Goal: Task Accomplishment & Management: Manage account settings

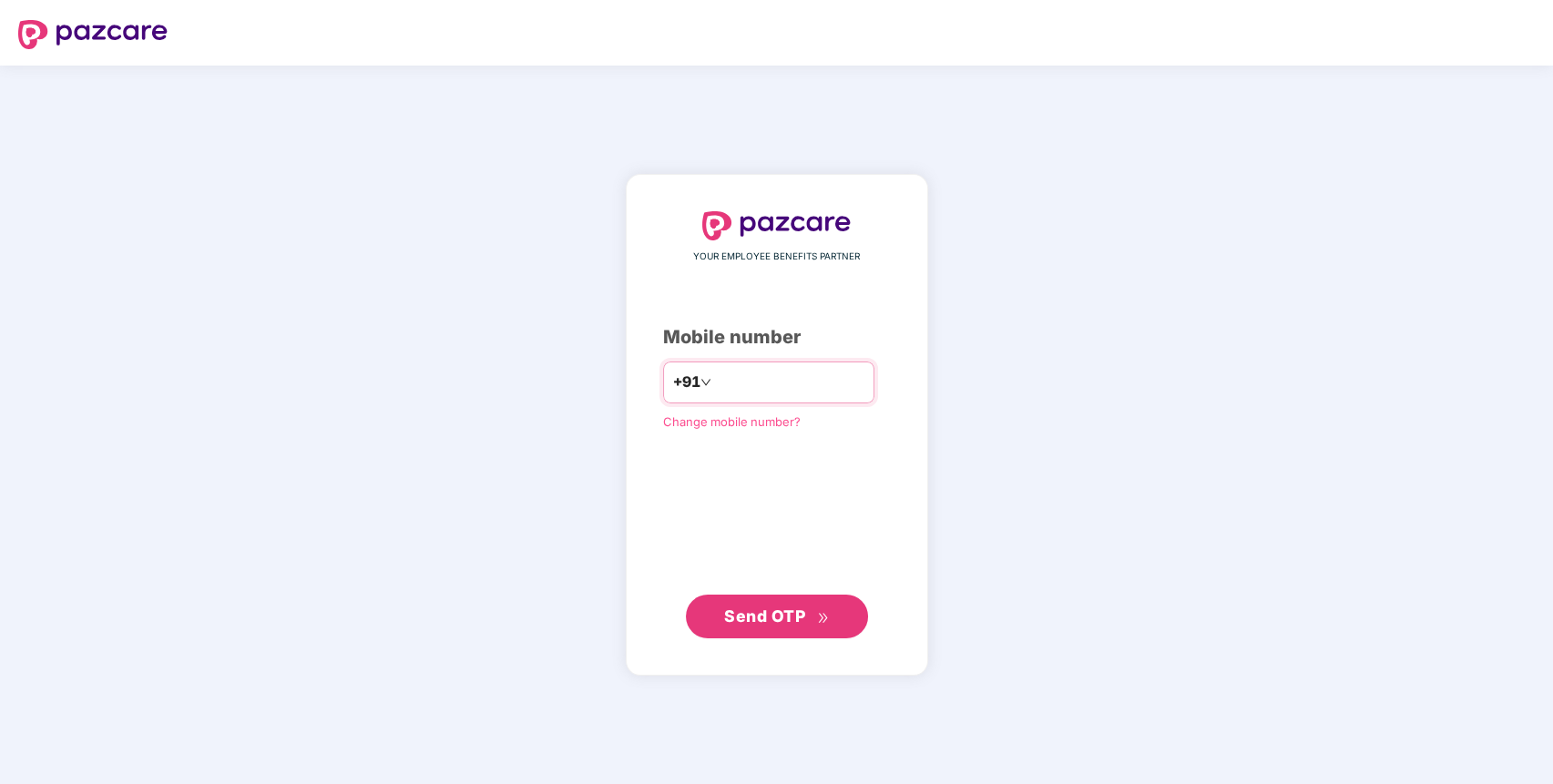
type input "**********"
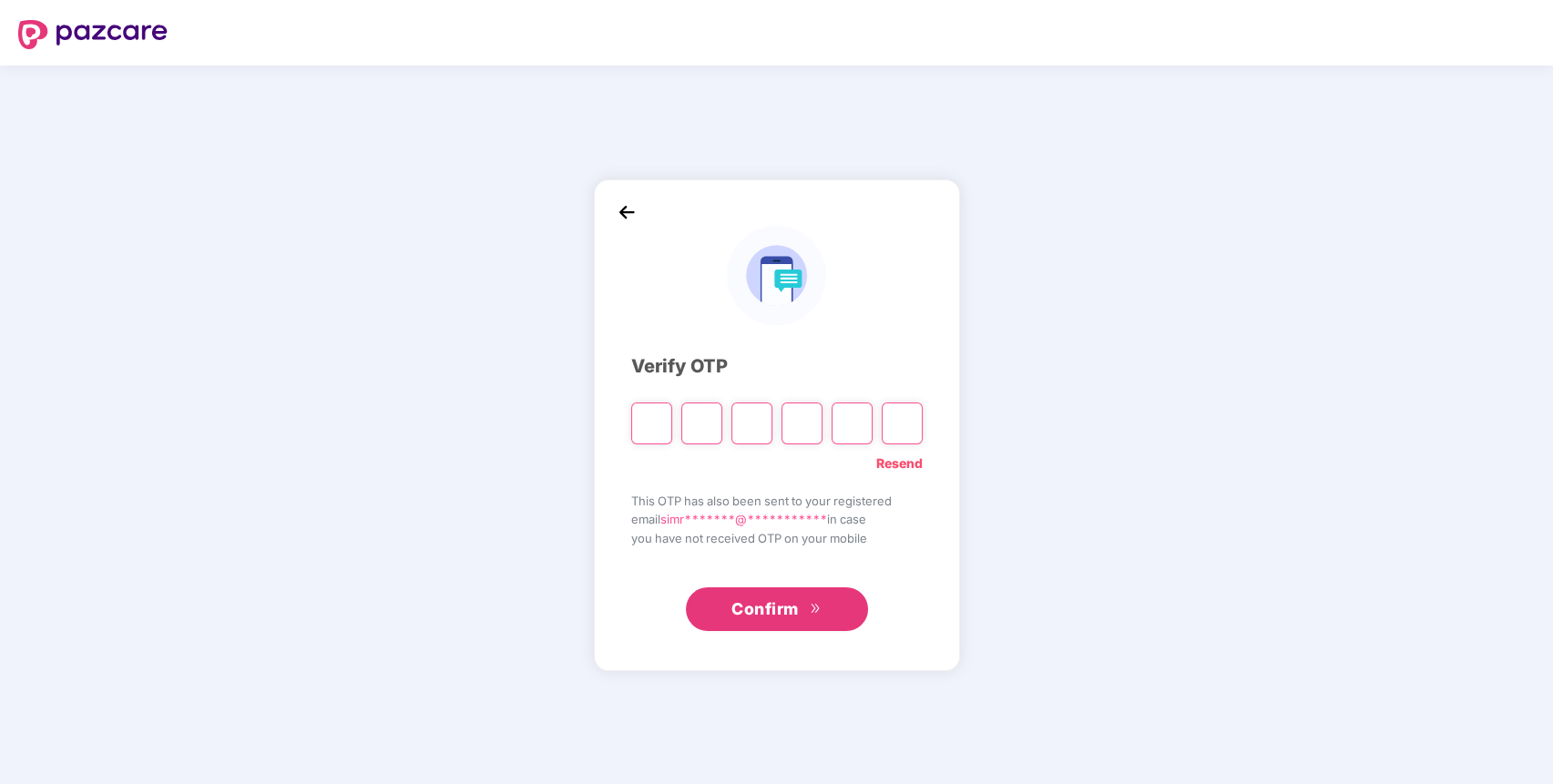
paste input "*"
type input "*"
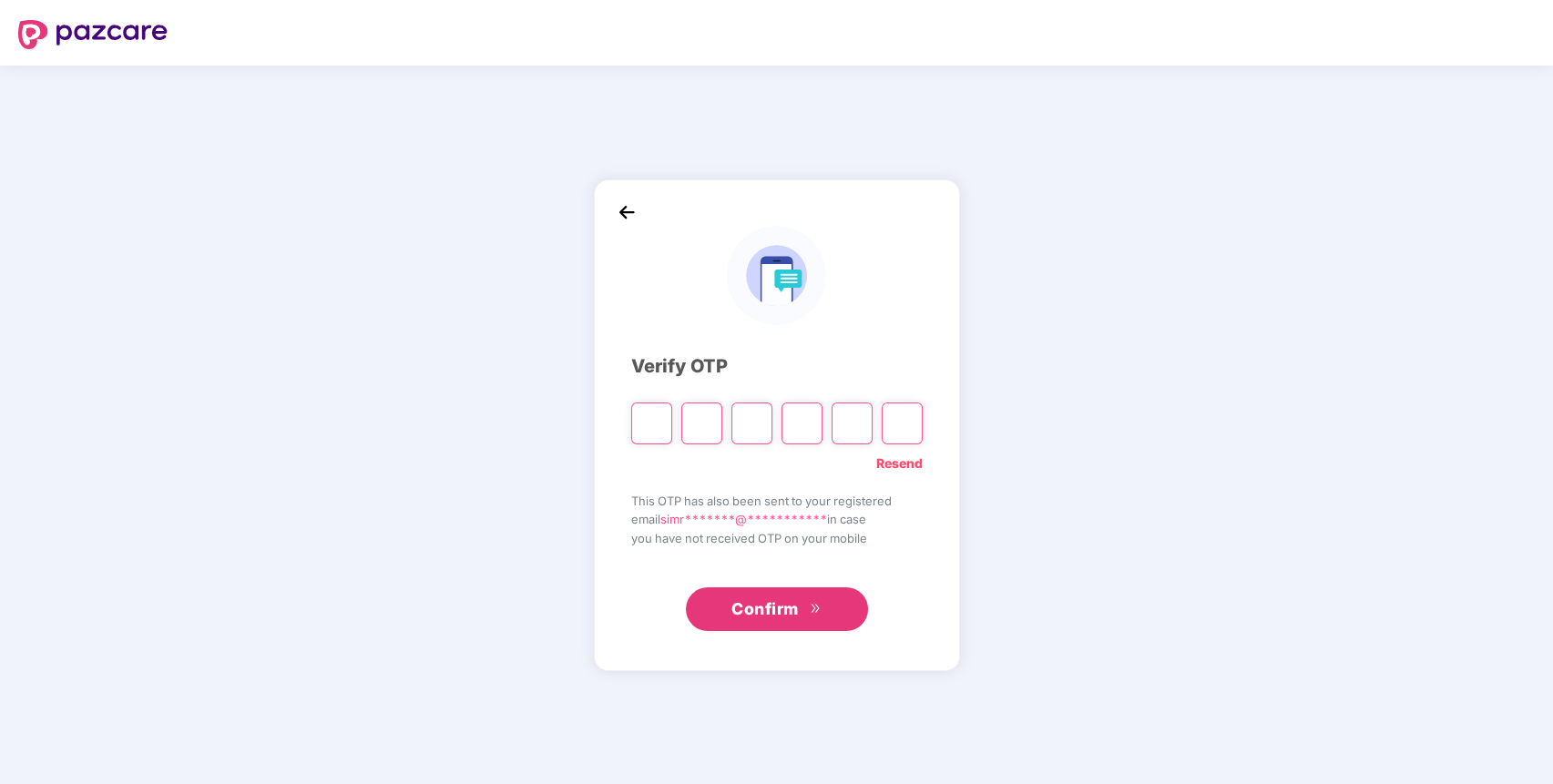
type input "*"
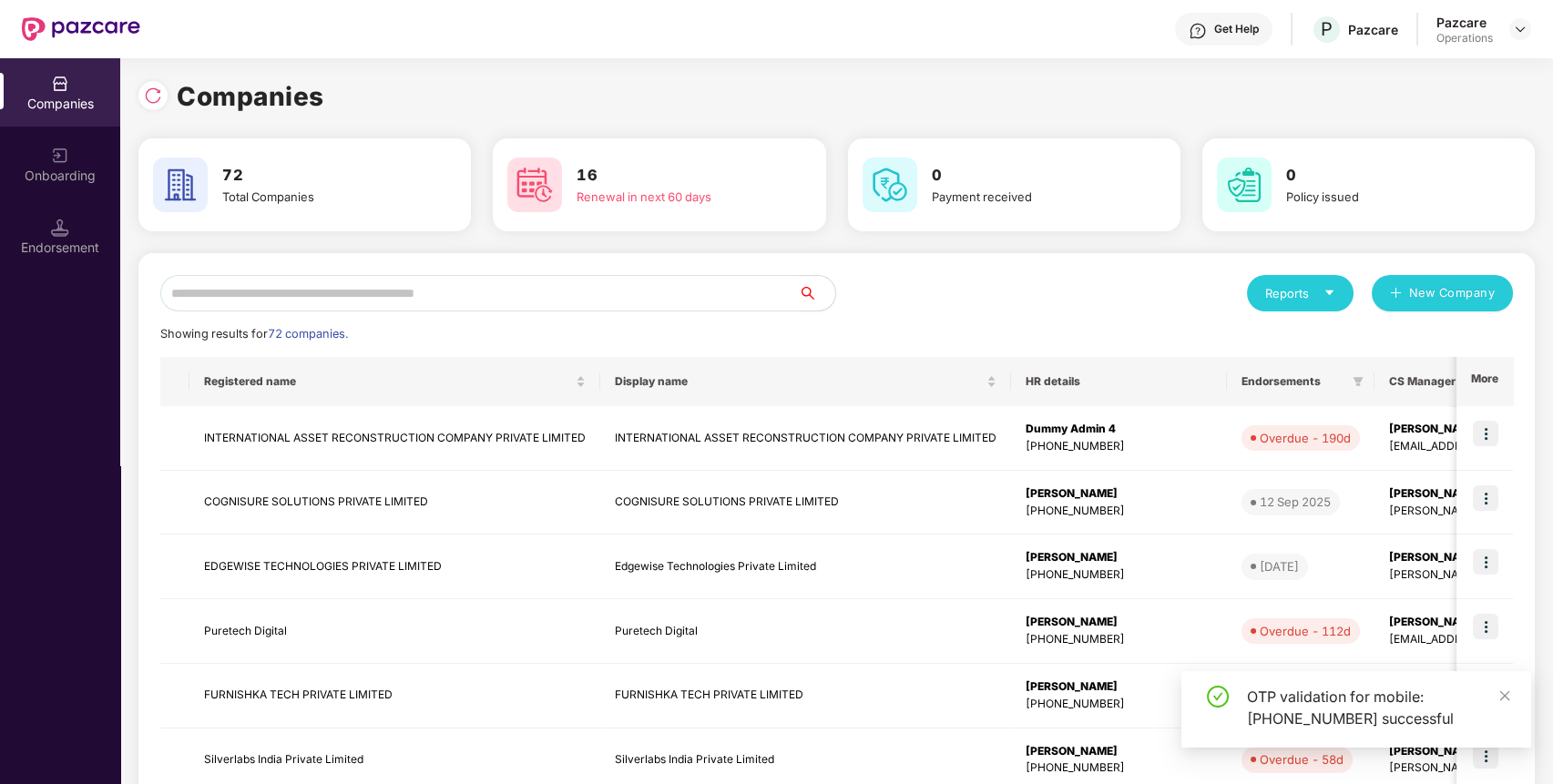
click at [717, 292] on input "text" at bounding box center [479, 292] width 639 height 36
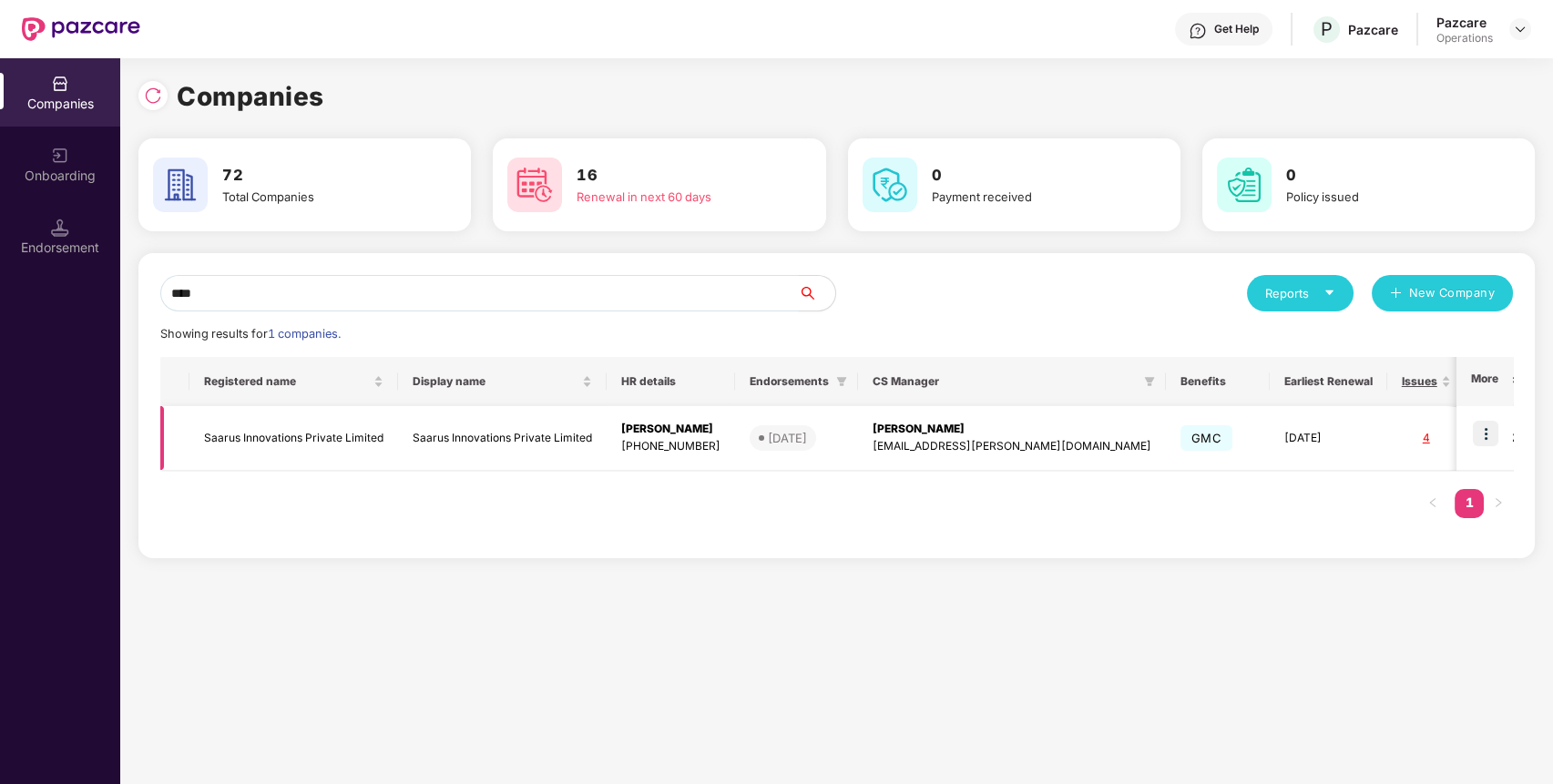
type input "****"
click at [1493, 432] on img at bounding box center [1486, 433] width 25 height 25
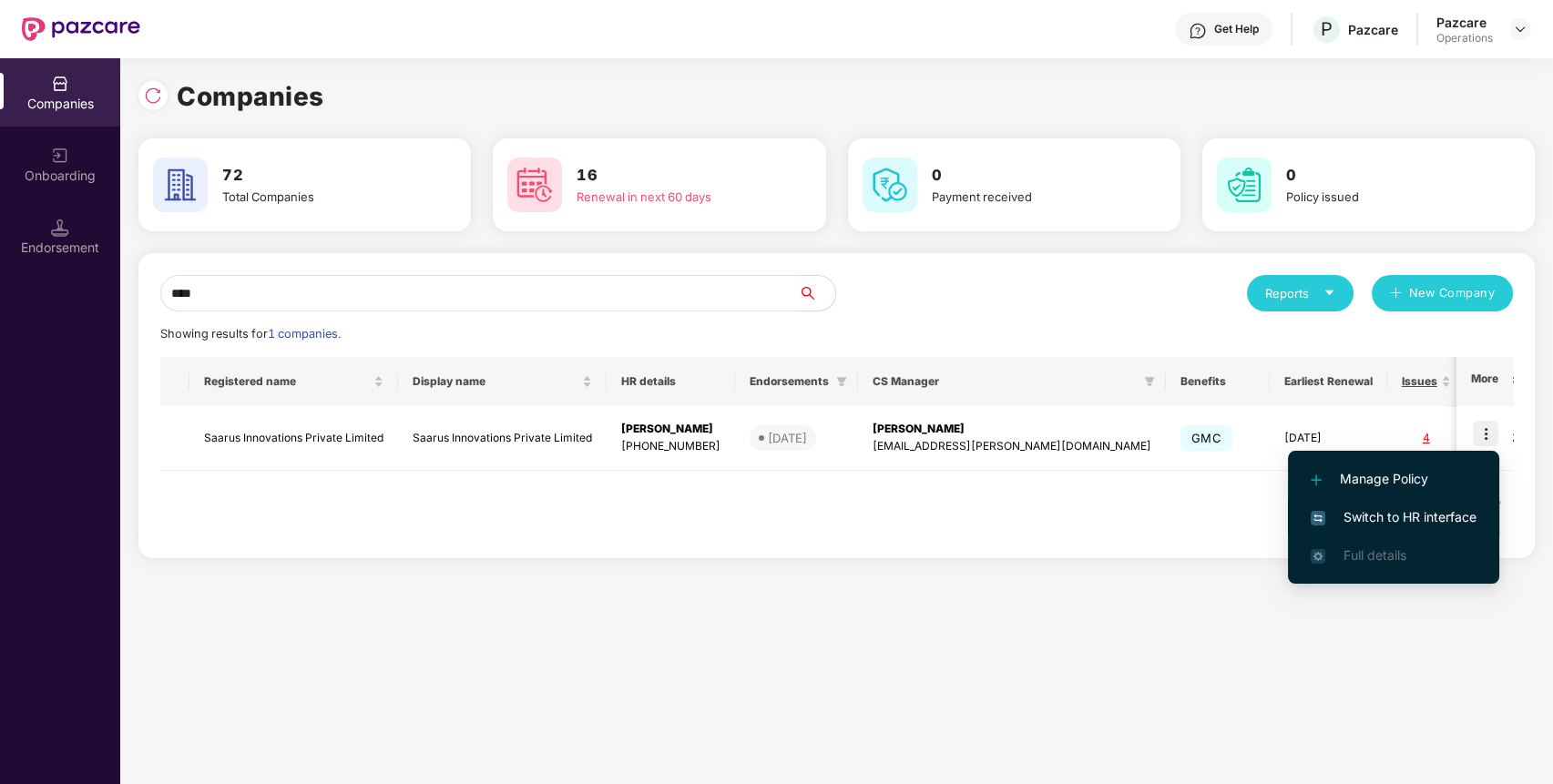
click at [1452, 513] on span "Switch to HR interface" at bounding box center [1393, 517] width 165 height 20
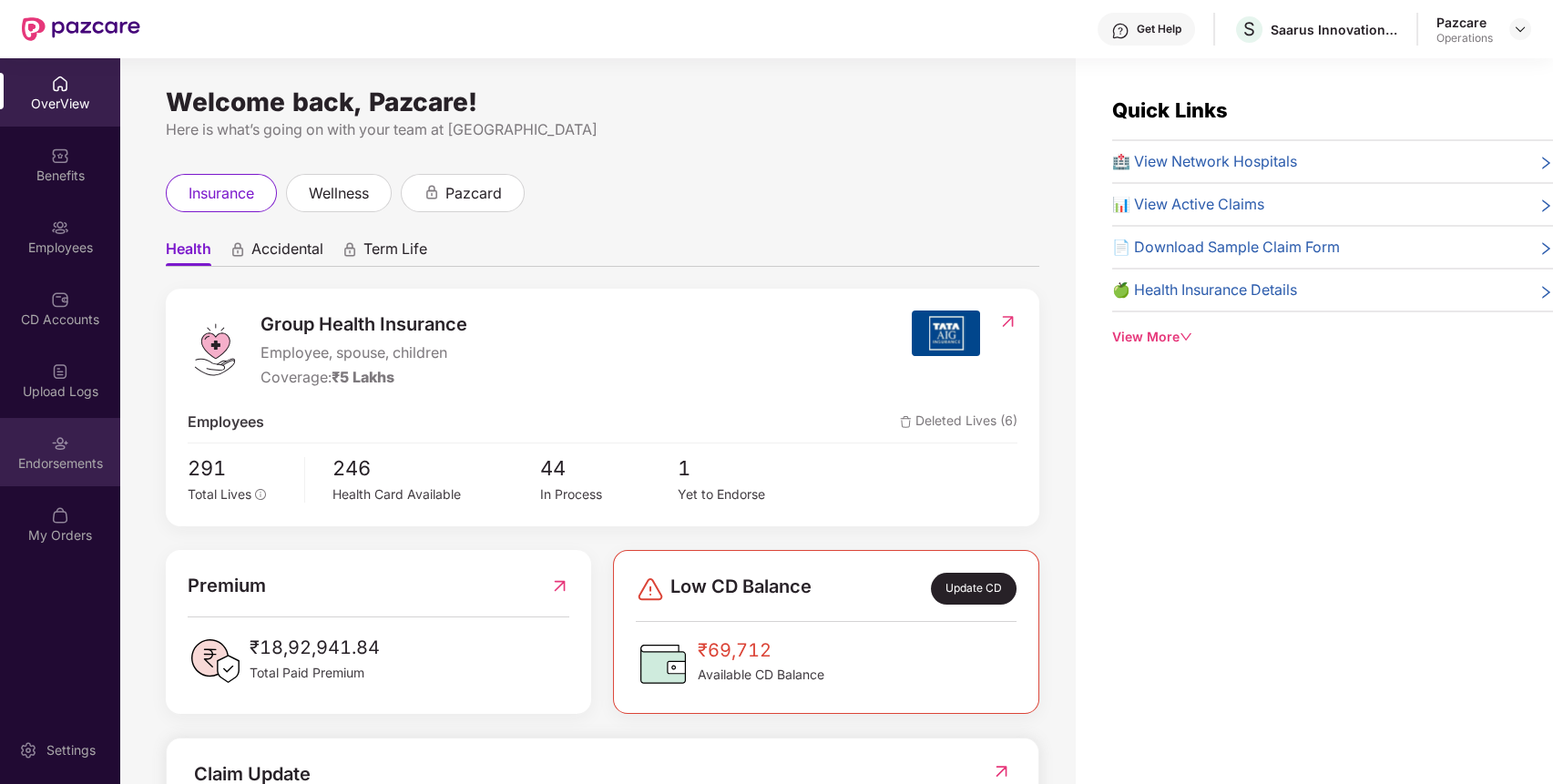
click at [50, 451] on div "Endorsements" at bounding box center [60, 451] width 121 height 68
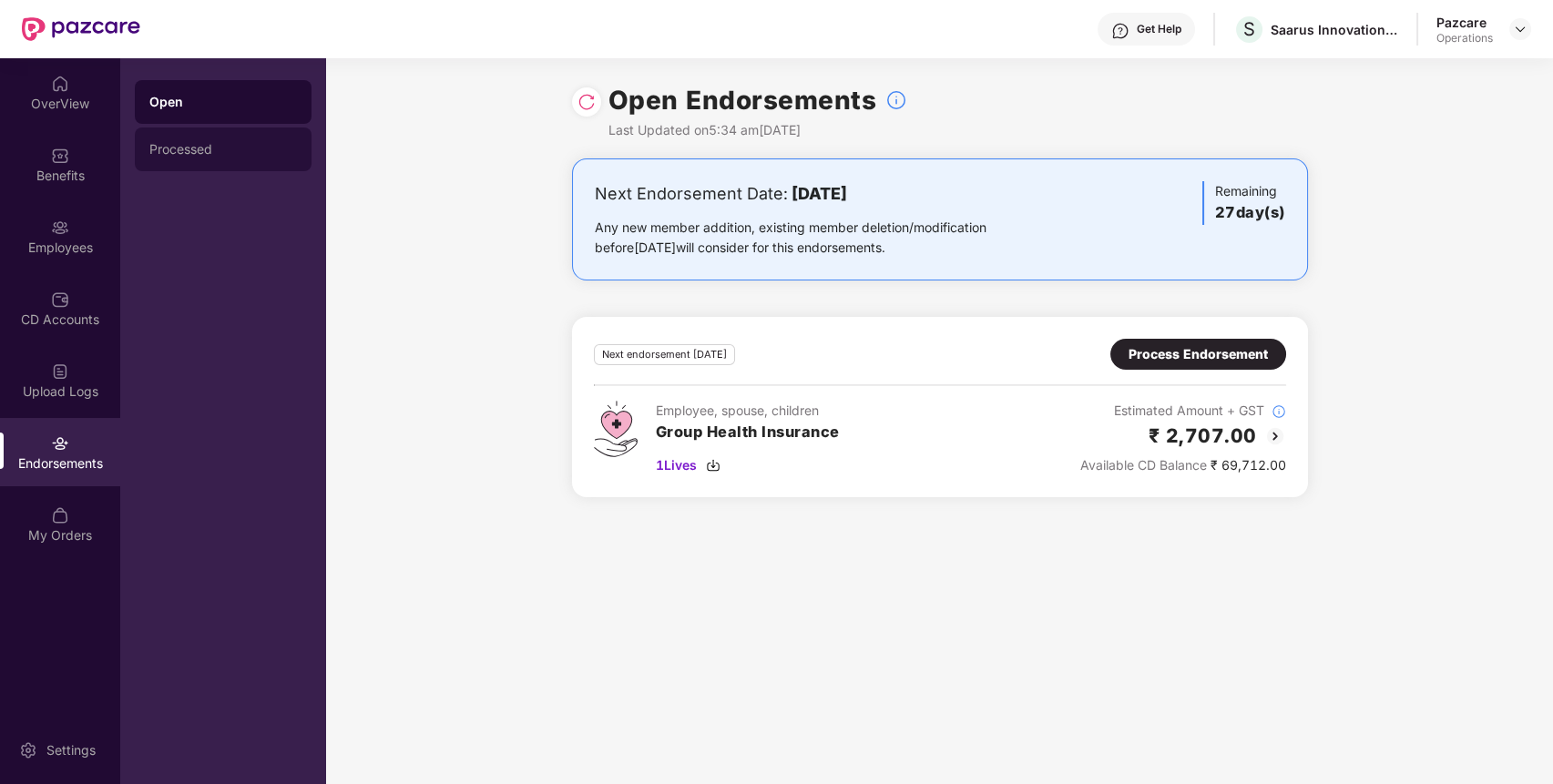
click at [243, 135] on div "Processed" at bounding box center [223, 149] width 177 height 44
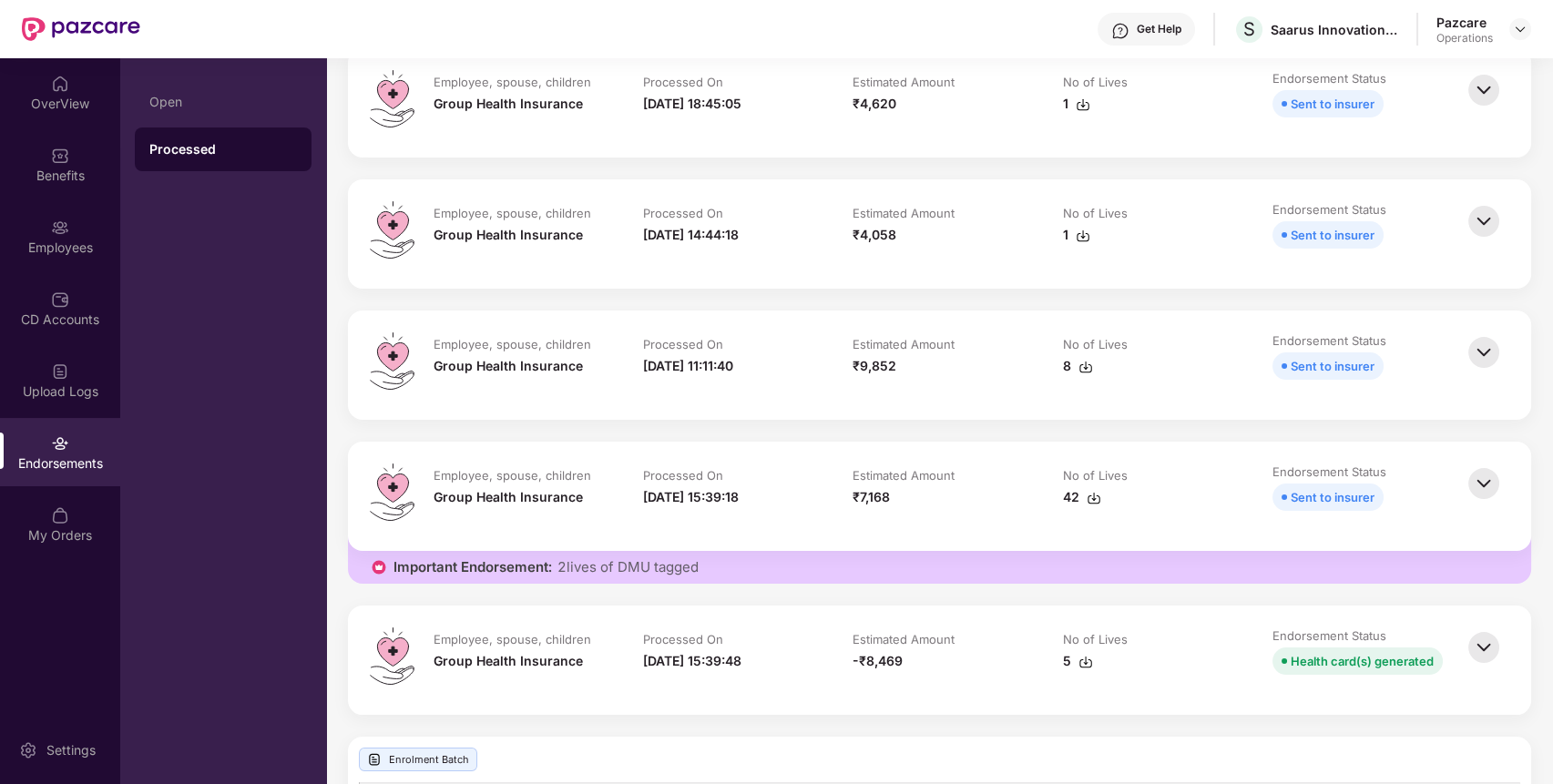
scroll to position [361, 0]
click at [65, 150] on img at bounding box center [60, 155] width 18 height 18
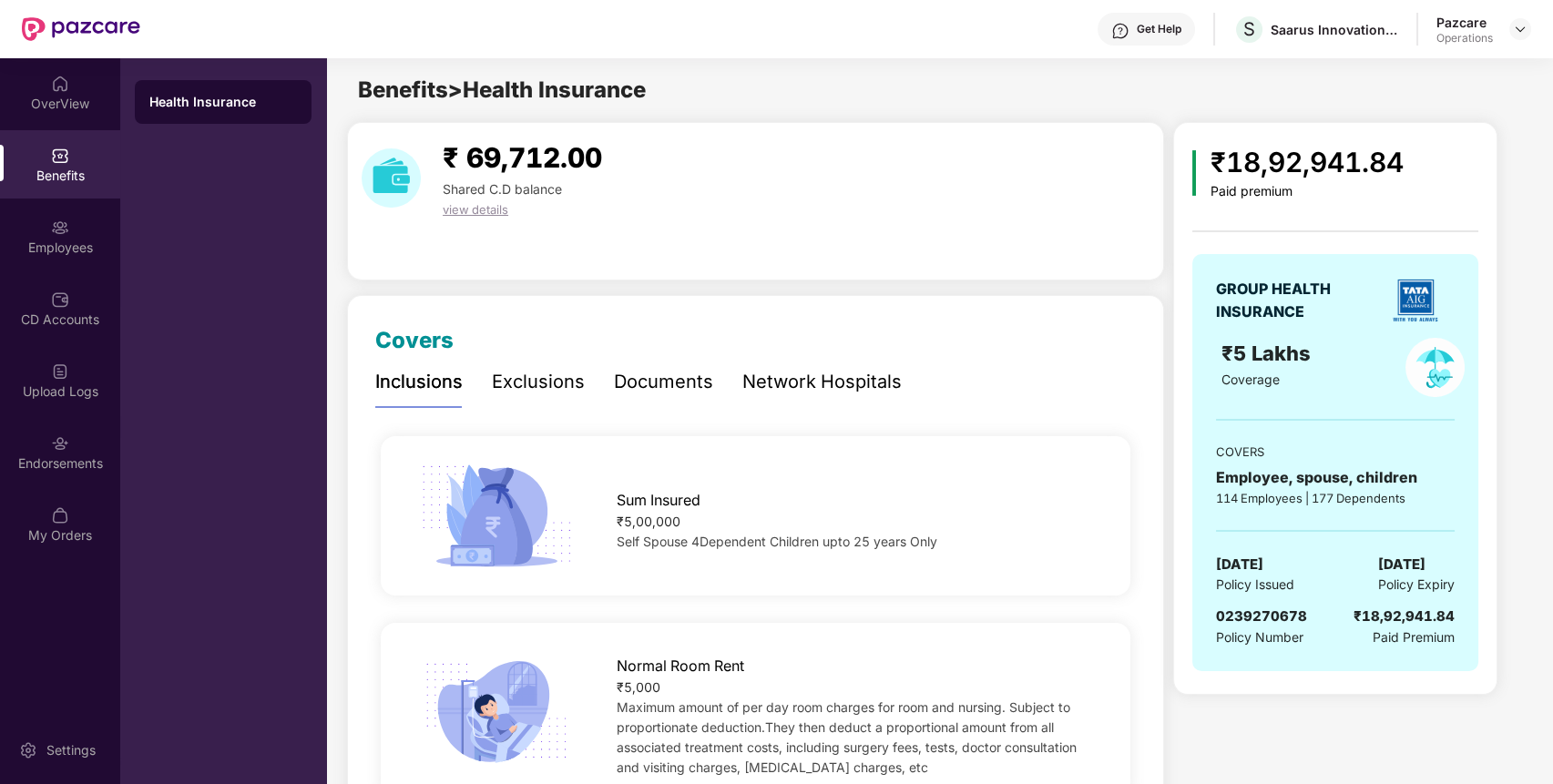
scroll to position [0, 0]
click at [1344, 41] on div "S Saarus Innovations Private Limited" at bounding box center [1316, 30] width 165 height 32
click at [65, 425] on div "Endorsements" at bounding box center [60, 451] width 121 height 68
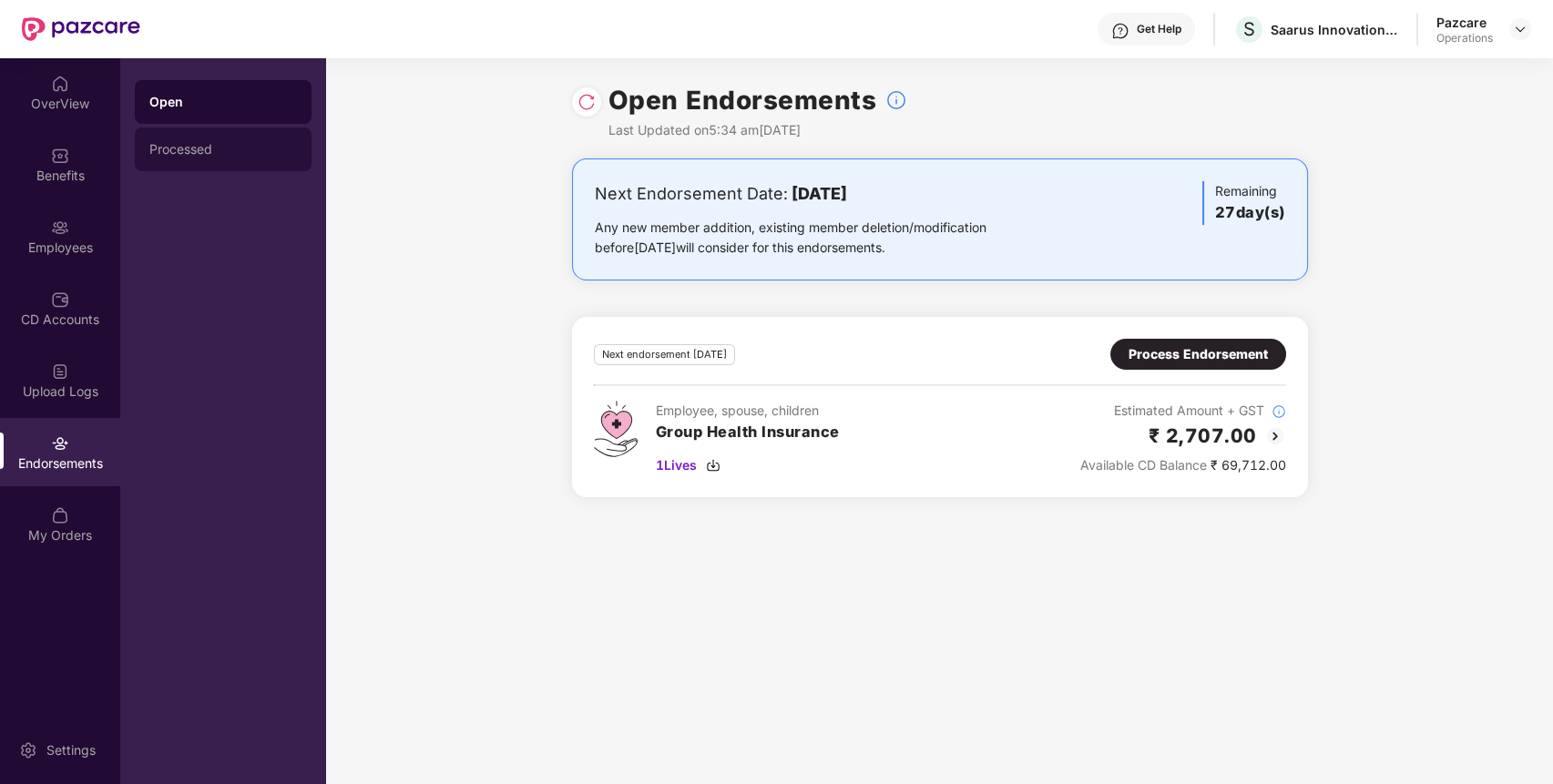
click at [177, 144] on div "Processed" at bounding box center [223, 150] width 148 height 15
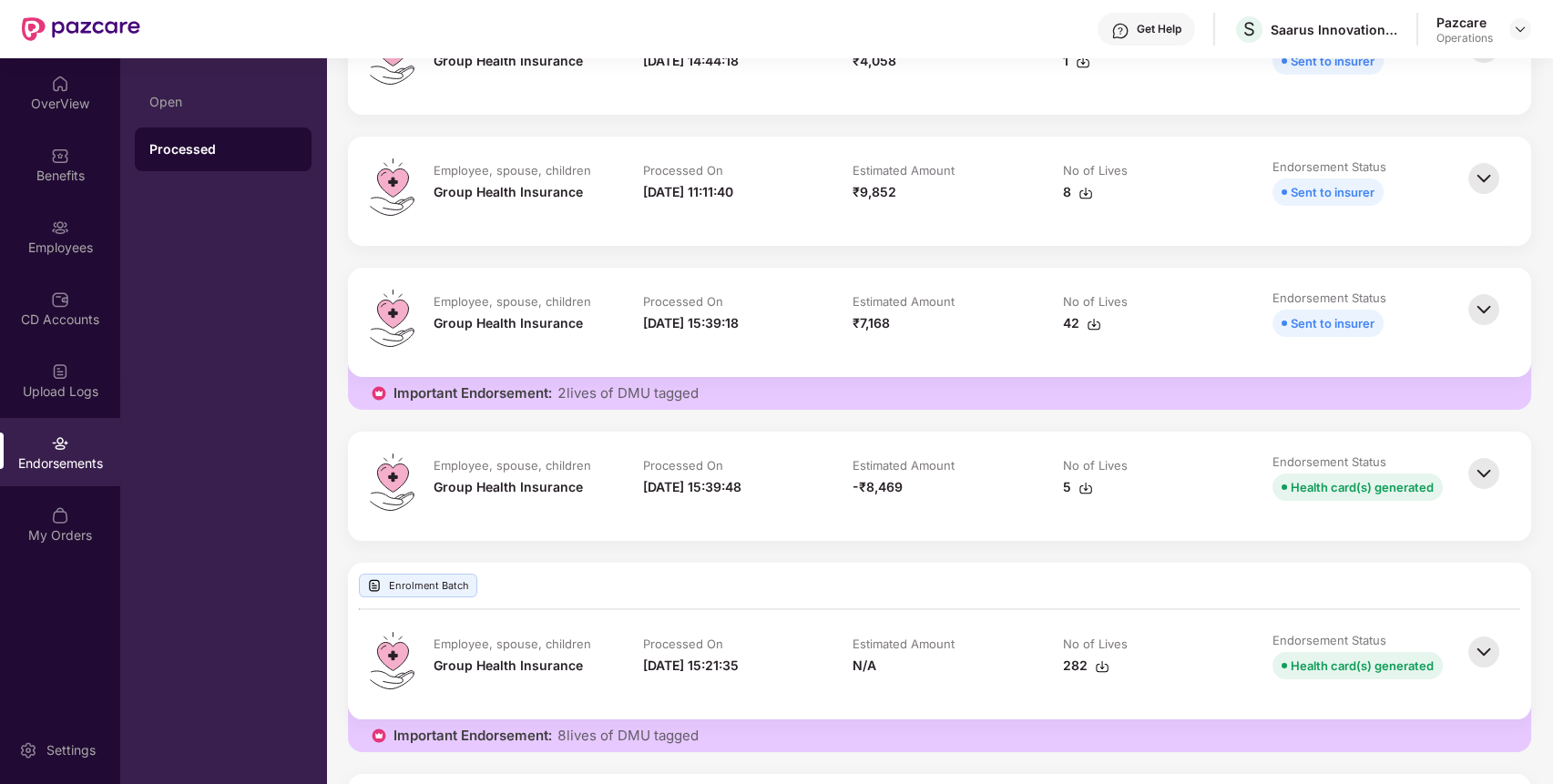
scroll to position [532, 0]
click at [1484, 313] on img at bounding box center [1484, 310] width 40 height 40
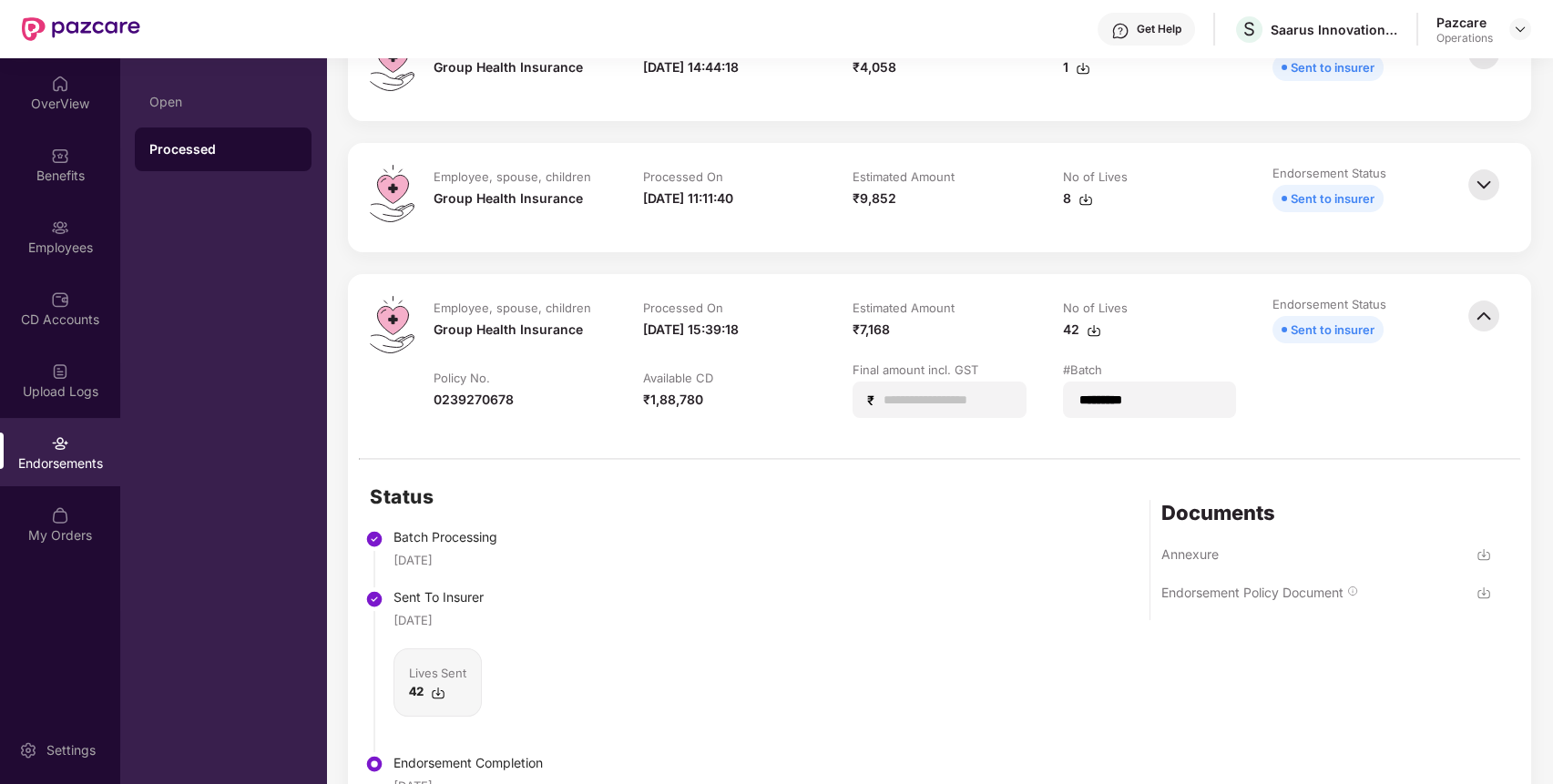
scroll to position [733, 0]
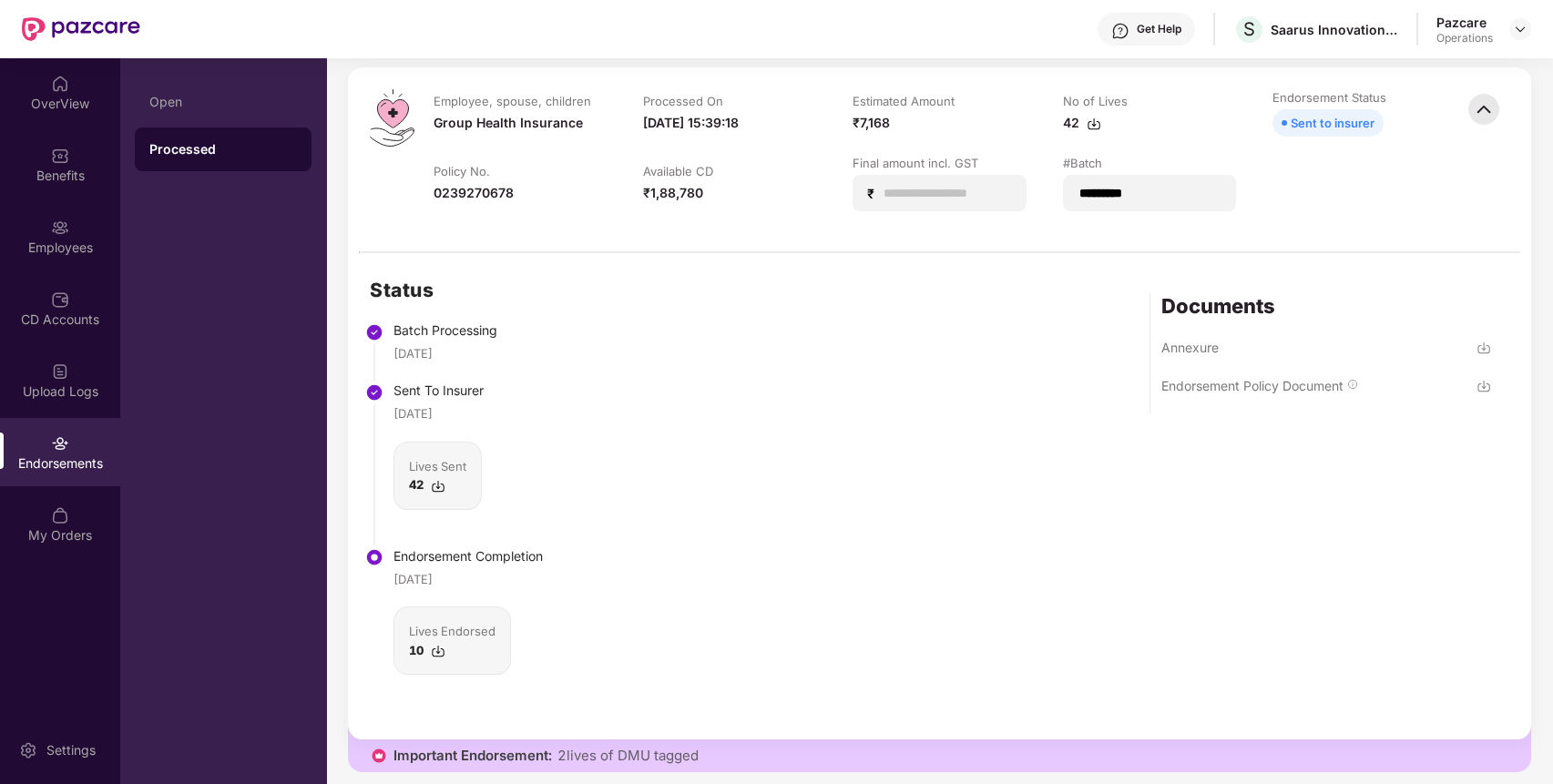
click at [415, 480] on b "42" at bounding box center [417, 485] width 15 height 15
click at [926, 492] on div "Status Batch Processing [DATE] Sent To Insurer [DATE] Lives Sent 42 Endorsement…" at bounding box center [940, 496] width 1184 height 486
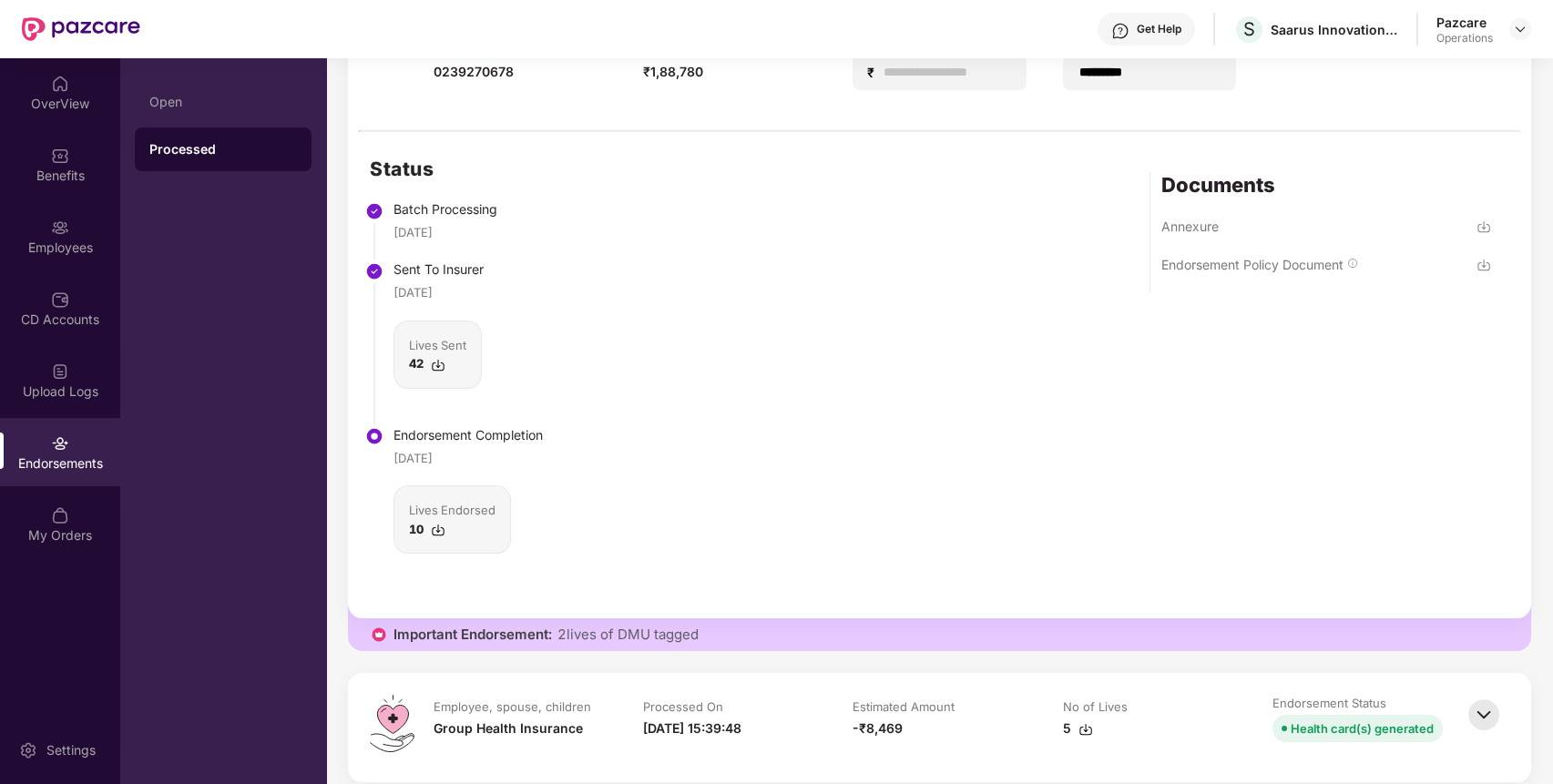
scroll to position [853, 0]
click at [35, 251] on div "Employees" at bounding box center [60, 247] width 121 height 18
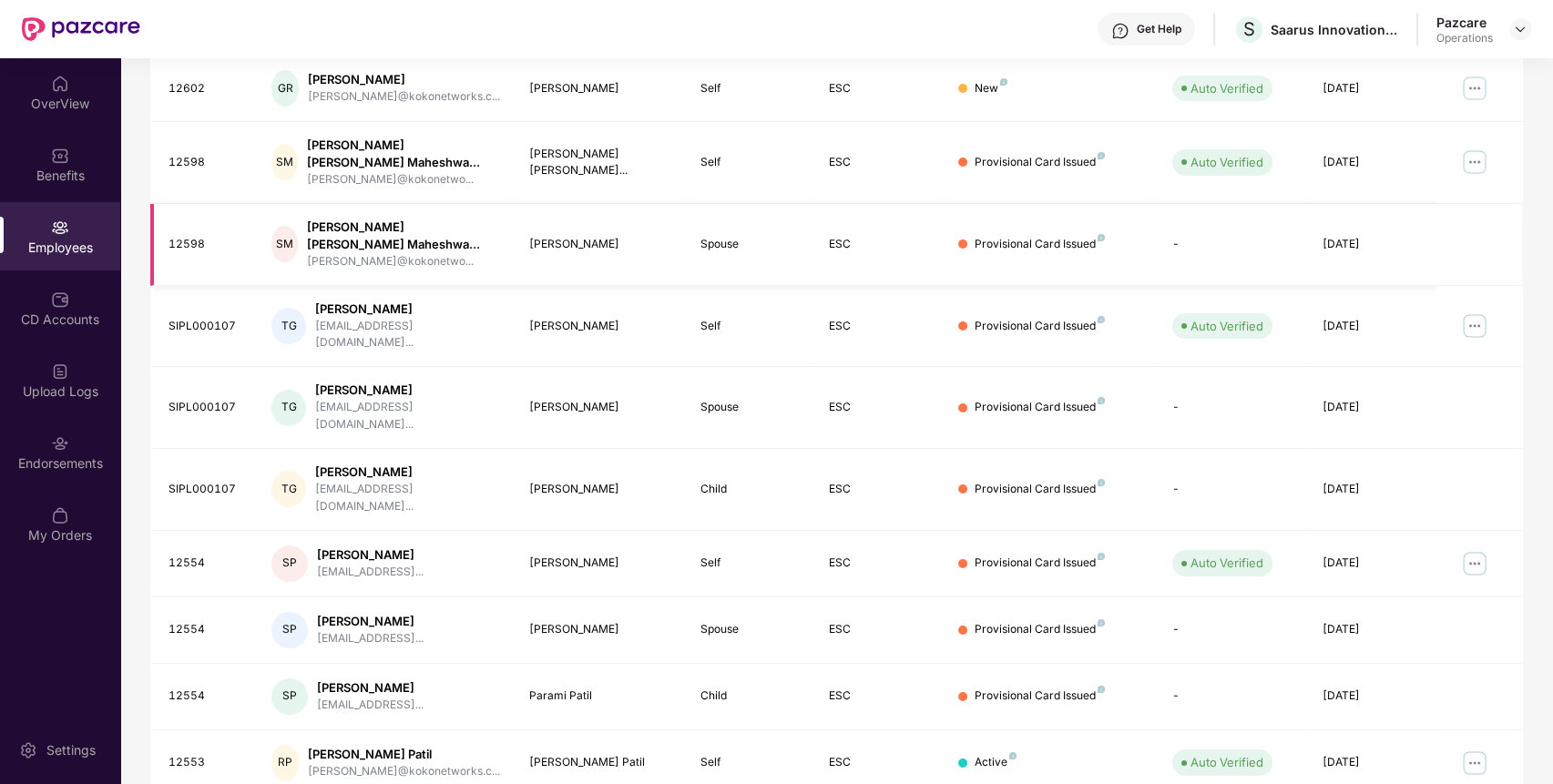
scroll to position [0, 0]
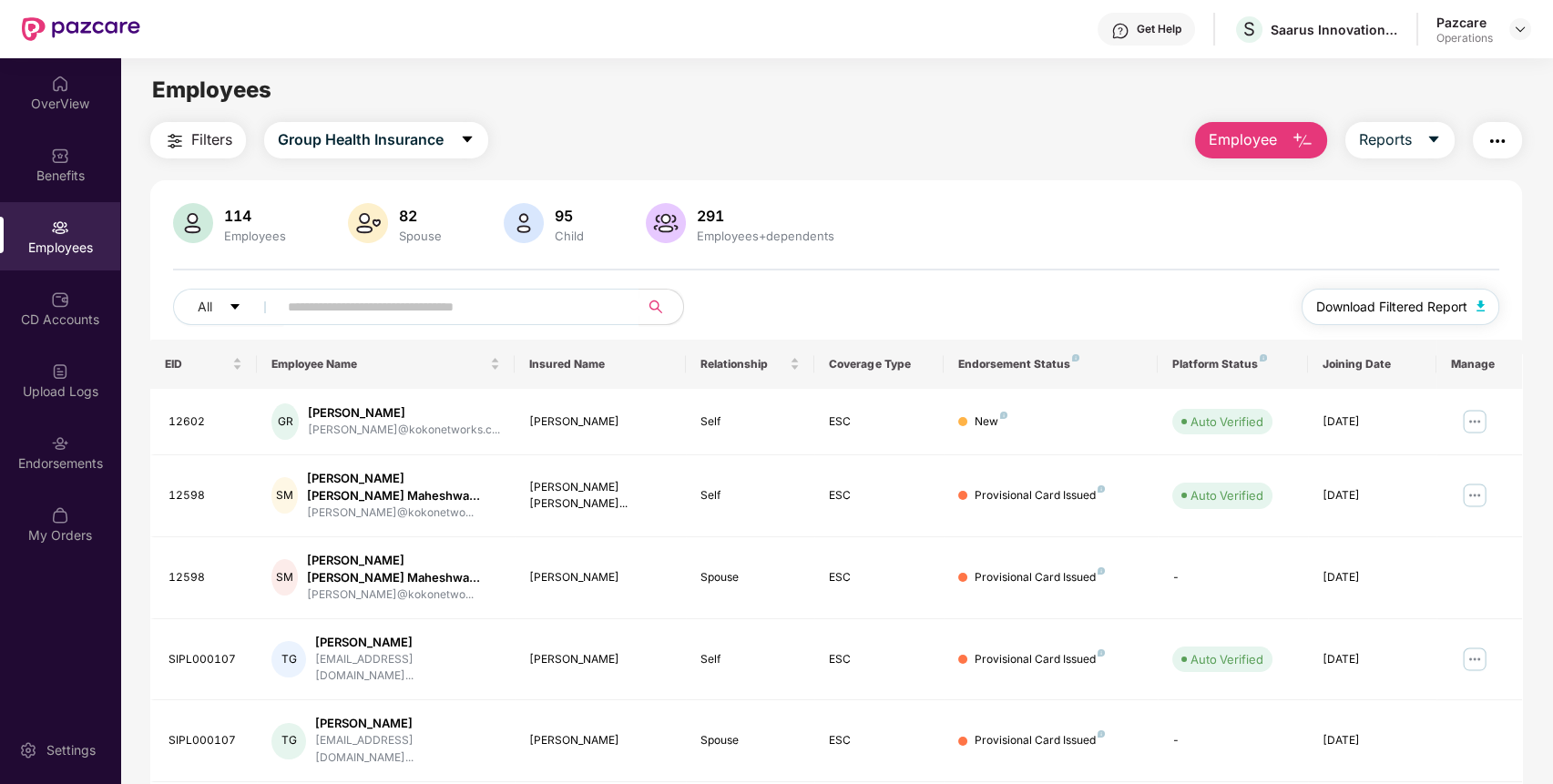
click at [1453, 297] on span "Download Filtered Report" at bounding box center [1392, 306] width 151 height 20
click at [1520, 22] on img at bounding box center [1520, 29] width 15 height 15
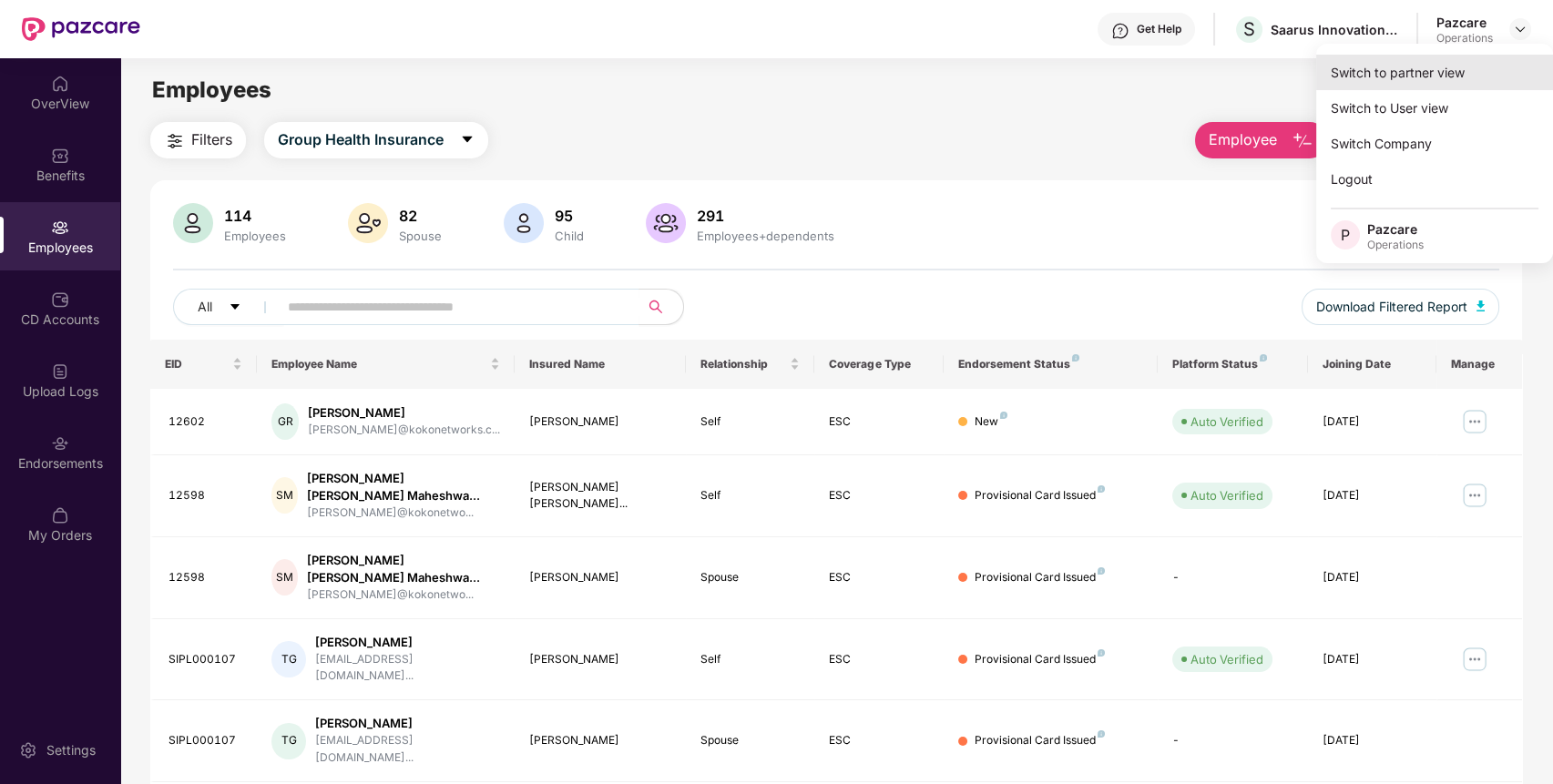
click at [1482, 67] on div "Switch to partner view" at bounding box center [1434, 72] width 237 height 36
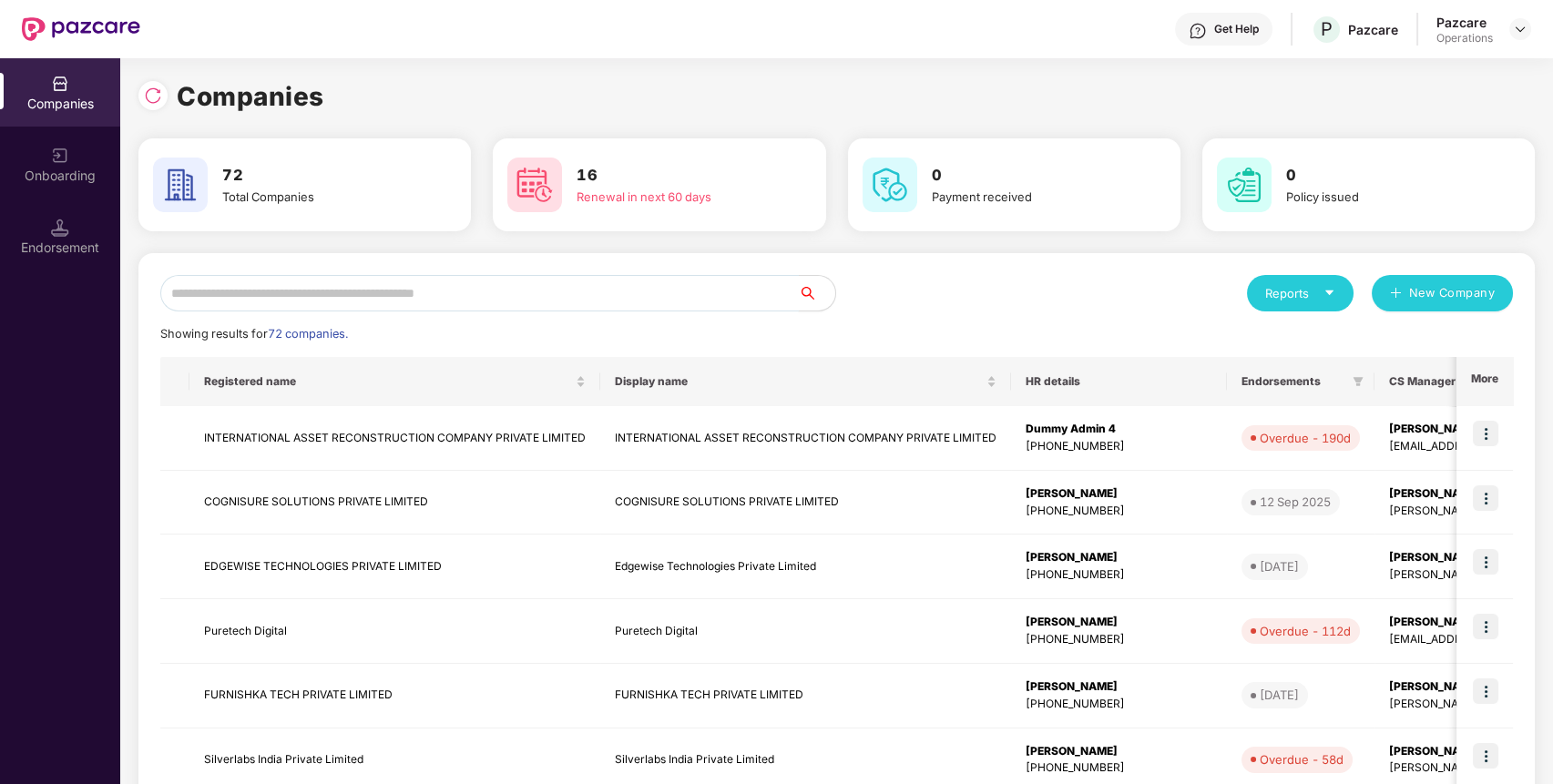
click at [489, 286] on input "text" at bounding box center [479, 292] width 639 height 36
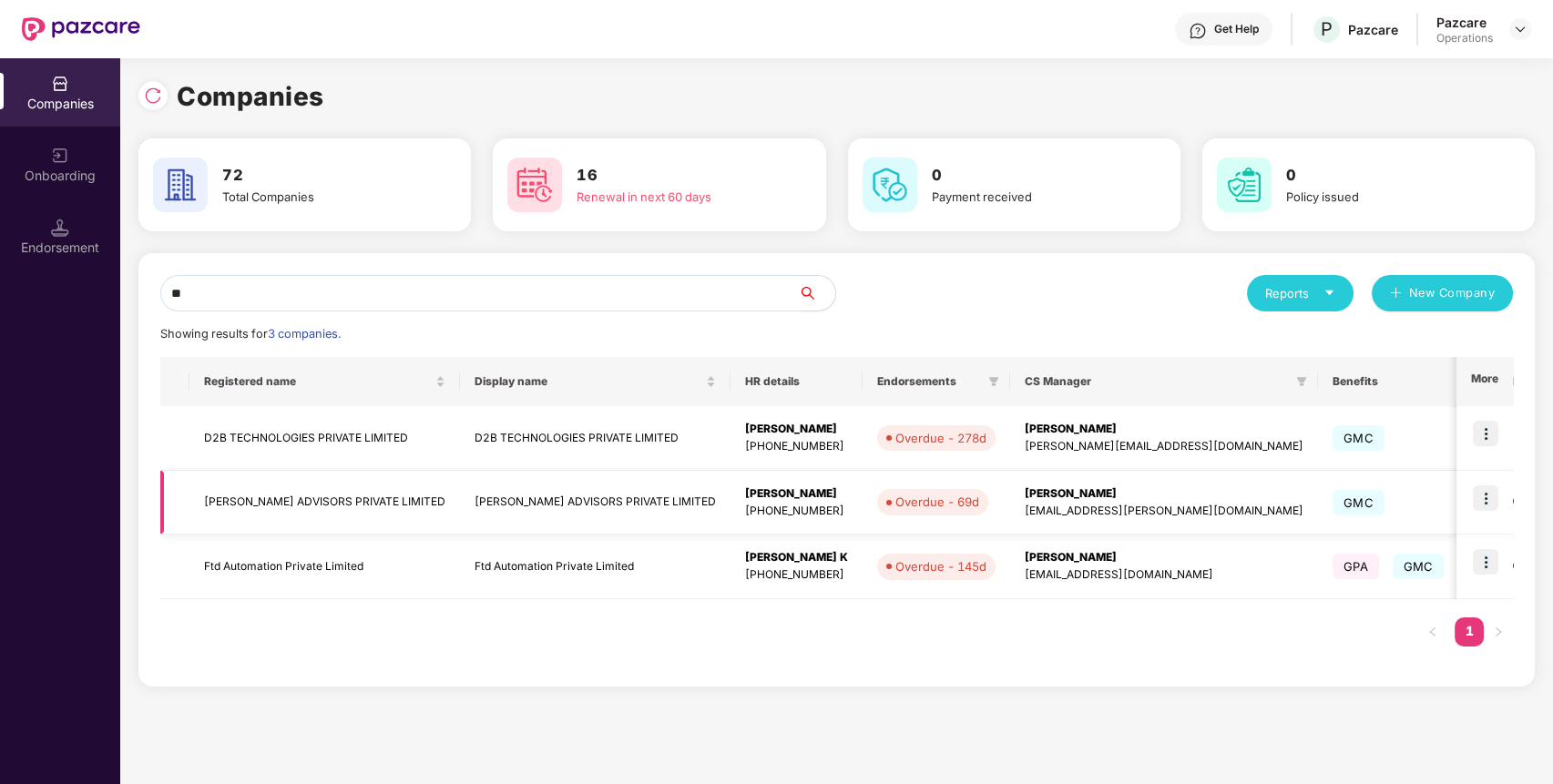
type input "**"
click at [1489, 495] on img at bounding box center [1486, 497] width 25 height 25
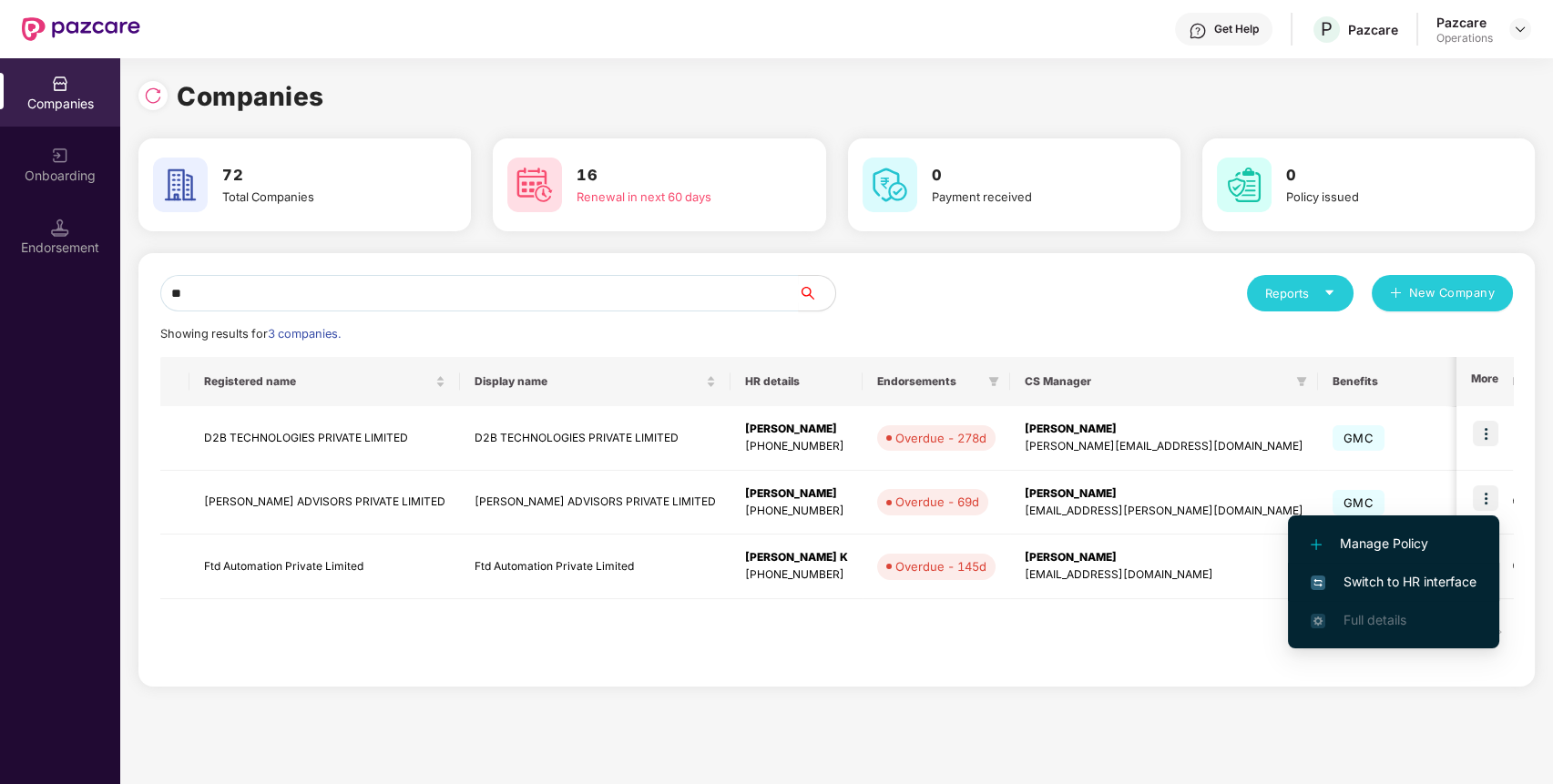
click at [1460, 578] on span "Switch to HR interface" at bounding box center [1393, 581] width 165 height 20
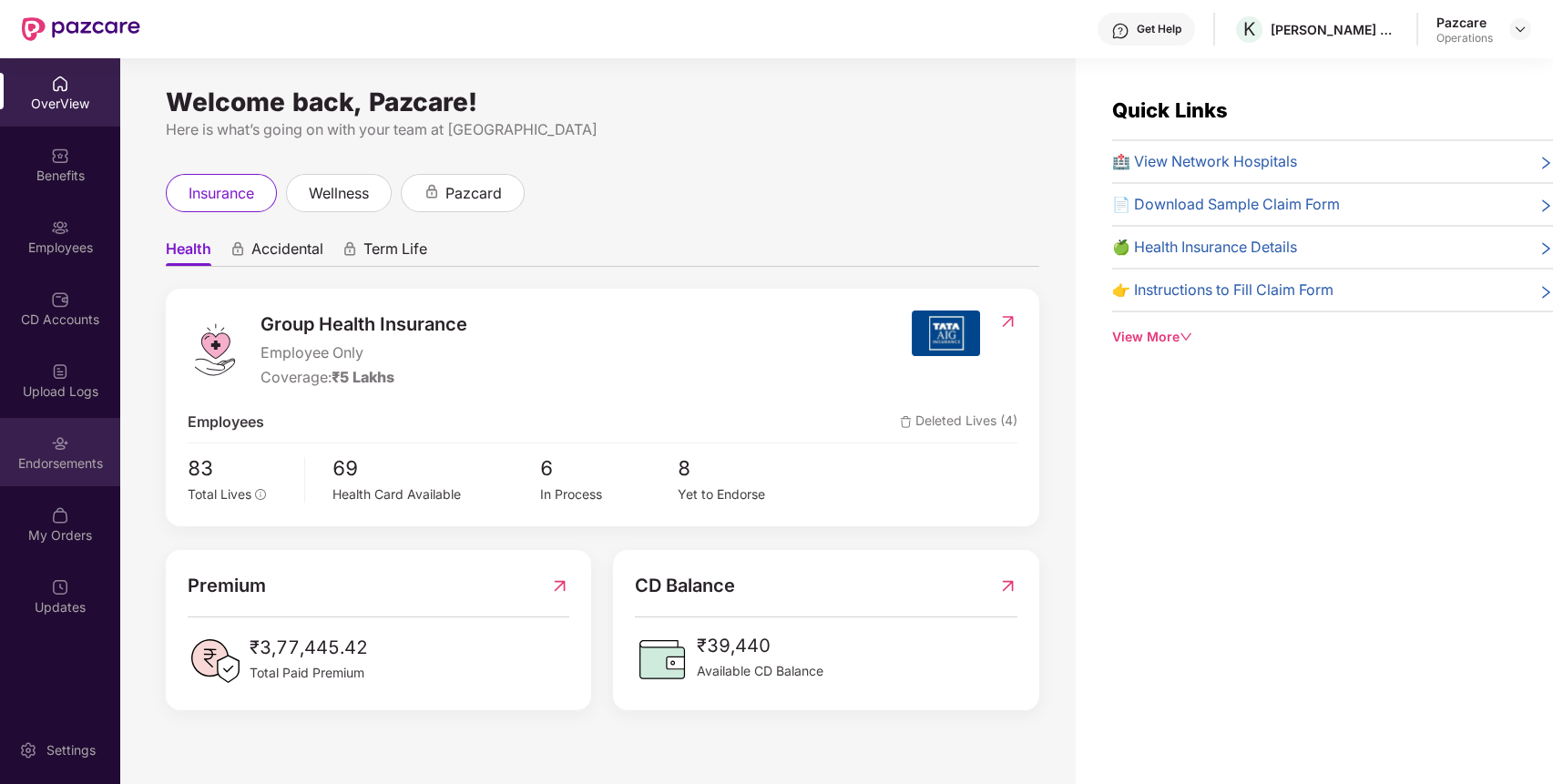
click at [36, 451] on div "Endorsements" at bounding box center [60, 451] width 121 height 68
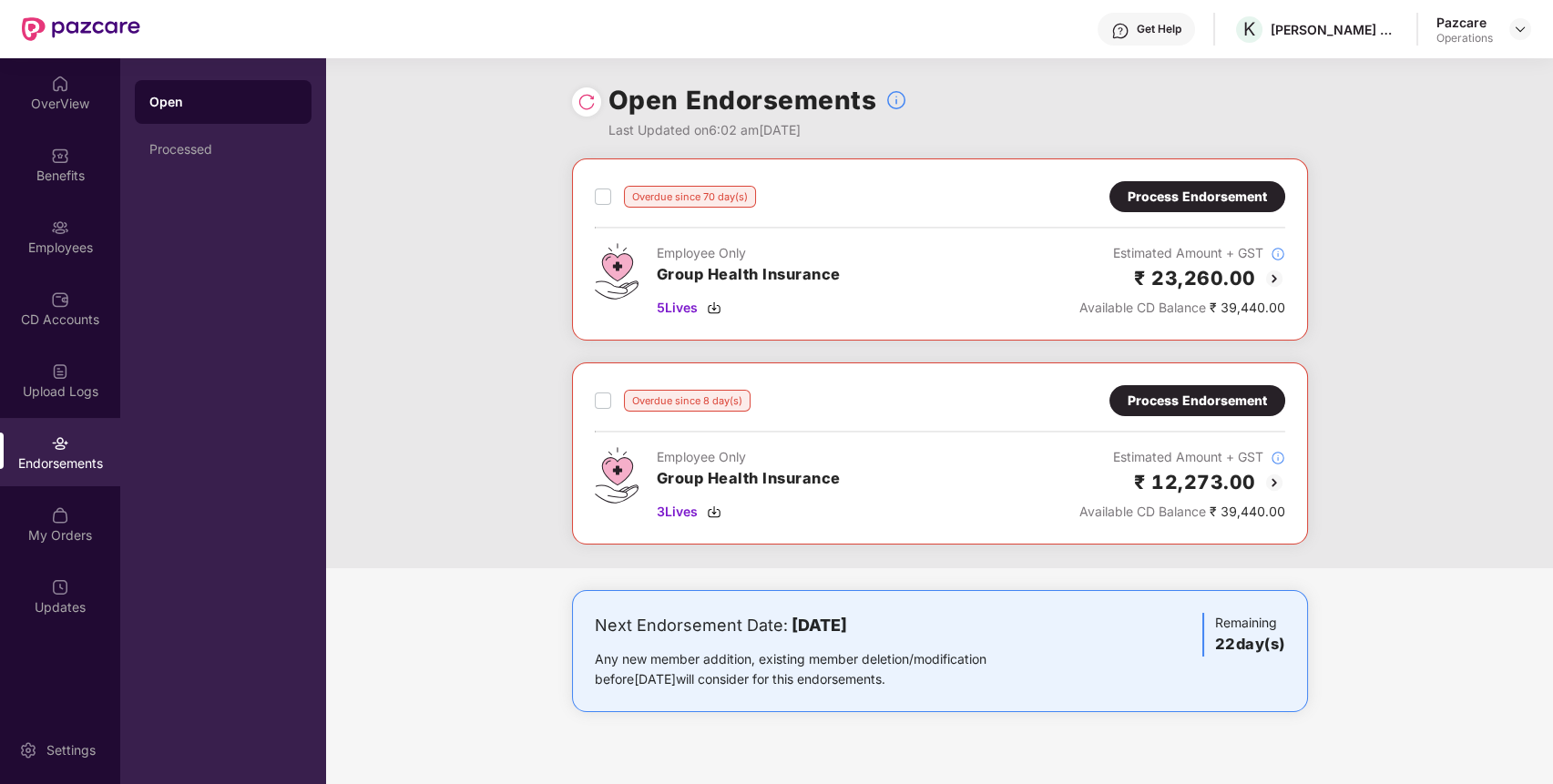
click at [1200, 387] on div "Process Endorsement" at bounding box center [1198, 400] width 176 height 31
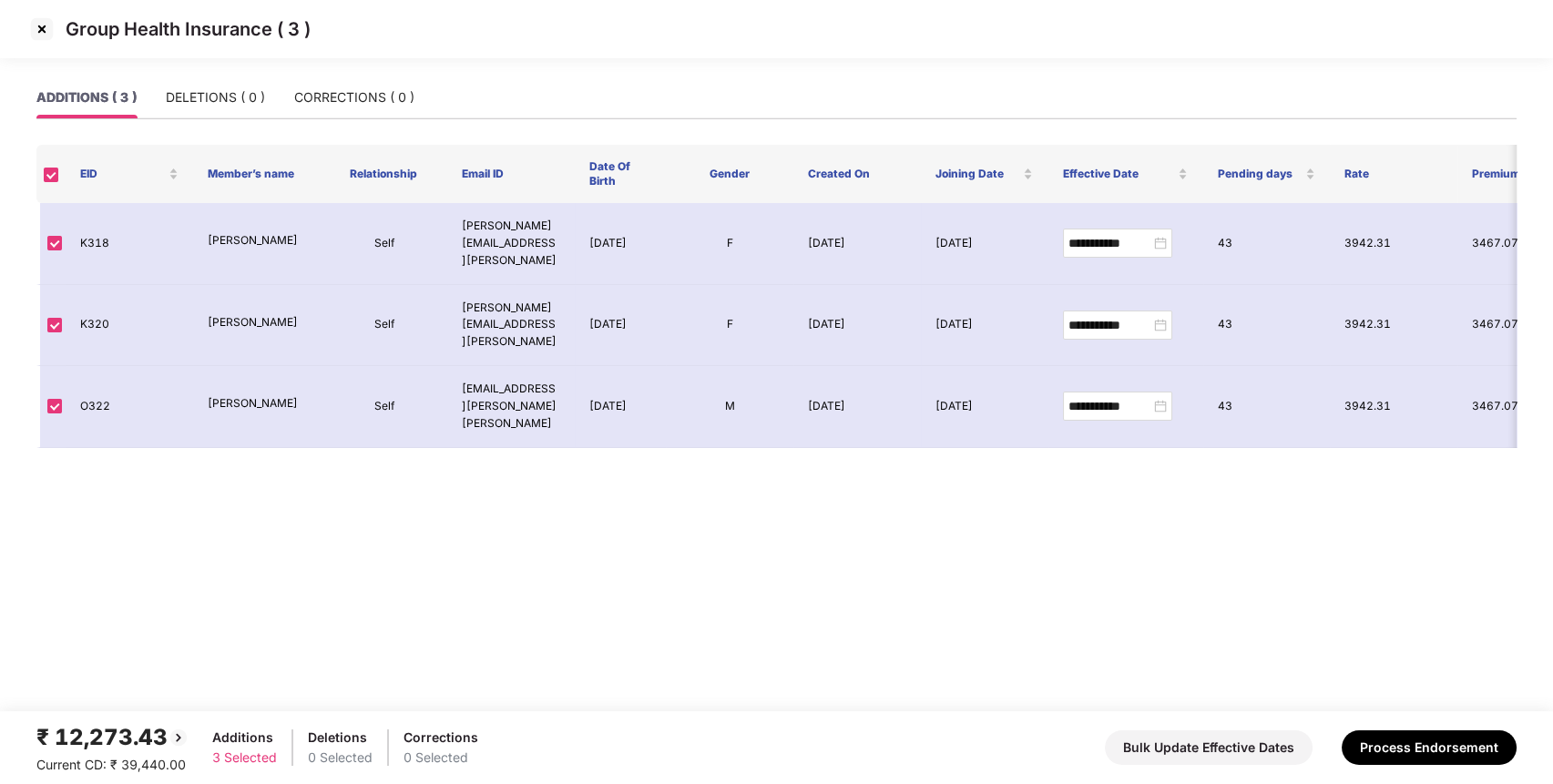
click at [42, 35] on img at bounding box center [41, 29] width 29 height 29
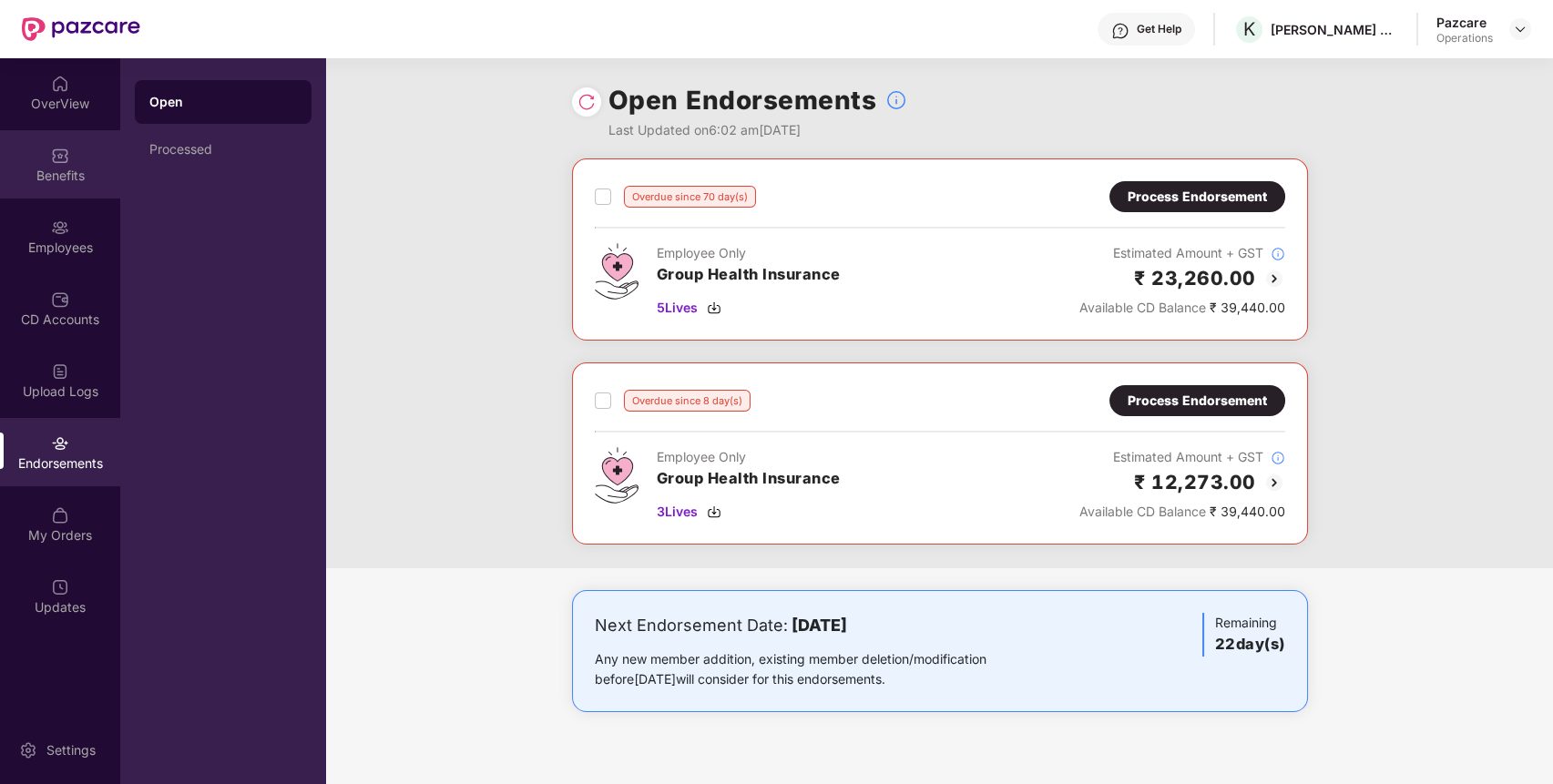
click at [73, 179] on div "Benefits" at bounding box center [60, 175] width 121 height 18
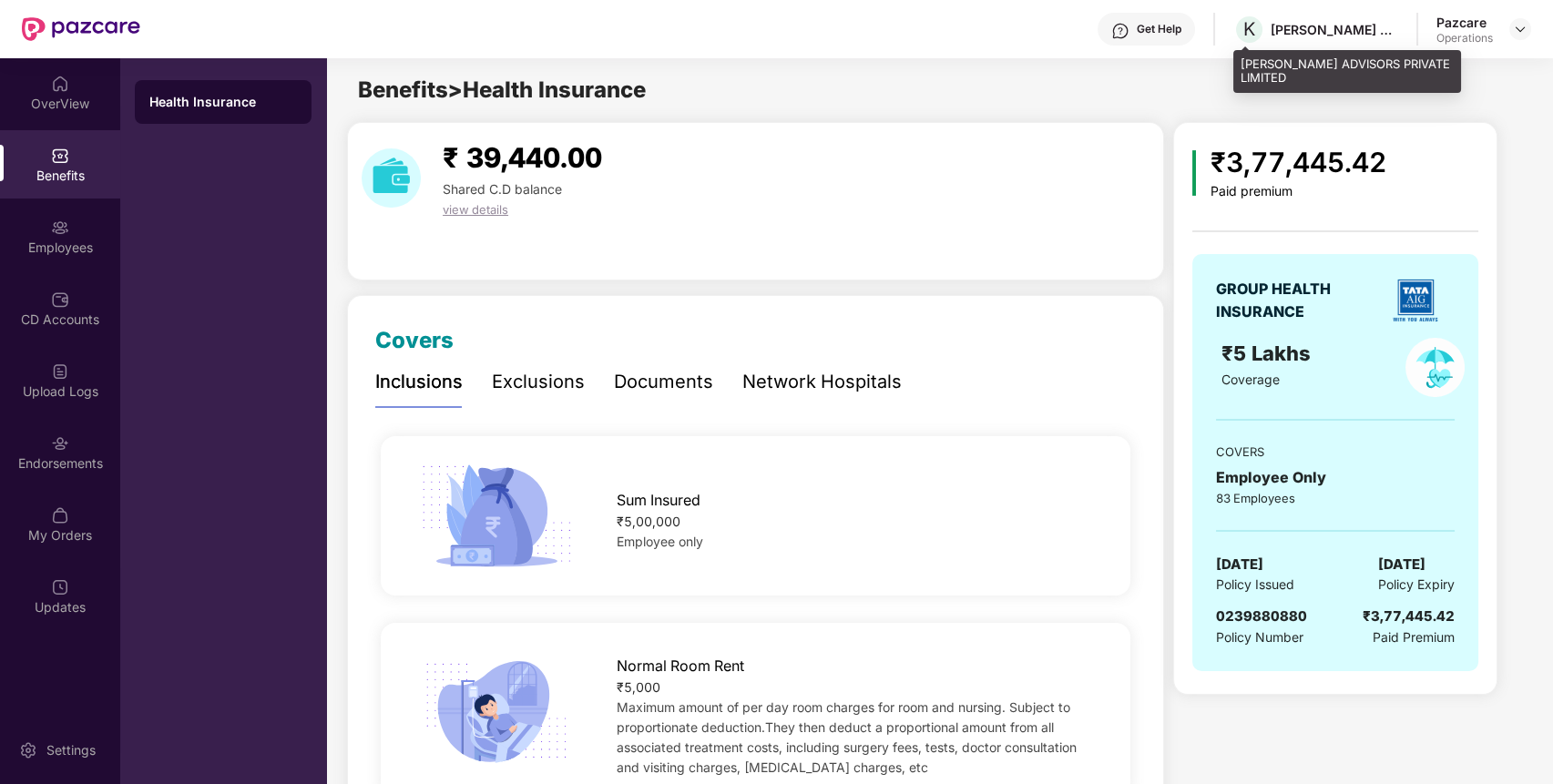
click at [1319, 25] on div "[PERSON_NAME] ADVISORS PRIVATE LIMITED" at bounding box center [1334, 29] width 127 height 18
copy div "[PERSON_NAME] ADVISORS PRIVATE LIMITED"
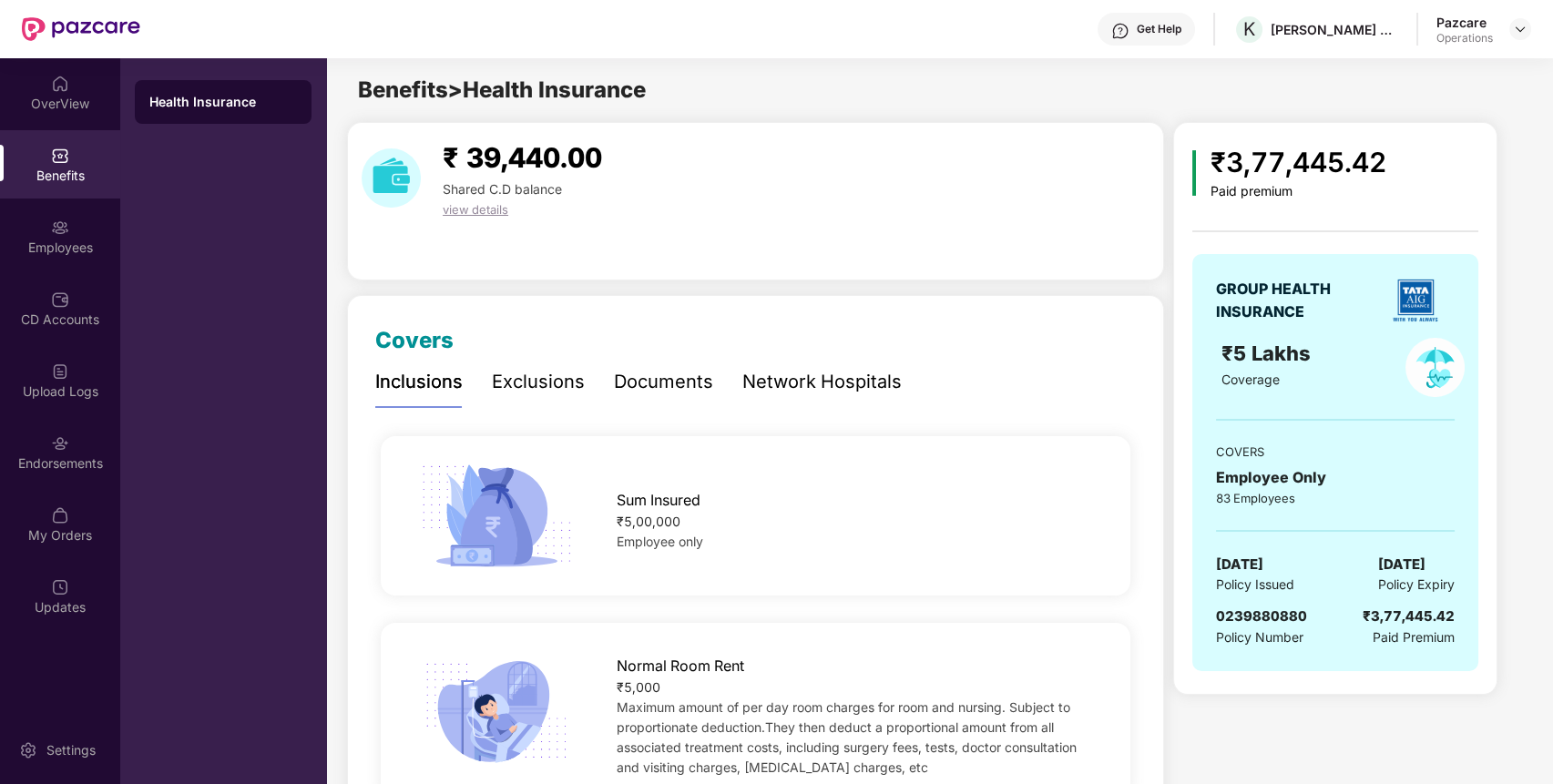
click at [1266, 616] on span "0239880880" at bounding box center [1261, 616] width 91 height 18
copy span "0239880880"
click at [1517, 23] on img at bounding box center [1520, 29] width 15 height 15
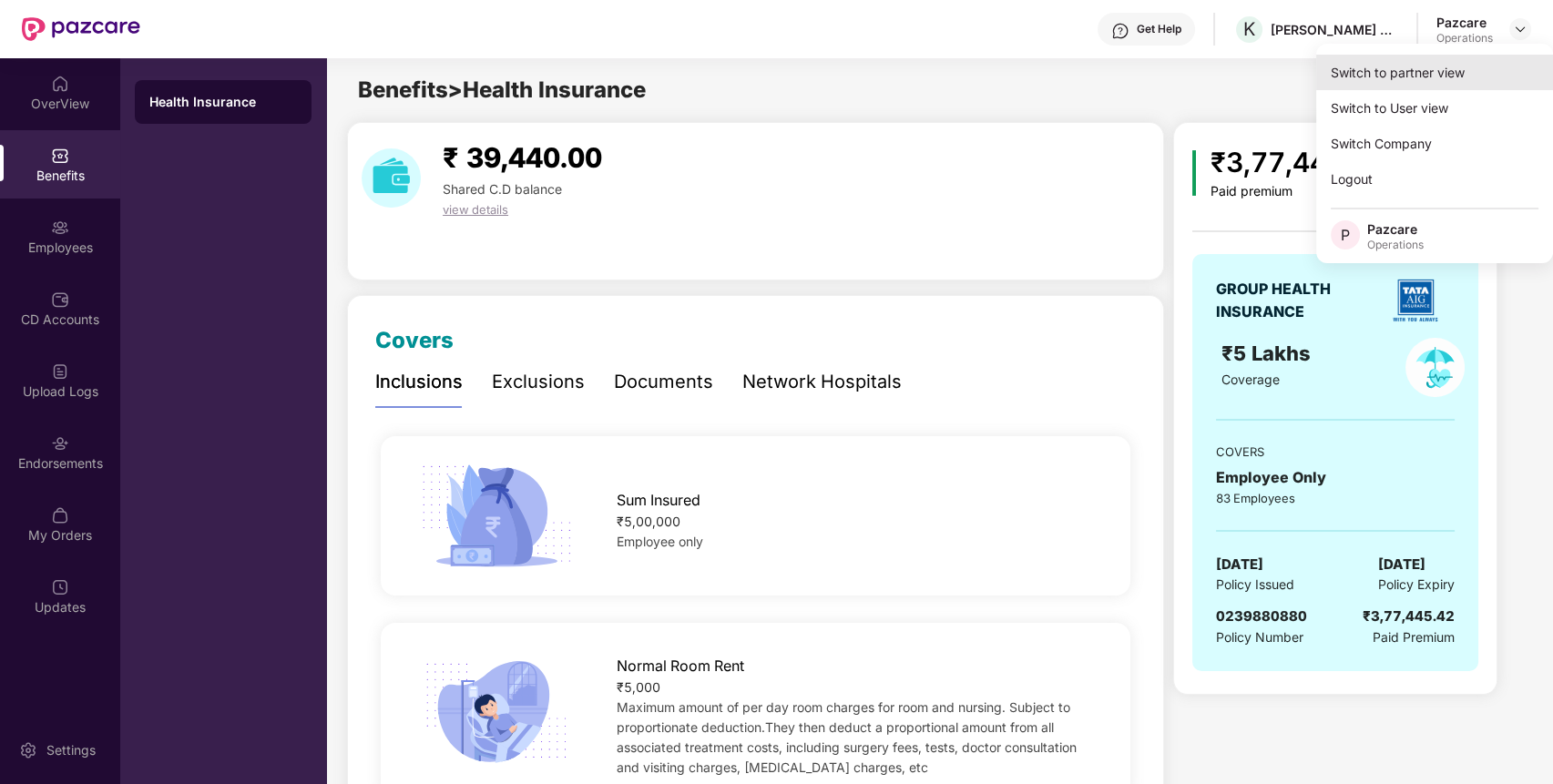
click at [1476, 73] on div "Switch to partner view" at bounding box center [1434, 72] width 237 height 36
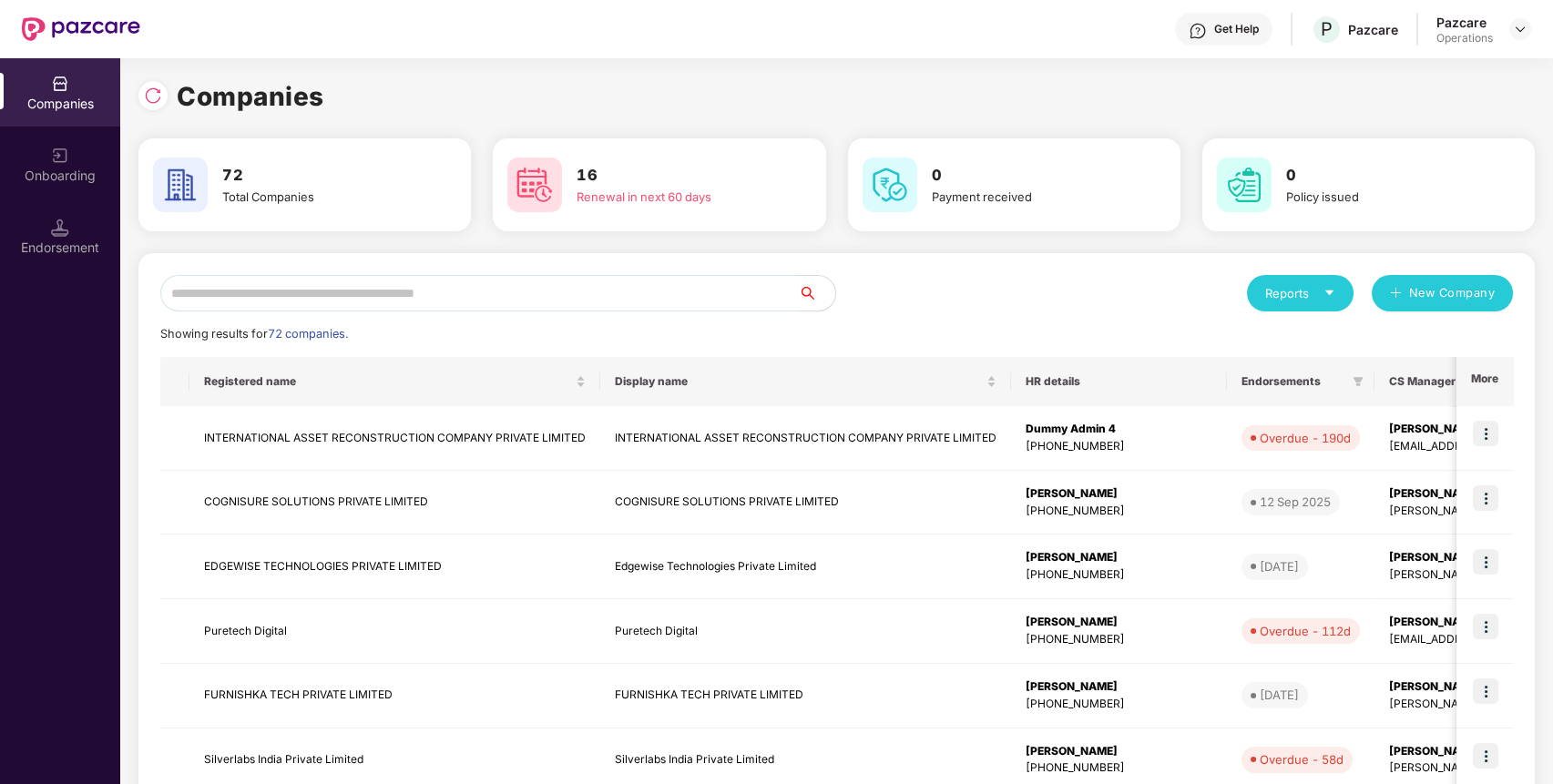
click at [636, 305] on input "text" at bounding box center [479, 292] width 639 height 36
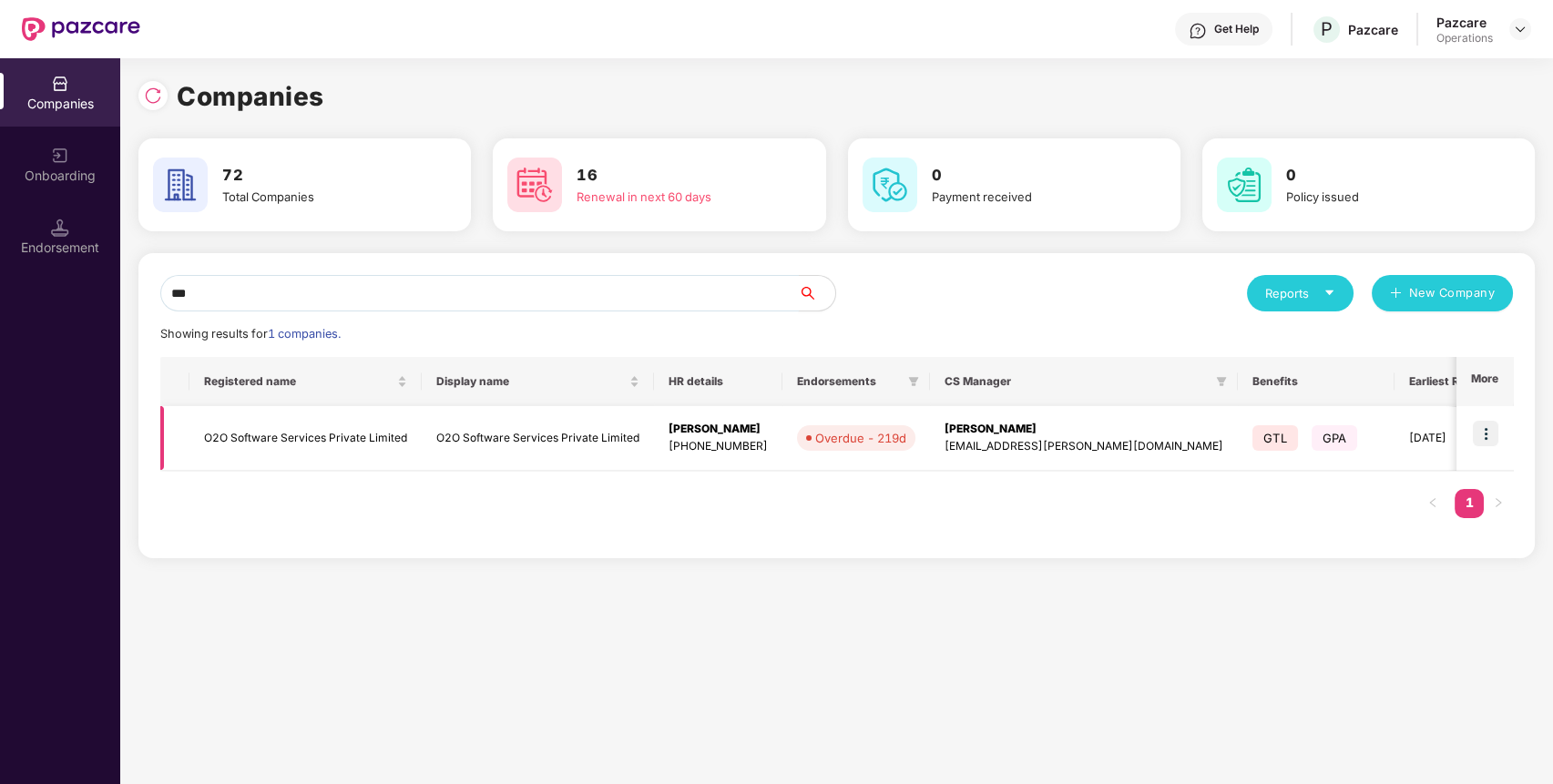
type input "***"
click at [290, 437] on td "O2O Software Services Private Limited" at bounding box center [306, 438] width 232 height 64
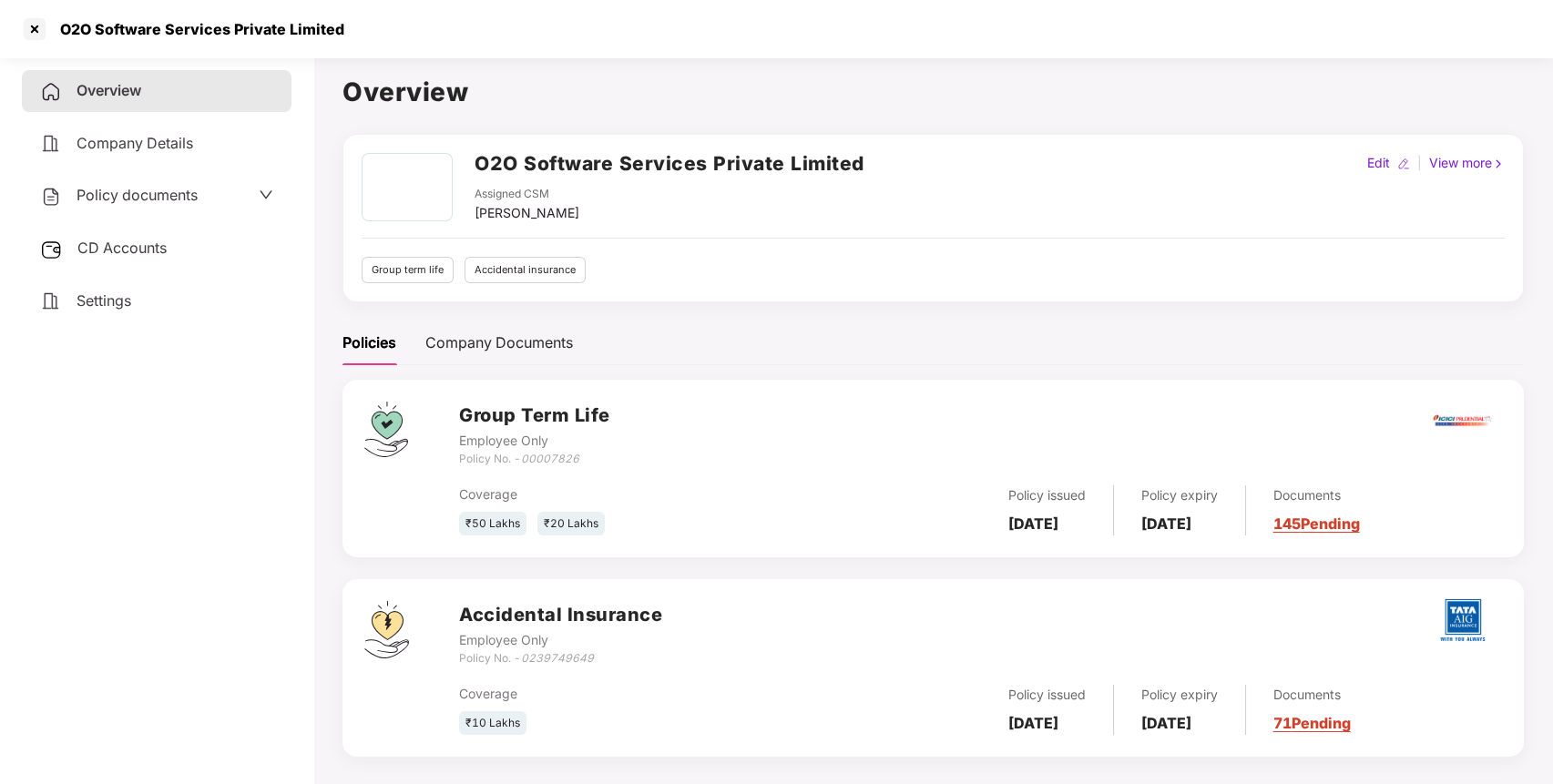
click at [517, 158] on h2 "O2O Software Services Private Limited" at bounding box center [669, 164] width 390 height 30
copy h2 "O2O Software Services Private Limited"
click at [517, 158] on h2 "O2O Software Services Private Limited" at bounding box center [669, 164] width 390 height 30
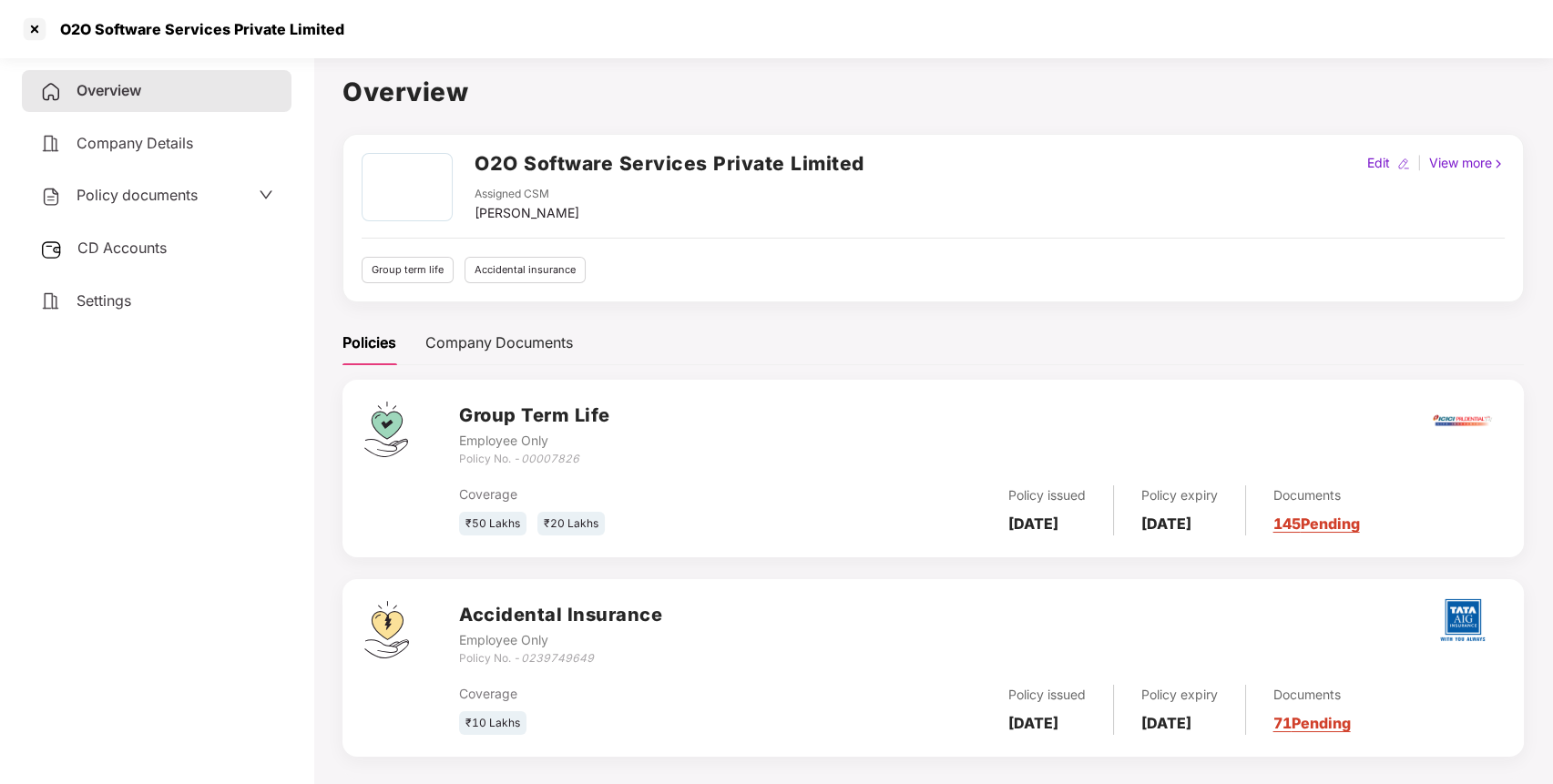
click at [570, 663] on icon "0239749649" at bounding box center [557, 658] width 73 height 14
copy icon "0239749649"
click at [533, 459] on icon "00007826" at bounding box center [550, 458] width 58 height 14
copy icon "00007826"
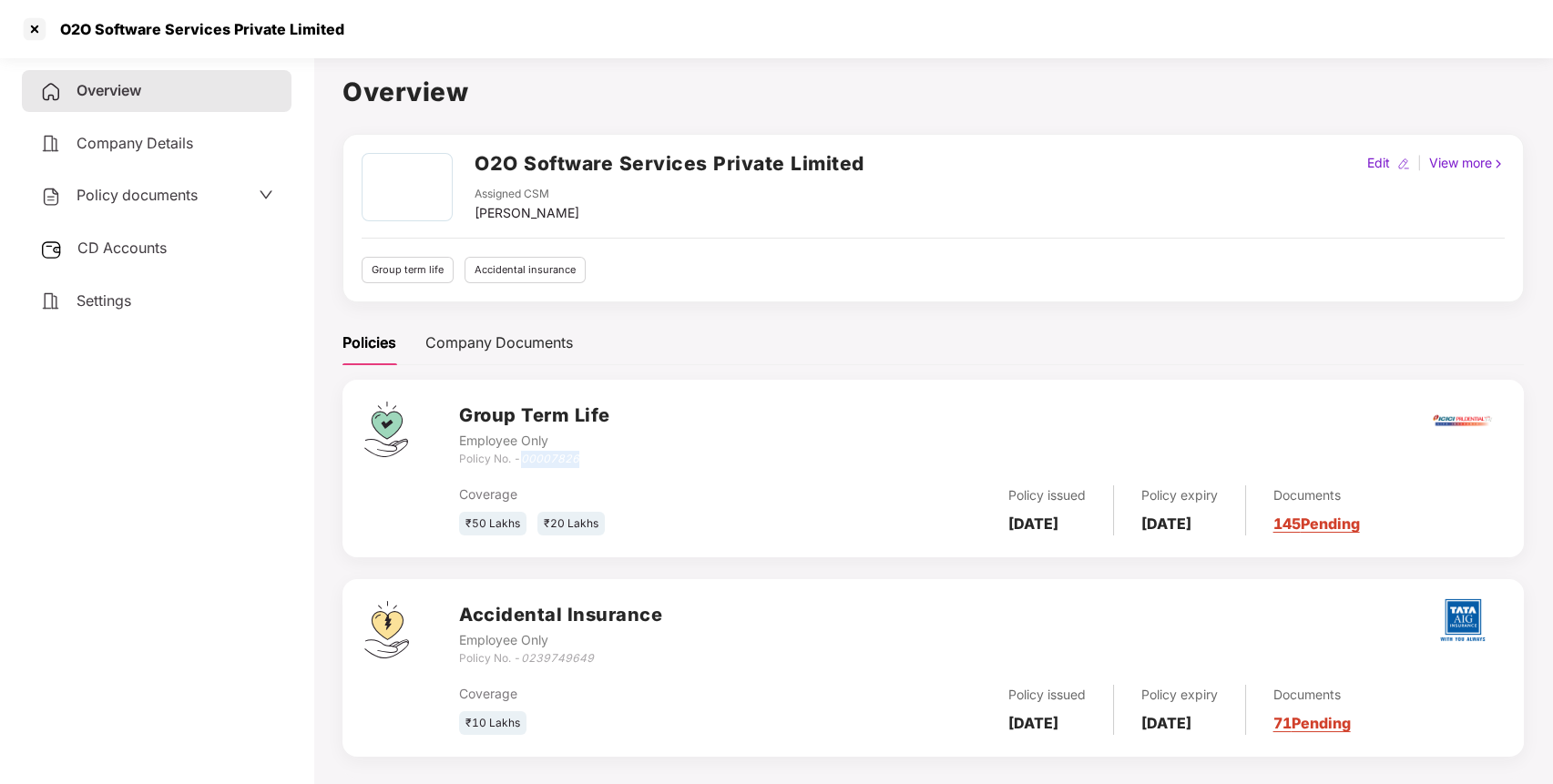
click at [533, 459] on icon "00007826" at bounding box center [550, 458] width 58 height 14
click at [34, 21] on div at bounding box center [34, 29] width 29 height 29
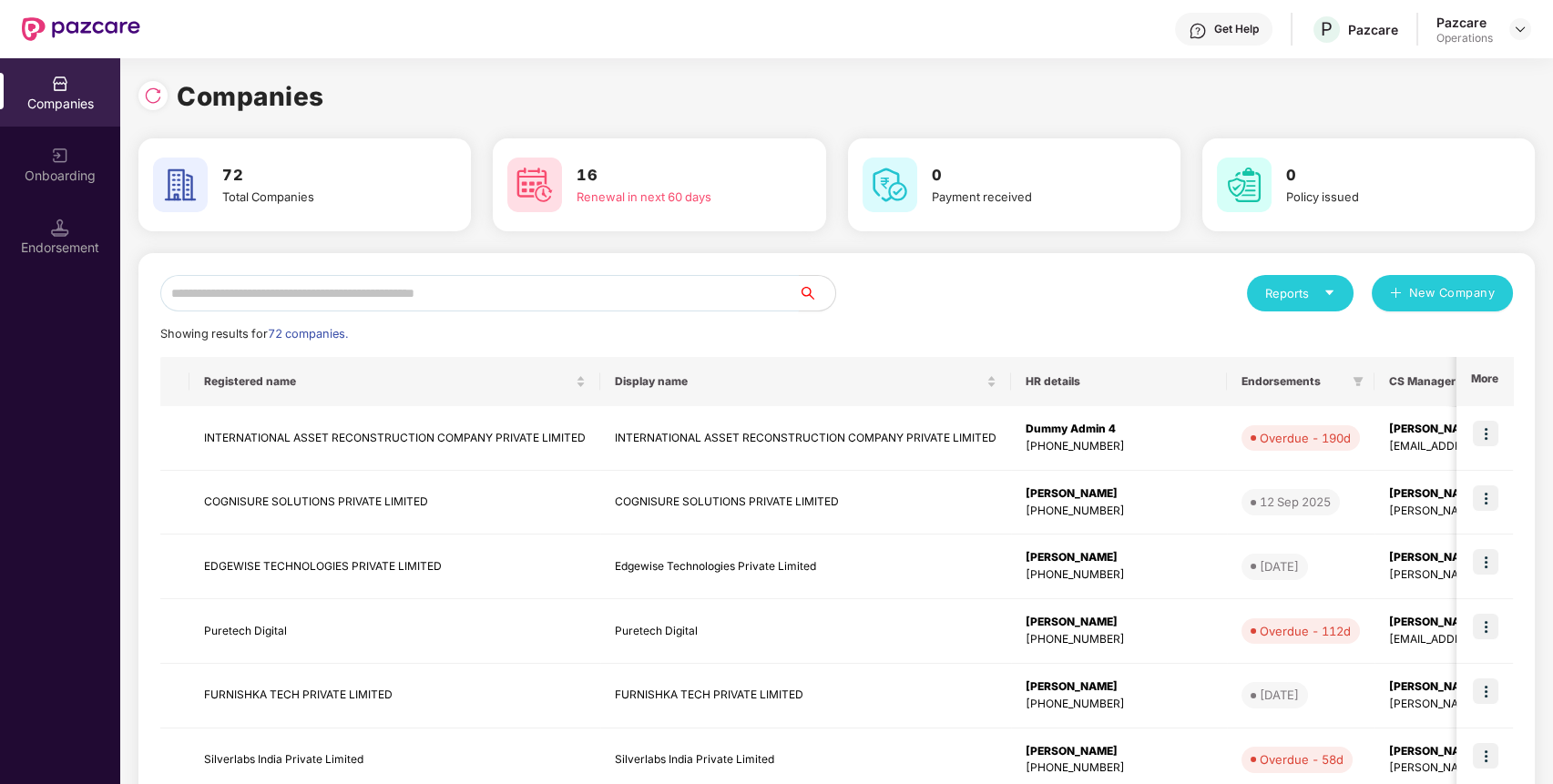
click at [577, 302] on input "text" at bounding box center [479, 292] width 639 height 36
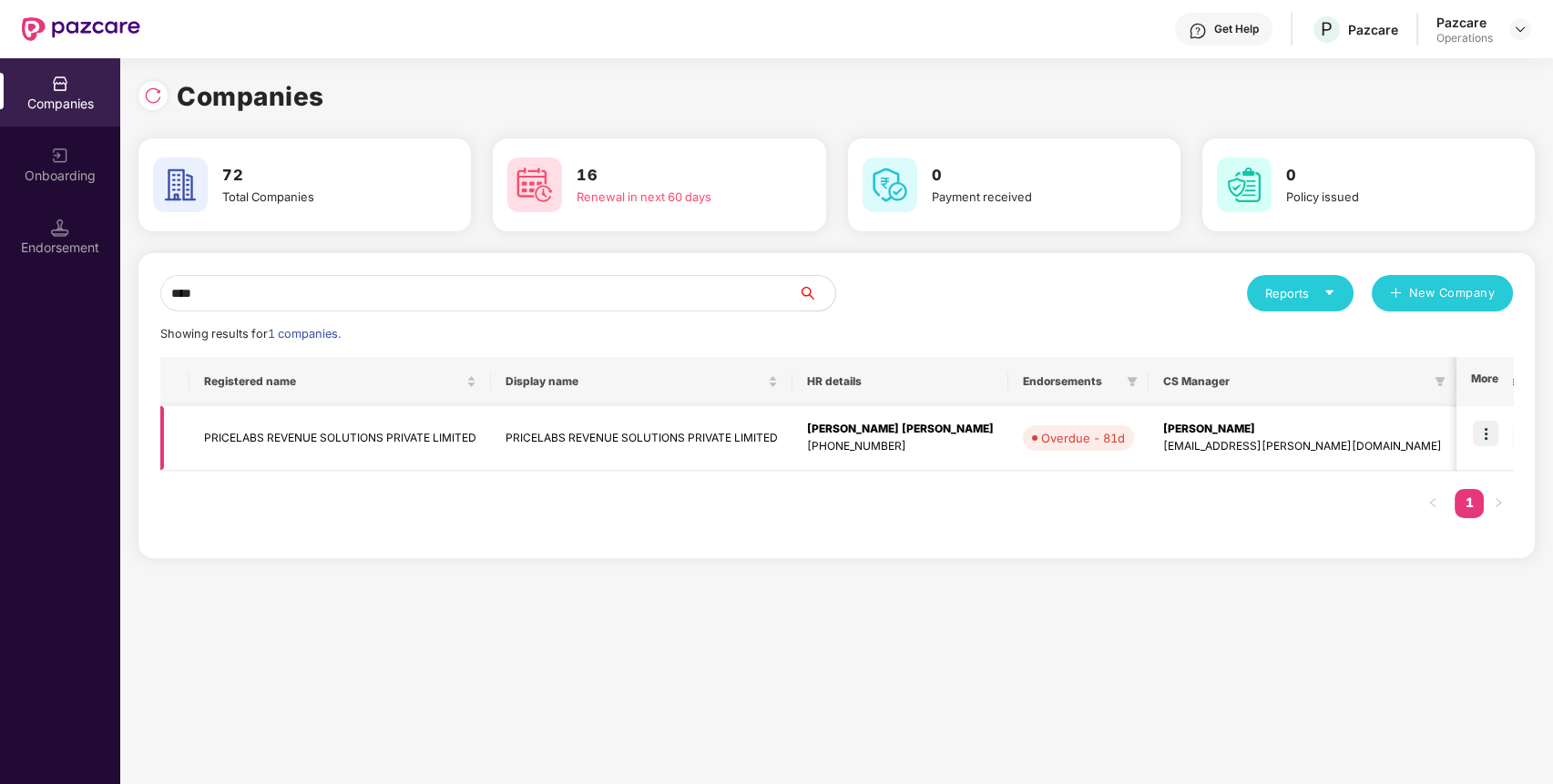
type input "****"
click at [1488, 431] on img at bounding box center [1486, 433] width 25 height 25
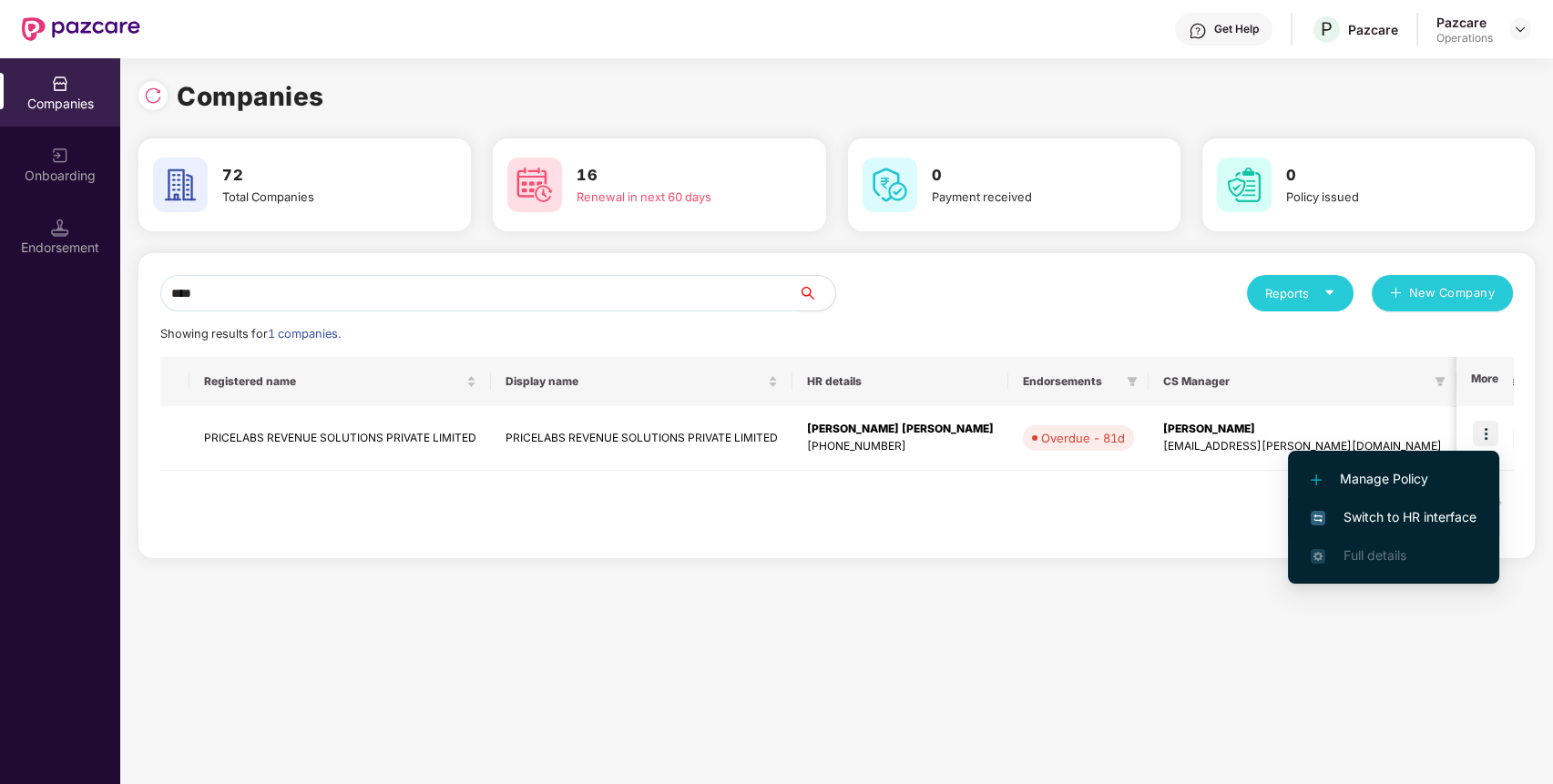
click at [1458, 506] on li "Switch to HR interface" at bounding box center [1394, 517] width 211 height 38
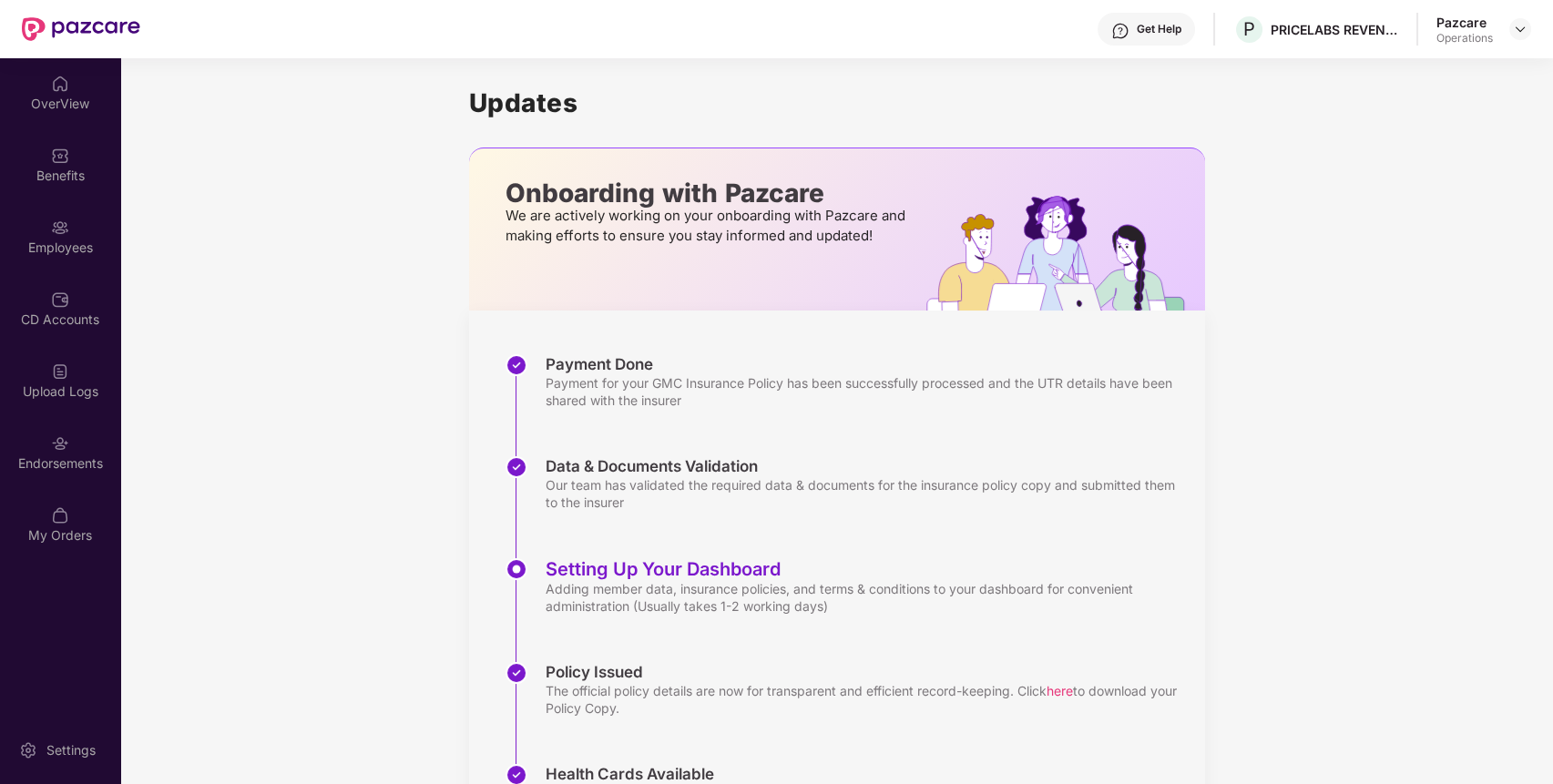
click at [66, 449] on img at bounding box center [60, 443] width 18 height 18
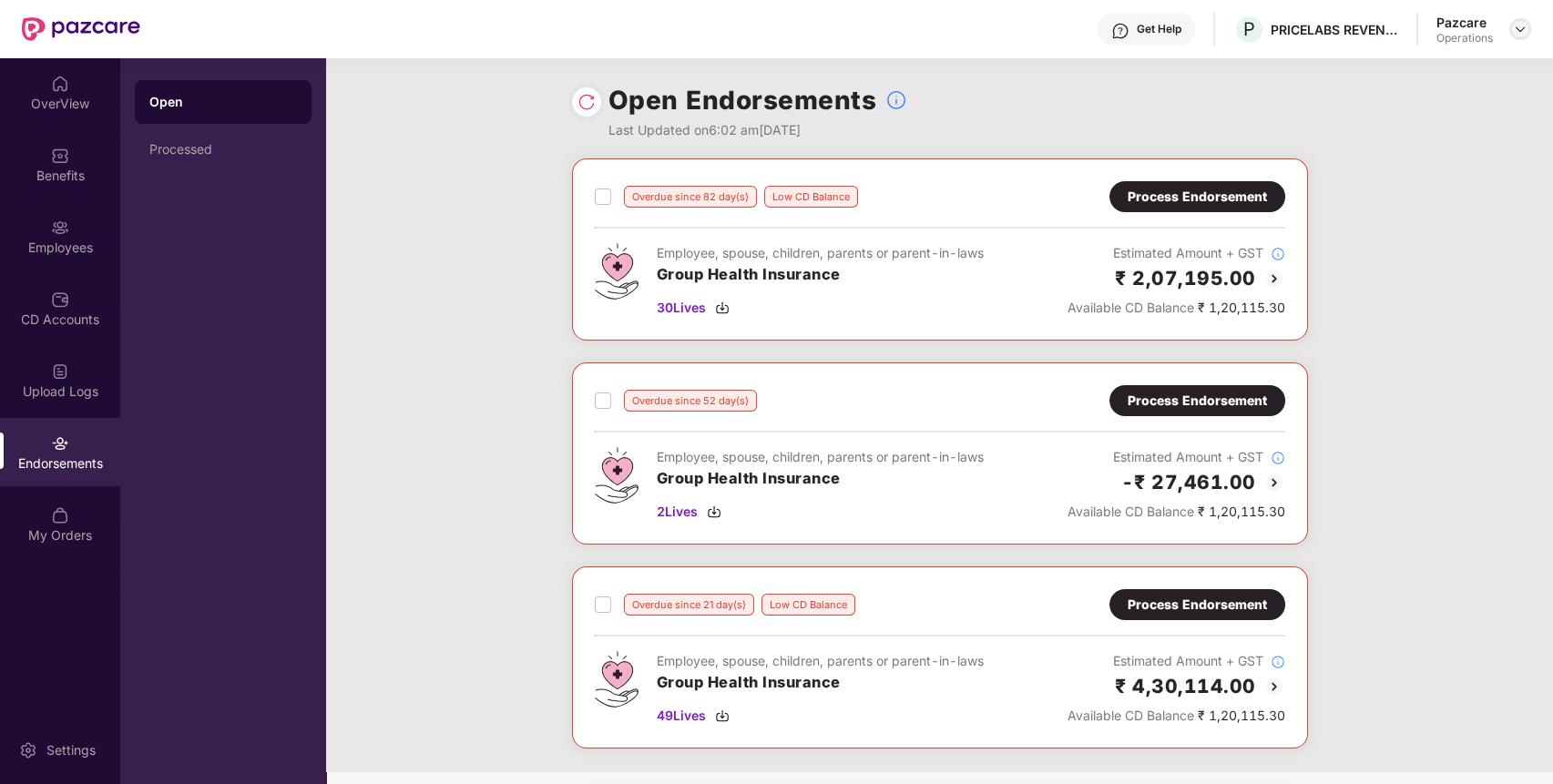
click at [1515, 22] on img at bounding box center [1520, 29] width 15 height 15
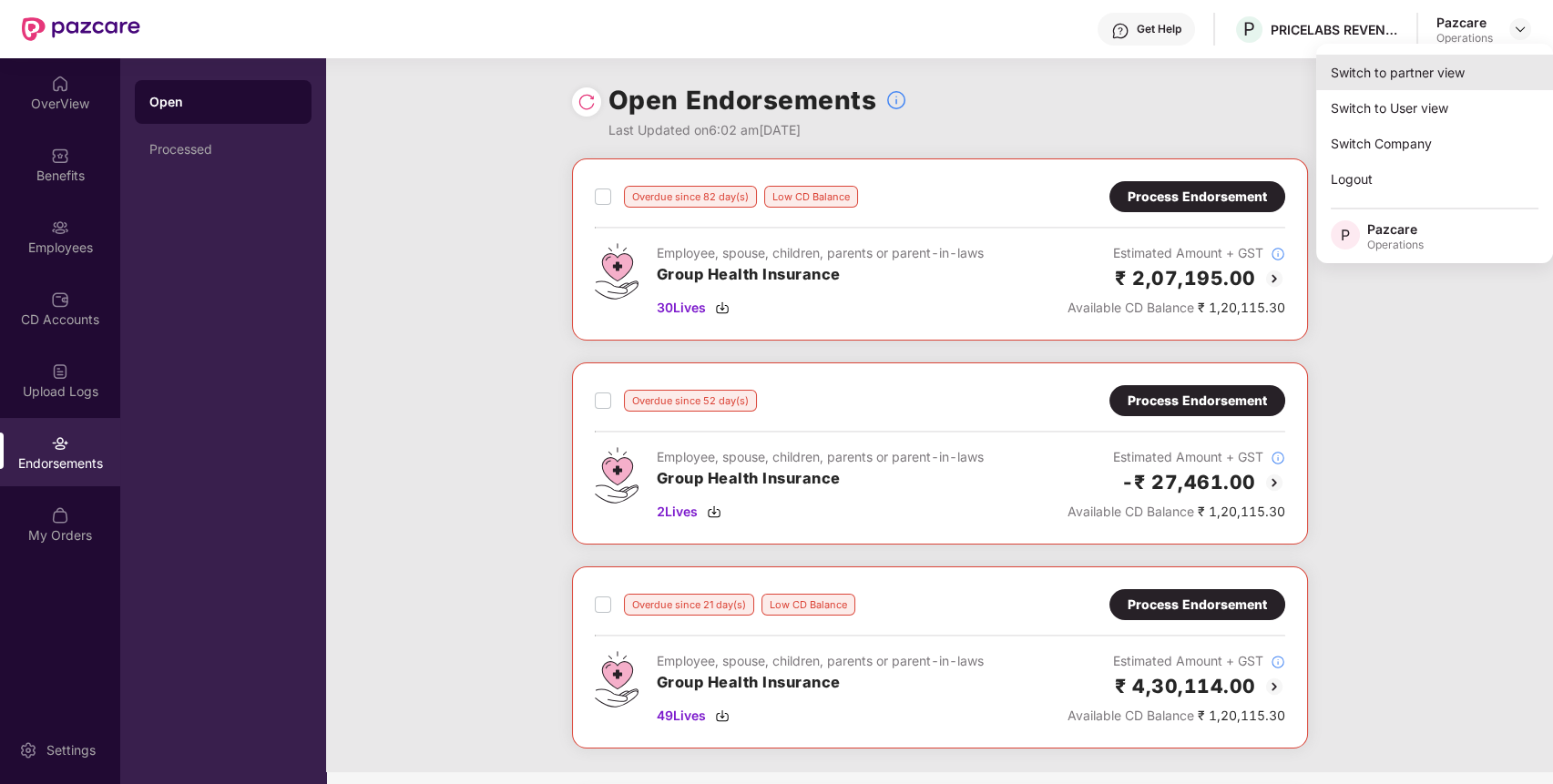
click at [1469, 69] on div "Switch to partner view" at bounding box center [1434, 72] width 237 height 36
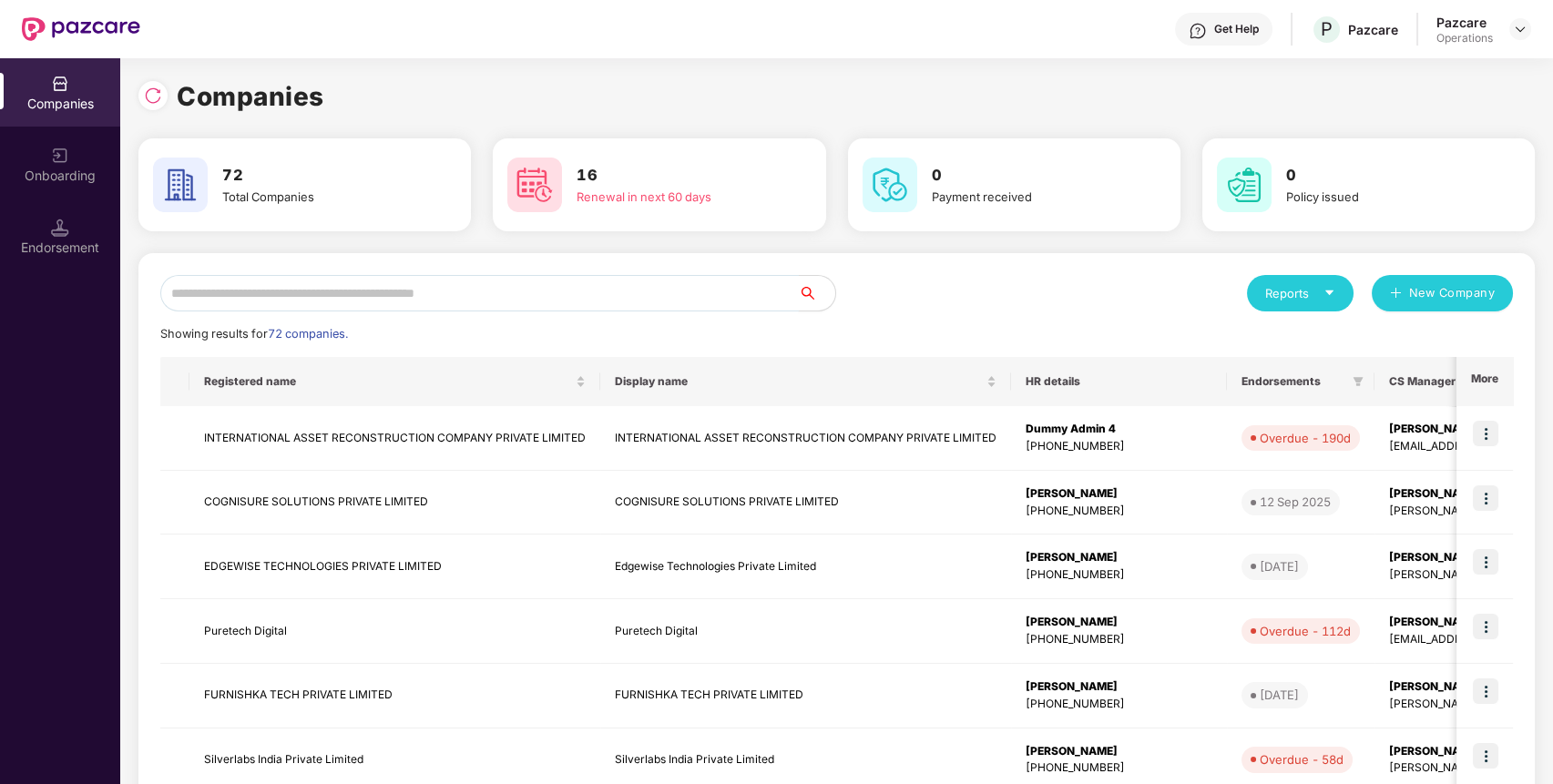
click at [697, 287] on input "text" at bounding box center [479, 292] width 639 height 36
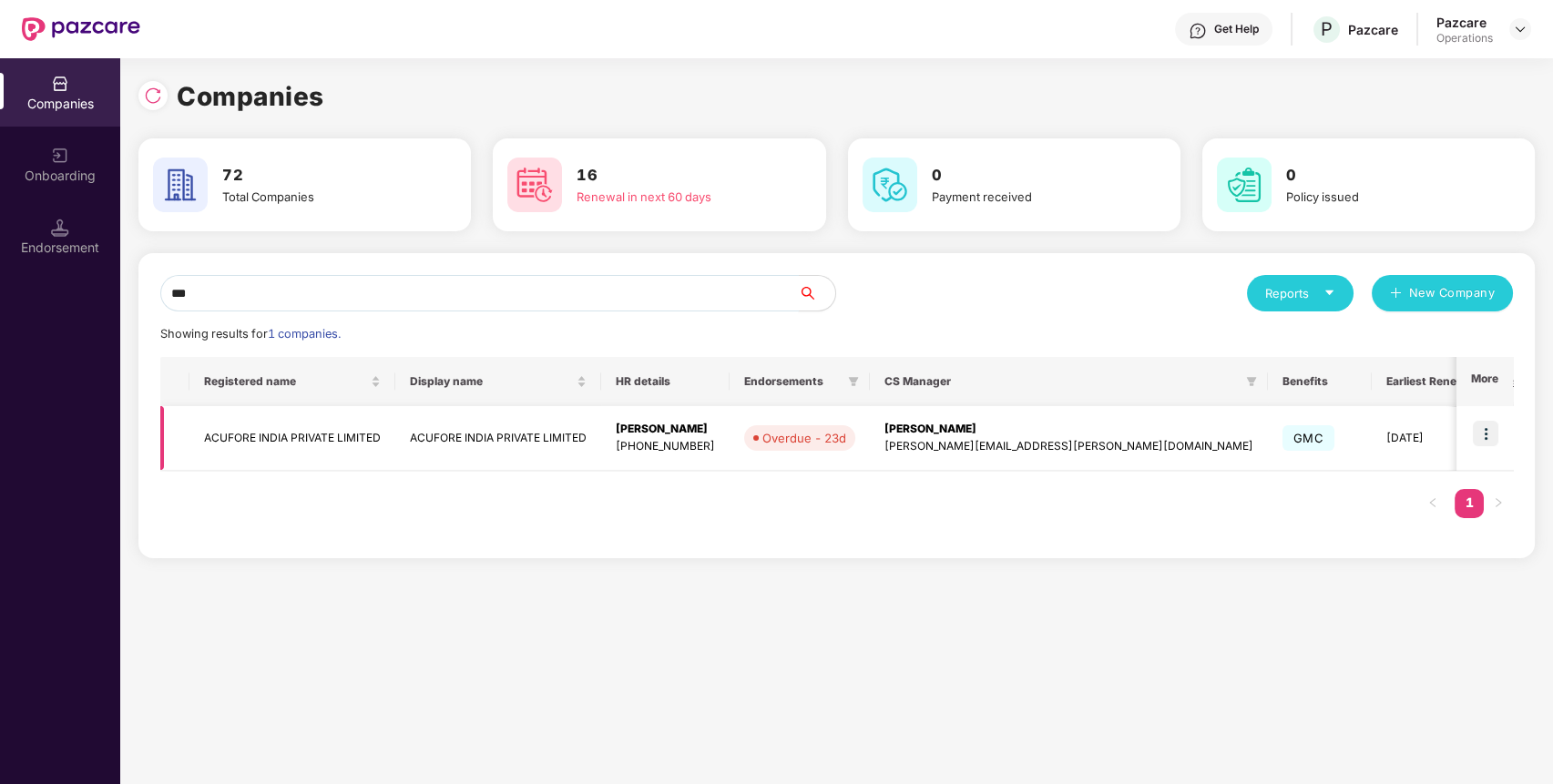
type input "***"
click at [1497, 437] on img at bounding box center [1486, 433] width 25 height 25
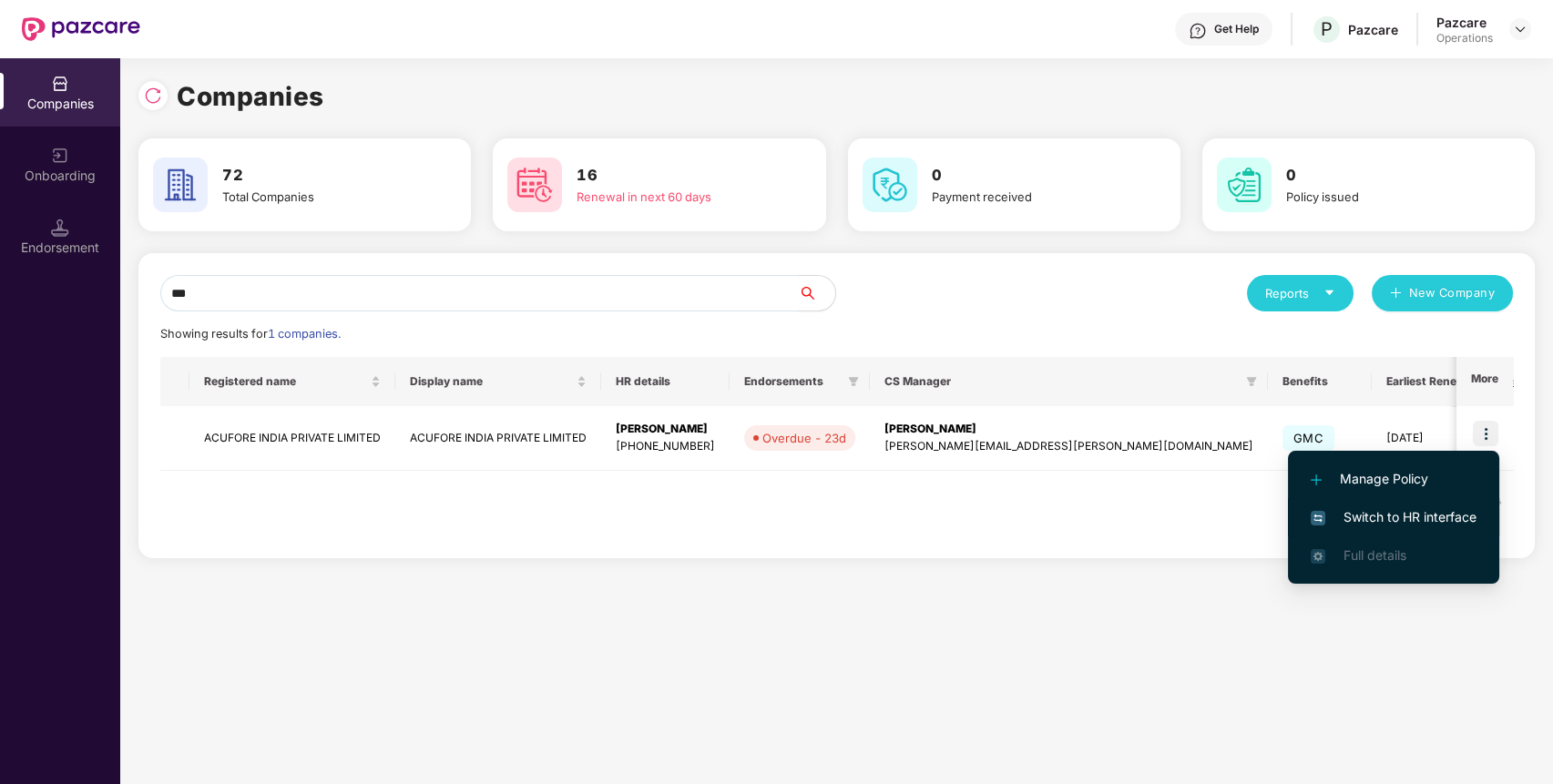
click at [1437, 520] on span "Switch to HR interface" at bounding box center [1393, 517] width 165 height 20
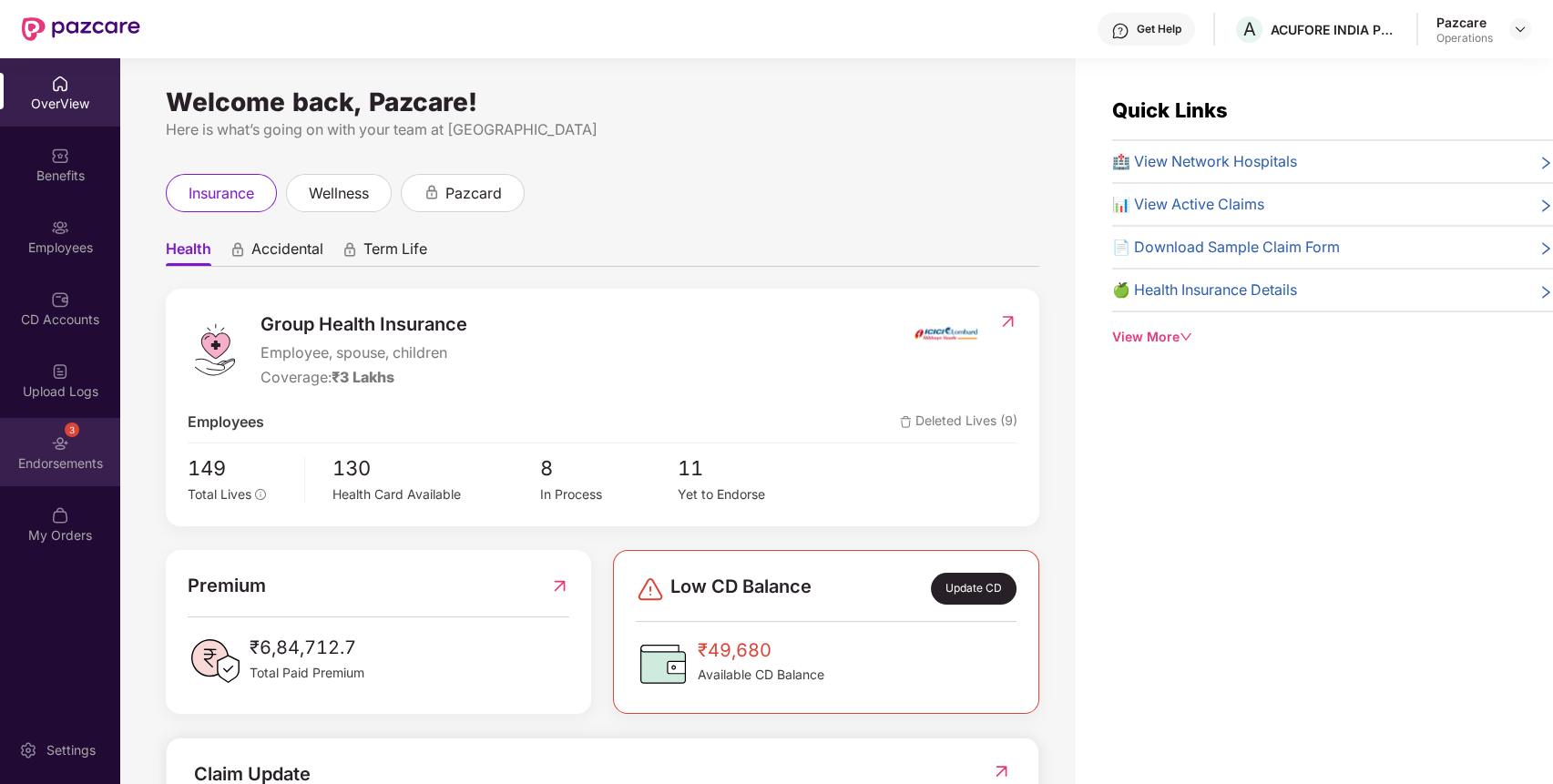
click at [55, 430] on div "3 Endorsements" at bounding box center [60, 451] width 121 height 68
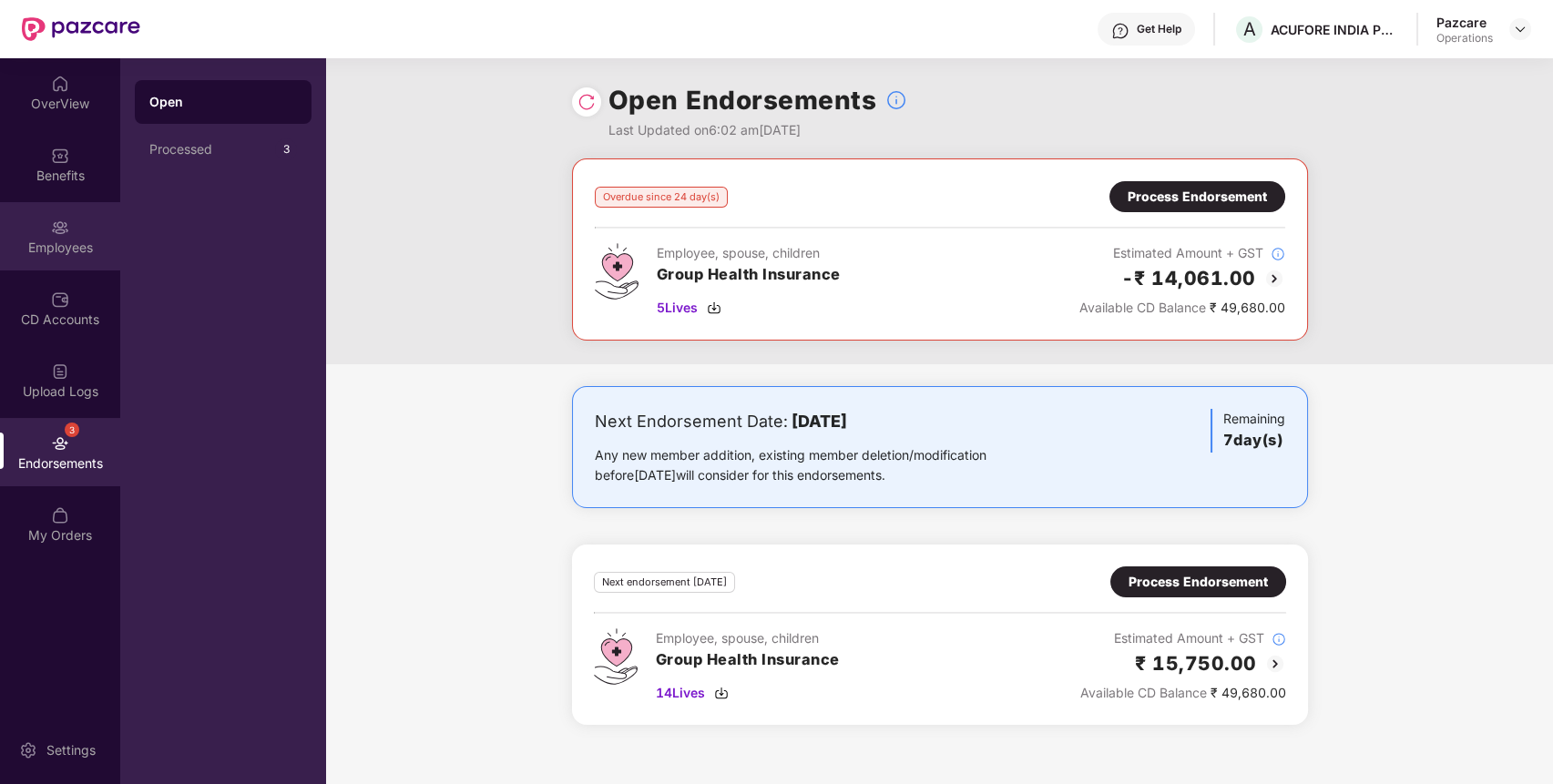
click at [60, 246] on div "Employees" at bounding box center [60, 247] width 121 height 18
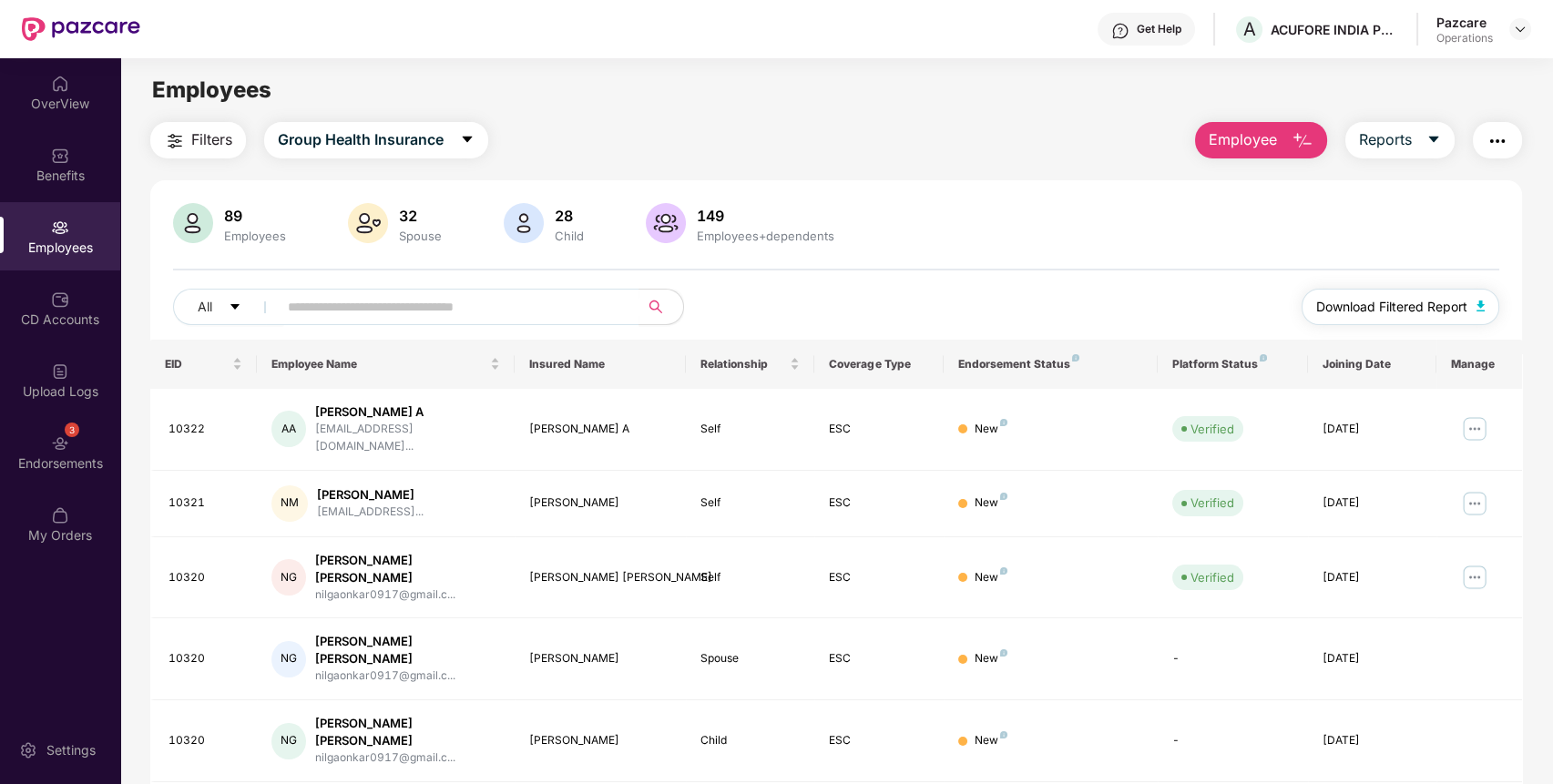
click at [1399, 302] on span "Download Filtered Report" at bounding box center [1392, 306] width 151 height 20
click at [1489, 142] on img "button" at bounding box center [1497, 140] width 22 height 21
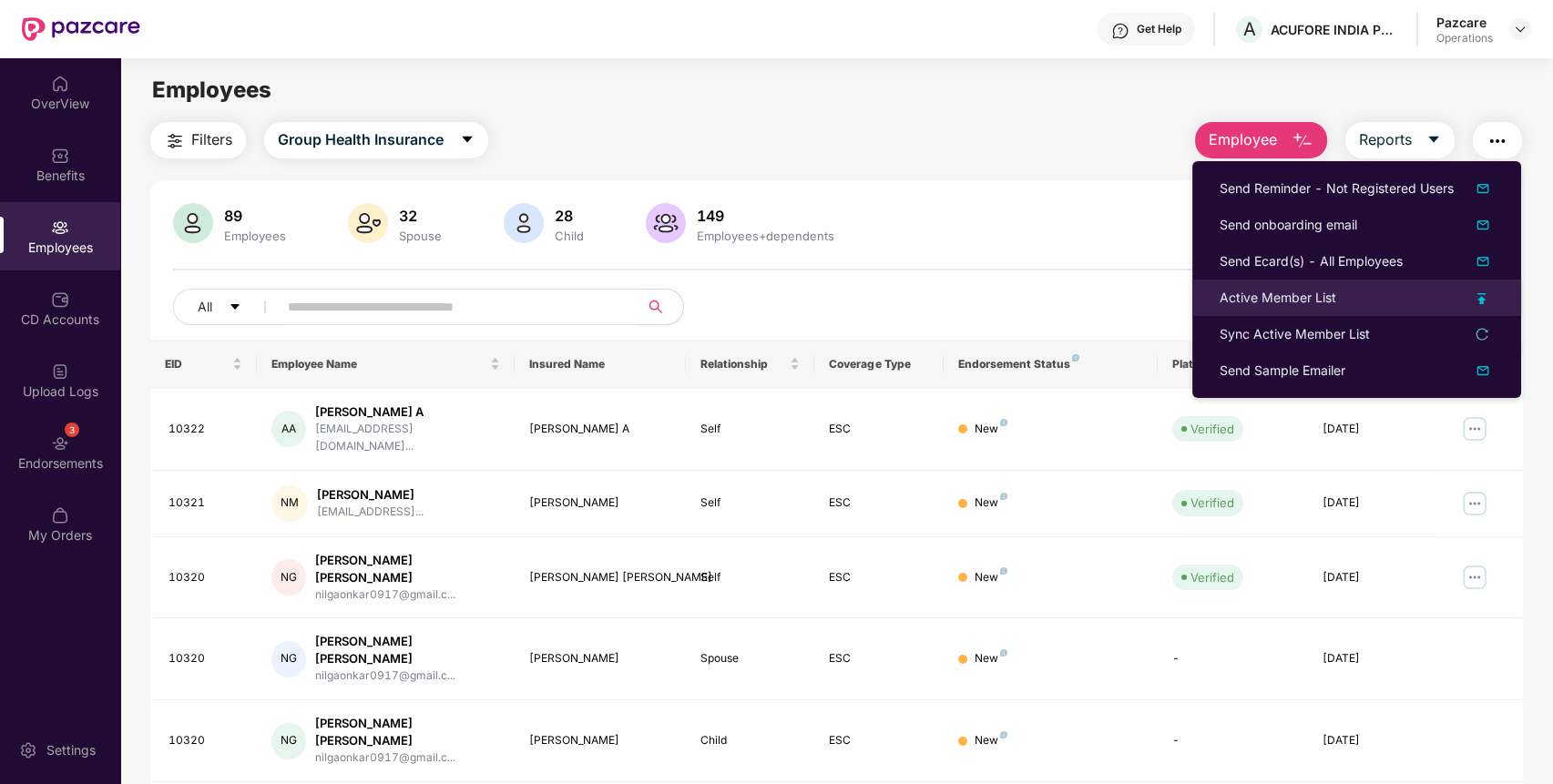
click at [1333, 298] on div "Active Member List" at bounding box center [1278, 297] width 117 height 20
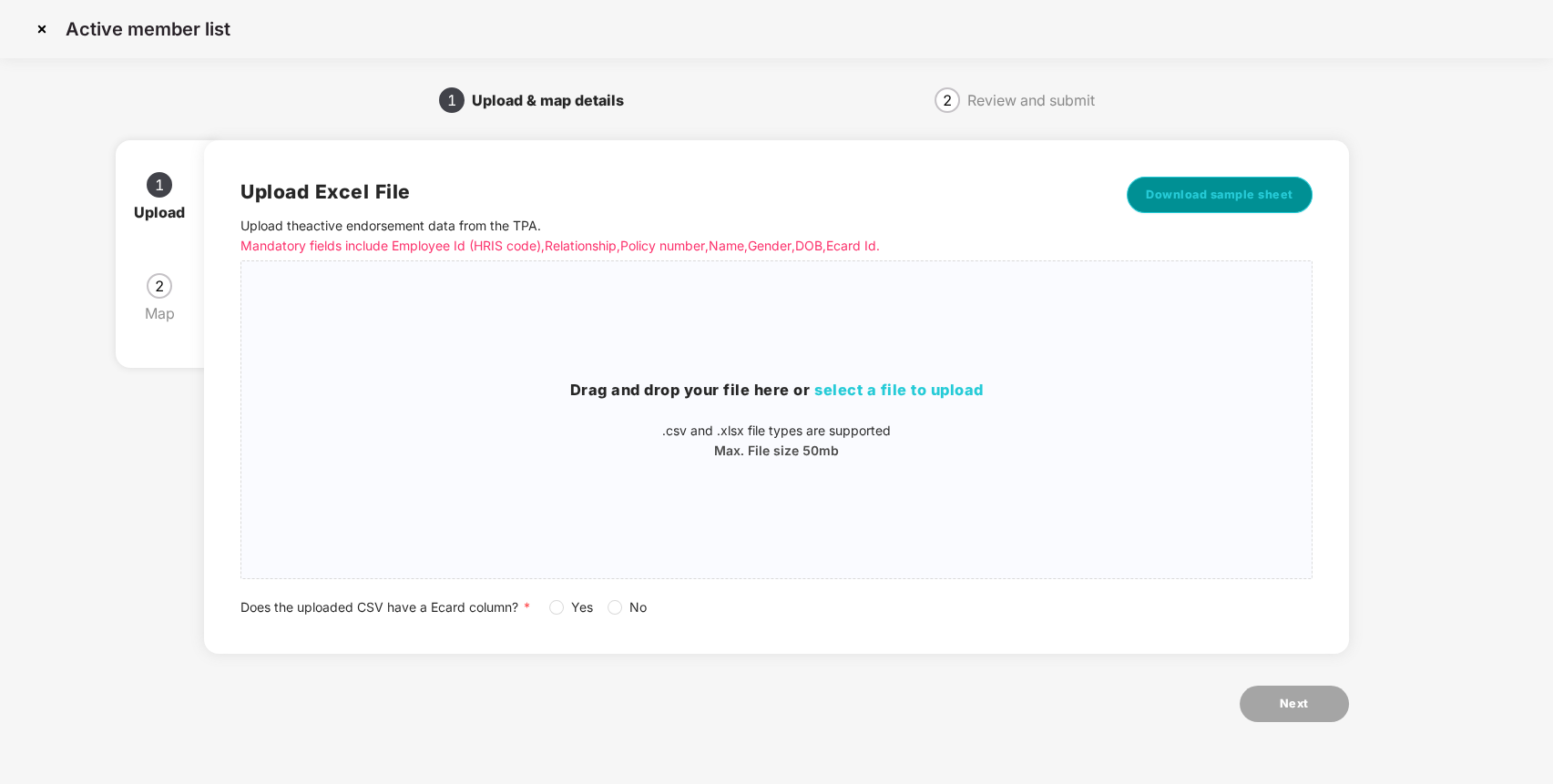
click at [1292, 197] on span "Download sample sheet" at bounding box center [1220, 194] width 148 height 18
click at [36, 29] on img at bounding box center [41, 29] width 29 height 29
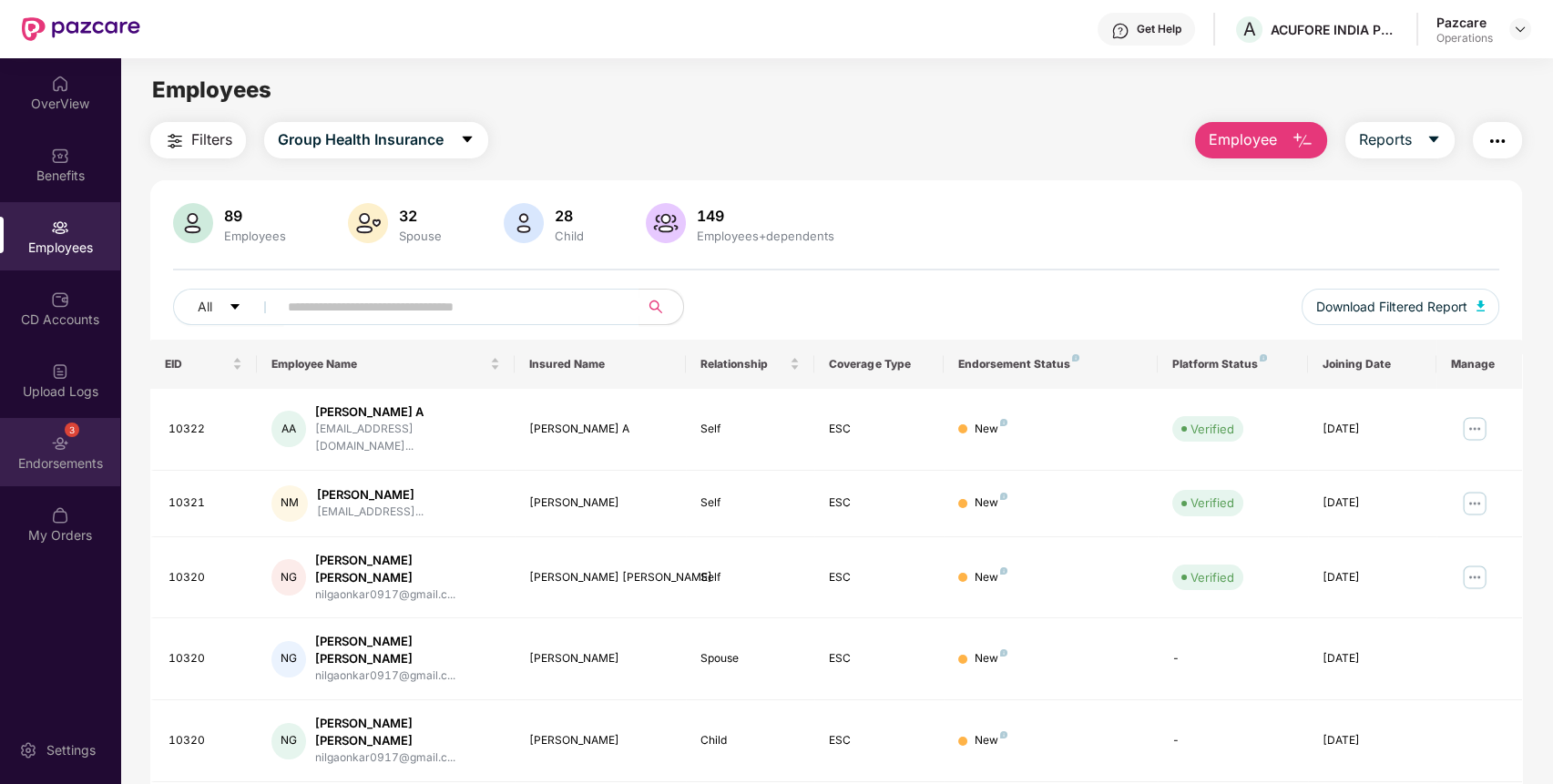
click at [70, 447] on div "3 Endorsements" at bounding box center [60, 451] width 121 height 68
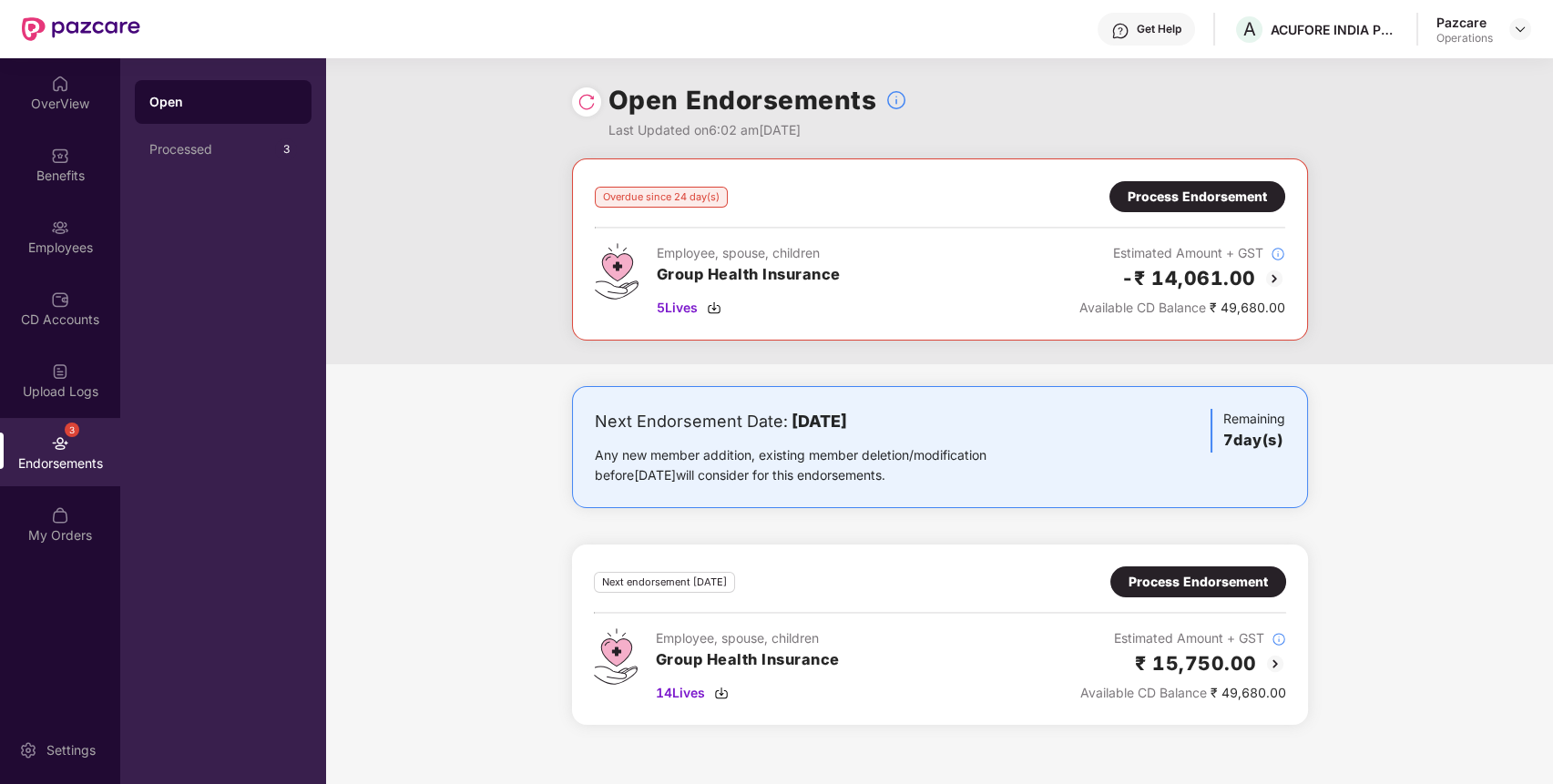
click at [1224, 207] on div "Process Endorsement" at bounding box center [1198, 196] width 176 height 31
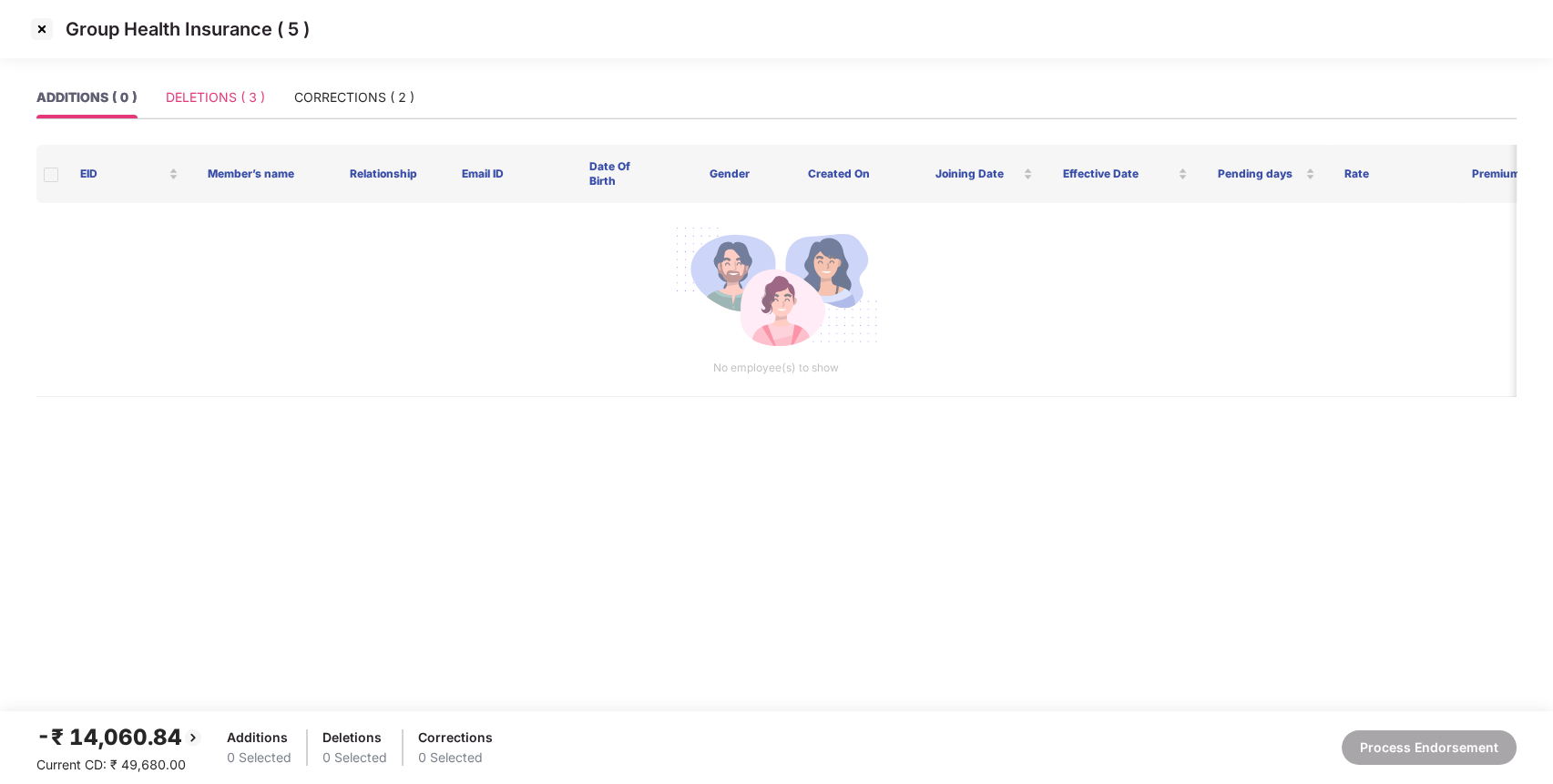
click at [231, 116] on div "DELETIONS ( 3 )" at bounding box center [215, 97] width 99 height 42
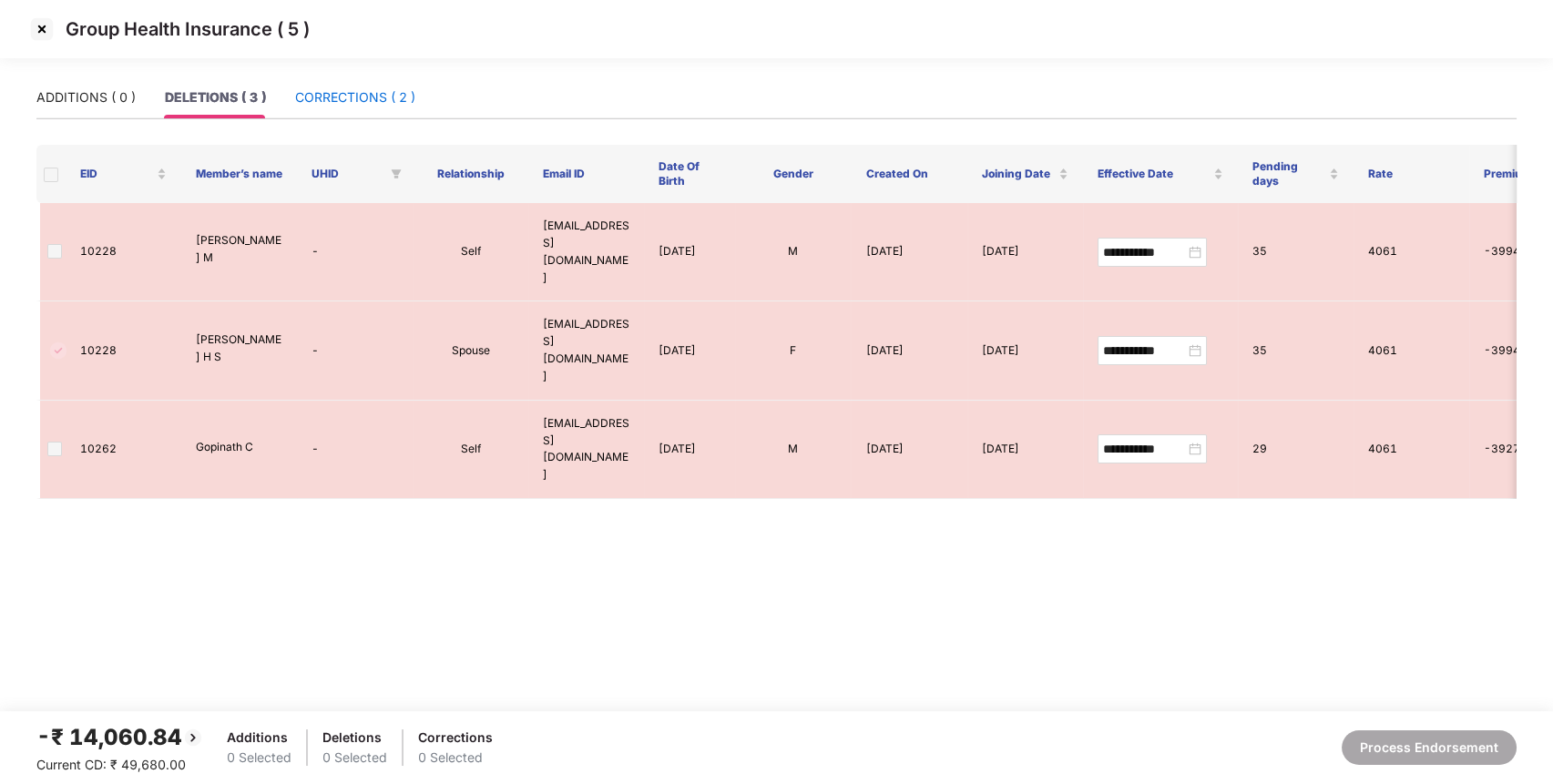
click at [398, 92] on div "CORRECTIONS ( 2 )" at bounding box center [355, 97] width 121 height 20
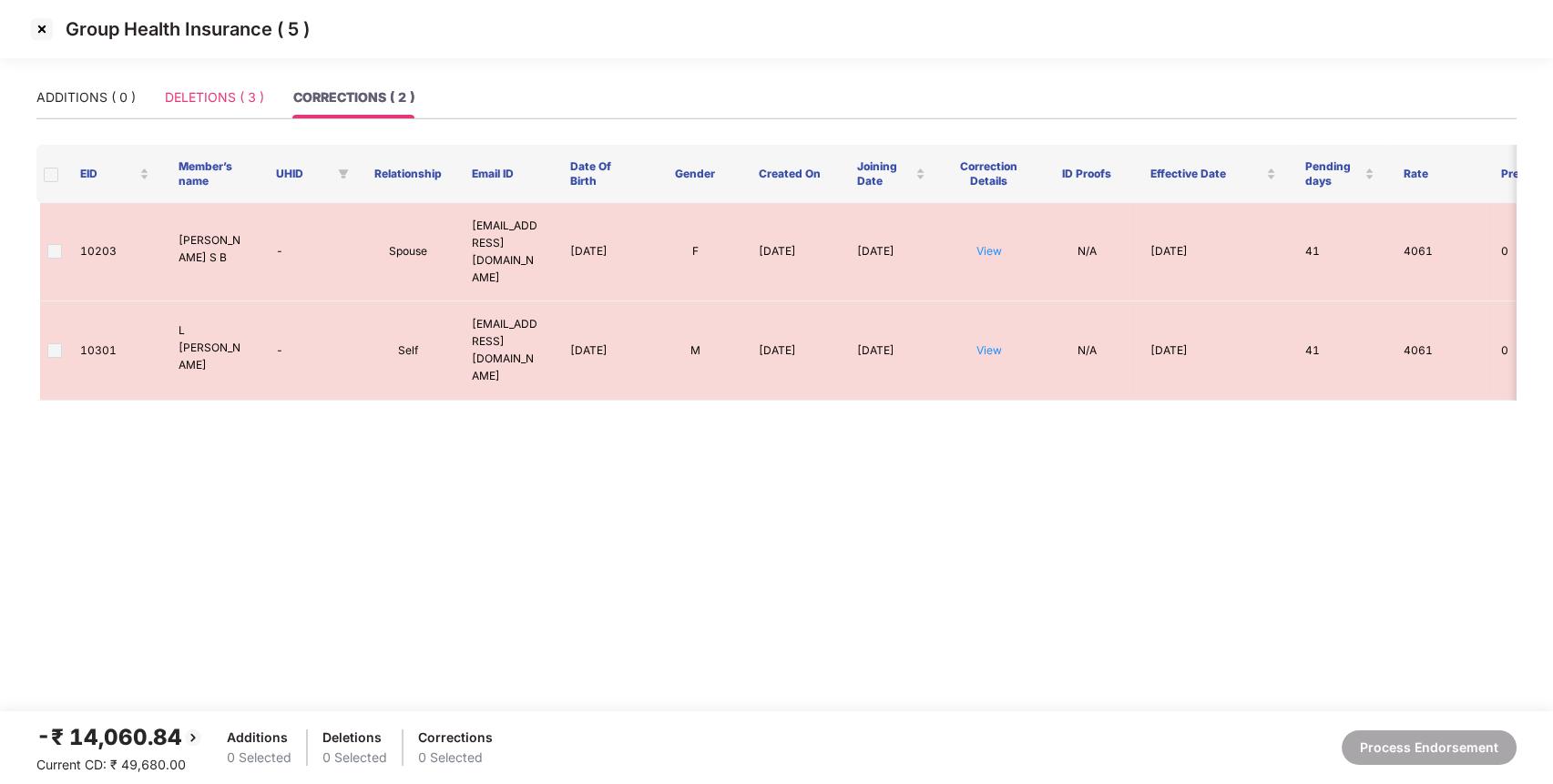
click at [226, 108] on div "DELETIONS ( 3 )" at bounding box center [214, 97] width 99 height 42
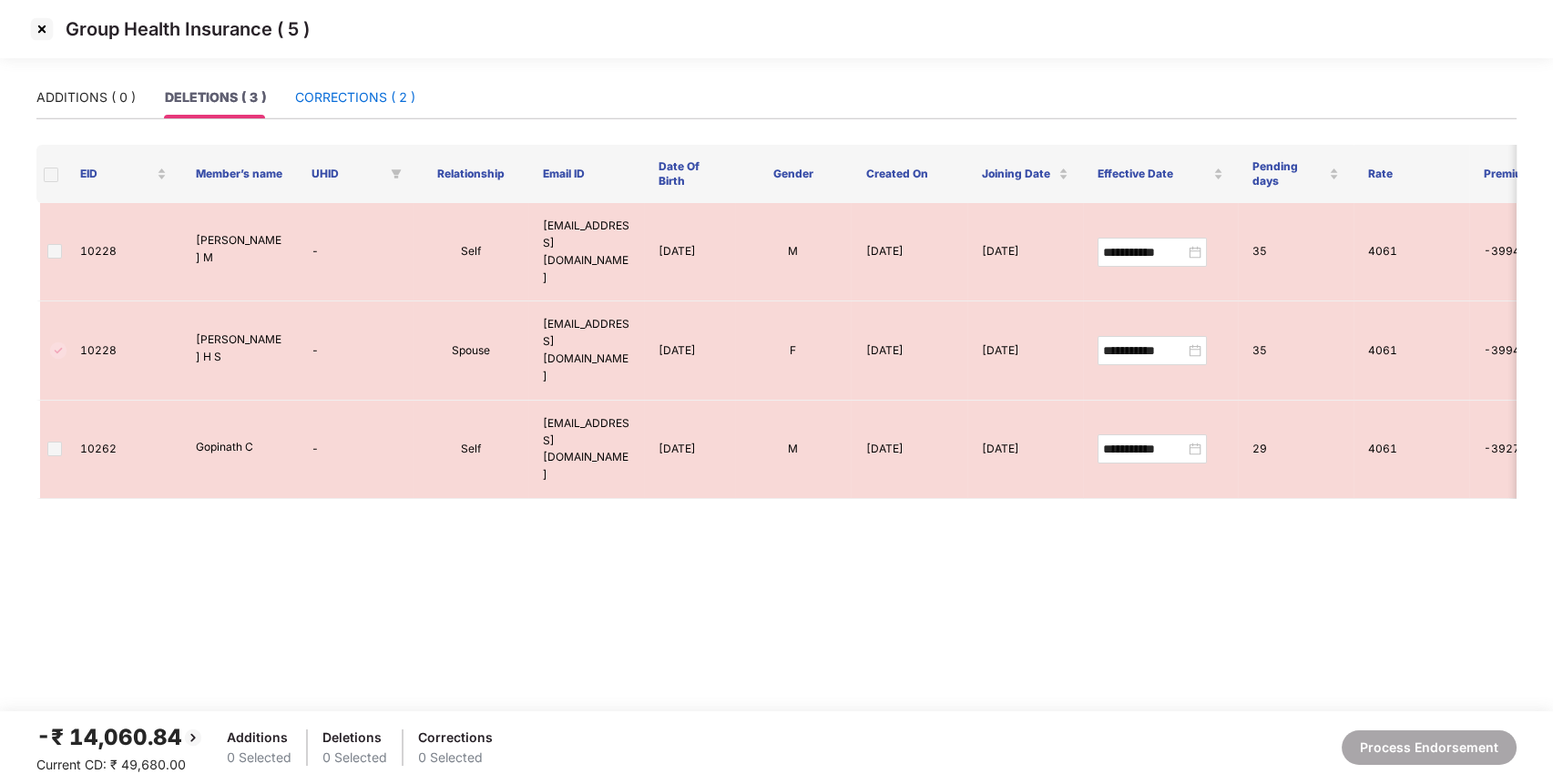
click at [392, 99] on div "CORRECTIONS ( 2 )" at bounding box center [355, 97] width 121 height 20
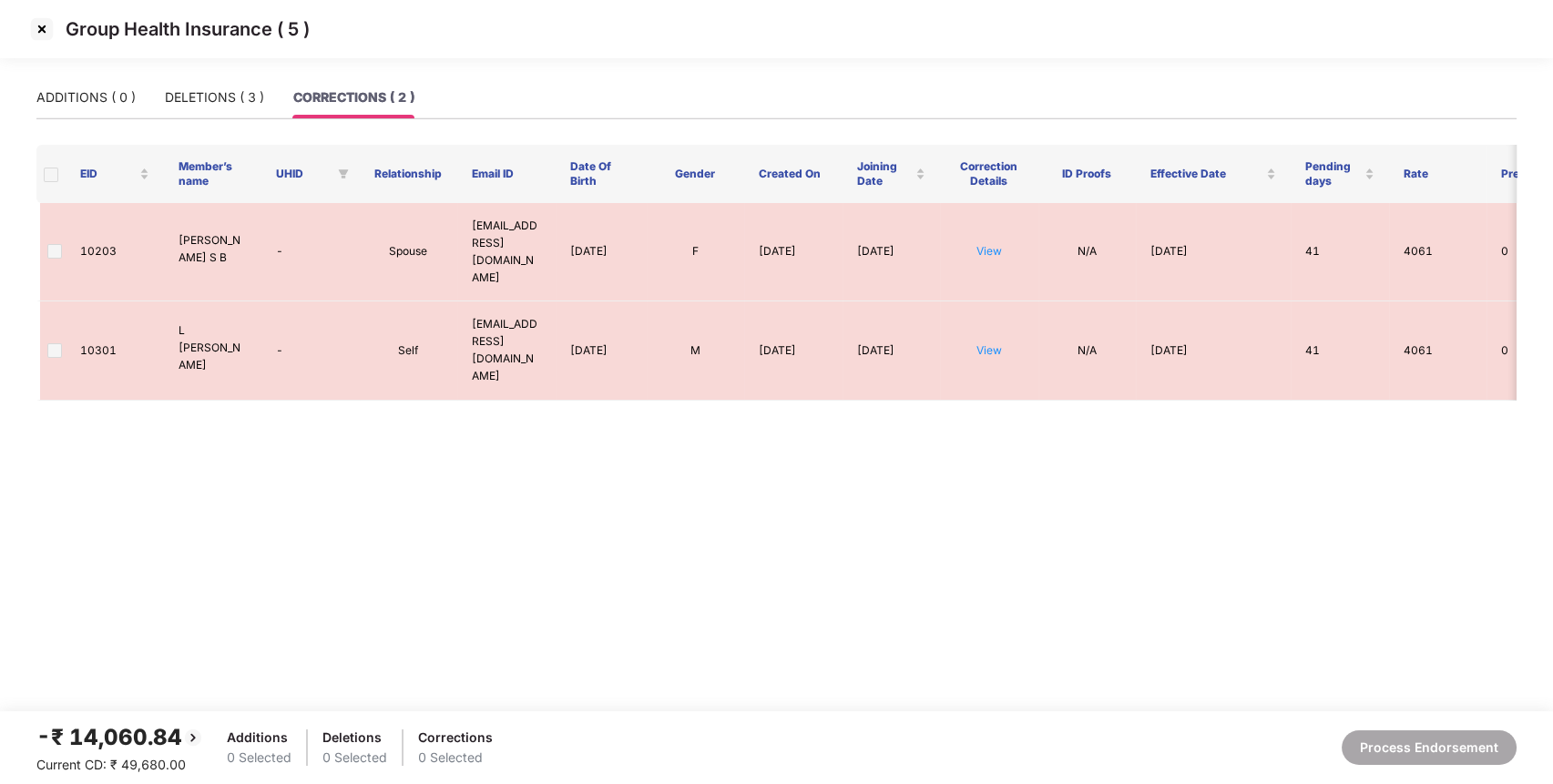
click at [38, 30] on img at bounding box center [41, 29] width 29 height 29
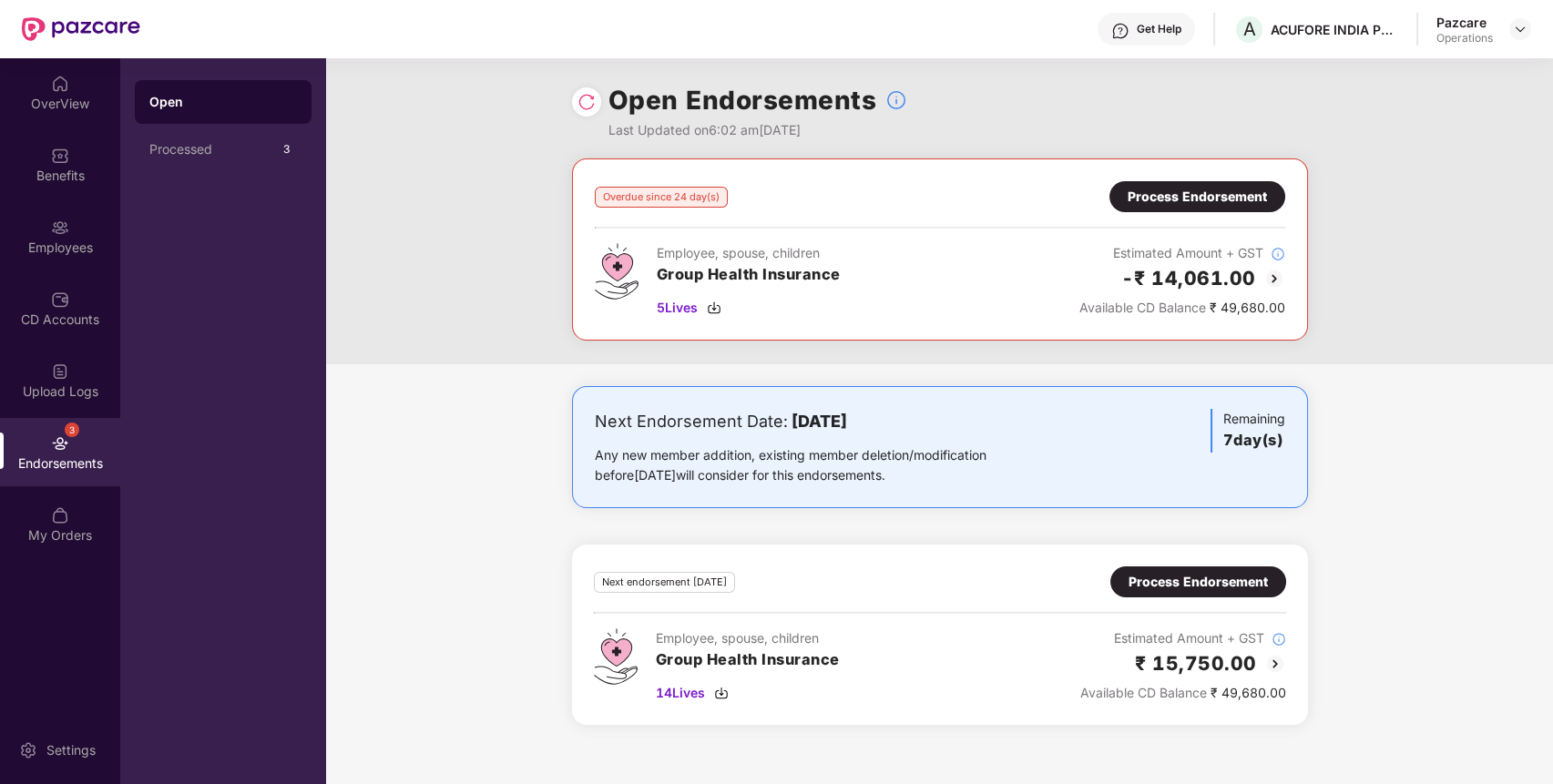
click at [80, 439] on div "3 Endorsements" at bounding box center [60, 451] width 121 height 68
click at [51, 238] on div "Employees" at bounding box center [60, 247] width 121 height 18
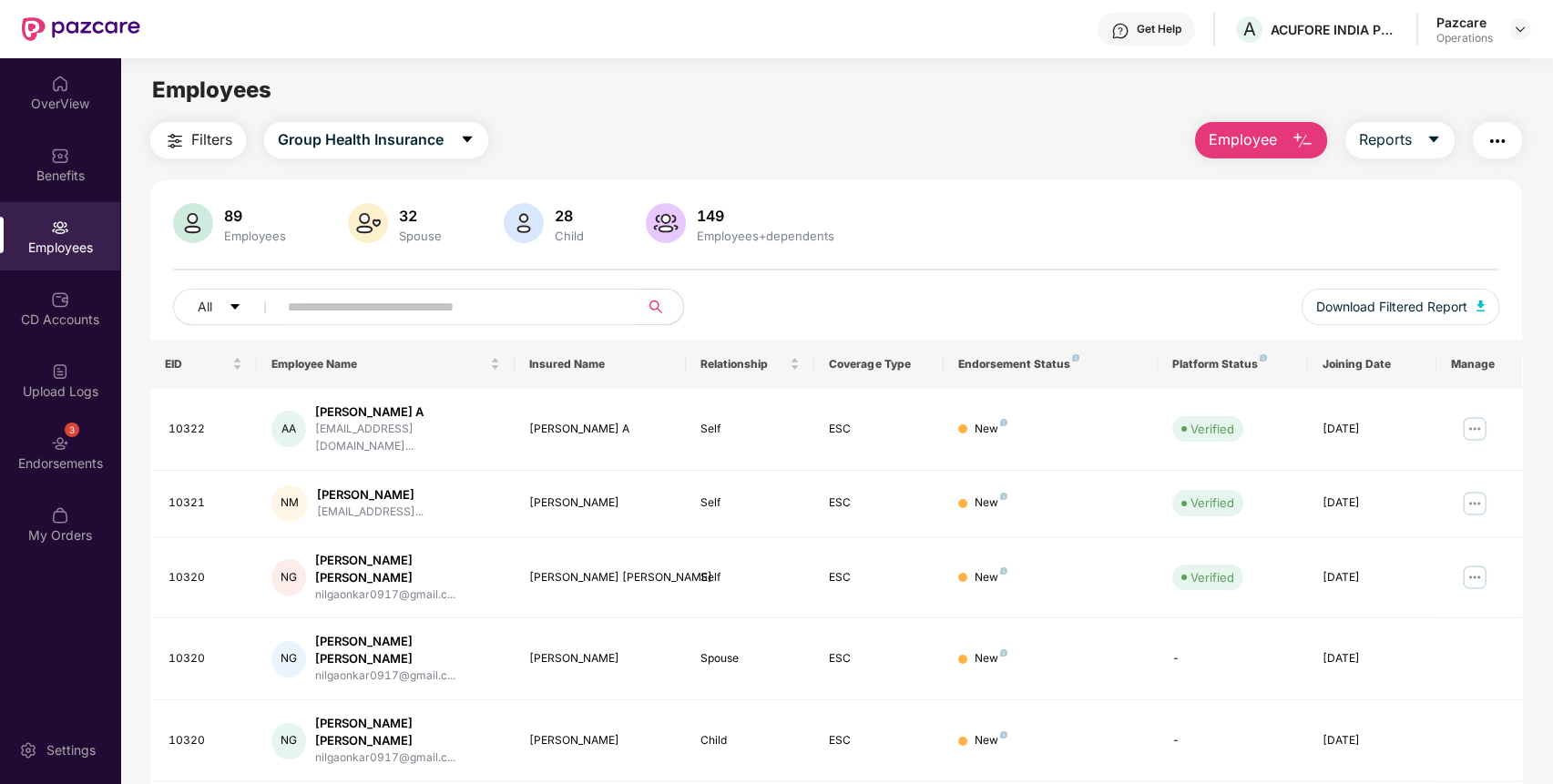
click at [1500, 137] on img "button" at bounding box center [1497, 140] width 22 height 21
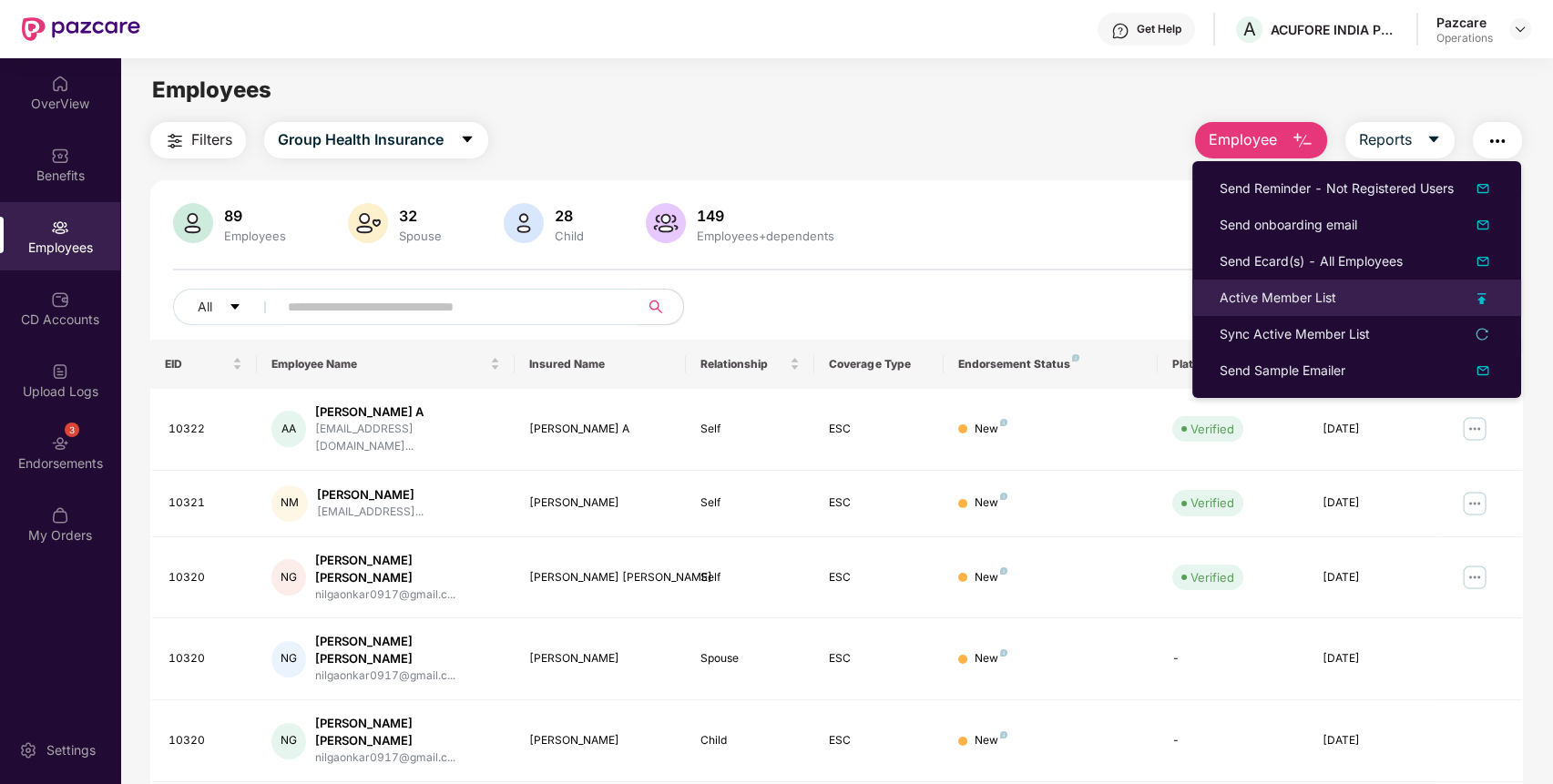
click at [1347, 294] on div "Active Member List" at bounding box center [1357, 297] width 274 height 20
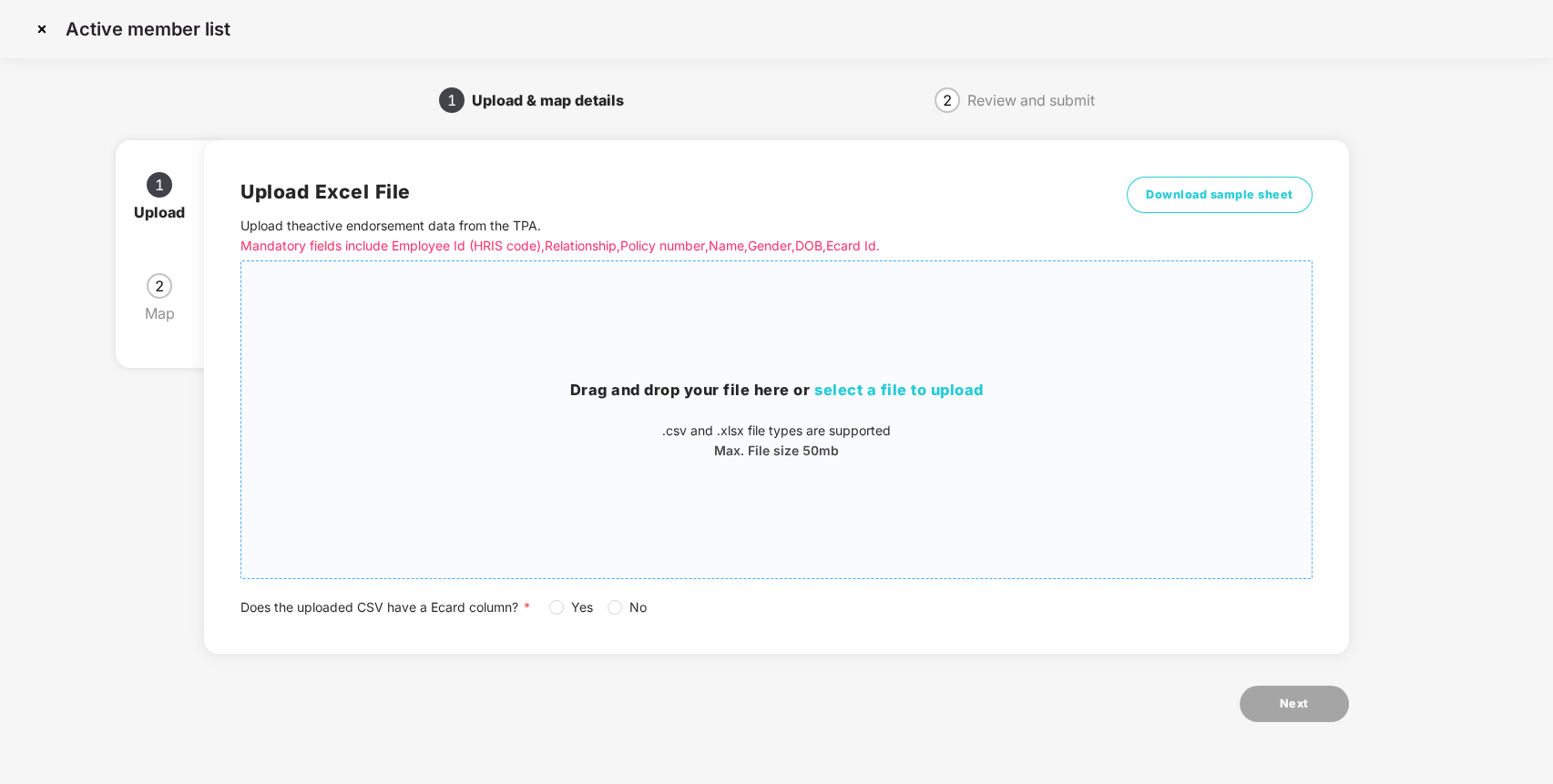
click at [881, 388] on span "select a file to upload" at bounding box center [899, 389] width 169 height 18
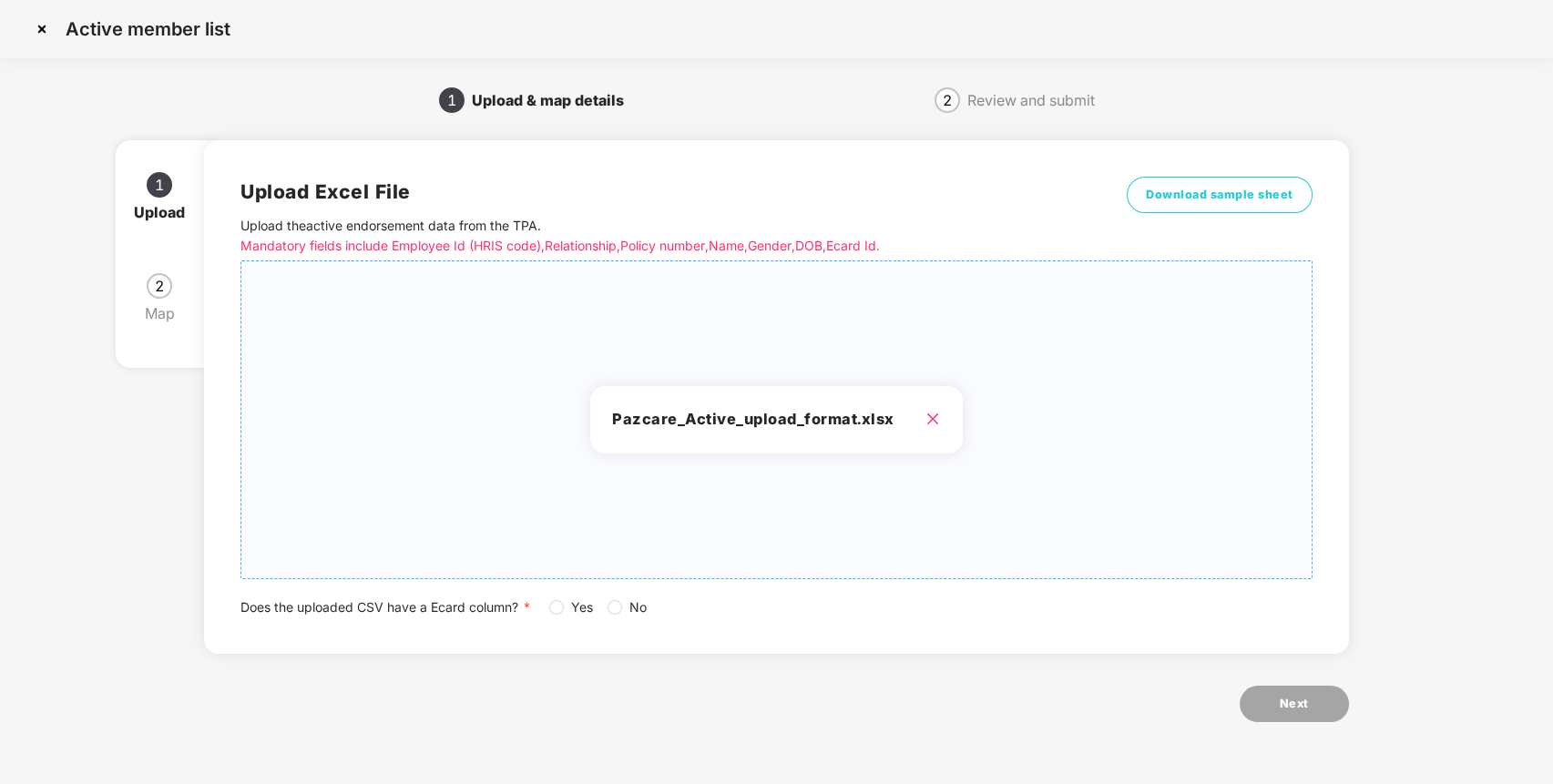
click at [573, 607] on span "Yes" at bounding box center [582, 606] width 36 height 20
click at [1290, 695] on span "Next" at bounding box center [1294, 703] width 29 height 18
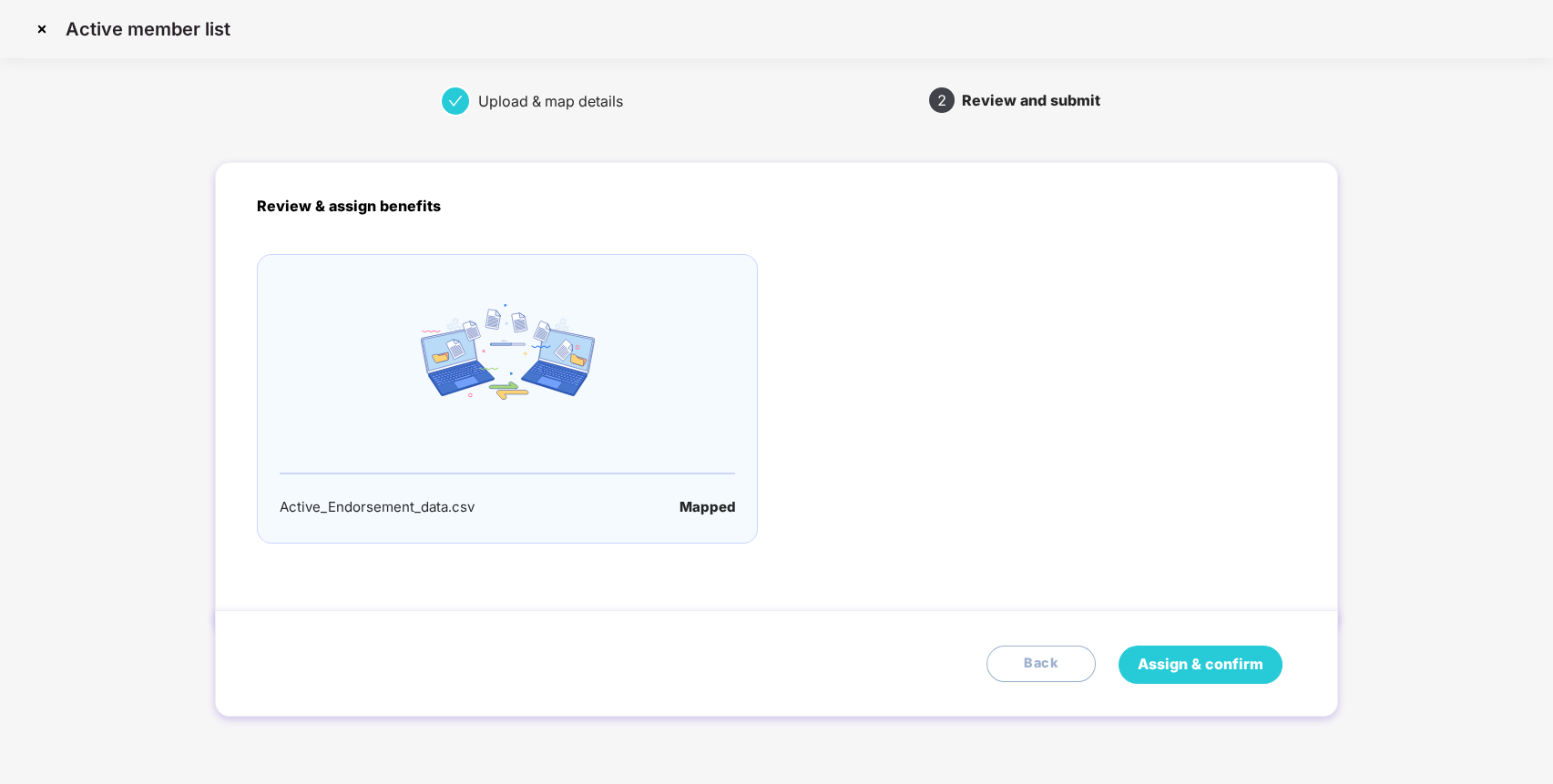
click at [1219, 667] on span "Assign & confirm" at bounding box center [1201, 664] width 125 height 22
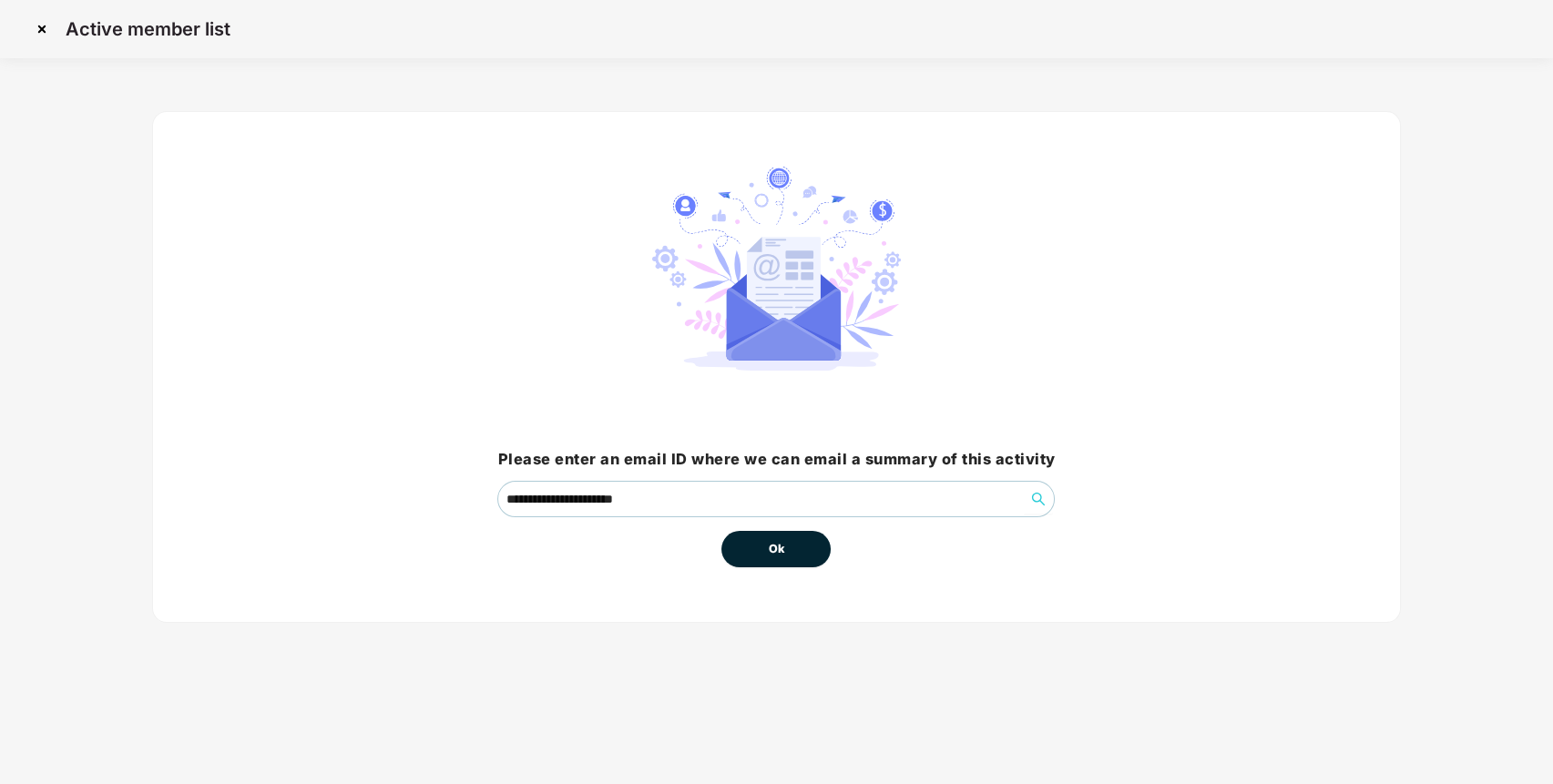
click at [764, 553] on button "Ok" at bounding box center [776, 549] width 109 height 36
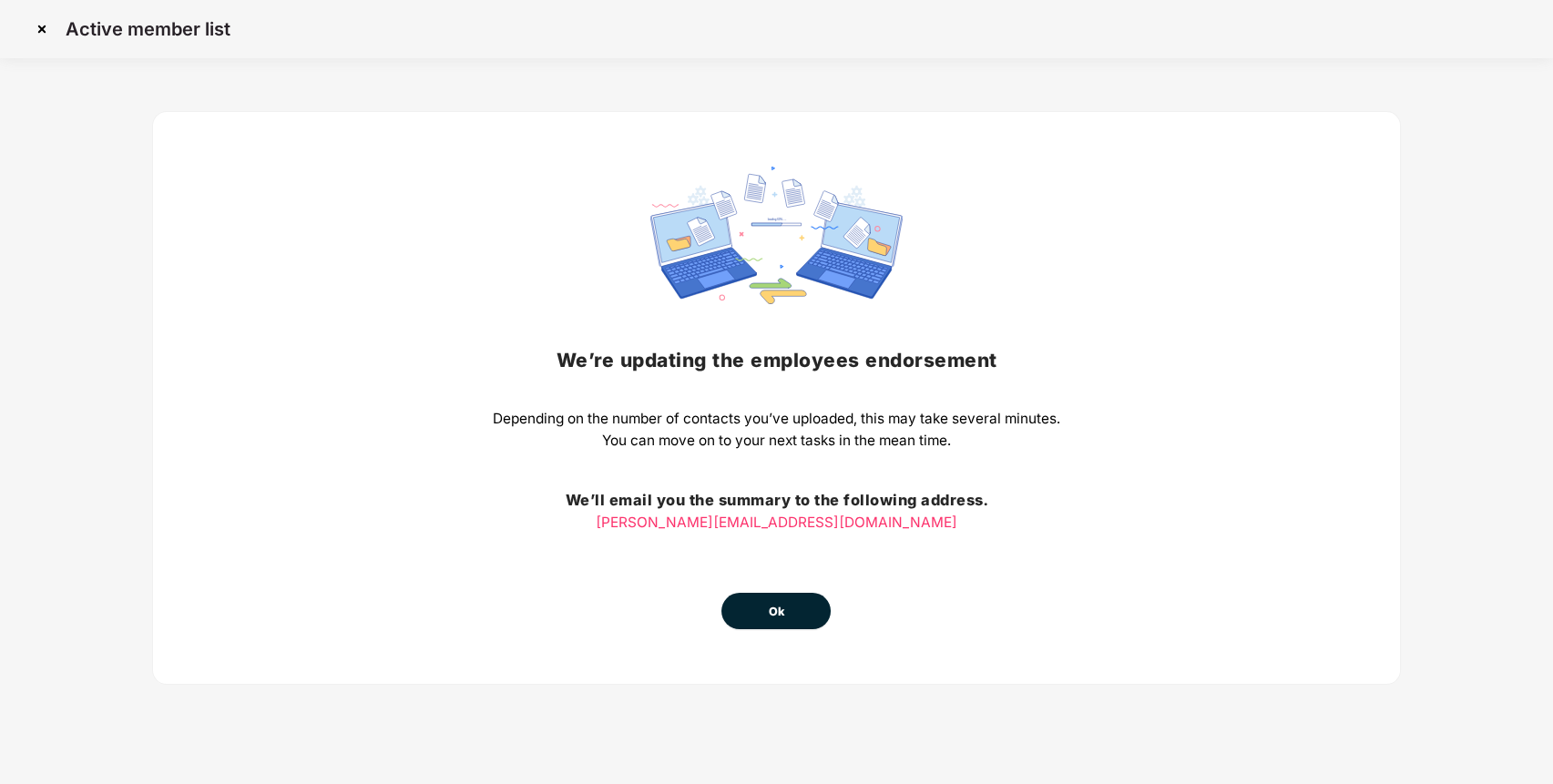
click at [776, 604] on span "Ok" at bounding box center [776, 611] width 17 height 18
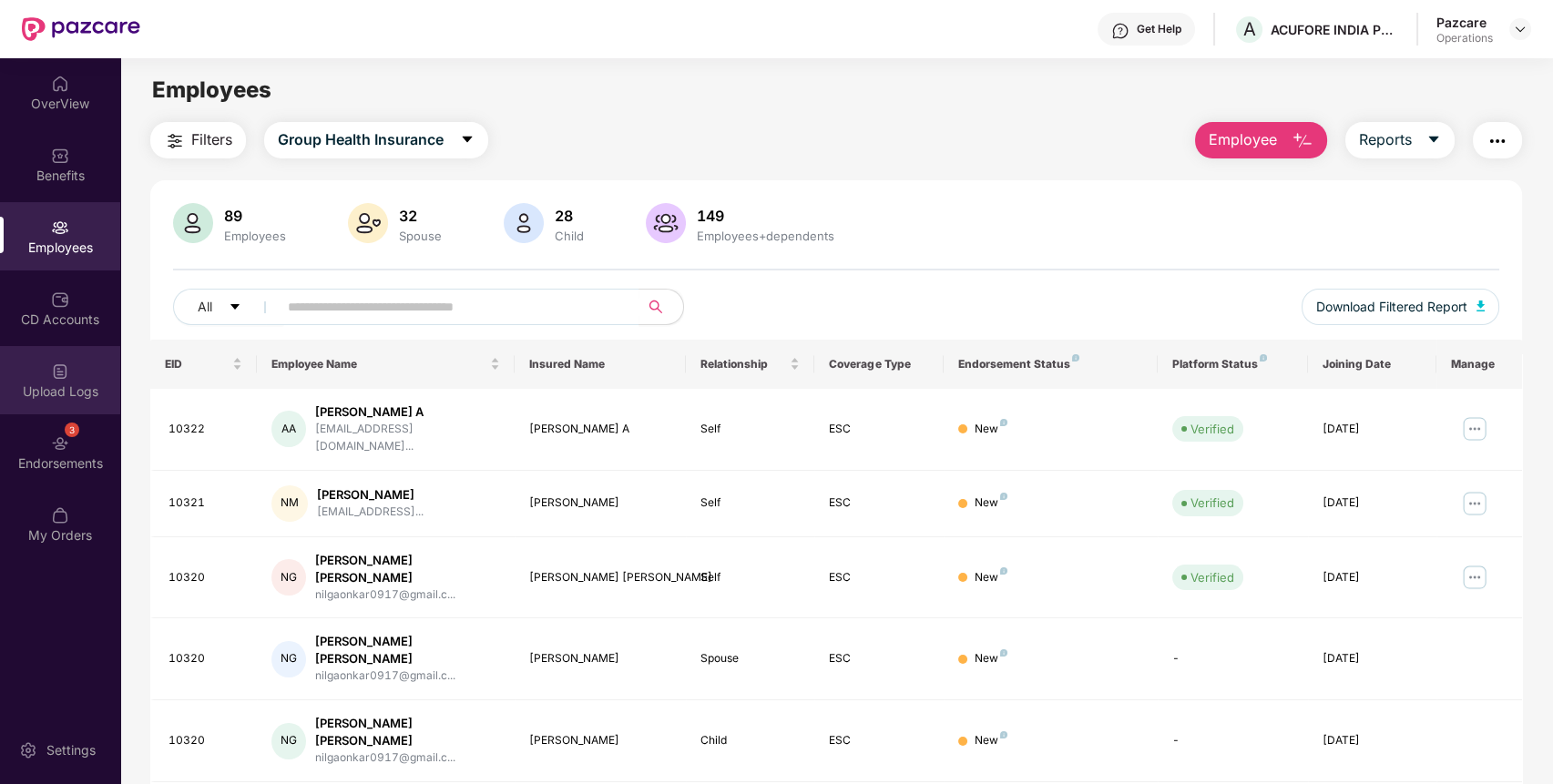
click at [26, 375] on div "Upload Logs" at bounding box center [60, 379] width 121 height 68
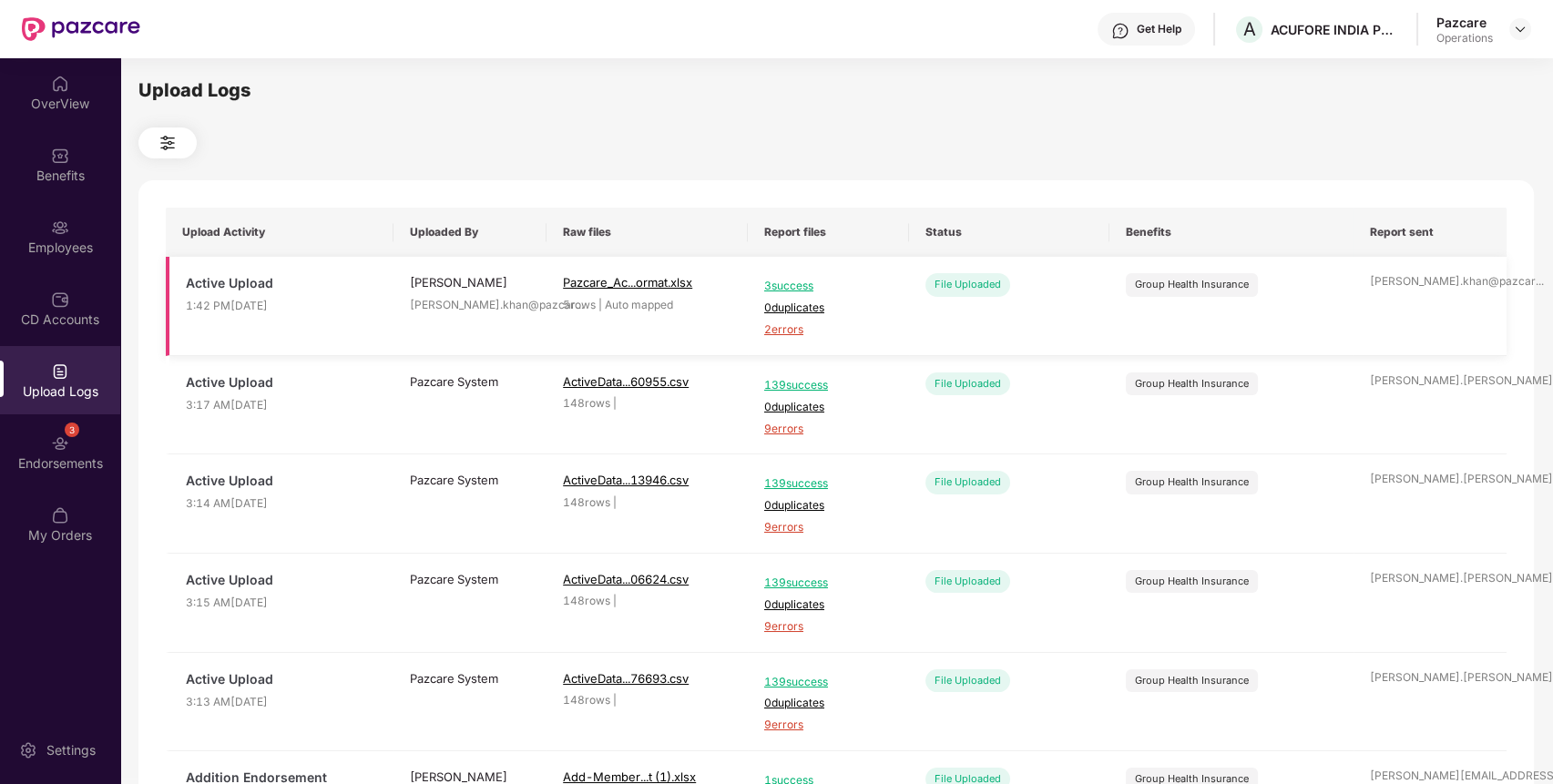
click at [793, 331] on span "2 errors" at bounding box center [828, 330] width 128 height 18
click at [42, 449] on div "3 Endorsements" at bounding box center [60, 451] width 121 height 68
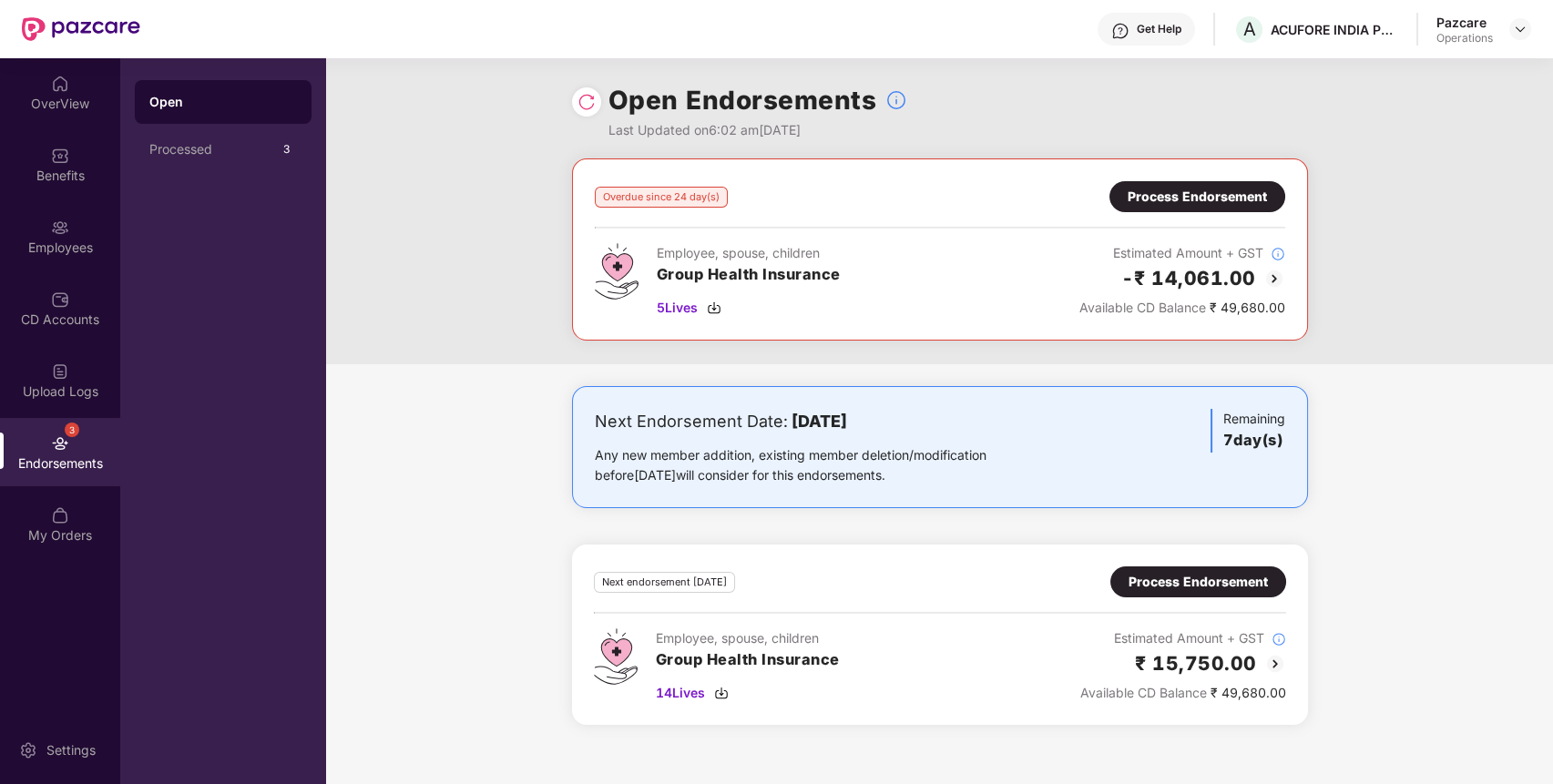
click at [1196, 196] on div "Process Endorsement" at bounding box center [1197, 196] width 139 height 20
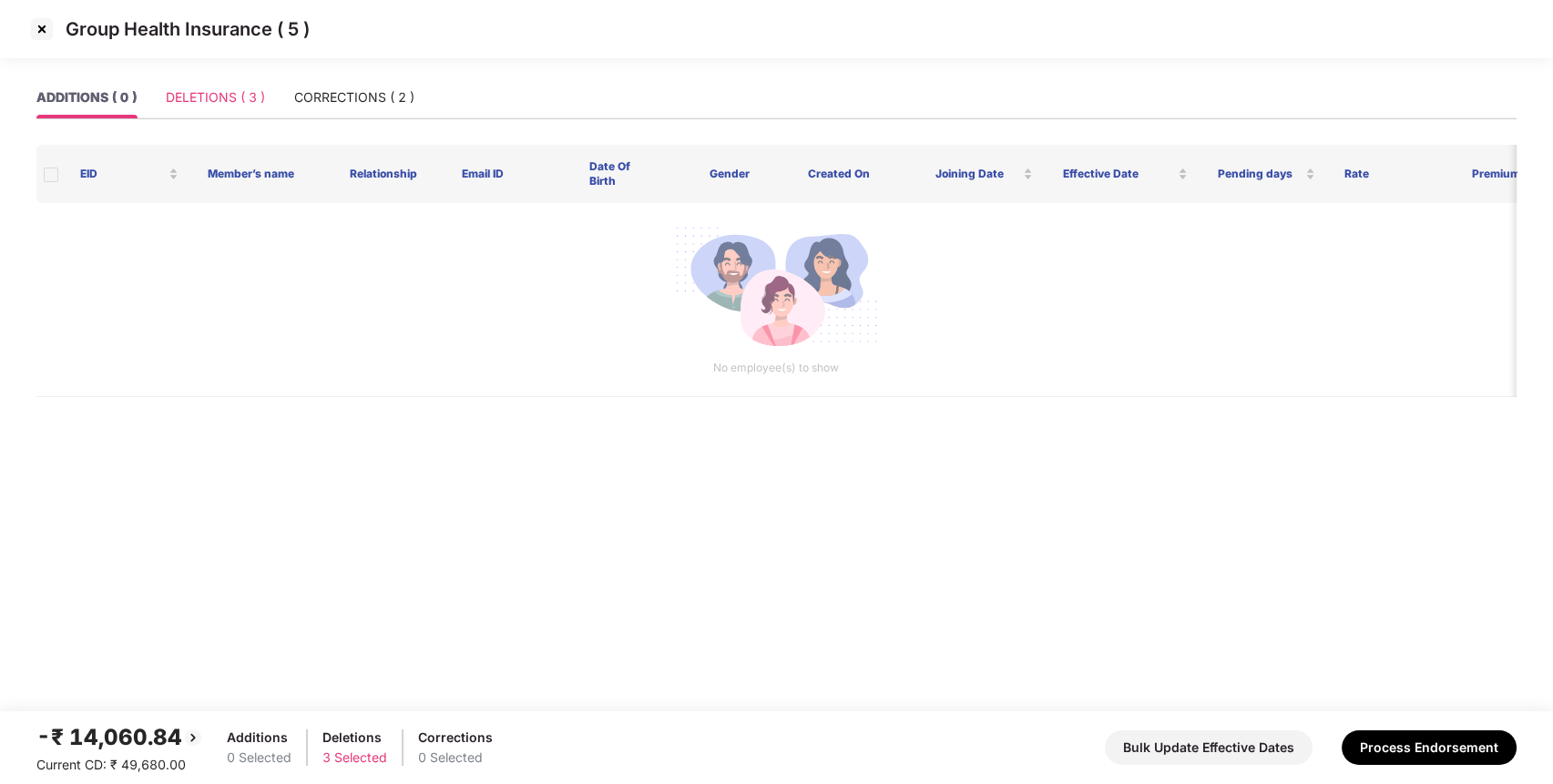
click at [242, 82] on div "DELETIONS ( 3 )" at bounding box center [215, 97] width 99 height 42
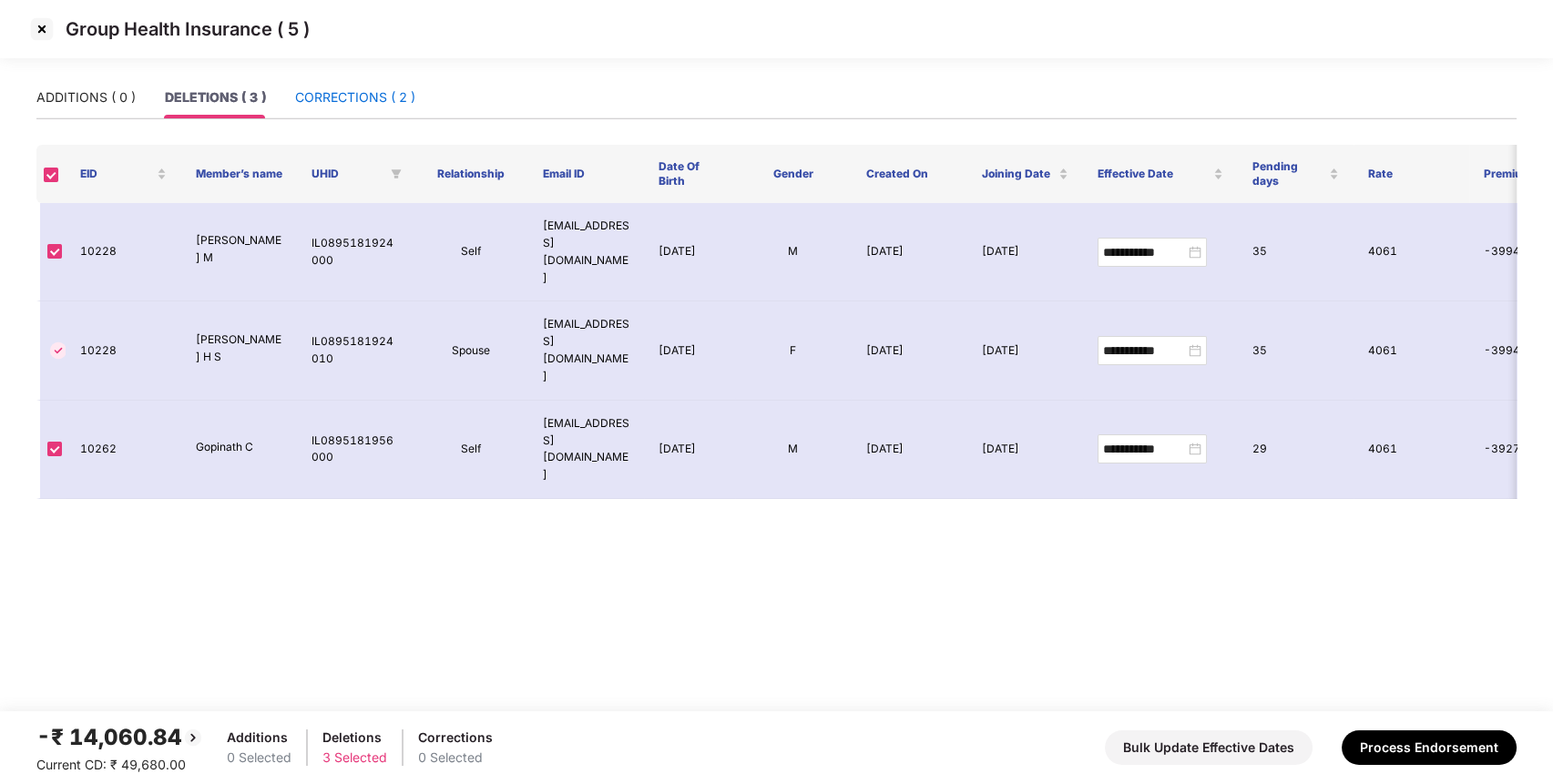
click at [385, 97] on div "CORRECTIONS ( 2 )" at bounding box center [355, 97] width 121 height 20
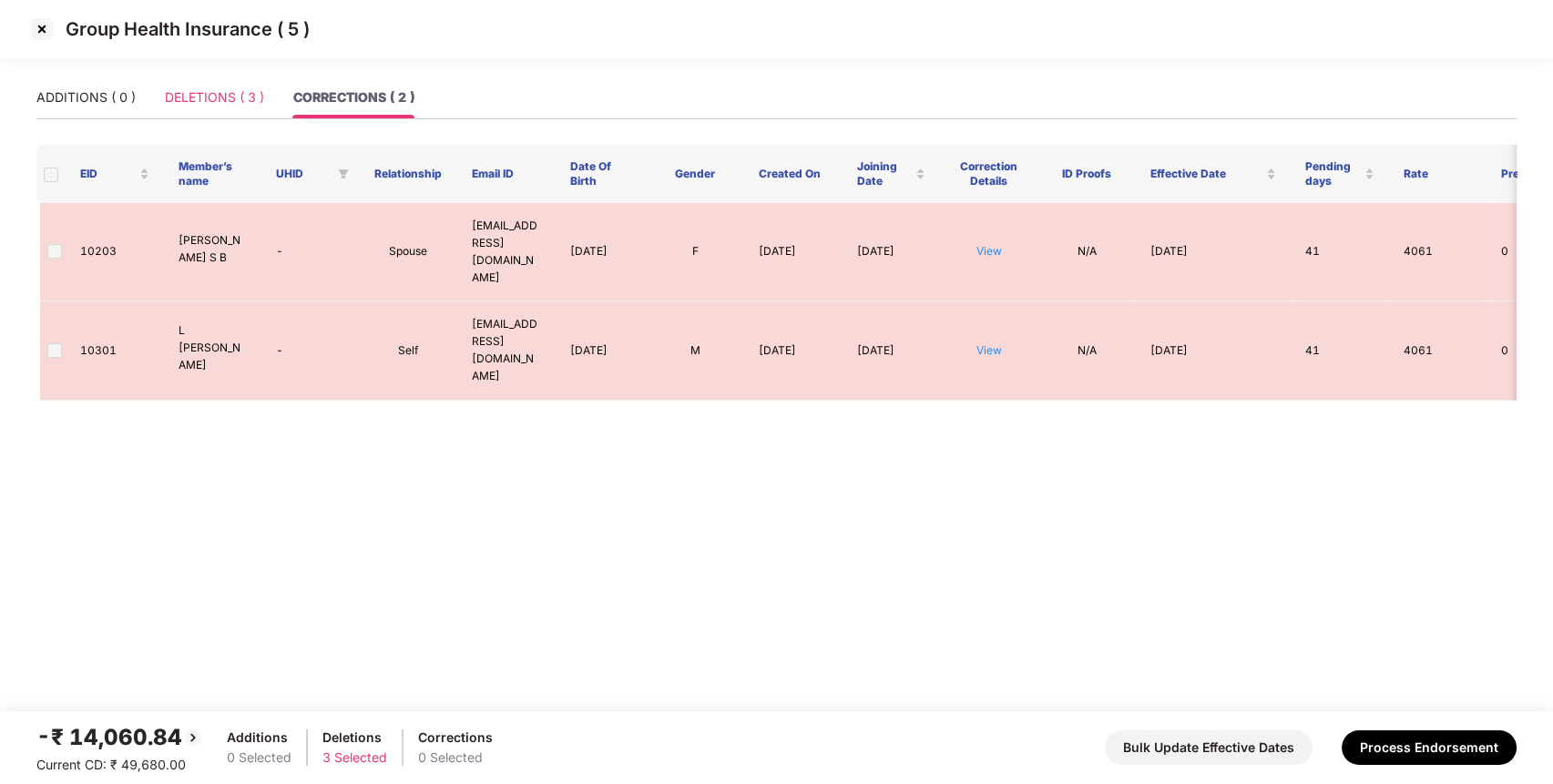
click at [236, 108] on div "DELETIONS ( 3 )" at bounding box center [214, 97] width 99 height 42
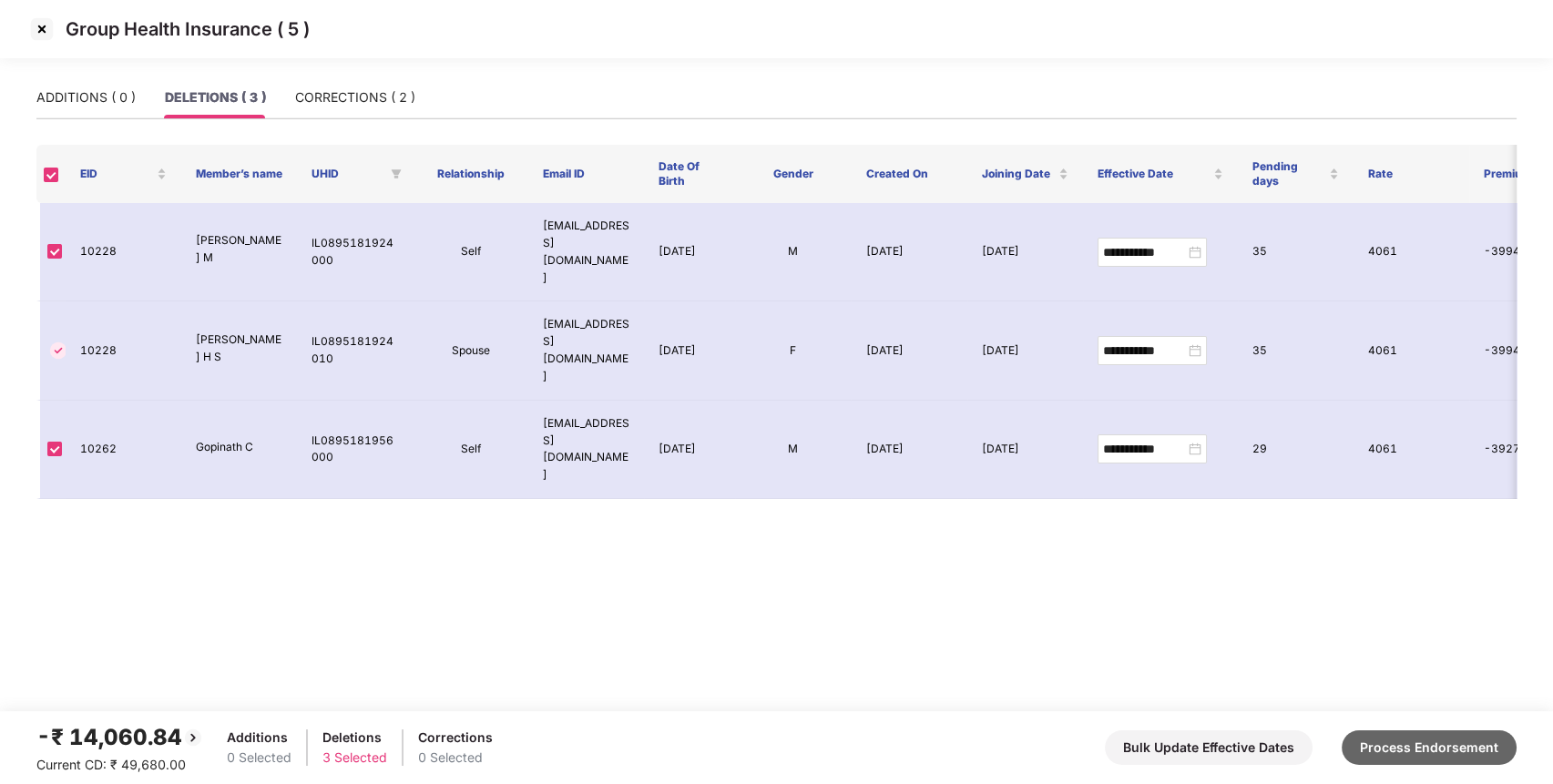
click at [1405, 743] on button "Process Endorsement" at bounding box center [1429, 747] width 175 height 35
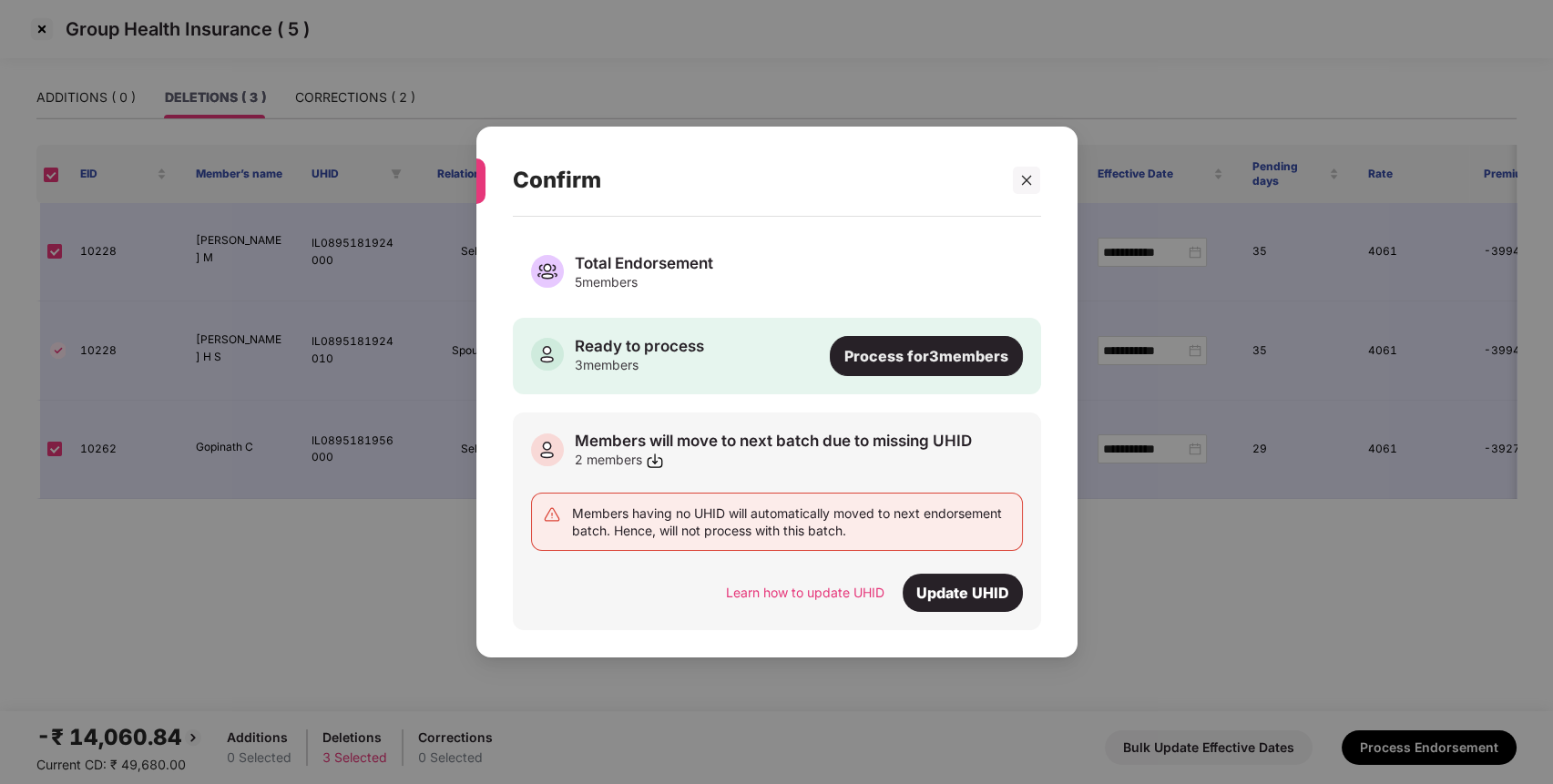
click at [909, 357] on div "Process for 3 members" at bounding box center [927, 356] width 194 height 40
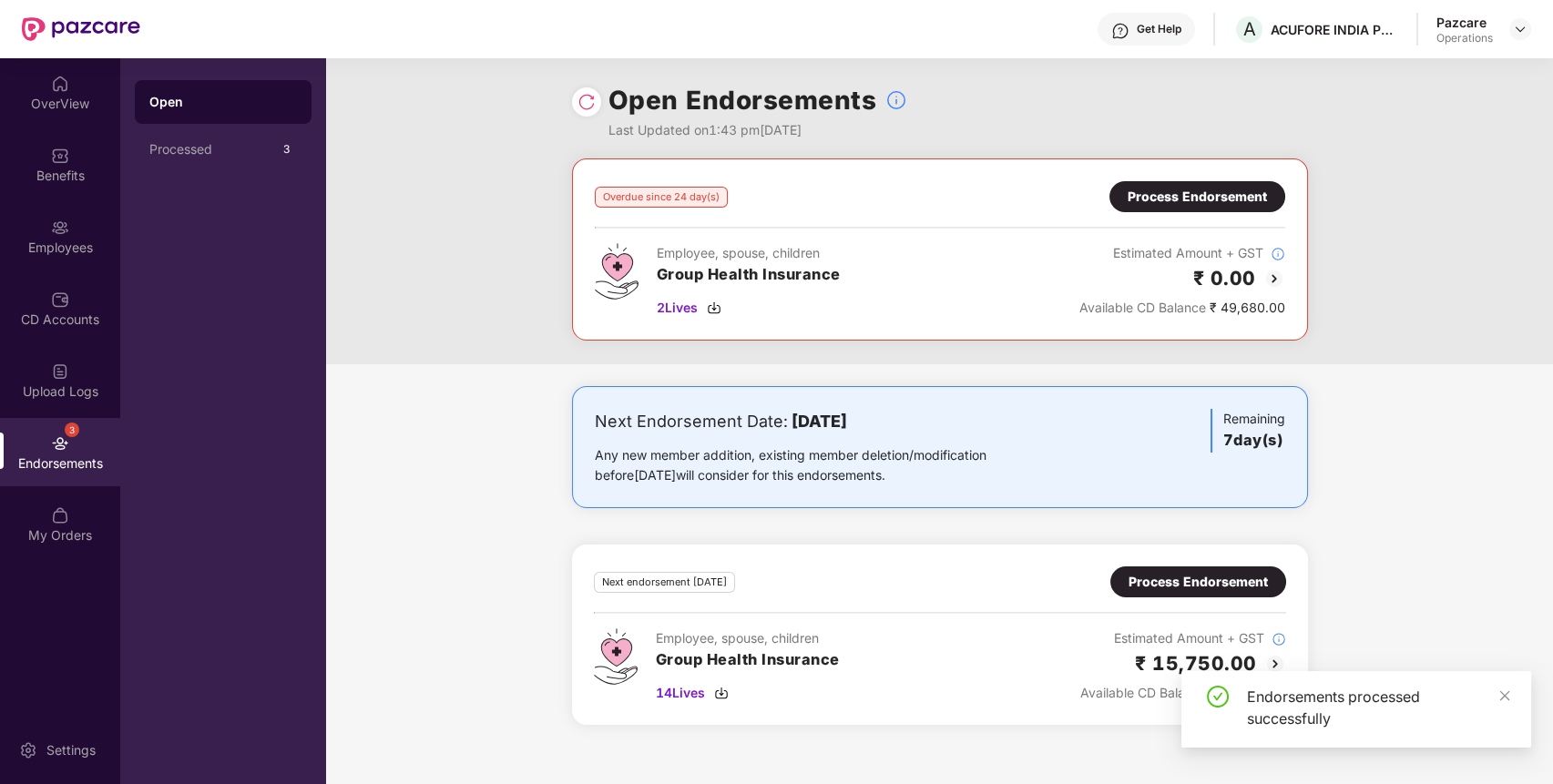
click at [1160, 192] on div "Process Endorsement" at bounding box center [1197, 196] width 139 height 20
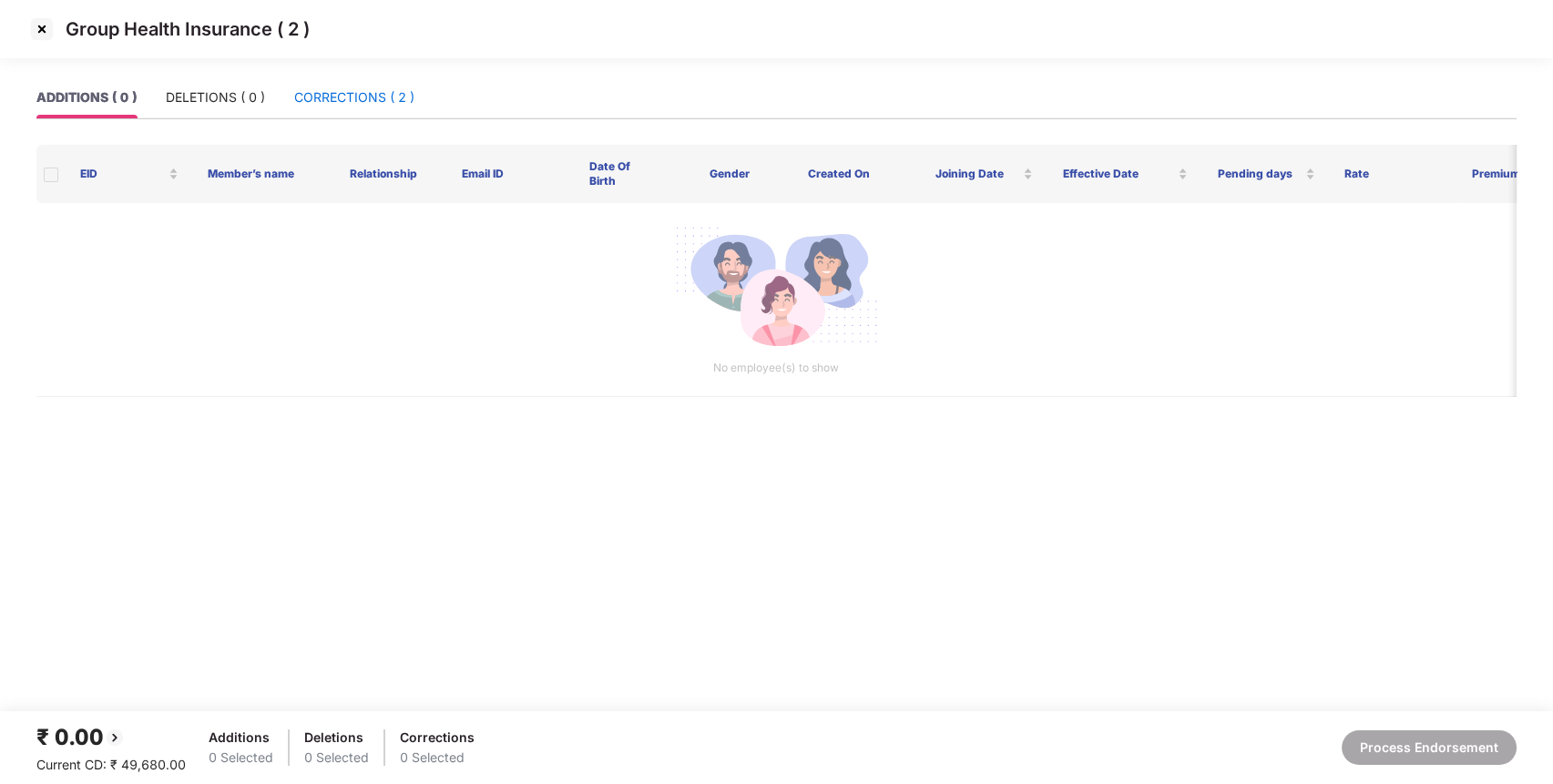
click at [391, 103] on div "CORRECTIONS ( 2 )" at bounding box center [354, 97] width 121 height 20
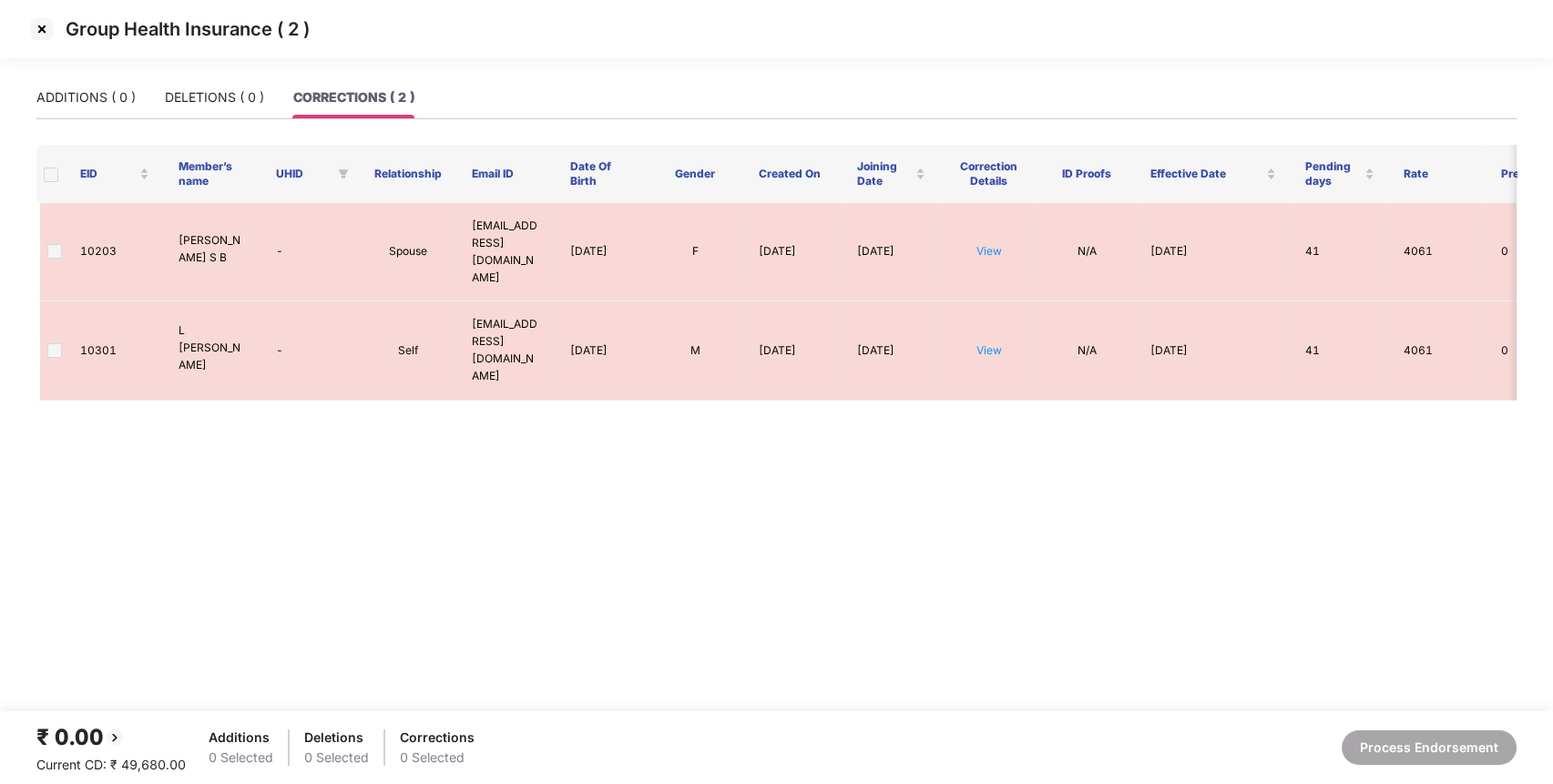
click at [44, 34] on img at bounding box center [41, 29] width 29 height 29
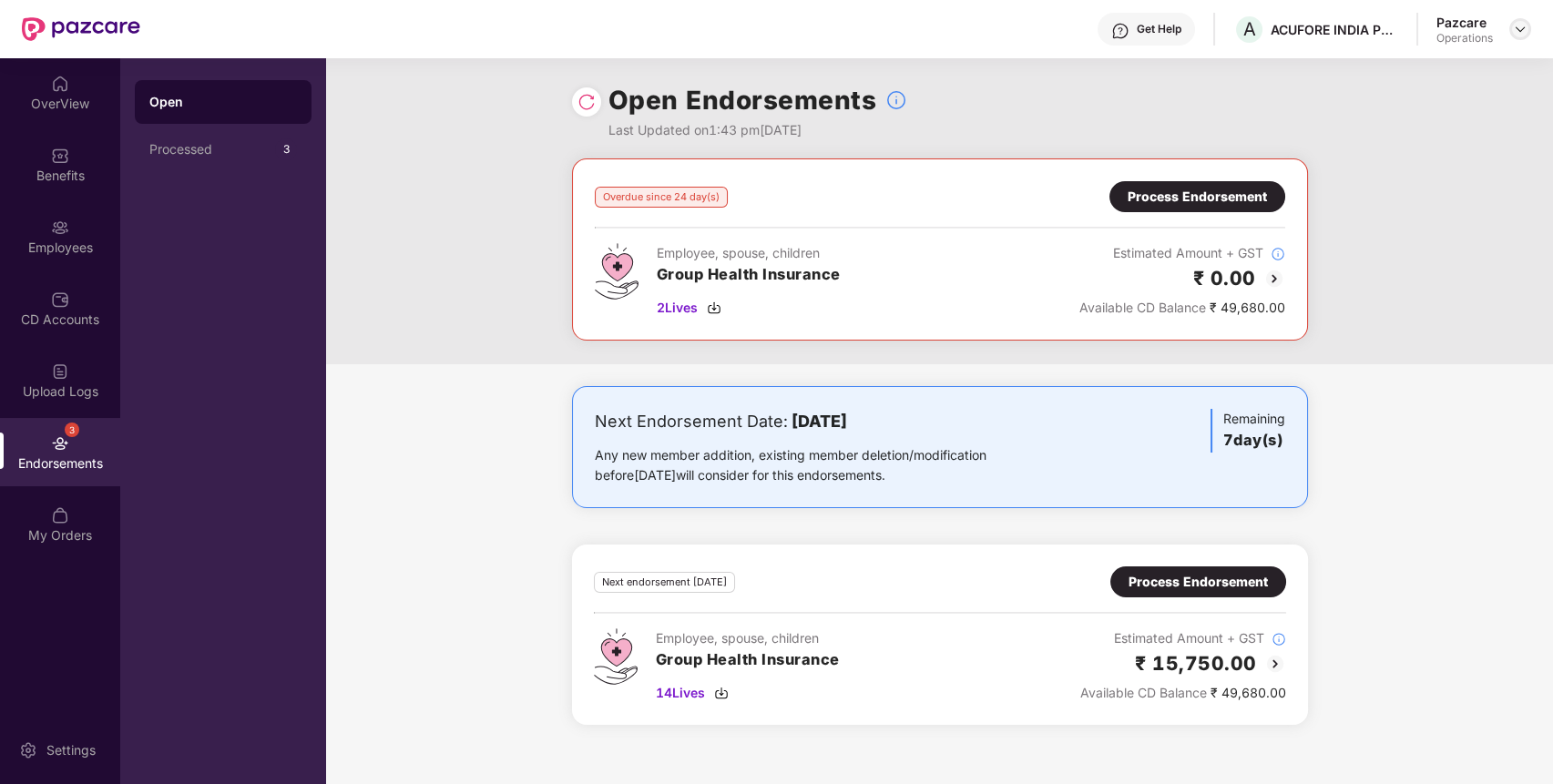
click at [1526, 31] on img at bounding box center [1520, 29] width 15 height 15
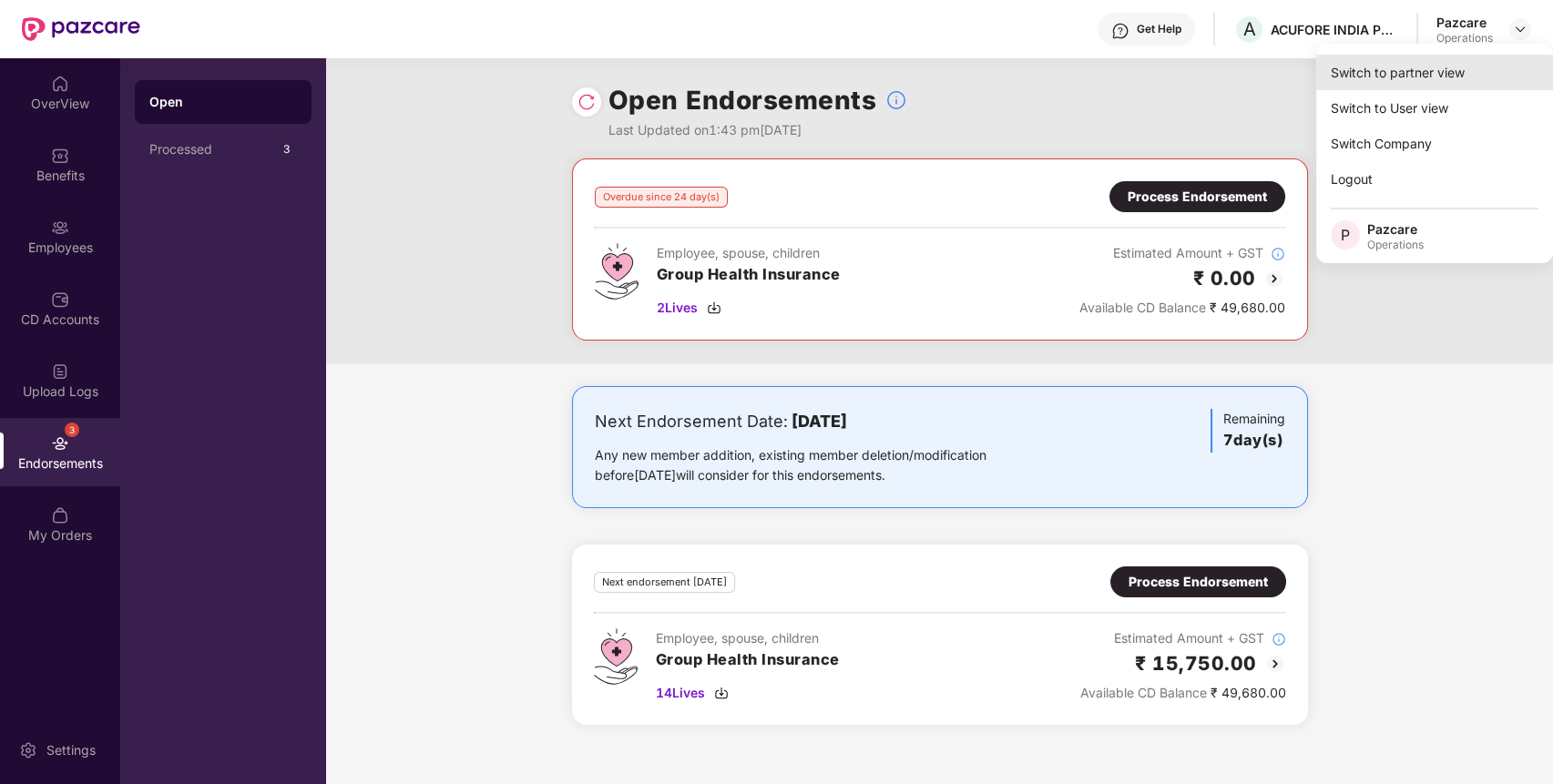
click at [1459, 78] on div "Switch to partner view" at bounding box center [1434, 72] width 237 height 36
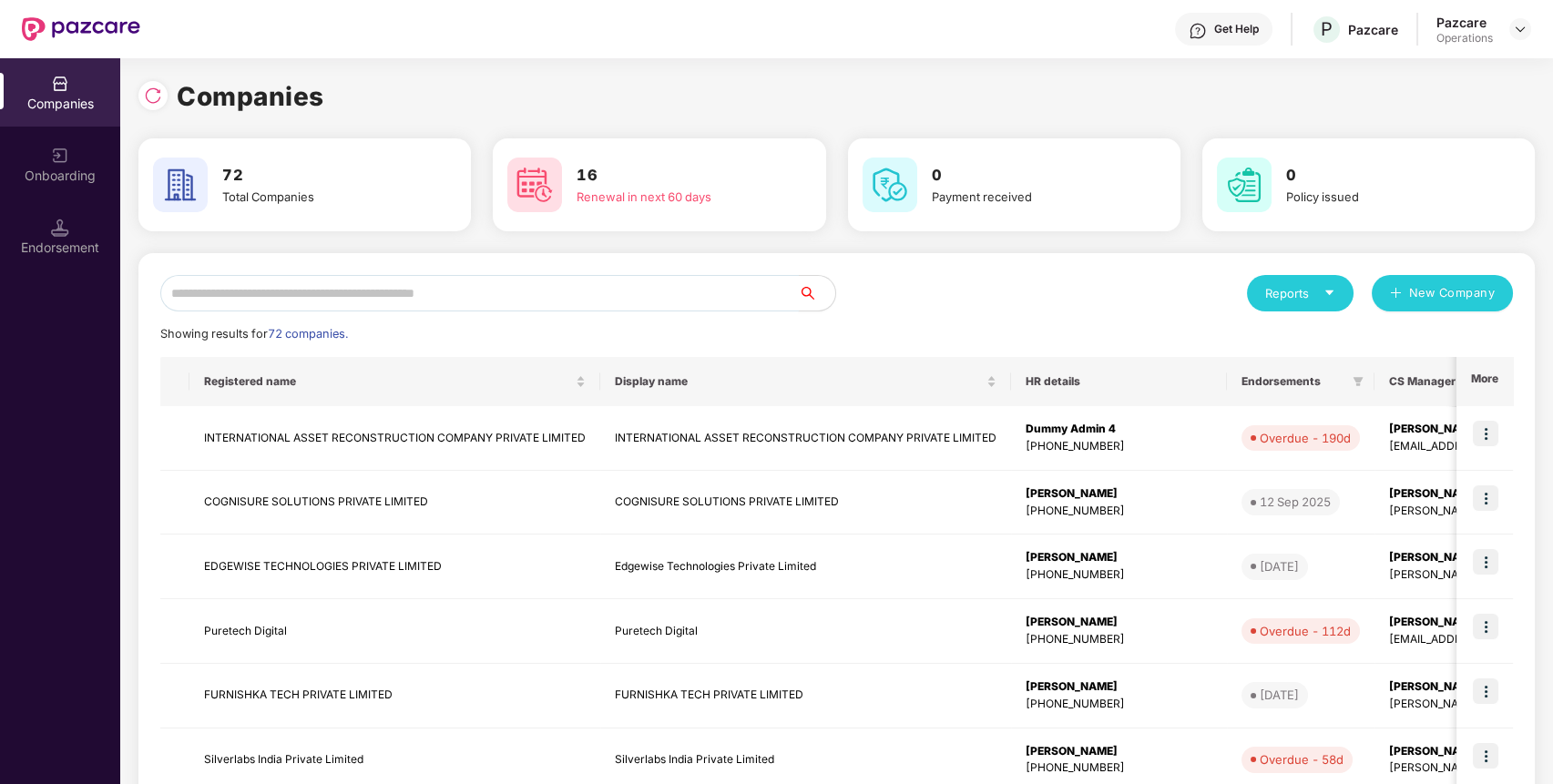
click at [695, 297] on input "text" at bounding box center [479, 292] width 639 height 36
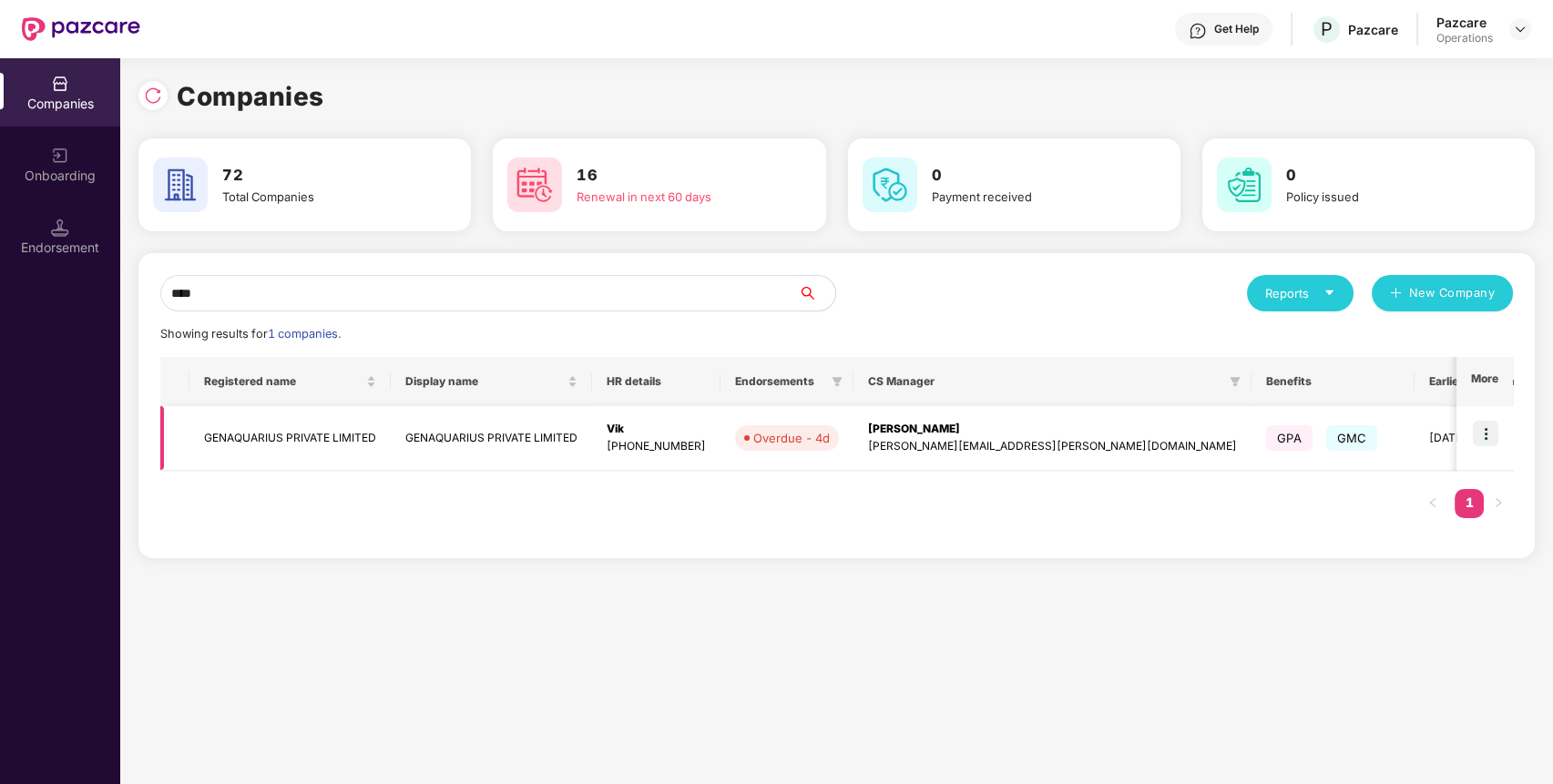
type input "****"
click at [1489, 433] on img at bounding box center [1486, 433] width 25 height 25
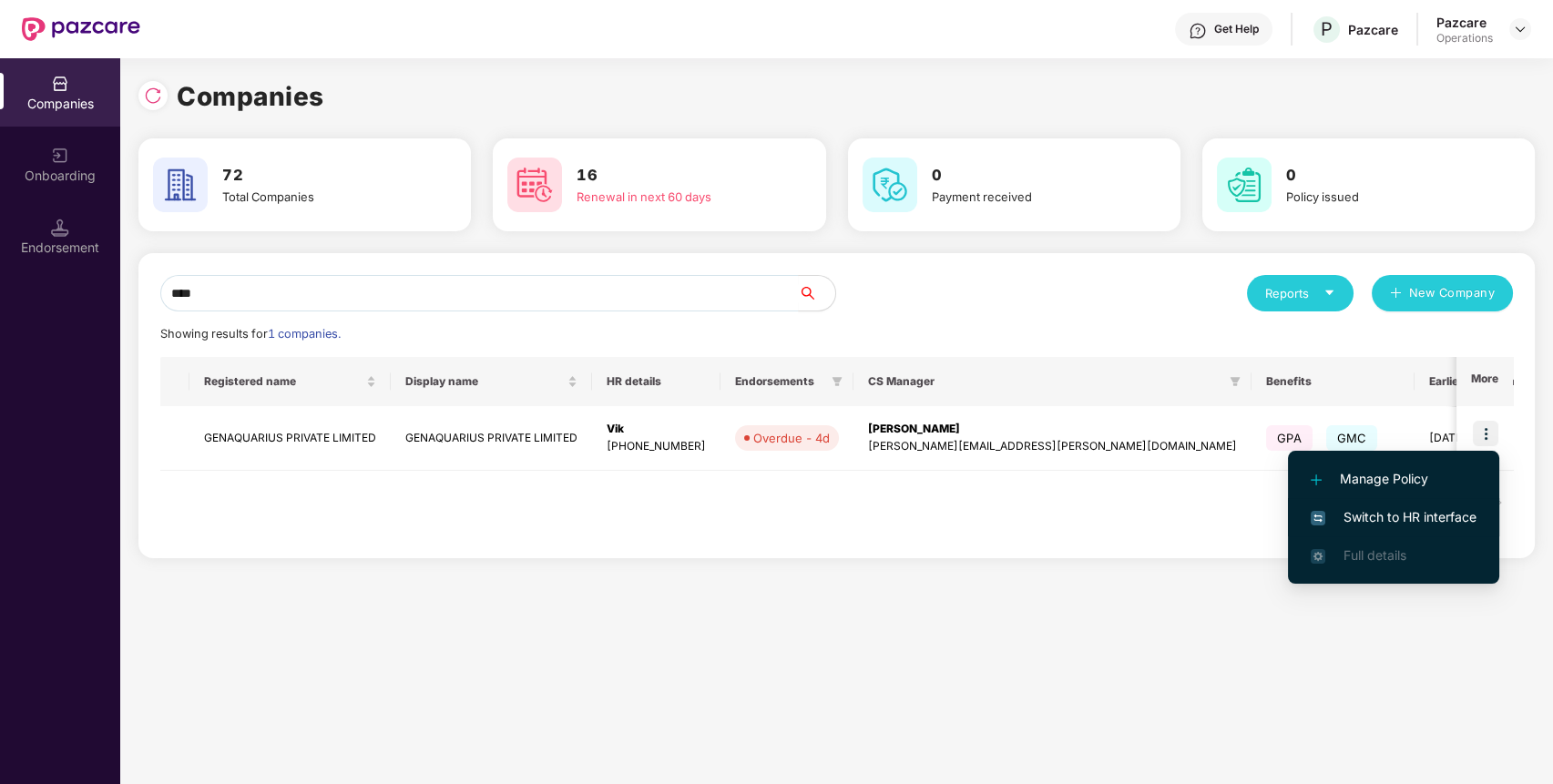
click at [1434, 520] on span "Switch to HR interface" at bounding box center [1393, 517] width 165 height 20
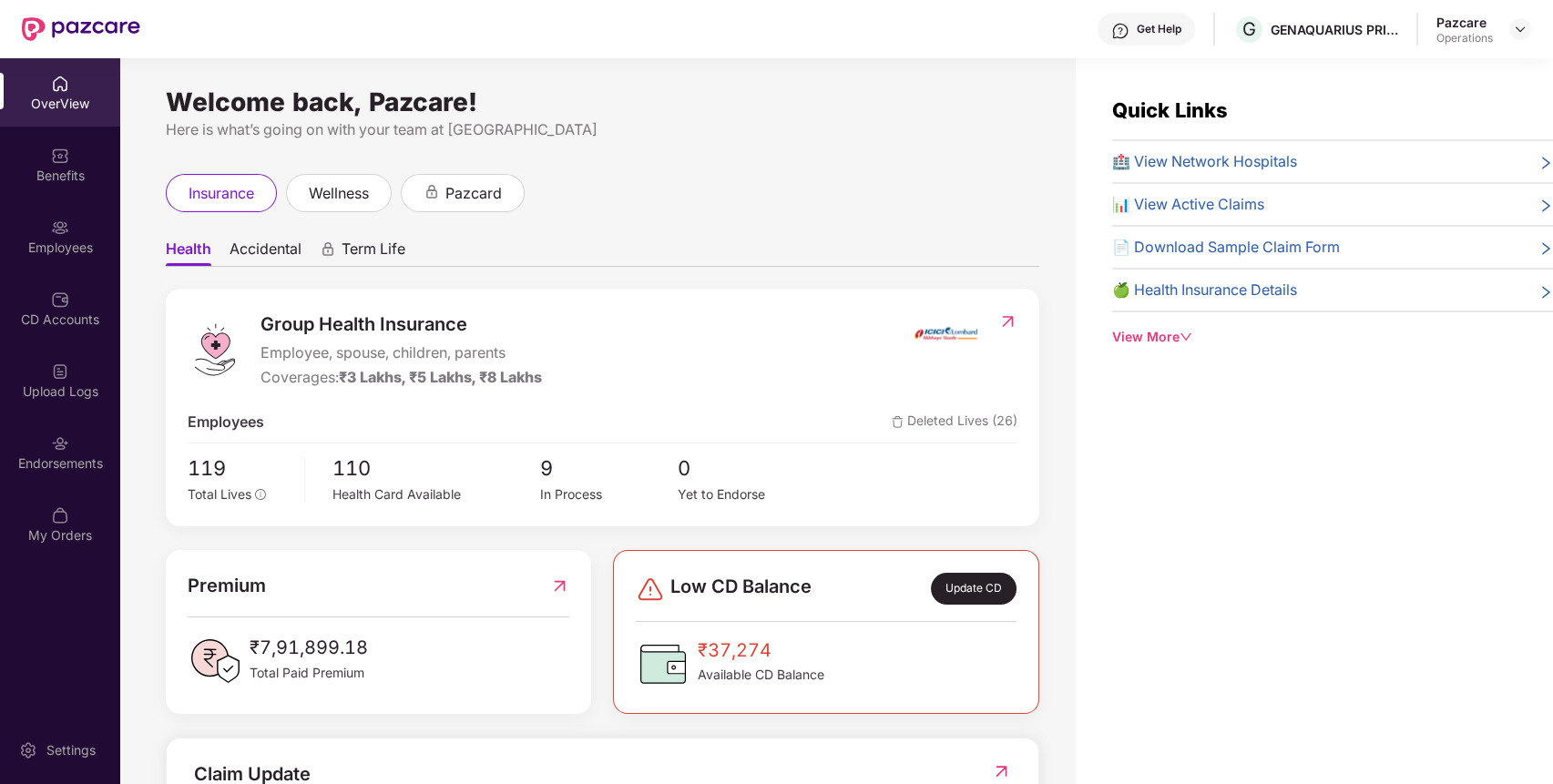
click at [73, 458] on div "Endorsements" at bounding box center [60, 463] width 121 height 18
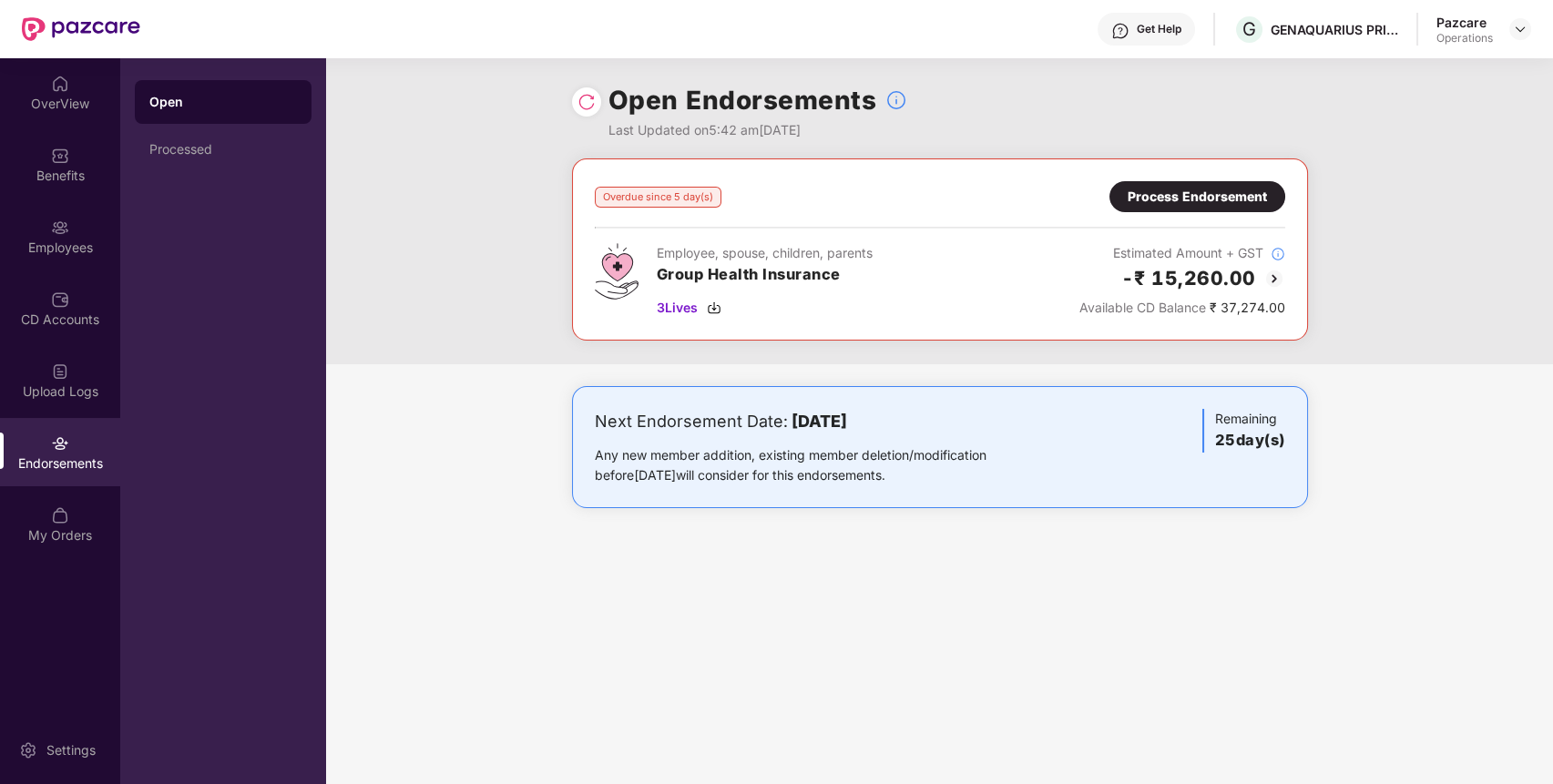
click at [1193, 196] on div "Process Endorsement" at bounding box center [1197, 196] width 139 height 20
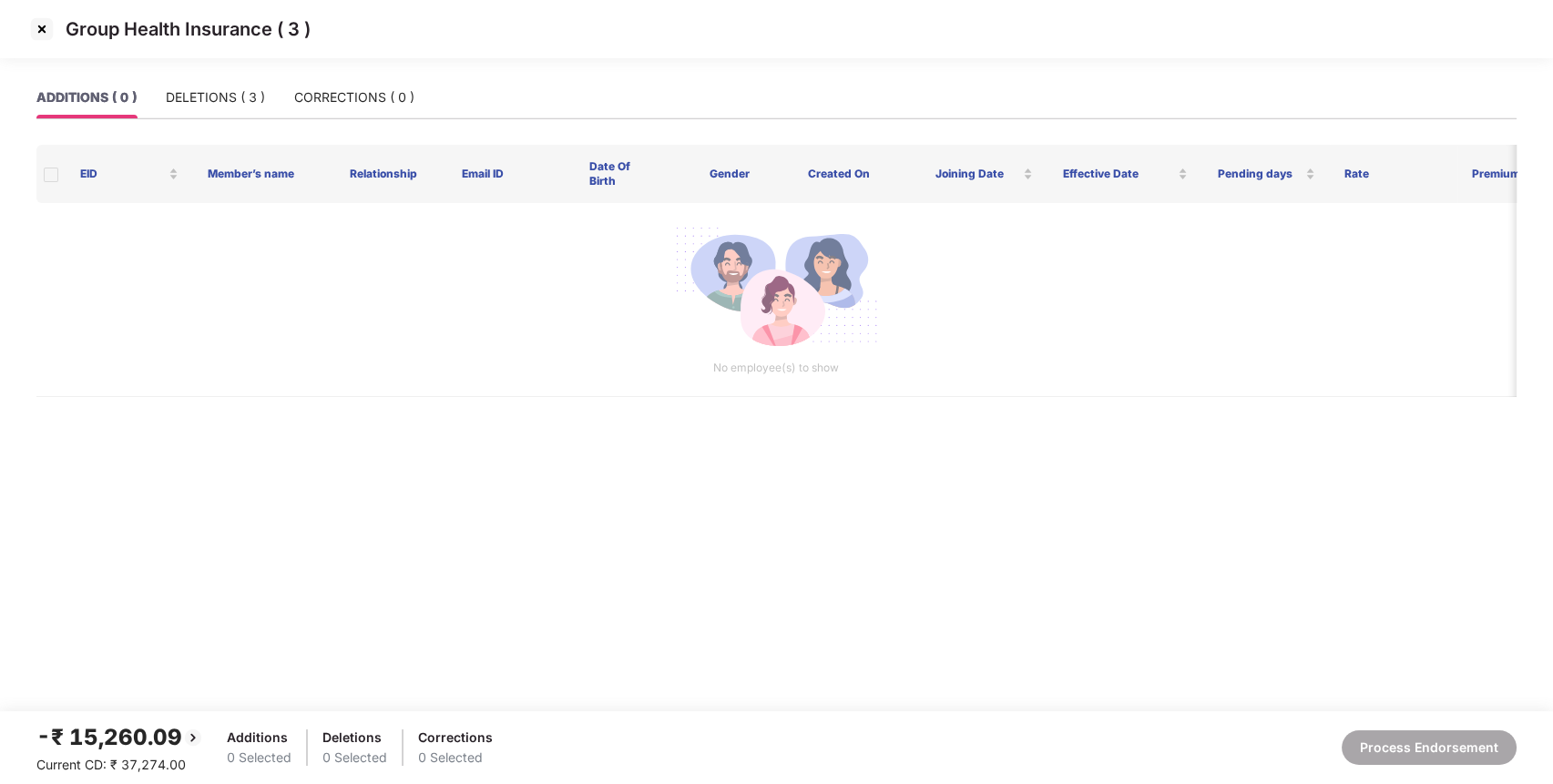
click at [50, 30] on img at bounding box center [41, 29] width 29 height 29
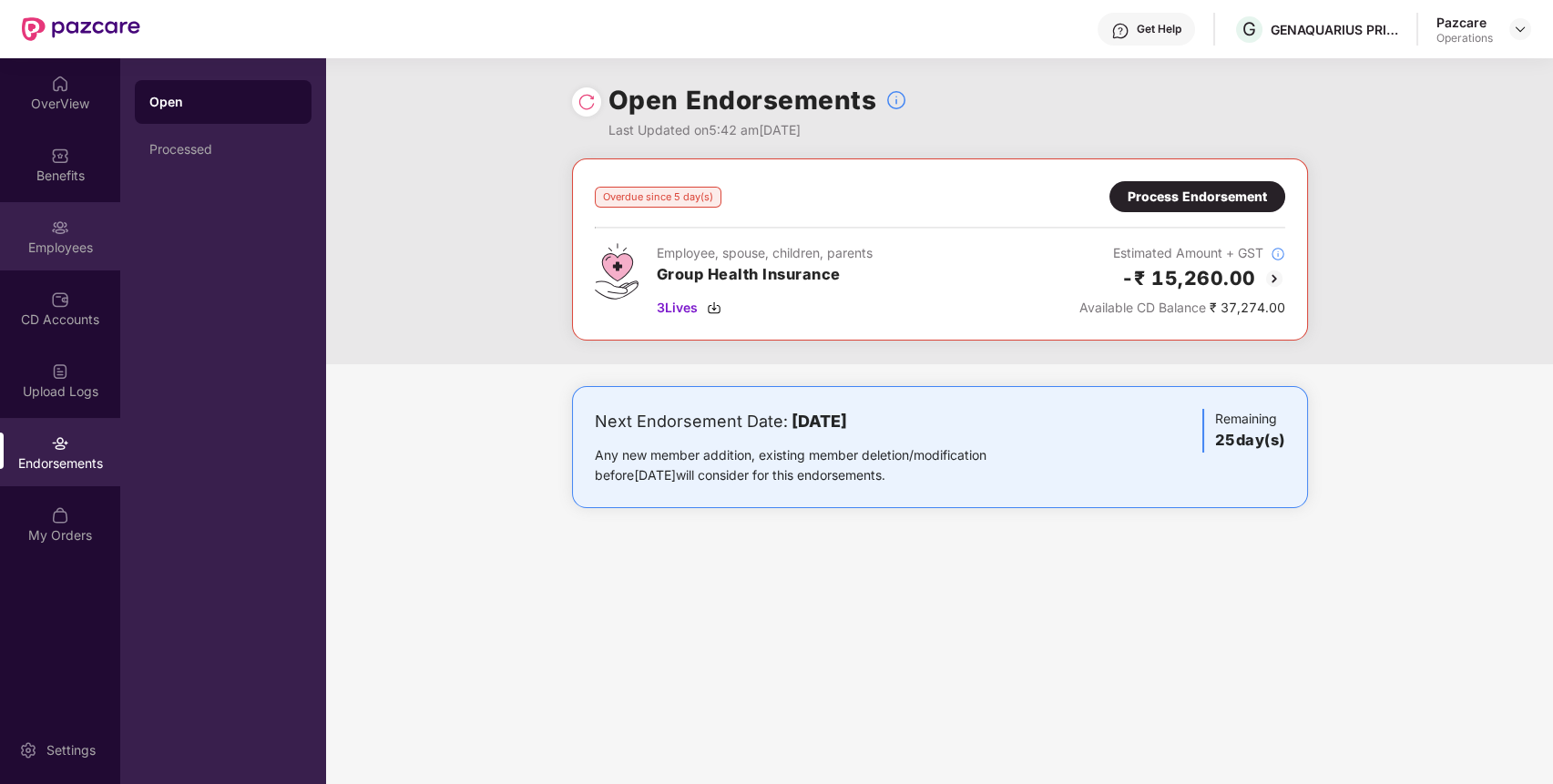
click at [93, 254] on div "Employees" at bounding box center [60, 247] width 121 height 18
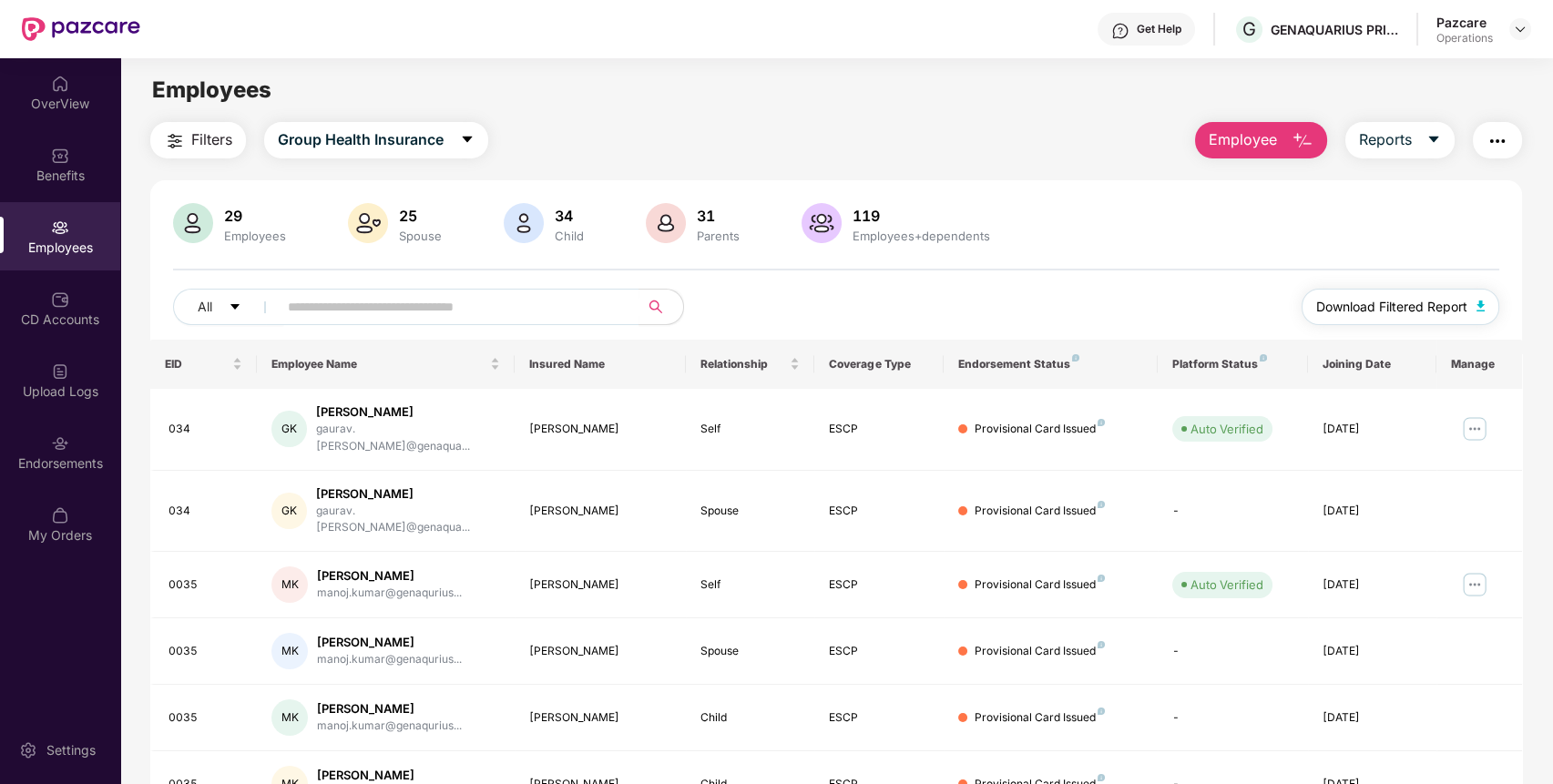
click at [1383, 306] on span "Download Filtered Report" at bounding box center [1392, 306] width 151 height 20
click at [1497, 146] on img "button" at bounding box center [1497, 140] width 22 height 21
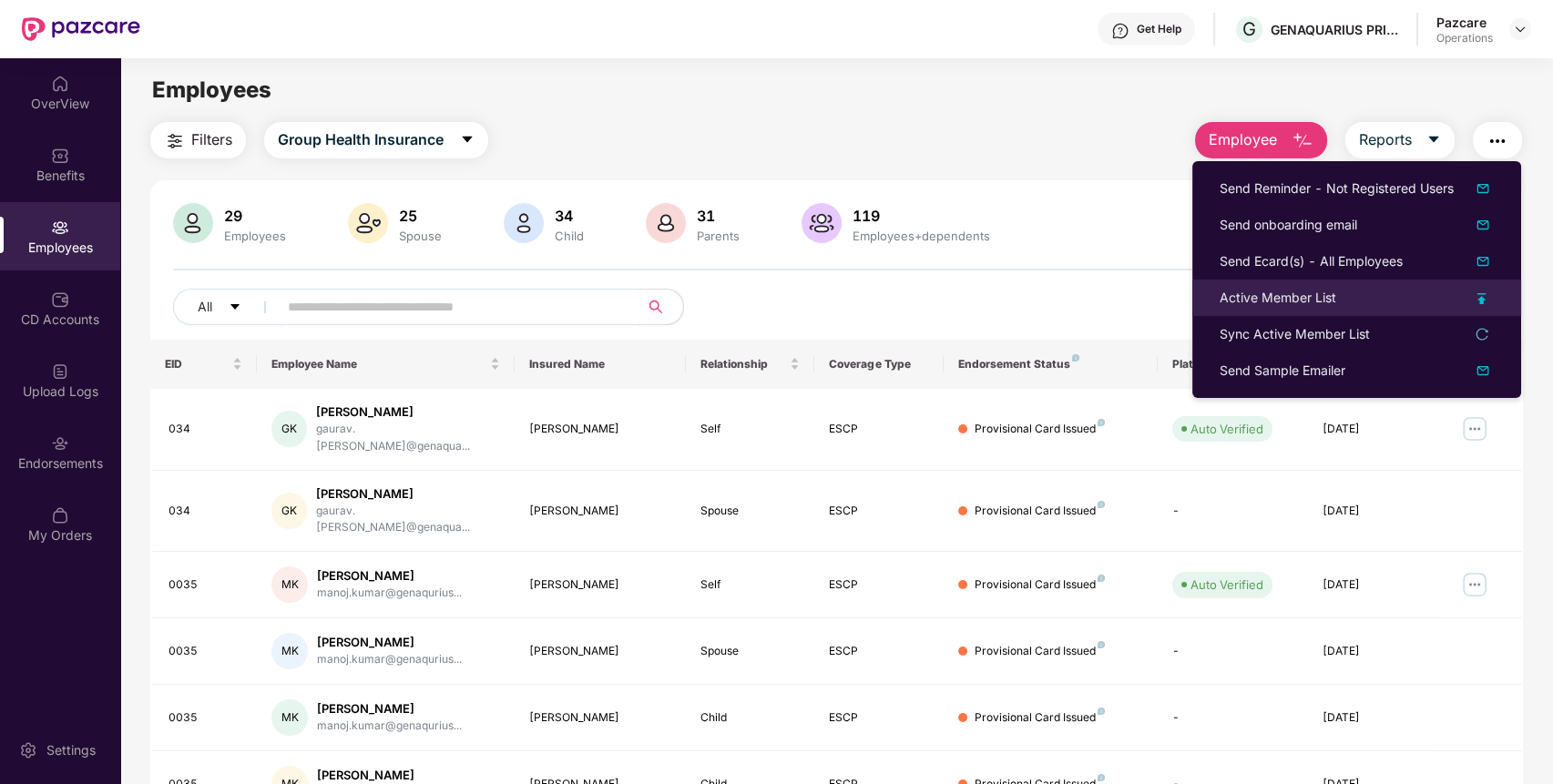
click at [1315, 289] on div "Active Member List" at bounding box center [1278, 297] width 117 height 20
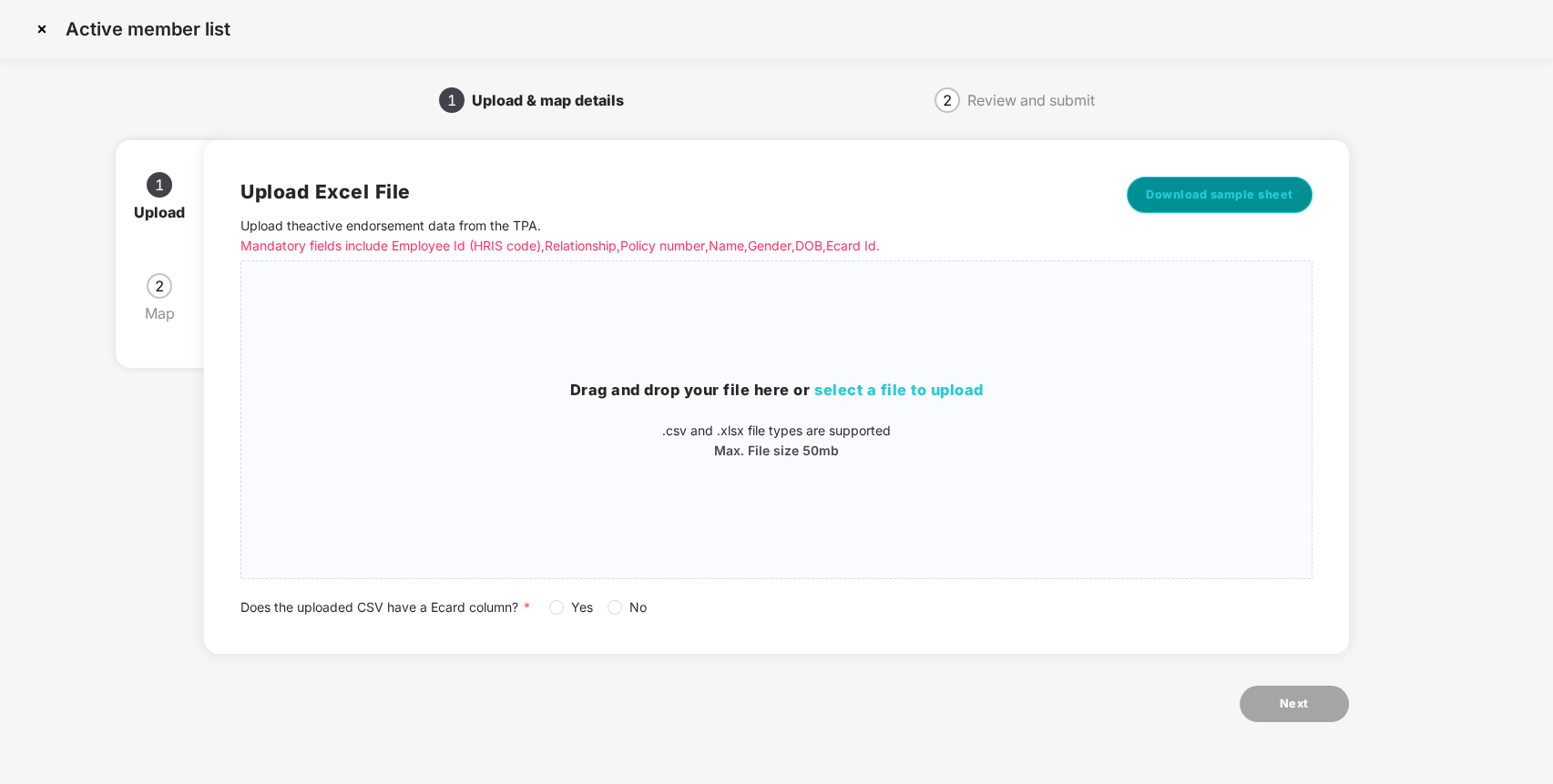
click at [1241, 183] on button "Download sample sheet" at bounding box center [1219, 194] width 186 height 36
click at [44, 32] on img at bounding box center [41, 29] width 29 height 29
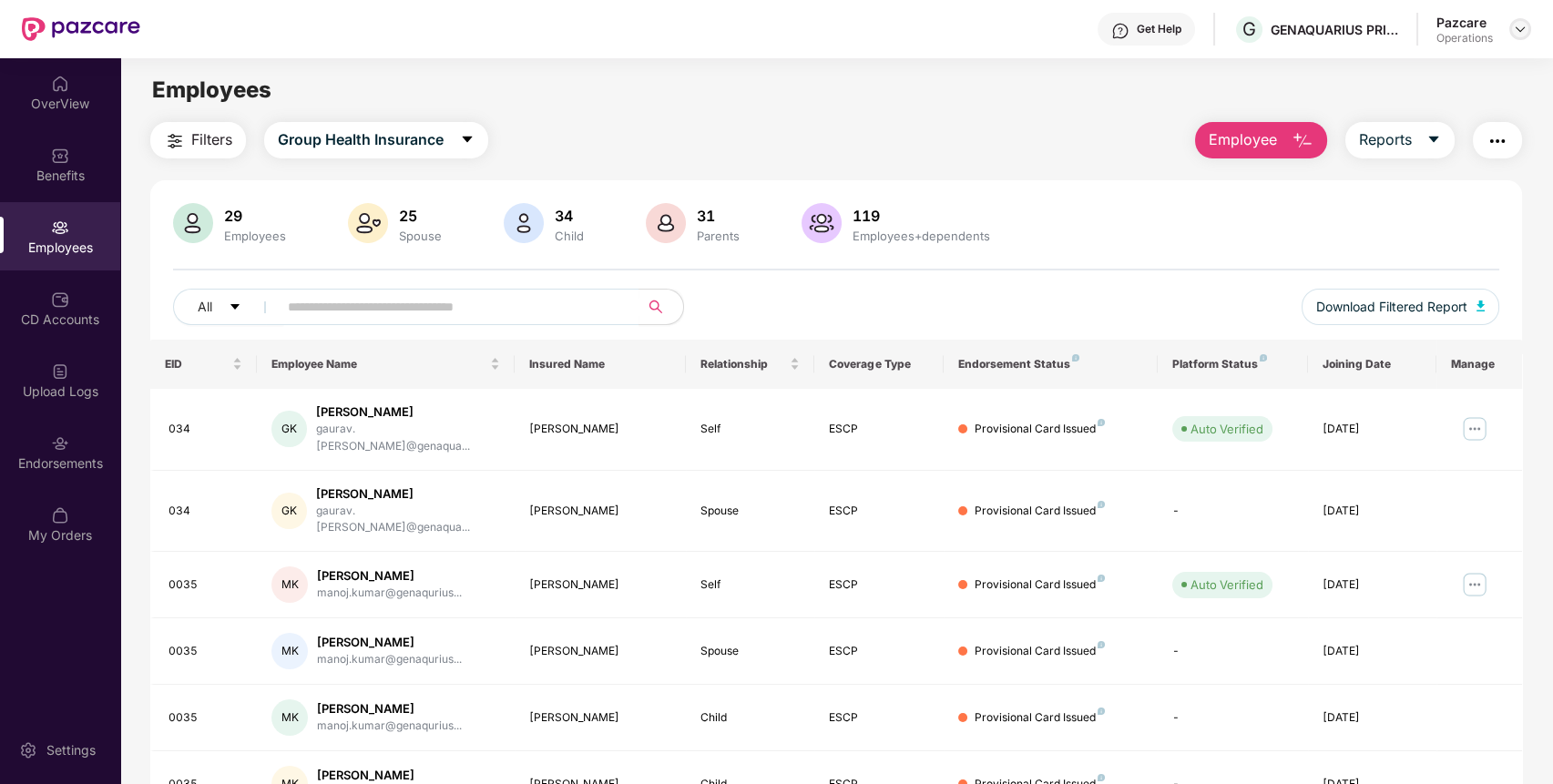
click at [1523, 35] on img at bounding box center [1520, 29] width 15 height 15
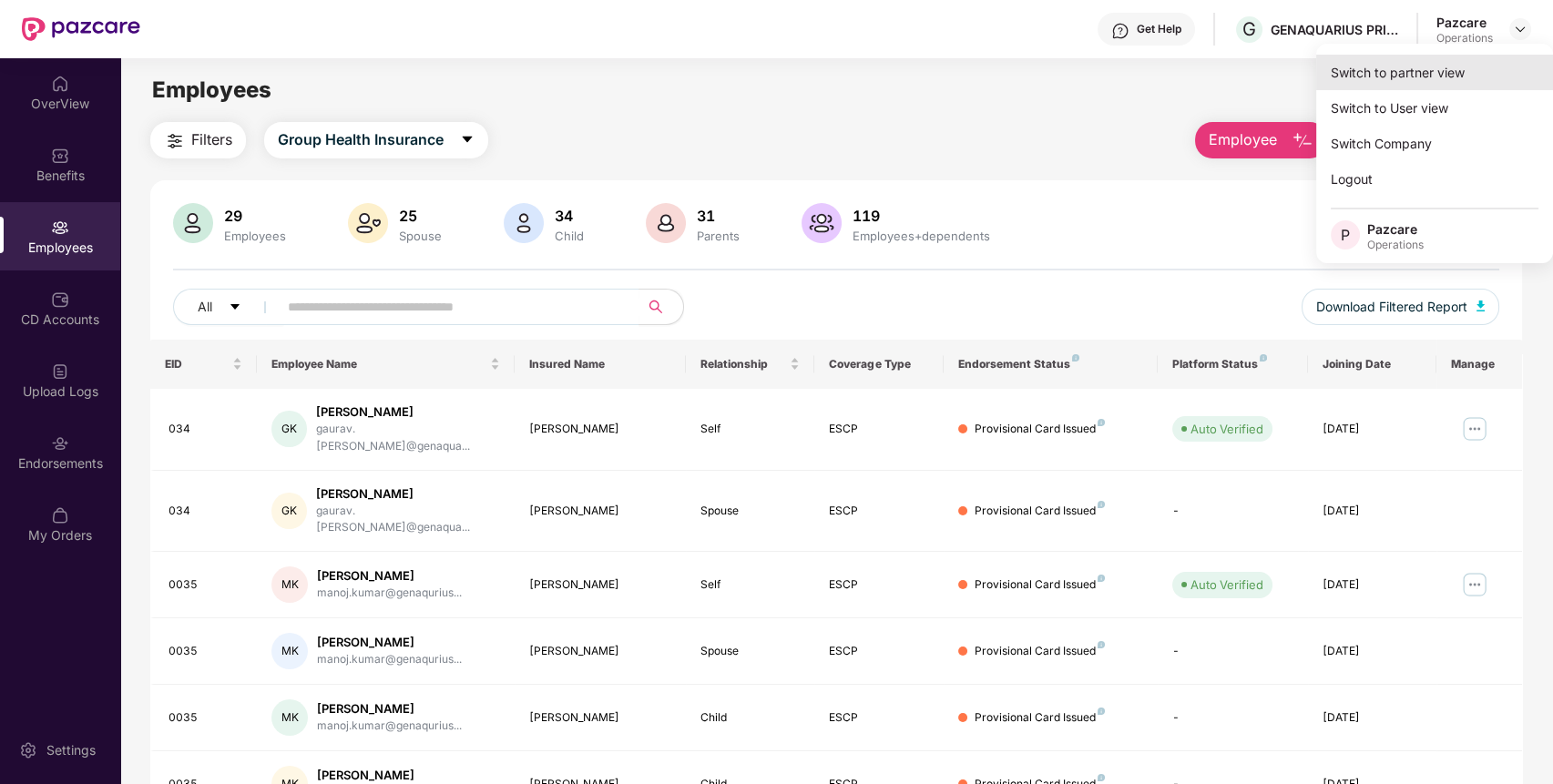
click at [1443, 85] on div "Switch to partner view" at bounding box center [1434, 72] width 237 height 36
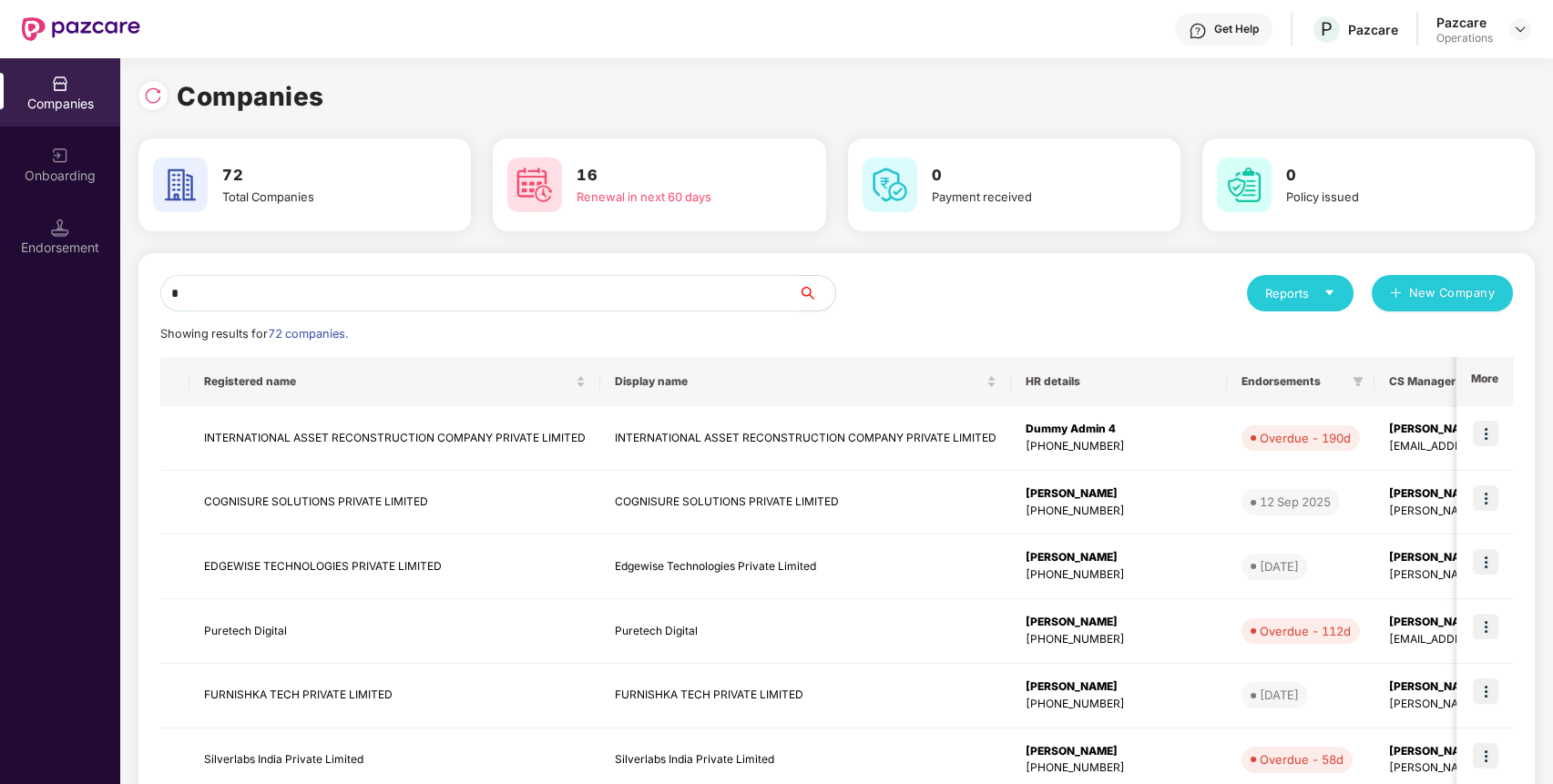
click at [646, 284] on input "*" at bounding box center [479, 292] width 639 height 36
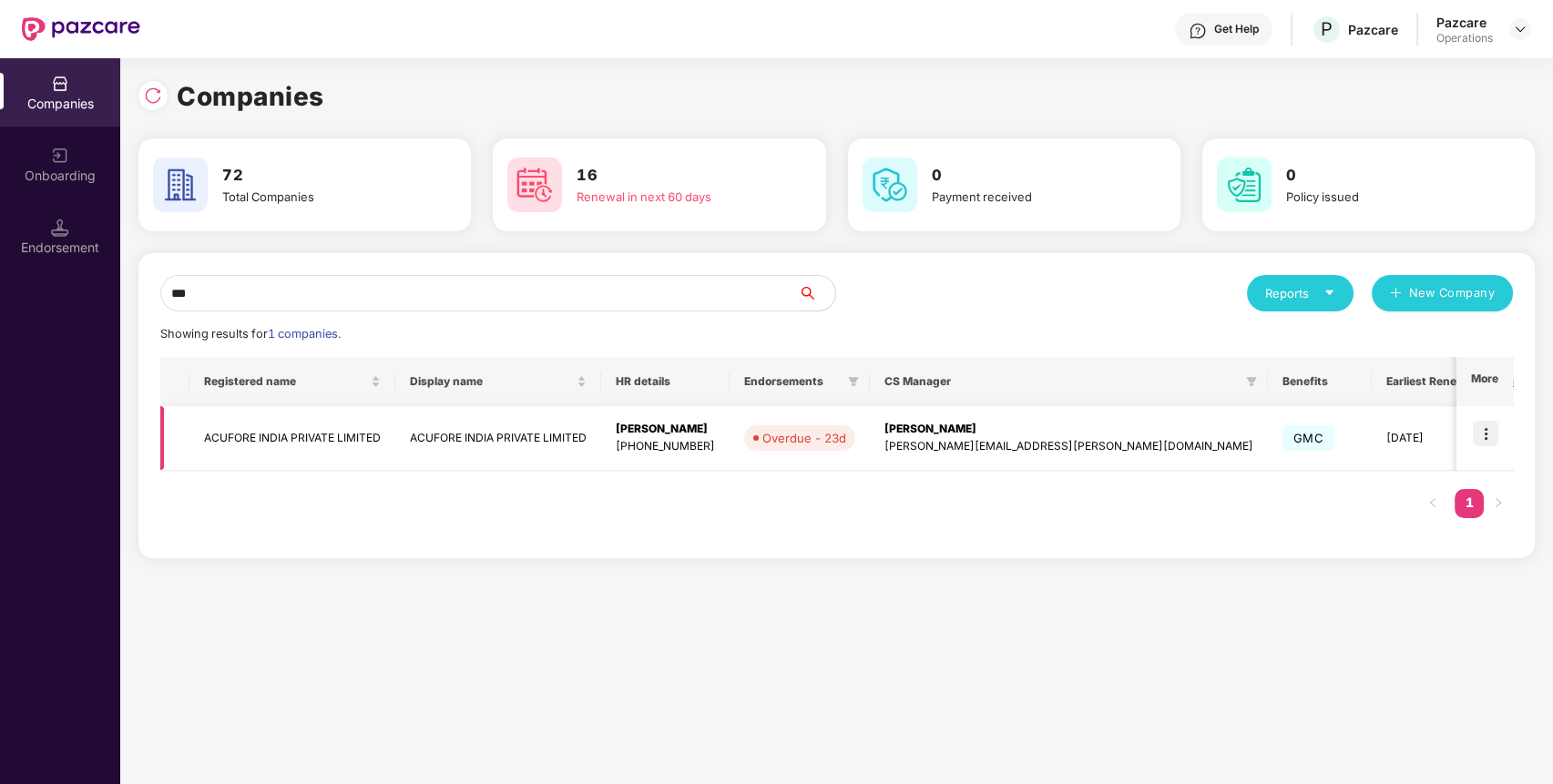
type input "***"
click at [1482, 425] on img at bounding box center [1486, 433] width 25 height 25
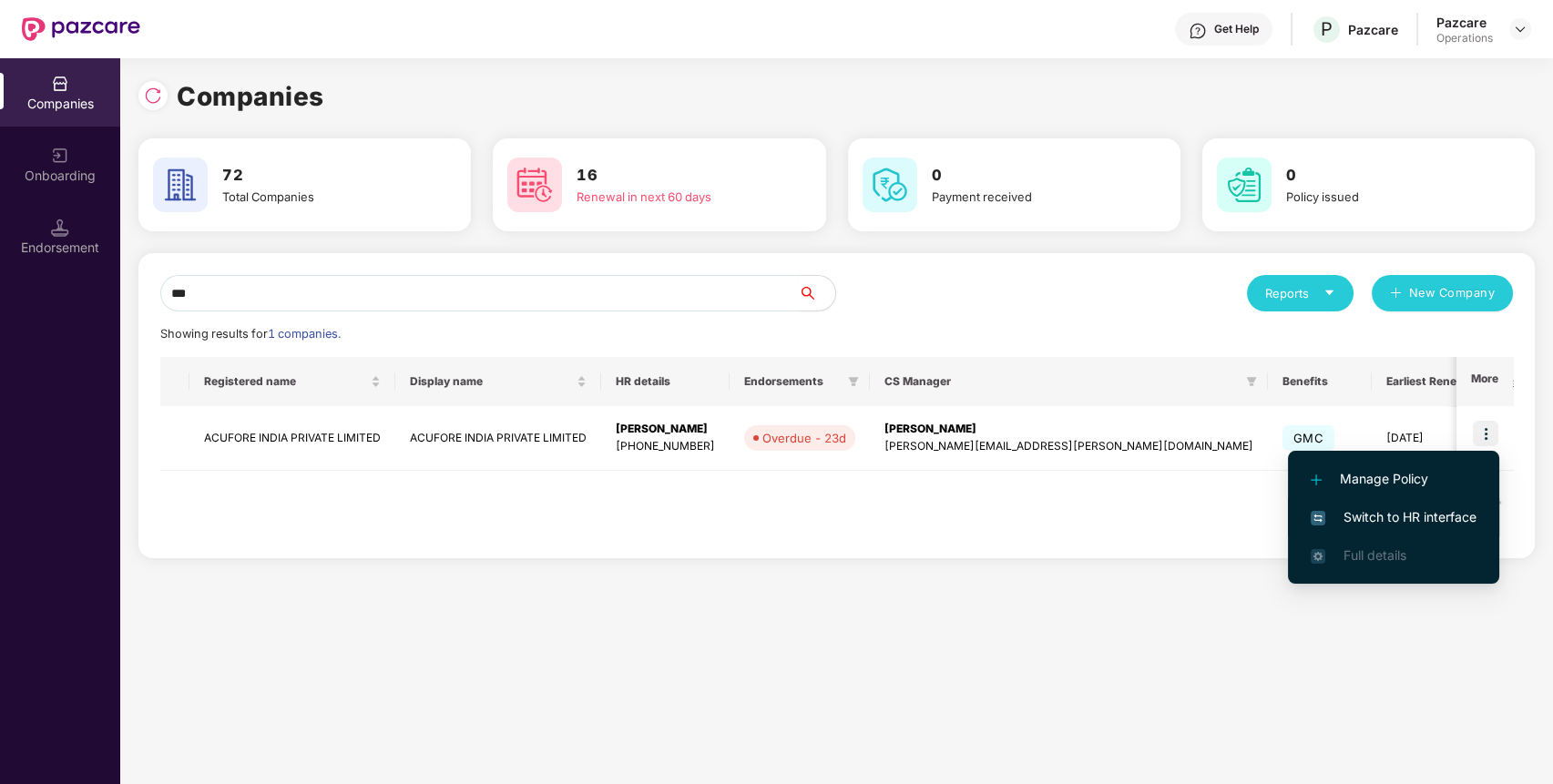
click at [1414, 512] on span "Switch to HR interface" at bounding box center [1393, 517] width 165 height 20
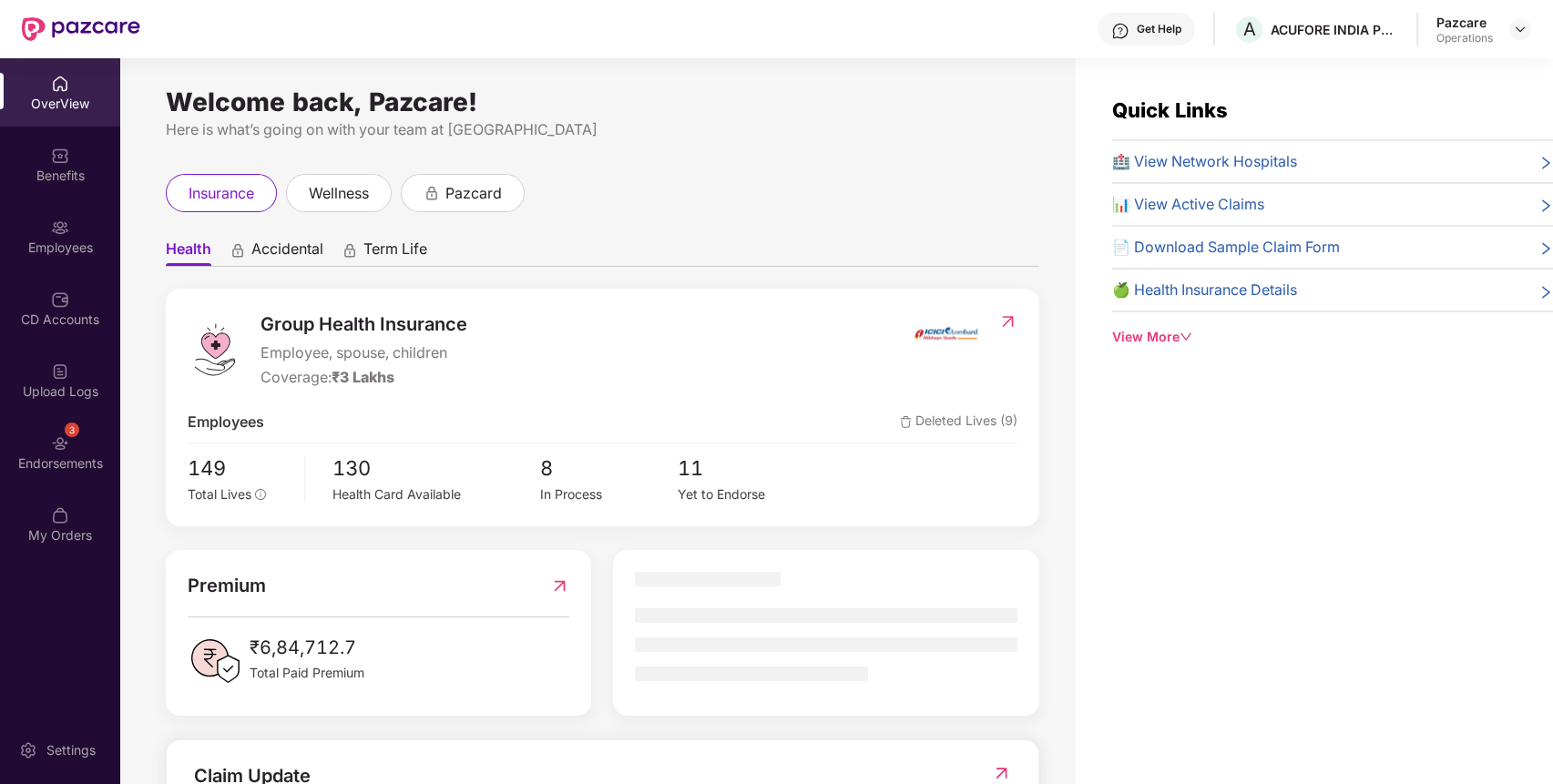
click at [51, 435] on img at bounding box center [60, 443] width 18 height 18
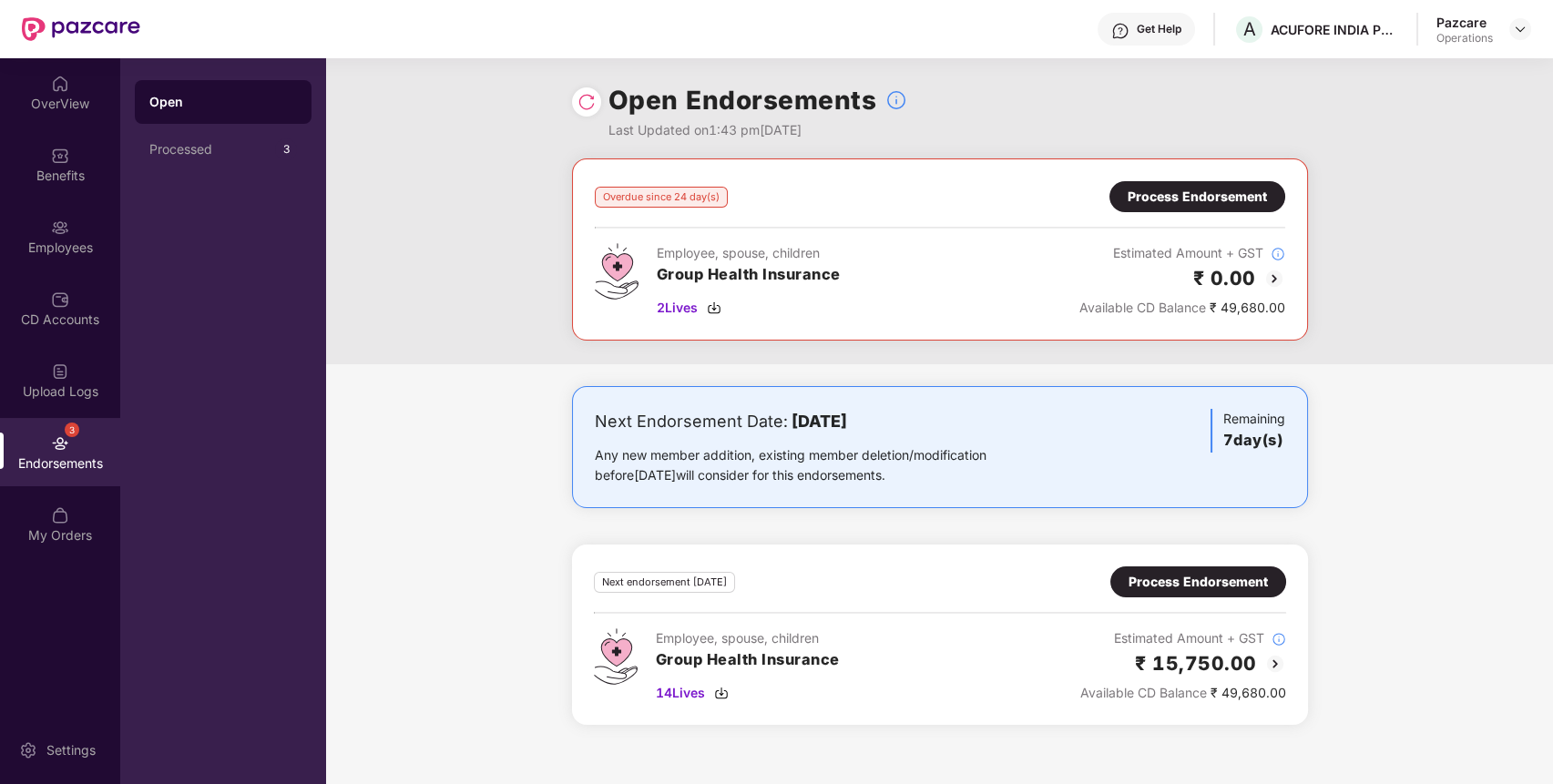
click at [1138, 188] on div "Process Endorsement" at bounding box center [1197, 196] width 139 height 20
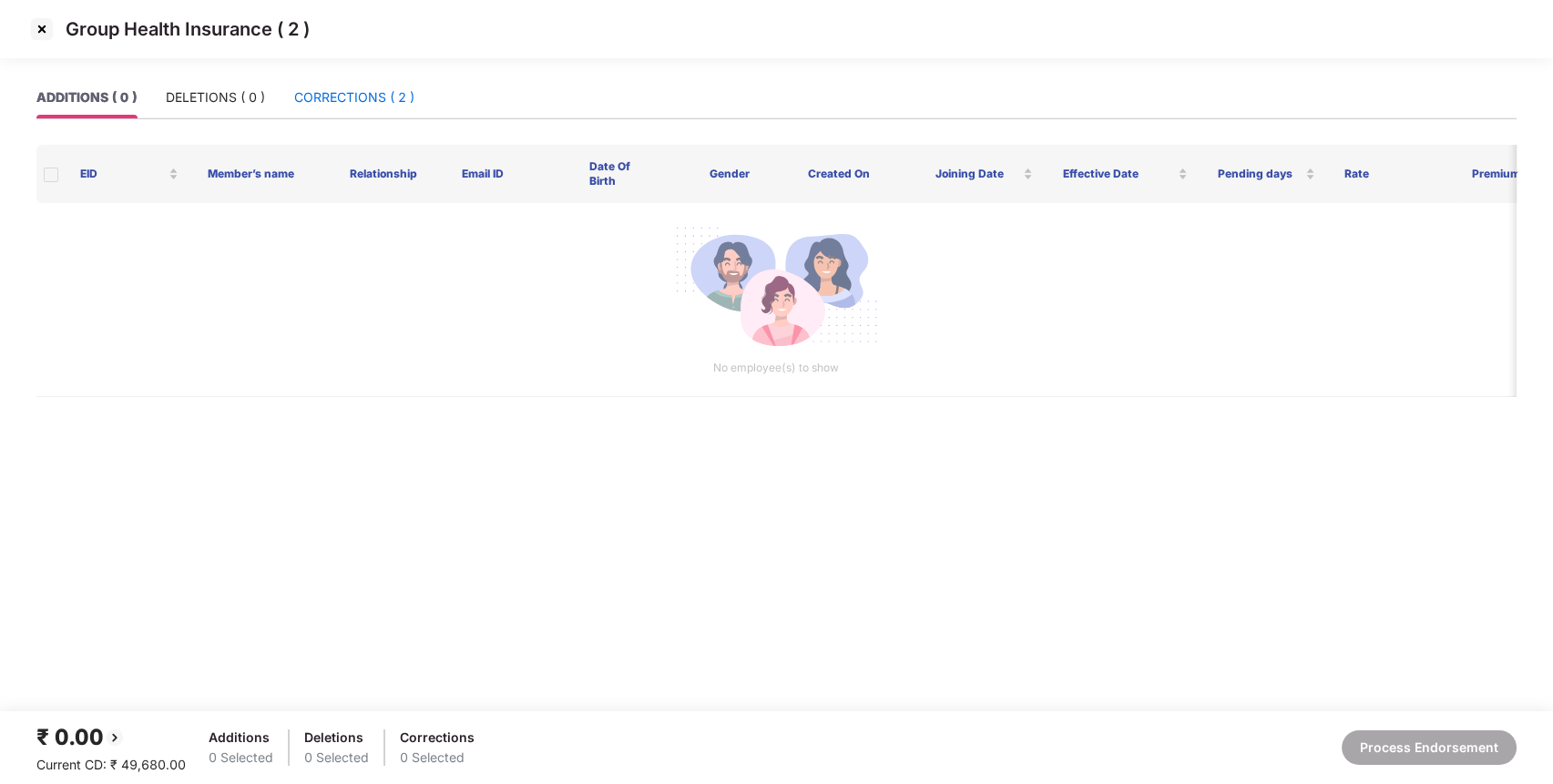
click at [390, 89] on div "CORRECTIONS ( 2 )" at bounding box center [354, 97] width 121 height 20
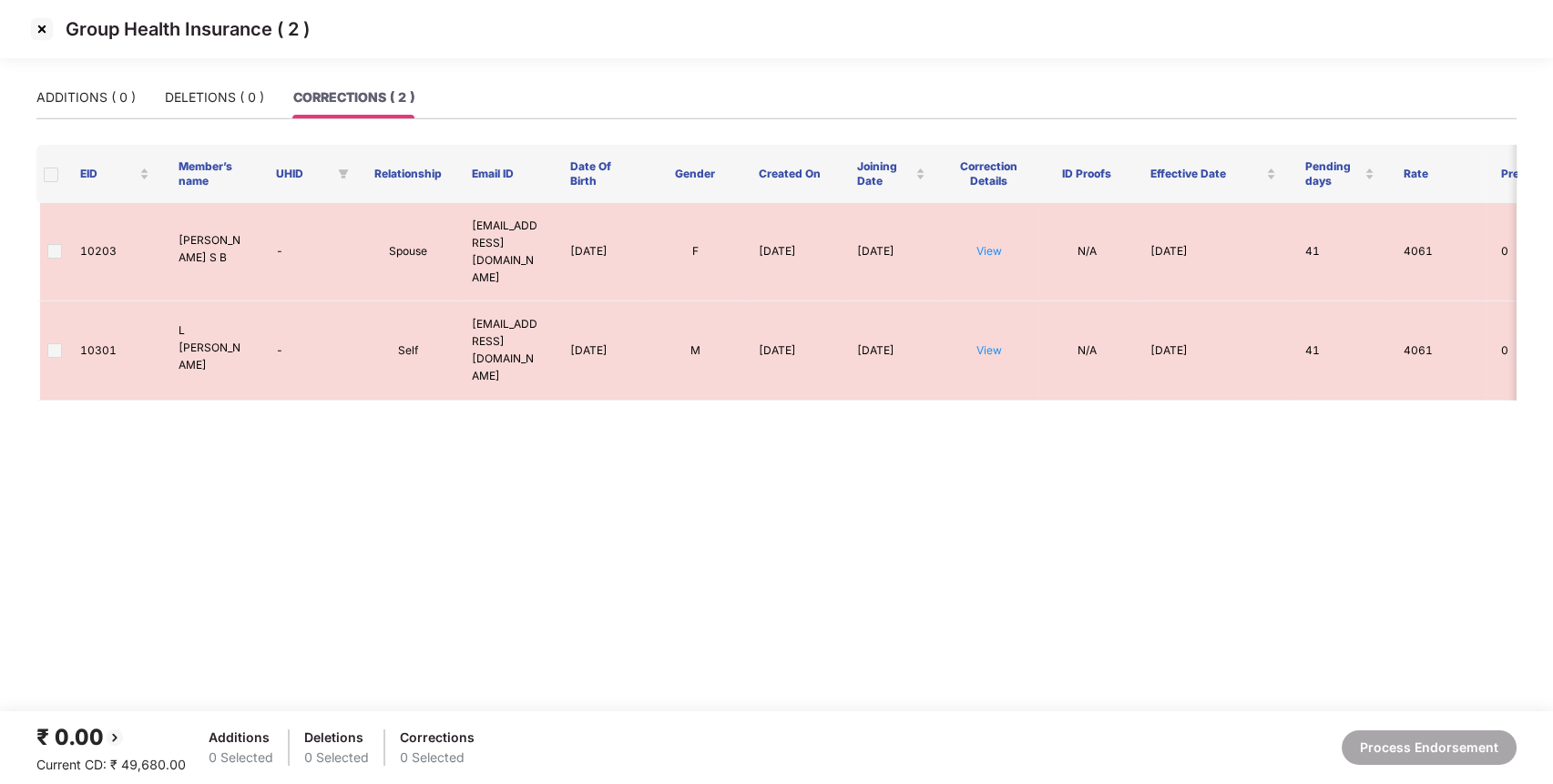
click at [44, 26] on img at bounding box center [41, 29] width 29 height 29
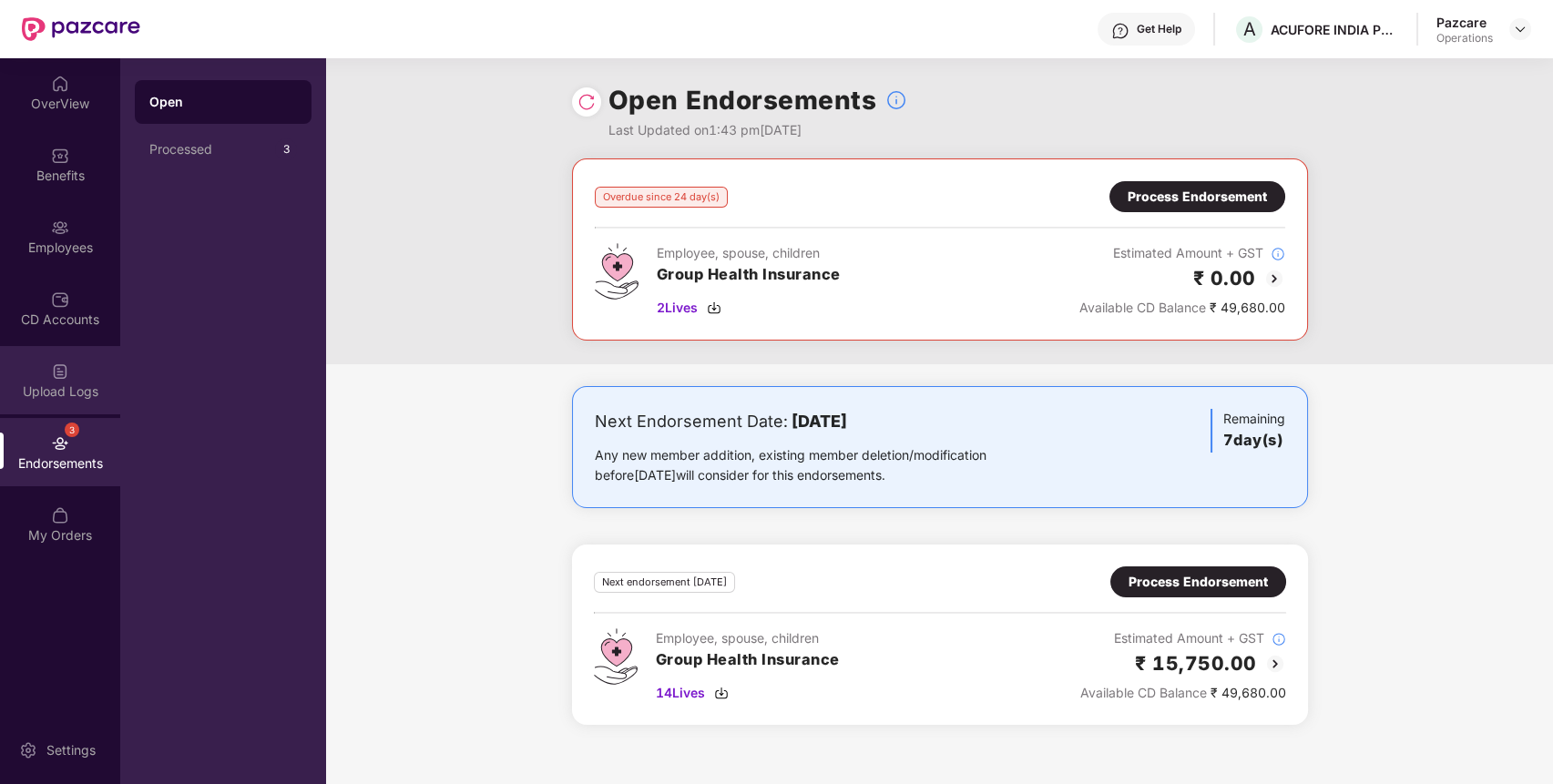
click at [89, 378] on div "Upload Logs" at bounding box center [60, 379] width 121 height 68
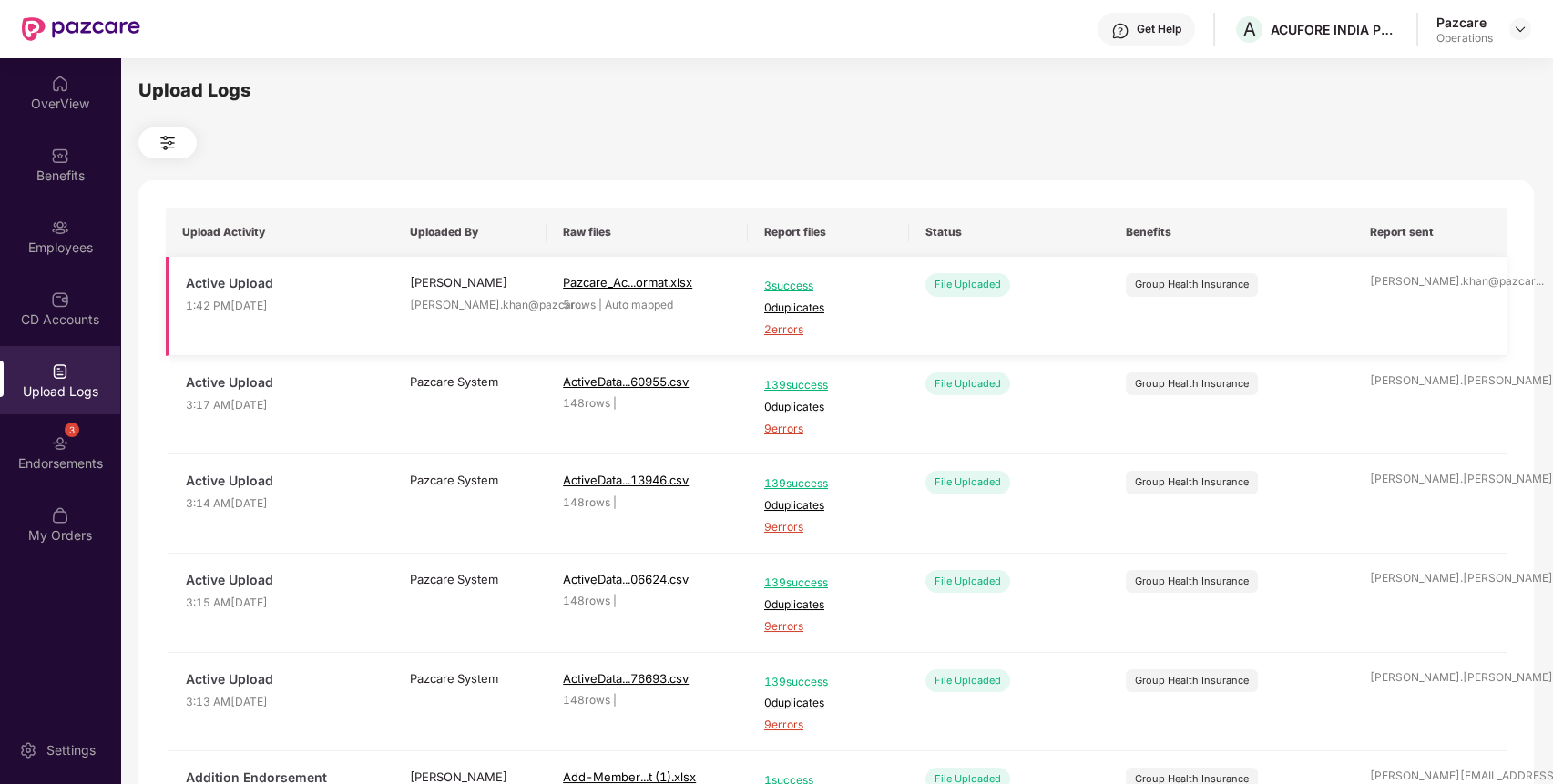
click at [794, 334] on span "2 errors" at bounding box center [828, 330] width 128 height 18
click at [70, 467] on div "Endorsements" at bounding box center [60, 463] width 121 height 18
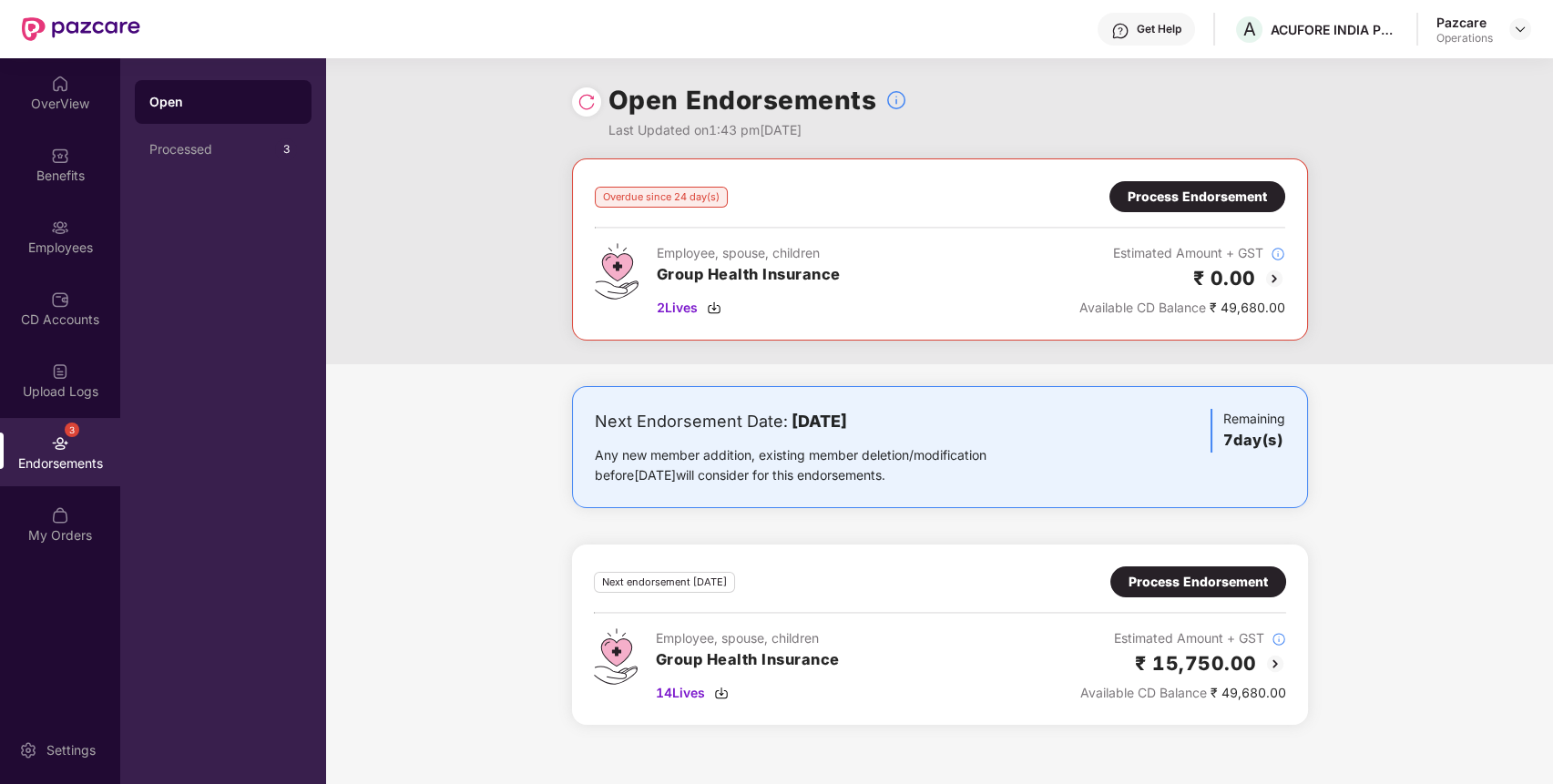
click at [1156, 208] on div "Process Endorsement" at bounding box center [1198, 196] width 176 height 31
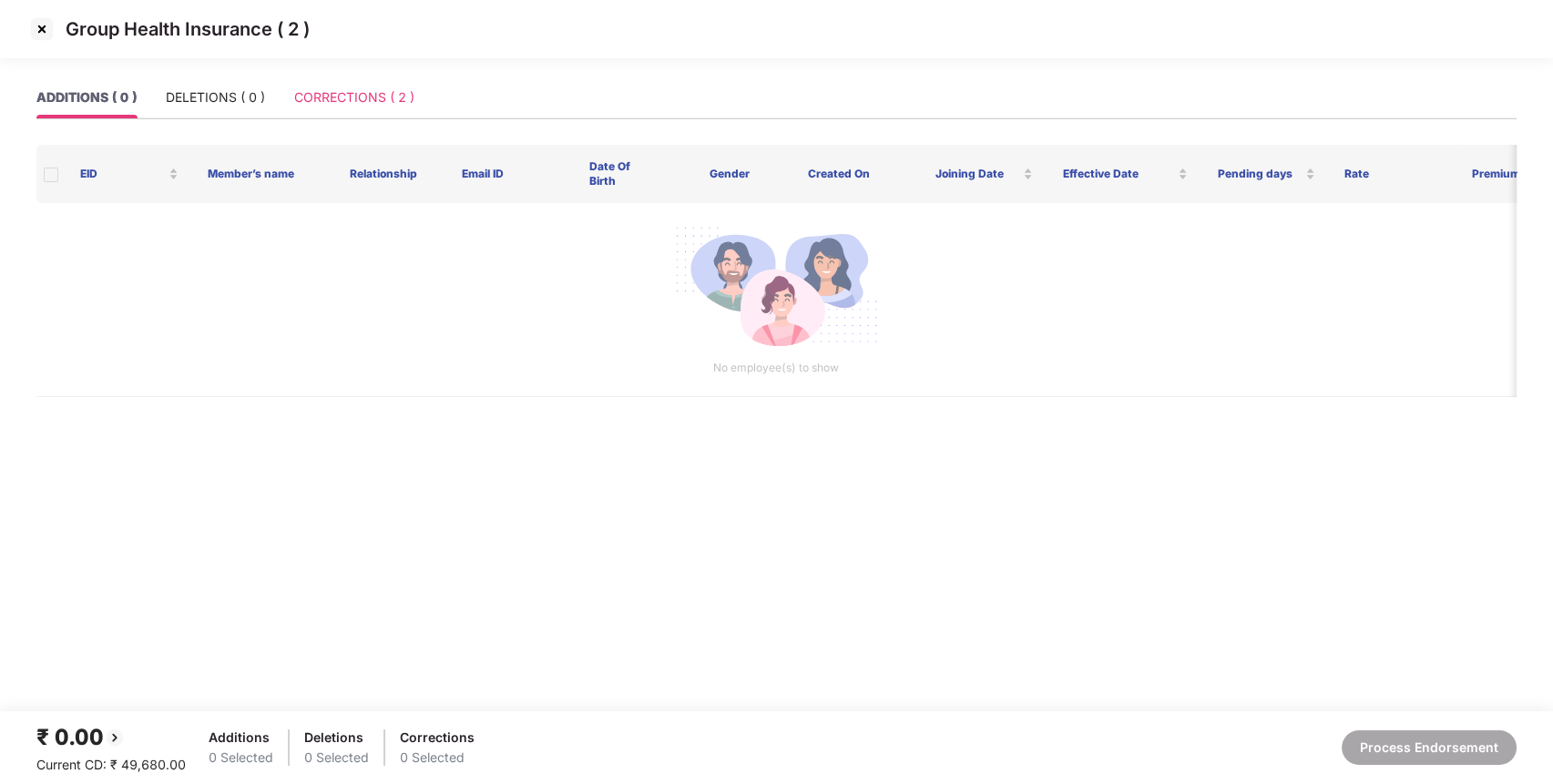
click at [327, 81] on div "CORRECTIONS ( 2 )" at bounding box center [354, 97] width 121 height 42
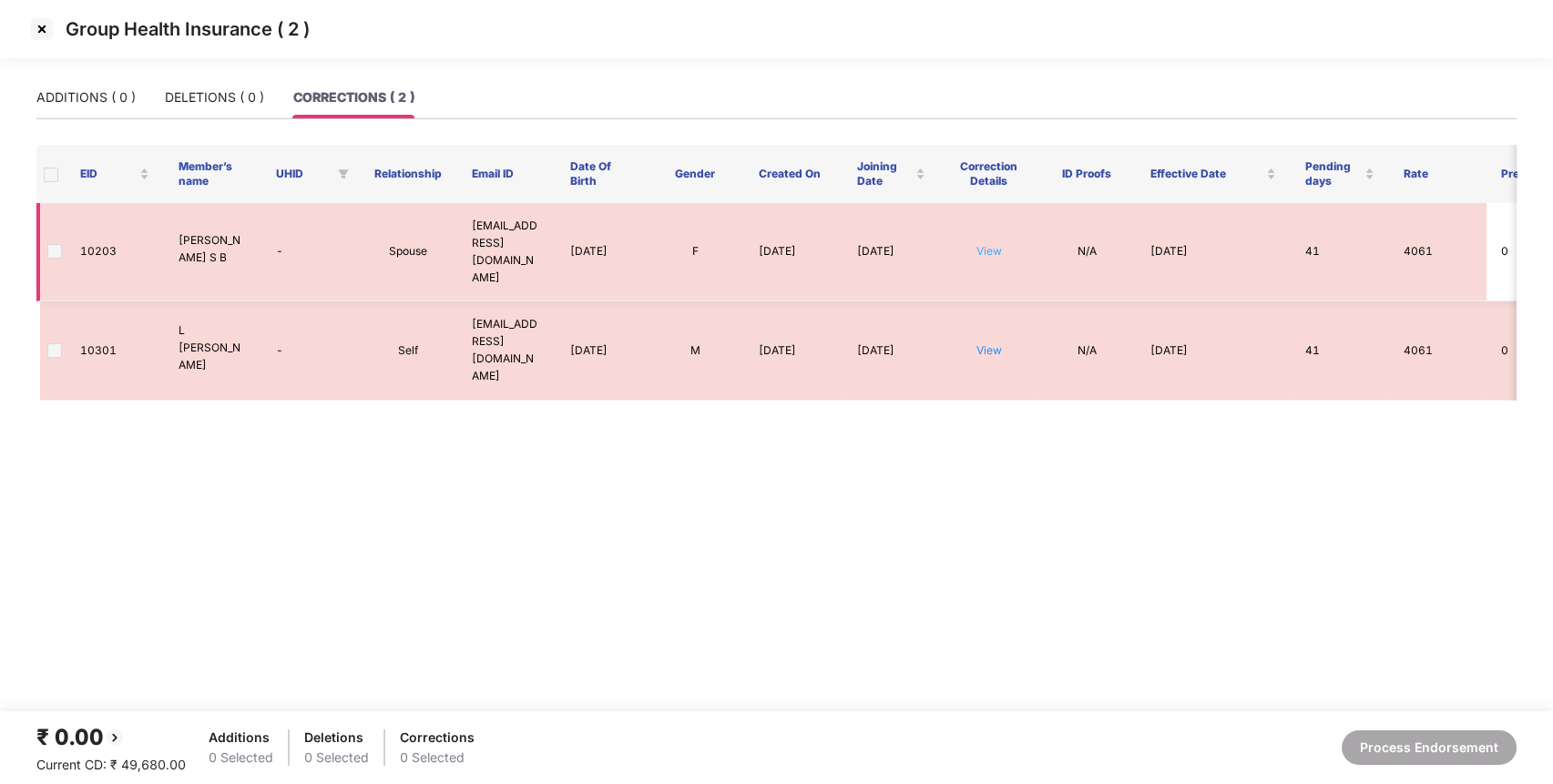
click at [981, 244] on link "View" at bounding box center [989, 250] width 25 height 14
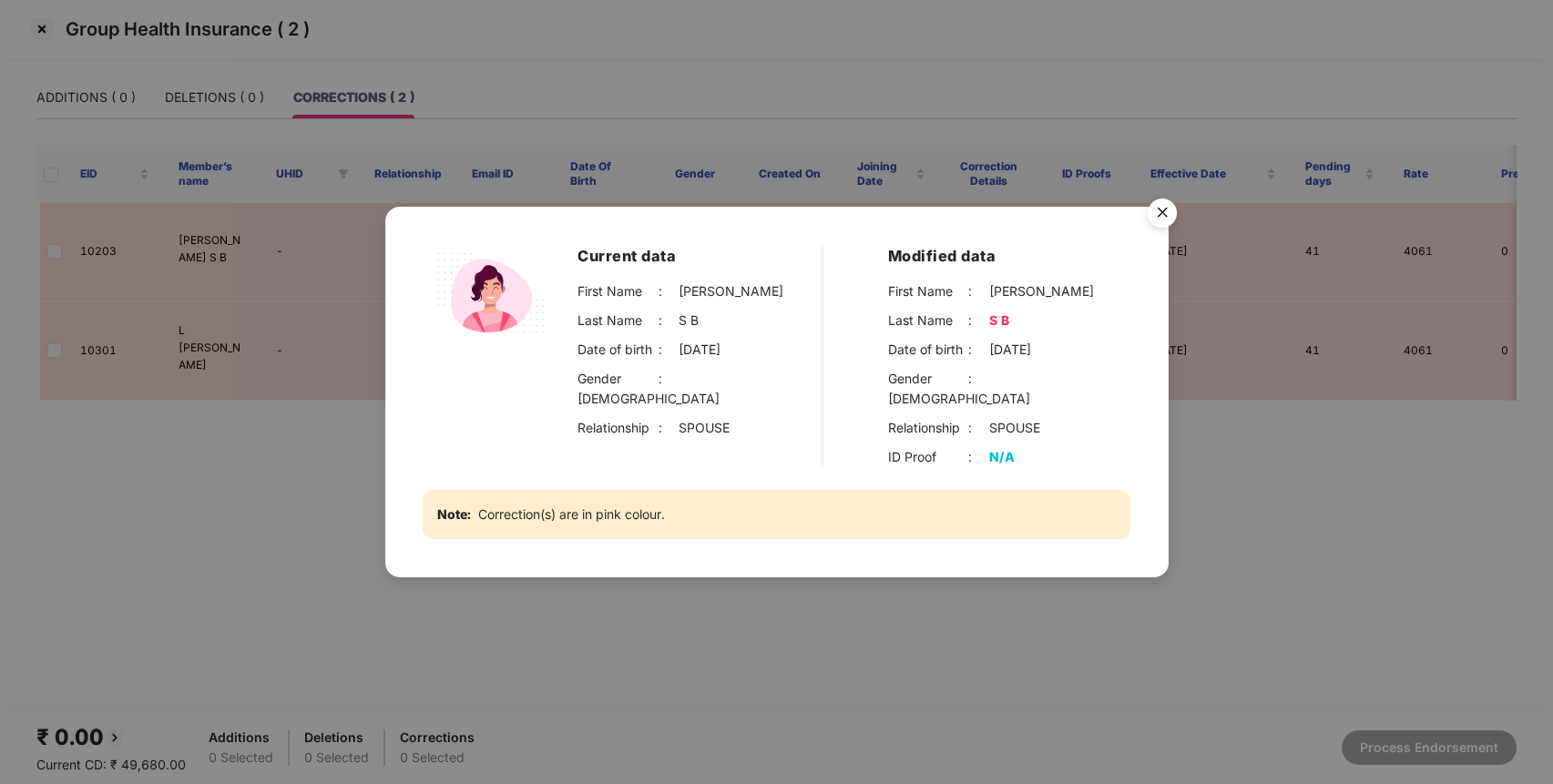
click at [1285, 389] on div "Current data First Name : [PERSON_NAME] Last Name : S B Date of birth : [DEMOGR…" at bounding box center [776, 392] width 1553 height 784
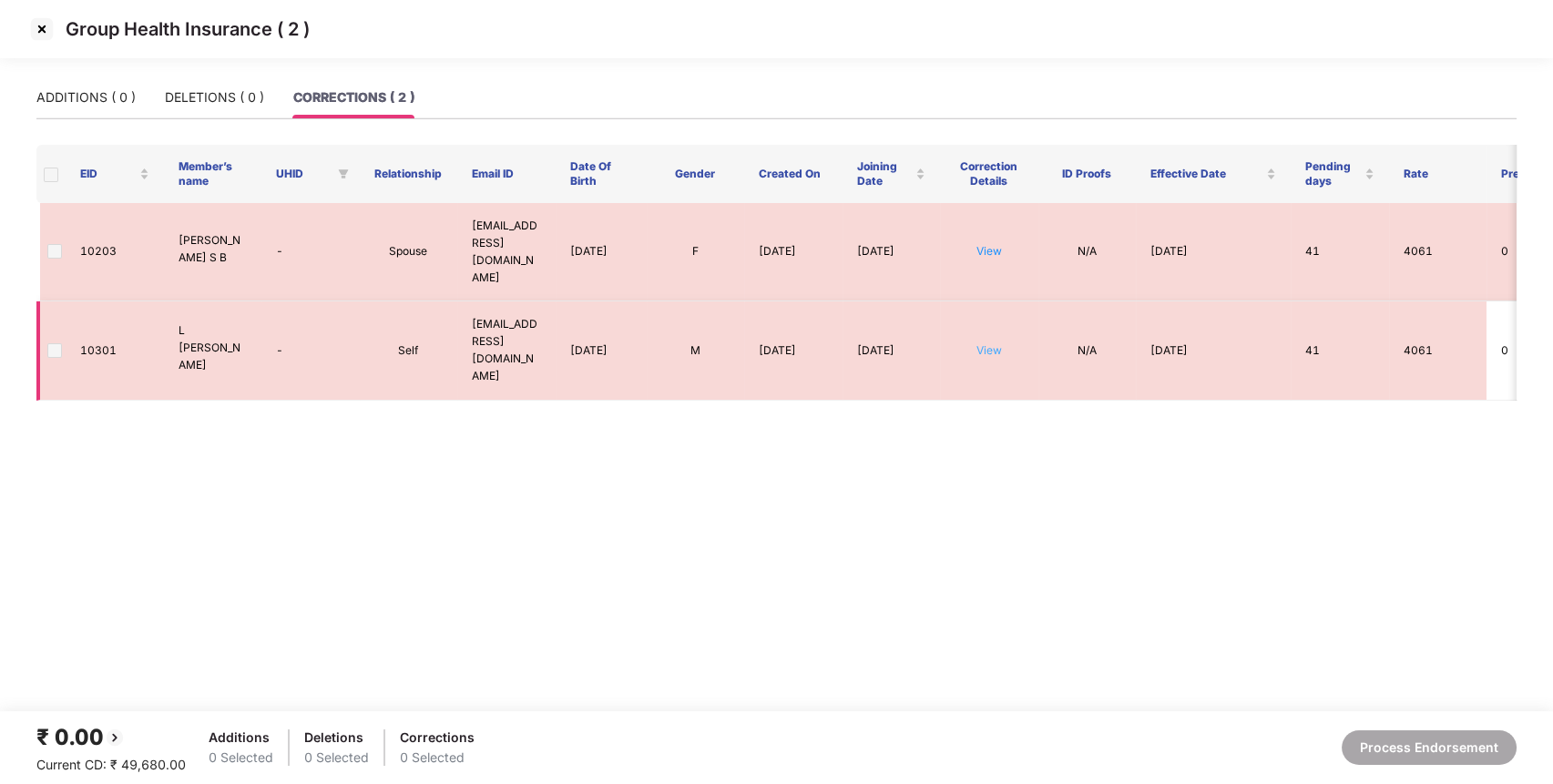
click at [999, 343] on link "View" at bounding box center [989, 349] width 25 height 14
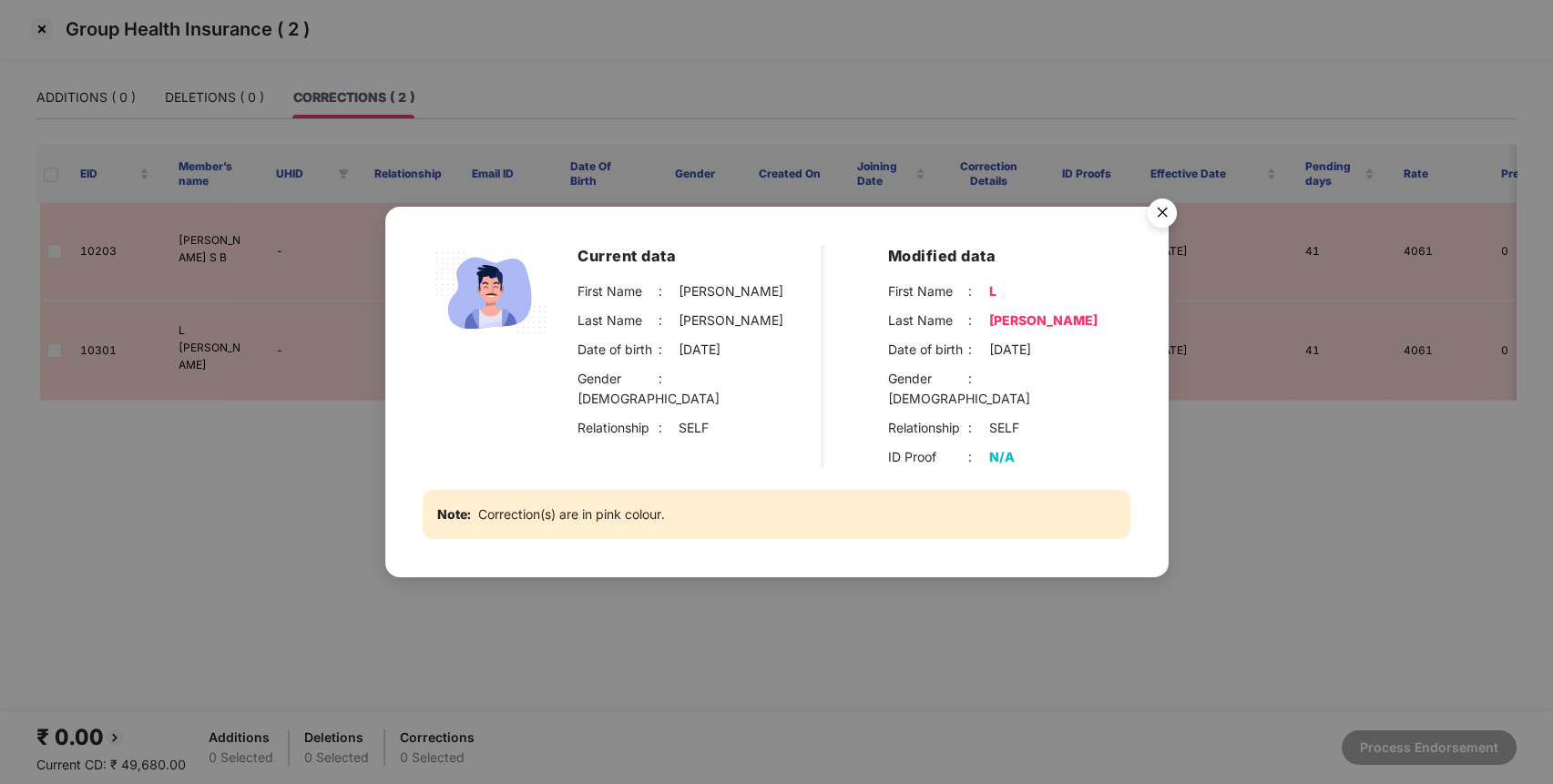
click at [1157, 226] on img "Close" at bounding box center [1162, 216] width 51 height 51
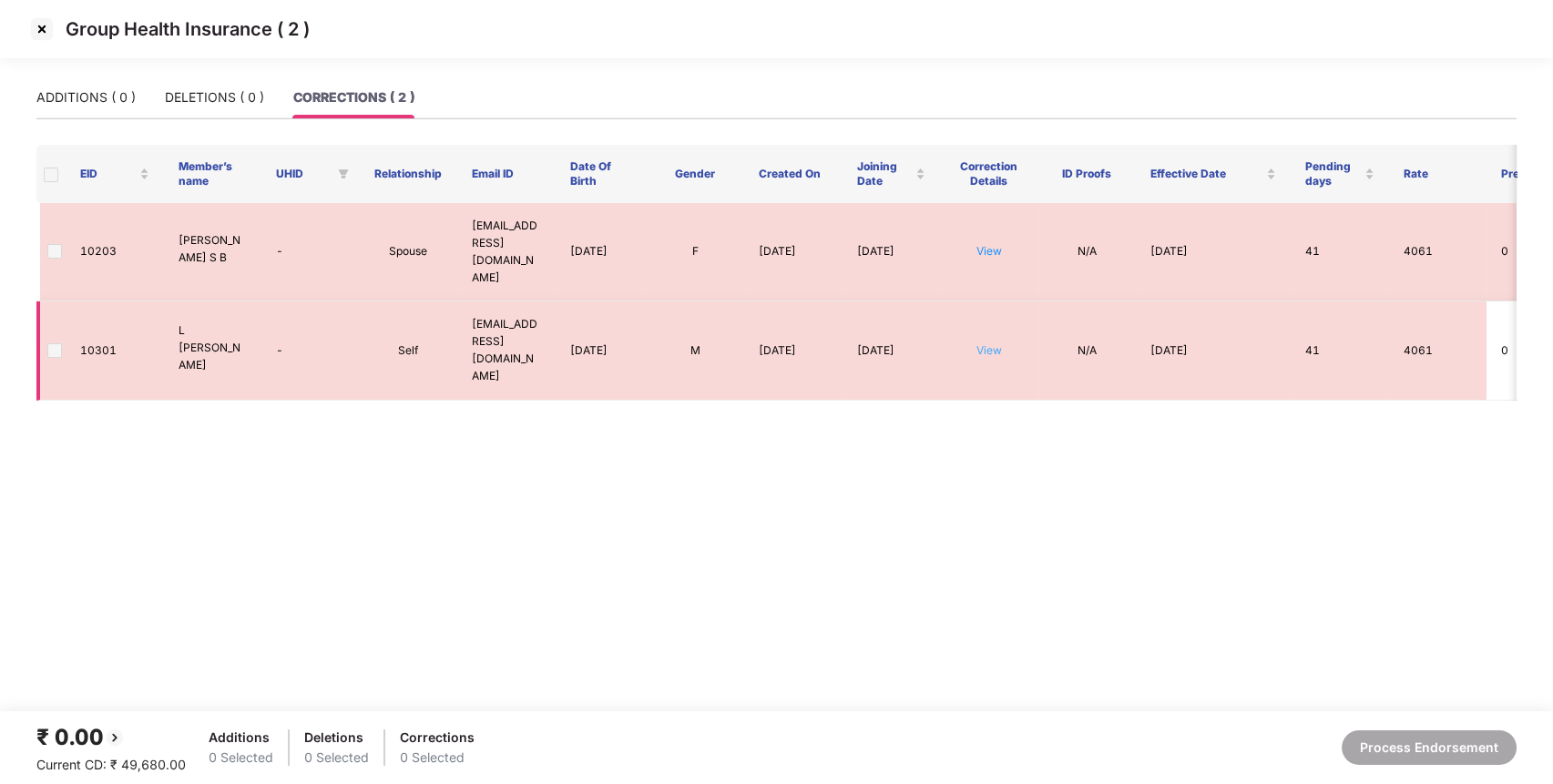
click at [989, 343] on link "View" at bounding box center [989, 349] width 25 height 14
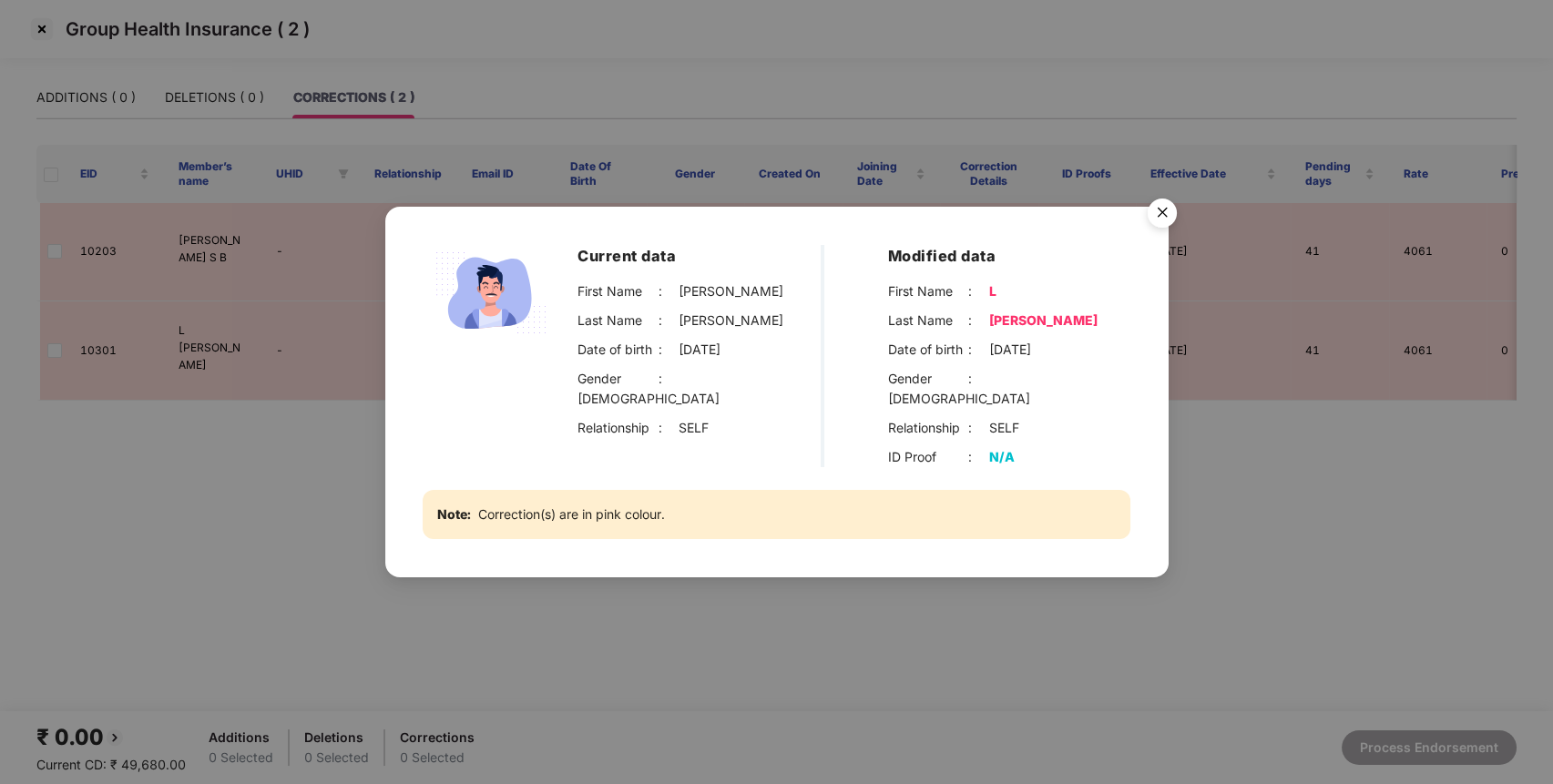
click at [1169, 213] on img "Close" at bounding box center [1162, 216] width 51 height 51
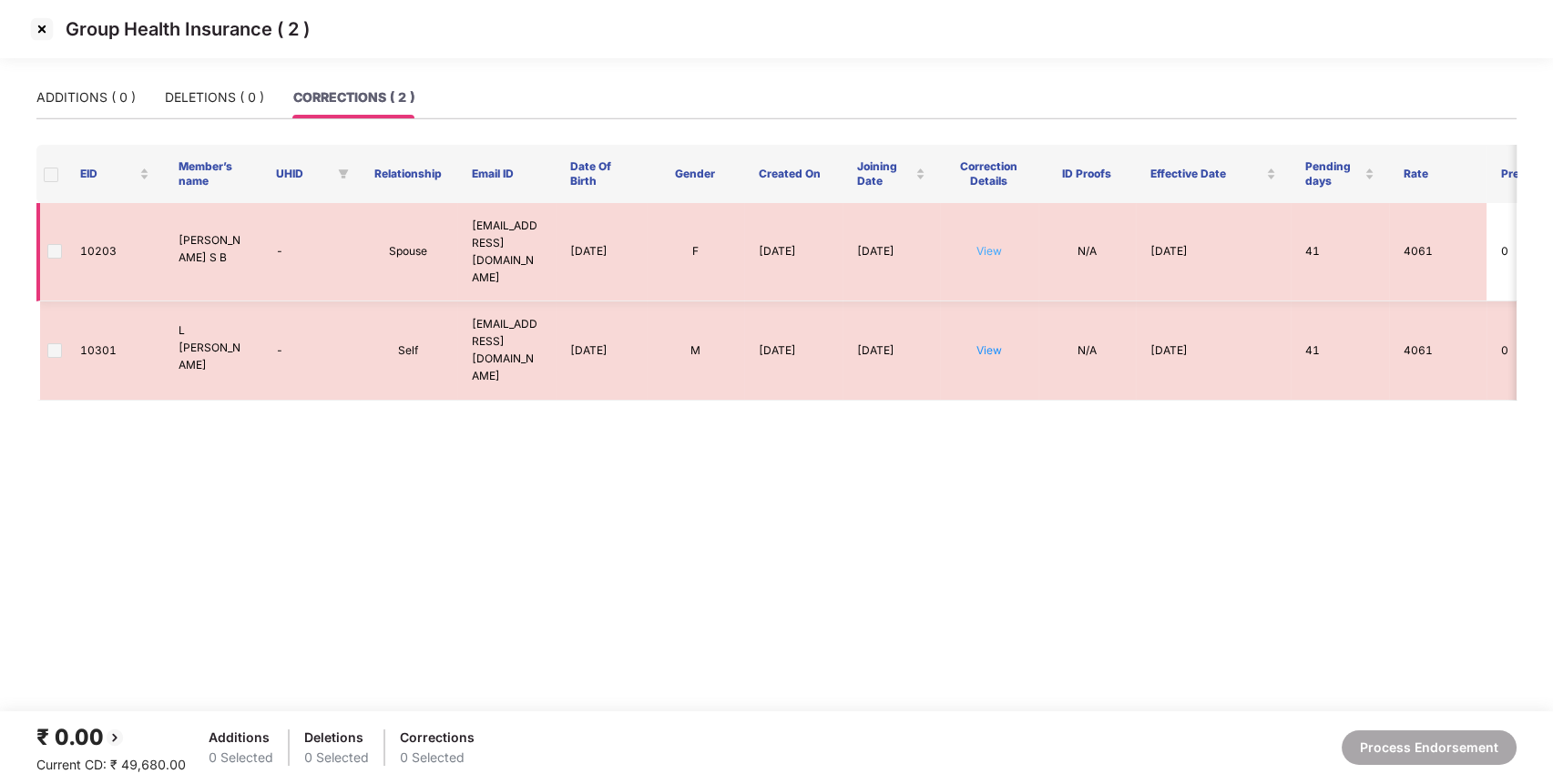
click at [988, 244] on link "View" at bounding box center [989, 250] width 25 height 14
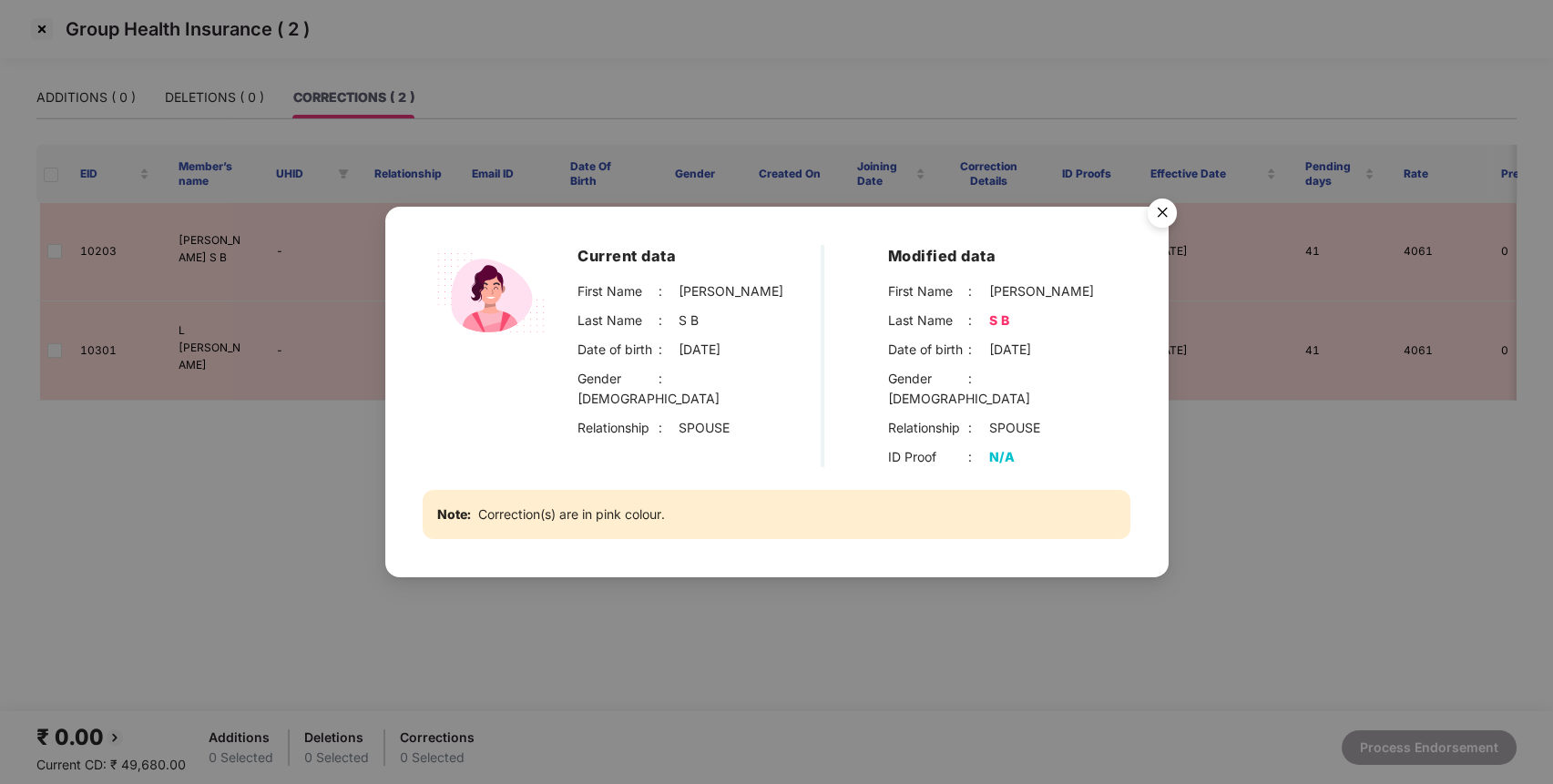
click at [1158, 215] on img "Close" at bounding box center [1162, 216] width 51 height 51
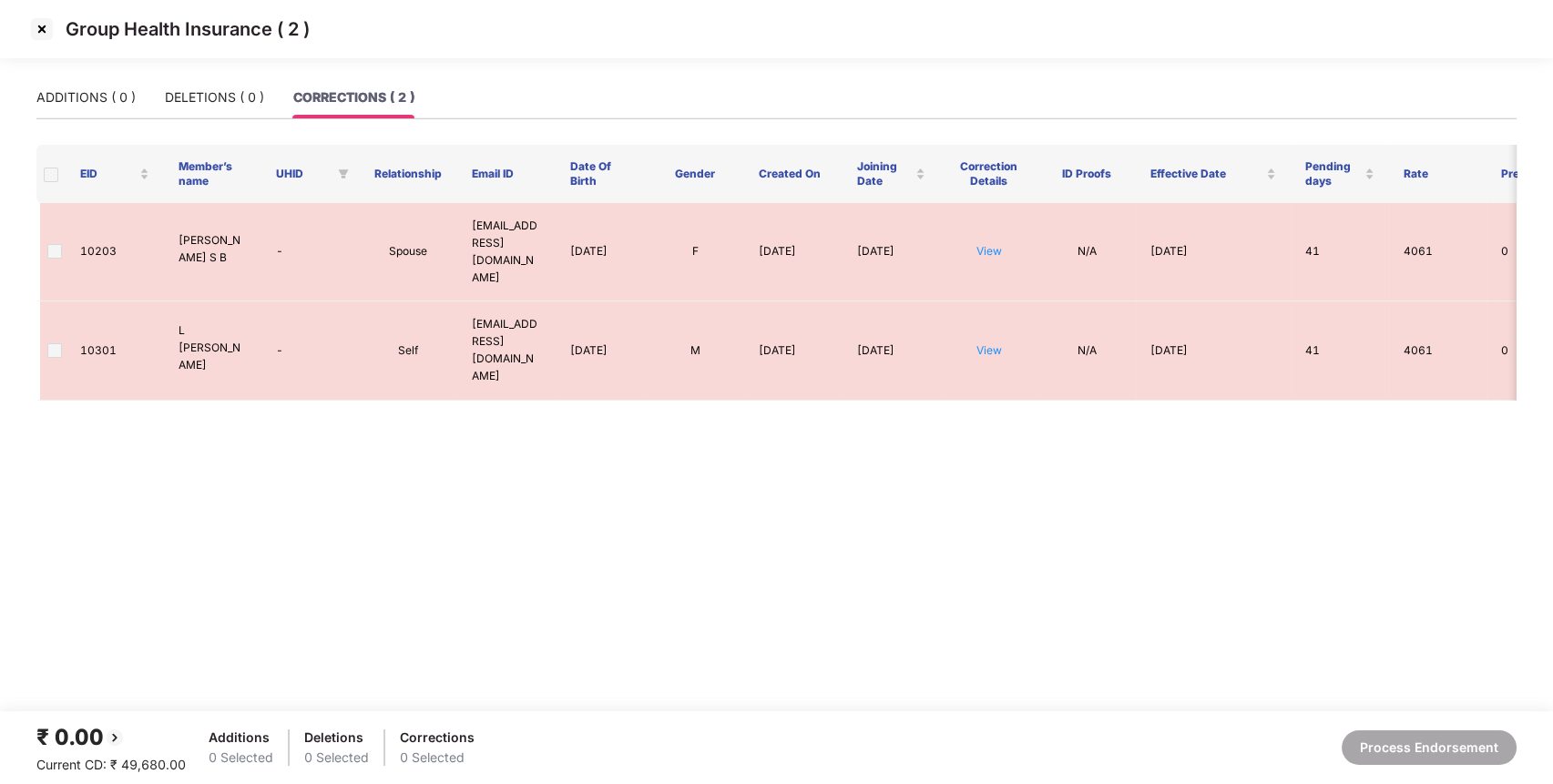
click at [825, 466] on main "ADDITIONS ( 0 ) DELETIONS ( 0 ) CORRECTIONS ( 2 ) EID Member’s name UHID Relati…" at bounding box center [776, 393] width 1553 height 634
drag, startPoint x: 501, startPoint y: 265, endPoint x: 475, endPoint y: 231, distance: 42.8
click at [475, 231] on td "[EMAIL_ADDRESS][DOMAIN_NAME]" at bounding box center [506, 251] width 98 height 98
click at [432, 412] on main "ADDITIONS ( 0 ) DELETIONS ( 0 ) CORRECTIONS ( 2 ) EID Member’s name UHID Relati…" at bounding box center [776, 393] width 1553 height 634
click at [44, 37] on img at bounding box center [41, 29] width 29 height 29
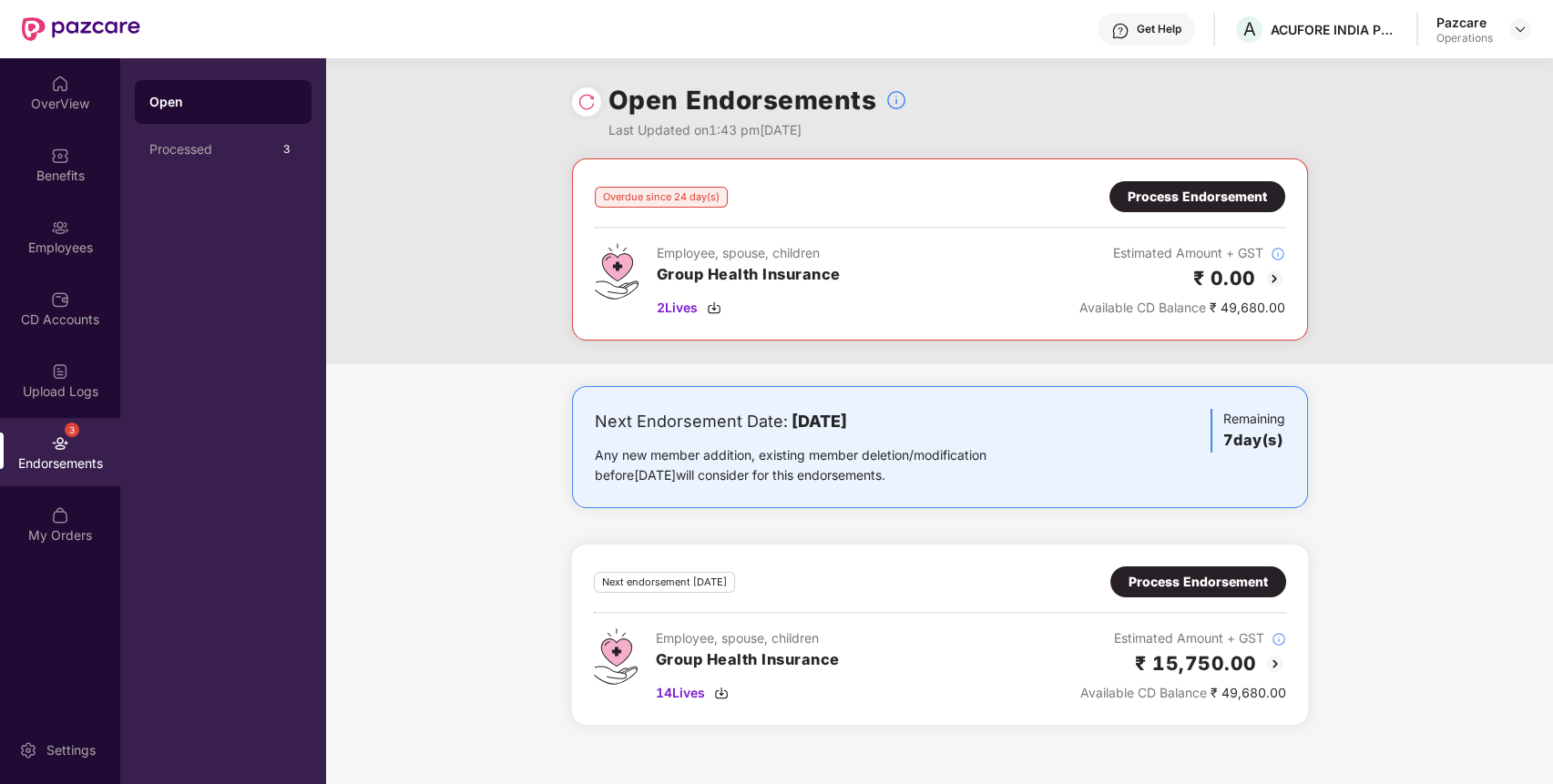
click at [1210, 200] on div "Process Endorsement" at bounding box center [1197, 196] width 139 height 20
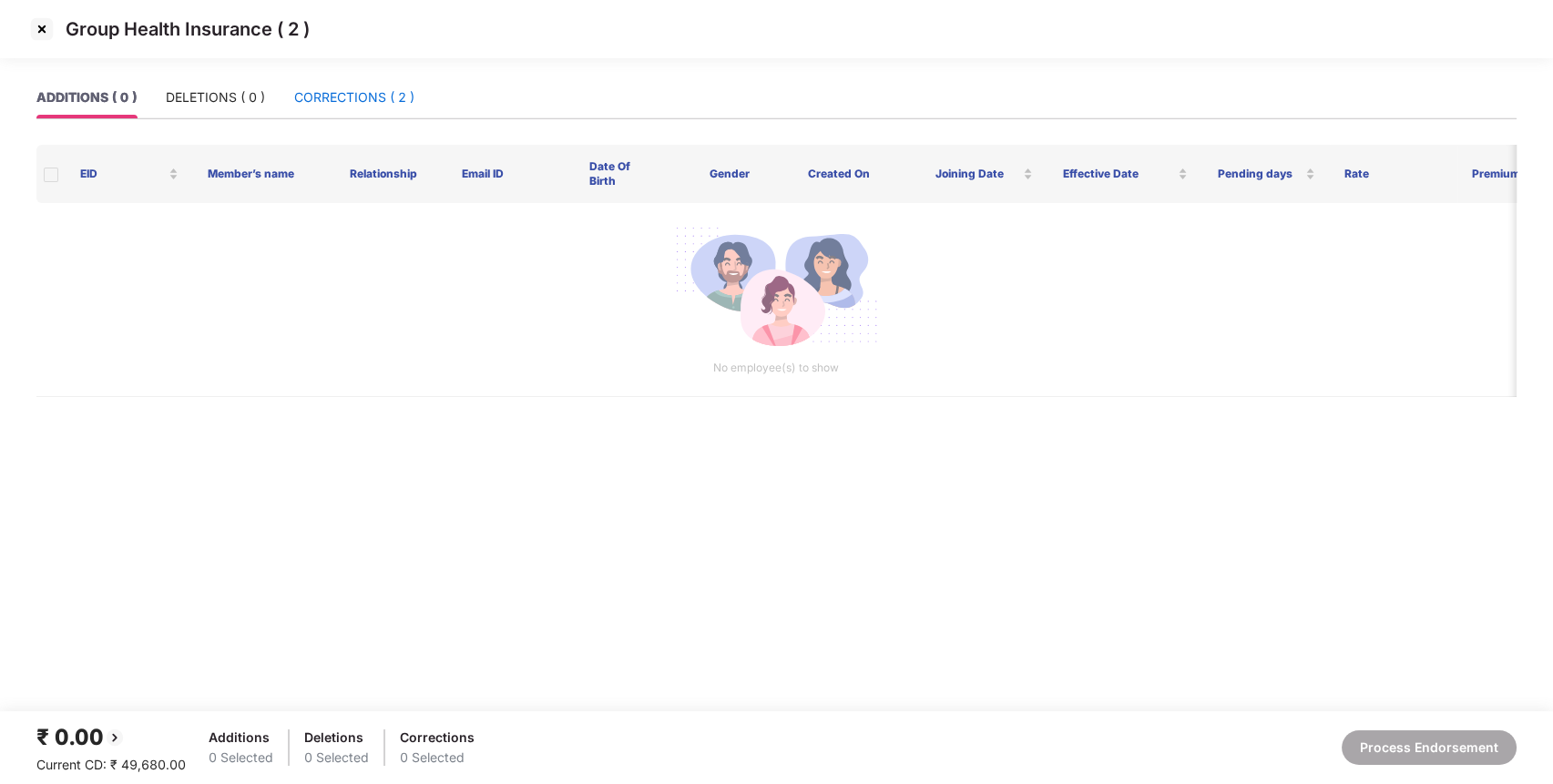
click at [337, 104] on div "CORRECTIONS ( 2 )" at bounding box center [354, 97] width 121 height 20
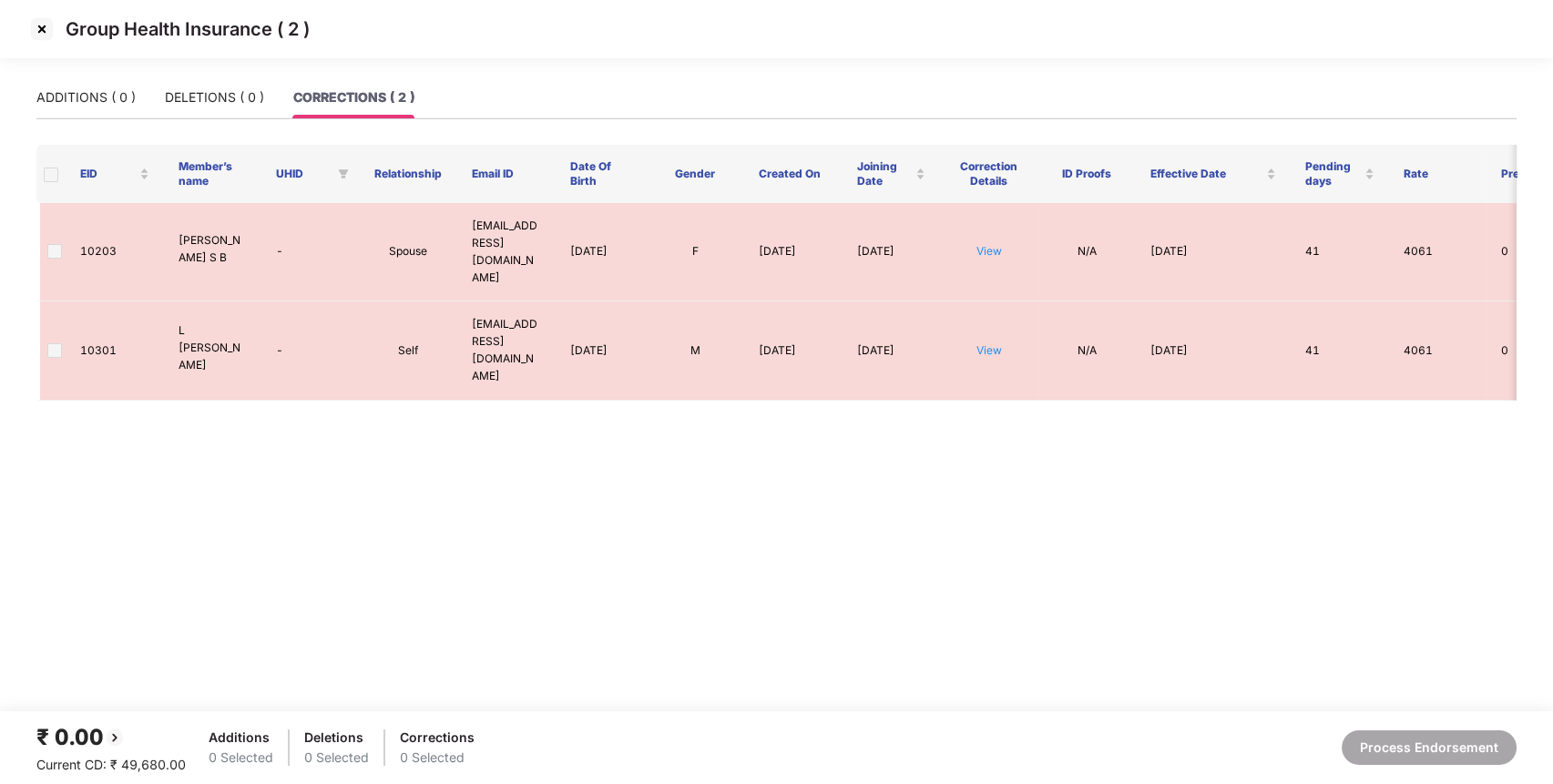
click at [36, 26] on img at bounding box center [41, 29] width 29 height 29
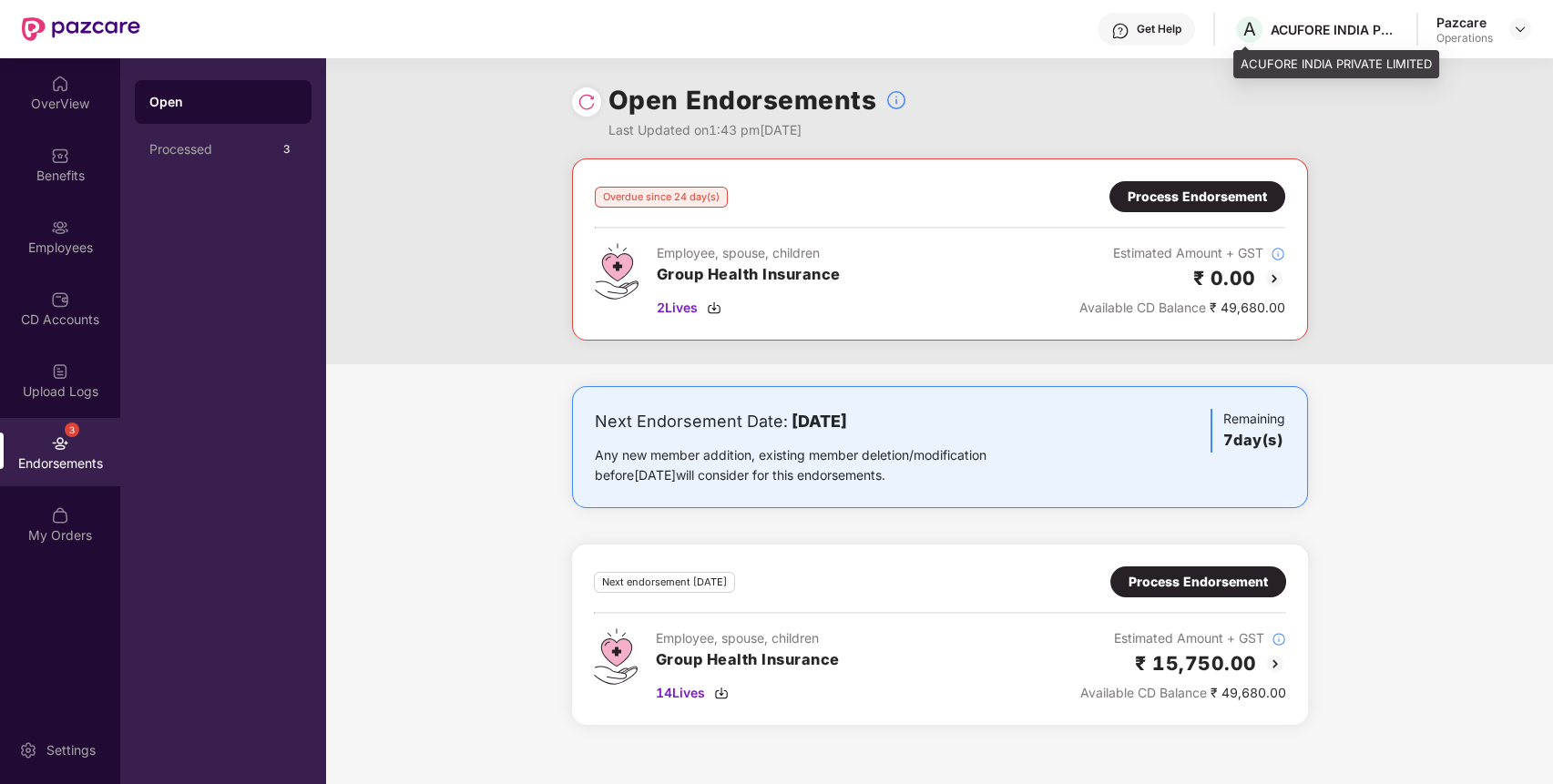
click at [1329, 34] on div "ACUFORE INDIA PRIVATE LIMITED" at bounding box center [1334, 29] width 127 height 18
copy div "ACUFORE INDIA PRIVATE LIMITED"
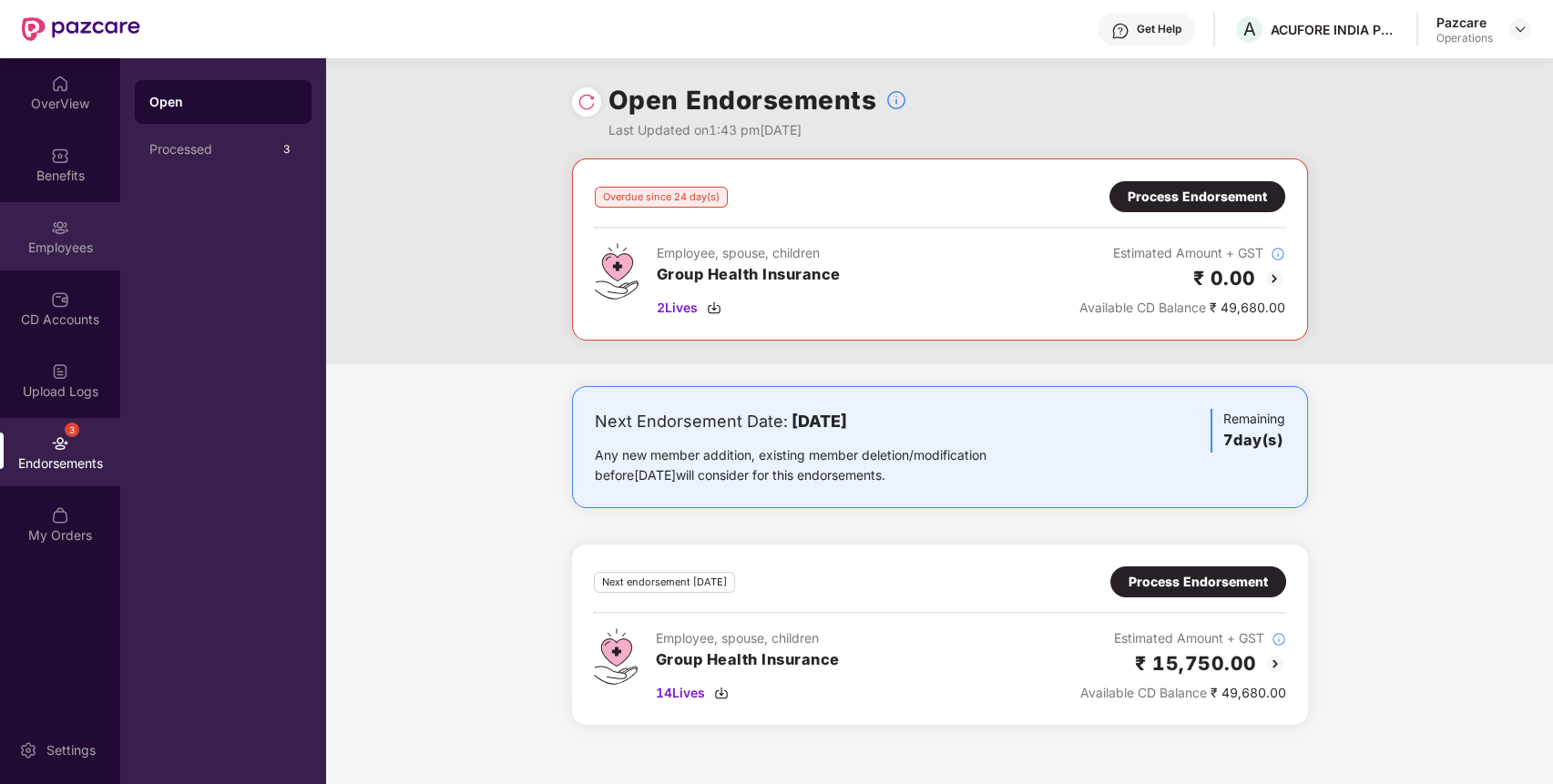
click at [104, 226] on div "Employees" at bounding box center [60, 235] width 121 height 68
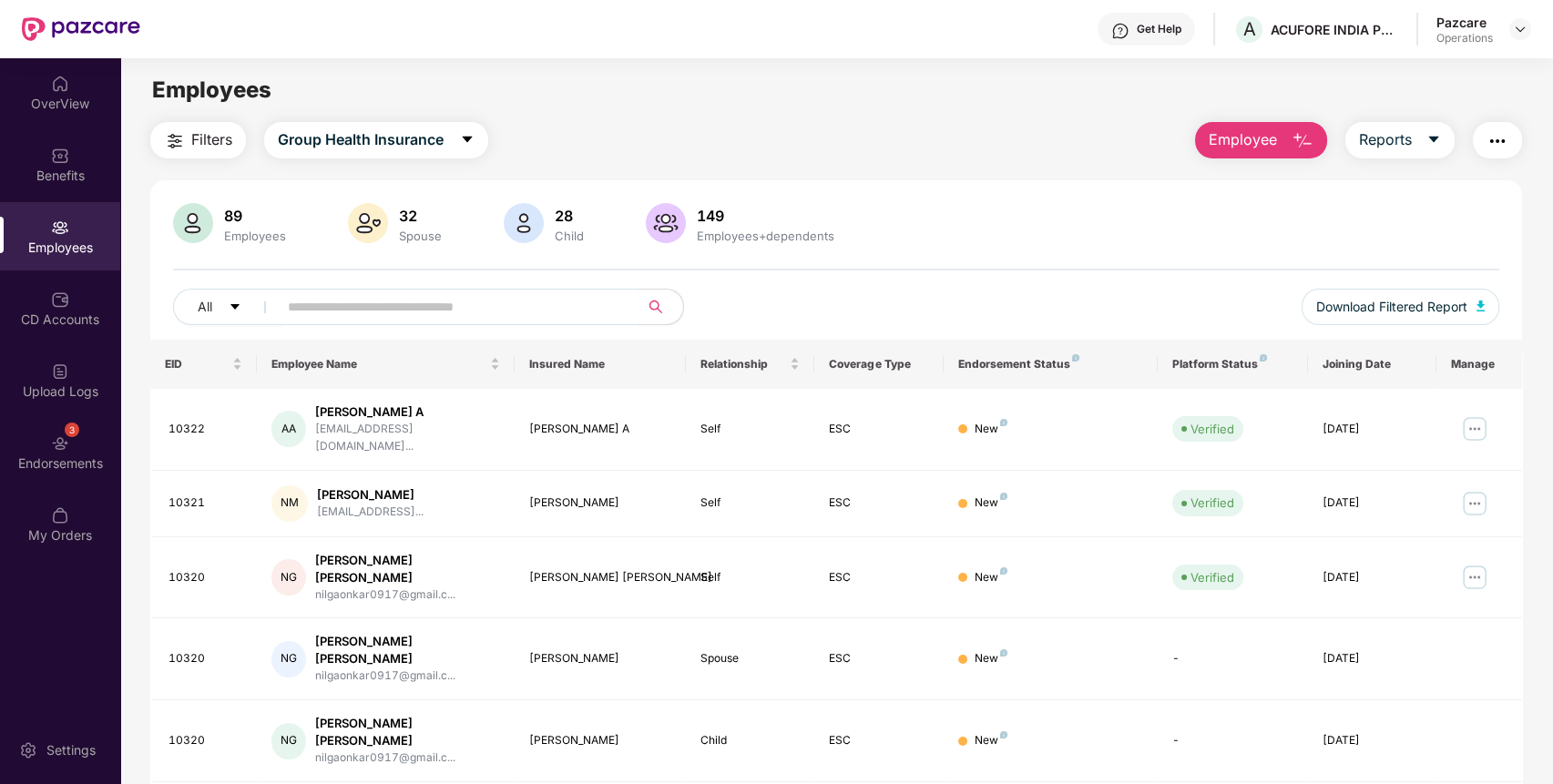
click at [1487, 130] on img "button" at bounding box center [1497, 140] width 22 height 21
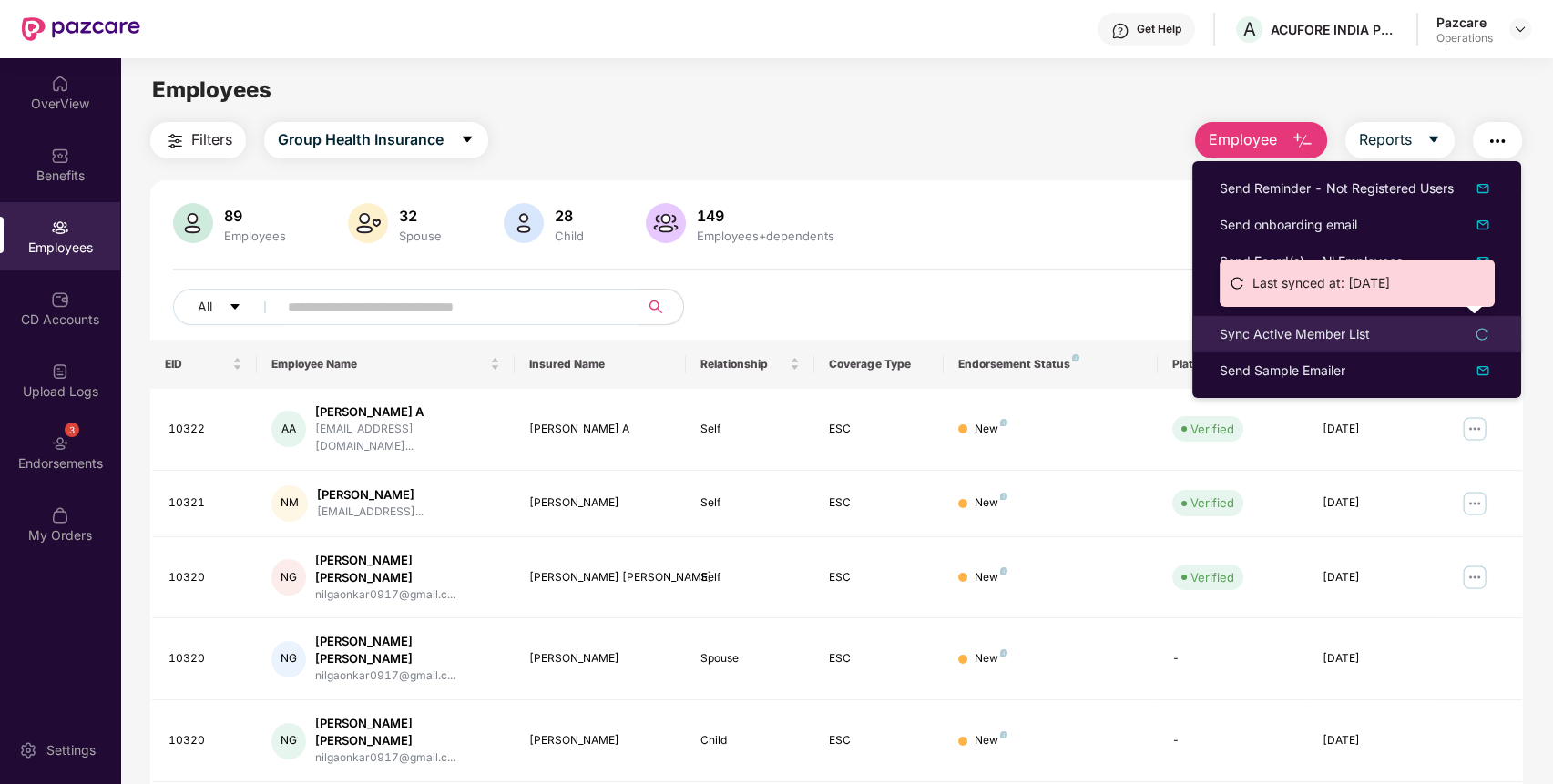
click at [1318, 331] on div "Sync Active Member List" at bounding box center [1295, 334] width 151 height 20
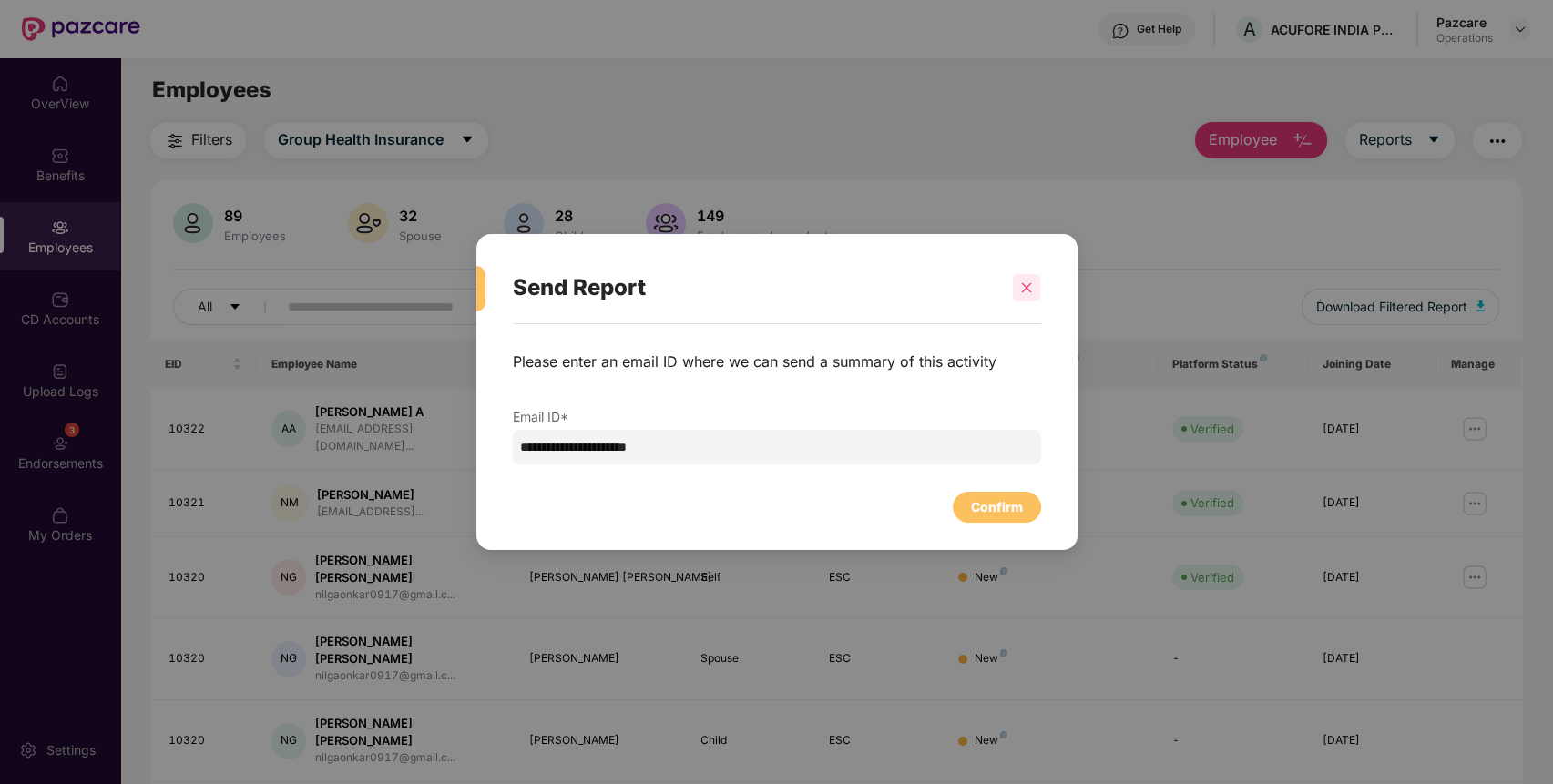
click at [1026, 281] on icon "close" at bounding box center [1027, 288] width 13 height 13
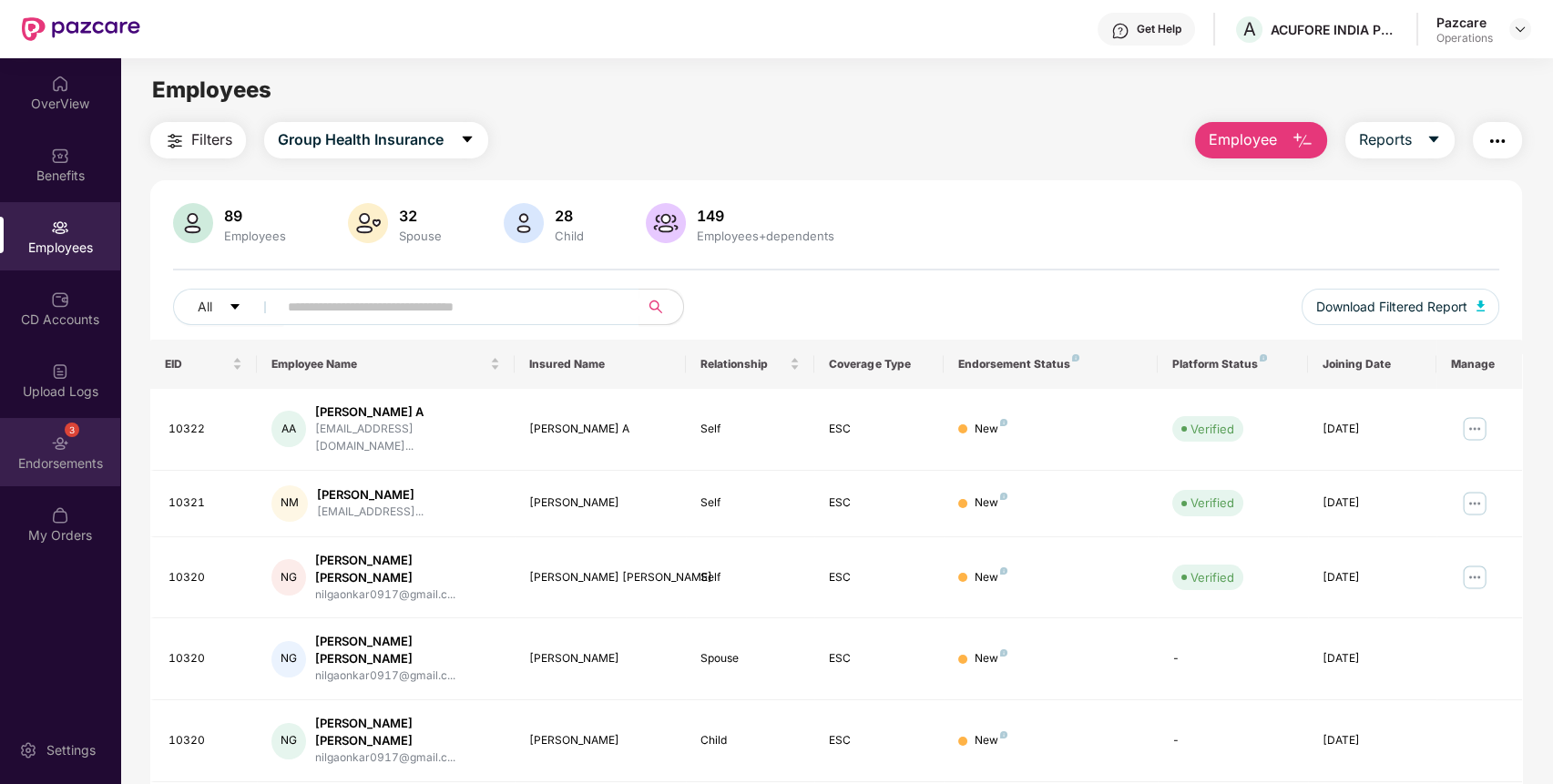
click at [67, 455] on div "Endorsements" at bounding box center [60, 463] width 121 height 18
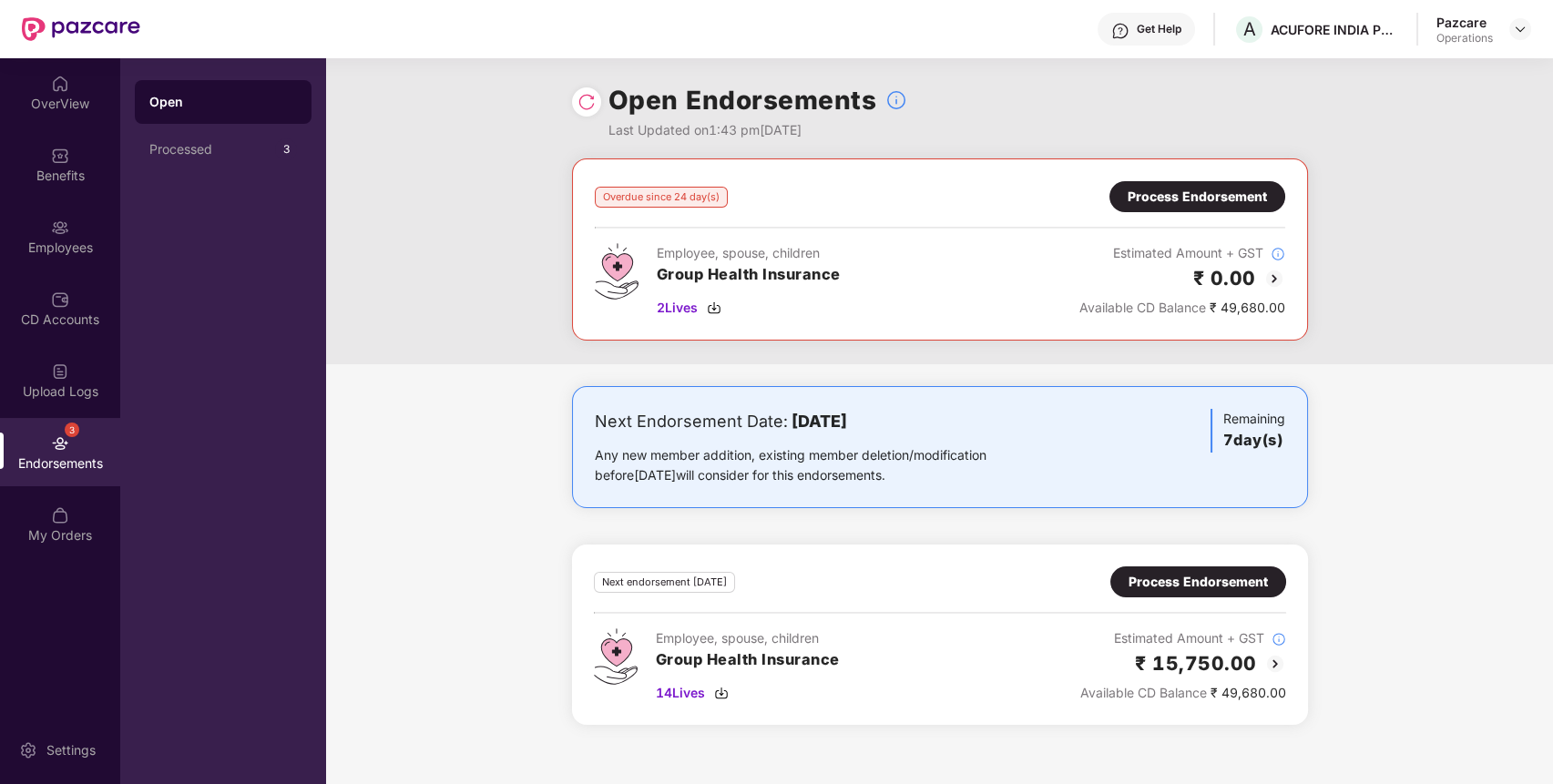
click at [1242, 196] on div "Process Endorsement" at bounding box center [1197, 196] width 139 height 20
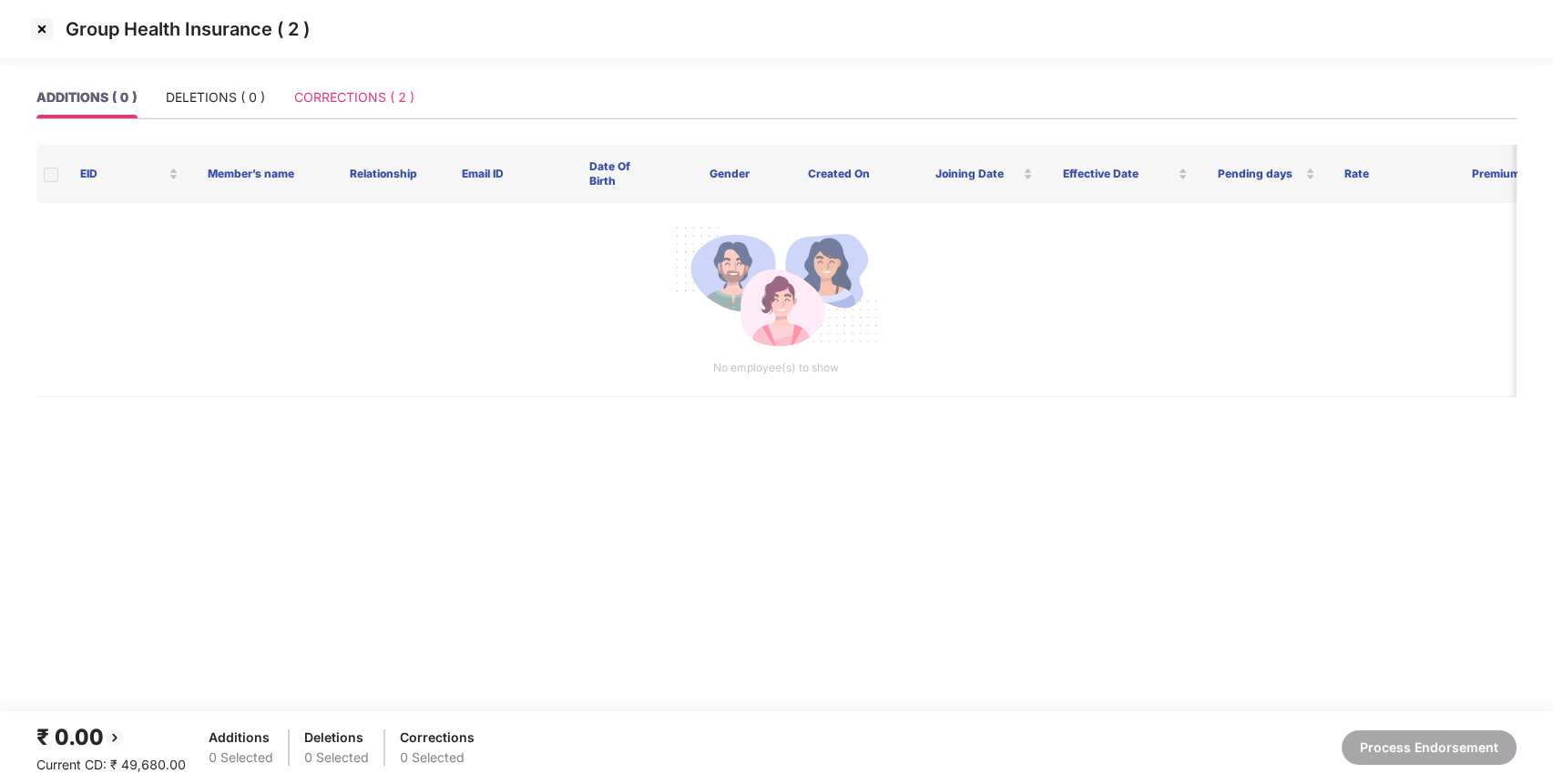
click at [365, 87] on div "CORRECTIONS ( 2 )" at bounding box center [354, 97] width 121 height 42
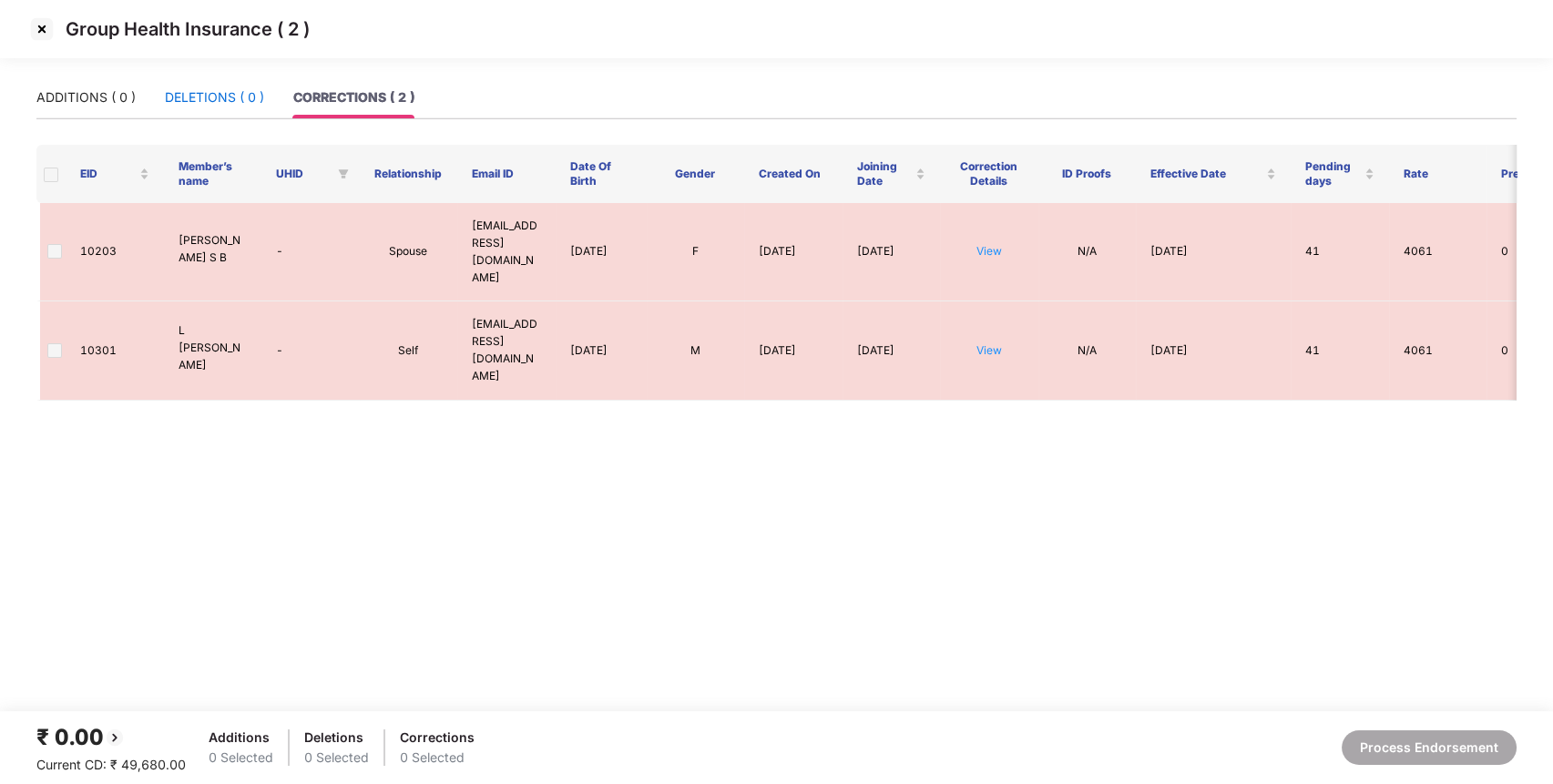
click at [220, 94] on div "DELETIONS ( 0 )" at bounding box center [214, 97] width 99 height 20
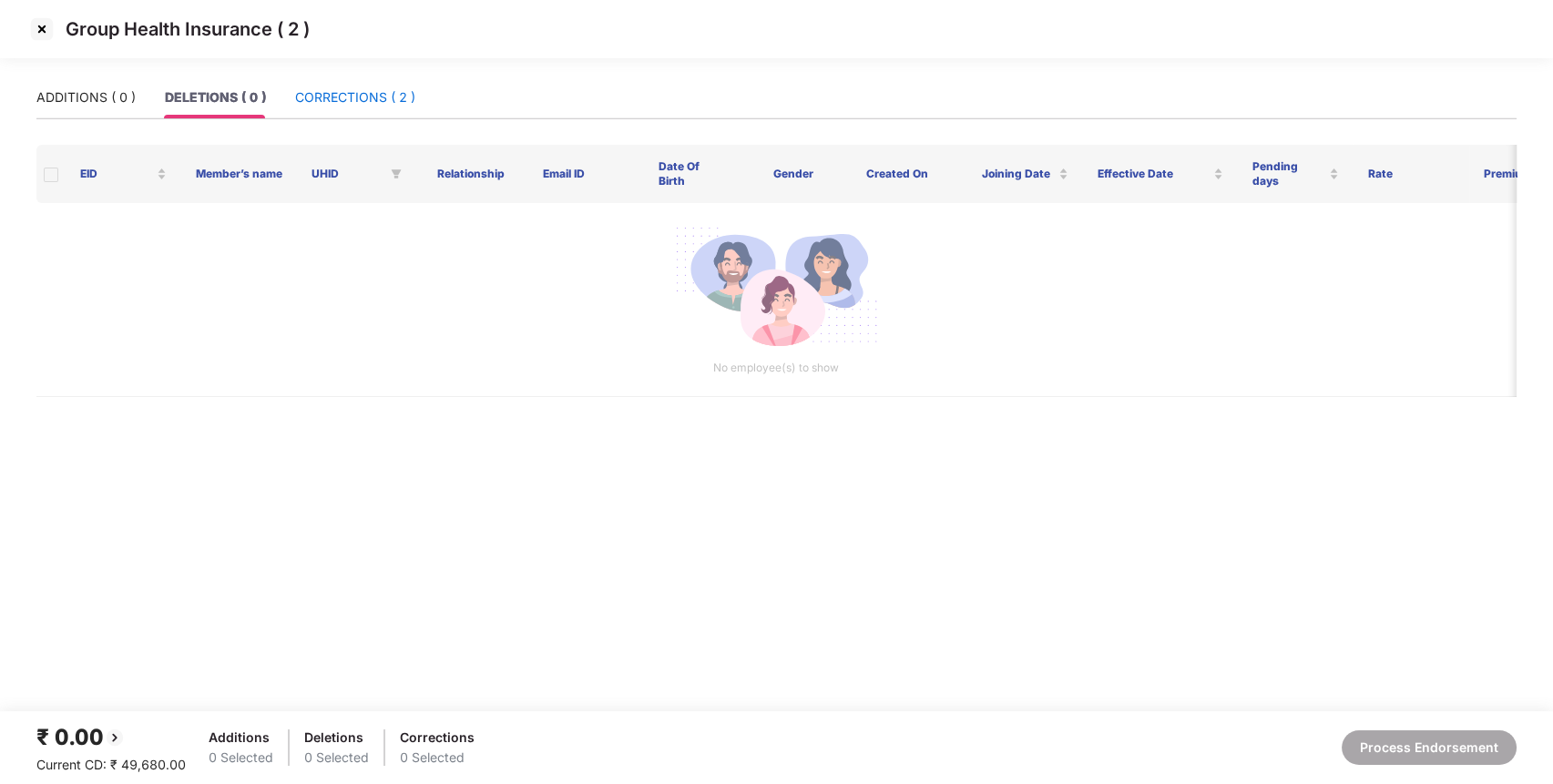
click at [346, 100] on div "CORRECTIONS ( 2 )" at bounding box center [355, 97] width 121 height 20
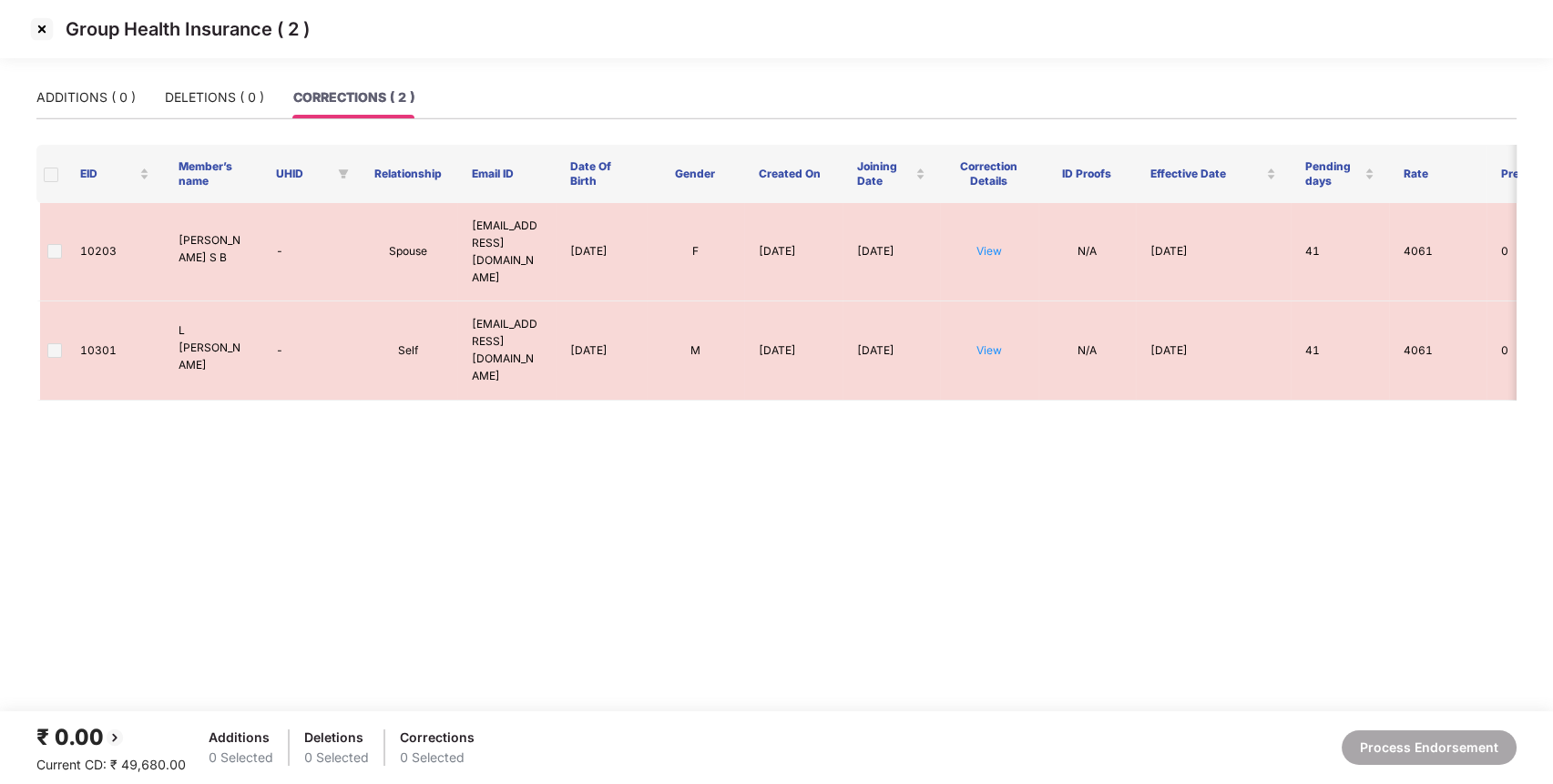
click at [44, 22] on img at bounding box center [41, 29] width 29 height 29
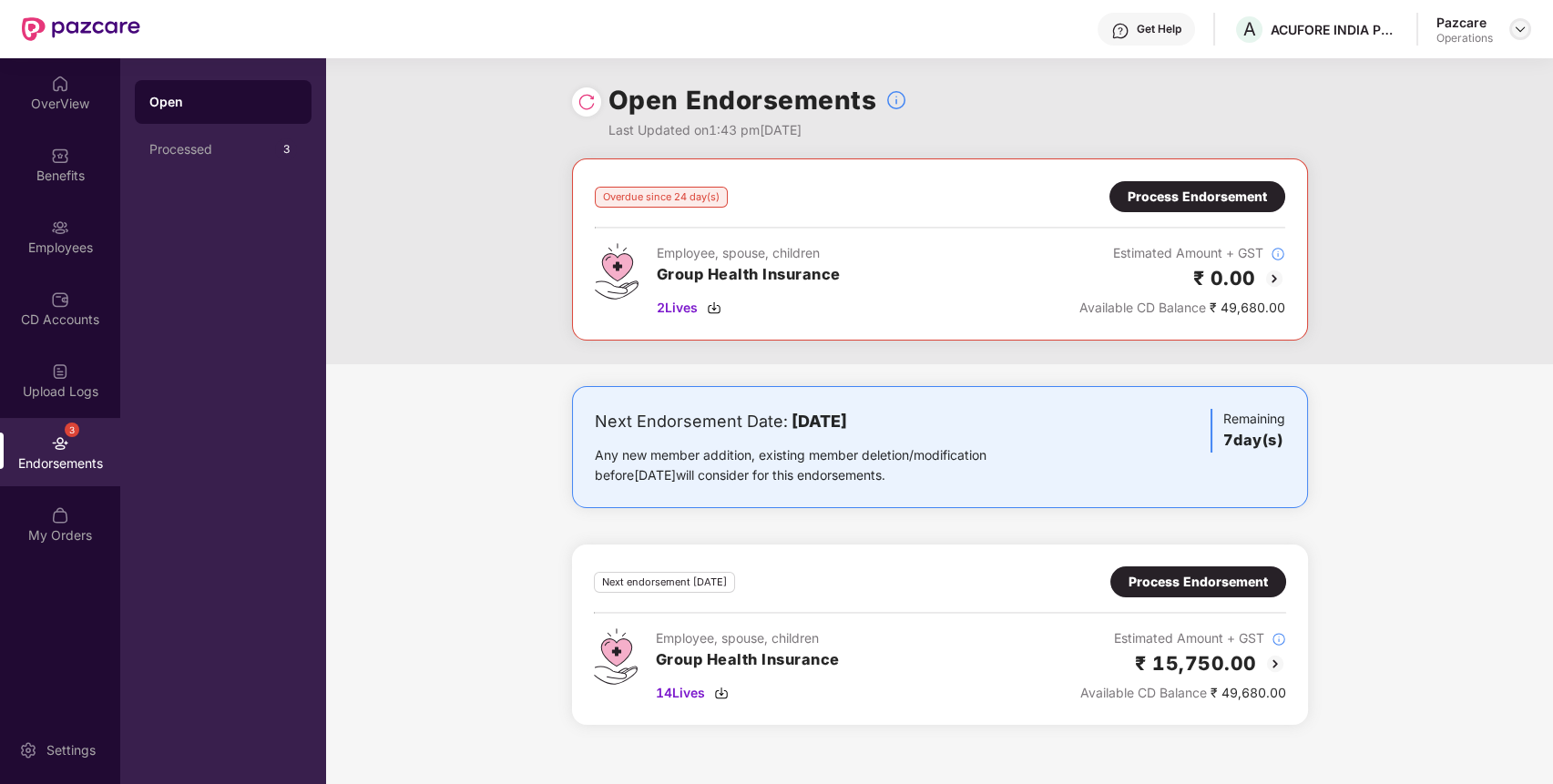
click at [1520, 25] on img at bounding box center [1520, 29] width 15 height 15
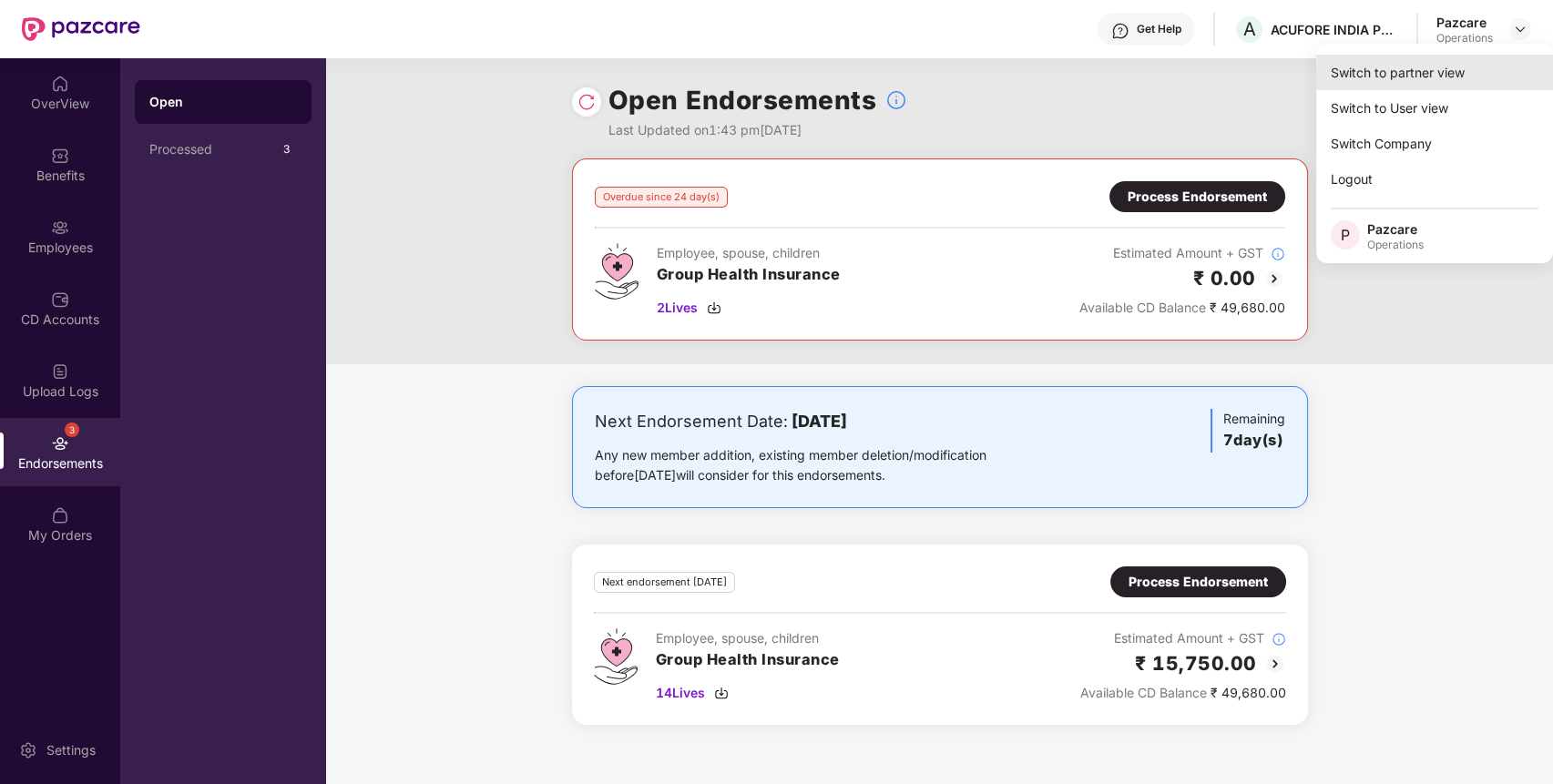
click at [1364, 80] on div "Switch to partner view" at bounding box center [1434, 72] width 237 height 36
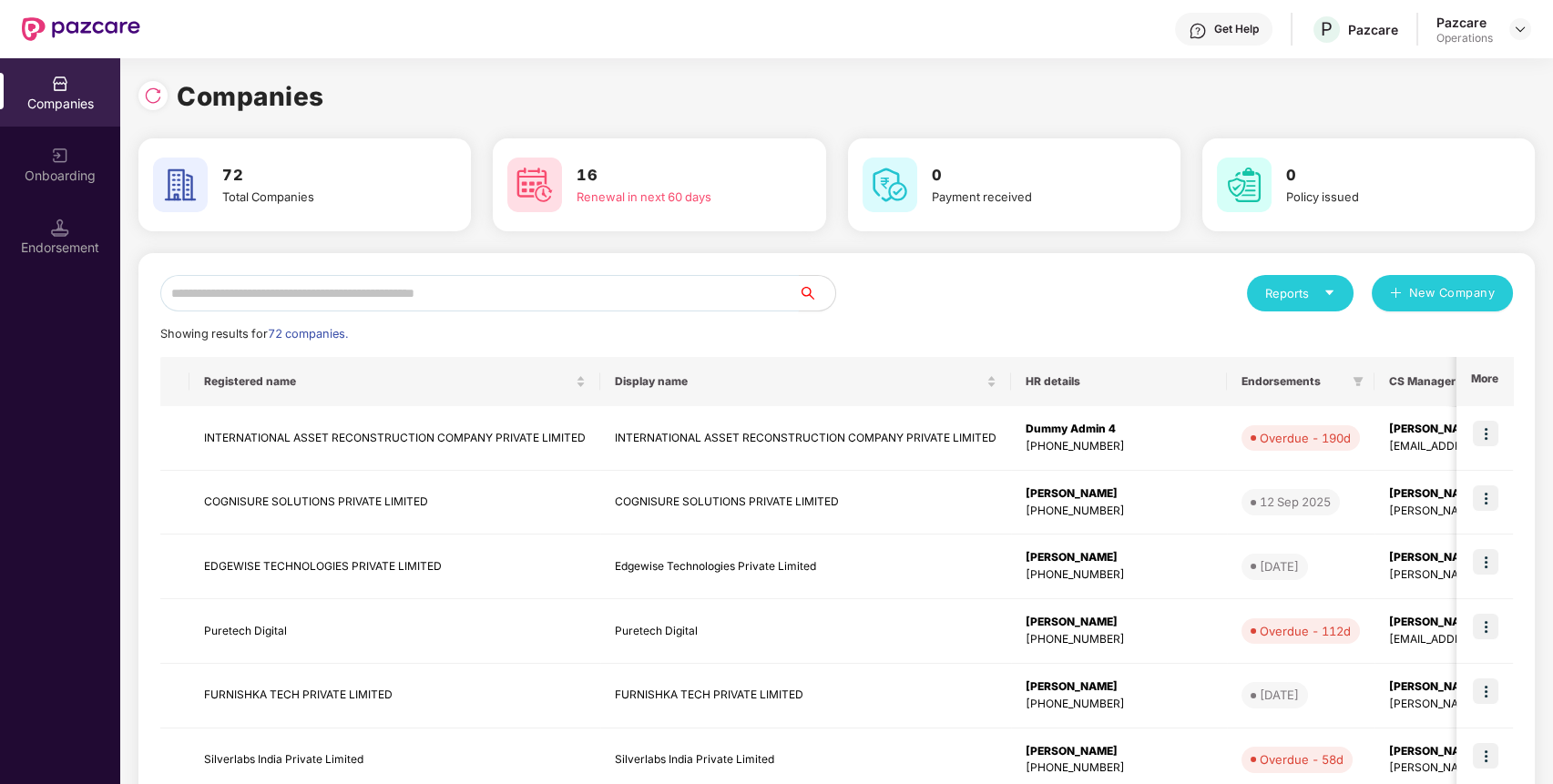
click at [646, 306] on input "text" at bounding box center [479, 292] width 639 height 36
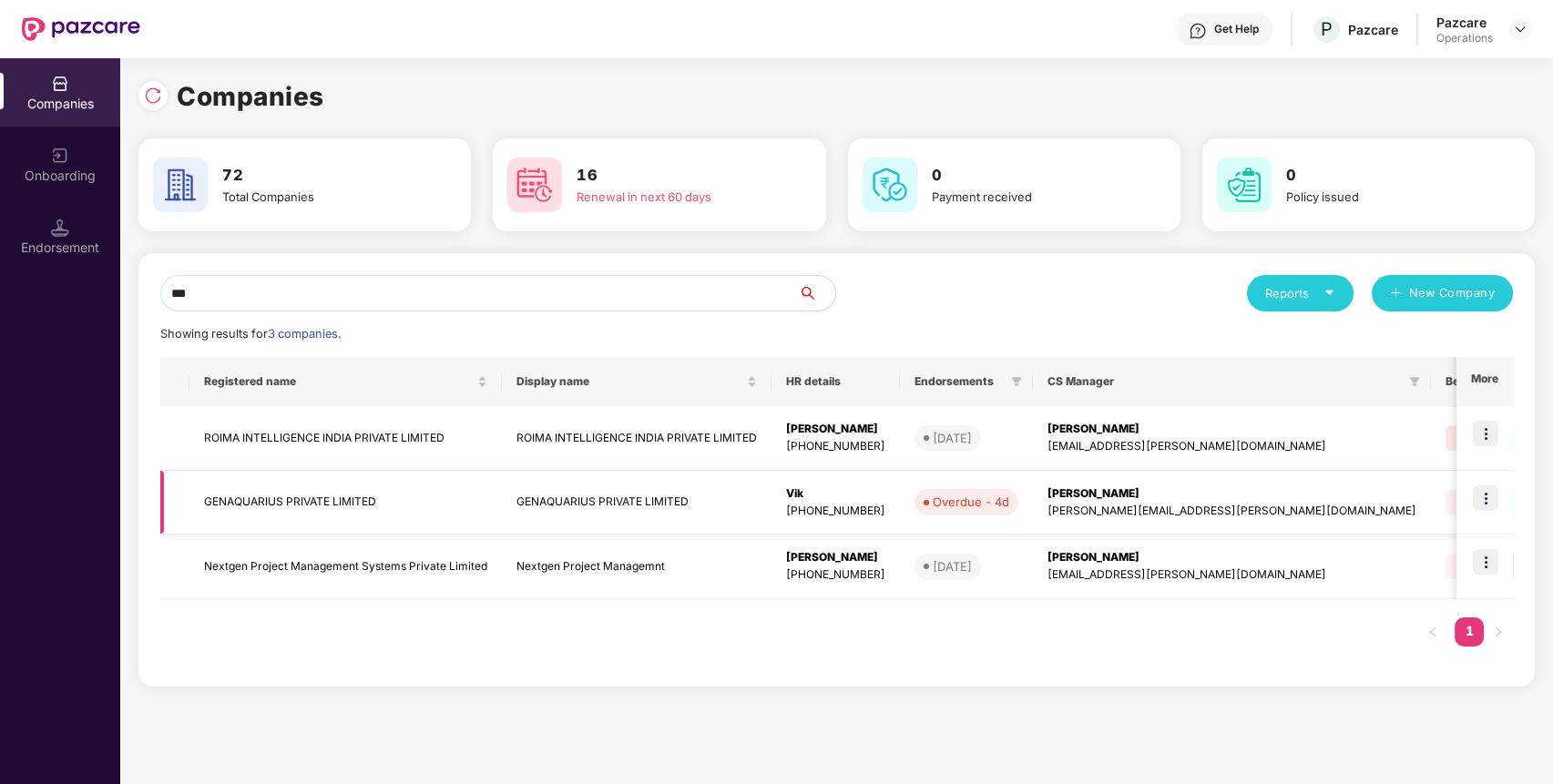
type input "***"
click at [1494, 498] on img at bounding box center [1486, 497] width 25 height 25
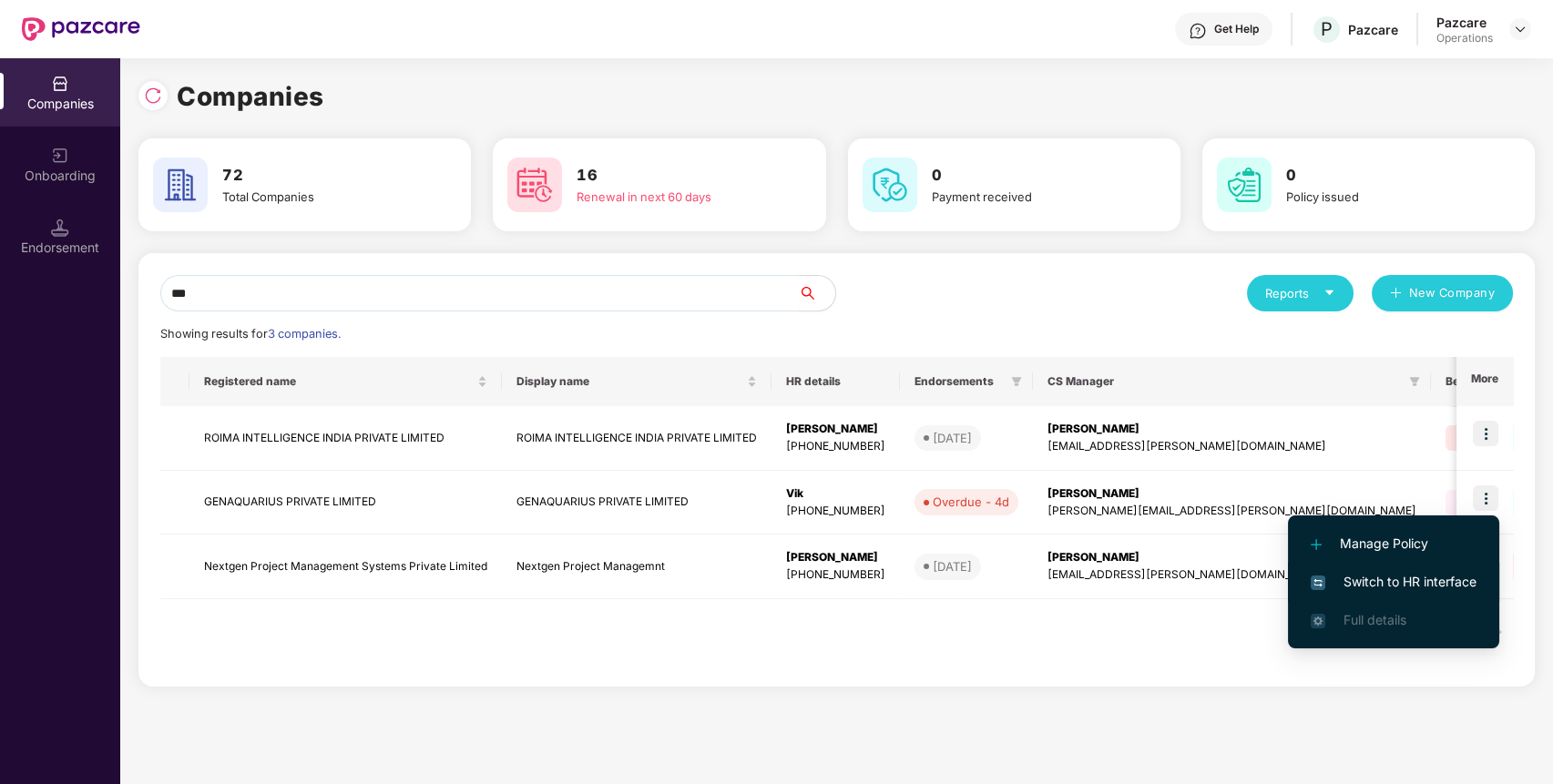
click at [1415, 587] on span "Switch to HR interface" at bounding box center [1393, 581] width 165 height 20
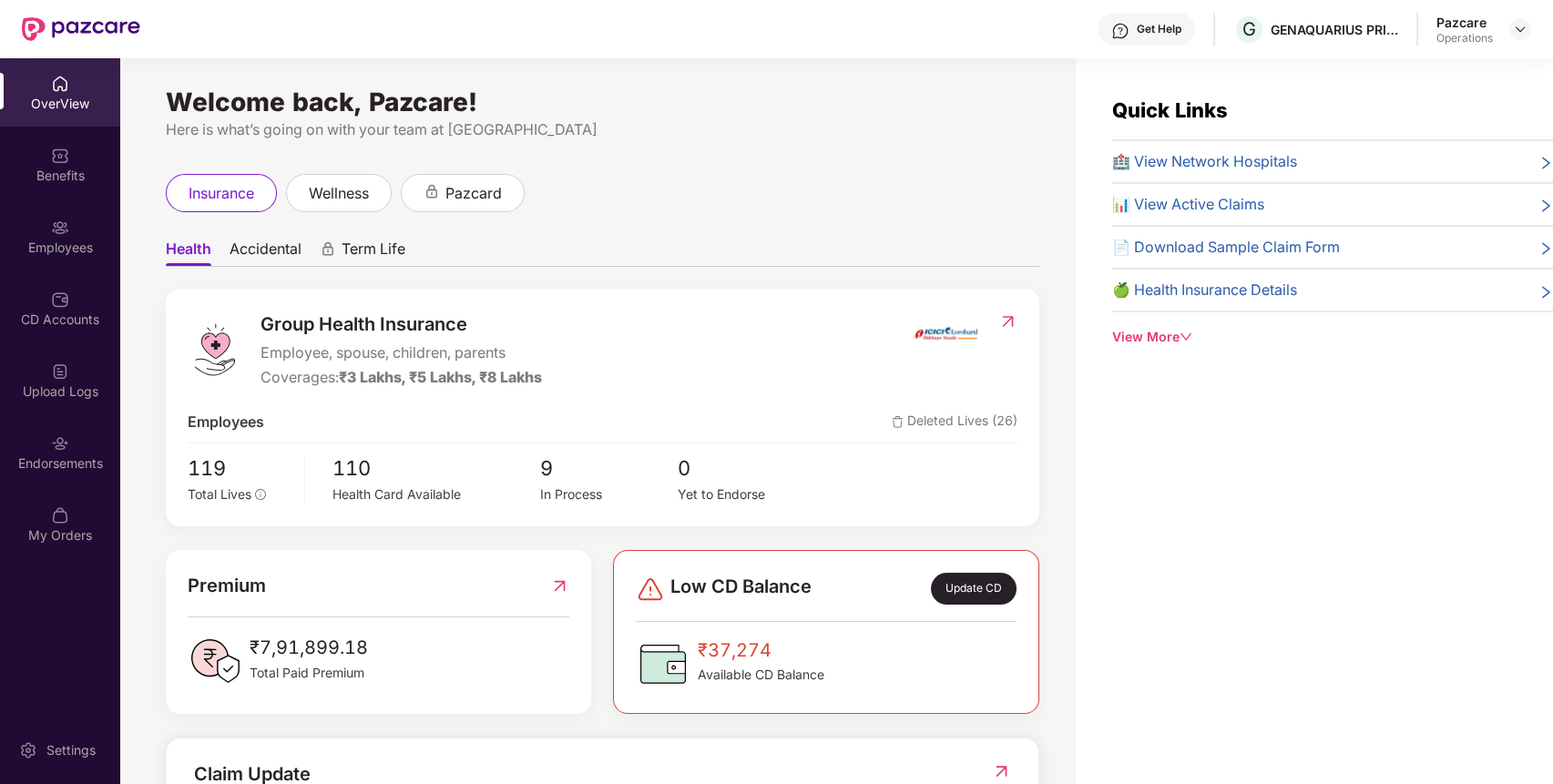
click at [62, 462] on div "Endorsements" at bounding box center [60, 463] width 121 height 18
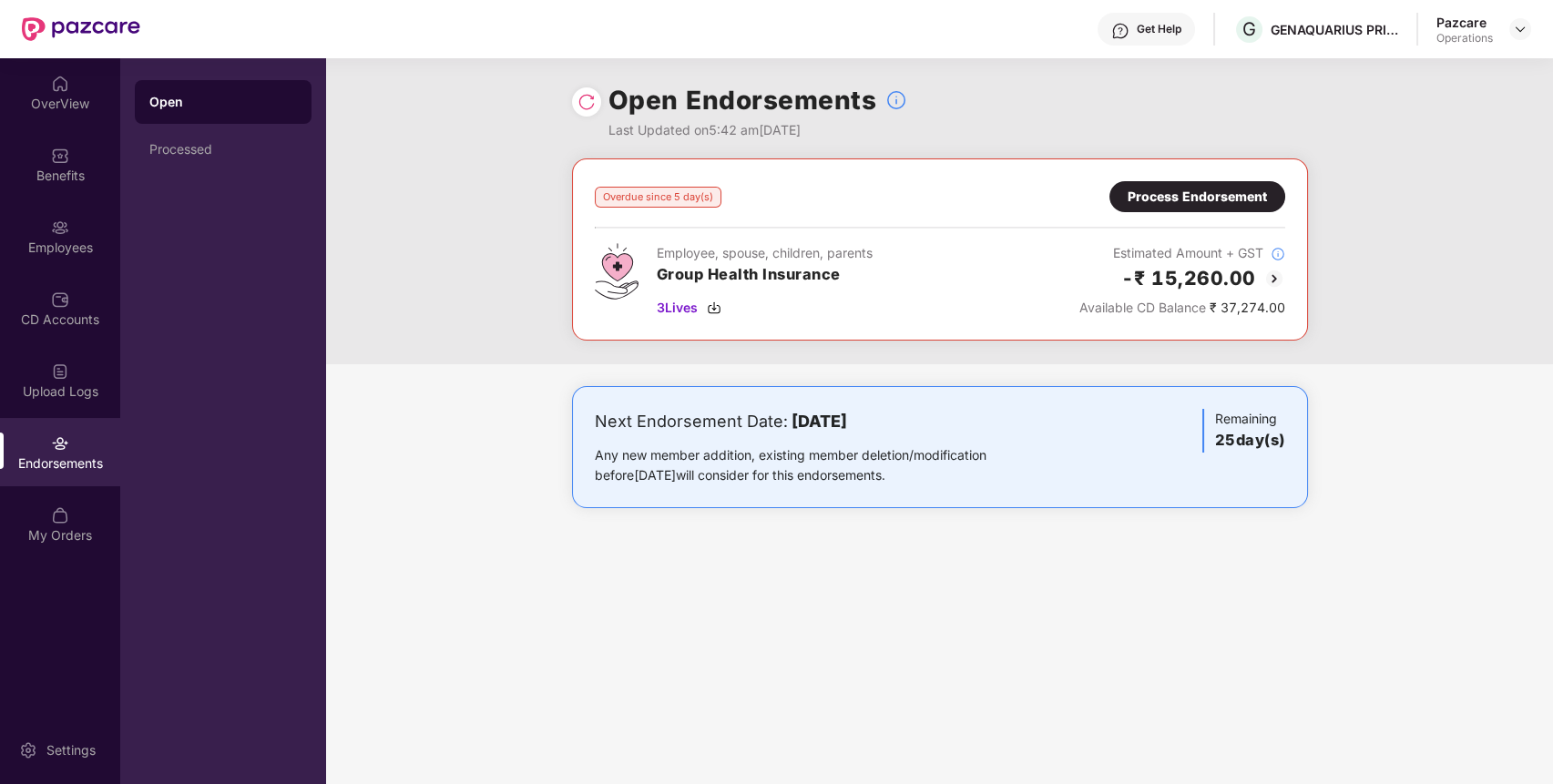
click at [1183, 187] on div "Process Endorsement" at bounding box center [1197, 196] width 139 height 20
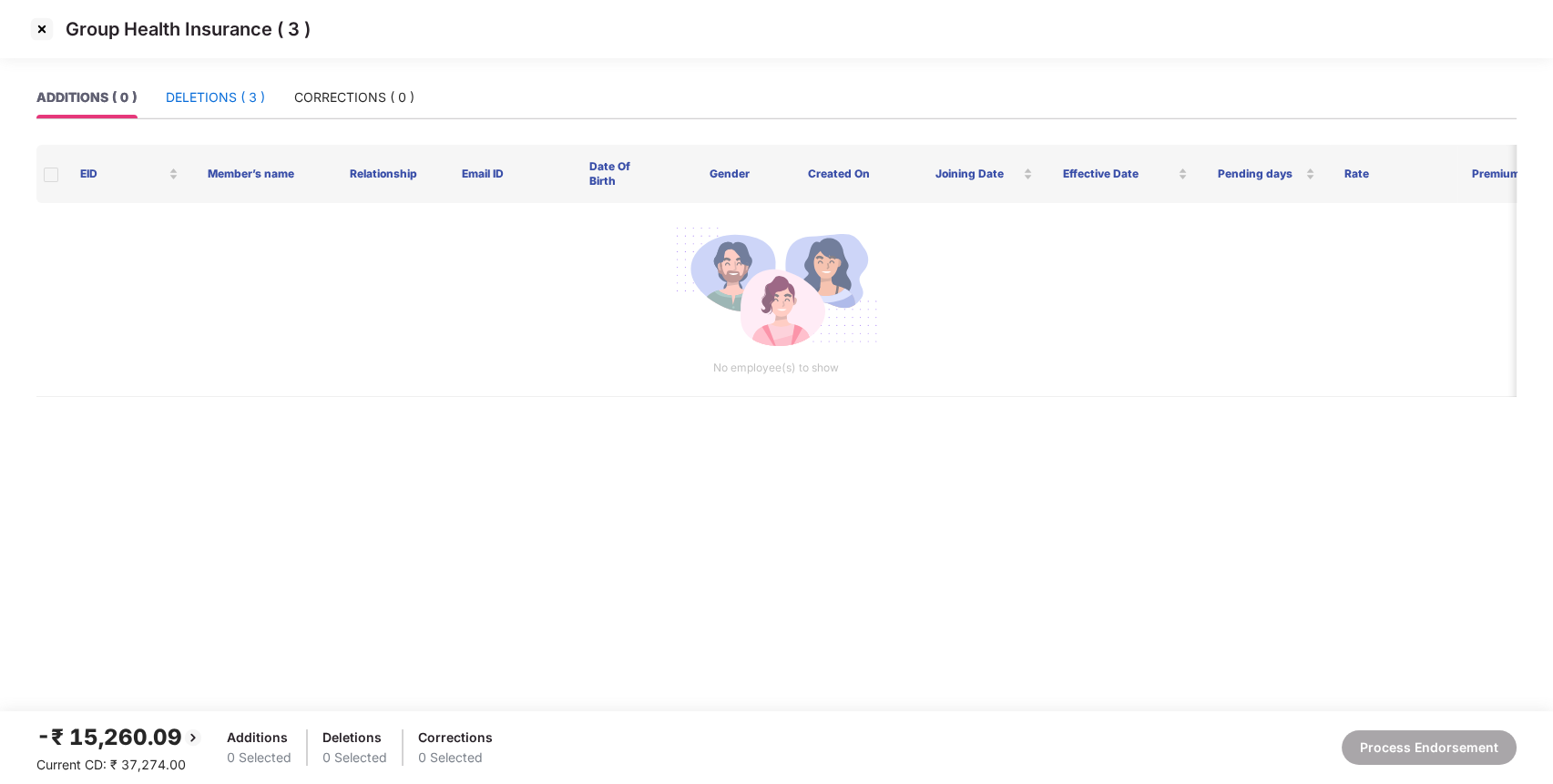
click at [232, 89] on div "DELETIONS ( 3 )" at bounding box center [215, 97] width 99 height 20
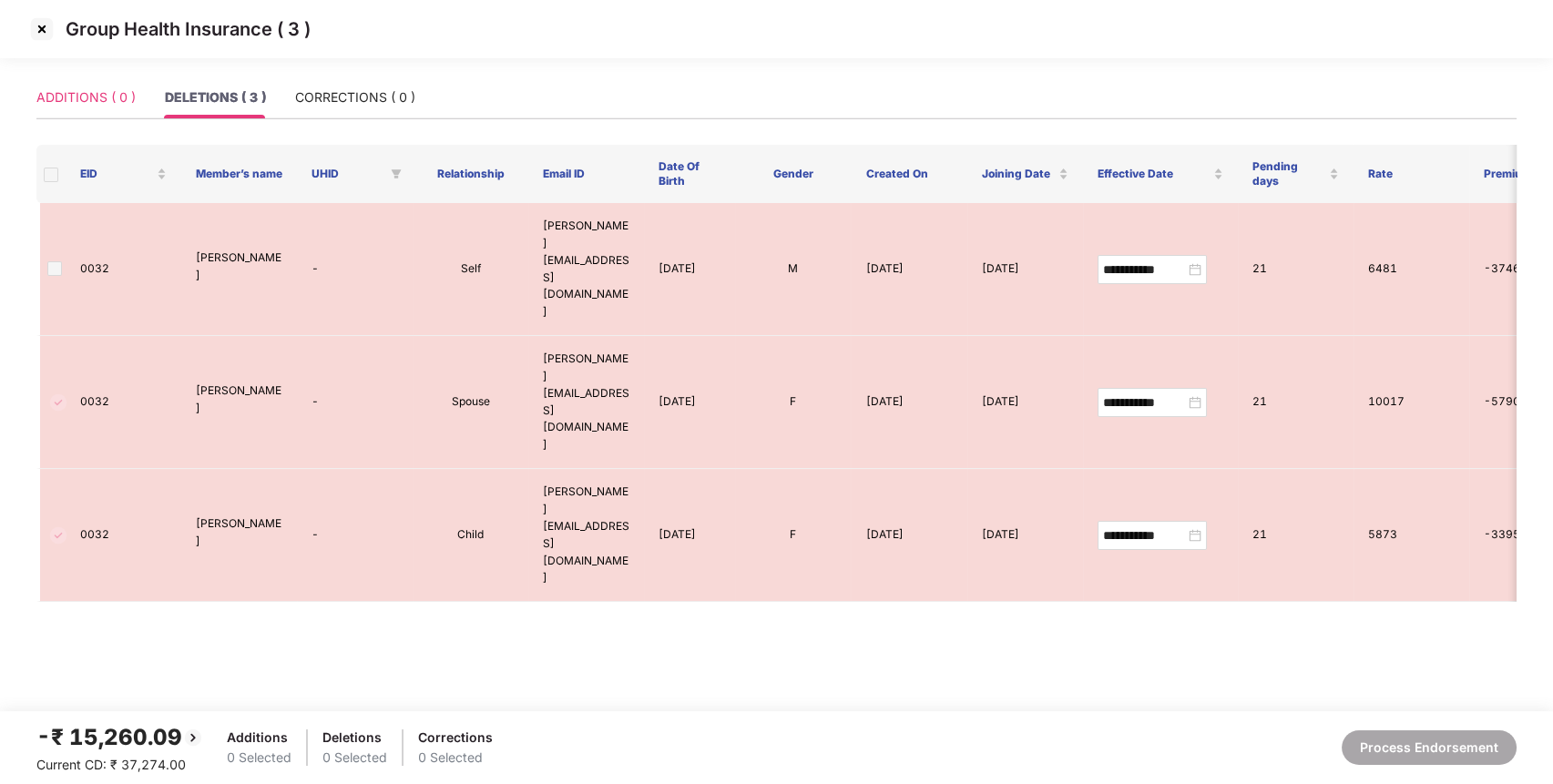
click at [84, 84] on div "ADDITIONS ( 0 )" at bounding box center [86, 97] width 99 height 42
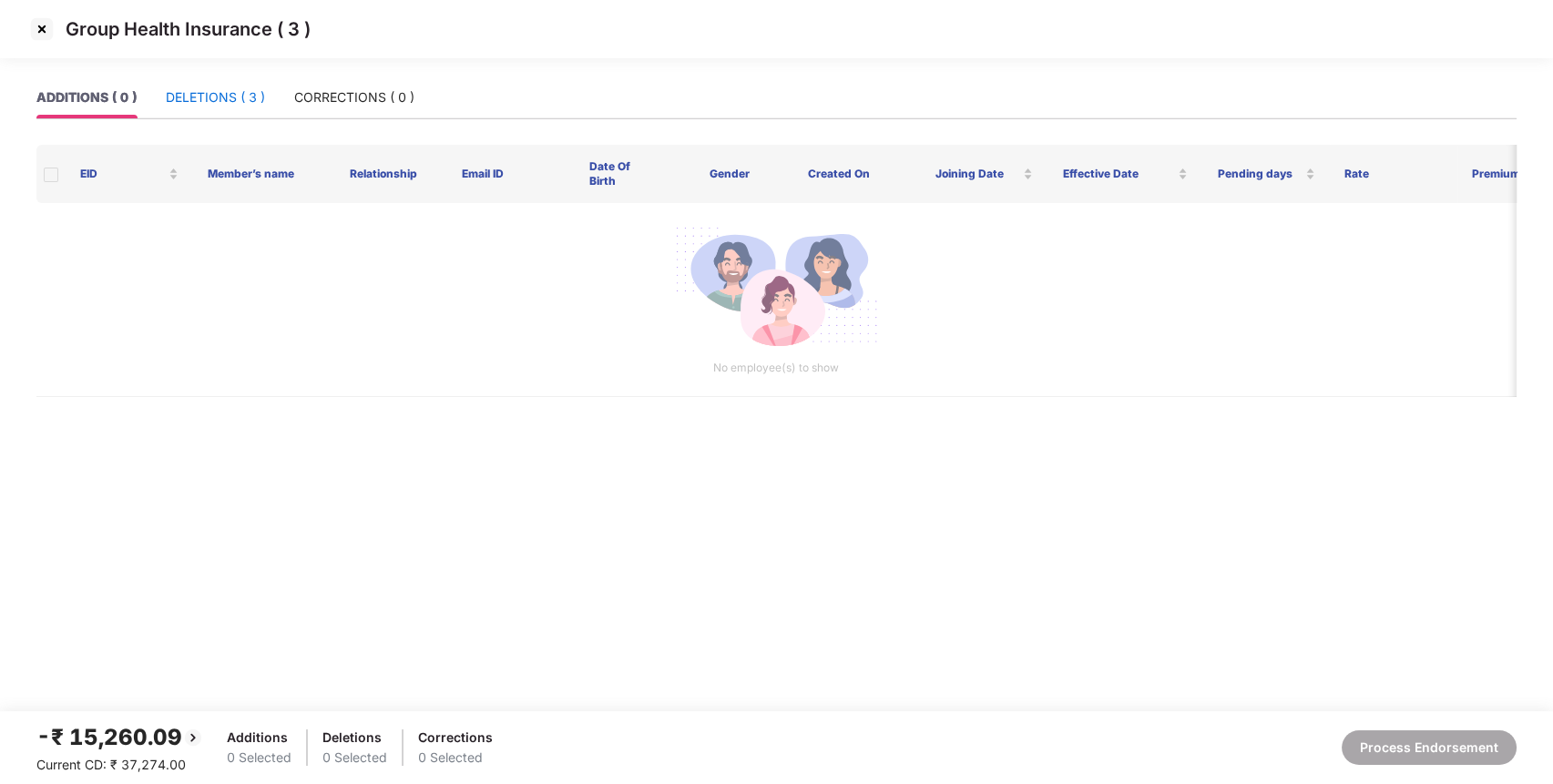
click at [191, 101] on div "DELETIONS ( 3 )" at bounding box center [215, 97] width 99 height 20
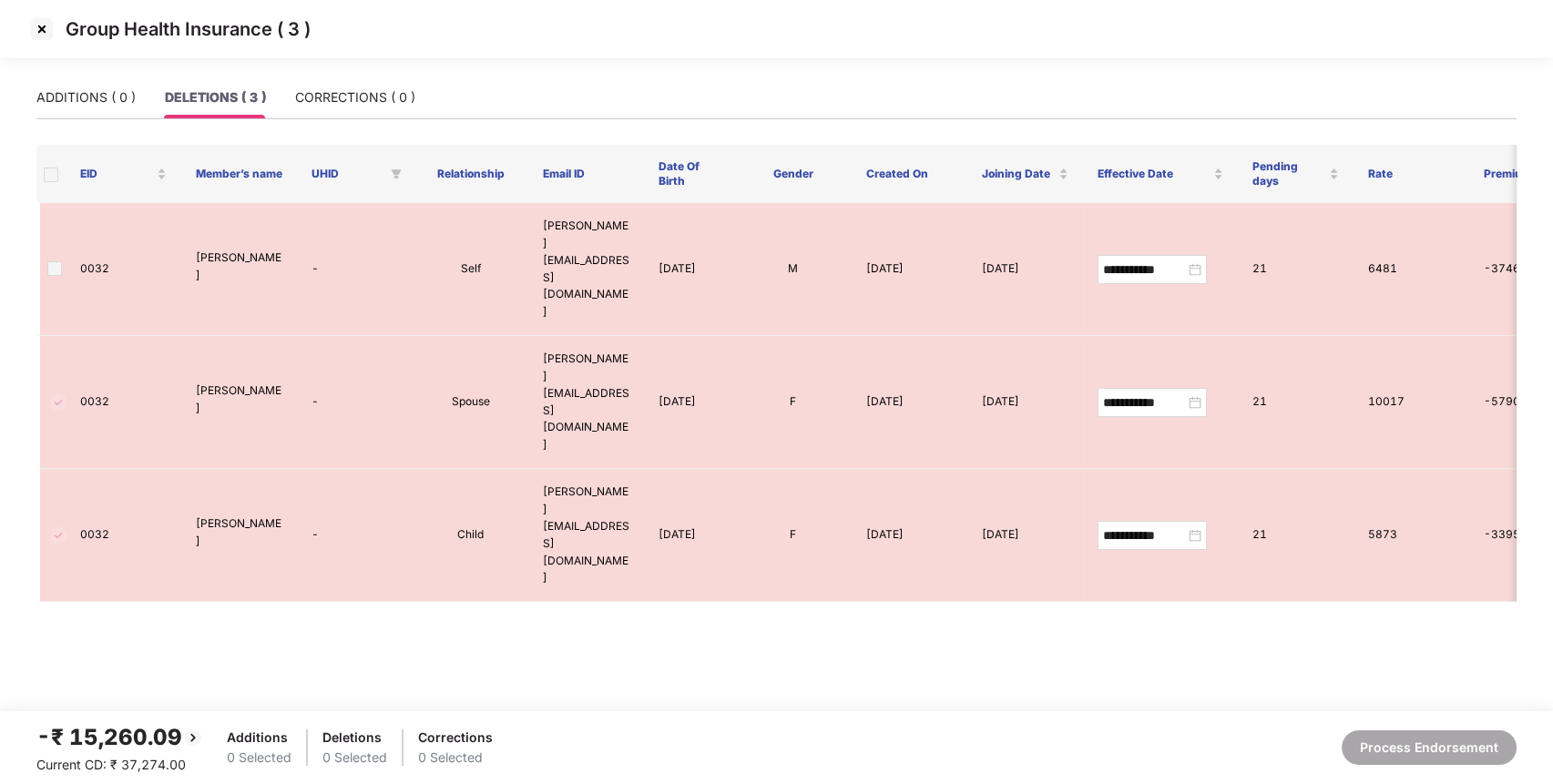
click at [44, 30] on img at bounding box center [41, 29] width 29 height 29
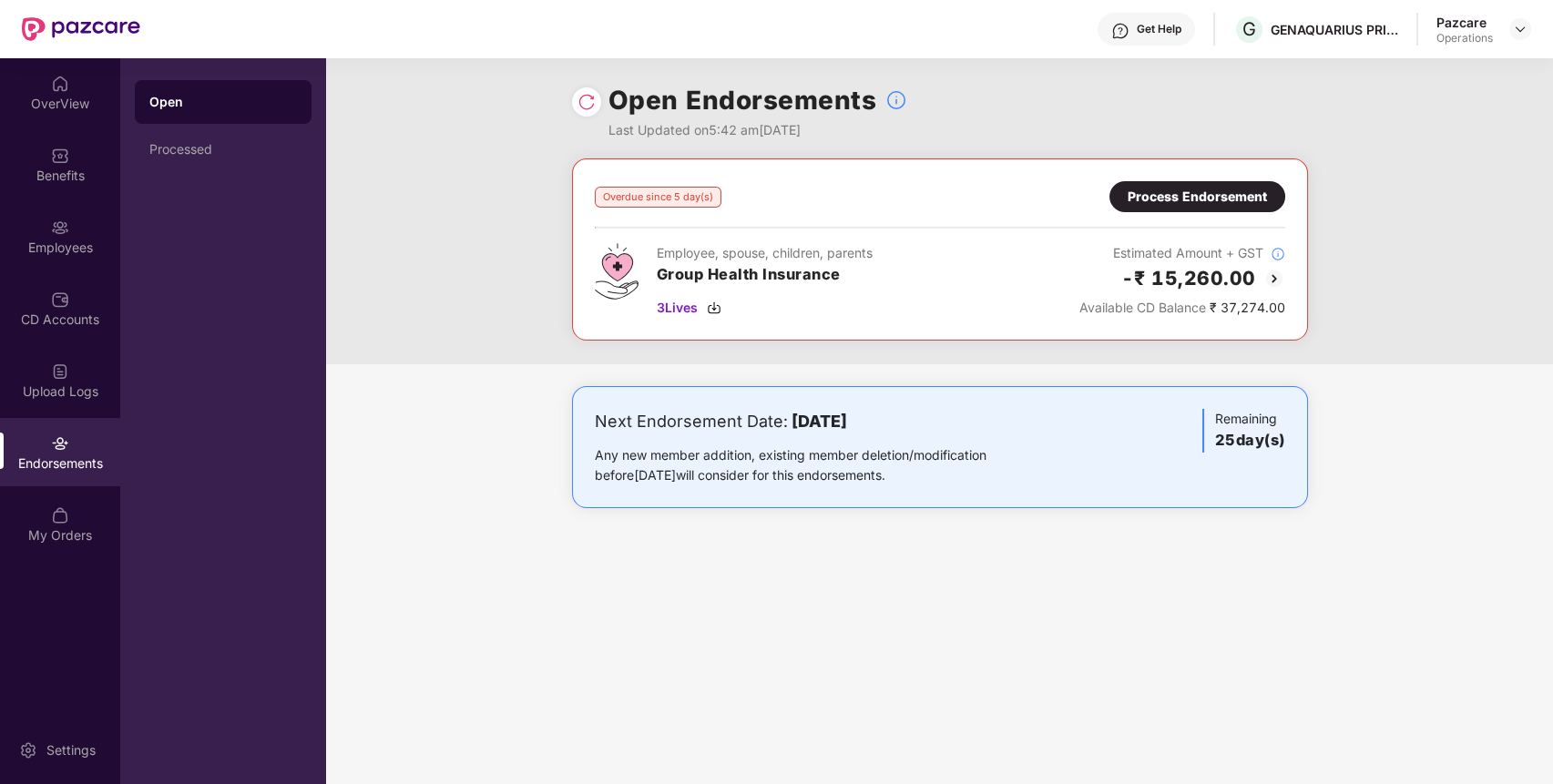
click at [1209, 192] on div "Process Endorsement" at bounding box center [1197, 196] width 139 height 20
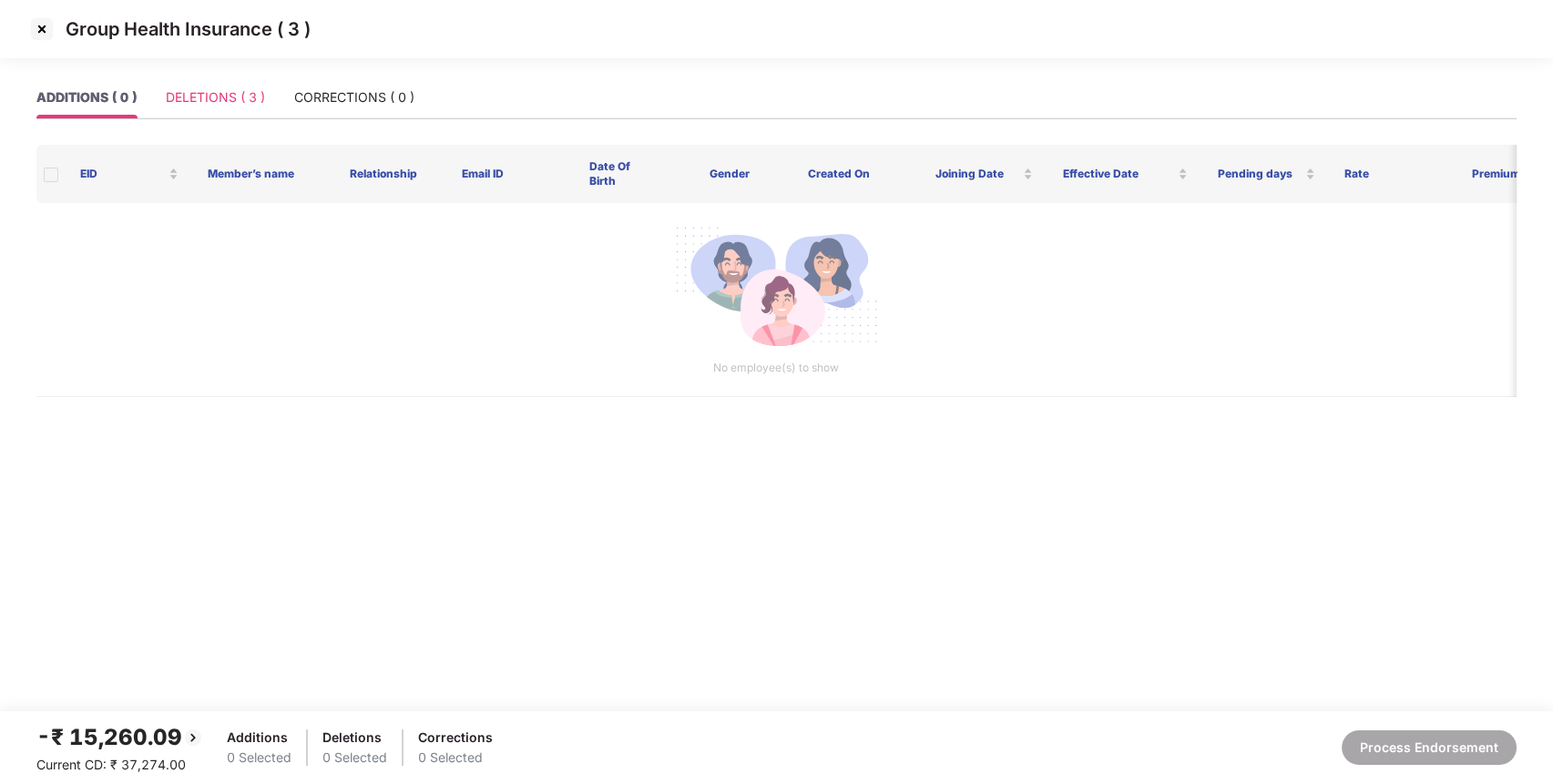
click at [233, 75] on div "Group Health Insurance ( 3 )" at bounding box center [776, 38] width 1553 height 77
click at [233, 89] on div "DELETIONS ( 3 )" at bounding box center [215, 97] width 99 height 20
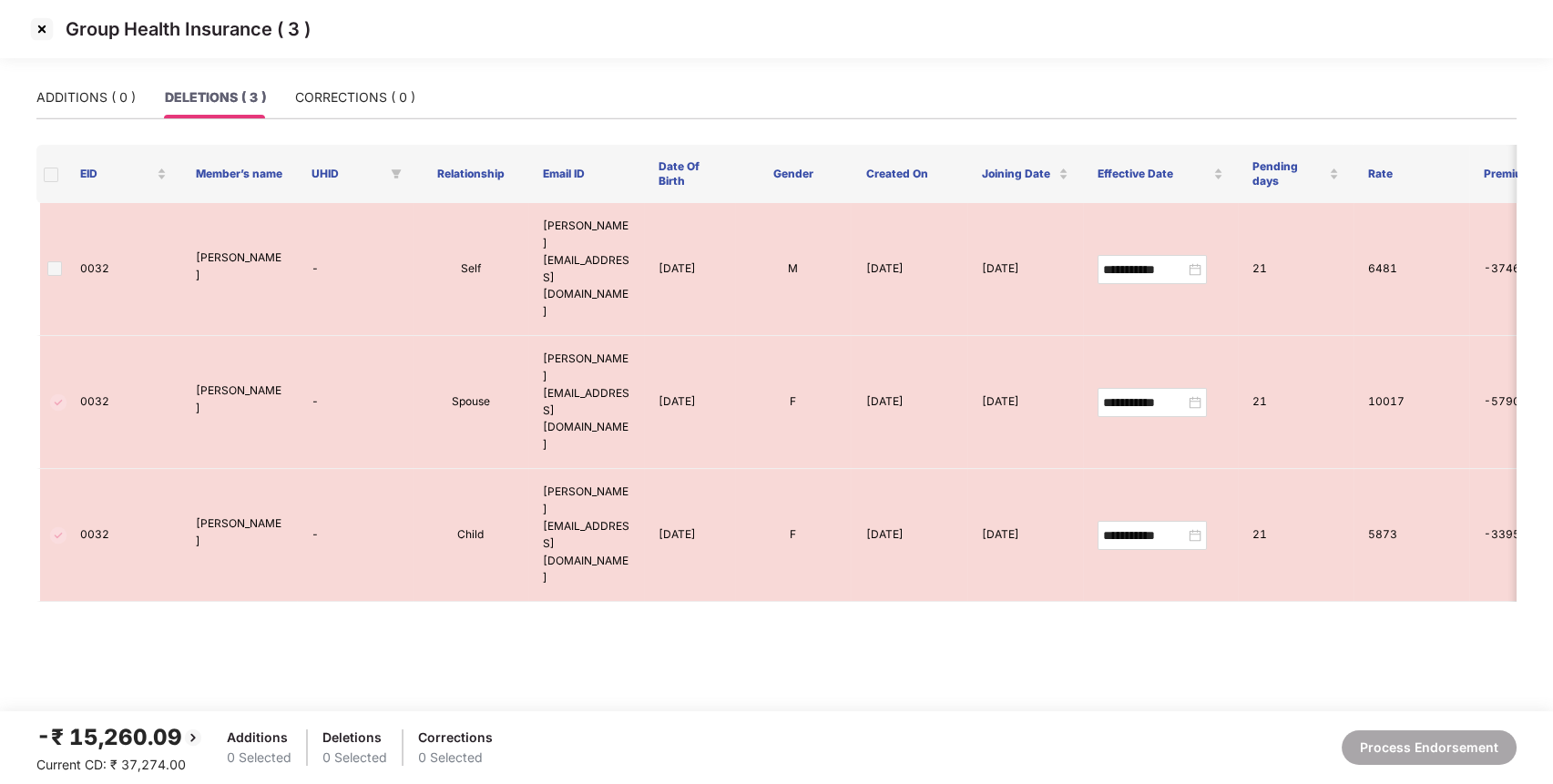
click at [47, 30] on img at bounding box center [41, 29] width 29 height 29
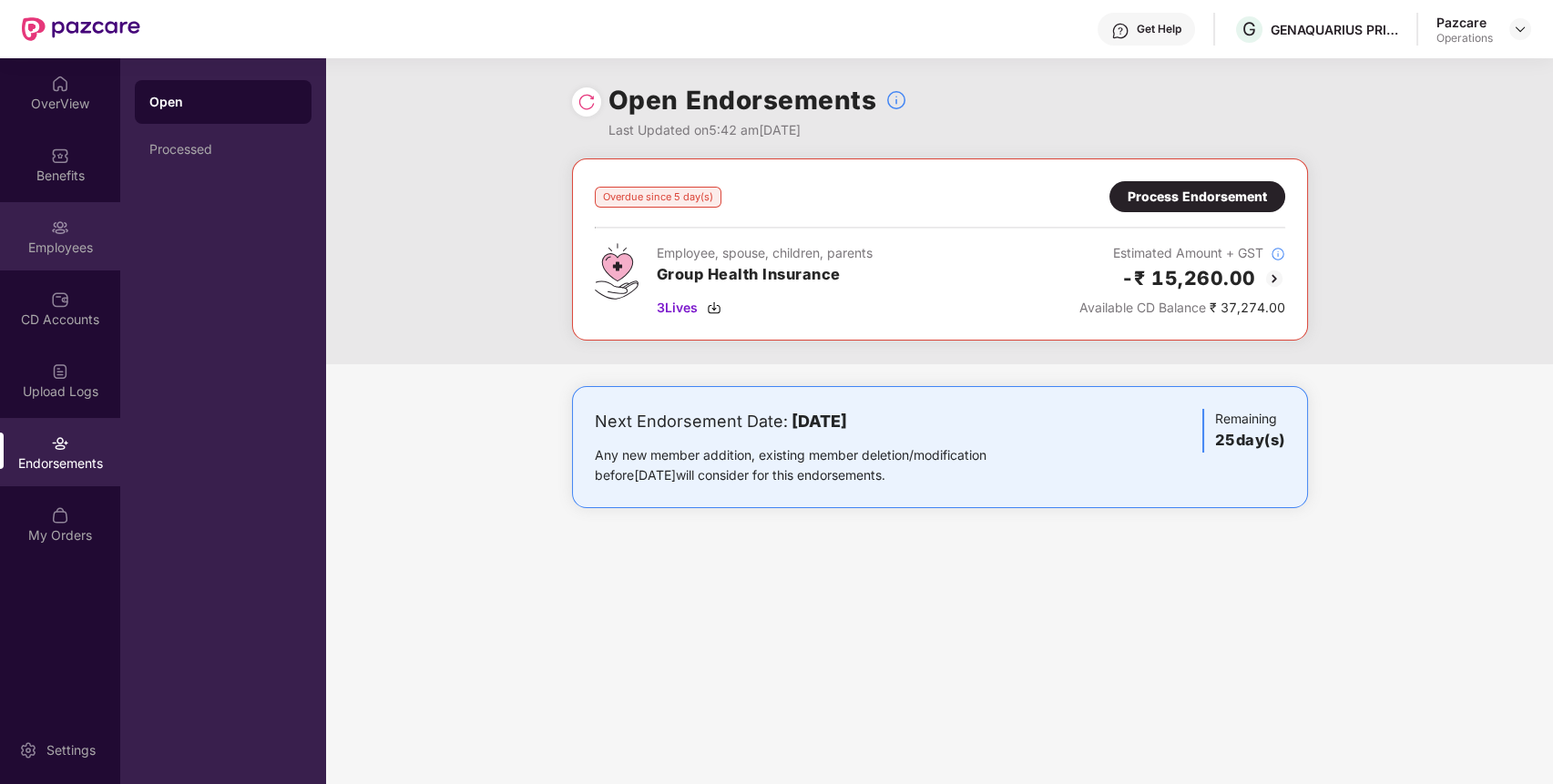
click at [70, 244] on div "Employees" at bounding box center [60, 247] width 121 height 18
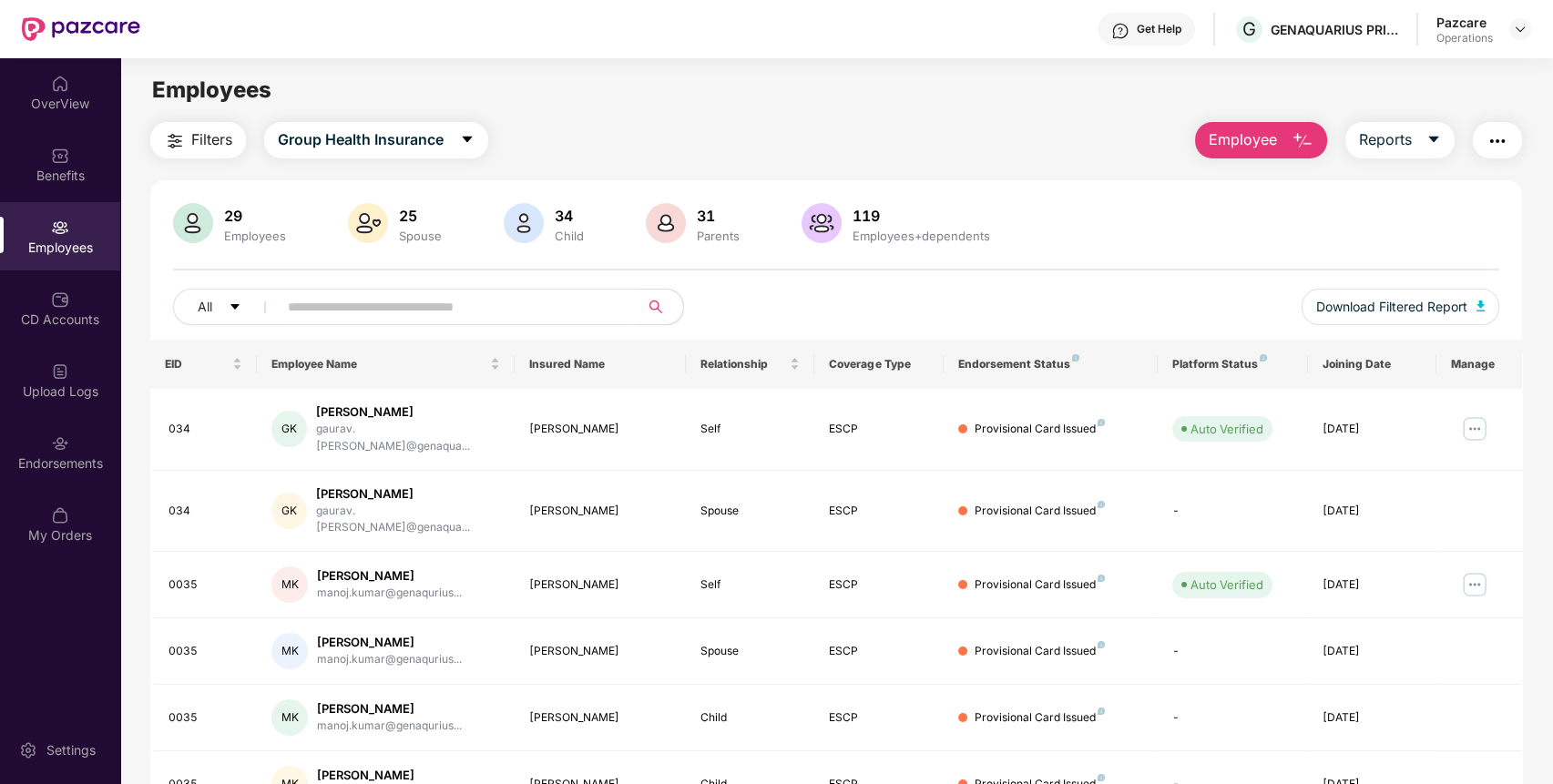
click at [1503, 141] on img "button" at bounding box center [1497, 140] width 22 height 21
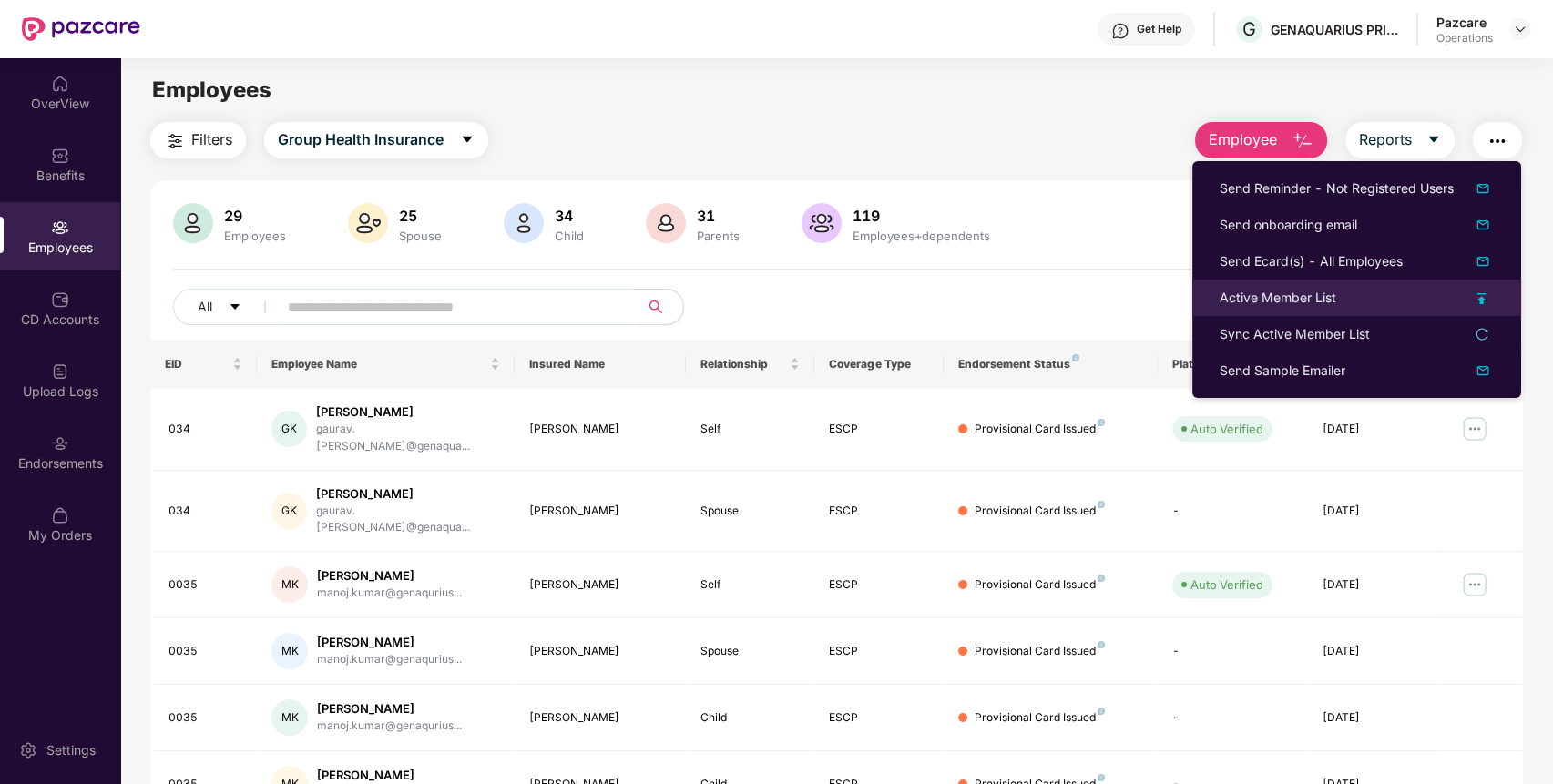
click at [1465, 299] on div "Active Member List" at bounding box center [1357, 297] width 274 height 20
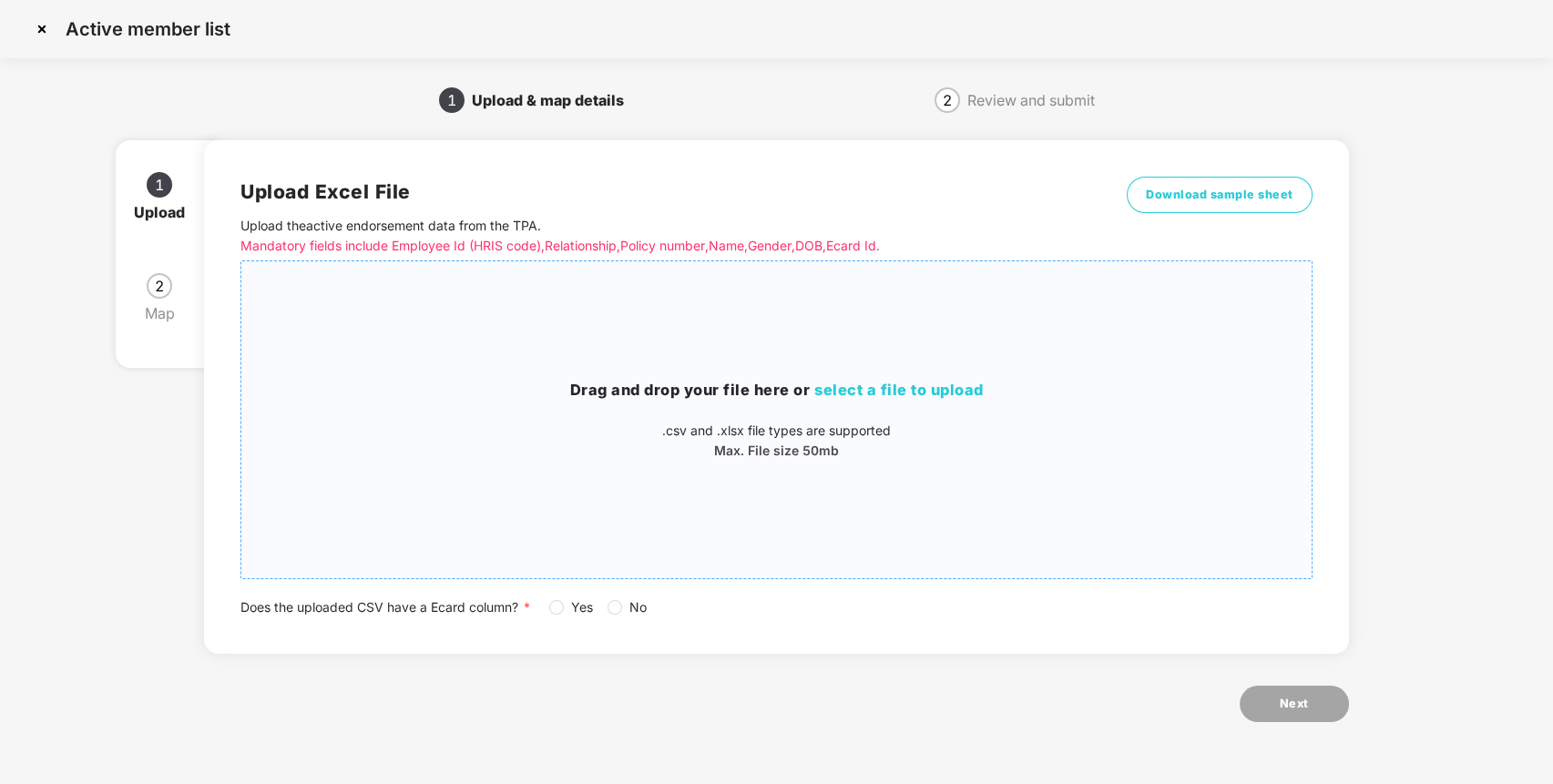
click at [947, 399] on h3 "Drag and drop your file here or select a file to upload" at bounding box center [776, 390] width 1071 height 23
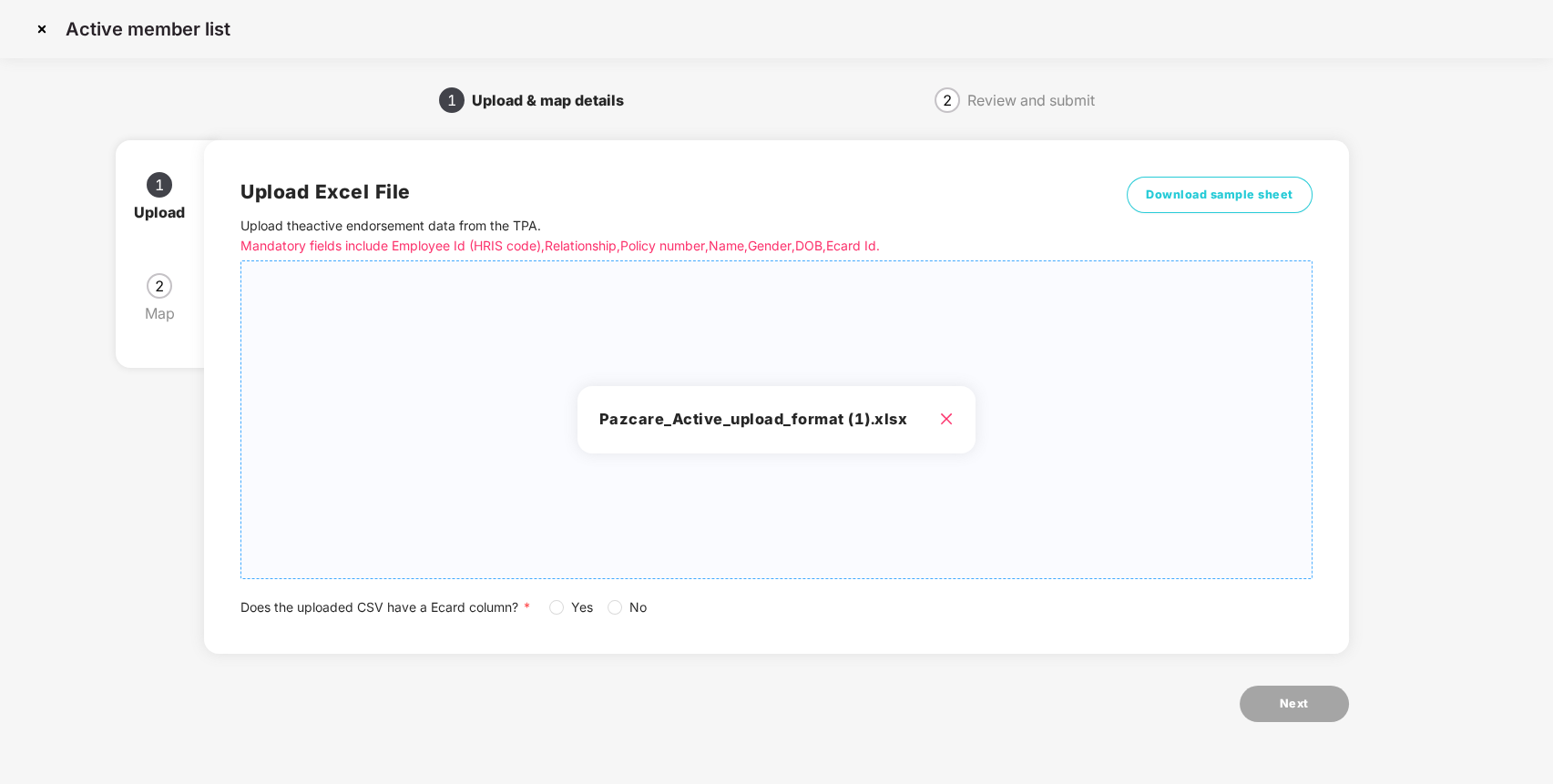
click at [568, 608] on span "Yes" at bounding box center [582, 606] width 36 height 20
click at [1275, 697] on button "Next" at bounding box center [1294, 704] width 109 height 36
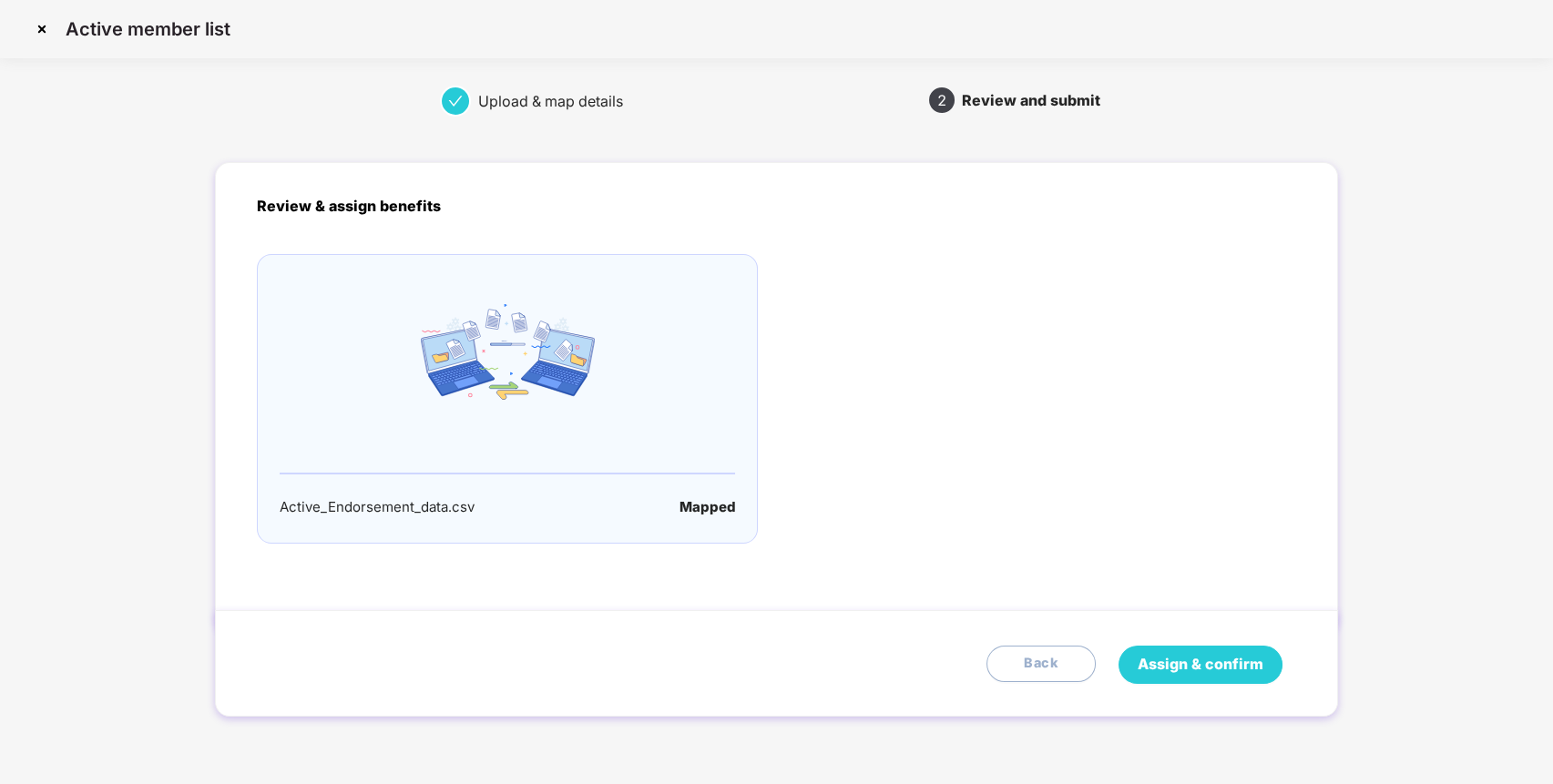
click at [1244, 663] on span "Assign & confirm" at bounding box center [1201, 664] width 125 height 22
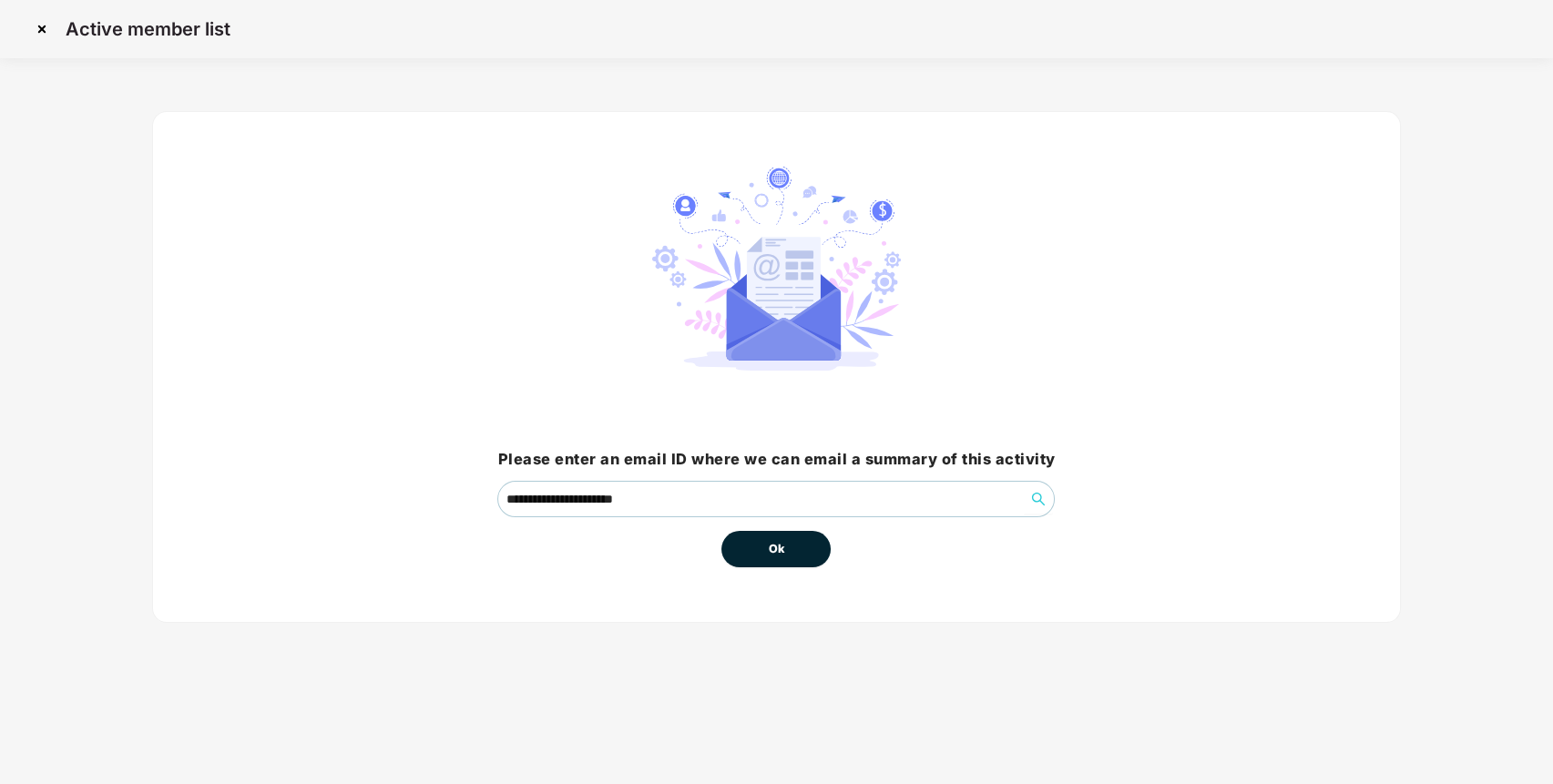
click at [763, 552] on button "Ok" at bounding box center [776, 549] width 109 height 36
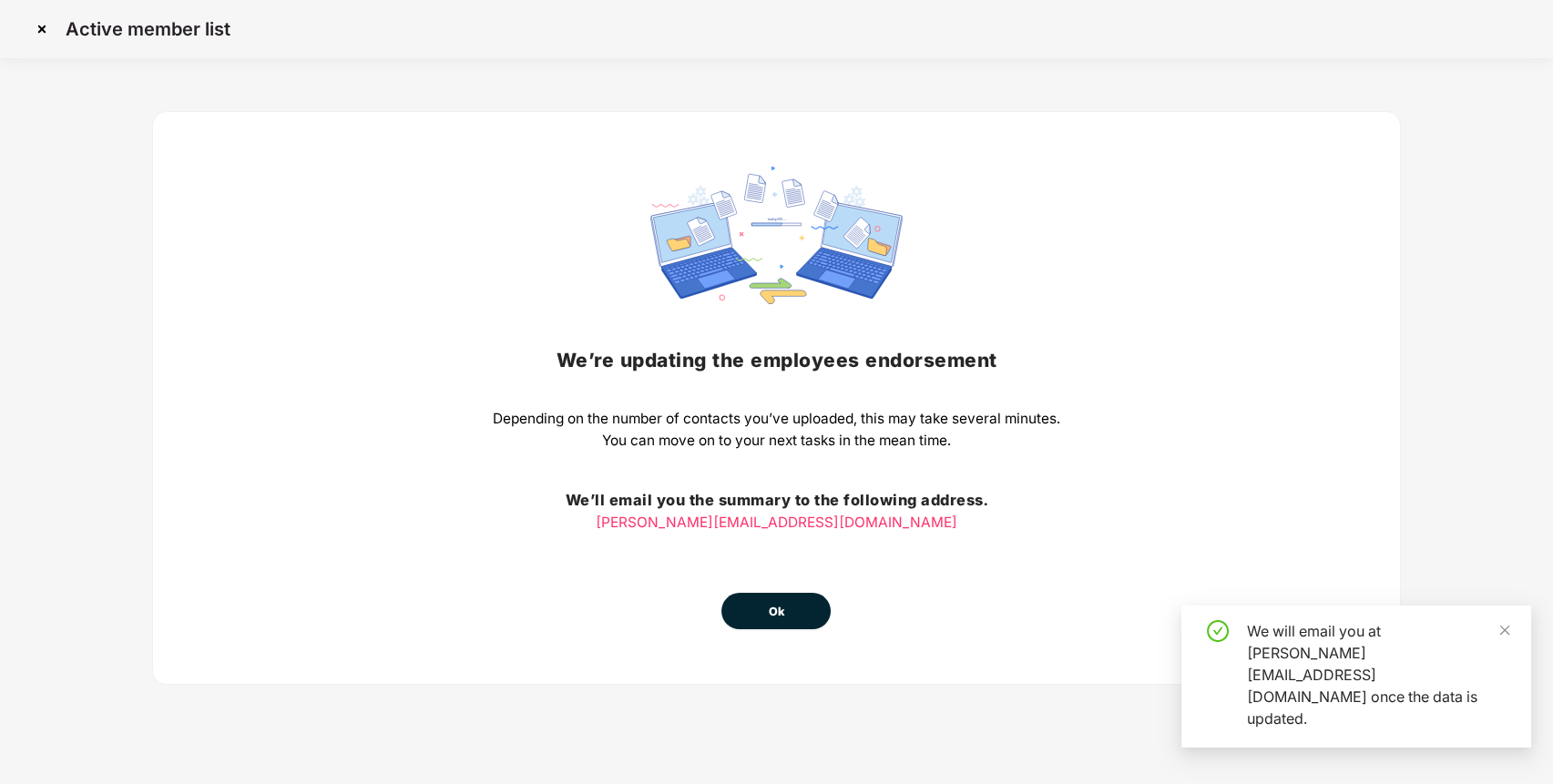
click at [794, 596] on button "Ok" at bounding box center [776, 610] width 109 height 36
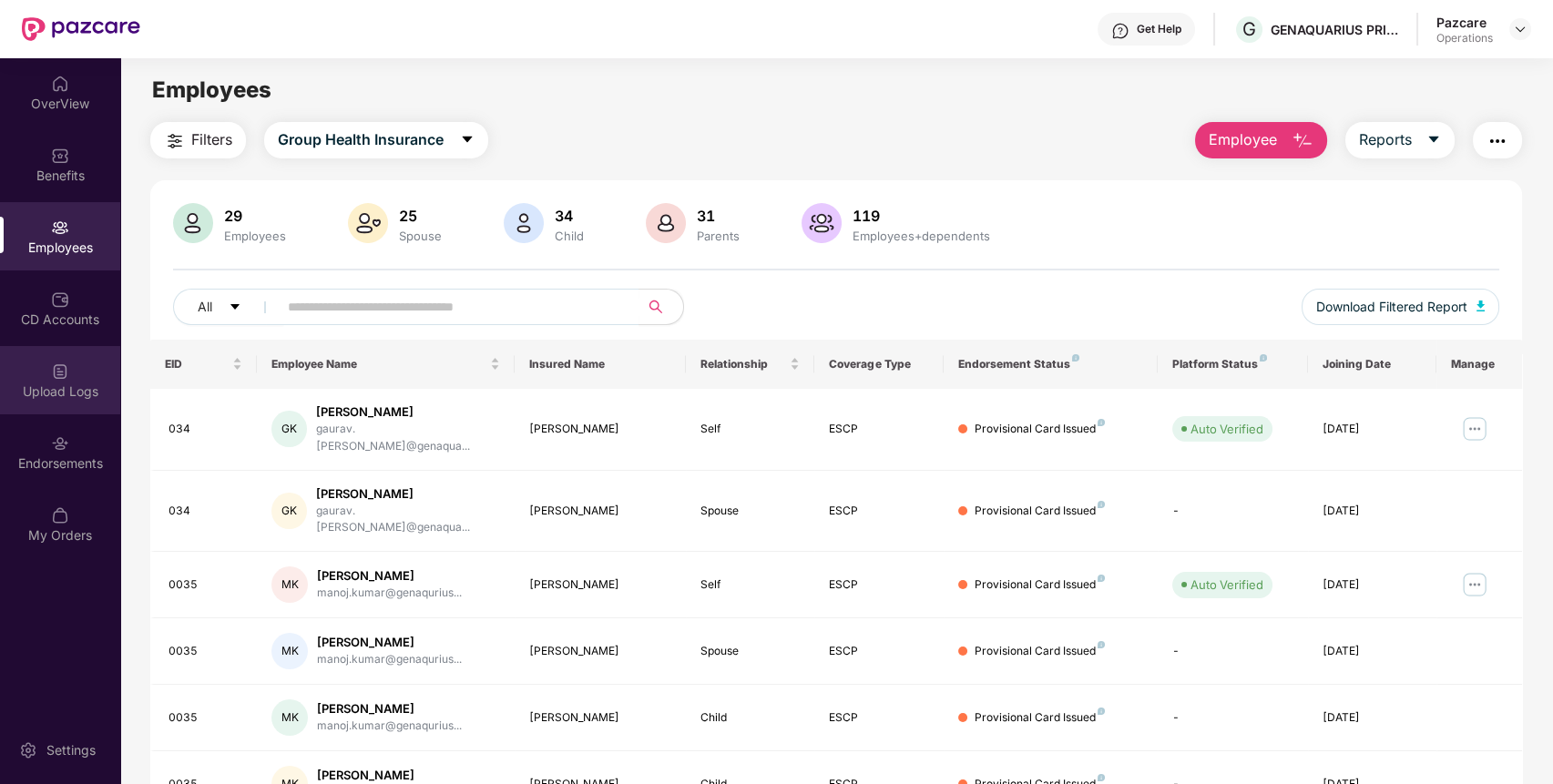
click at [50, 393] on div "Upload Logs" at bounding box center [60, 391] width 121 height 18
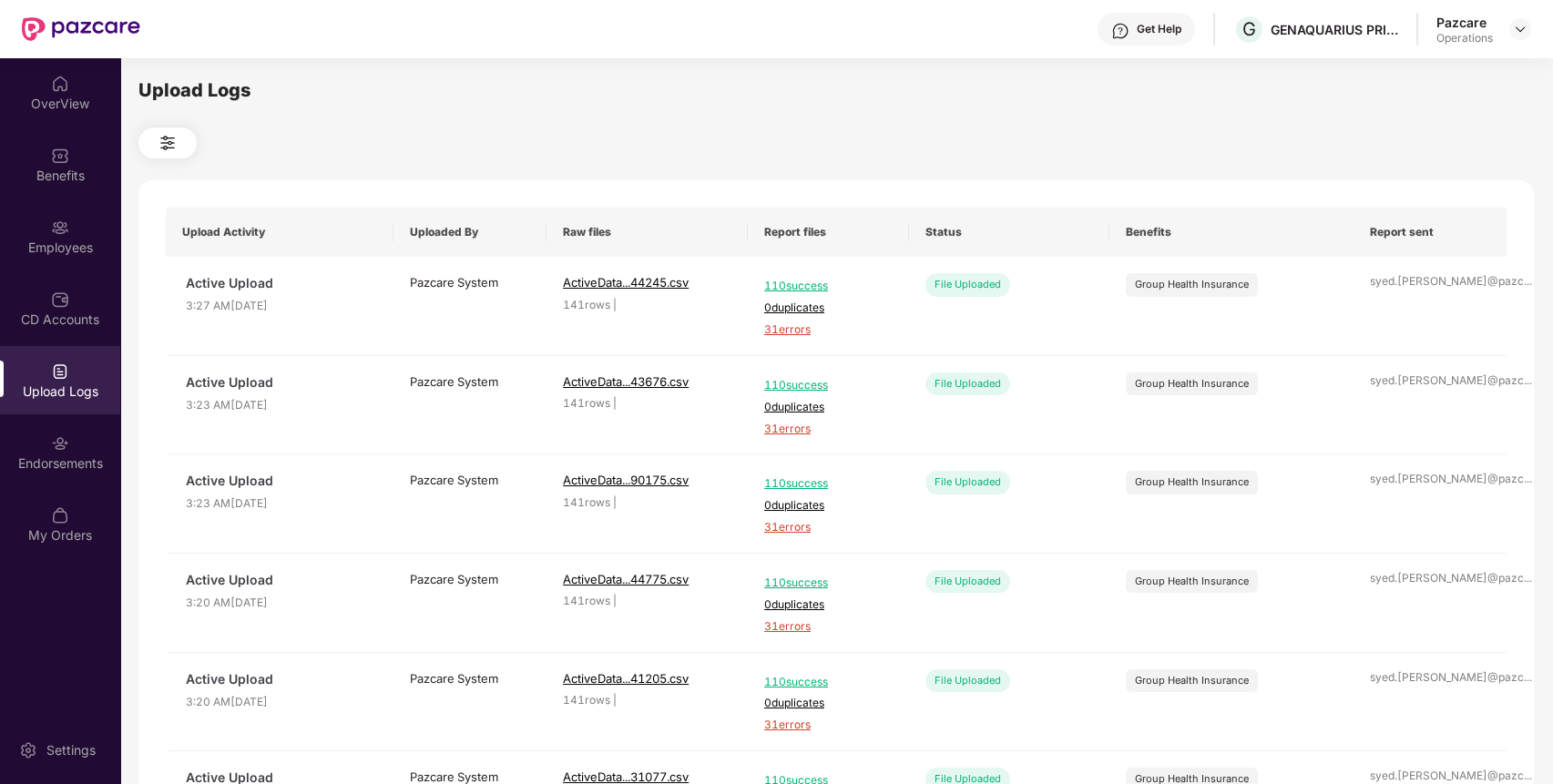
click at [59, 378] on img at bounding box center [60, 371] width 18 height 18
click at [920, 154] on div at bounding box center [836, 142] width 1396 height 31
click at [616, 127] on div at bounding box center [836, 142] width 1396 height 31
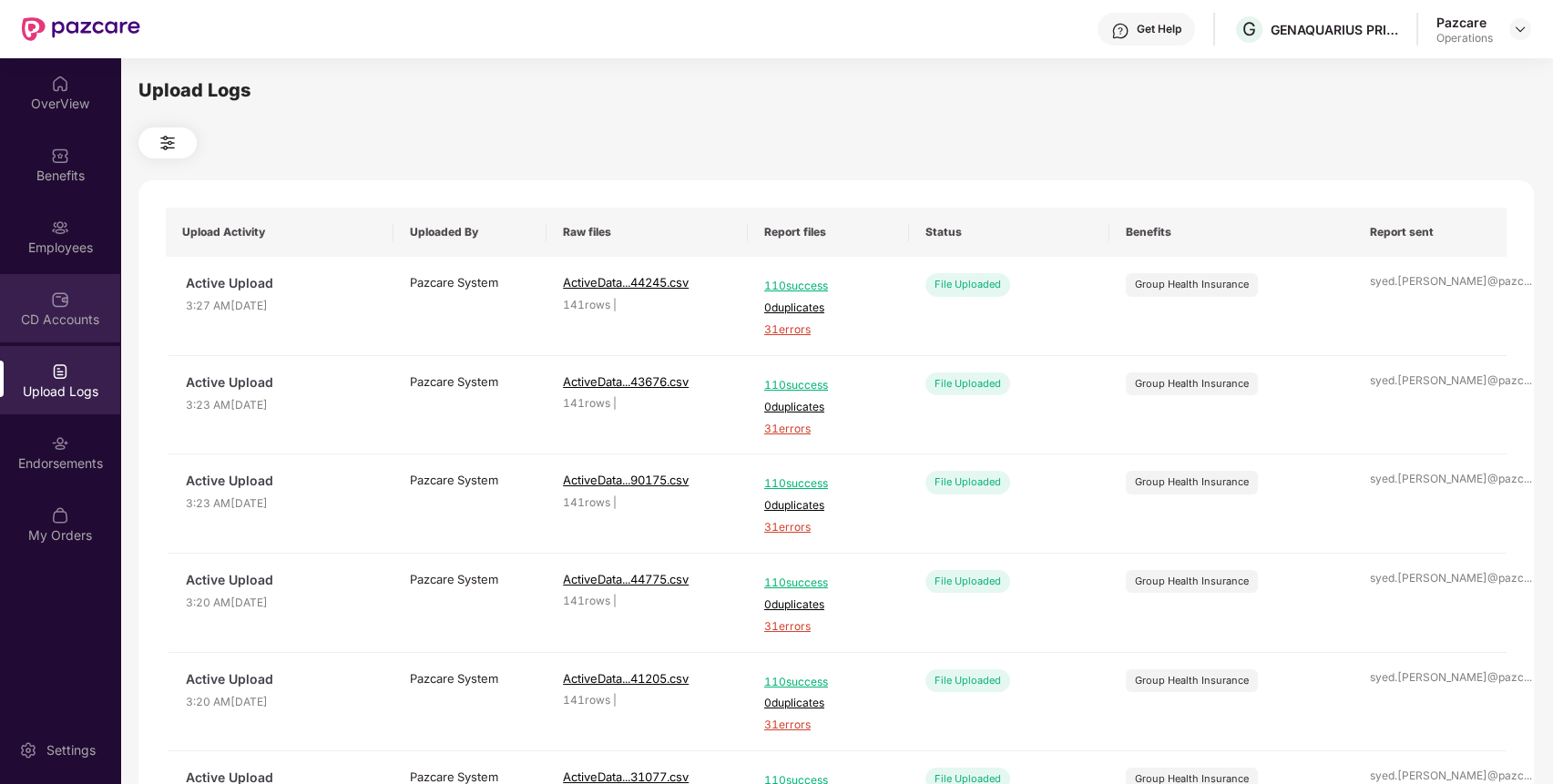
click at [80, 339] on div "CD Accounts" at bounding box center [60, 307] width 121 height 68
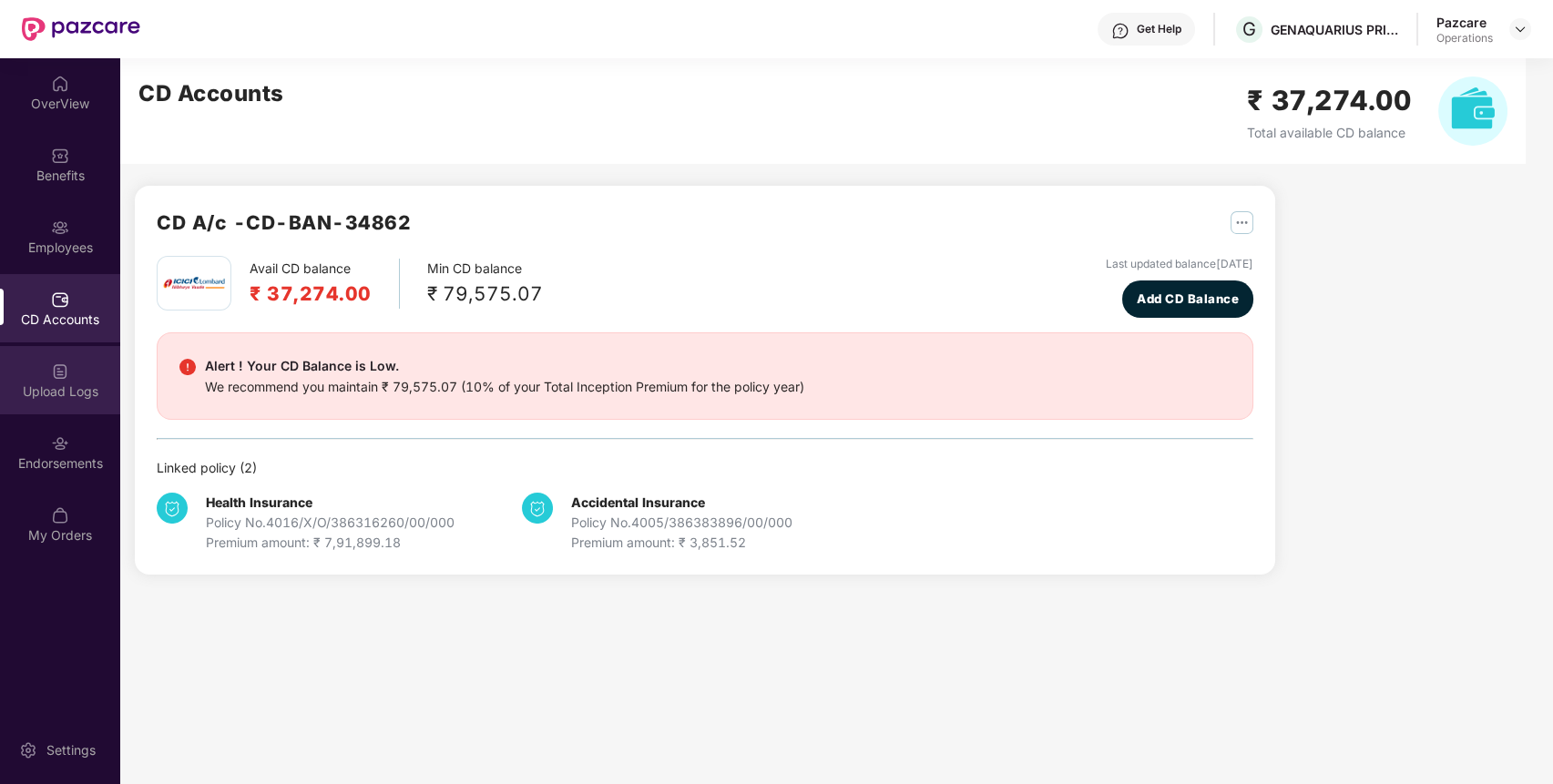
click at [80, 386] on div "Upload Logs" at bounding box center [60, 391] width 121 height 18
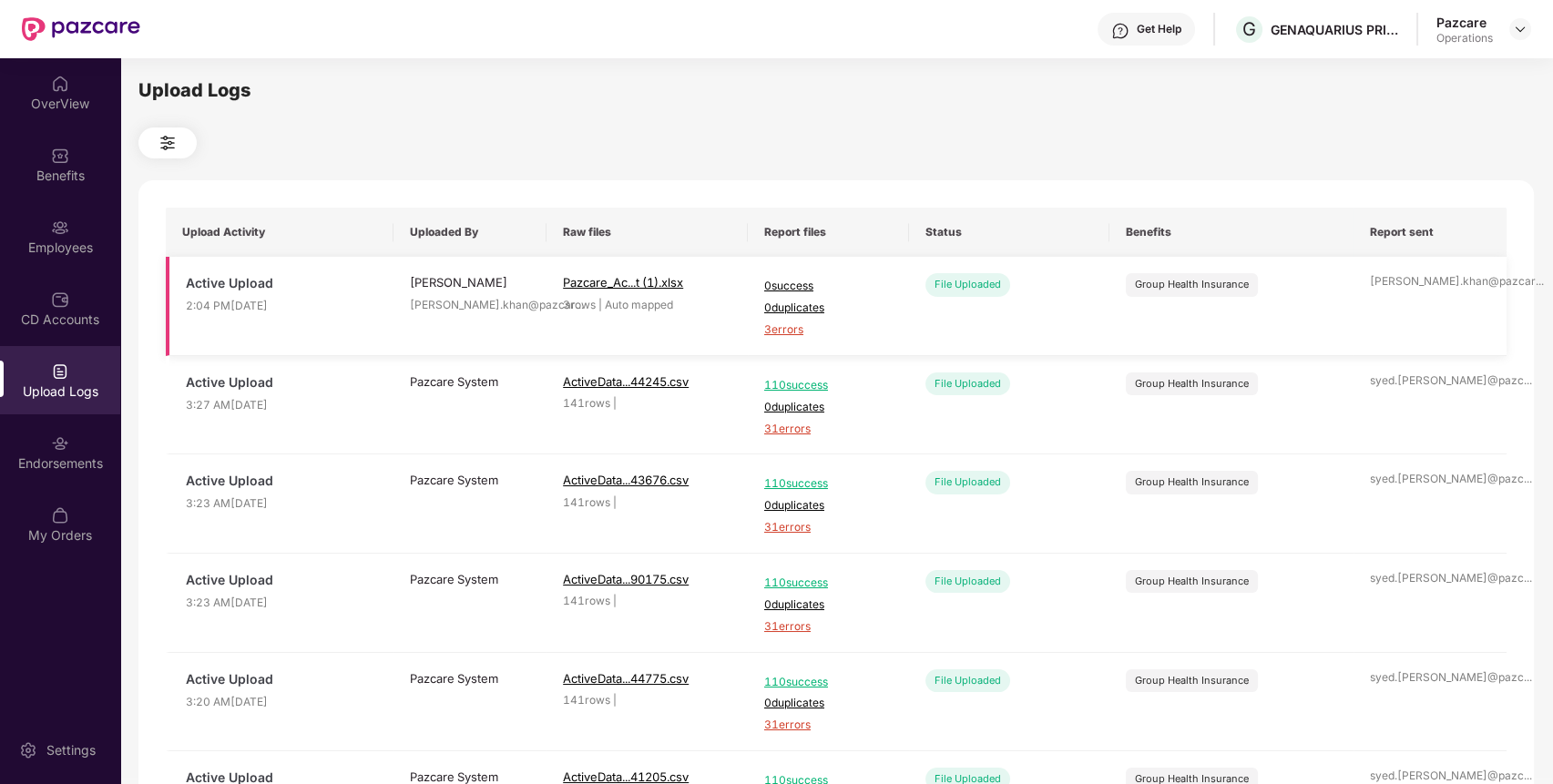
click at [775, 335] on span "3 errors" at bounding box center [828, 330] width 128 height 18
click at [1517, 36] on img at bounding box center [1520, 29] width 15 height 15
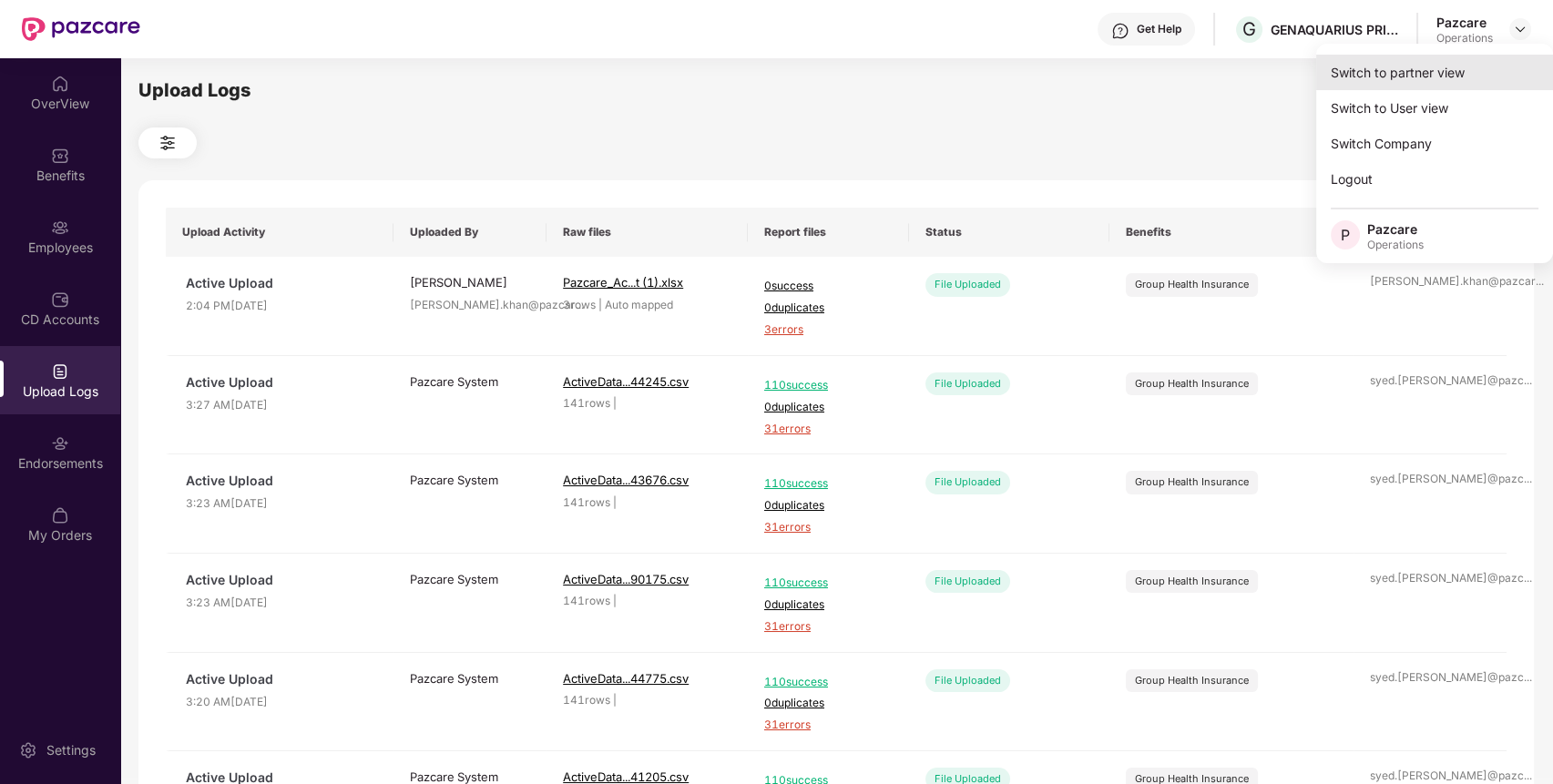
click at [1476, 73] on div "Switch to partner view" at bounding box center [1434, 72] width 237 height 36
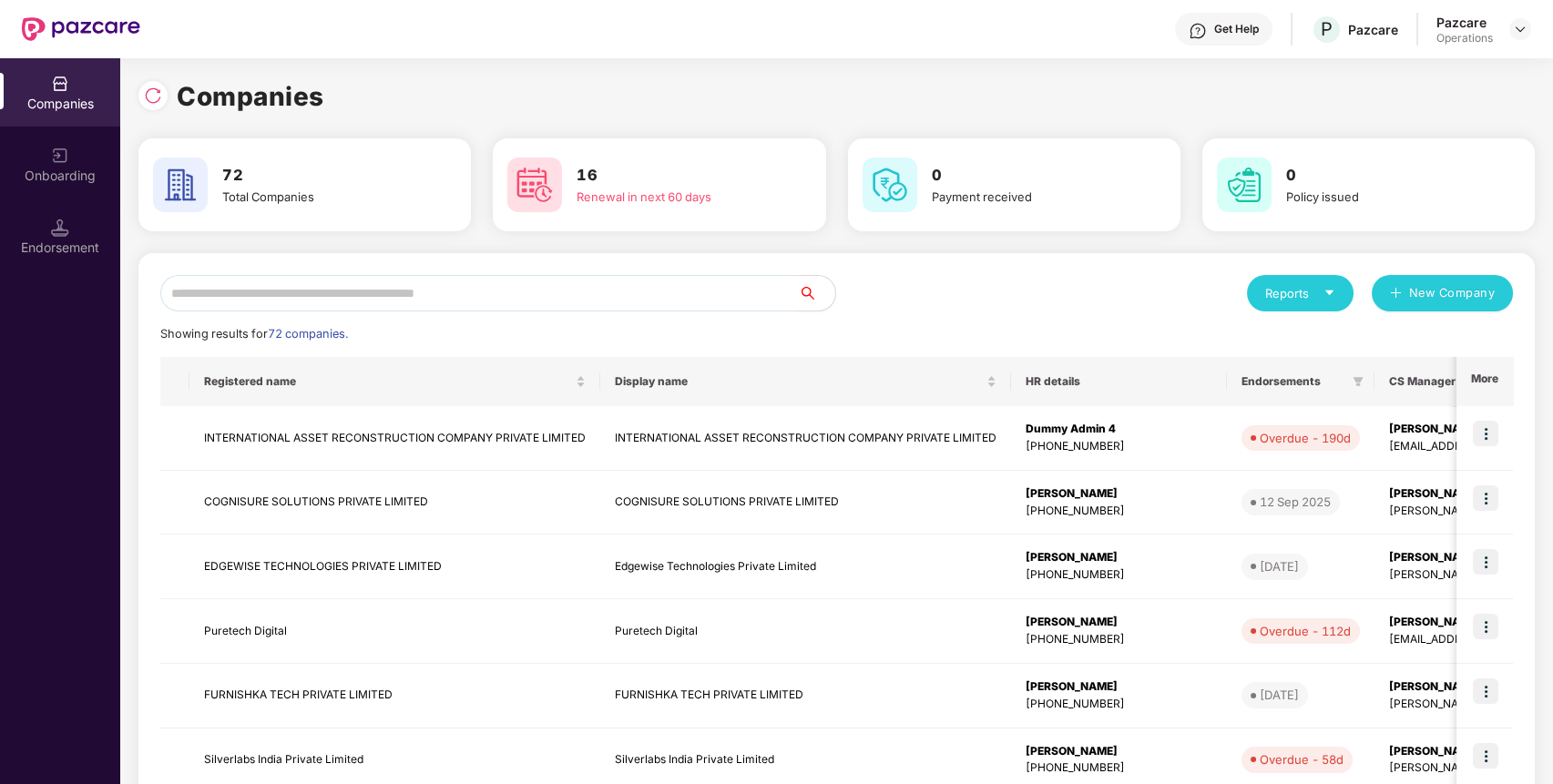
click at [711, 300] on input "text" at bounding box center [479, 292] width 639 height 36
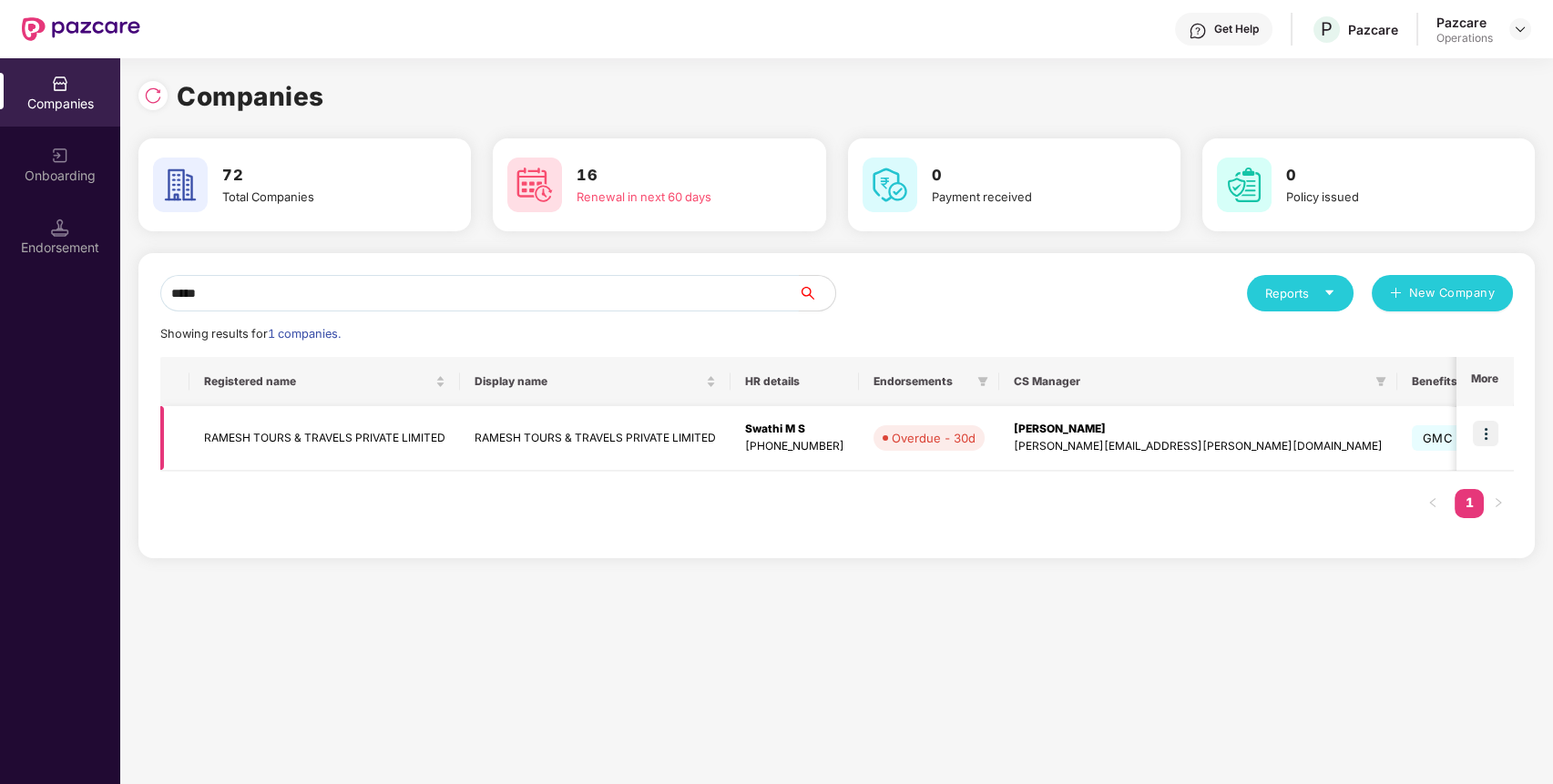
type input "*****"
click at [1492, 435] on img at bounding box center [1486, 433] width 25 height 25
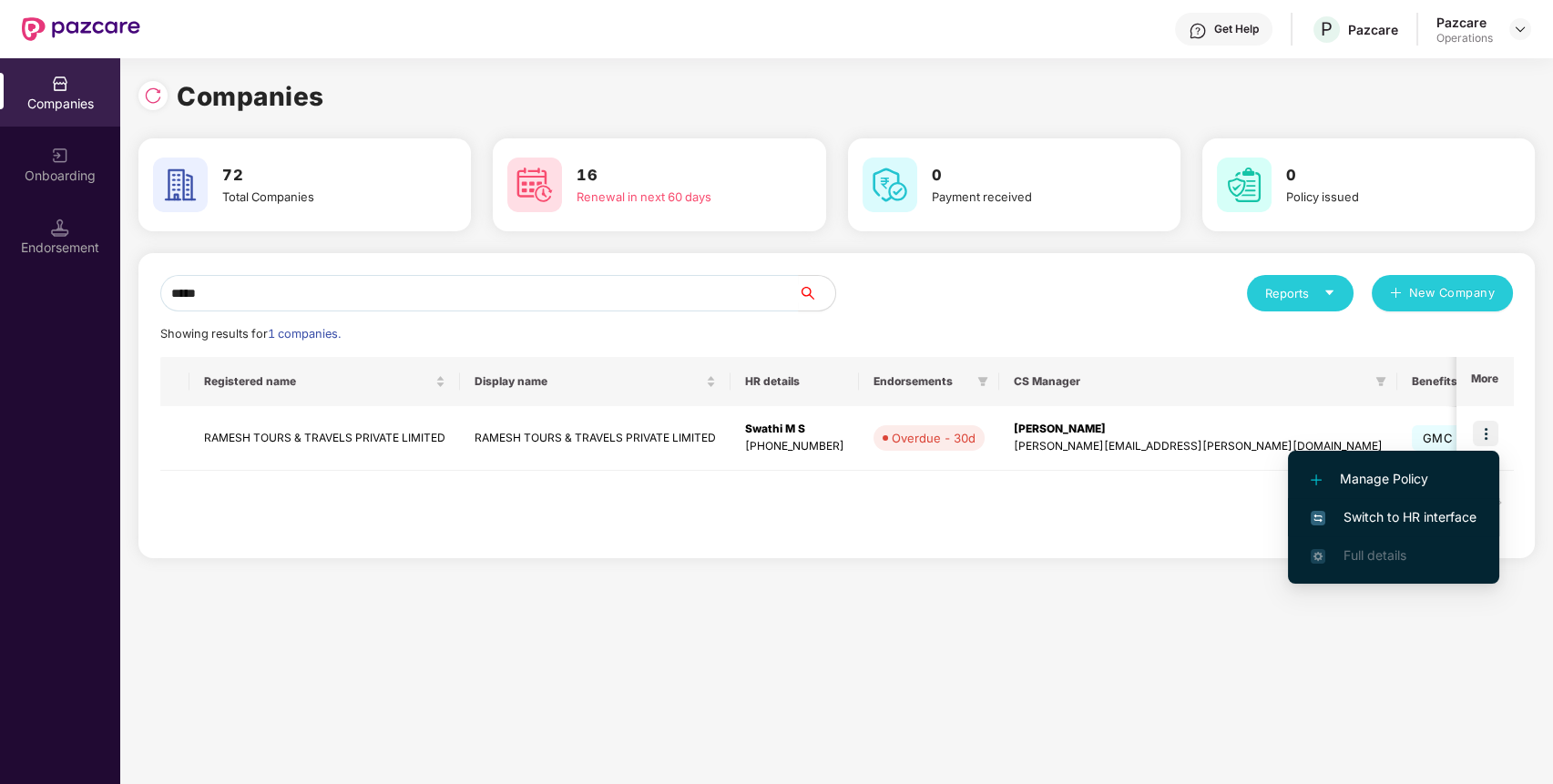
click at [1421, 516] on span "Switch to HR interface" at bounding box center [1393, 517] width 165 height 20
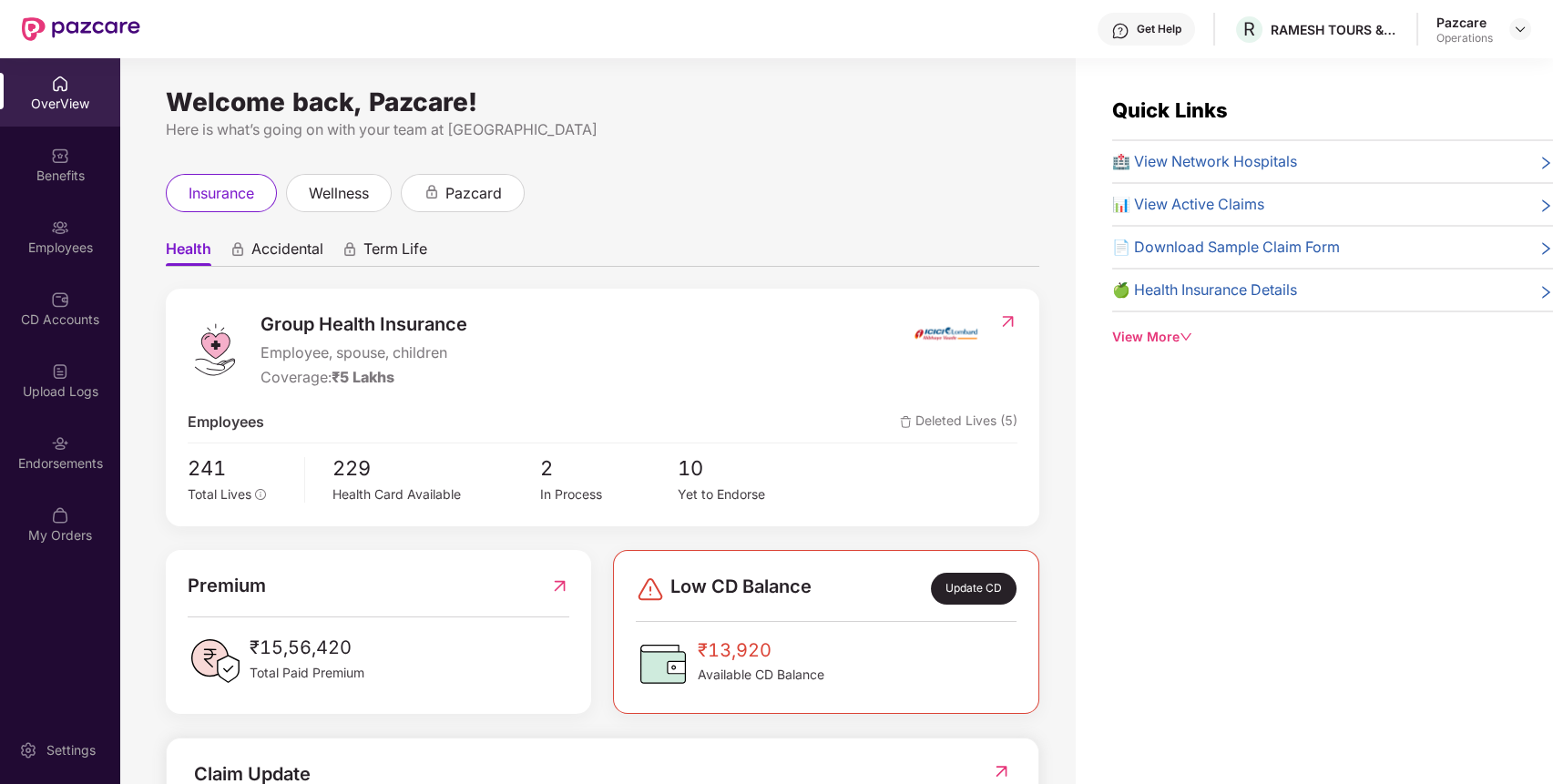
click at [81, 455] on div "Endorsements" at bounding box center [60, 463] width 121 height 18
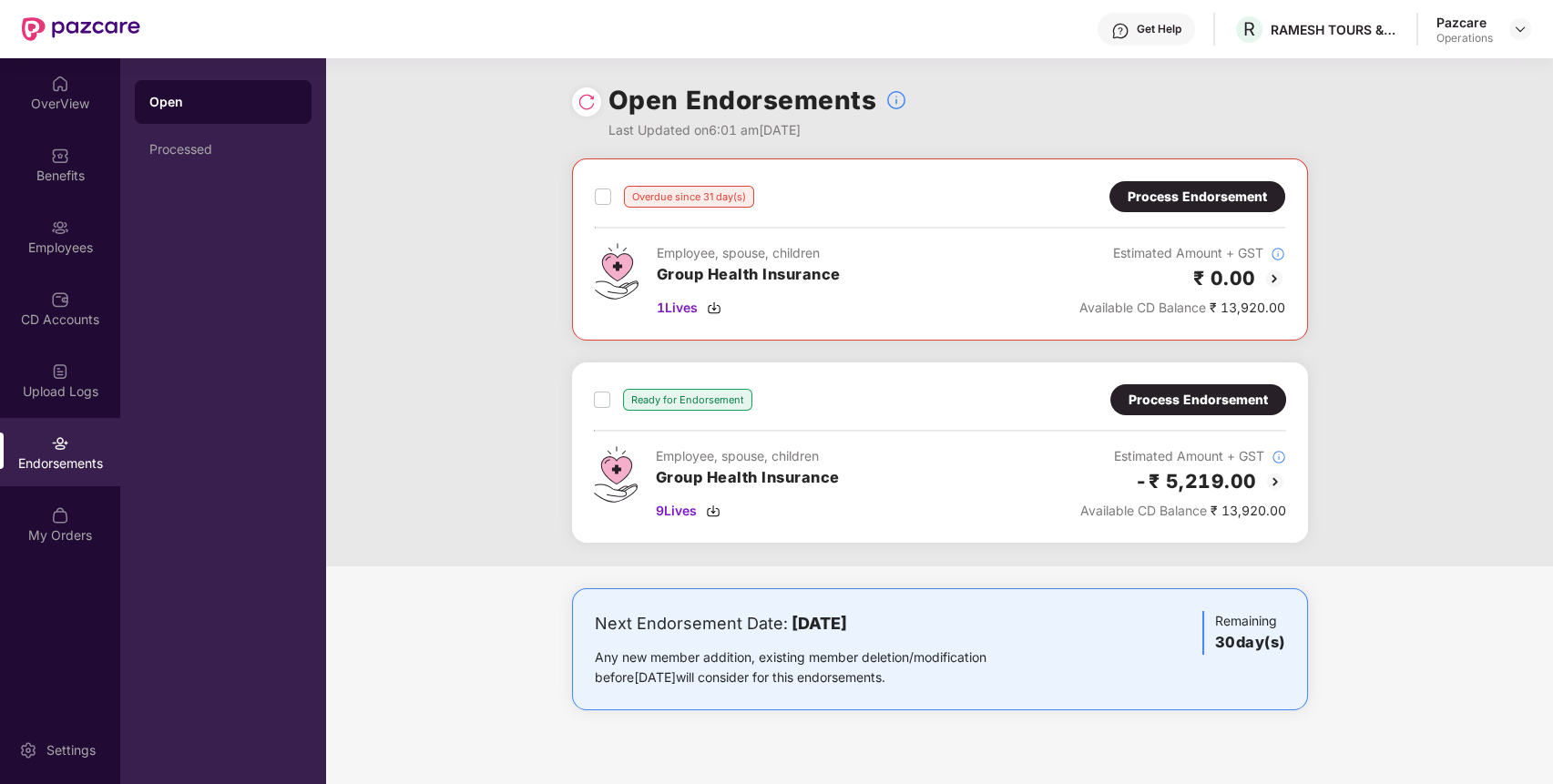
click at [1169, 184] on div "Process Endorsement" at bounding box center [1198, 196] width 176 height 31
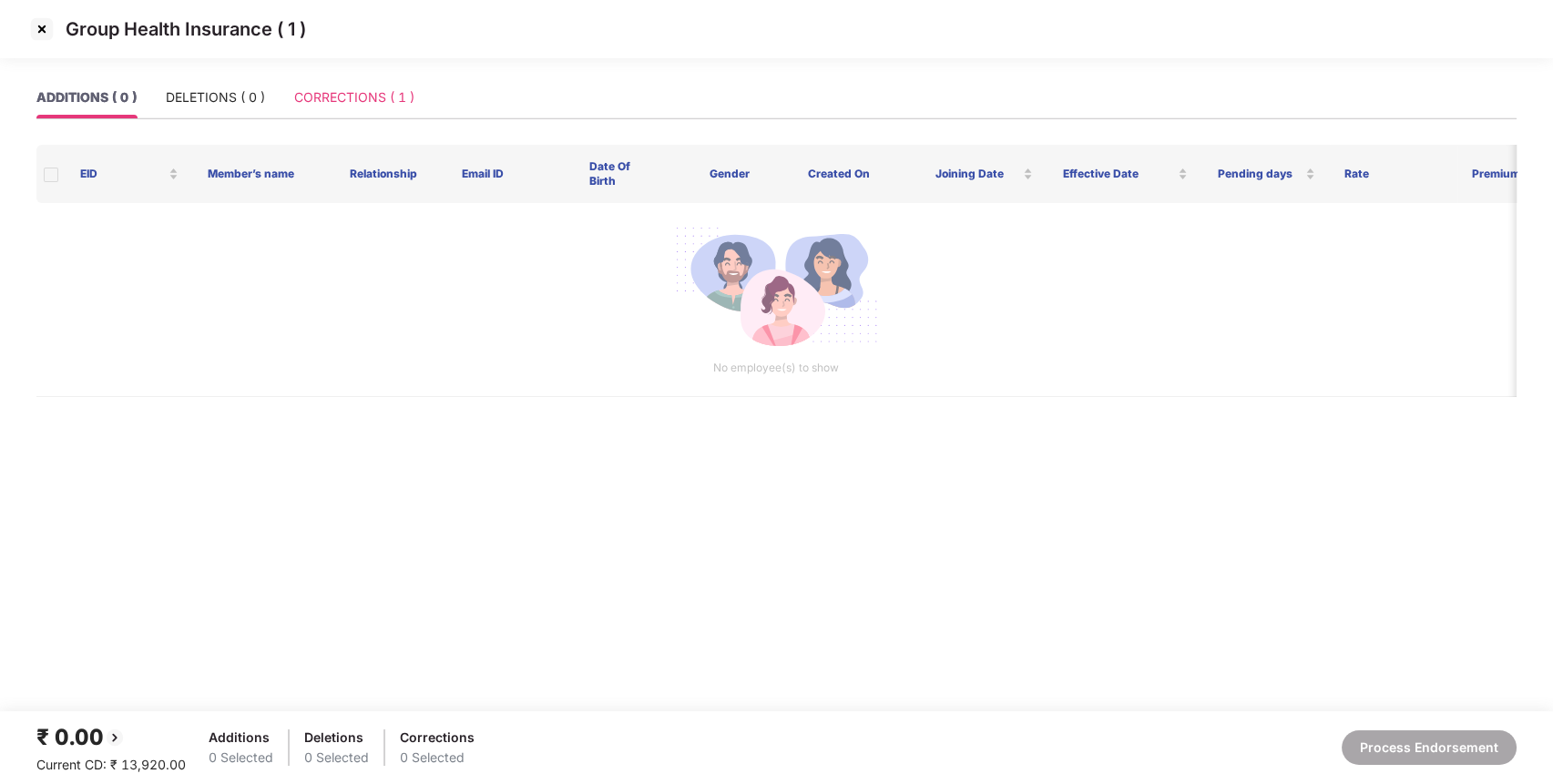
click at [348, 86] on div "CORRECTIONS ( 1 )" at bounding box center [354, 97] width 121 height 42
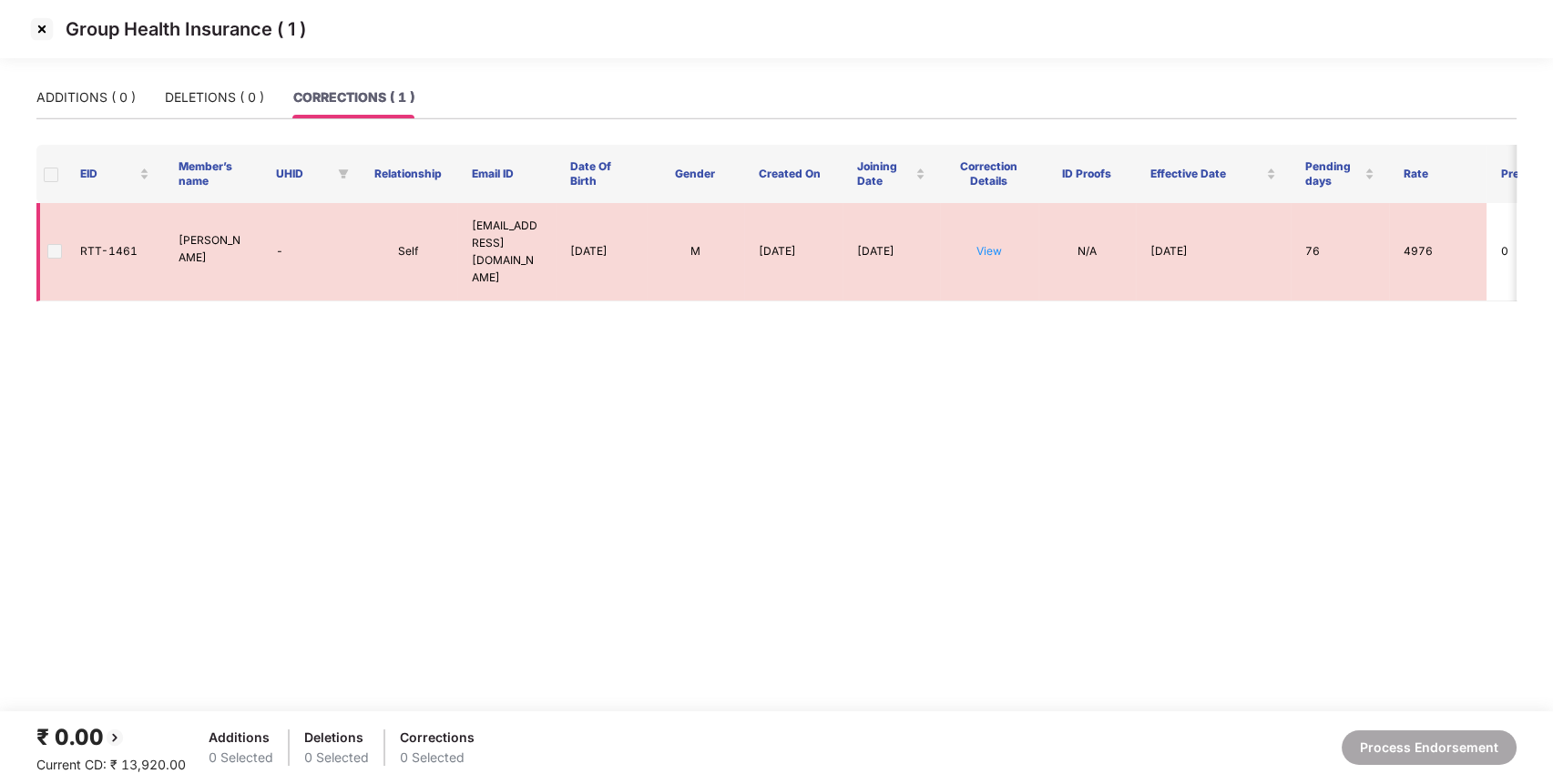
click at [51, 244] on span at bounding box center [55, 251] width 15 height 15
click at [990, 244] on link "View" at bounding box center [989, 250] width 25 height 14
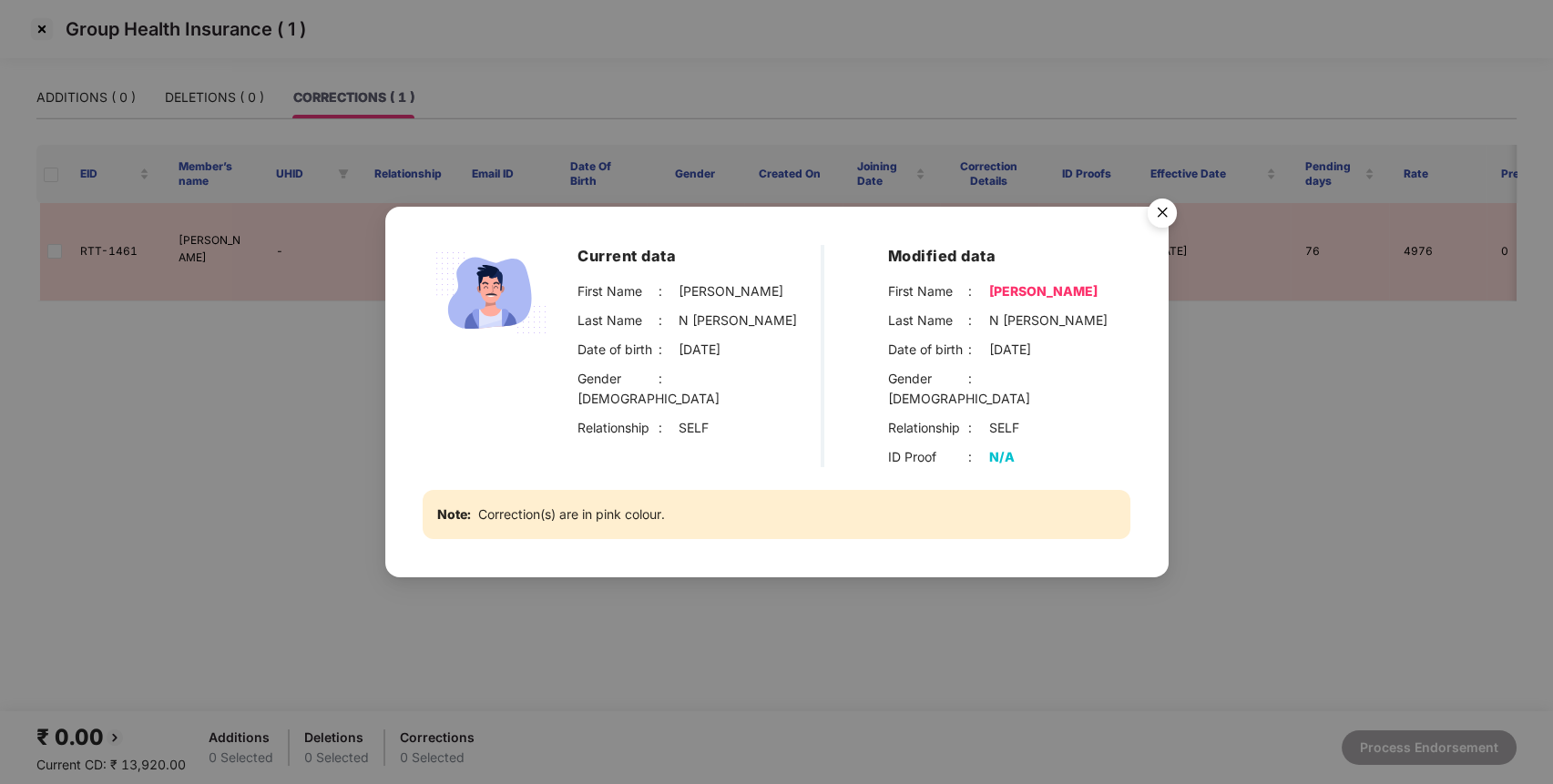
click at [1286, 458] on div "Current data First Name : [PERSON_NAME] Last Name : [PERSON_NAME] Date of birth…" at bounding box center [776, 392] width 1553 height 784
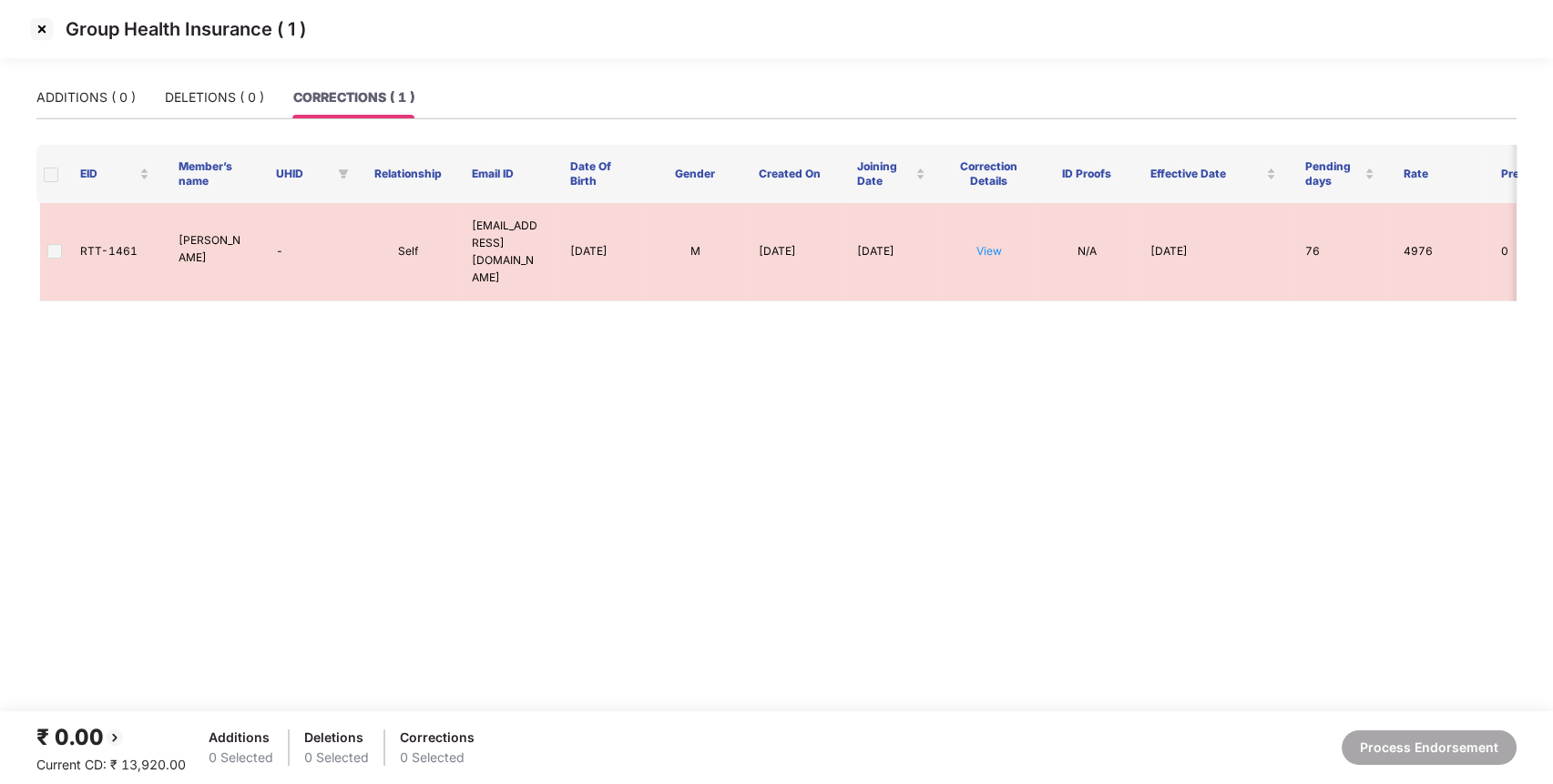
click at [44, 29] on img at bounding box center [41, 29] width 29 height 29
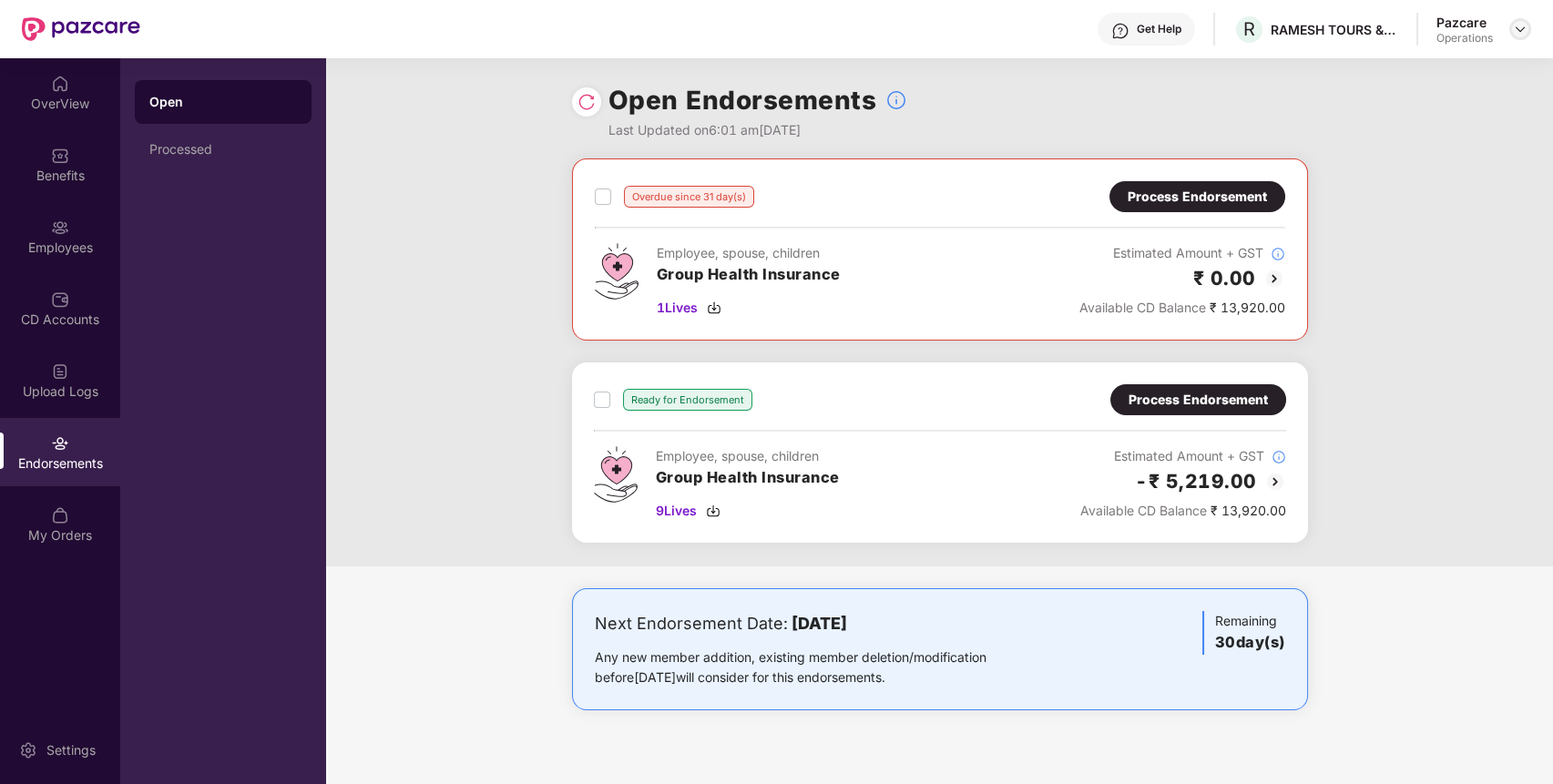
click at [1526, 27] on img at bounding box center [1520, 29] width 15 height 15
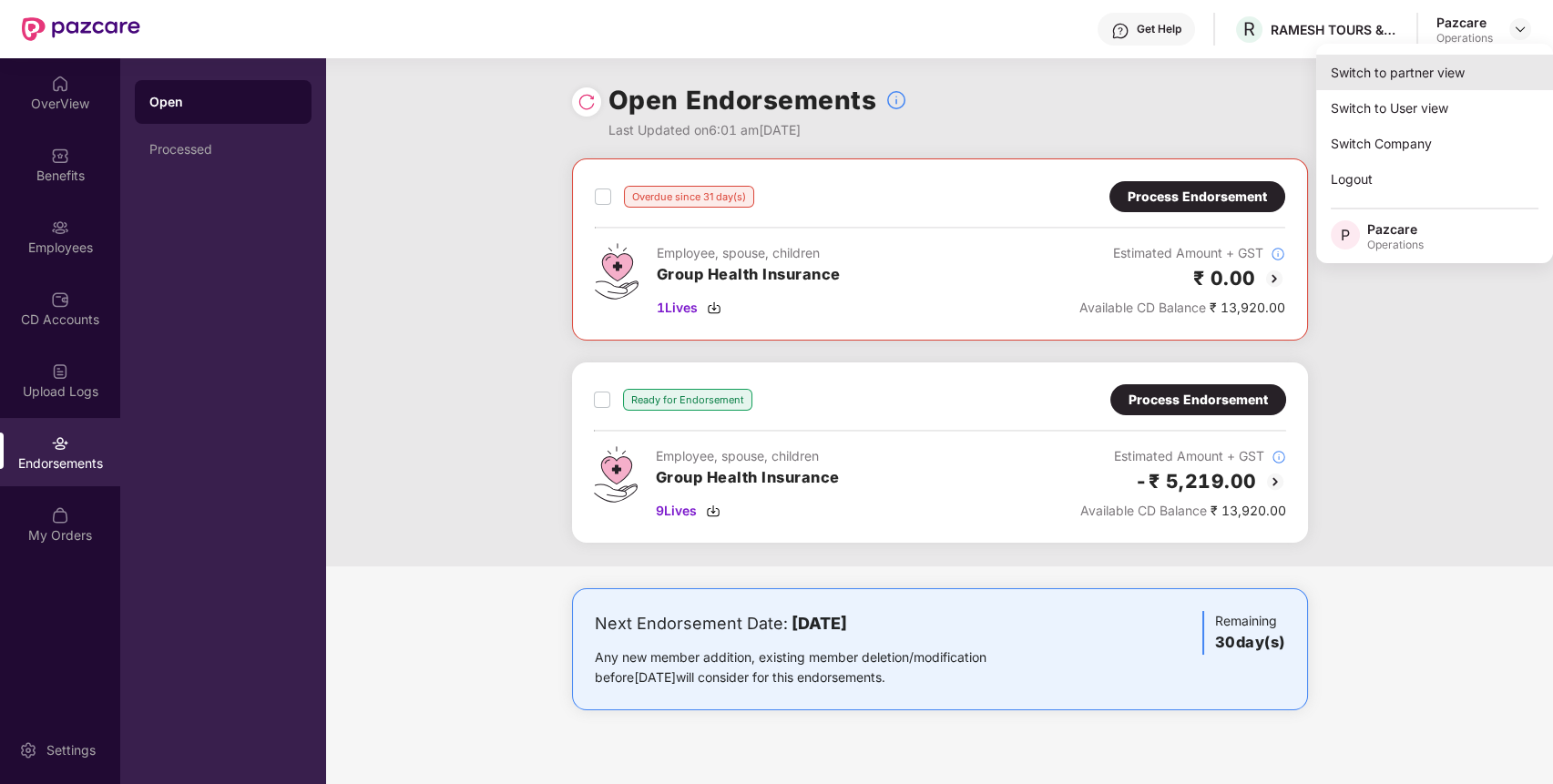
click at [1449, 64] on div "Switch to partner view" at bounding box center [1434, 72] width 237 height 36
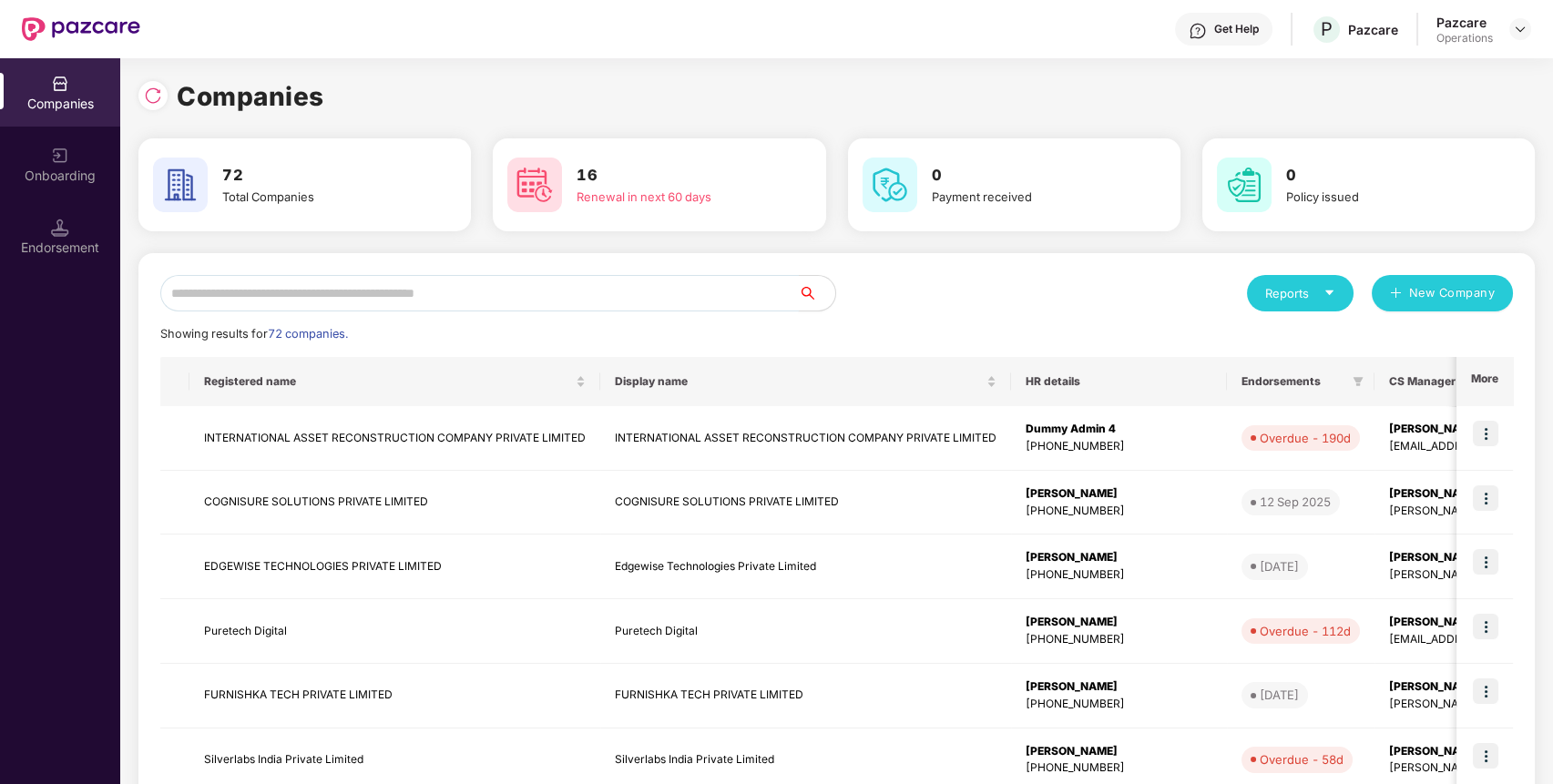
click at [759, 294] on input "text" at bounding box center [479, 292] width 639 height 36
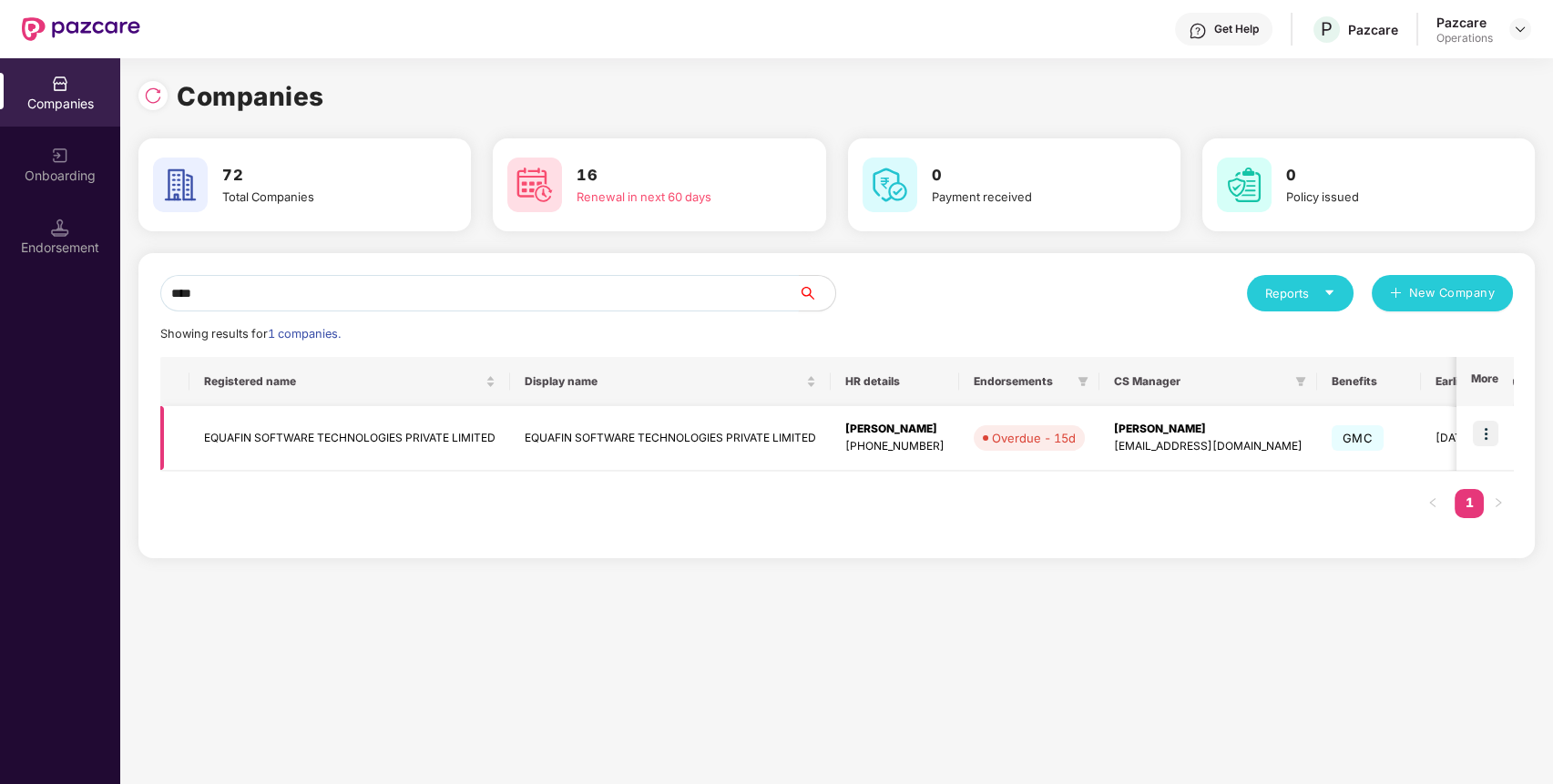
type input "****"
click at [473, 437] on td "EQUAFIN SOFTWARE TECHNOLOGIES PRIVATE LIMITED" at bounding box center [350, 438] width 321 height 64
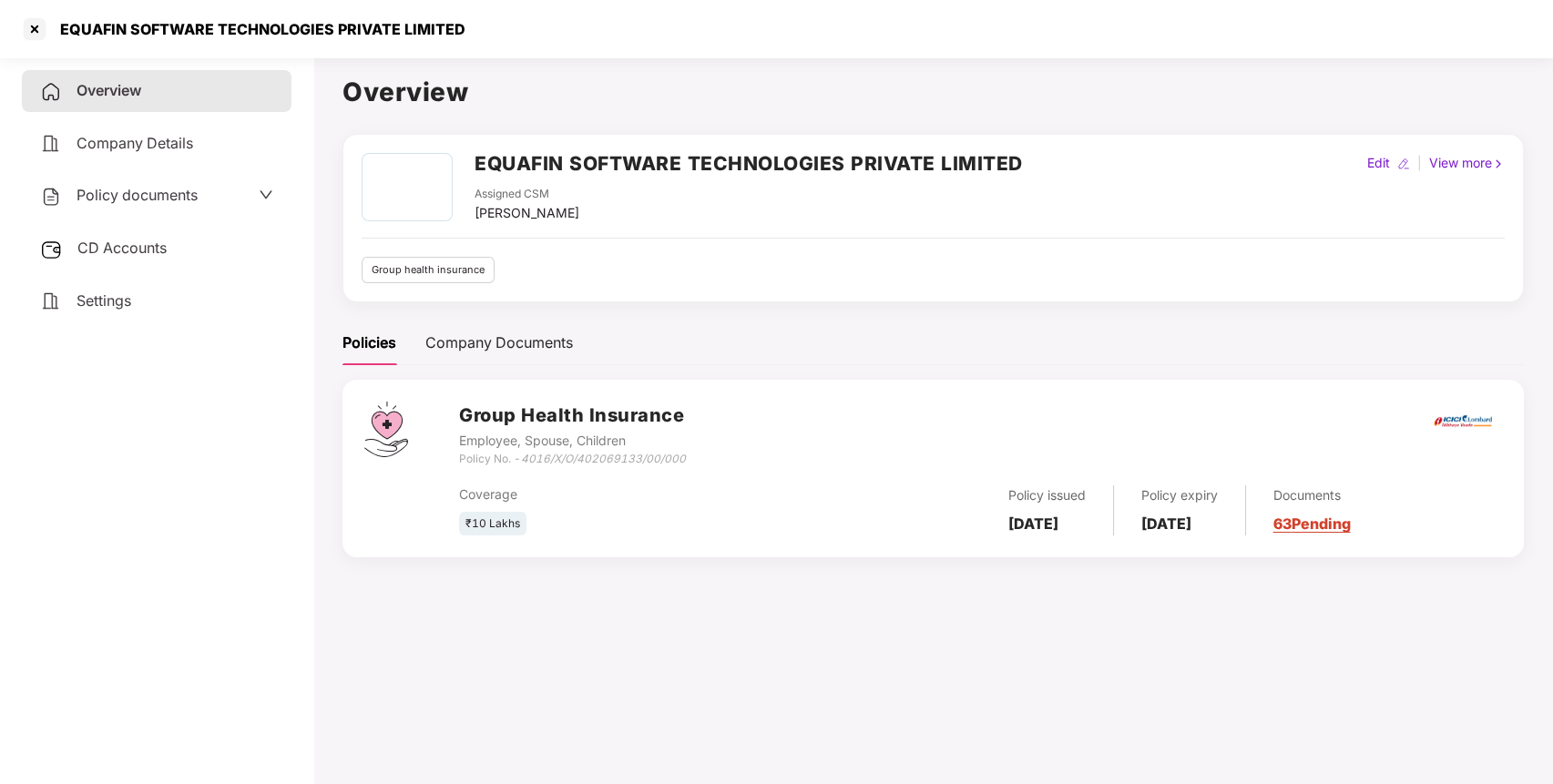
click at [597, 160] on h2 "EQUAFIN SOFTWARE TECHNOLOGIES PRIVATE LIMITED" at bounding box center [749, 164] width 549 height 30
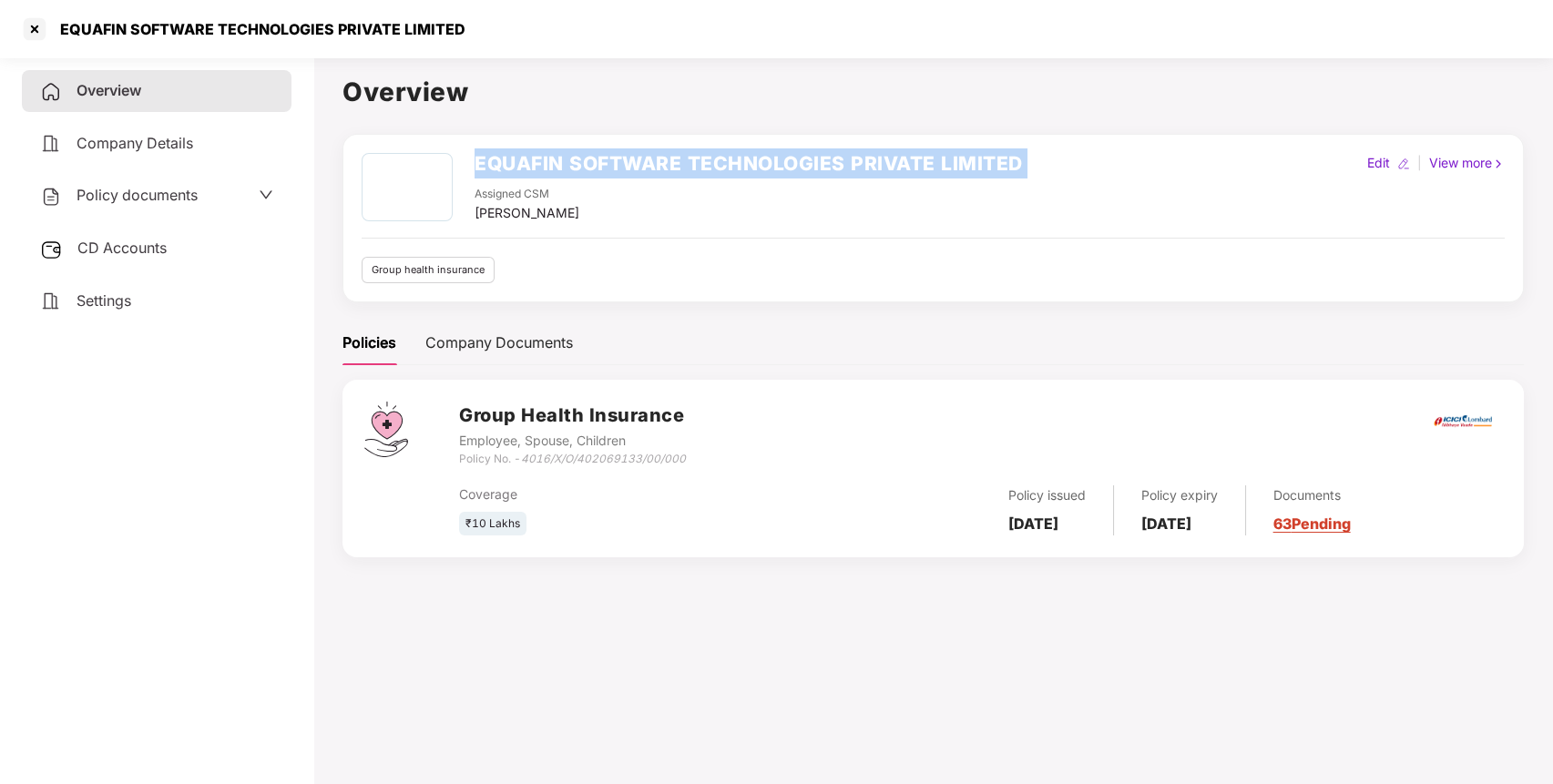
copy h2 "EQUAFIN SOFTWARE TECHNOLOGIES PRIVATE LIMITED"
click at [597, 160] on h2 "EQUAFIN SOFTWARE TECHNOLOGIES PRIVATE LIMITED" at bounding box center [749, 164] width 549 height 30
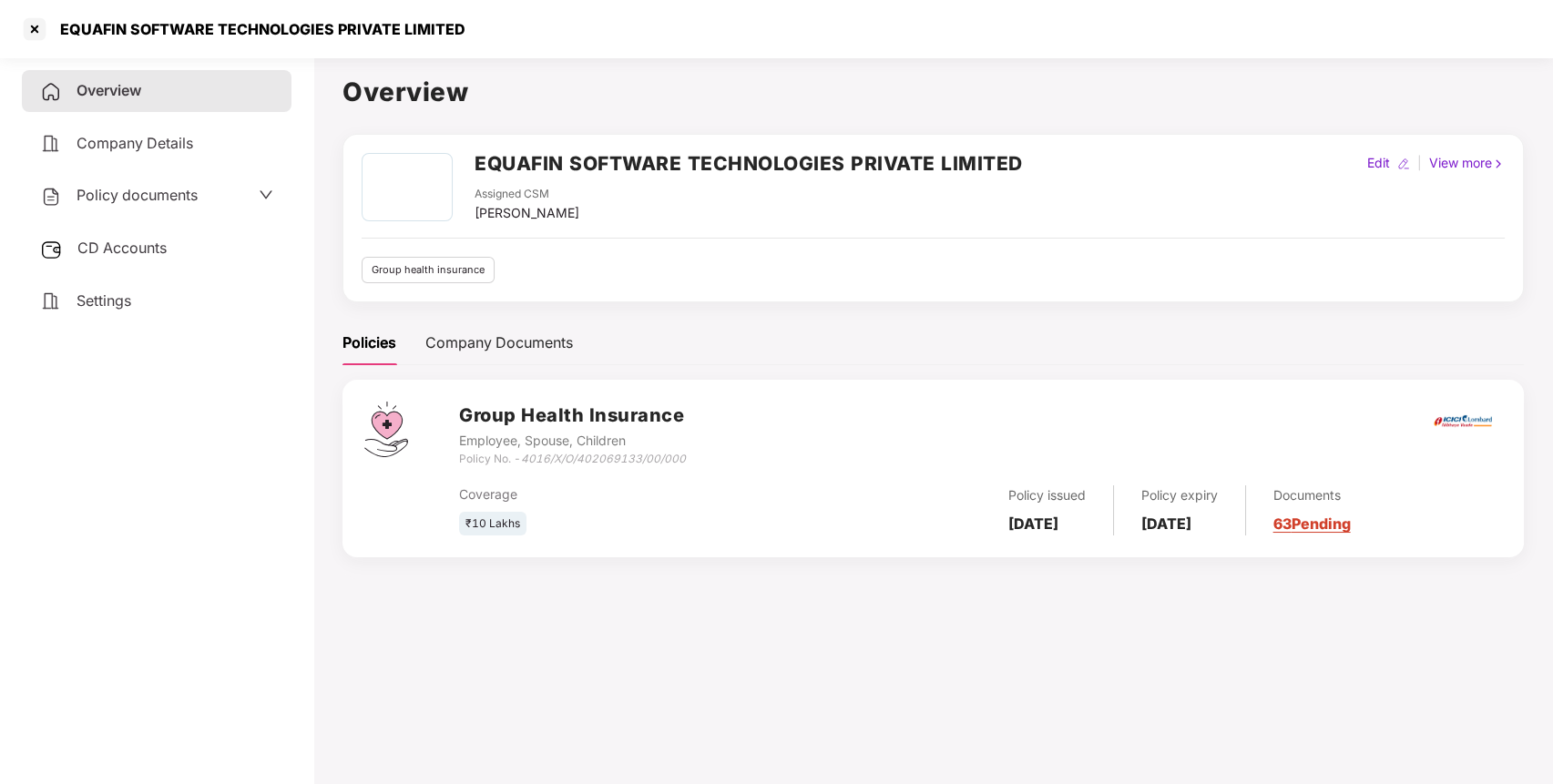
click at [574, 449] on div "Employee, Spouse, Children" at bounding box center [572, 440] width 227 height 20
click at [582, 465] on div "Policy No. - 4016/X/O/402069133/00/000" at bounding box center [572, 459] width 227 height 18
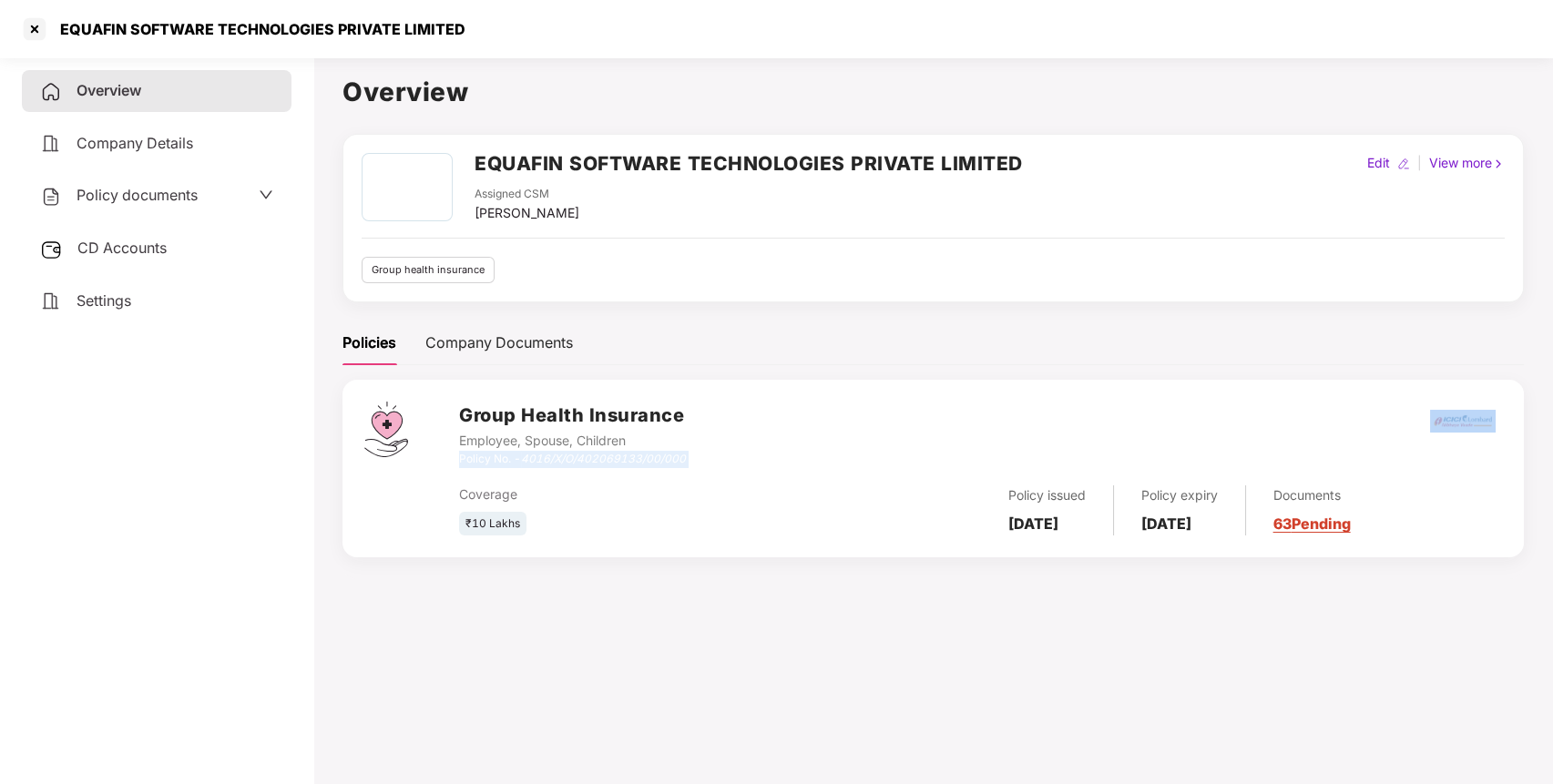
click at [582, 465] on div "Policy No. - 4016/X/O/402069133/00/000" at bounding box center [572, 459] width 227 height 18
copy div "Policy No. - 4016/X/O/402069133/00/000"
click at [539, 458] on icon "4016/X/O/402069133/00/000" at bounding box center [603, 458] width 165 height 14
drag, startPoint x: 527, startPoint y: 458, endPoint x: 695, endPoint y: 455, distance: 168.0
click at [695, 455] on div "Group Health Insurance Employee, Spouse, Children Policy No. - 4016/X/O/4020691…" at bounding box center [981, 435] width 1043 height 65
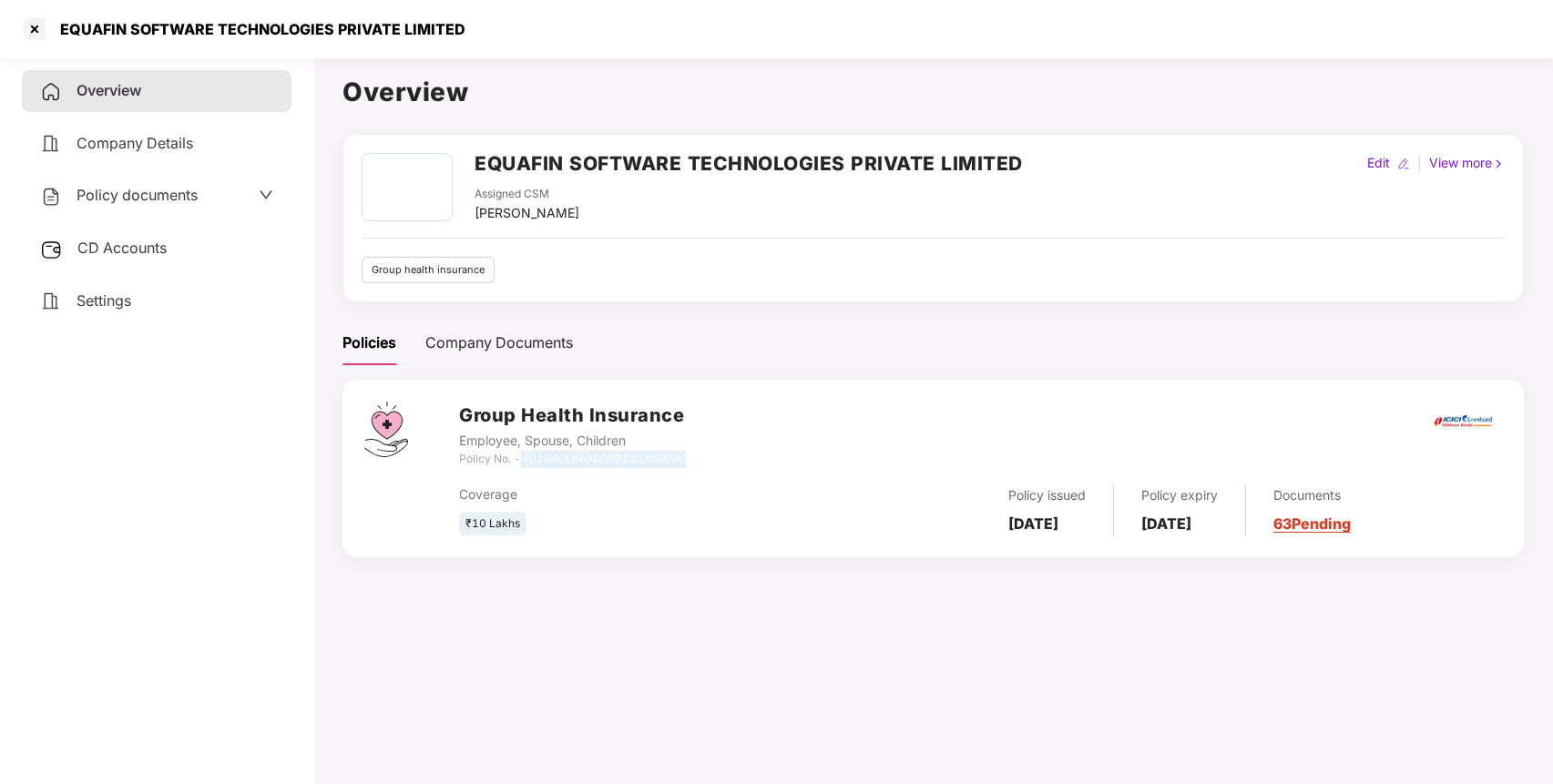
copy icon "4016/X/O/402069133/00/000"
click at [32, 23] on div at bounding box center [34, 29] width 29 height 29
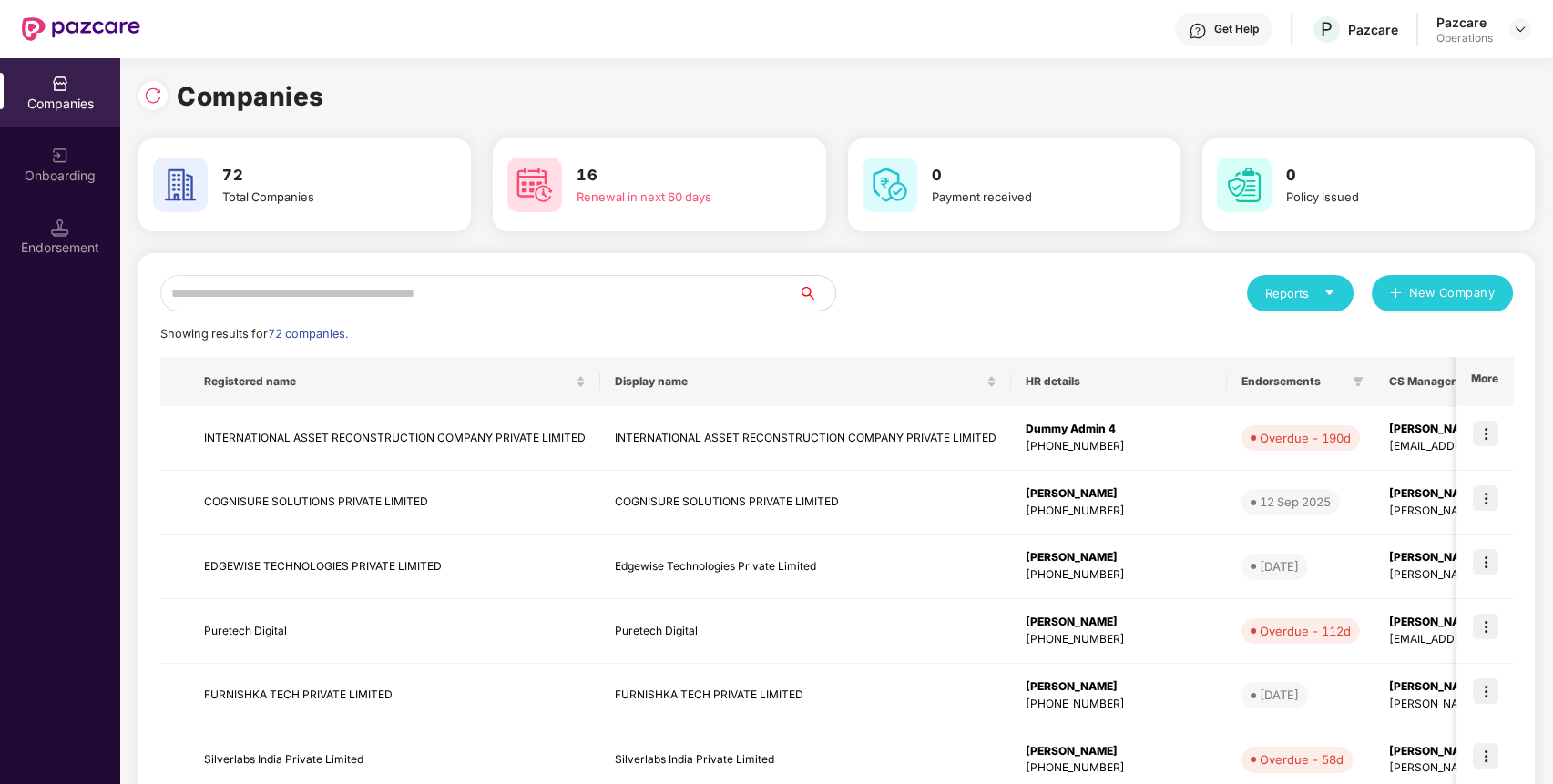
click at [367, 292] on input "text" at bounding box center [479, 292] width 639 height 36
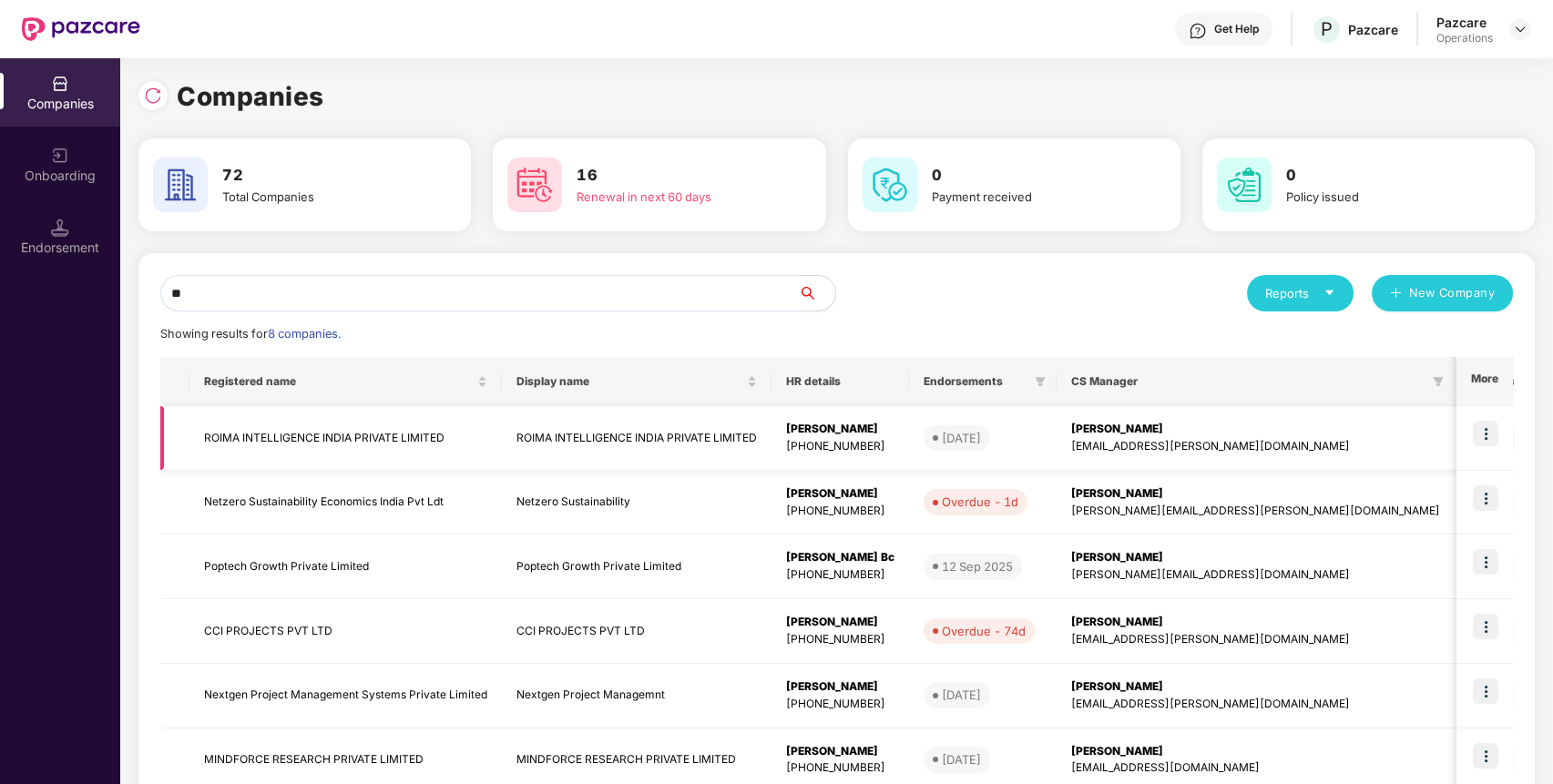
type input "**"
click at [255, 442] on td "ROIMA INTELLIGENCE INDIA PRIVATE LIMITED" at bounding box center [346, 438] width 312 height 64
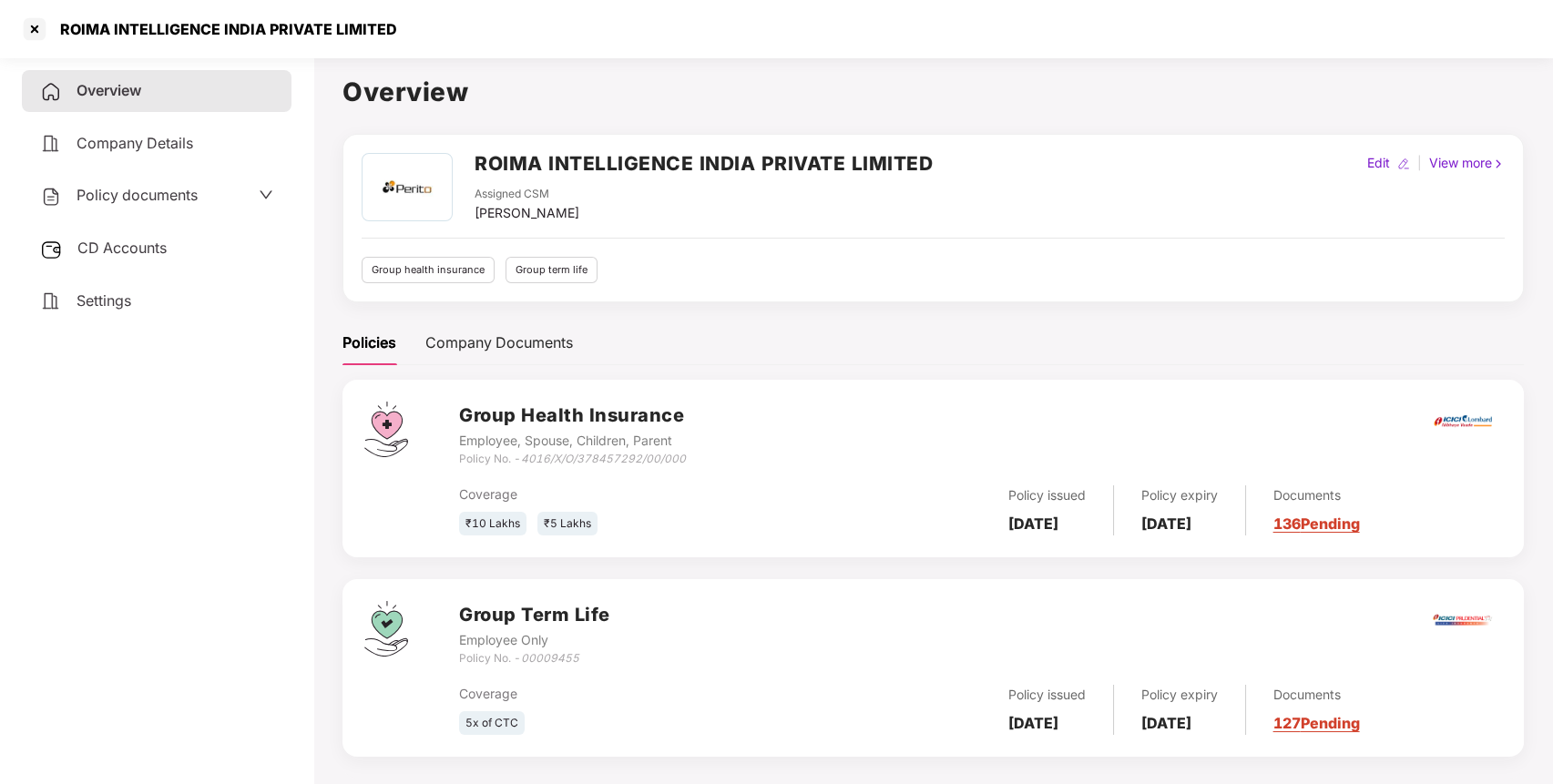
click at [752, 154] on h2 "ROIMA INTELLIGENCE INDIA PRIVATE LIMITED" at bounding box center [704, 164] width 458 height 30
copy h2 "ROIMA INTELLIGENCE INDIA PRIVATE LIMITED"
click at [528, 458] on icon "4016/X/O/378457292/00/000" at bounding box center [603, 458] width 165 height 14
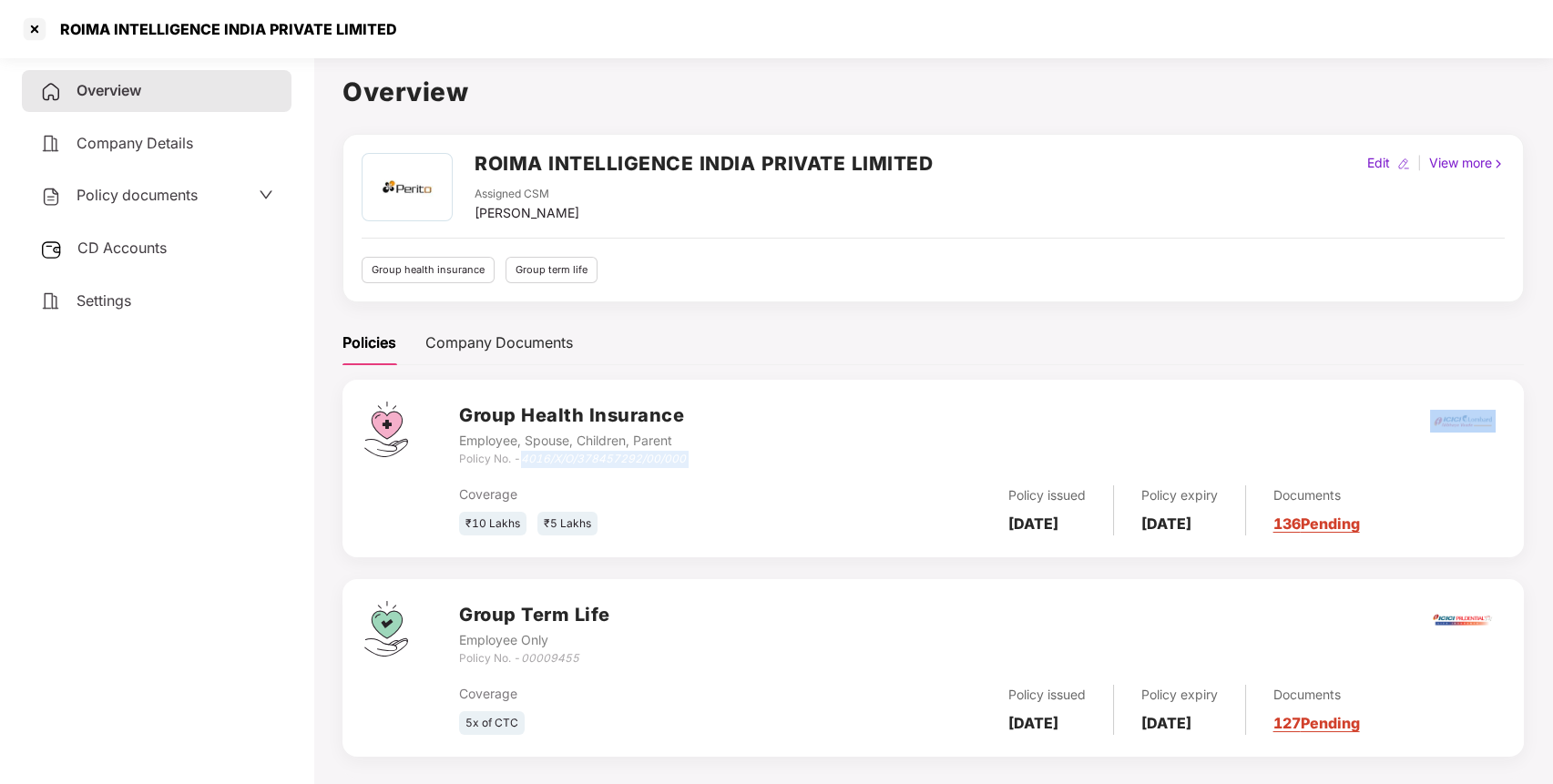
drag, startPoint x: 528, startPoint y: 458, endPoint x: 694, endPoint y: 459, distance: 166.0
click at [694, 459] on div "Group Health Insurance Employee, Spouse, Children, Parent Policy No. - 4016/X/O…" at bounding box center [981, 435] width 1043 height 65
click at [539, 662] on icon "00009455" at bounding box center [550, 658] width 58 height 14
click at [36, 30] on div at bounding box center [34, 29] width 29 height 29
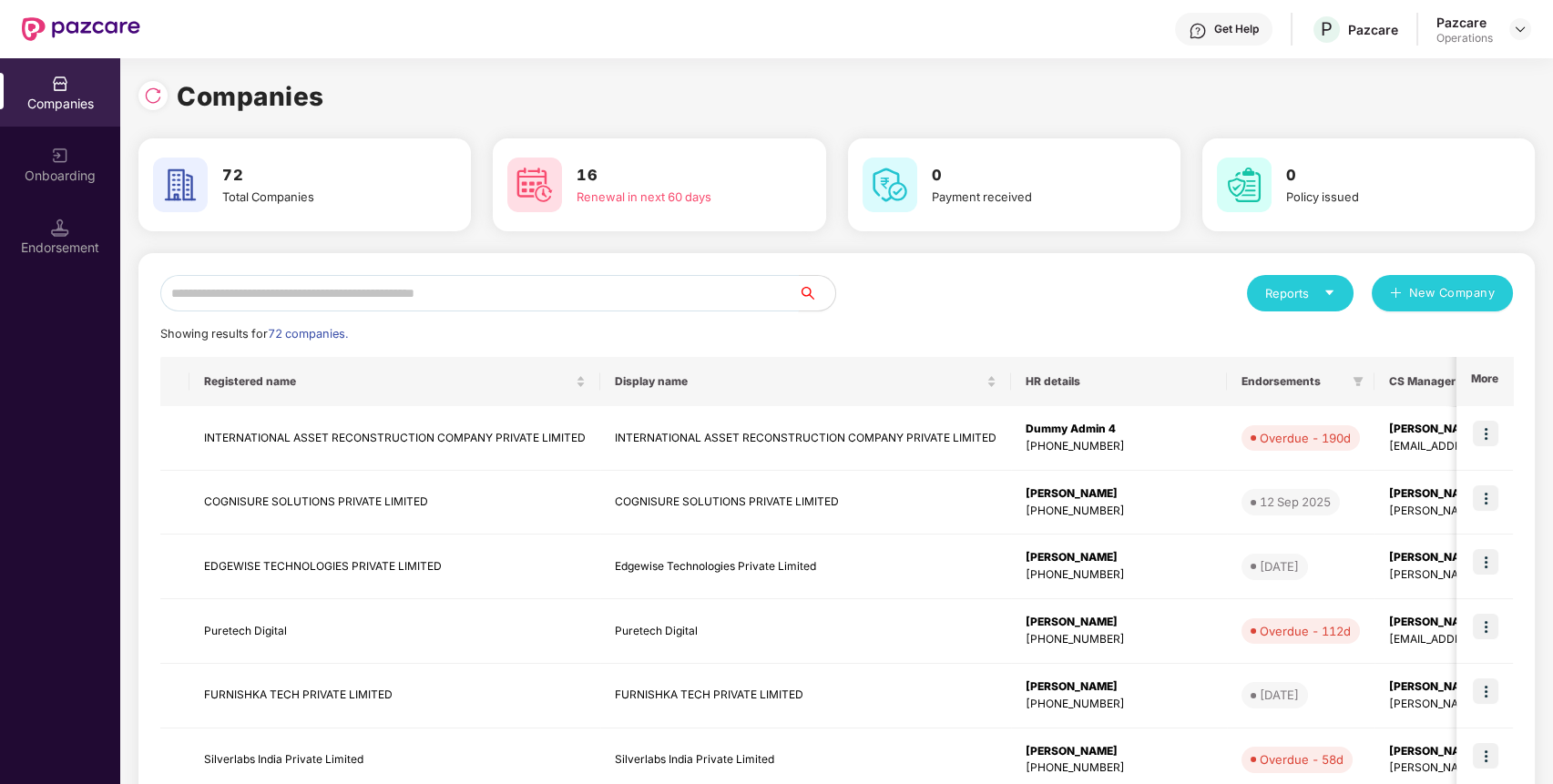
click at [552, 295] on input "text" at bounding box center [479, 292] width 639 height 36
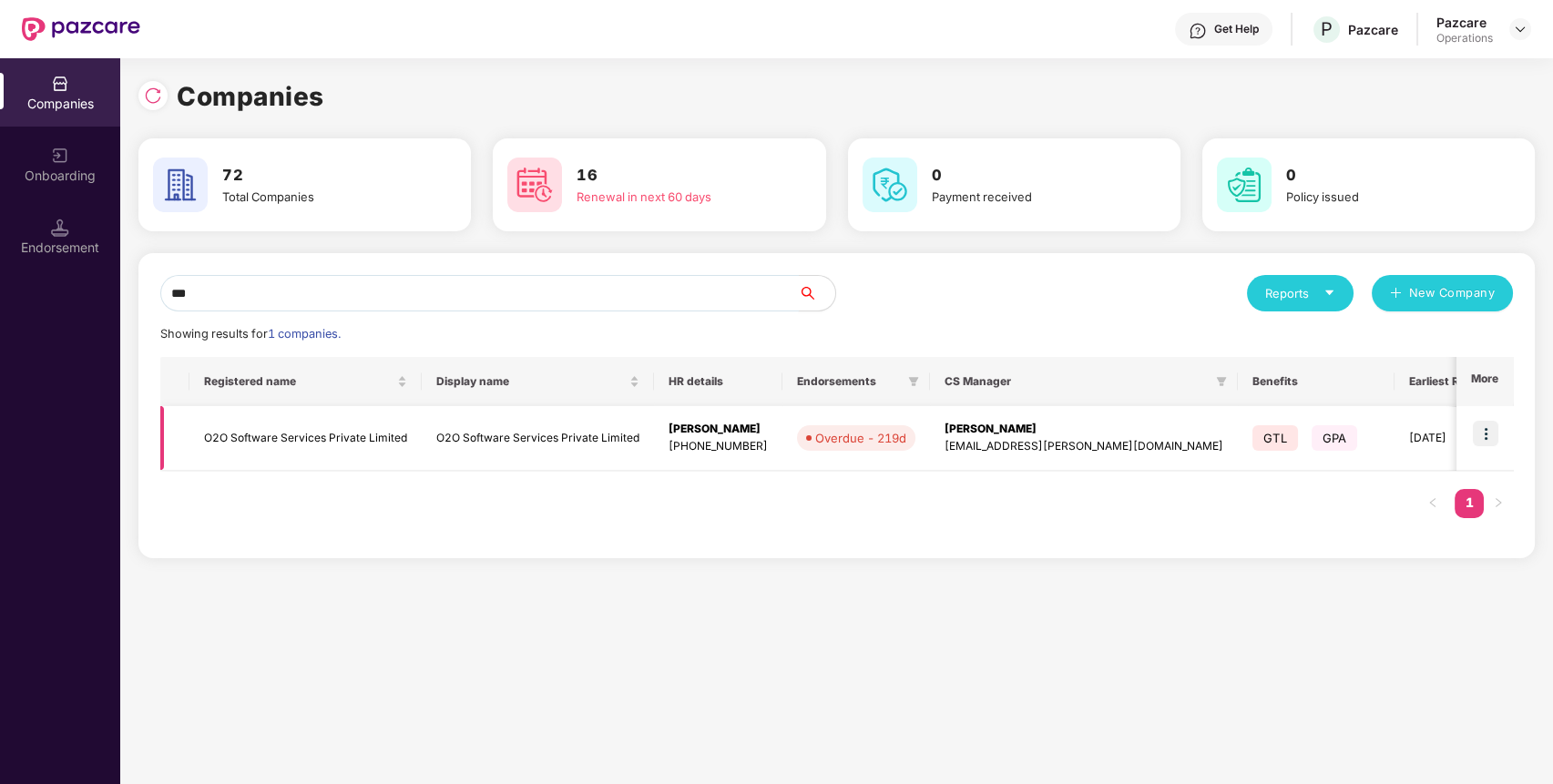
type input "***"
click at [337, 428] on td "O2O Software Services Private Limited" at bounding box center [306, 438] width 232 height 64
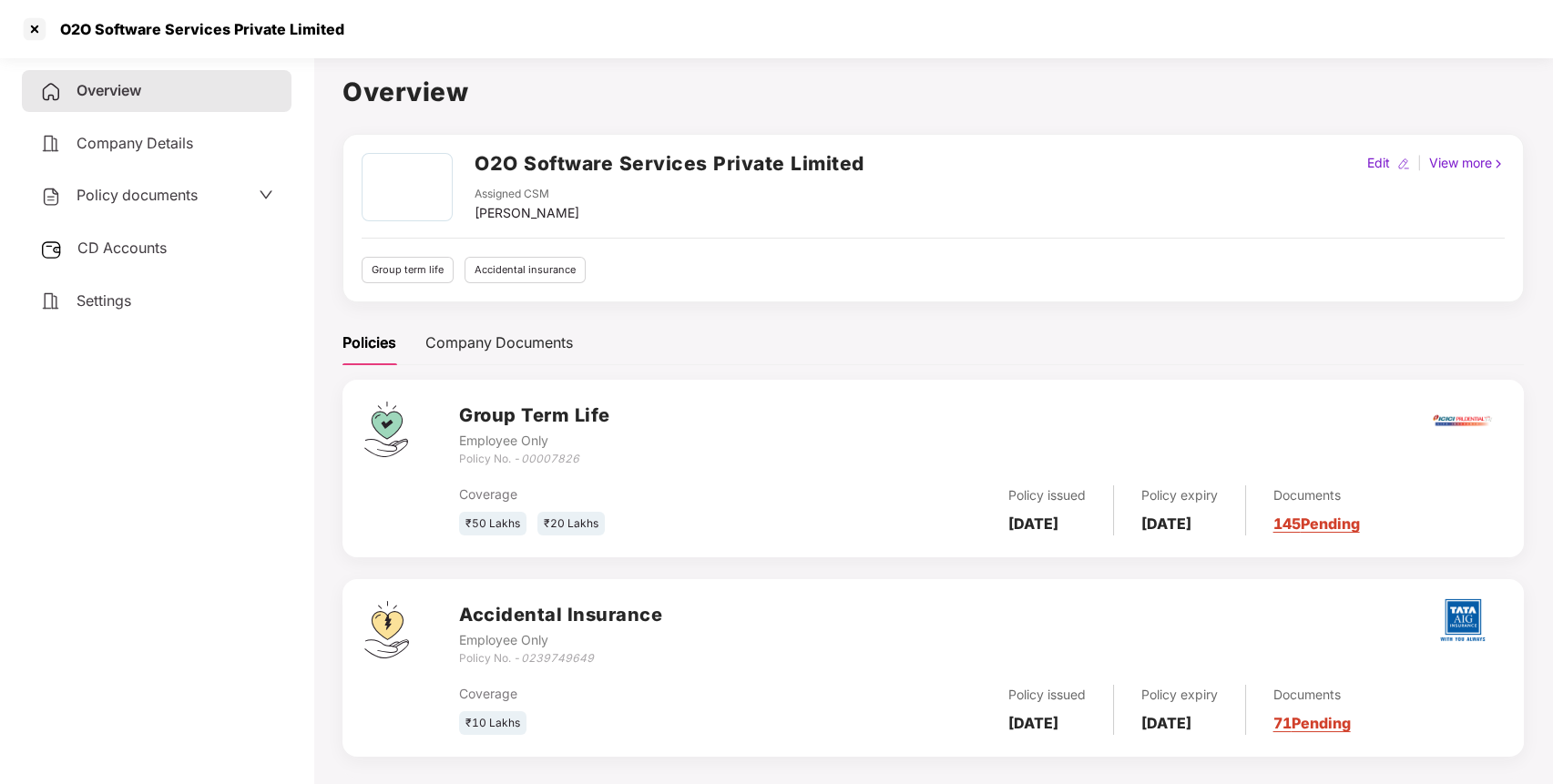
click at [676, 155] on h2 "O2O Software Services Private Limited" at bounding box center [669, 164] width 390 height 30
click at [543, 657] on icon "0239749649" at bounding box center [557, 658] width 73 height 14
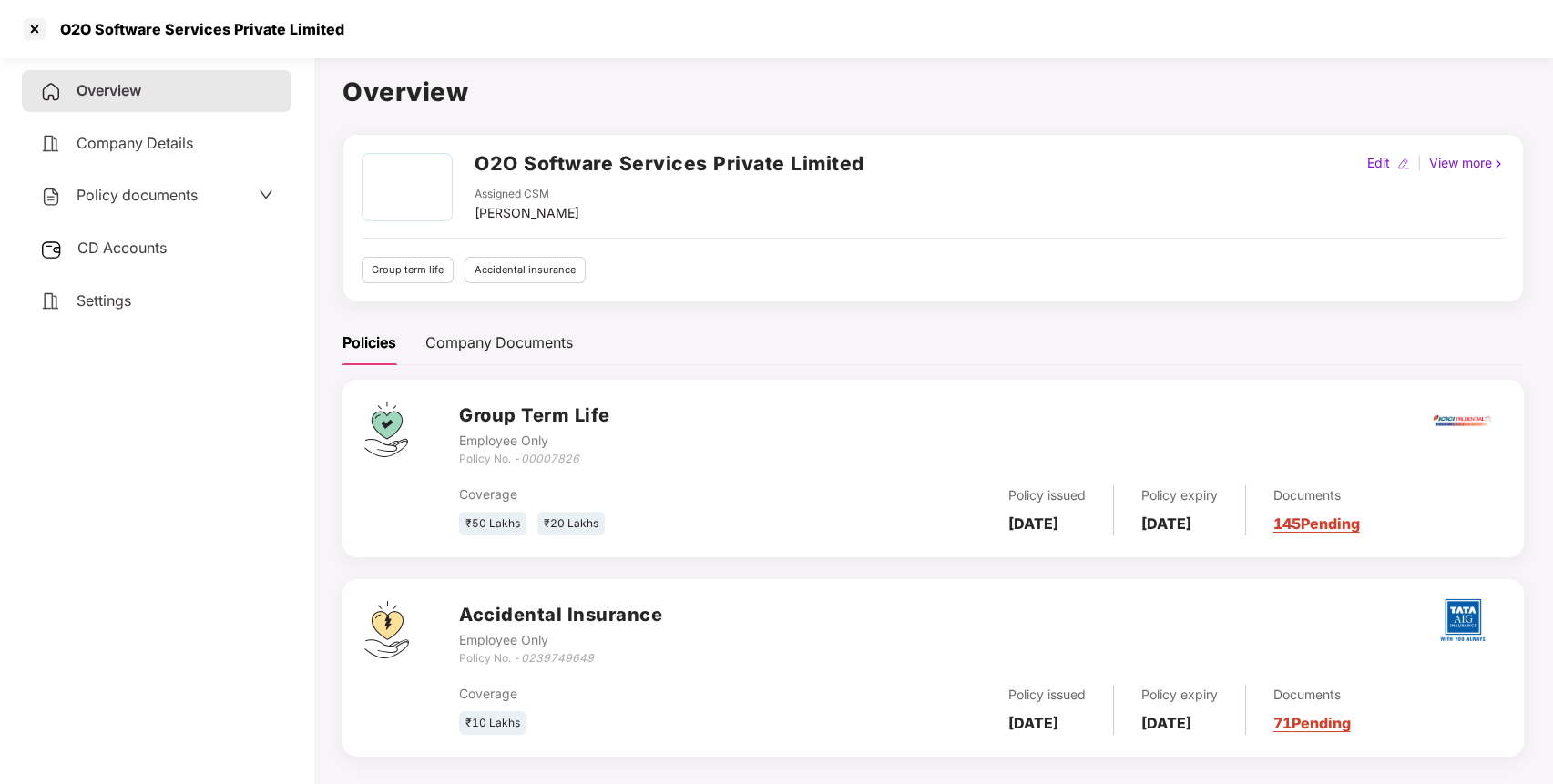
click at [550, 456] on icon "00007826" at bounding box center [550, 458] width 58 height 14
click at [34, 23] on div at bounding box center [34, 29] width 29 height 29
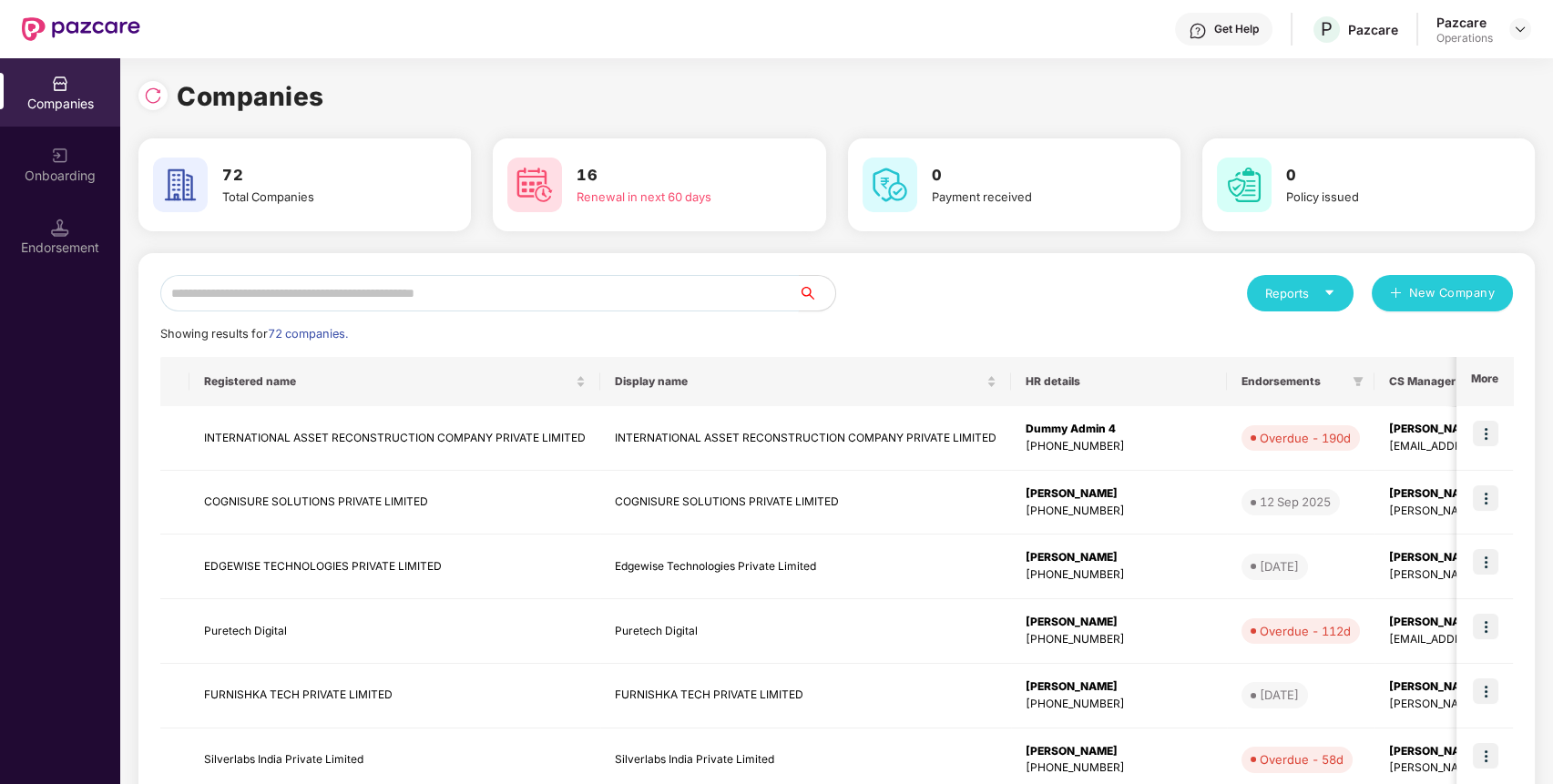
click at [340, 284] on input "text" at bounding box center [479, 292] width 639 height 36
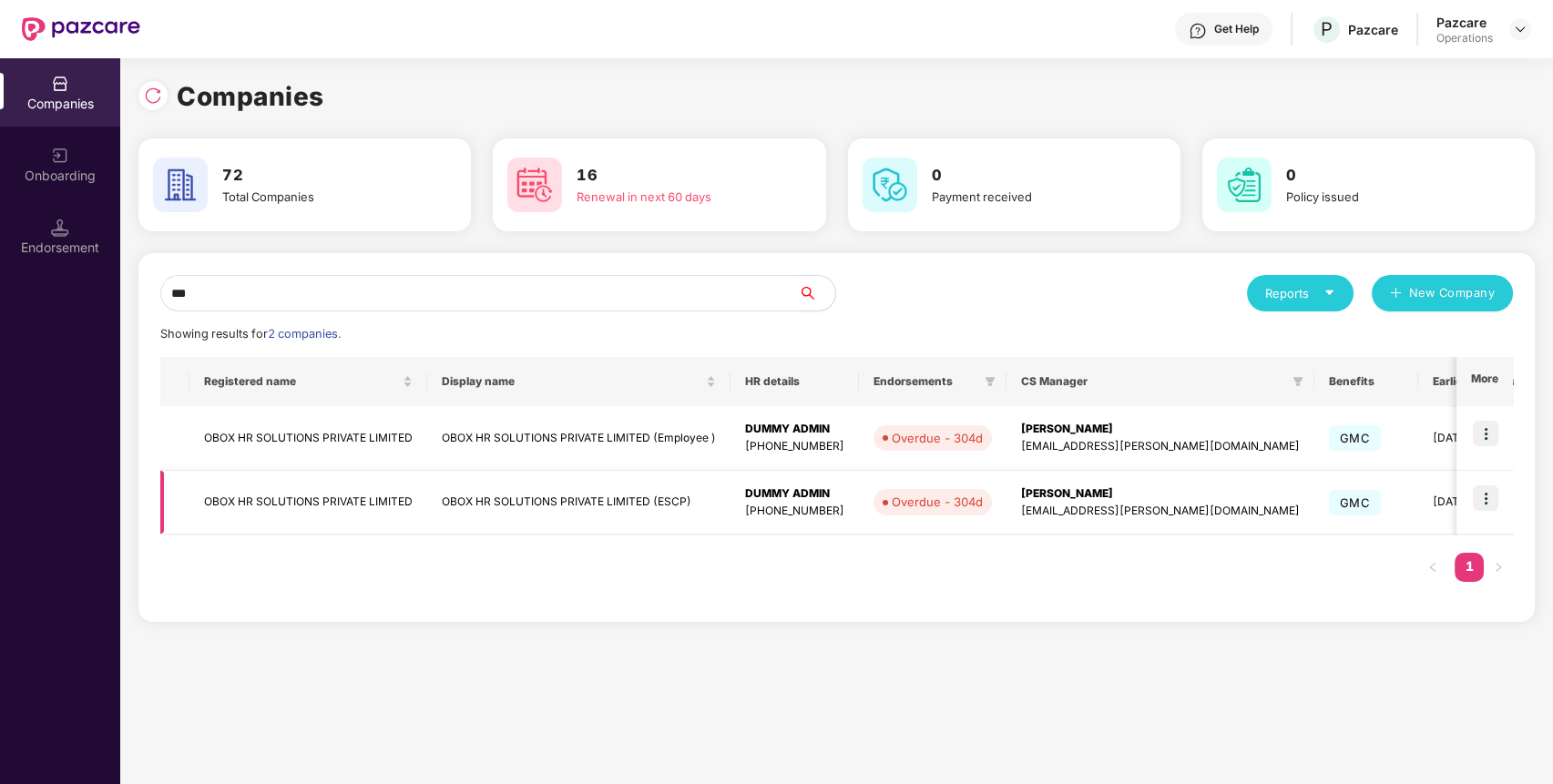
type input "***"
click at [343, 494] on td "OBOX HR SOLUTIONS PRIVATE LIMITED" at bounding box center [309, 503] width 237 height 64
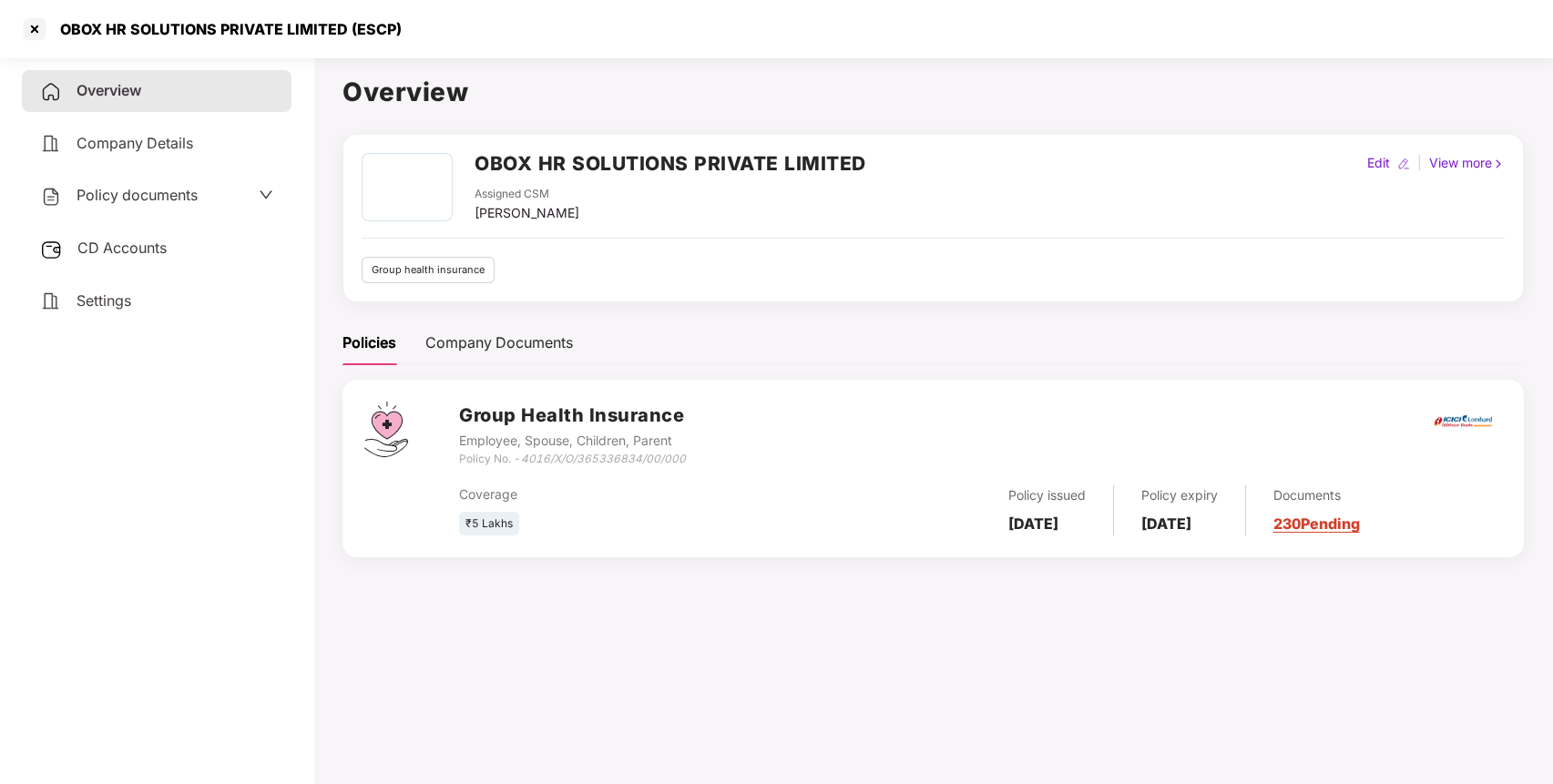
click at [620, 169] on h2 "OBOX HR SOLUTIONS PRIVATE LIMITED" at bounding box center [670, 164] width 392 height 30
drag, startPoint x: 720, startPoint y: 454, endPoint x: 525, endPoint y: 461, distance: 195.1
click at [525, 461] on div "Group Health Insurance Employee, Spouse, Children, Parent Policy No. - 4016/X/O…" at bounding box center [981, 435] width 1043 height 65
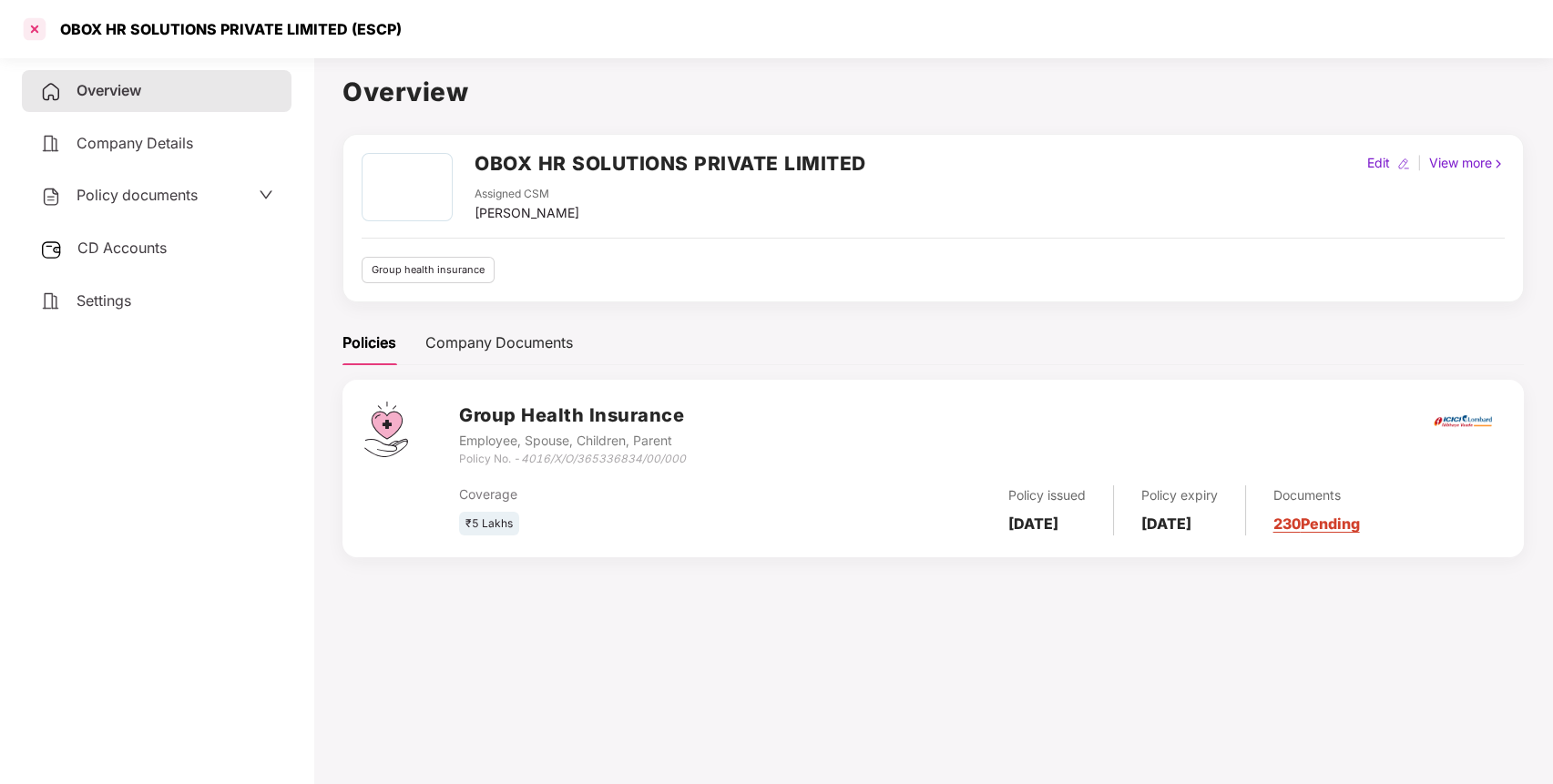
click at [36, 29] on div at bounding box center [34, 29] width 29 height 29
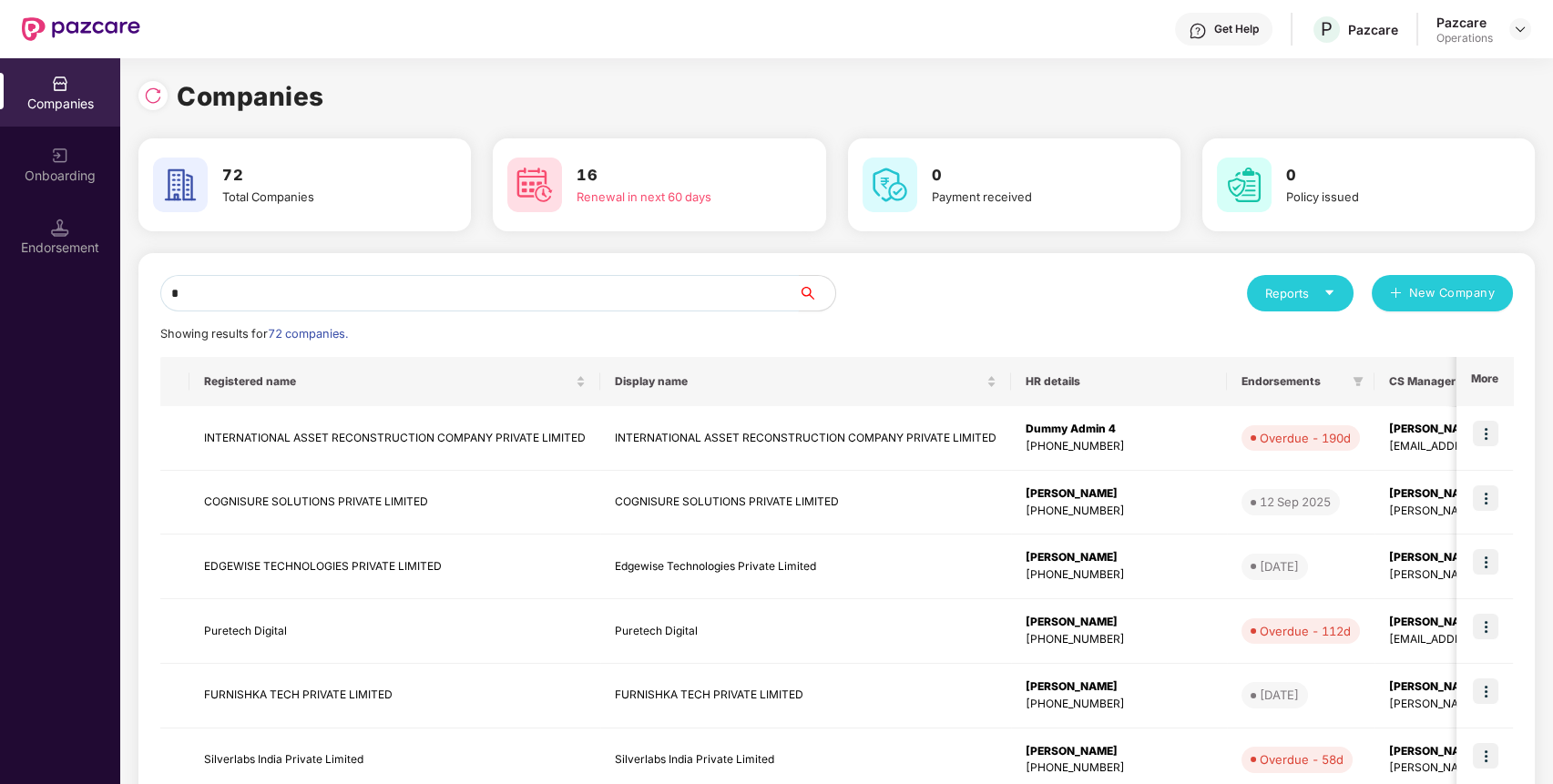
click at [337, 304] on input "*" at bounding box center [479, 292] width 639 height 36
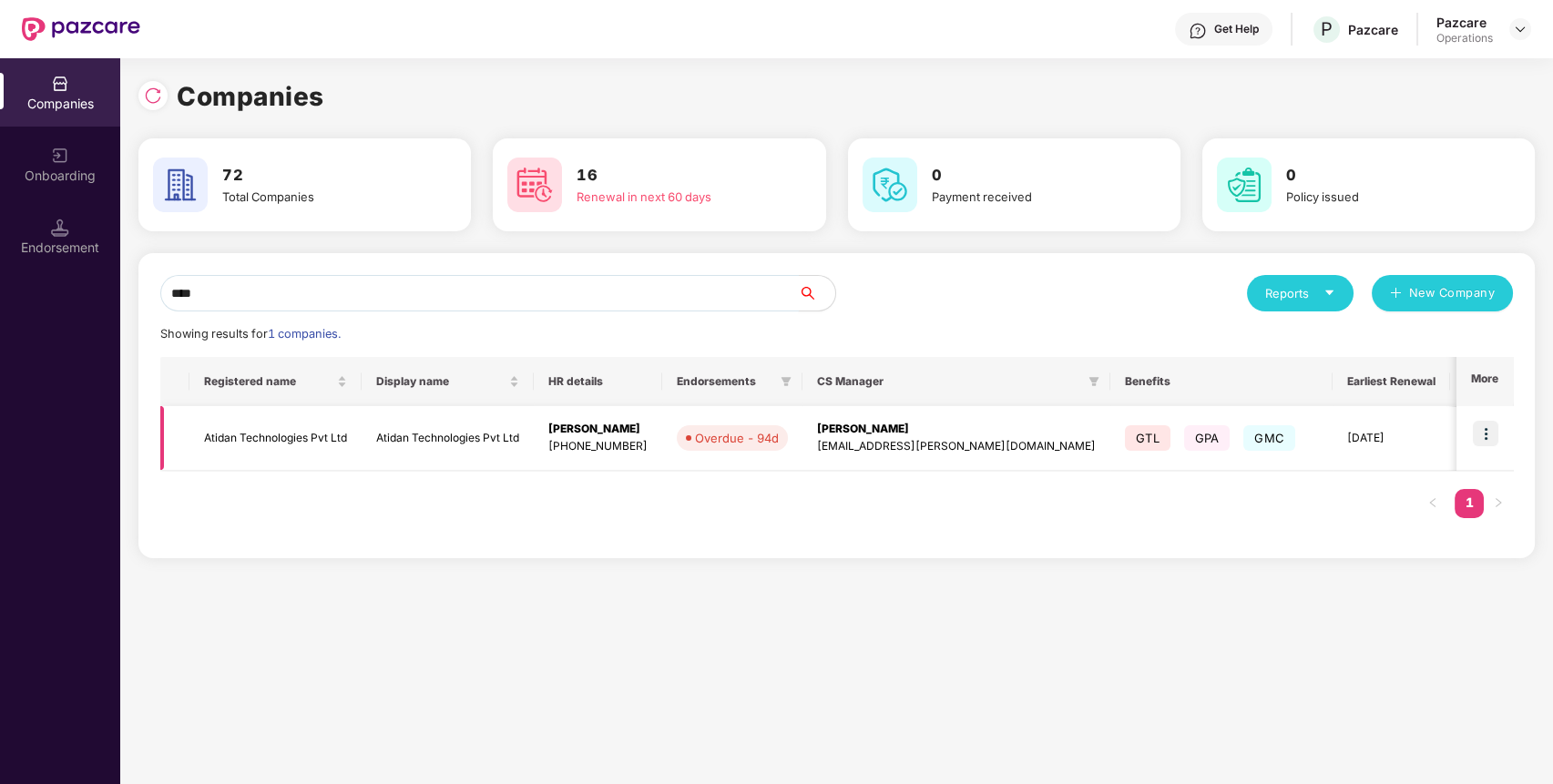
type input "****"
click at [206, 457] on td "Atidan Technologies Pvt Ltd" at bounding box center [276, 438] width 172 height 64
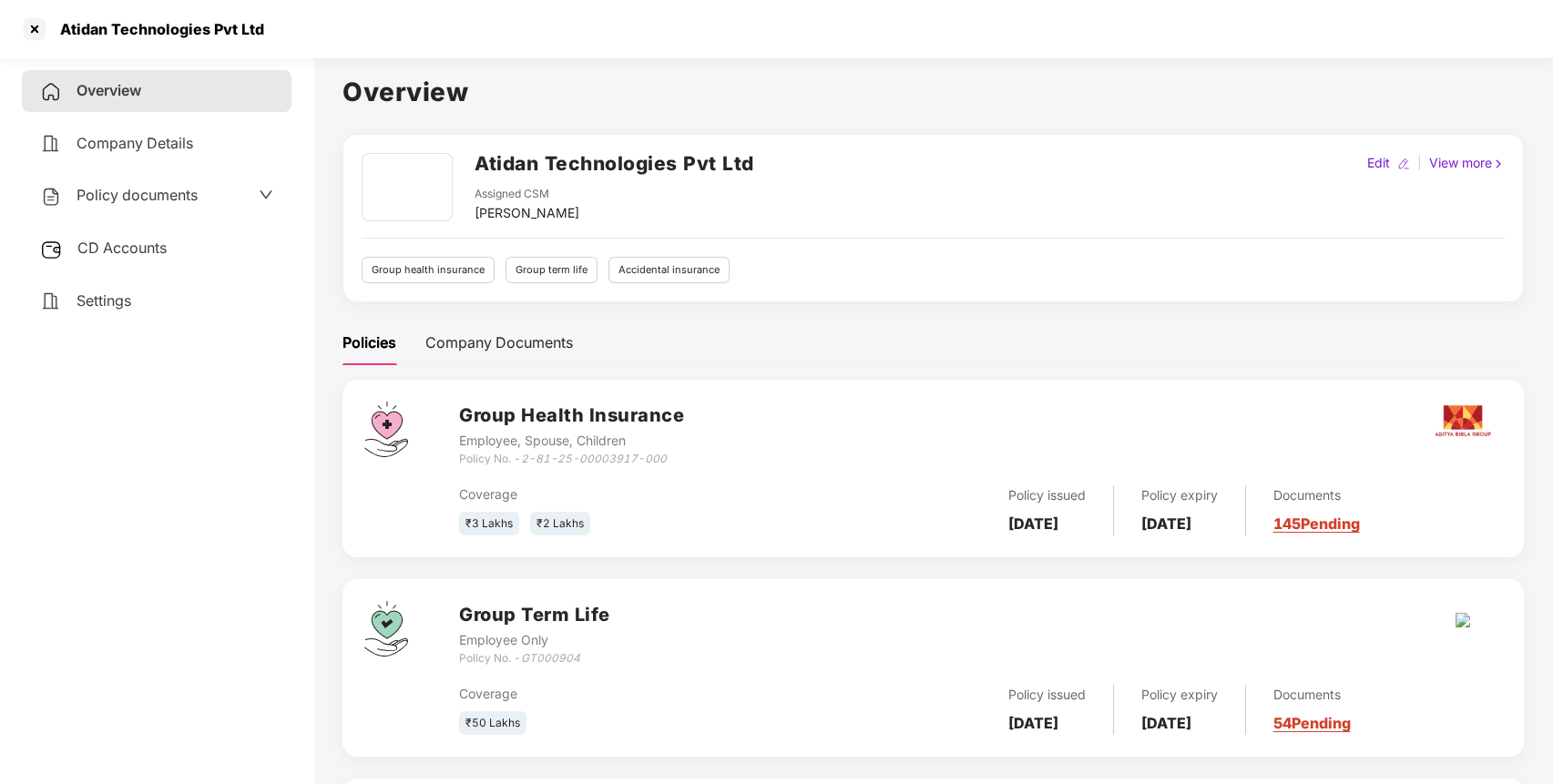
click at [604, 166] on h2 "Atidan Technologies Pvt Ltd" at bounding box center [614, 164] width 280 height 30
drag, startPoint x: 525, startPoint y: 456, endPoint x: 712, endPoint y: 455, distance: 187.0
click at [712, 455] on div "Group Health Insurance Employee, Spouse, Children Policy No. - 2-81-25-00003917…" at bounding box center [981, 435] width 1043 height 65
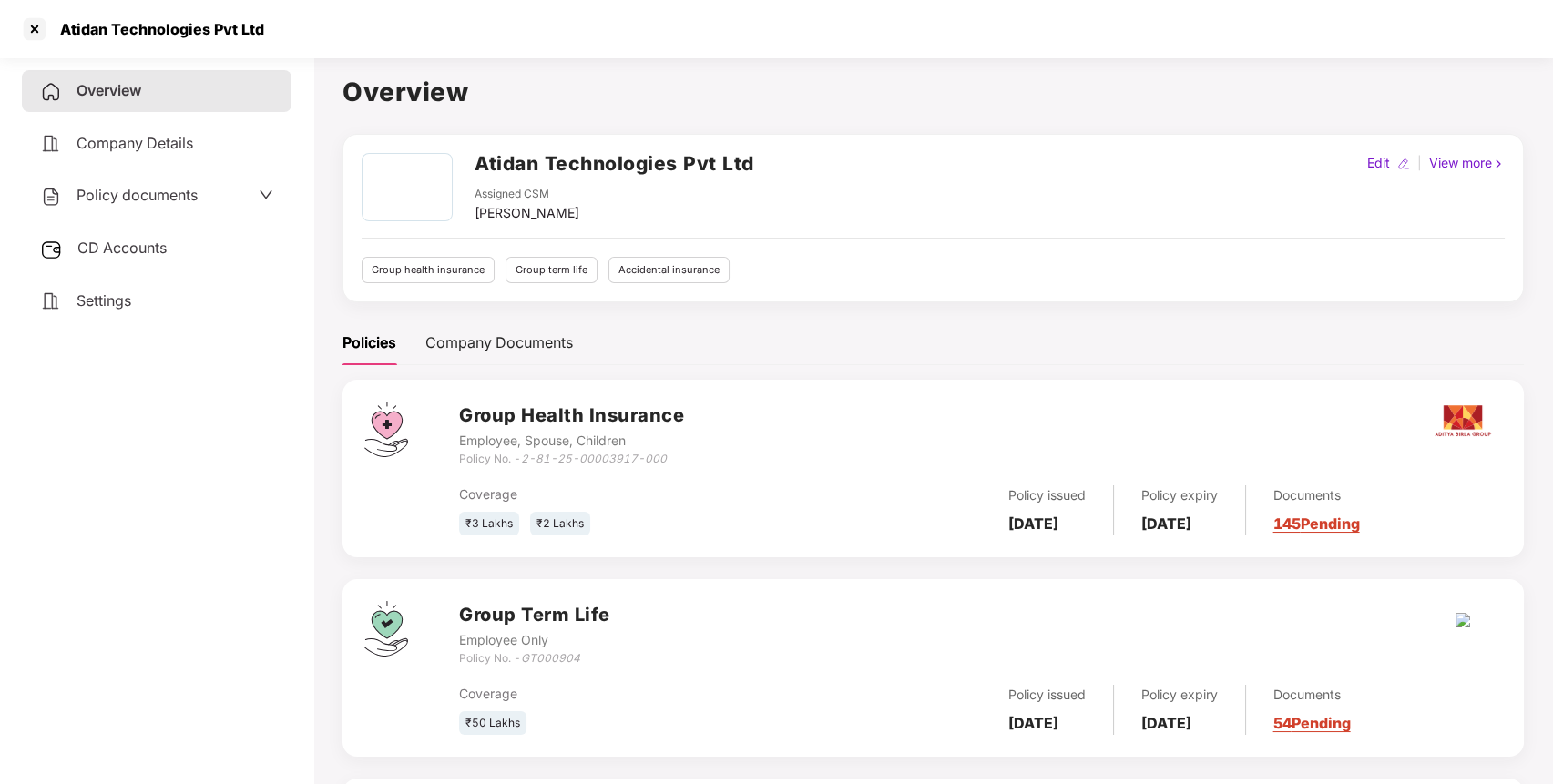
click at [544, 656] on icon "GT000904" at bounding box center [550, 658] width 59 height 14
click at [1458, 622] on img at bounding box center [1463, 620] width 15 height 15
click at [181, 147] on span "Company Details" at bounding box center [135, 142] width 117 height 18
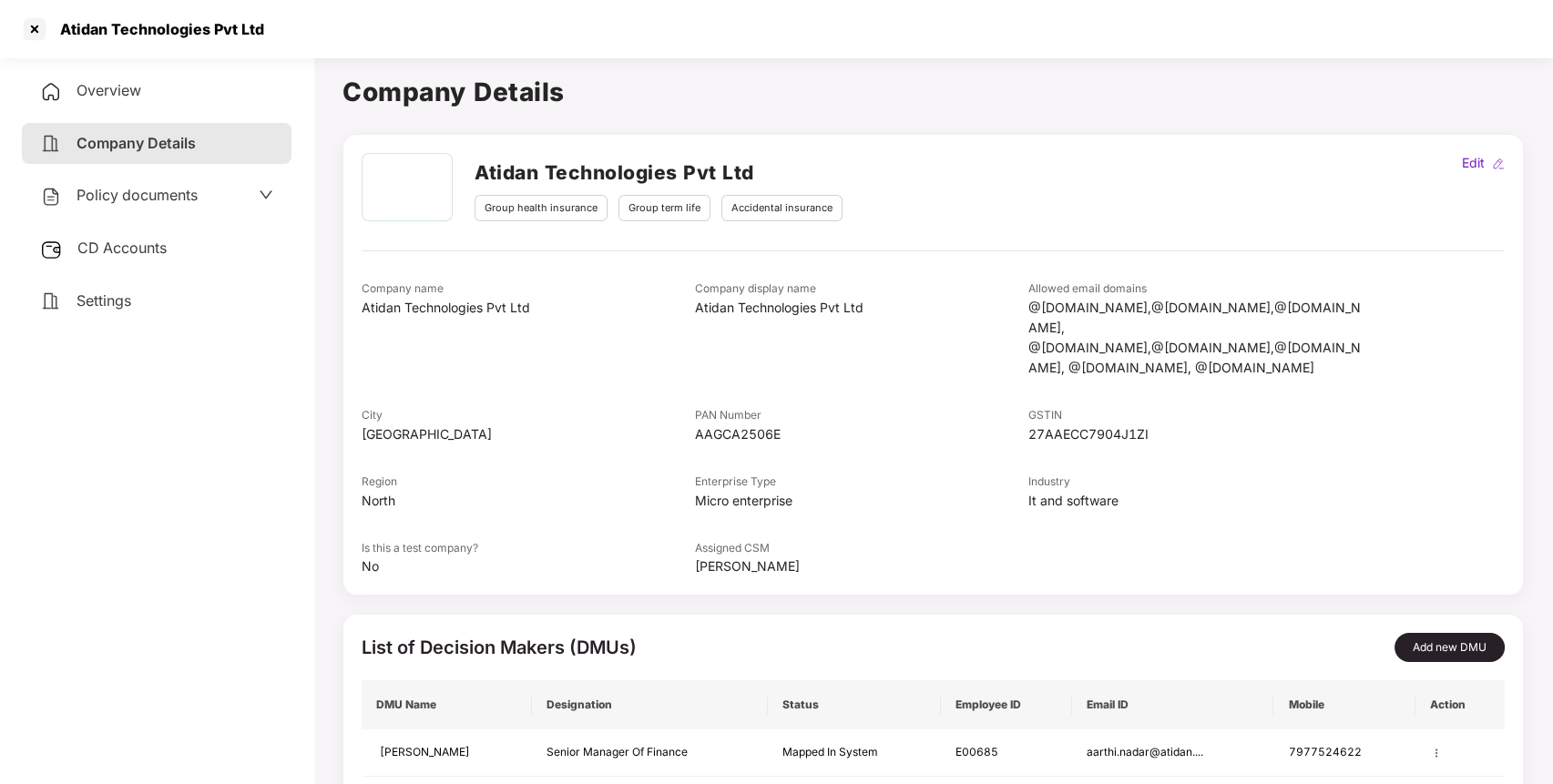
click at [177, 206] on div "Policy documents" at bounding box center [119, 195] width 158 height 23
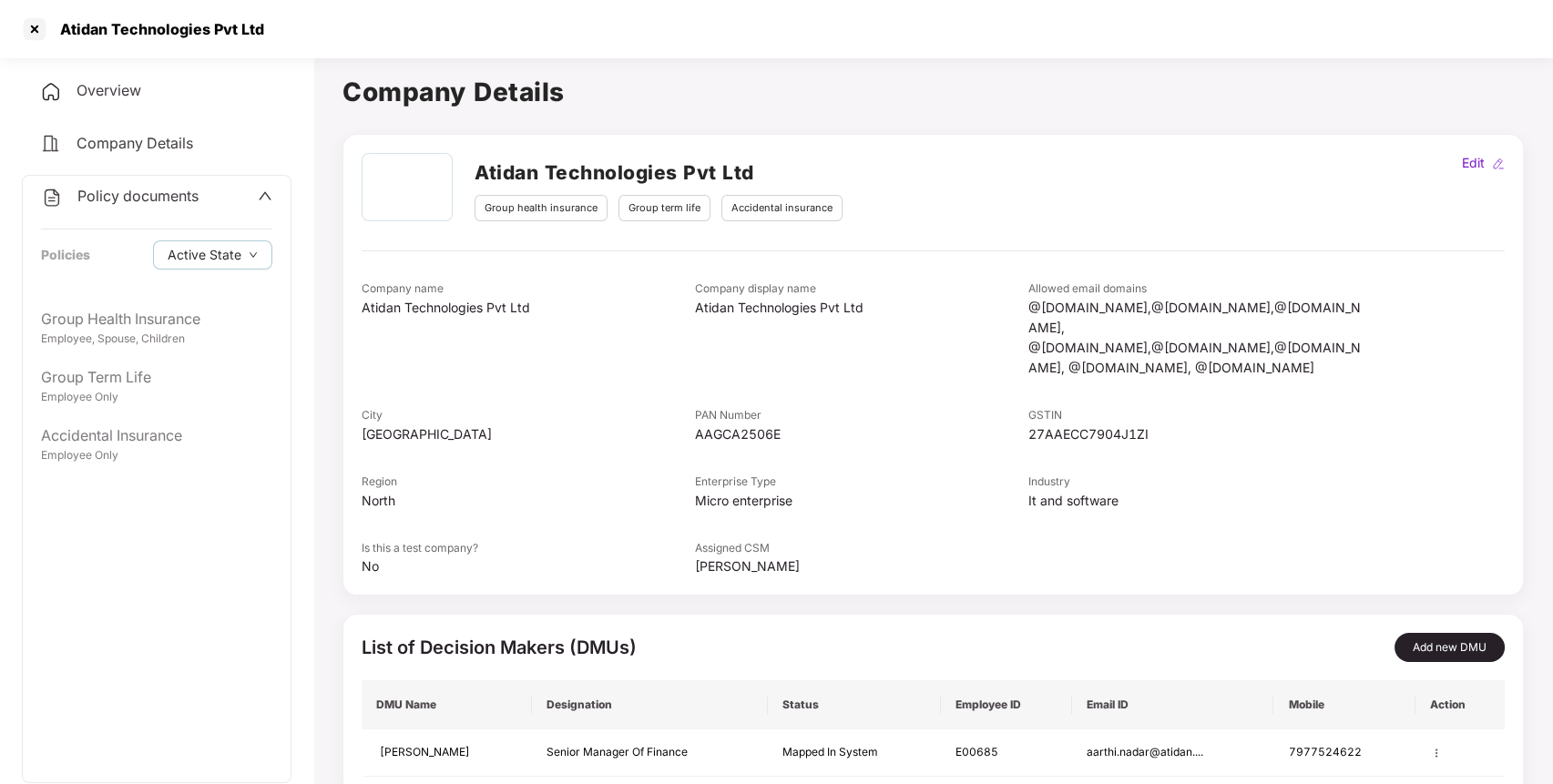
click at [150, 205] on div "Policy documents" at bounding box center [120, 196] width 158 height 23
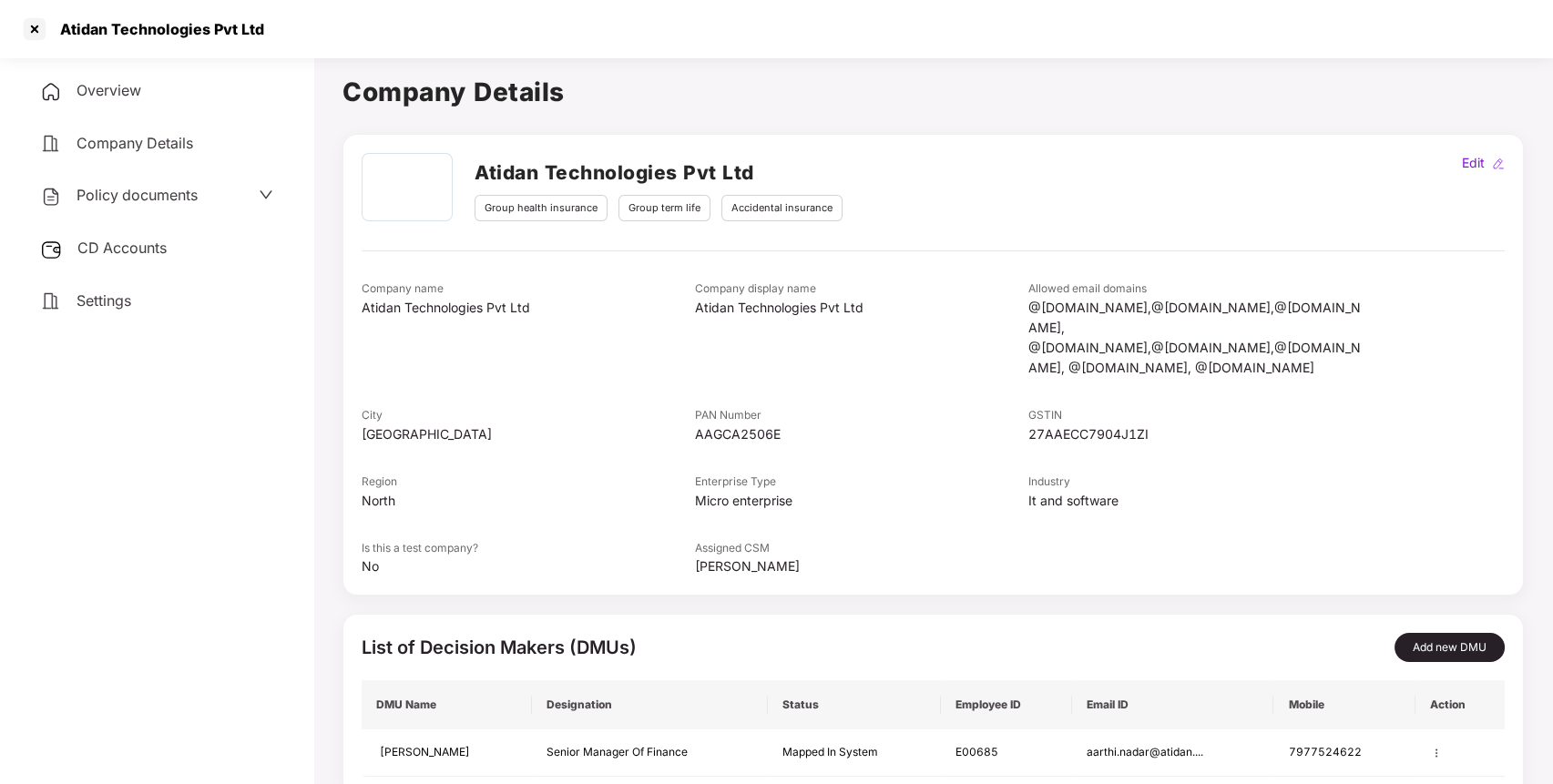
click at [133, 245] on span "CD Accounts" at bounding box center [122, 247] width 89 height 18
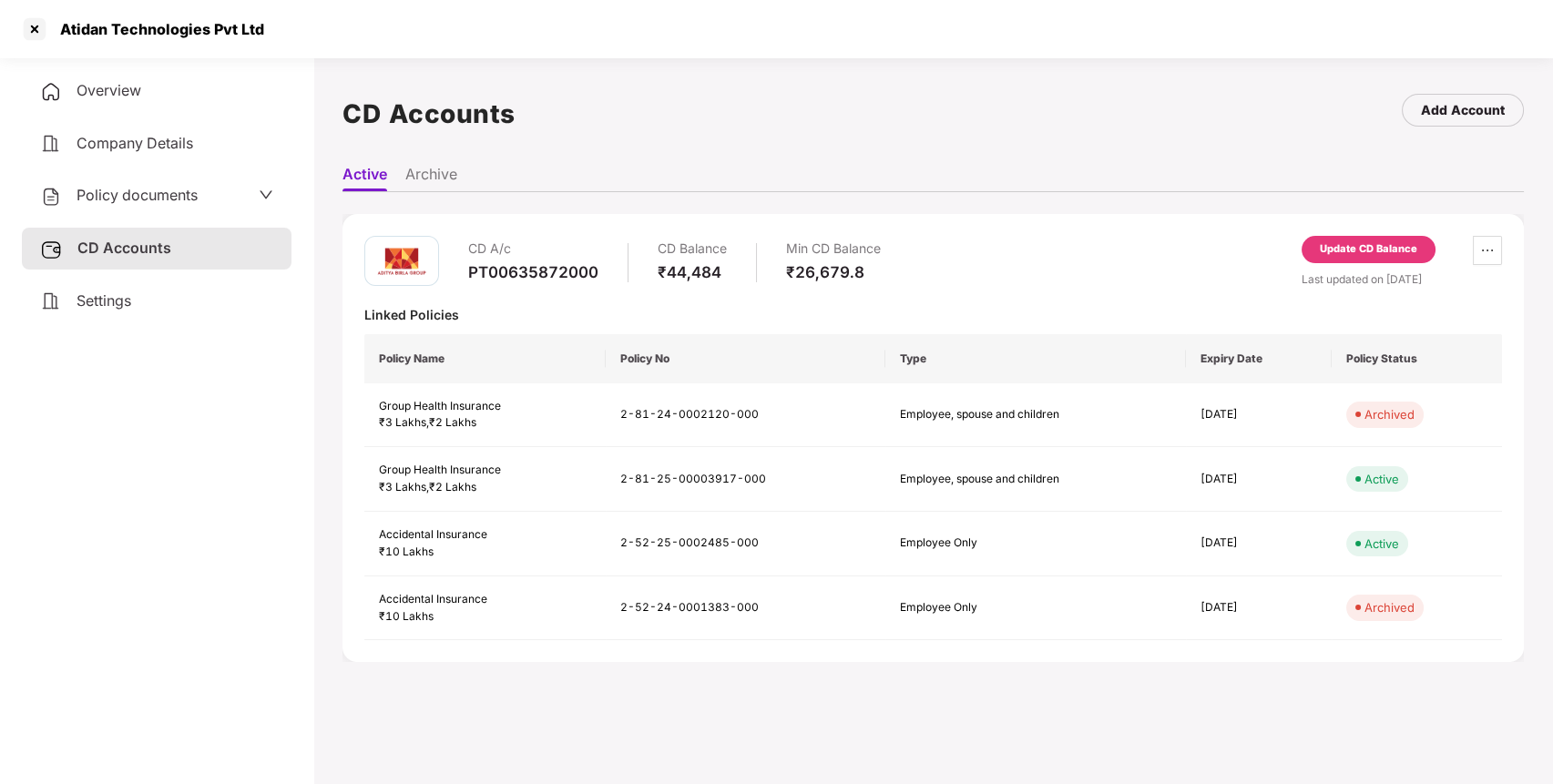
click at [172, 192] on span "Policy documents" at bounding box center [137, 194] width 122 height 18
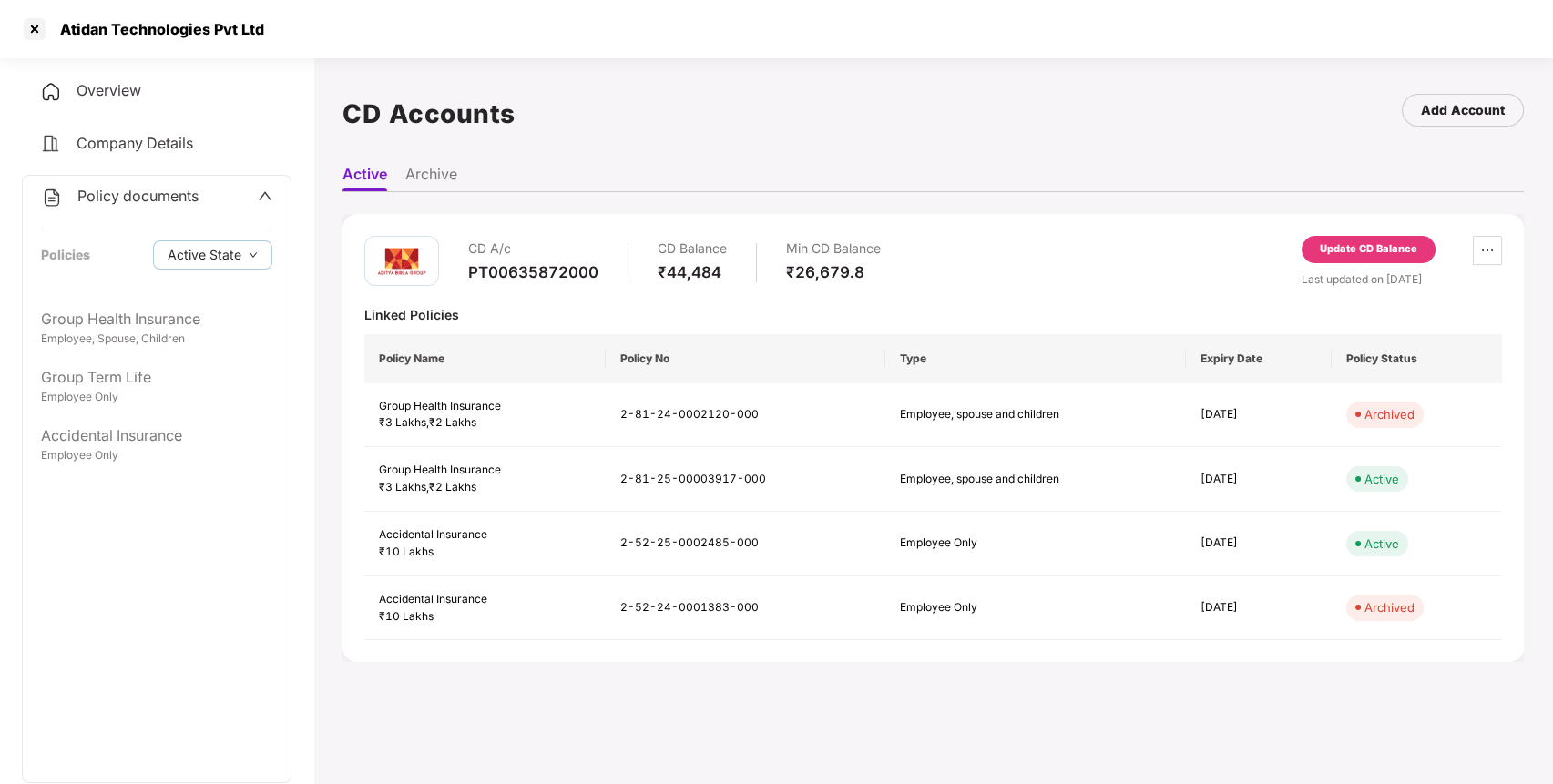
click at [190, 210] on div "Policy documents Policies Active State" at bounding box center [156, 237] width 267 height 123
click at [111, 73] on div "Overview" at bounding box center [156, 91] width 269 height 42
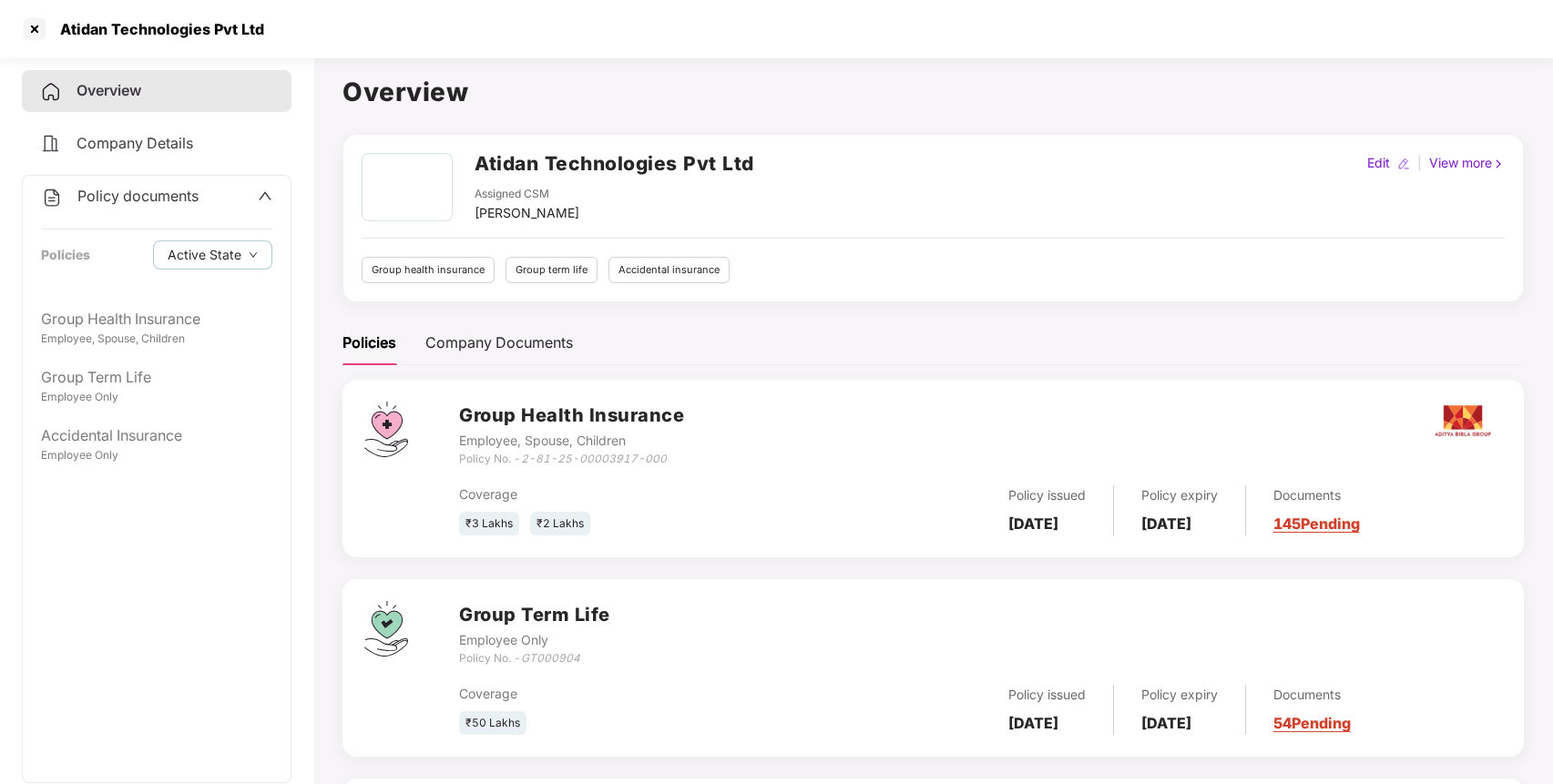
scroll to position [215, 0]
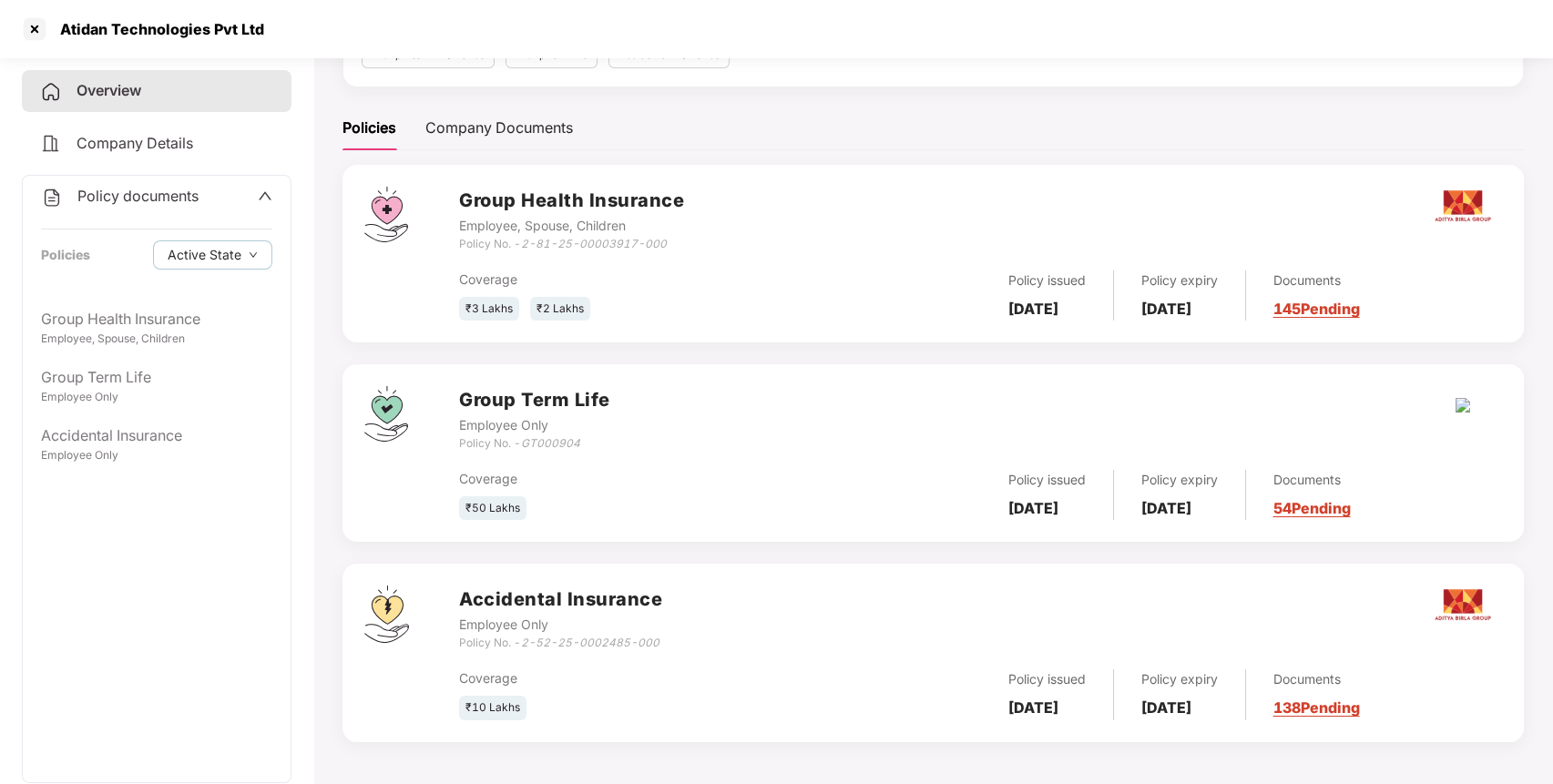
click at [1462, 395] on div at bounding box center [1463, 405] width 79 height 38
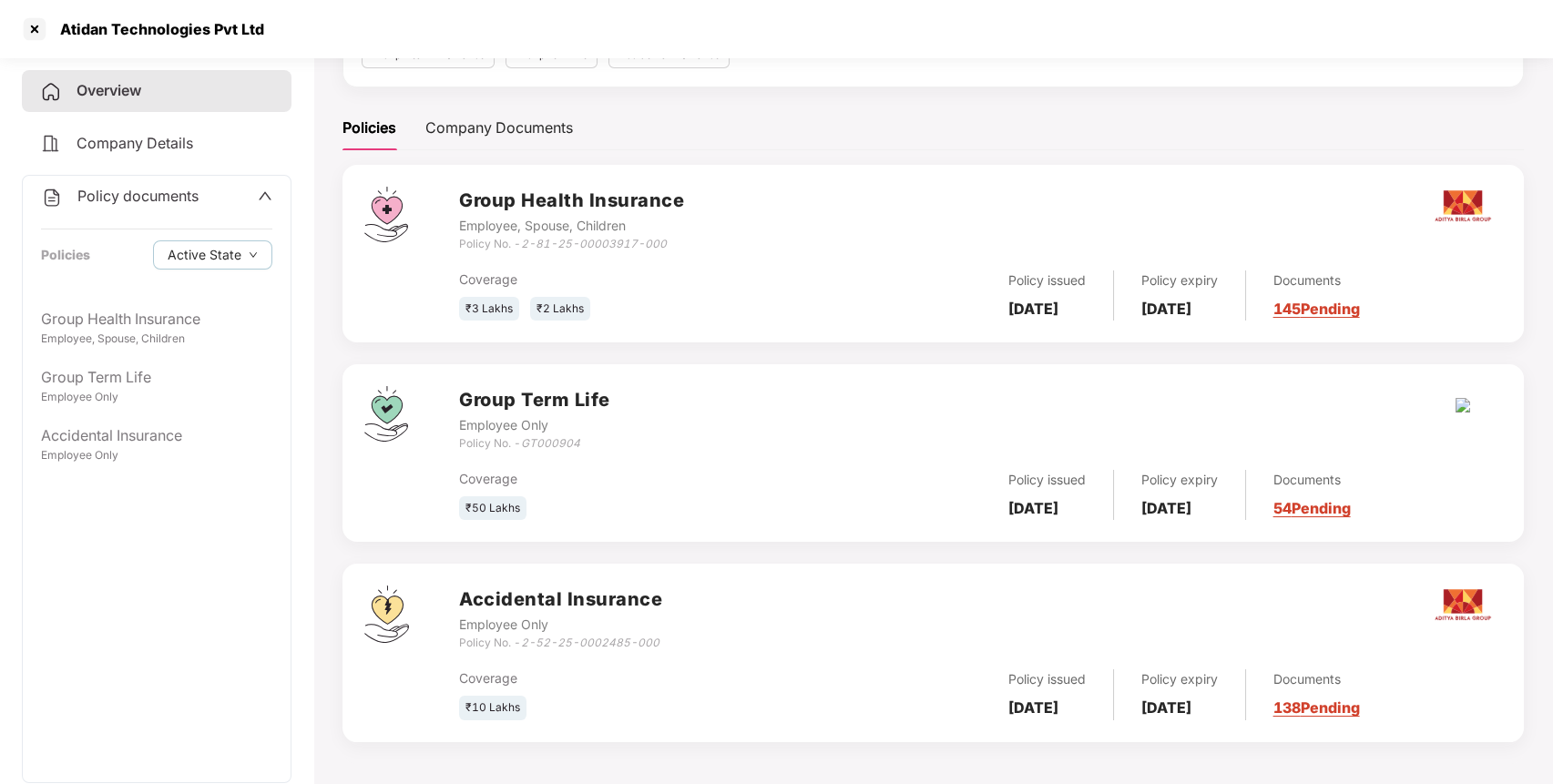
click at [1463, 395] on div at bounding box center [1463, 405] width 79 height 38
click at [1414, 452] on div "Coverage ₹50 Lakhs Policy issued [DATE] Policy expiry [DATE] Documents 54 Pendi…" at bounding box center [981, 486] width 1043 height 68
drag, startPoint x: 680, startPoint y: 240, endPoint x: 525, endPoint y: 243, distance: 155.0
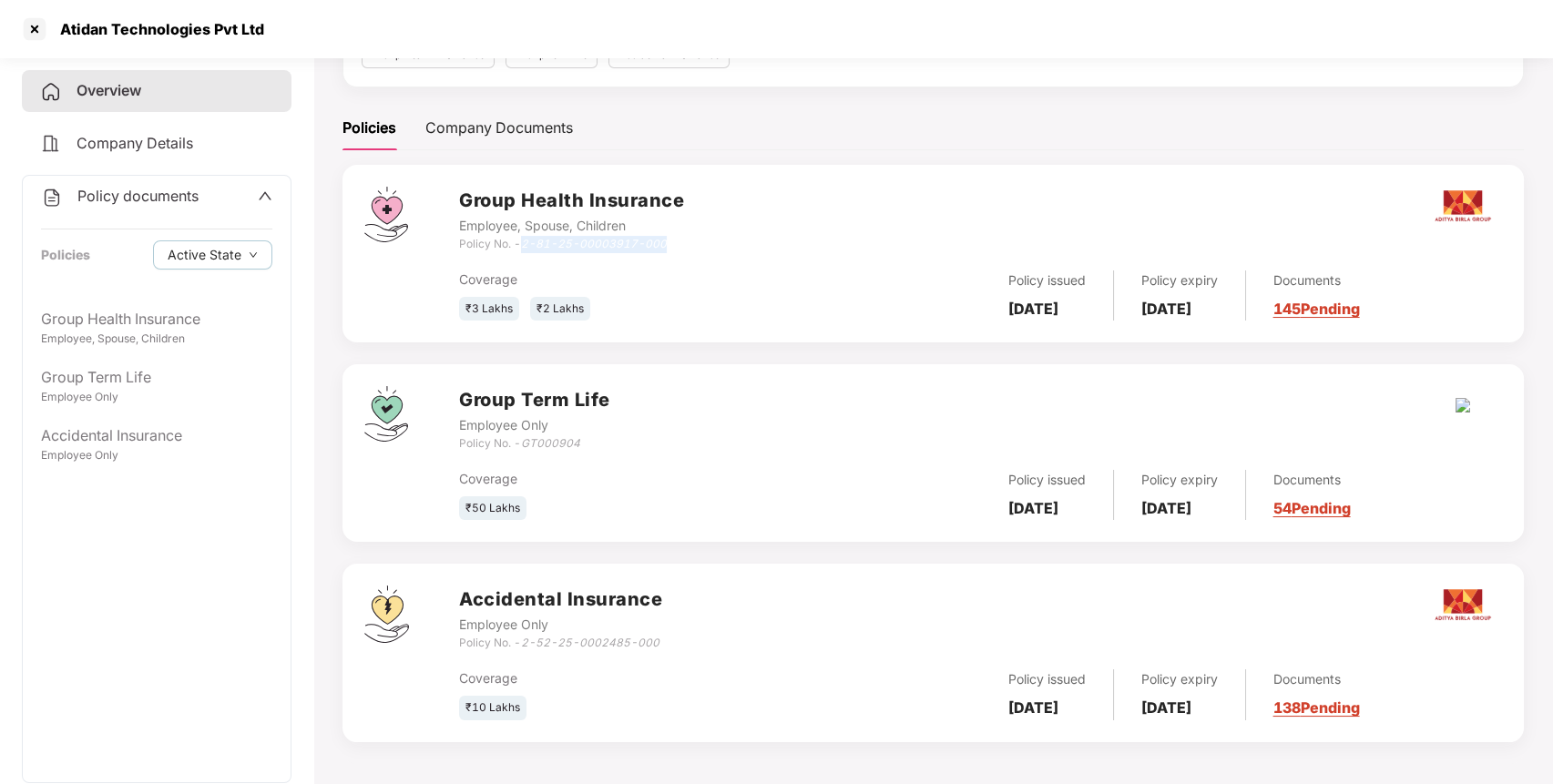
click at [525, 243] on div "Policy No. - 2-81-25-00003917-000" at bounding box center [571, 244] width 225 height 18
drag, startPoint x: 525, startPoint y: 643, endPoint x: 678, endPoint y: 629, distance: 153.6
click at [678, 629] on div "Accidental Insurance Employee Only Policy No. - 2-52-25-0002485-000" at bounding box center [981, 619] width 1043 height 65
click at [650, 644] on icon "2-52-25-0002485-000" at bounding box center [590, 642] width 138 height 14
drag, startPoint x: 663, startPoint y: 644, endPoint x: 527, endPoint y: 646, distance: 136.0
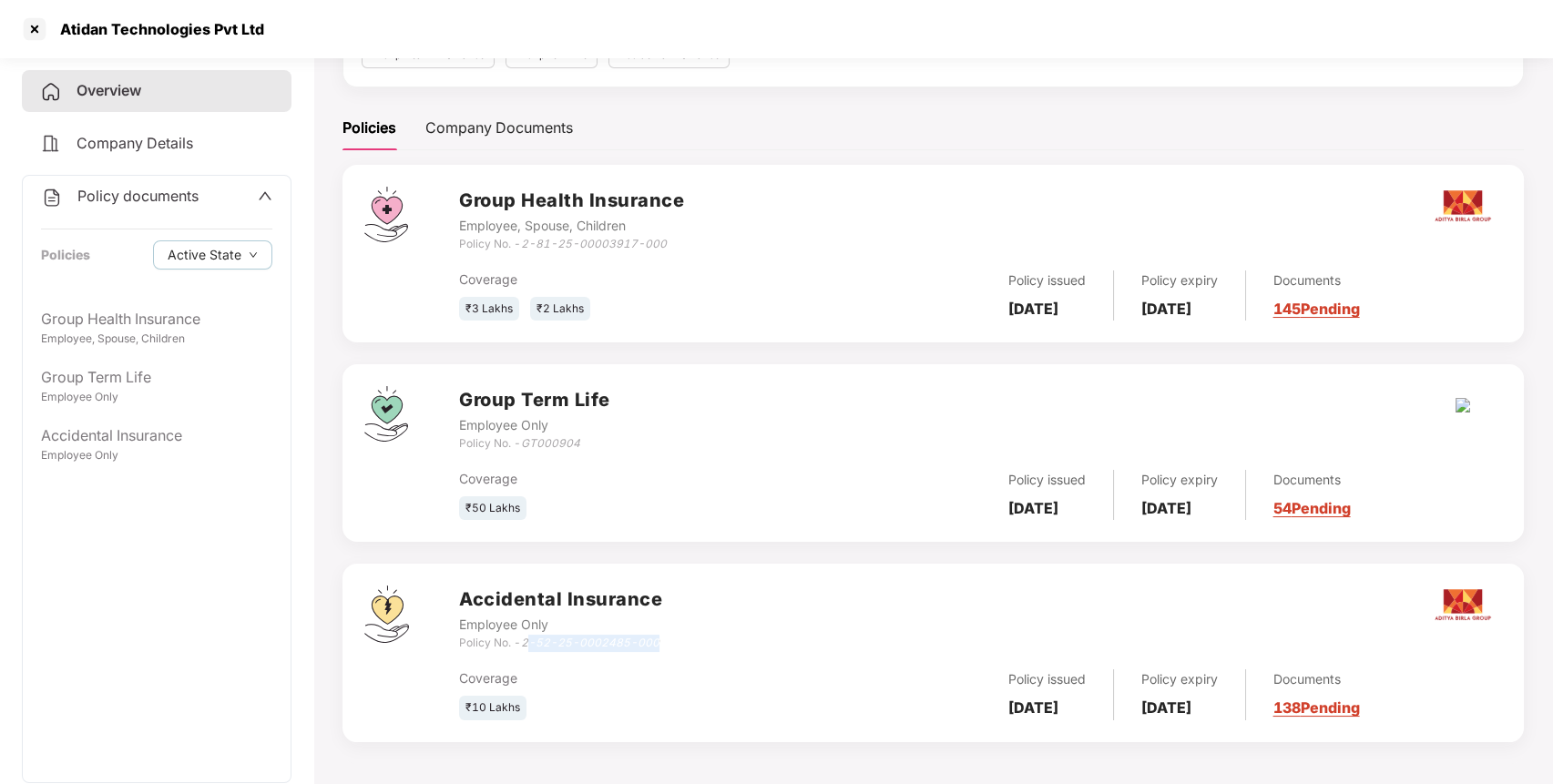
click at [527, 646] on div "Accidental Insurance Employee Only Policy No. - 2-52-25-0002485-000" at bounding box center [981, 619] width 1043 height 65
drag, startPoint x: 525, startPoint y: 641, endPoint x: 666, endPoint y: 640, distance: 141.0
click at [666, 640] on div "Accidental Insurance Employee Only Policy No. - 2-52-25-0002485-000" at bounding box center [981, 619] width 1043 height 65
click at [35, 28] on div at bounding box center [34, 29] width 29 height 29
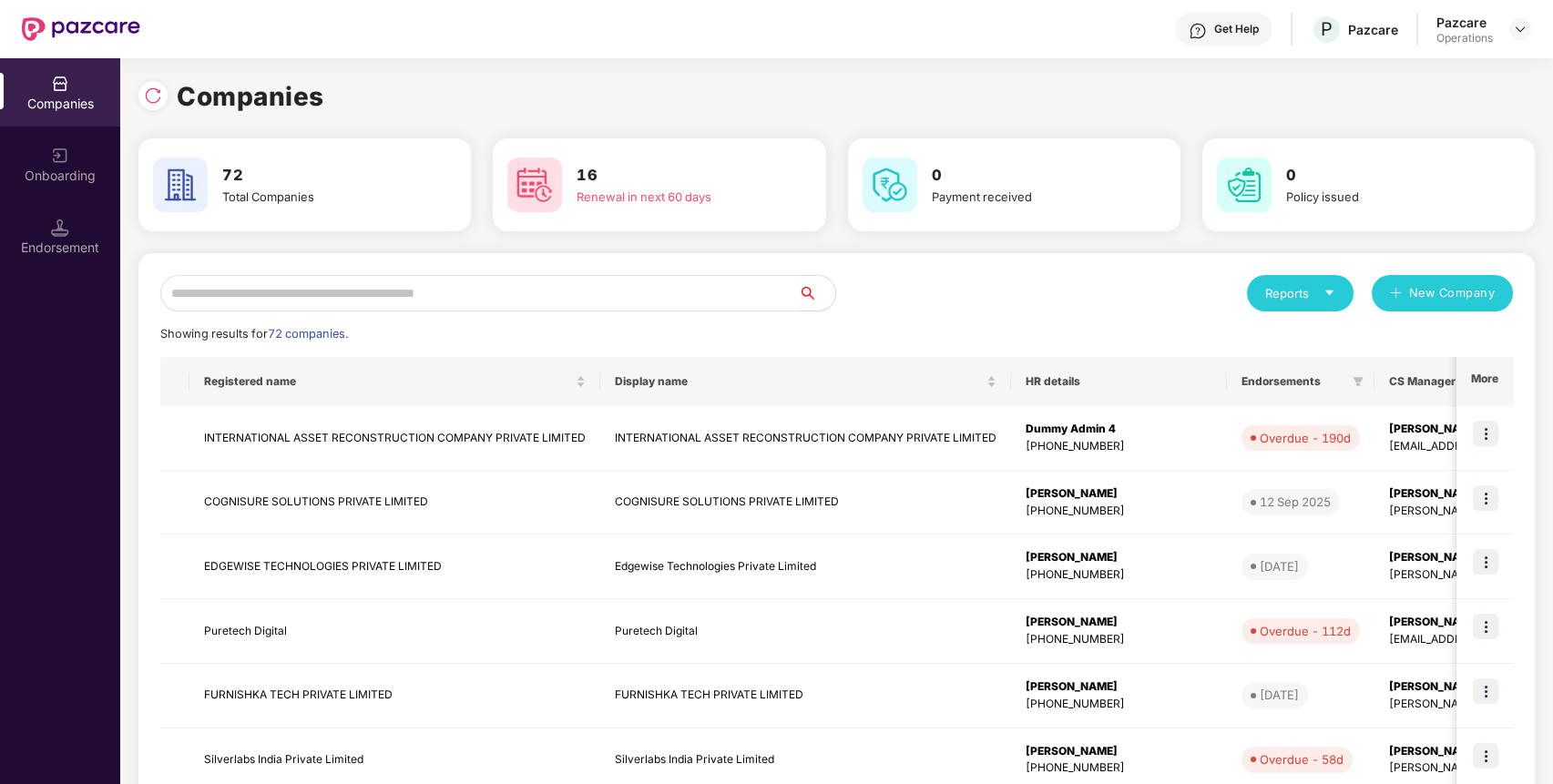
scroll to position [0, 0]
click at [435, 291] on input "text" at bounding box center [479, 292] width 639 height 36
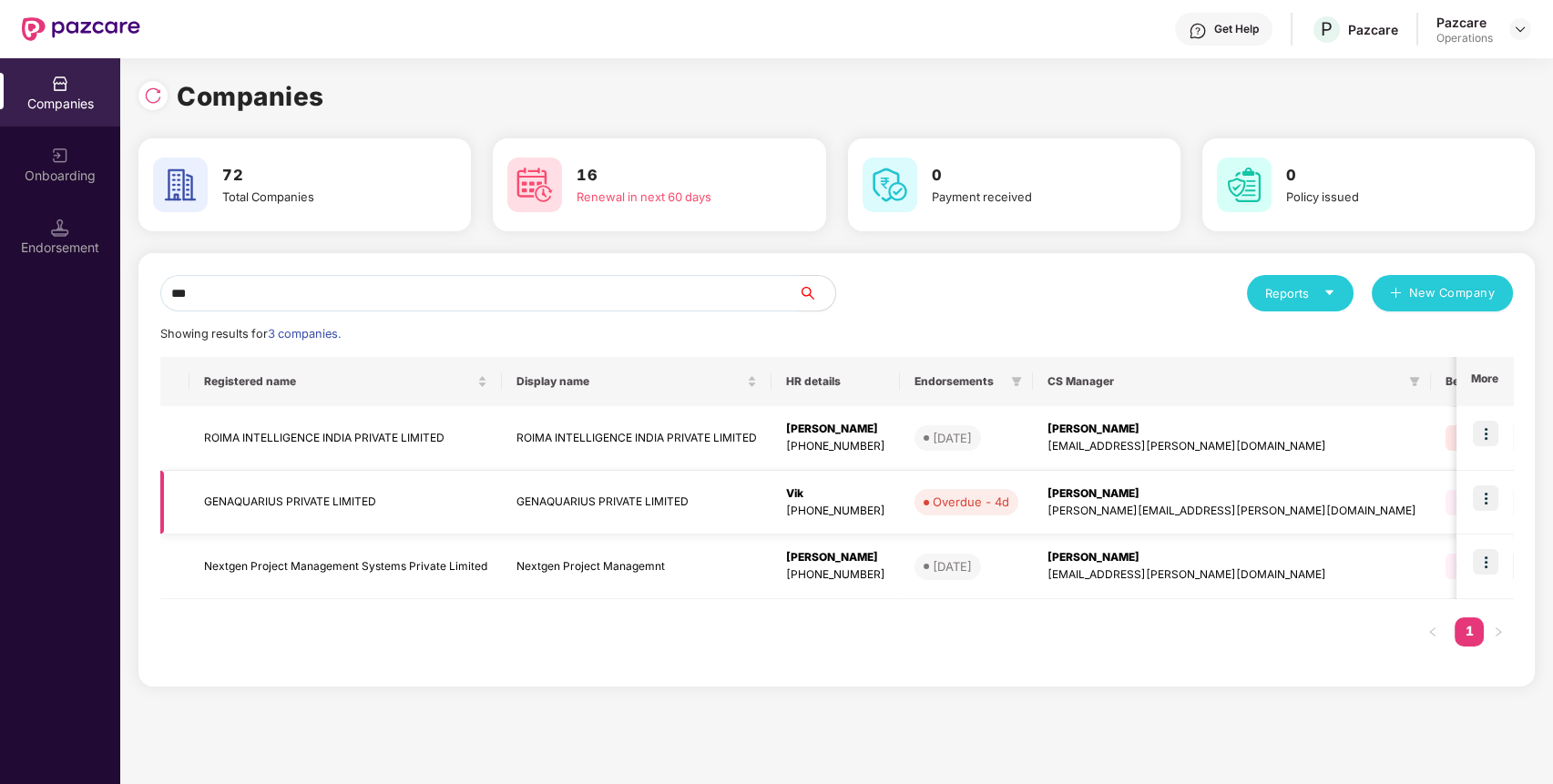
type input "***"
click at [368, 503] on td "GENAQUARIUS PRIVATE LIMITED" at bounding box center [346, 503] width 312 height 64
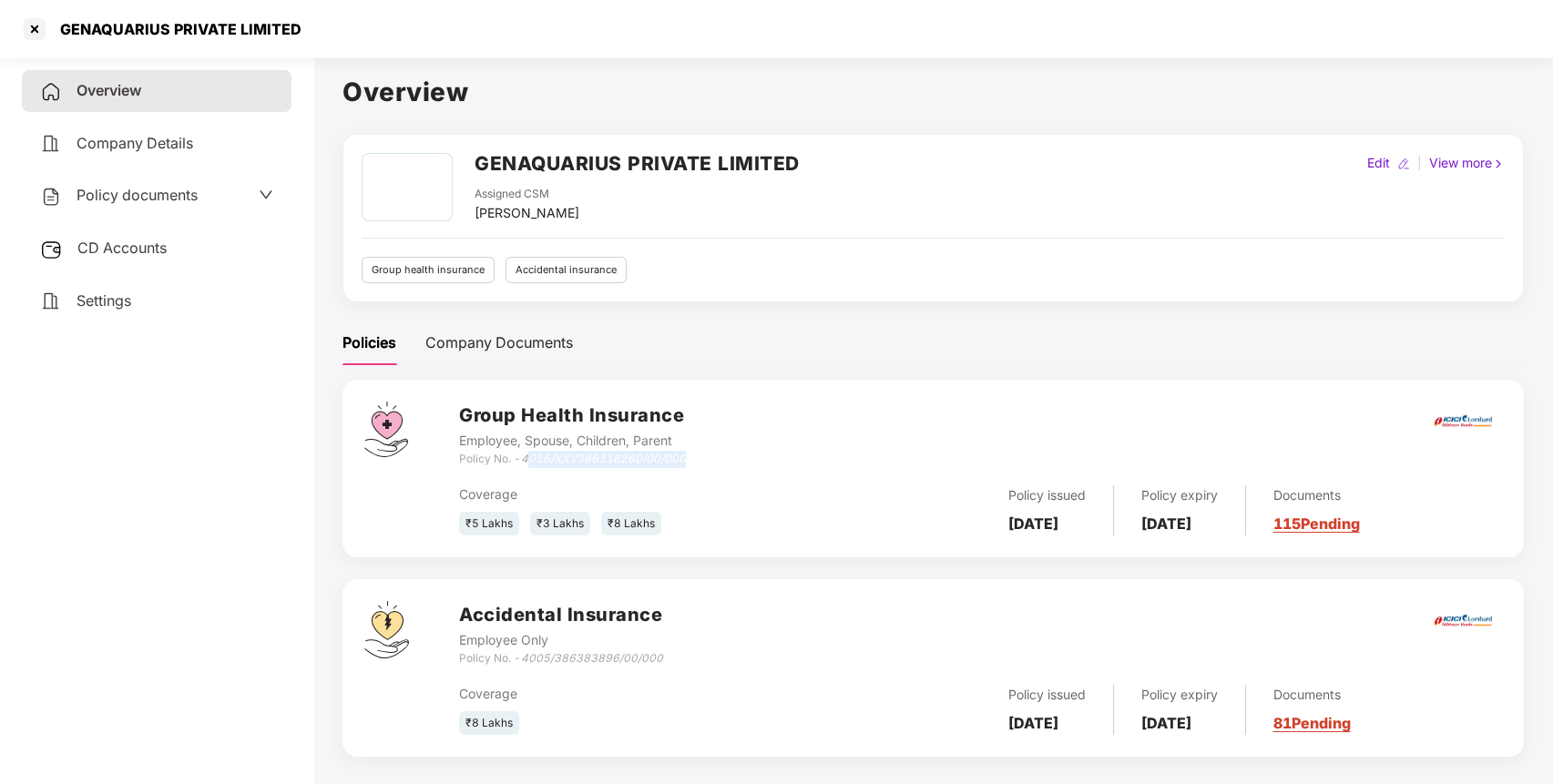
drag, startPoint x: 530, startPoint y: 462, endPoint x: 703, endPoint y: 463, distance: 173.0
click at [703, 463] on div "Group Health Insurance Employee, Spouse, Children, Parent Policy No. - 4016/X/O…" at bounding box center [981, 435] width 1043 height 65
drag, startPoint x: 693, startPoint y: 456, endPoint x: 525, endPoint y: 461, distance: 168.1
click at [525, 461] on div "Group Health Insurance Employee, Spouse, Children, Parent Policy No. - 4016/X/O…" at bounding box center [981, 435] width 1043 height 65
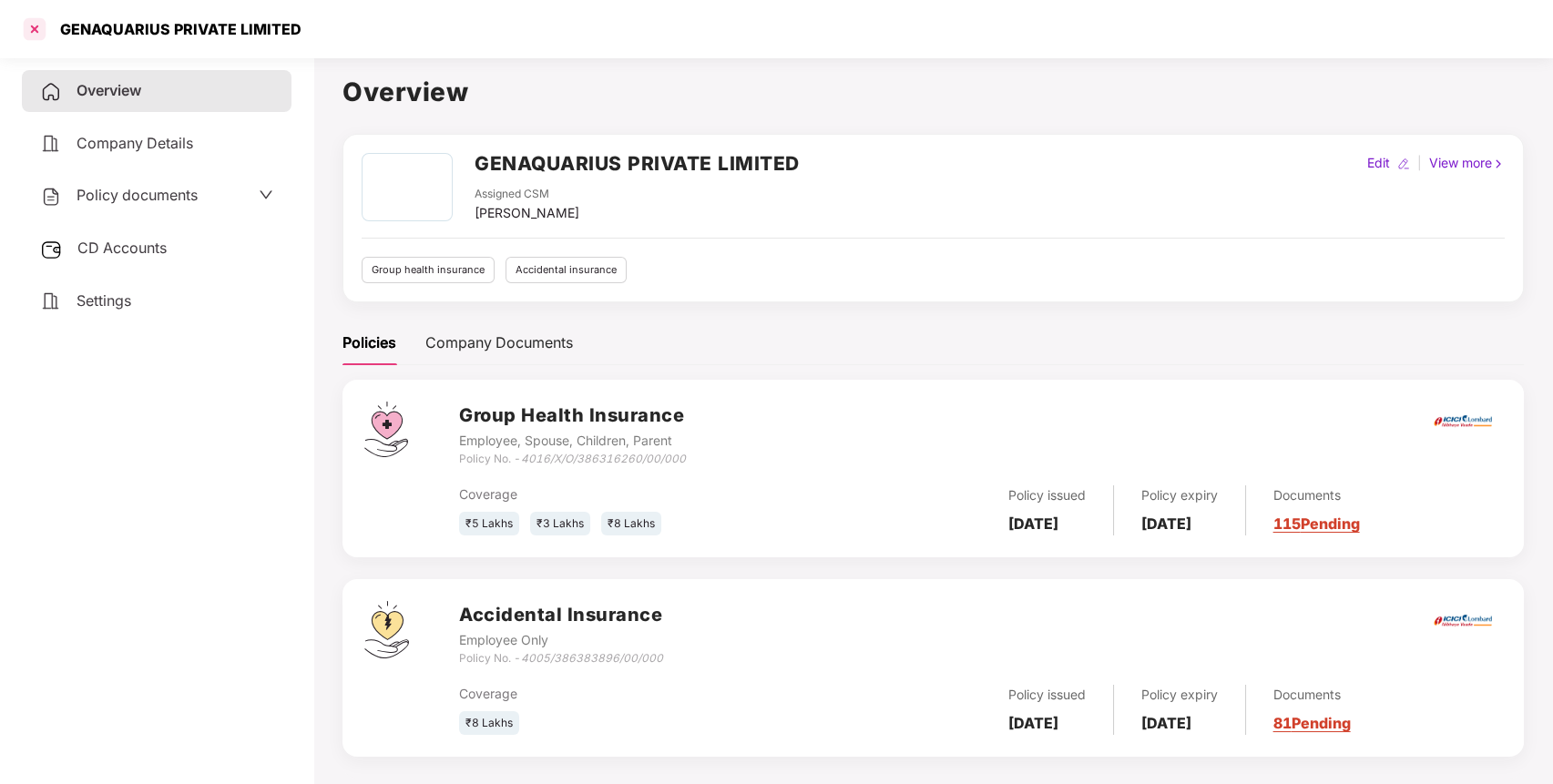
click at [34, 36] on div at bounding box center [34, 29] width 29 height 29
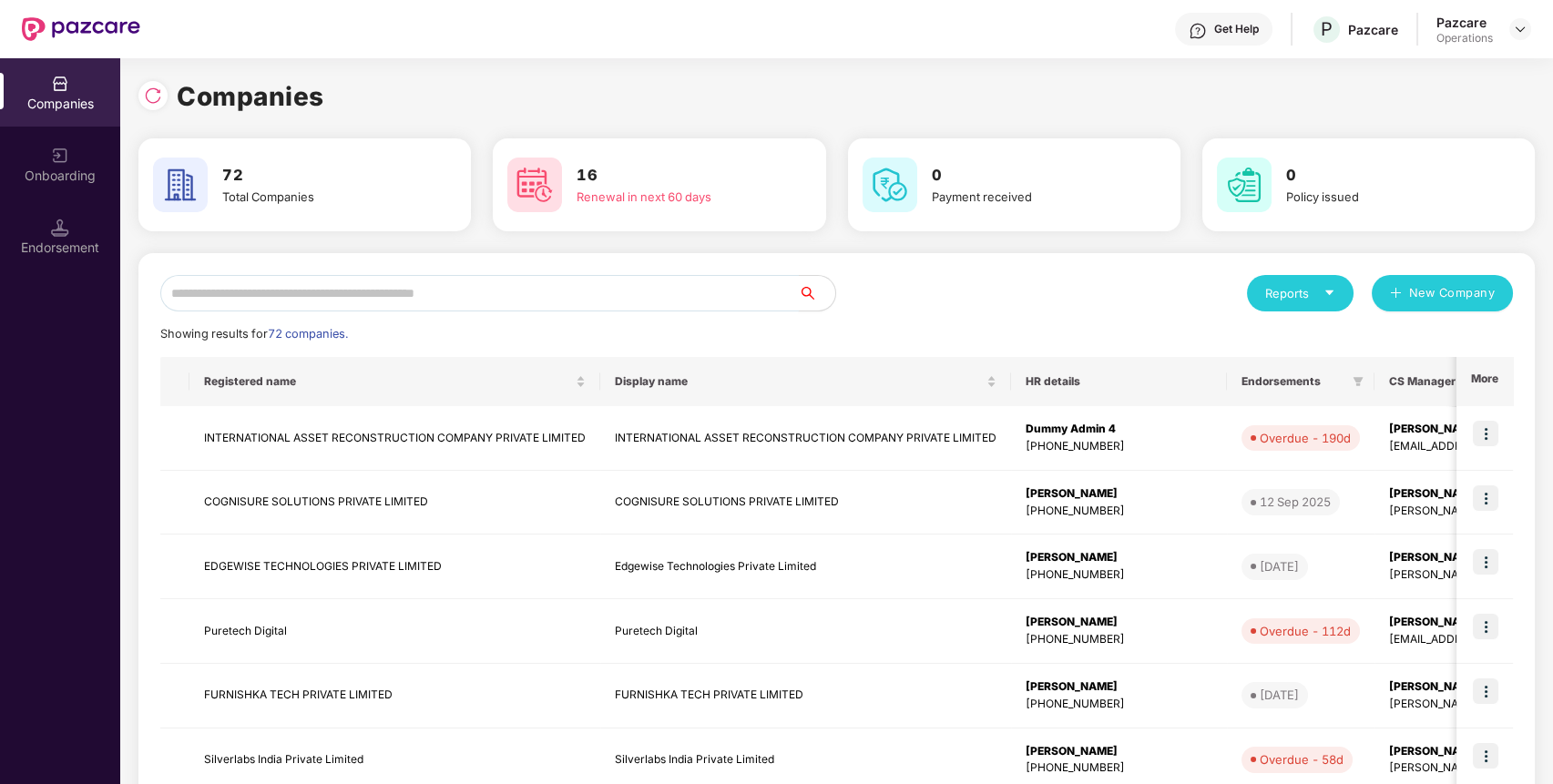
click at [417, 289] on input "text" at bounding box center [479, 292] width 639 height 36
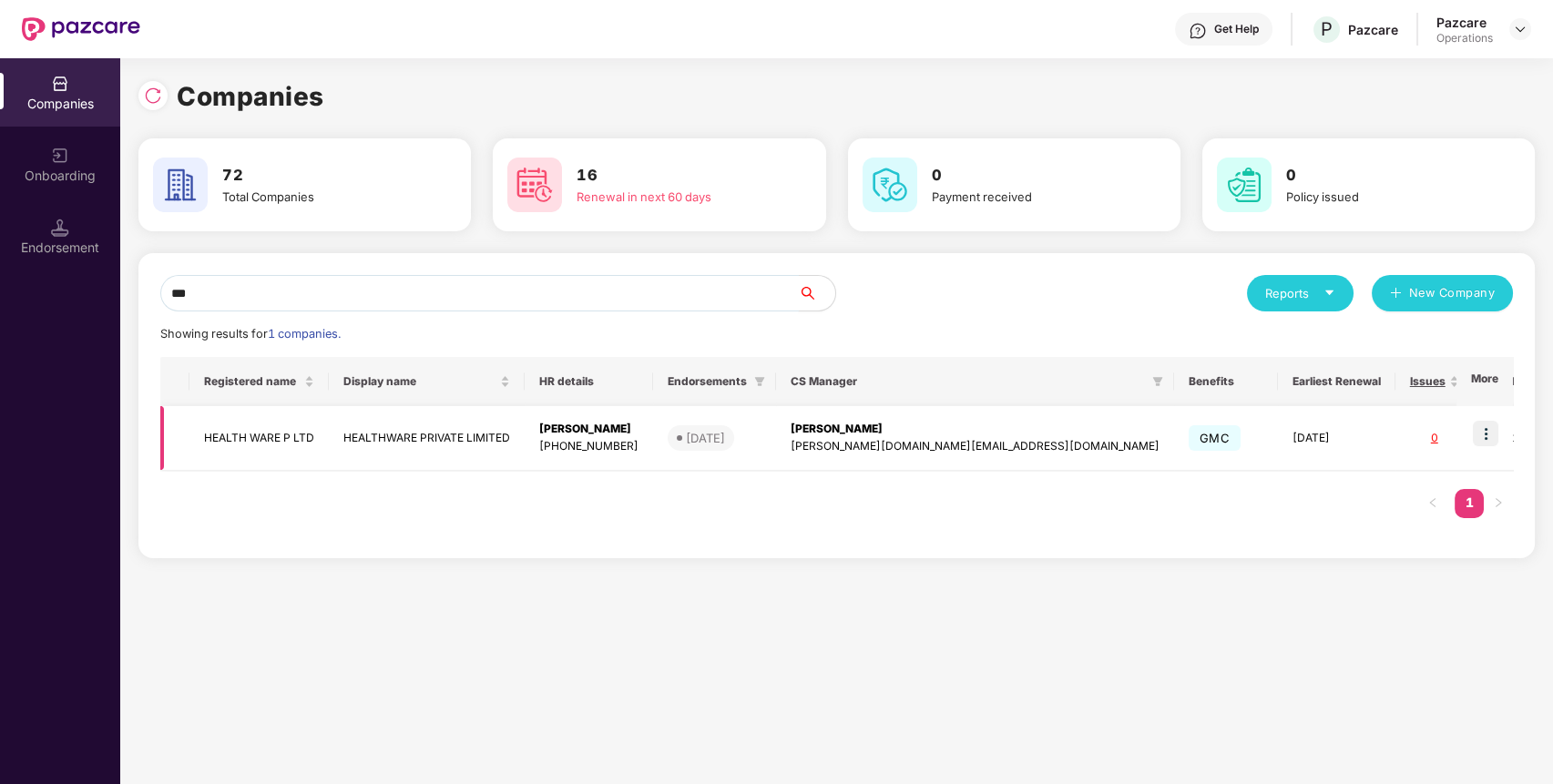
type input "***"
click at [262, 428] on td "HEALTH WARE P LTD" at bounding box center [259, 438] width 139 height 64
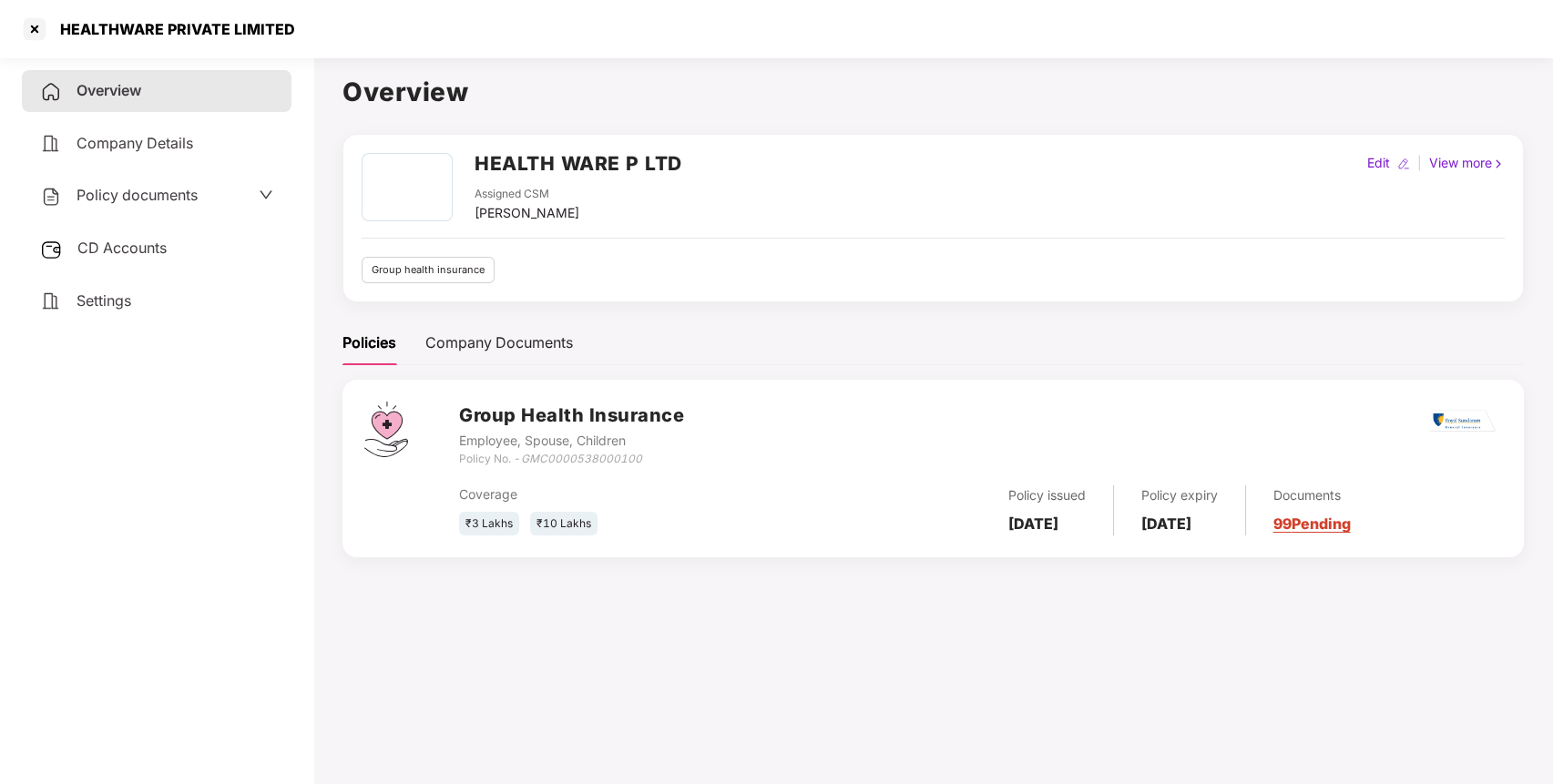
click at [557, 155] on h2 "HEALTH WARE P LTD" at bounding box center [579, 164] width 208 height 30
drag, startPoint x: 526, startPoint y: 452, endPoint x: 656, endPoint y: 454, distance: 130.0
click at [656, 454] on div "Policy No. - GMC0000538000100" at bounding box center [571, 459] width 225 height 18
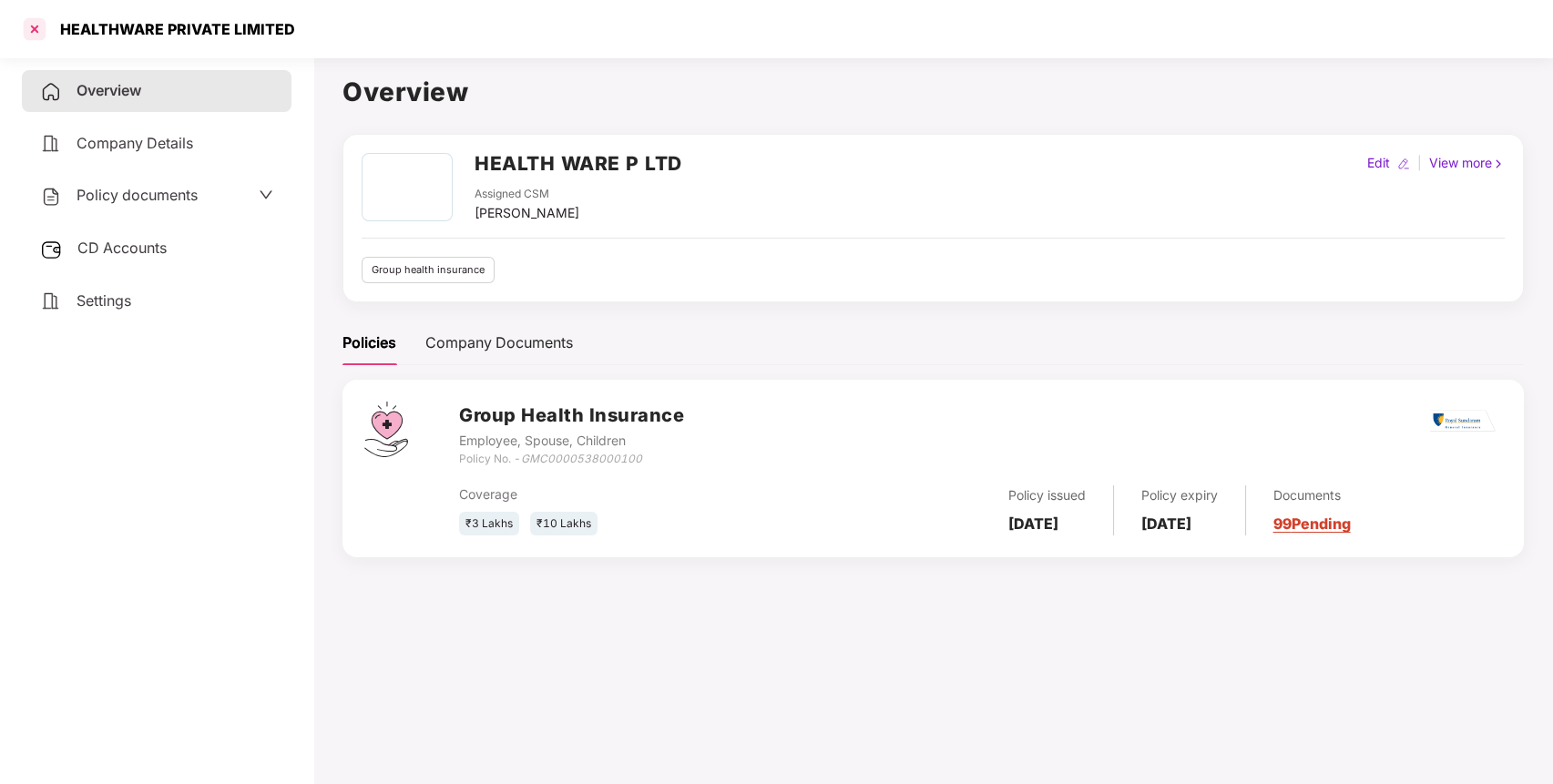
click at [39, 27] on div at bounding box center [34, 29] width 29 height 29
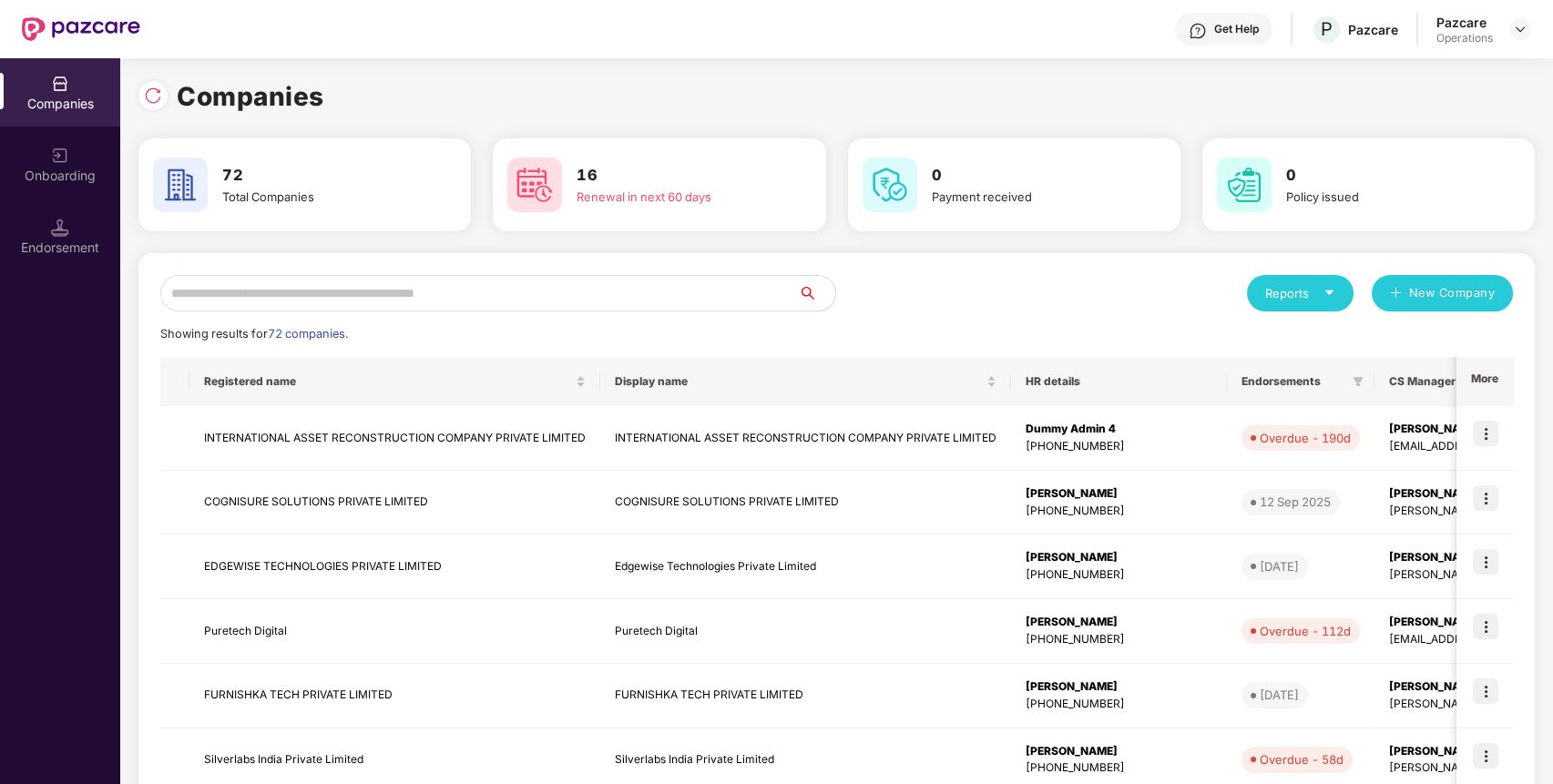
click at [459, 291] on input "text" at bounding box center [479, 292] width 639 height 36
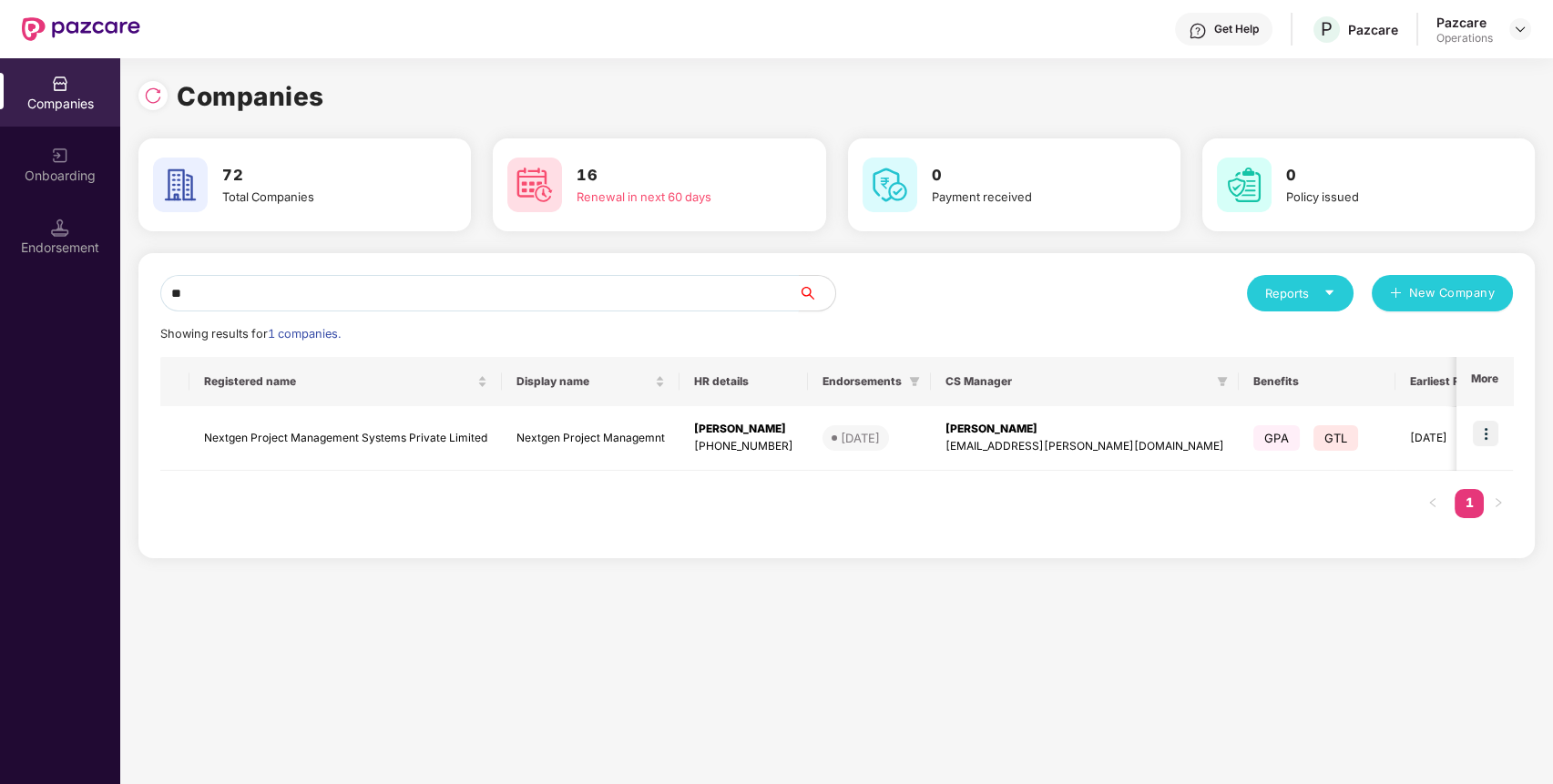
type input "*"
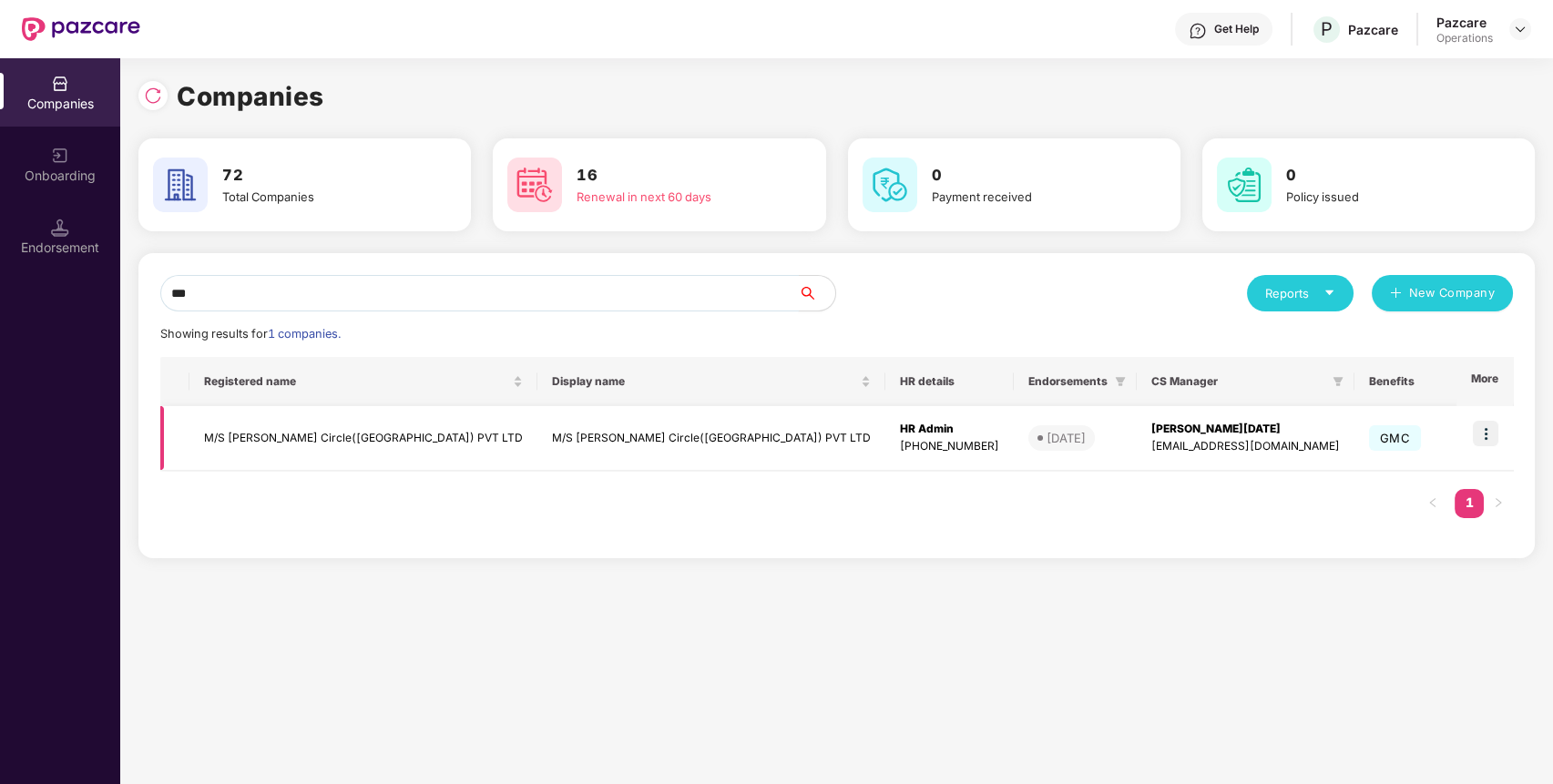
type input "***"
click at [302, 427] on td "M/S [PERSON_NAME] Circle([GEOGRAPHIC_DATA]) PVT LTD" at bounding box center [364, 438] width 348 height 64
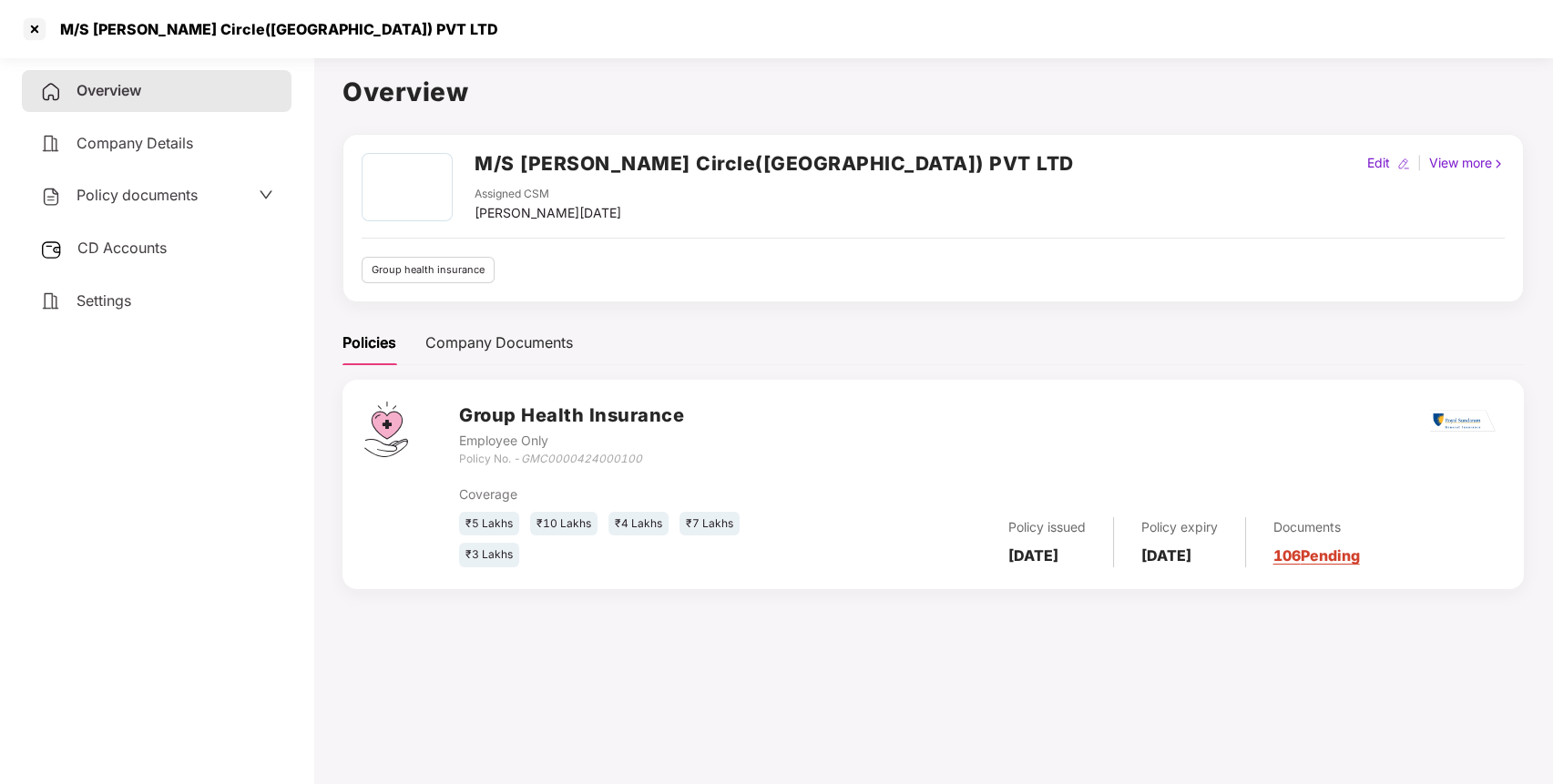
click at [726, 177] on h2 "M/S [PERSON_NAME] Circle([GEOGRAPHIC_DATA]) PVT LTD" at bounding box center [774, 164] width 599 height 30
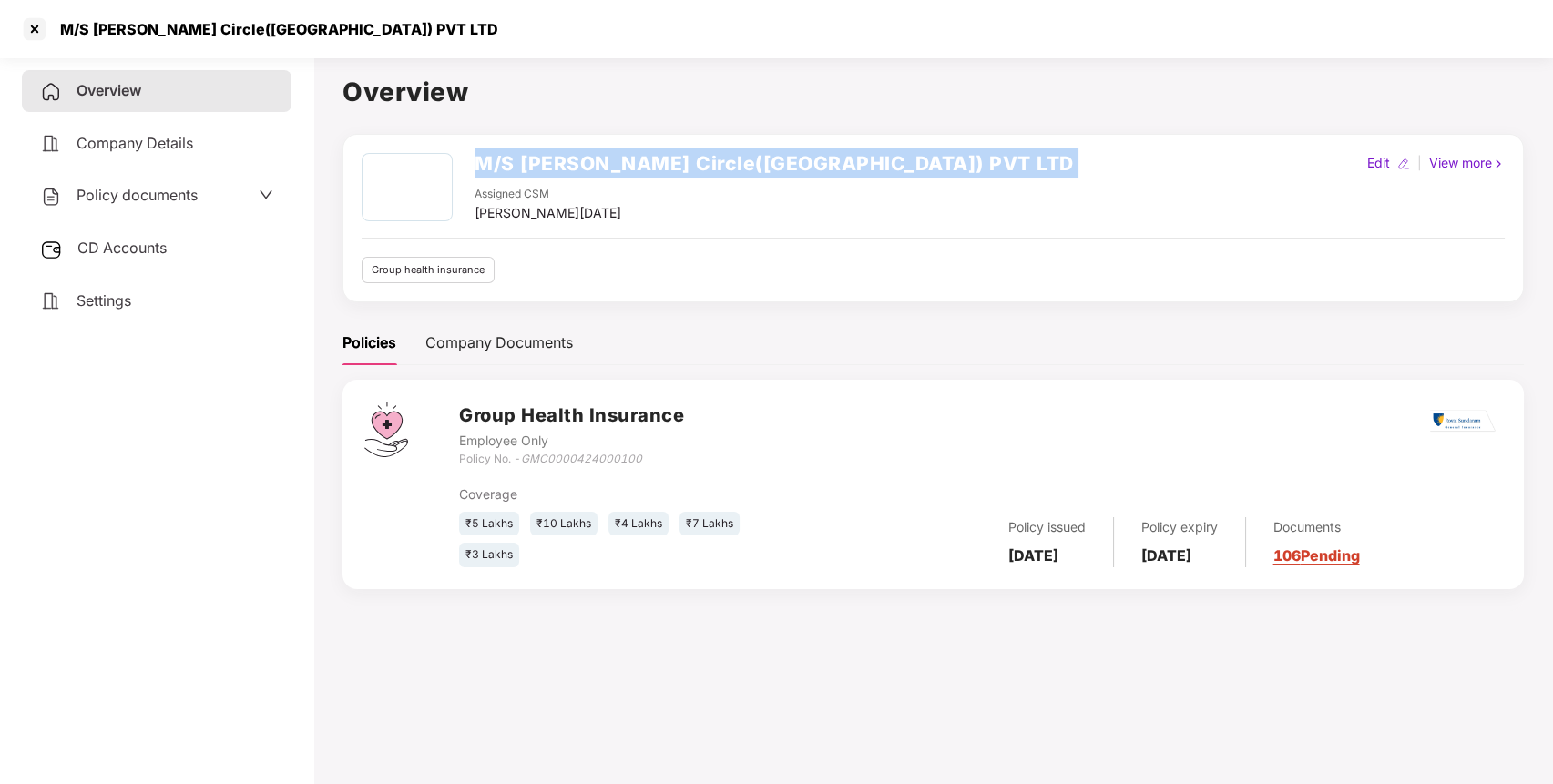
click at [726, 177] on h2 "M/S [PERSON_NAME] Circle([GEOGRAPHIC_DATA]) PVT LTD" at bounding box center [774, 164] width 599 height 30
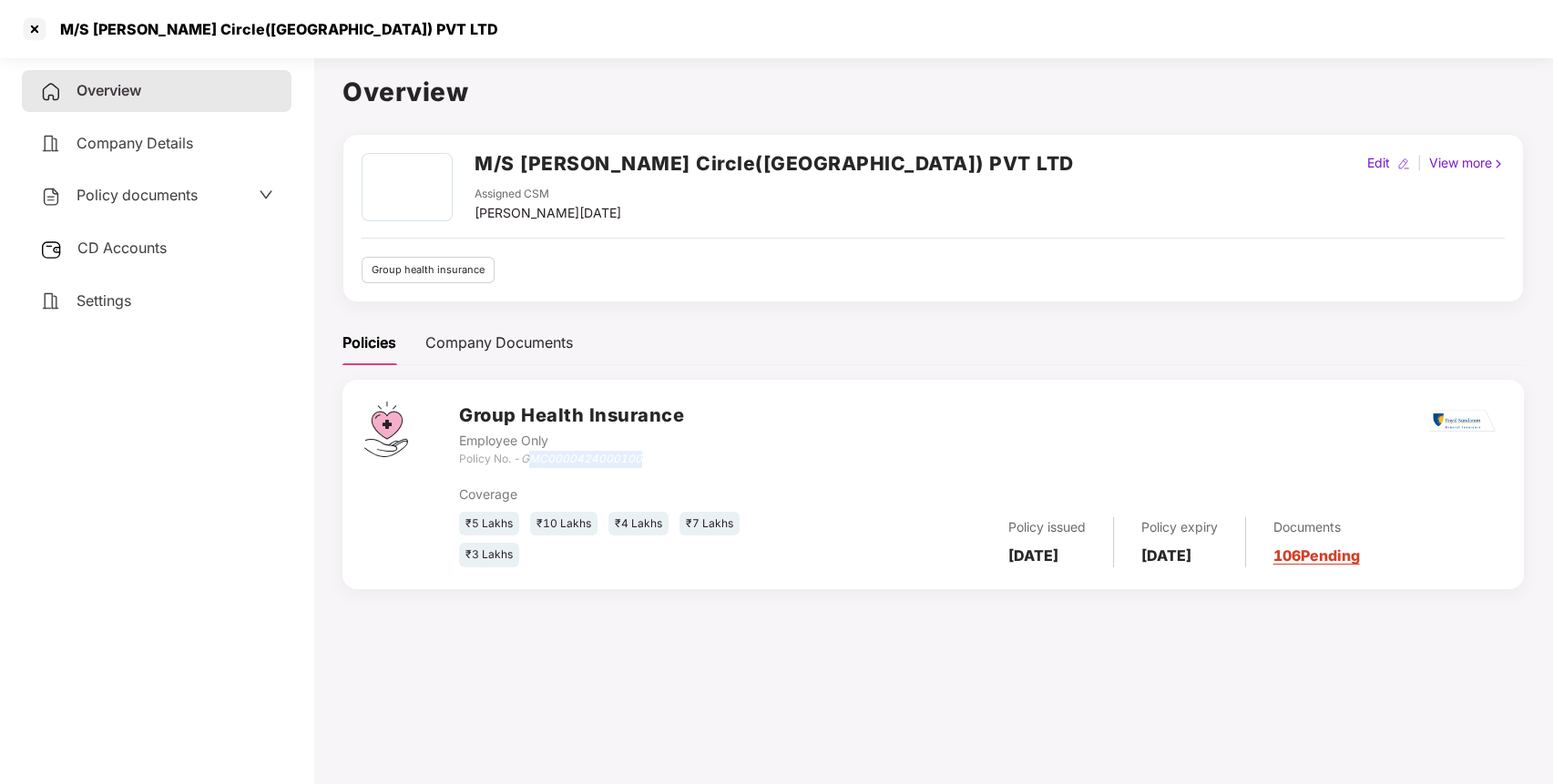
drag, startPoint x: 529, startPoint y: 459, endPoint x: 741, endPoint y: 463, distance: 212.0
click at [741, 463] on div "Group Health Insurance Employee Only Policy No. - GMC0000424000100" at bounding box center [981, 435] width 1043 height 65
click at [554, 464] on icon "GMC0000424000100" at bounding box center [582, 458] width 122 height 14
drag, startPoint x: 525, startPoint y: 459, endPoint x: 642, endPoint y: 463, distance: 117.1
click at [642, 463] on div "Policy No. - GMC0000424000100" at bounding box center [571, 459] width 225 height 18
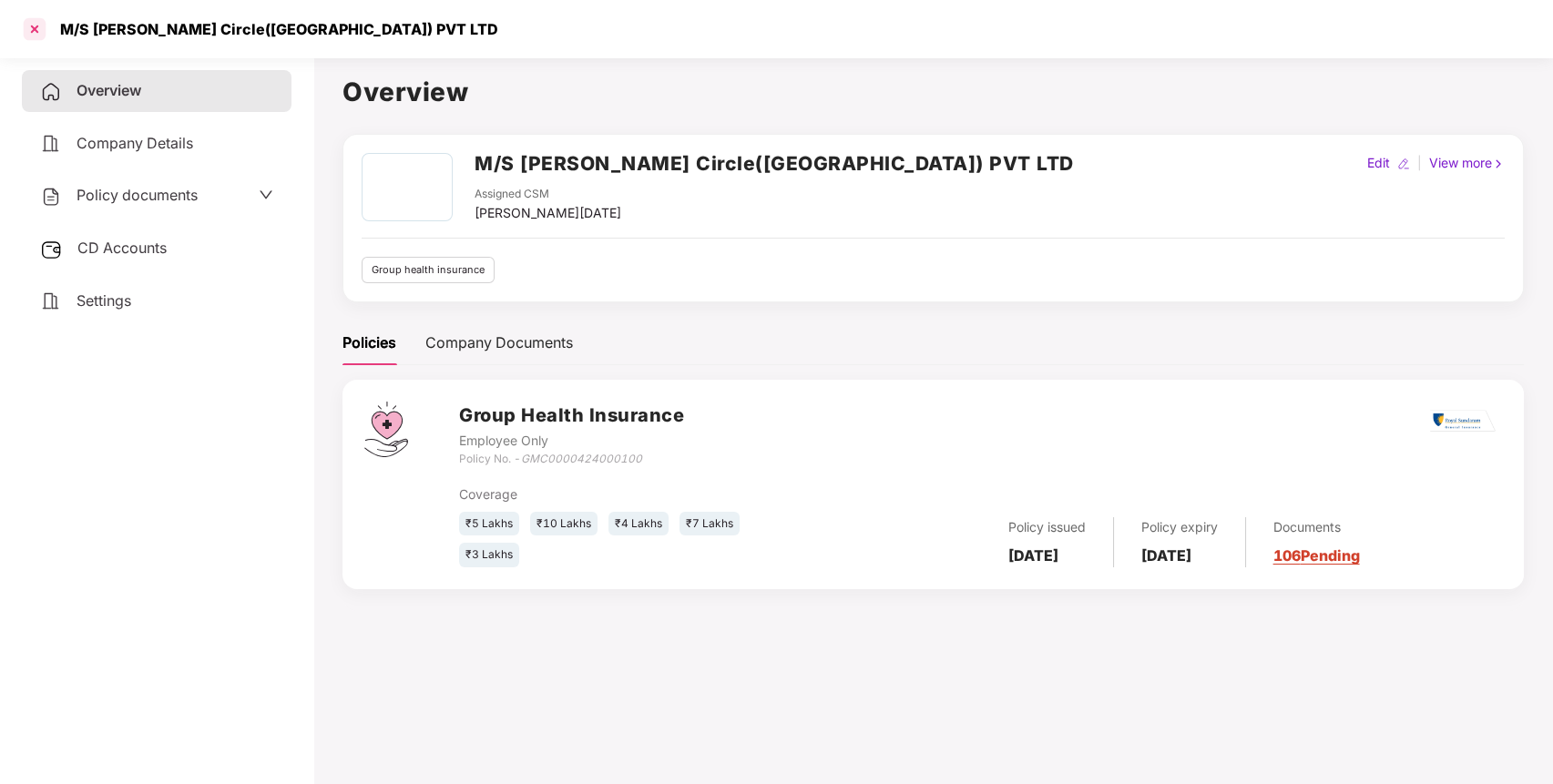
click at [24, 25] on div at bounding box center [34, 29] width 29 height 29
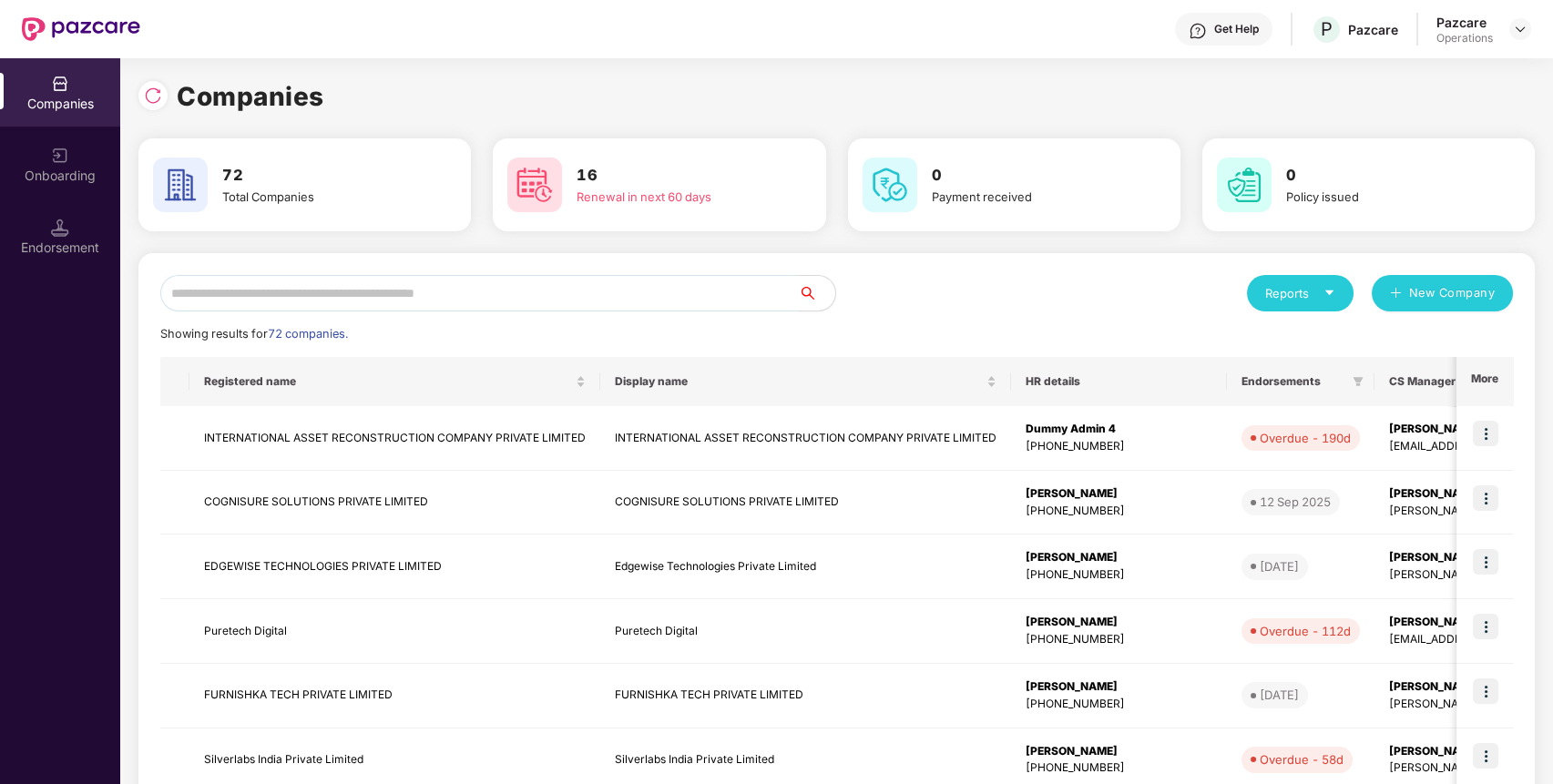
click at [455, 292] on input "text" at bounding box center [479, 292] width 639 height 36
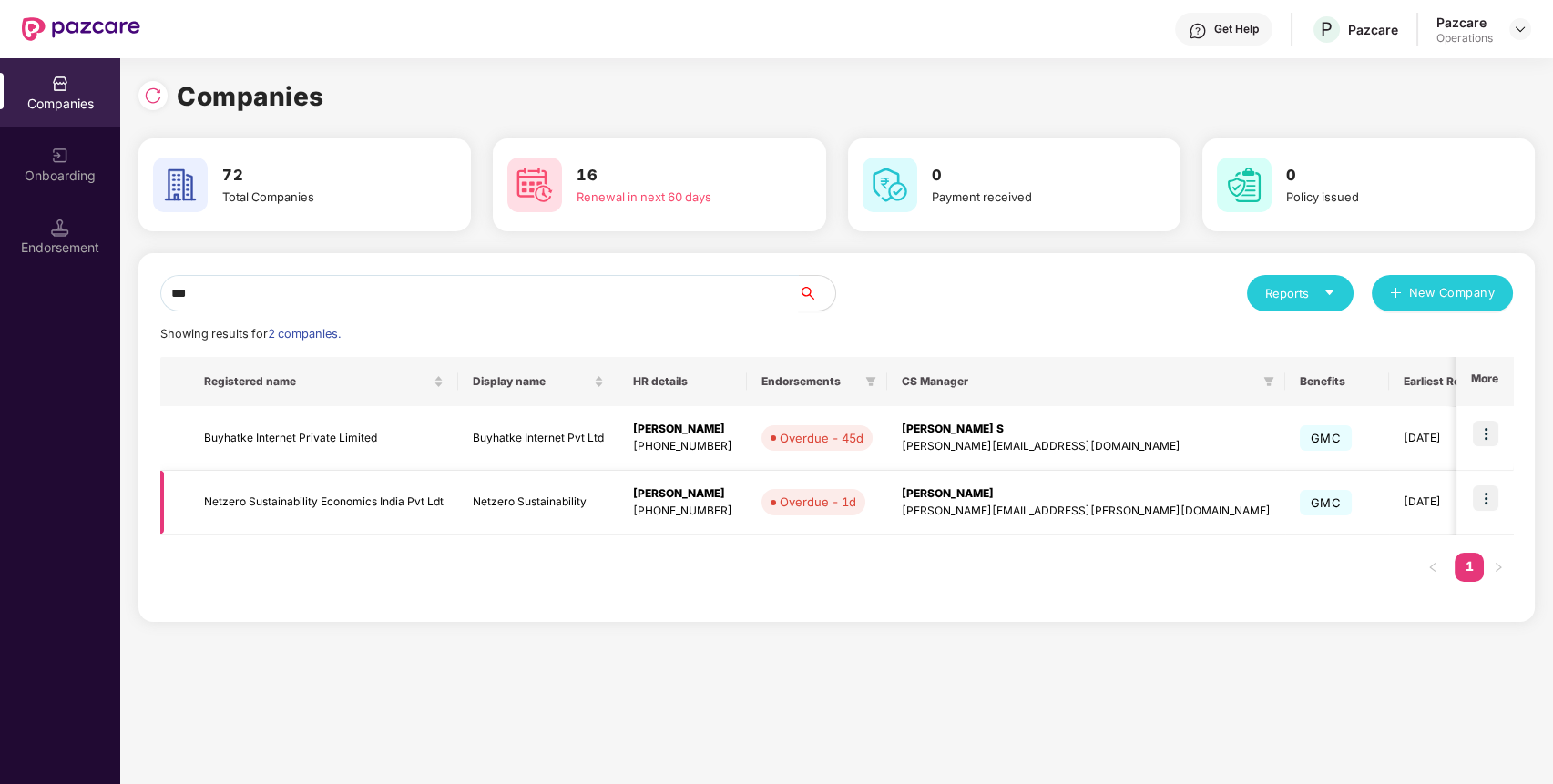
type input "***"
click at [1487, 507] on img at bounding box center [1486, 497] width 25 height 25
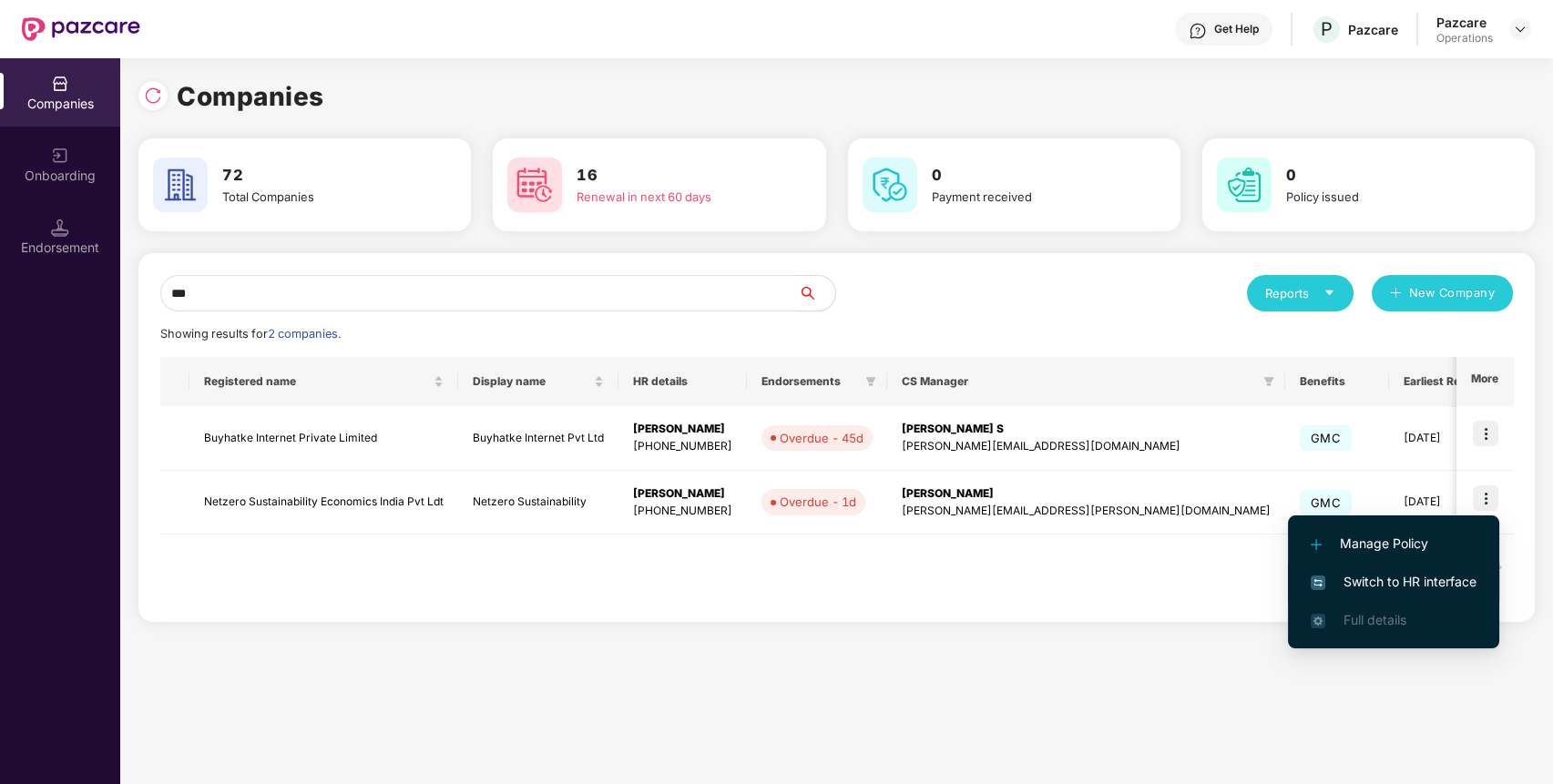
click at [1460, 577] on span "Switch to HR interface" at bounding box center [1393, 581] width 165 height 20
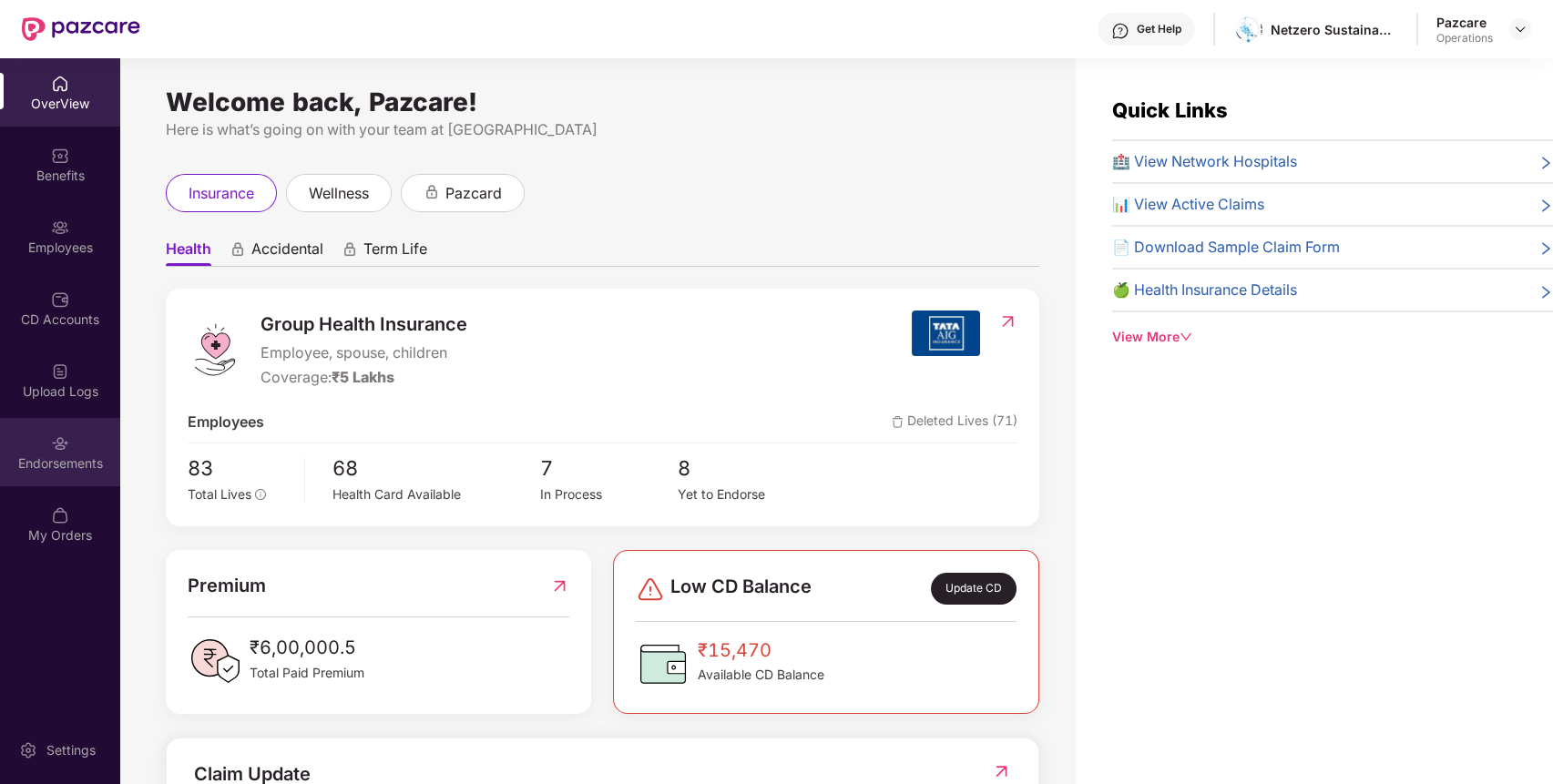
click at [114, 465] on div "Endorsements" at bounding box center [60, 463] width 121 height 18
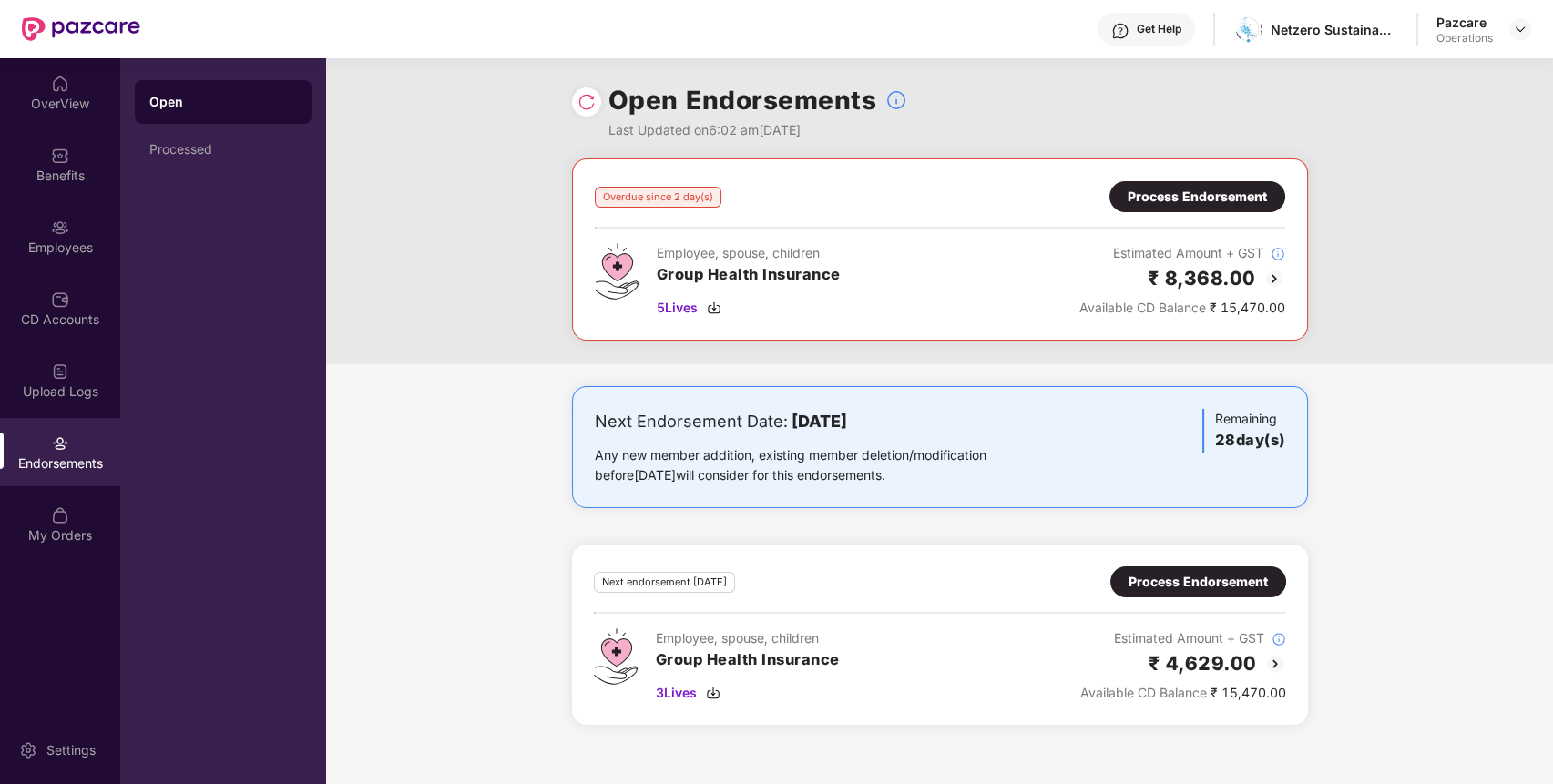
click at [1218, 195] on div "Process Endorsement" at bounding box center [1197, 196] width 139 height 20
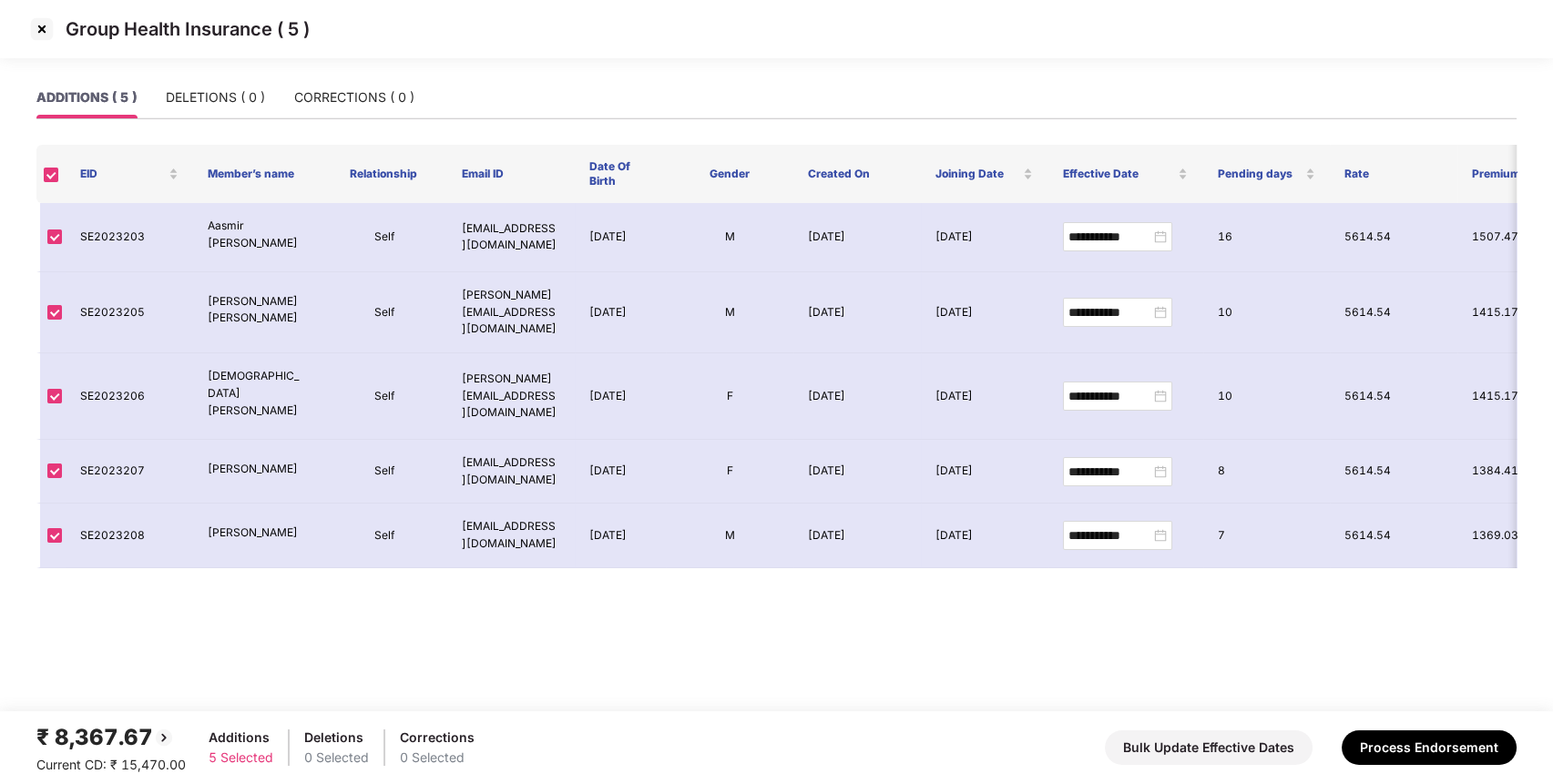
click at [46, 36] on img at bounding box center [41, 29] width 29 height 29
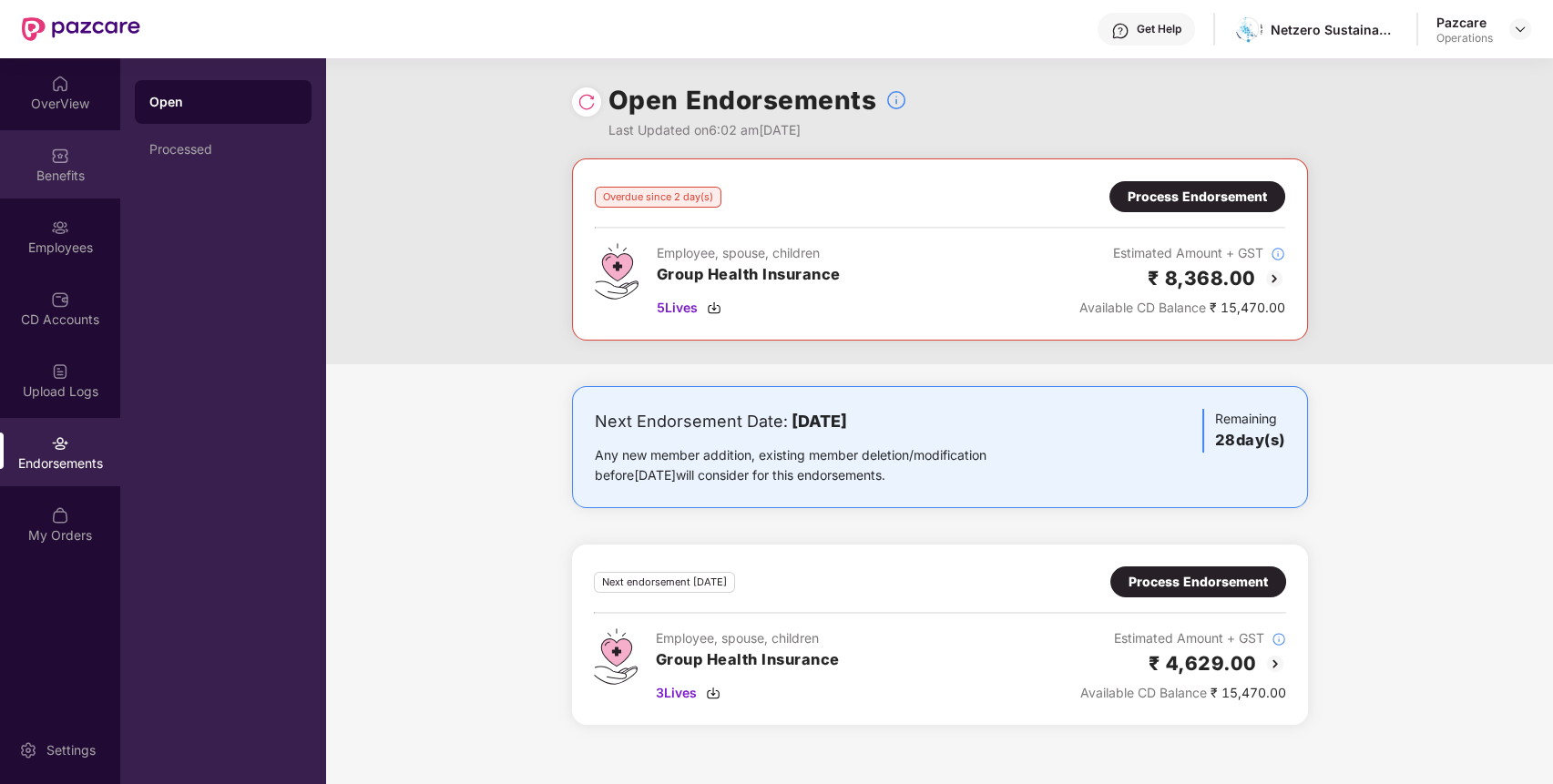
click at [82, 175] on div "Benefits" at bounding box center [60, 175] width 121 height 18
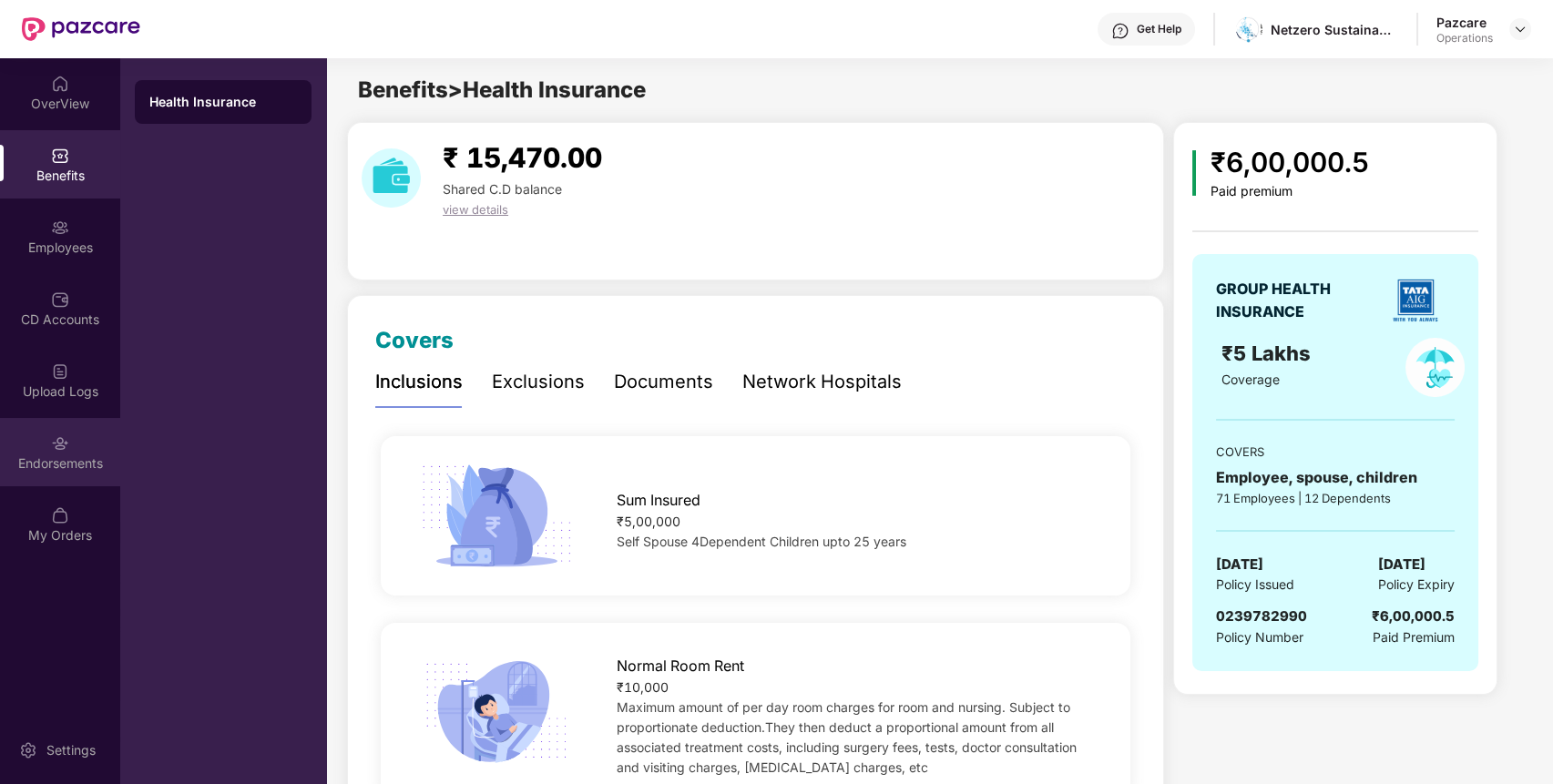
click at [79, 454] on div "Endorsements" at bounding box center [60, 463] width 121 height 18
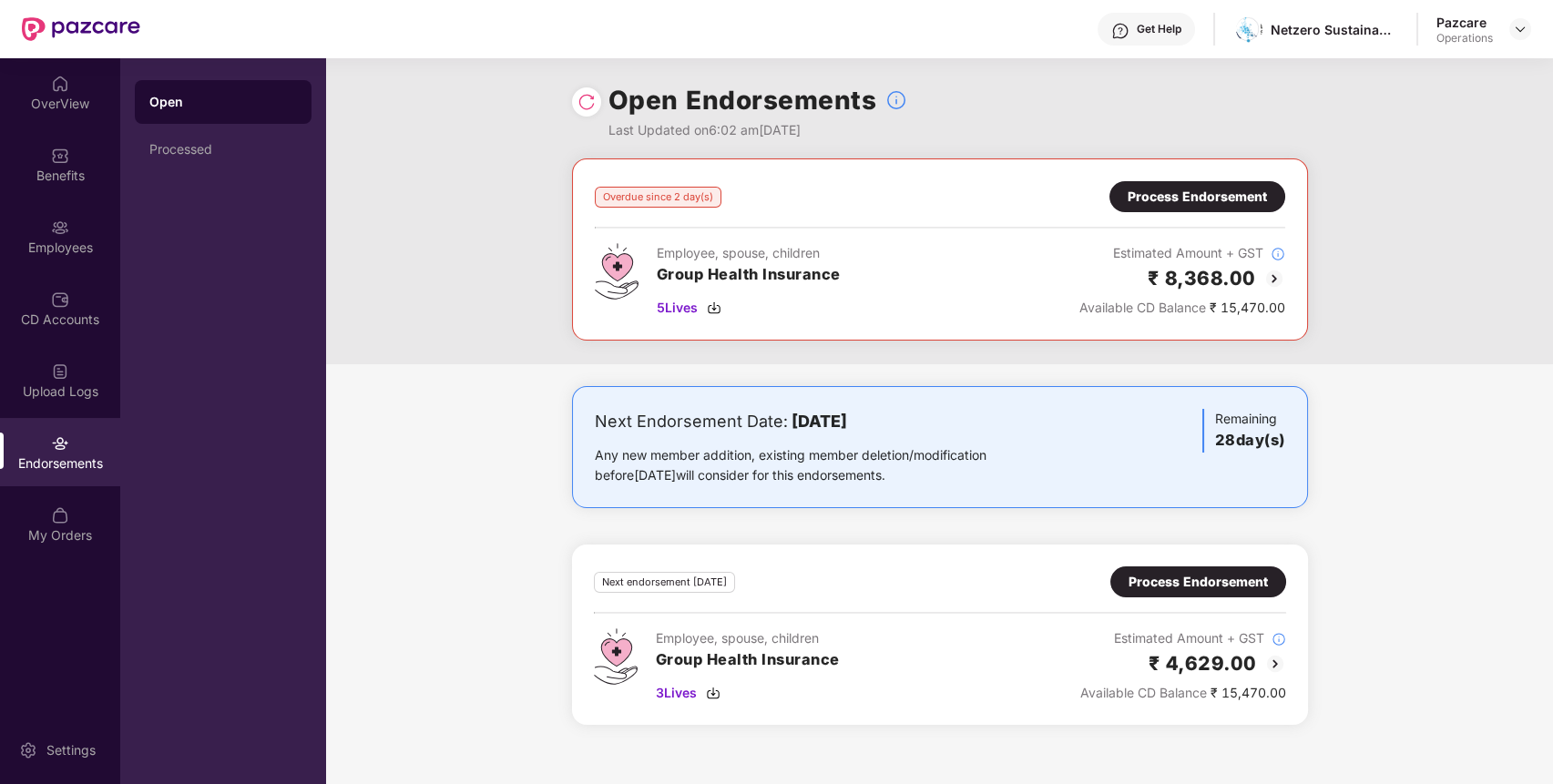
click at [1157, 202] on div "Process Endorsement" at bounding box center [1197, 196] width 139 height 20
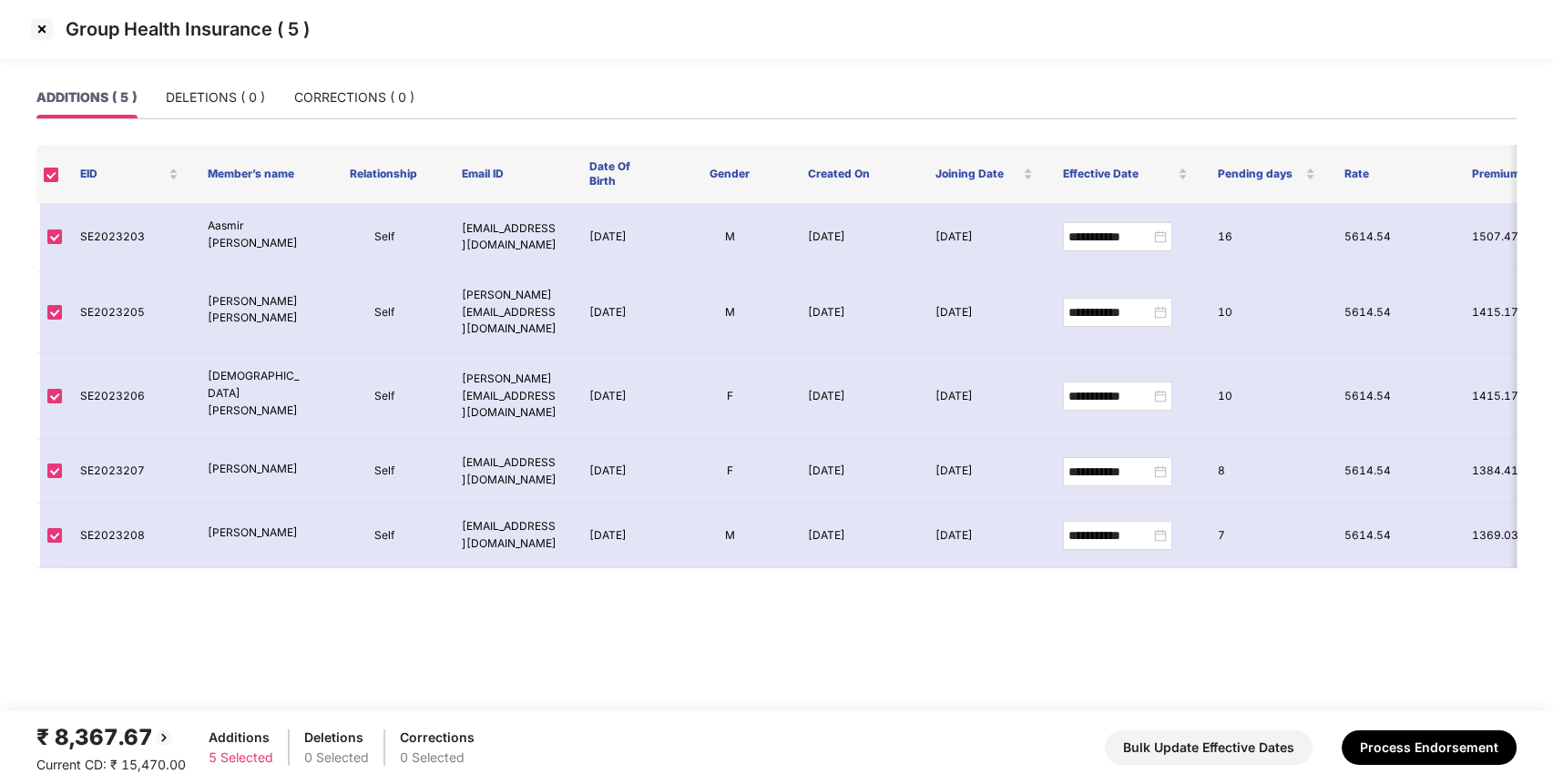
click at [43, 34] on img at bounding box center [41, 29] width 29 height 29
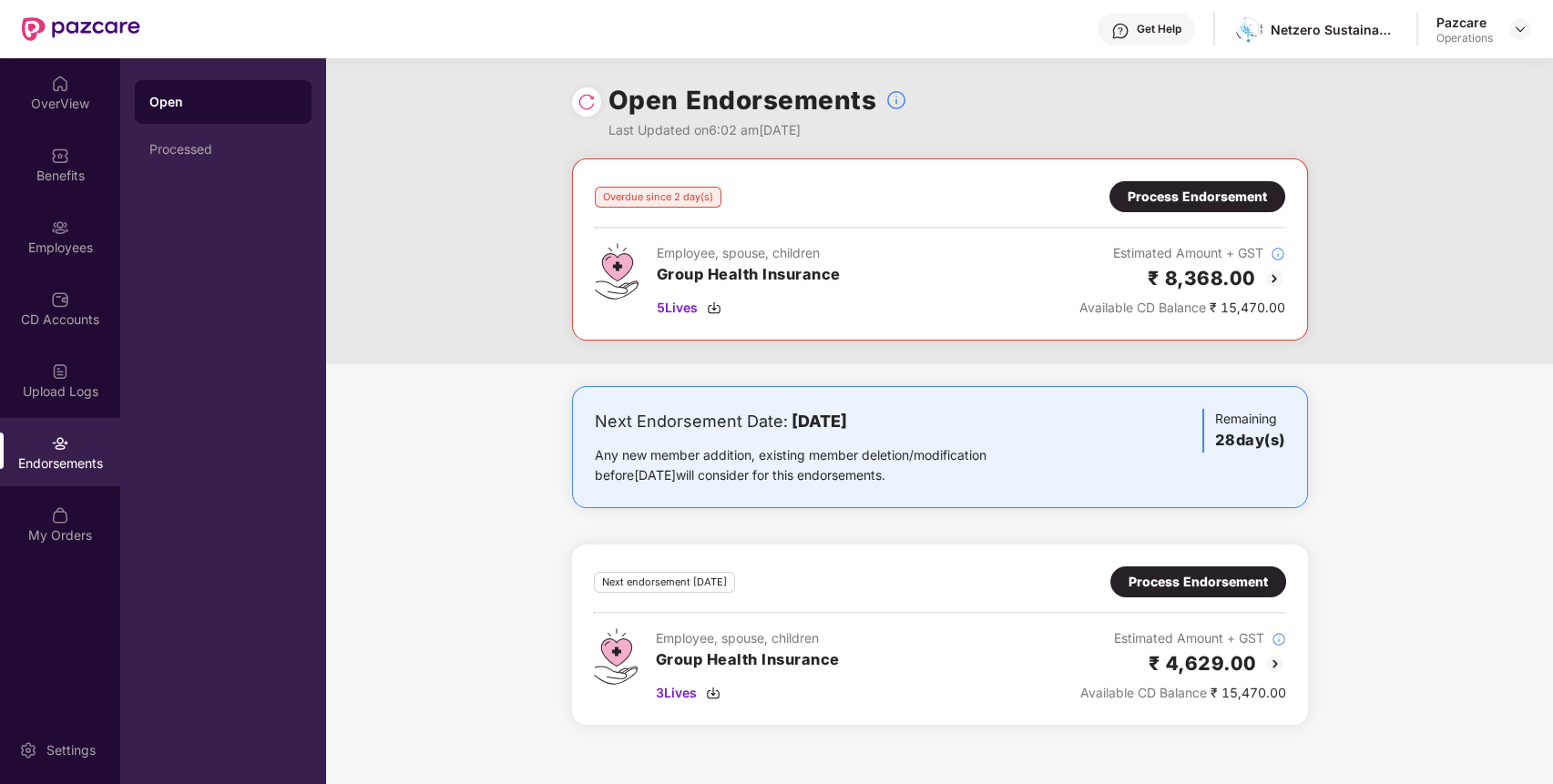
click at [574, 102] on div at bounding box center [586, 102] width 29 height 29
click at [582, 102] on img at bounding box center [586, 101] width 18 height 18
click at [1523, 35] on img at bounding box center [1520, 29] width 15 height 15
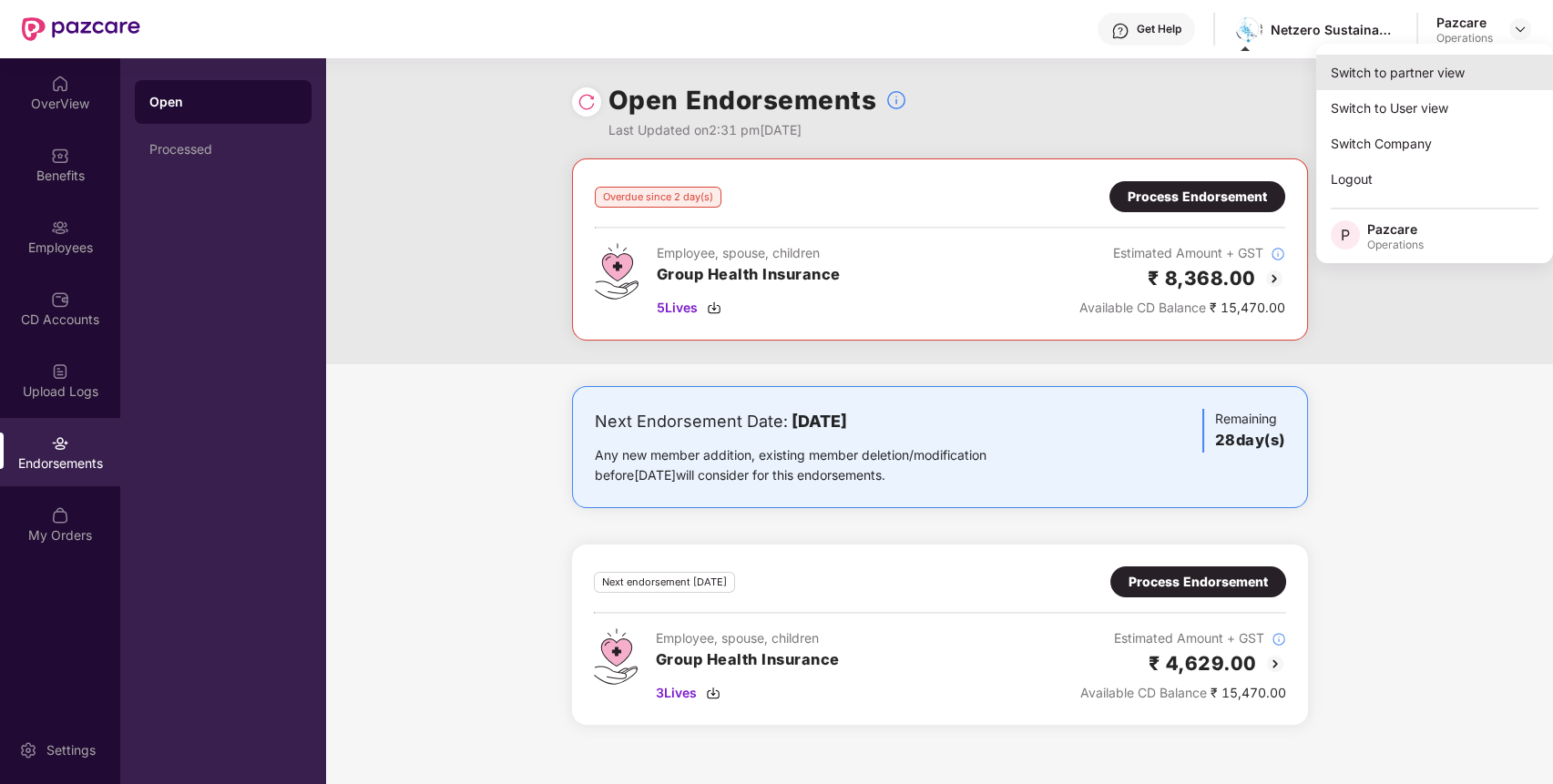
click at [1495, 65] on div "Switch to partner view" at bounding box center [1434, 72] width 237 height 36
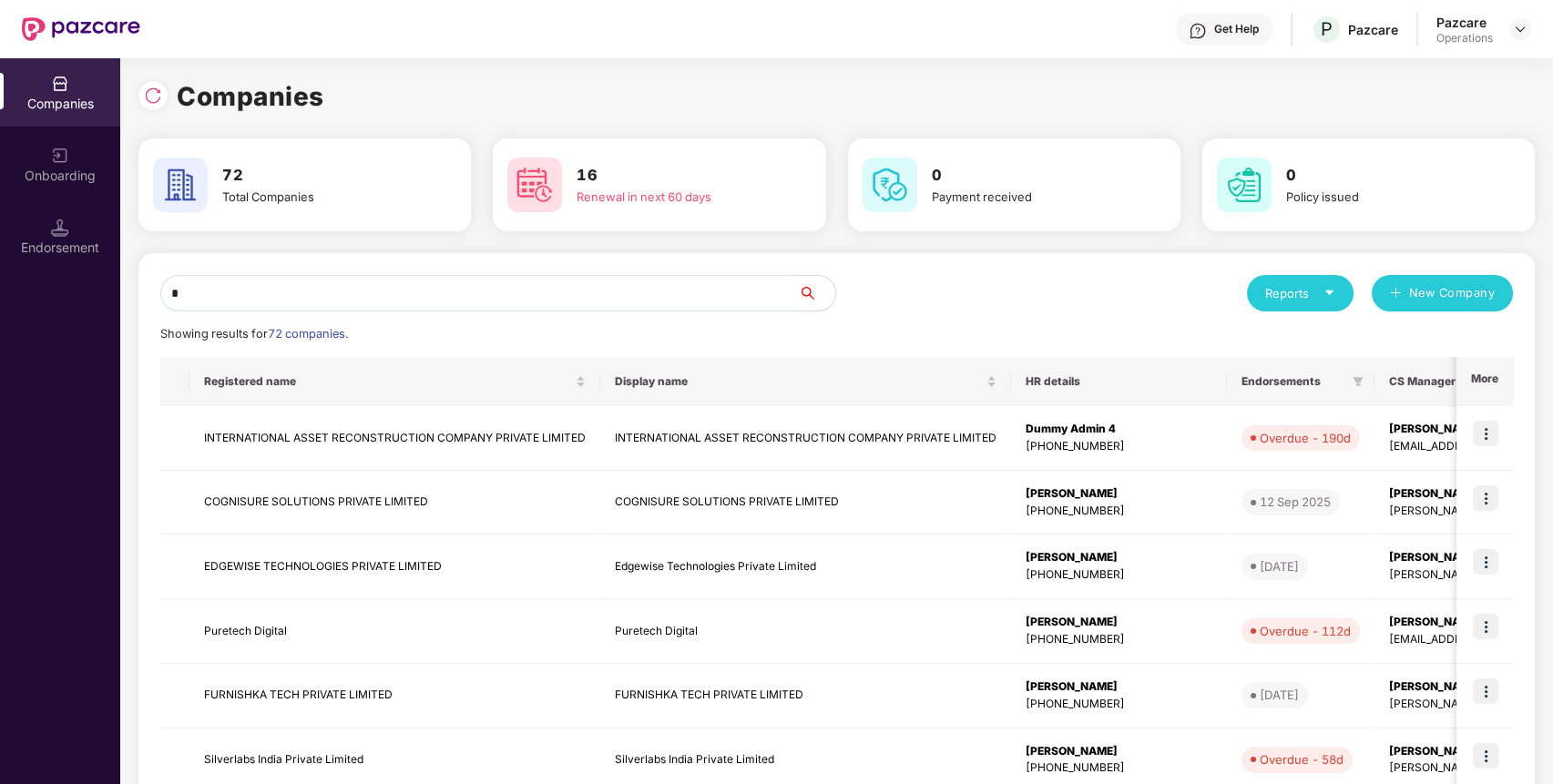
click at [722, 296] on input "*" at bounding box center [479, 292] width 639 height 36
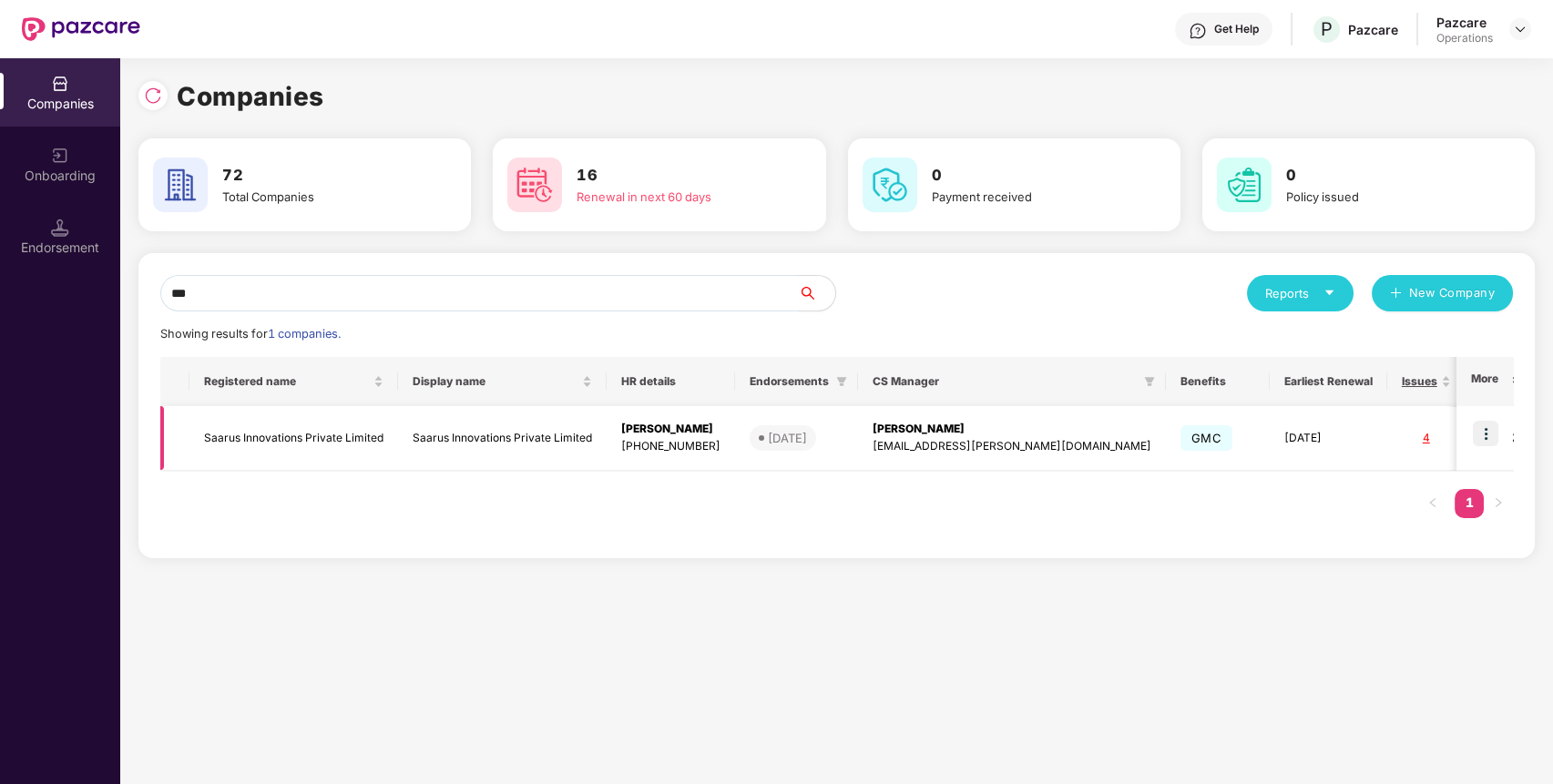
type input "***"
click at [342, 439] on td "Saarus Innovations Private Limited" at bounding box center [294, 438] width 209 height 64
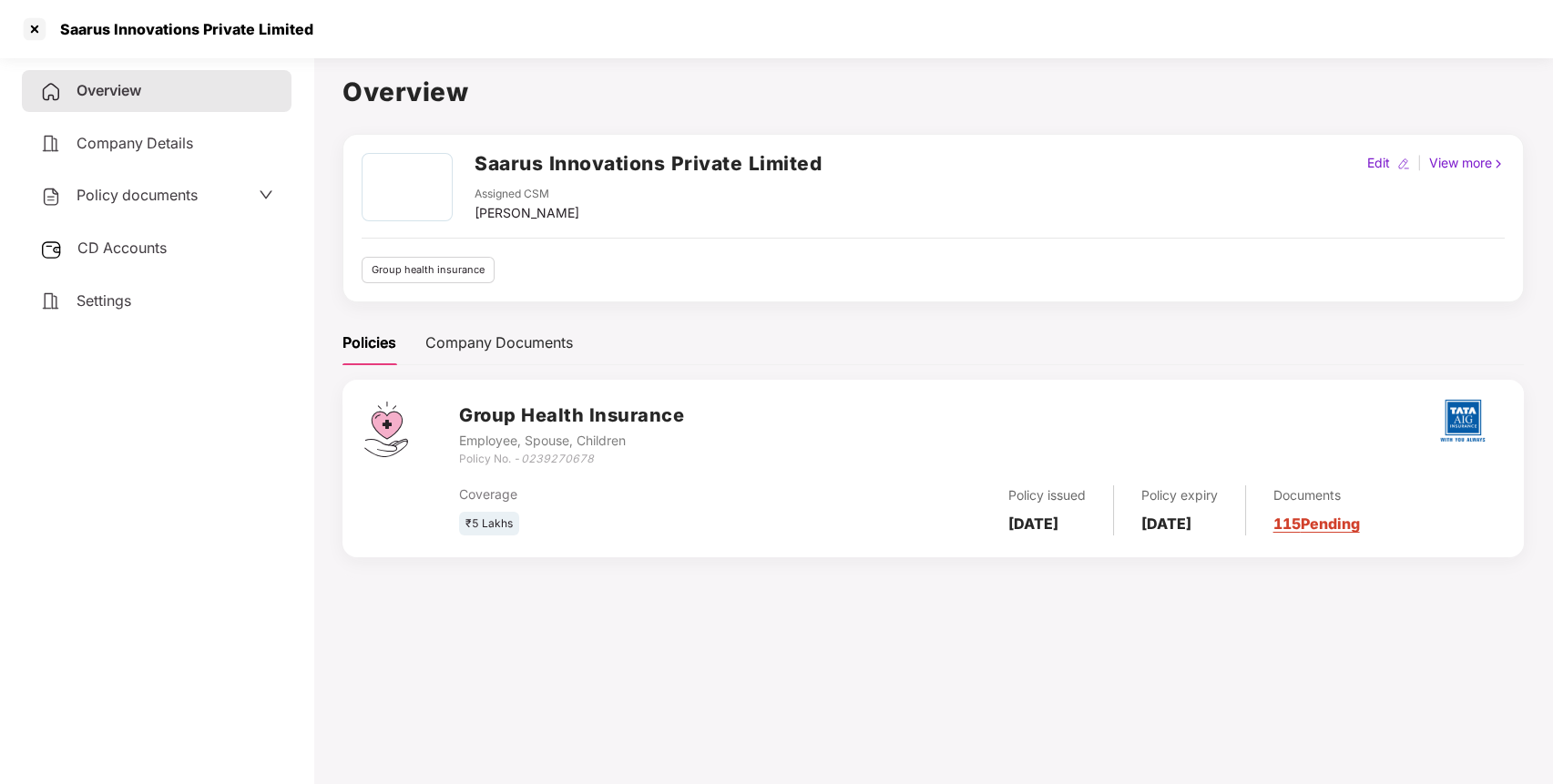
click at [565, 458] on icon "0239270678" at bounding box center [557, 458] width 73 height 14
click at [617, 165] on h2 "Saarus Innovations Private Limited" at bounding box center [648, 164] width 347 height 30
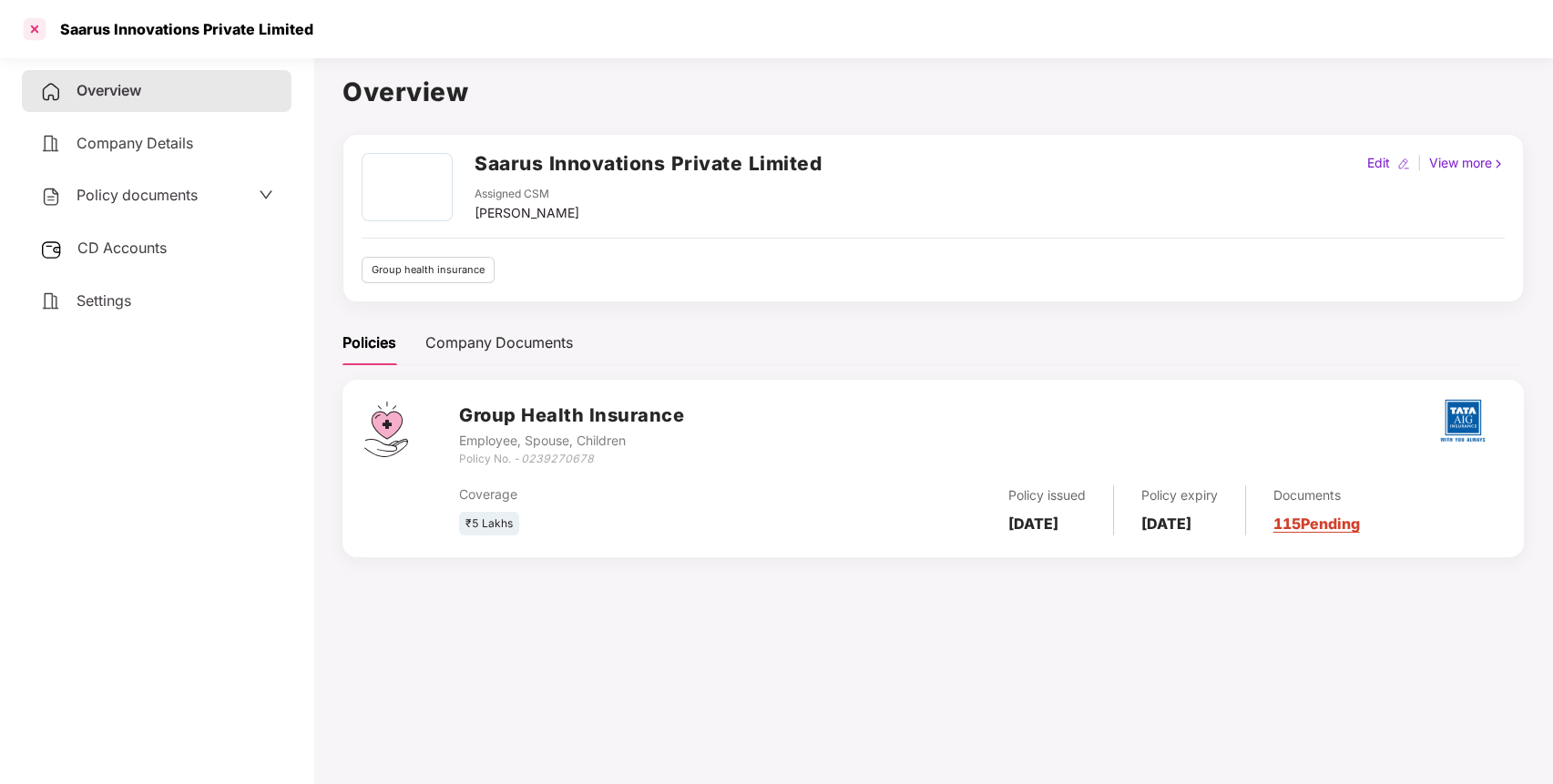
click at [36, 22] on div at bounding box center [34, 29] width 29 height 29
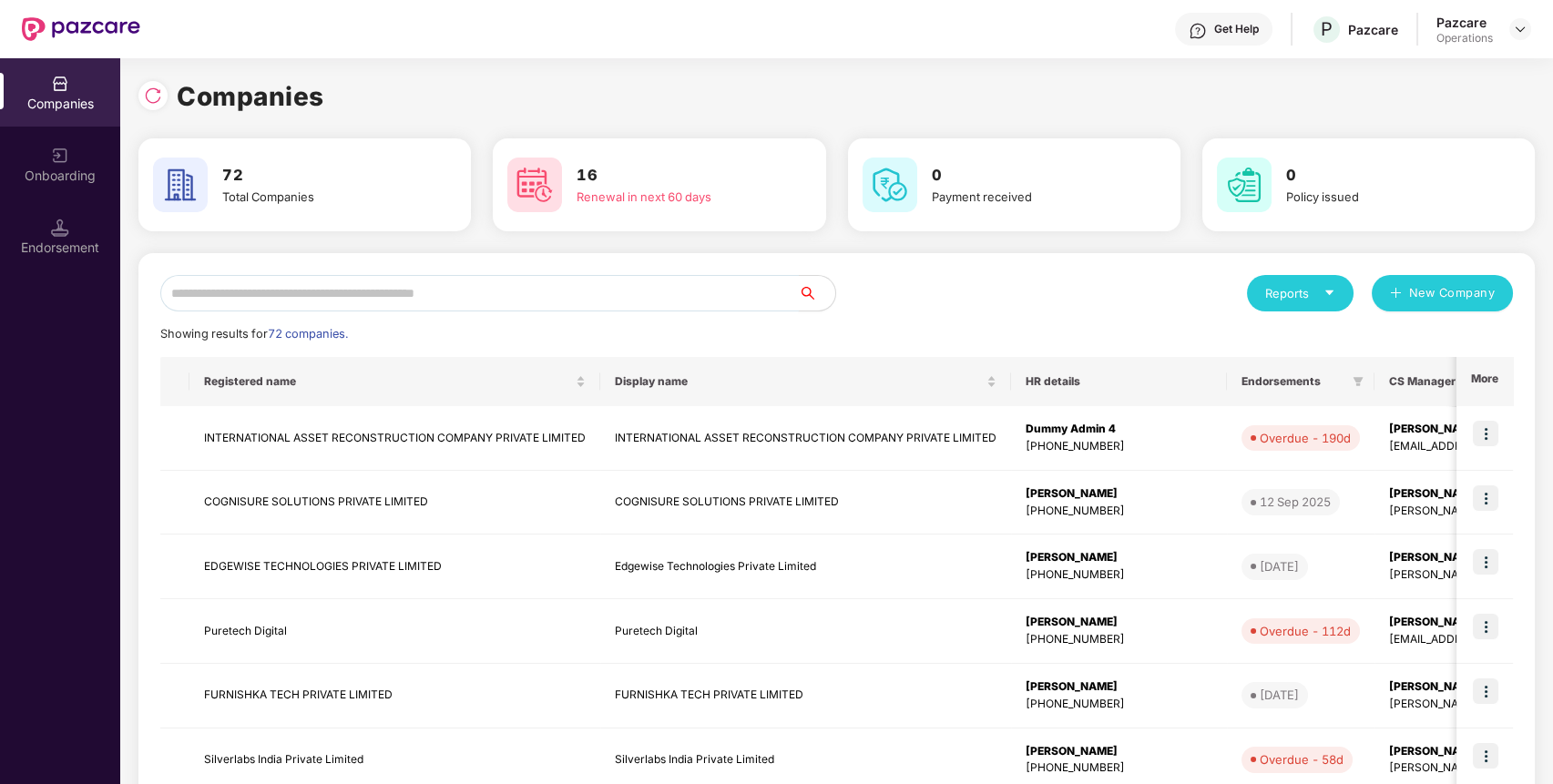
click at [237, 281] on input "text" at bounding box center [479, 292] width 639 height 36
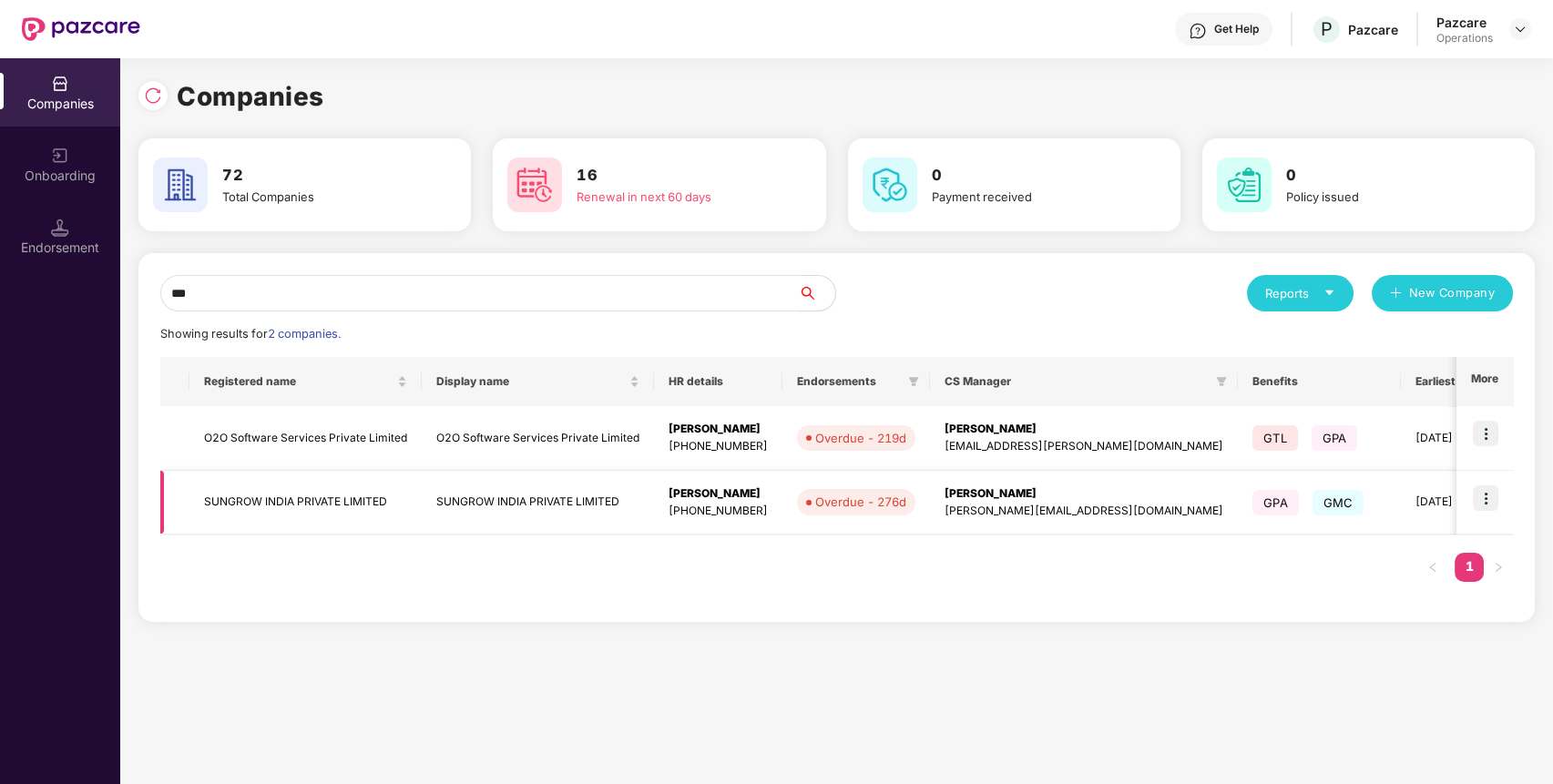
type input "***"
click at [292, 508] on td "SUNGROW INDIA PRIVATE LIMITED" at bounding box center [306, 503] width 232 height 64
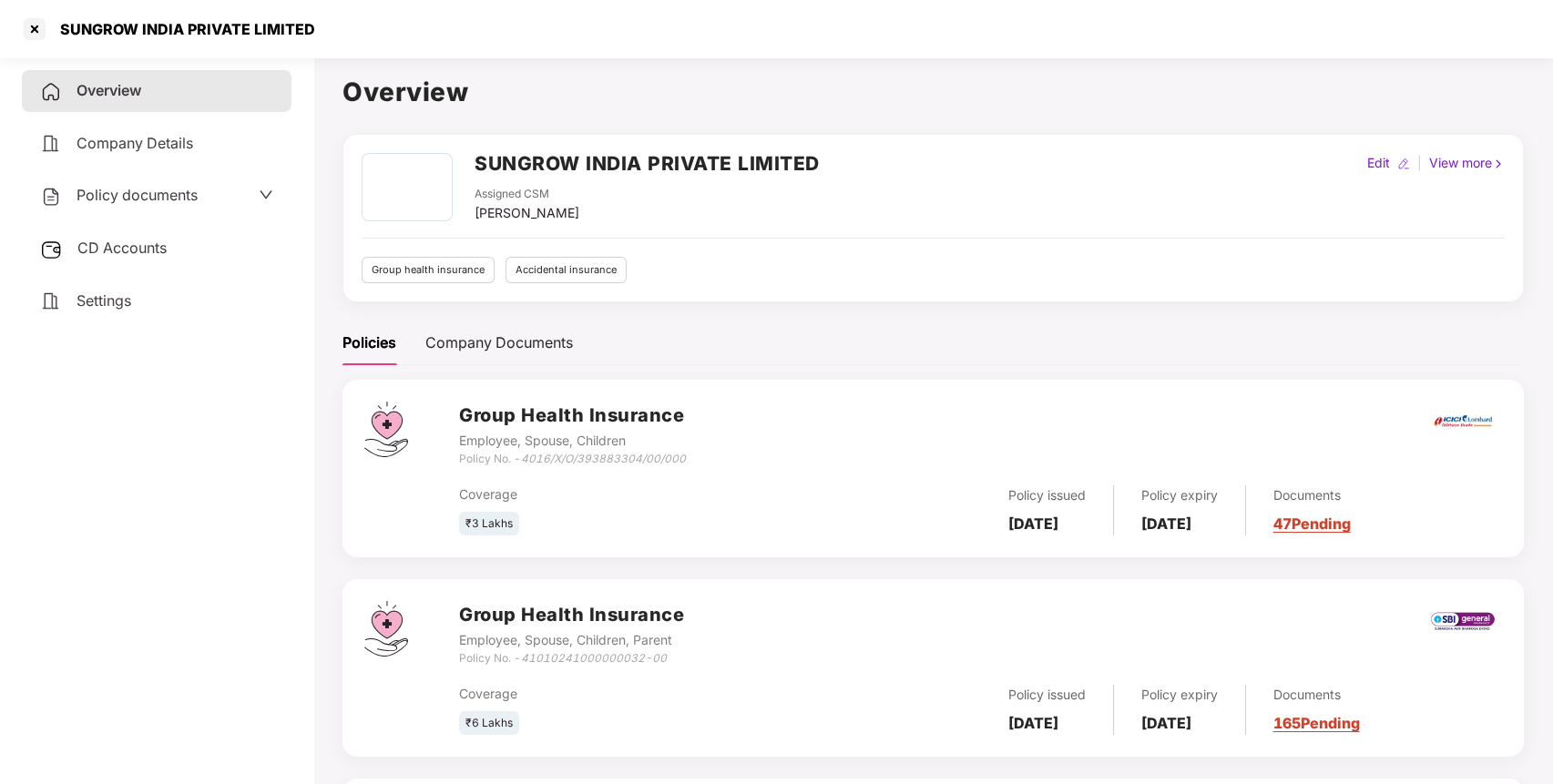
click at [536, 153] on h2 "SUNGROW INDIA PRIVATE LIMITED" at bounding box center [647, 164] width 345 height 30
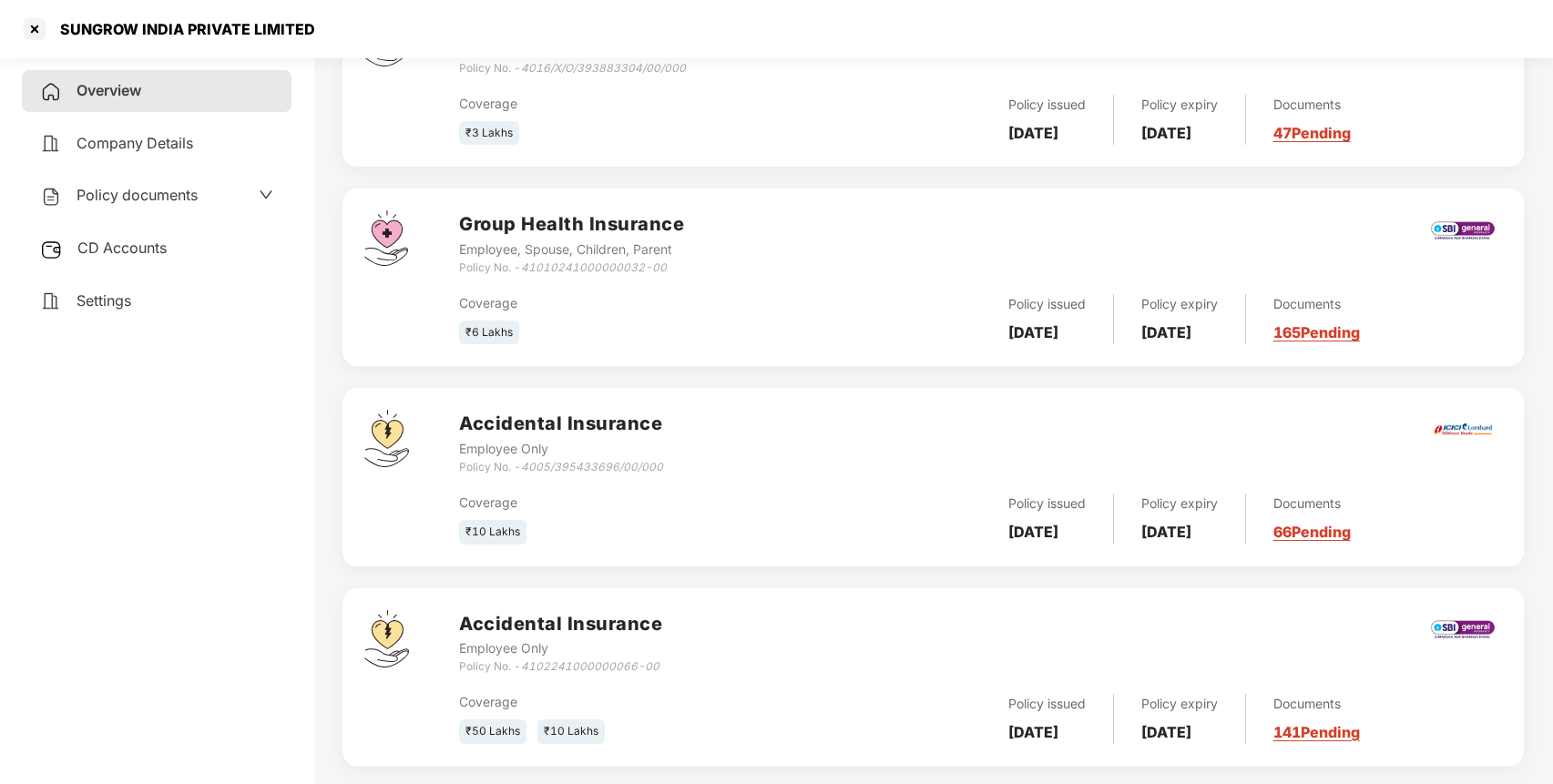
scroll to position [415, 0]
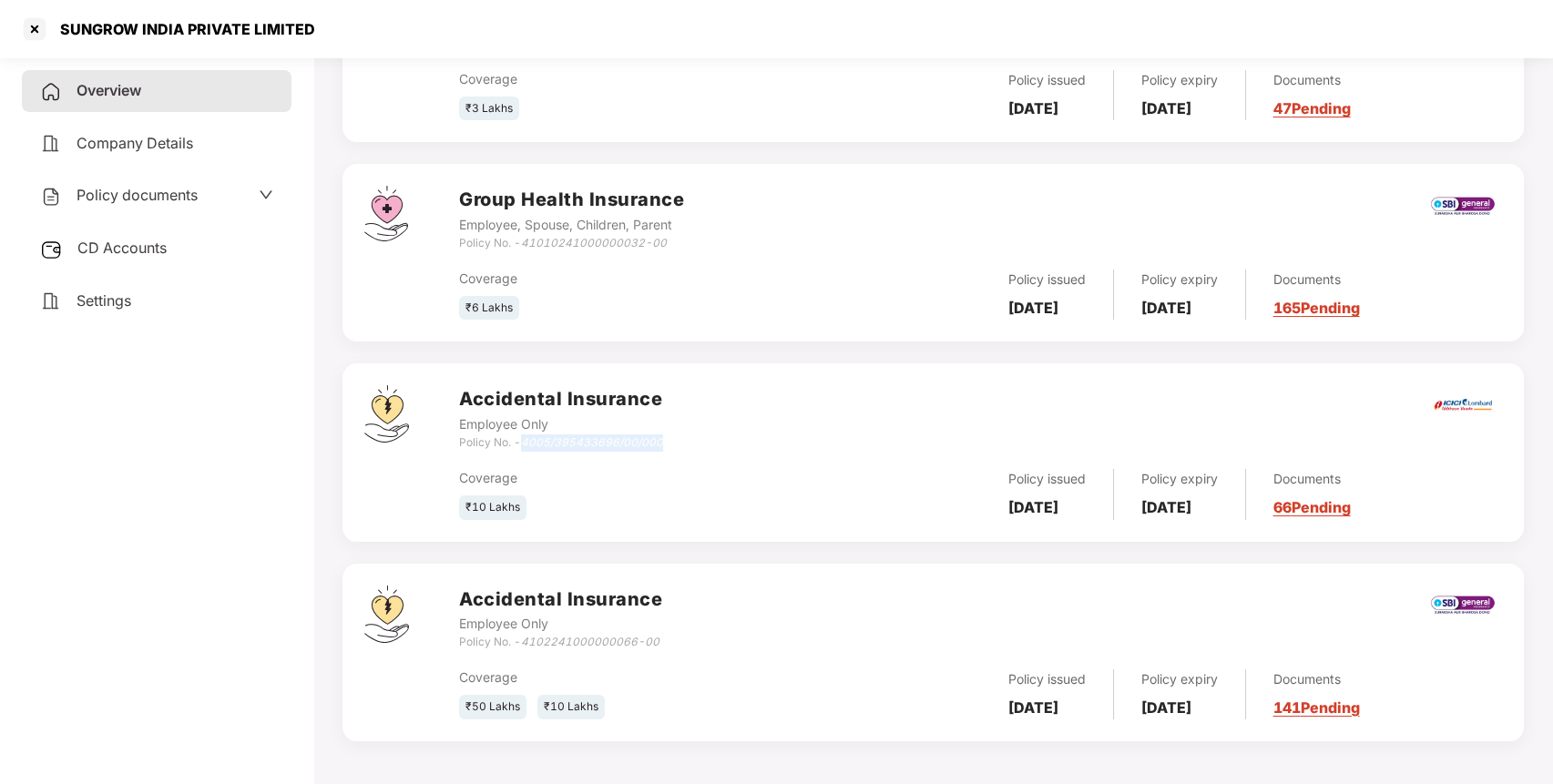
drag, startPoint x: 677, startPoint y: 445, endPoint x: 525, endPoint y: 445, distance: 152.0
click at [525, 445] on div "Accidental Insurance Employee Only Policy No. - 4005/395433696/00/000" at bounding box center [981, 418] width 1043 height 65
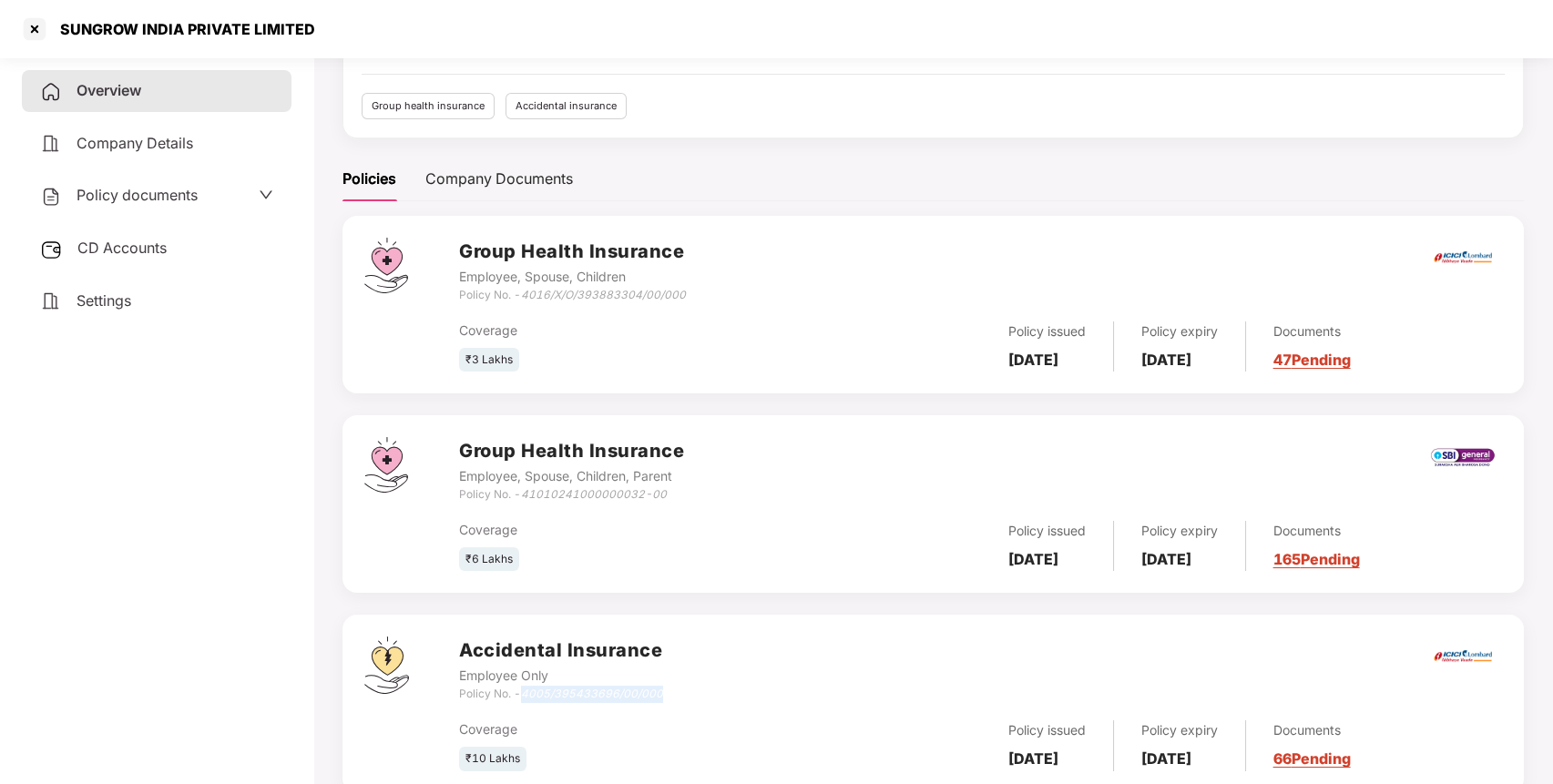
scroll to position [162, 0]
drag, startPoint x: 525, startPoint y: 493, endPoint x: 669, endPoint y: 498, distance: 144.1
click at [669, 498] on div "Policy No. - 41010241000000032-00" at bounding box center [571, 496] width 225 height 18
drag, startPoint x: 525, startPoint y: 694, endPoint x: 668, endPoint y: 698, distance: 143.1
click at [668, 698] on div "Accidental Insurance Employee Only Policy No. - 4005/395433696/00/000" at bounding box center [981, 671] width 1043 height 65
